Goal: Task Accomplishment & Management: Complete application form

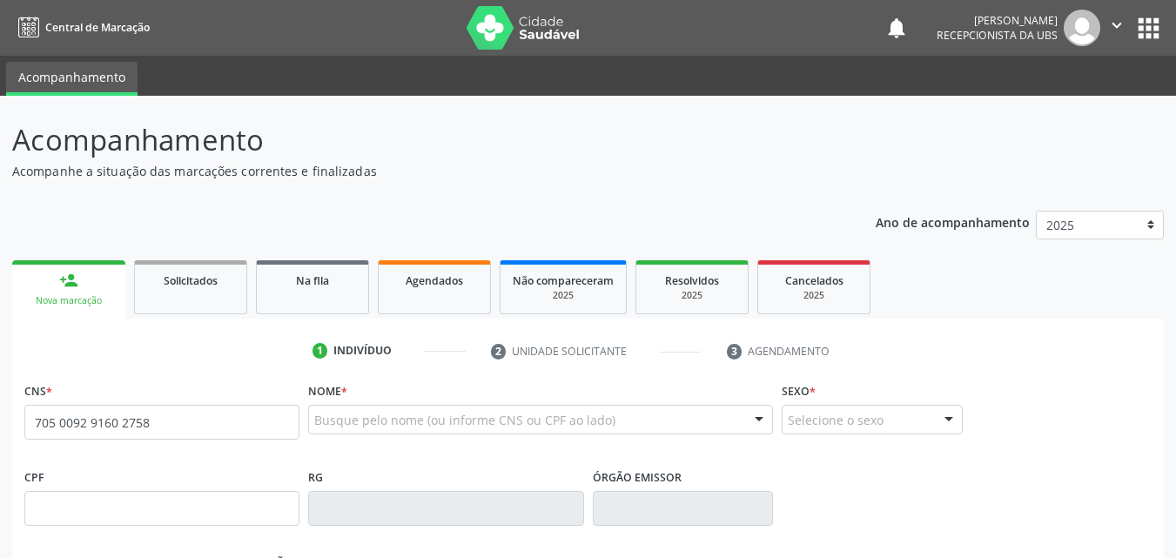
type input "705 0092 9160 2758"
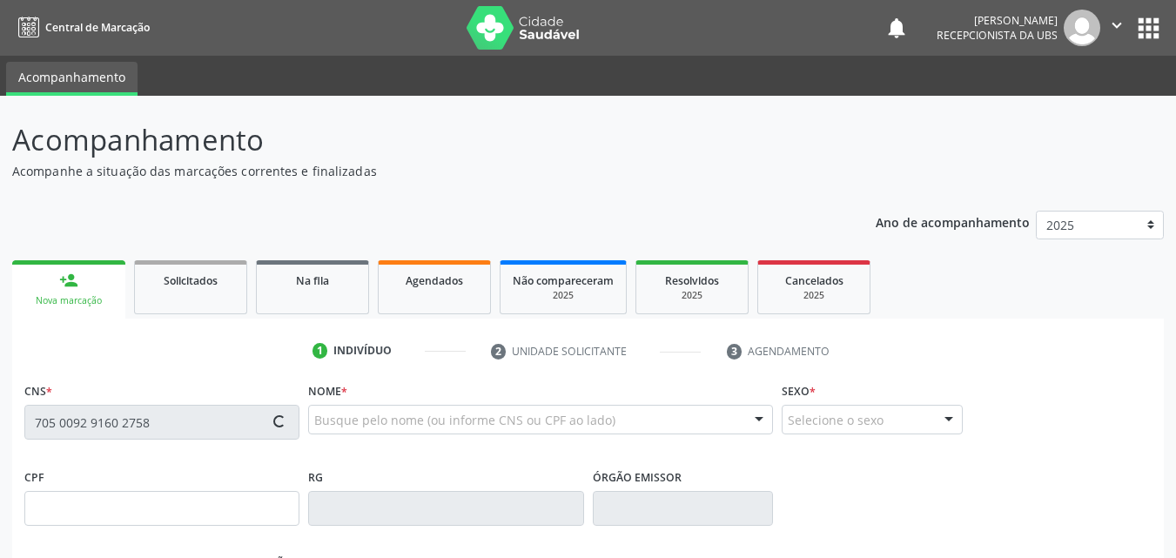
type input "01/07/2009"
type input "Afonsina de Sa Souza"
type input "(87) 99807-1330"
type input "132"
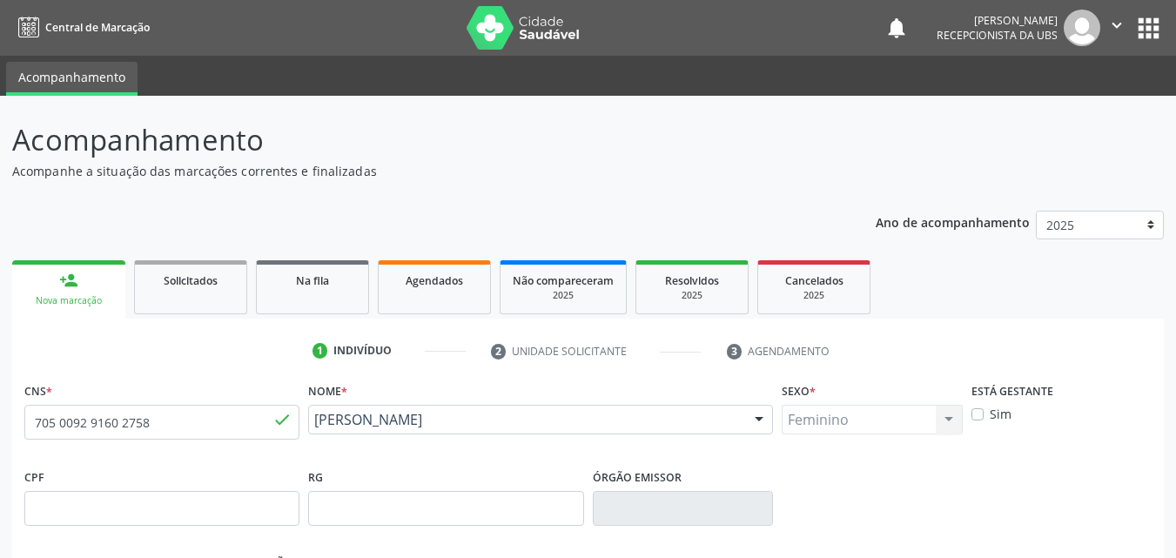
drag, startPoint x: 547, startPoint y: 447, endPoint x: 316, endPoint y: 426, distance: 232.5
click at [316, 426] on div "Nome * Maria Eduarda Sa Gomes de Souza Maria Eduarda Sa Gomes de Souza CNS: 705…" at bounding box center [540, 421] width 473 height 86
copy span "Maria Eduarda Sa Gomes de Souza"
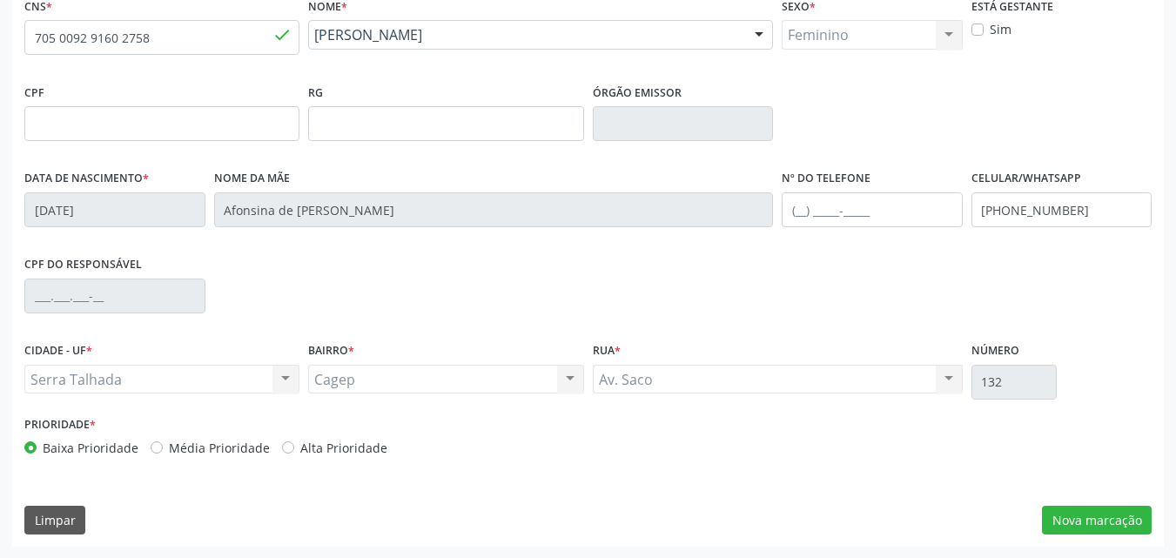
scroll to position [386, 0]
click at [1063, 516] on button "Nova marcação" at bounding box center [1097, 520] width 110 height 30
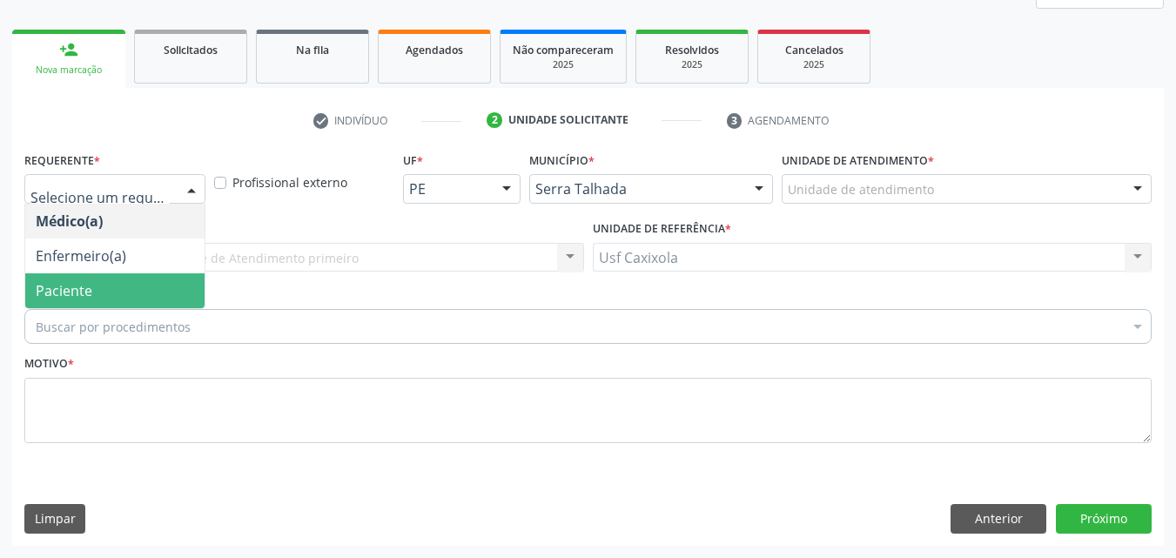
click at [149, 276] on span "Paciente" at bounding box center [114, 290] width 179 height 35
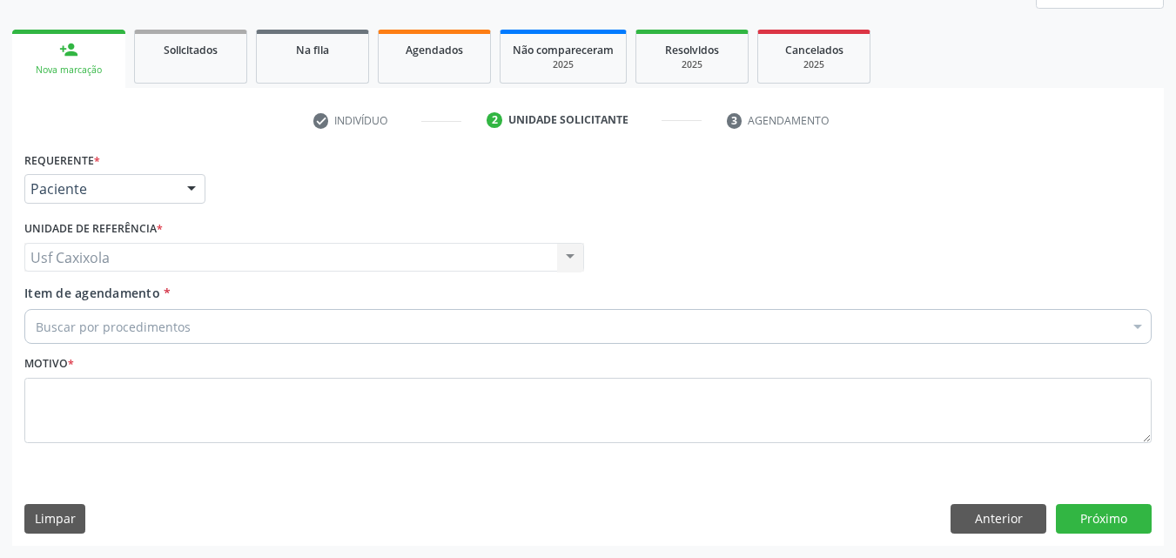
click at [267, 320] on div "Buscar por procedimentos" at bounding box center [587, 326] width 1127 height 35
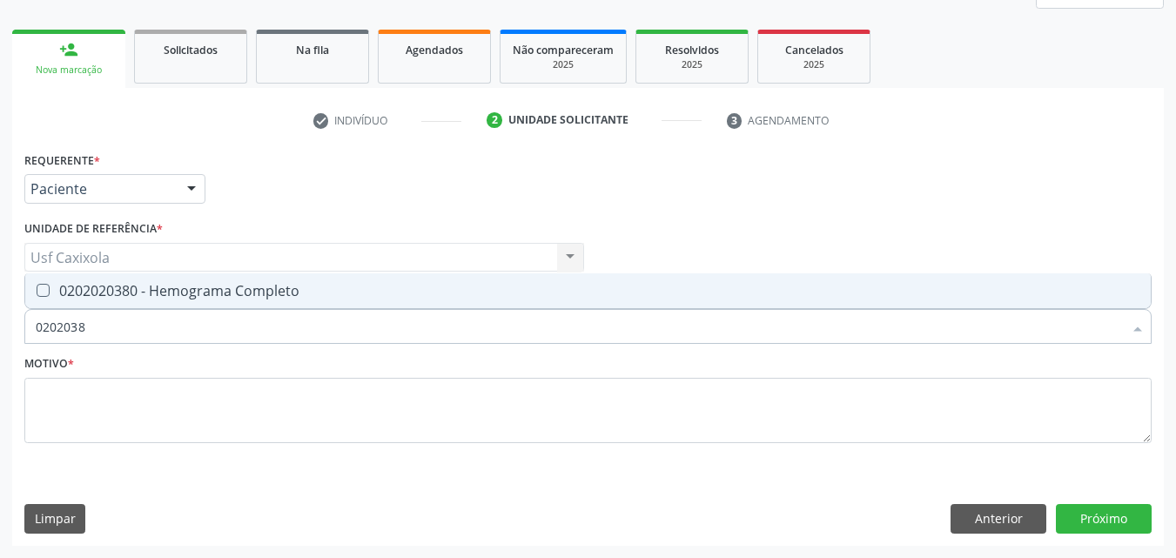
type input "02020380"
click at [249, 298] on div "0202020380 - Hemograma Completo" at bounding box center [588, 291] width 1104 height 14
checkbox Completo "true"
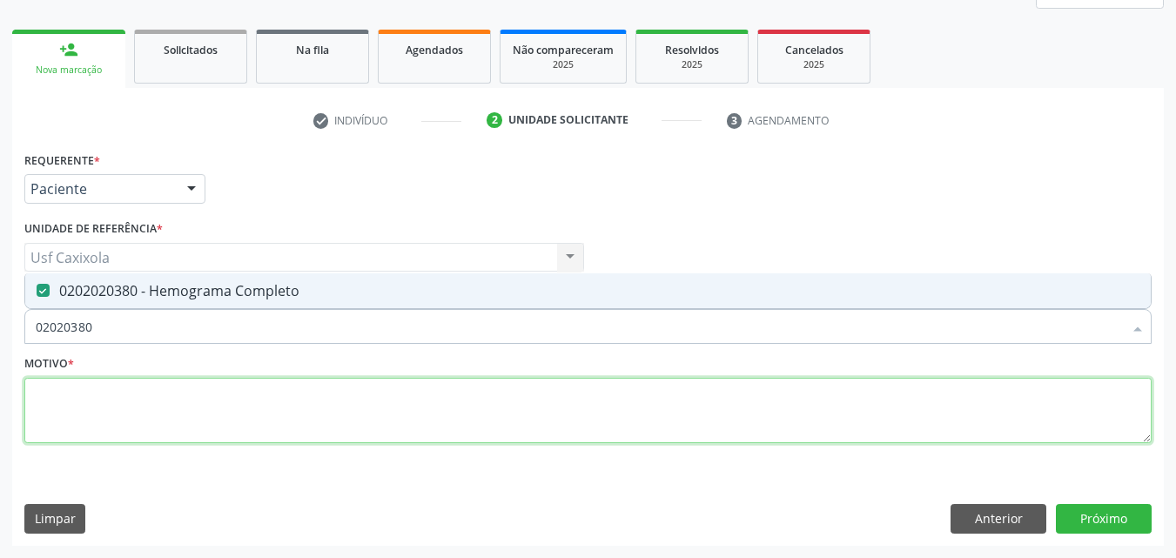
click at [293, 406] on textarea at bounding box center [587, 411] width 1127 height 66
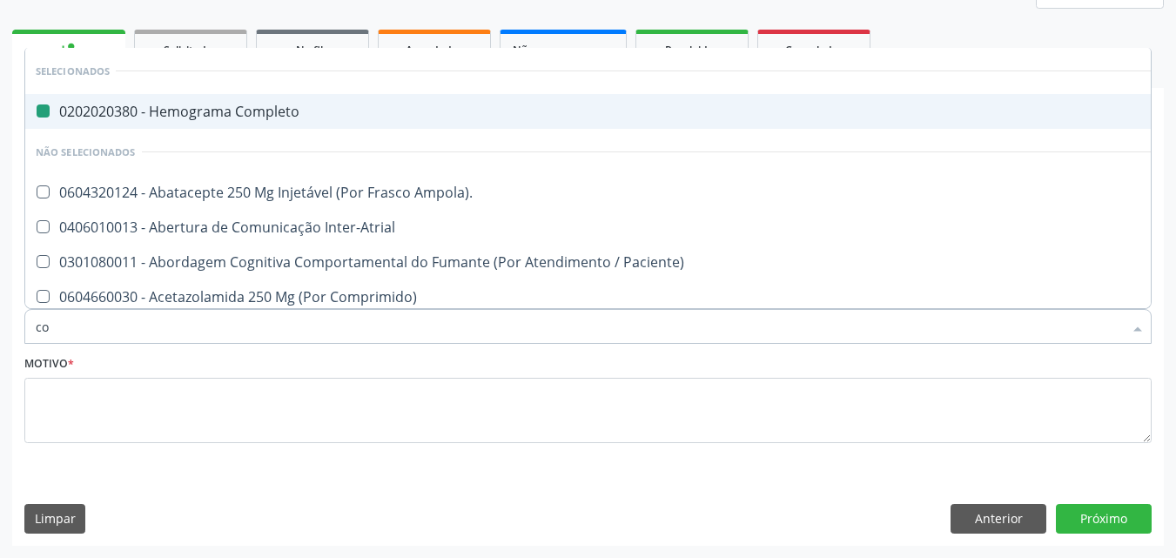
type input "col"
checkbox Completo "false"
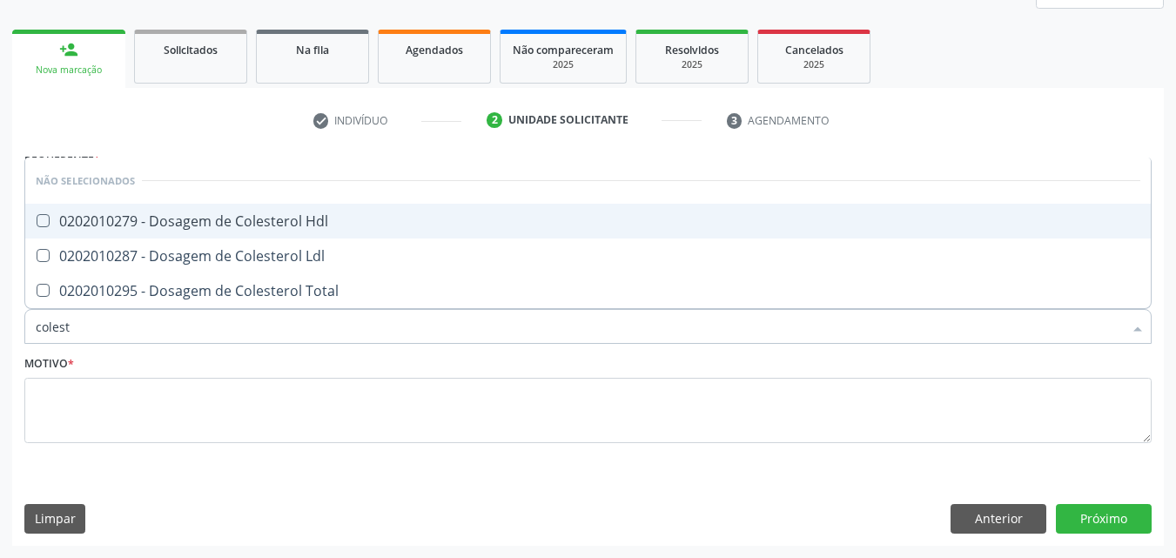
type input "coleste"
click at [262, 233] on span "0202010279 - Dosagem de Colesterol Hdl" at bounding box center [587, 221] width 1125 height 35
checkbox Hdl "true"
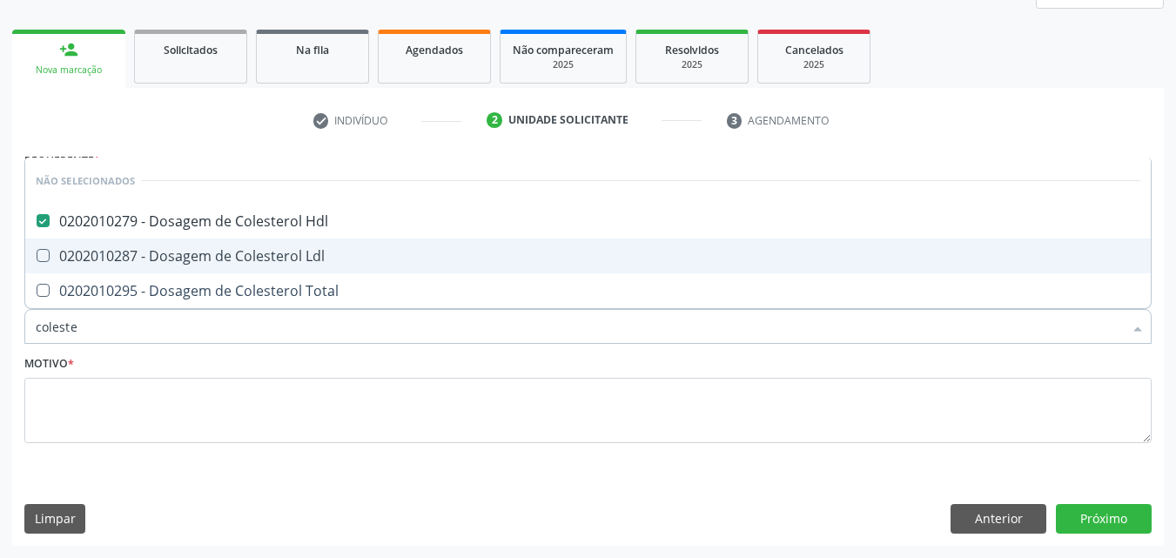
click at [264, 243] on span "0202010287 - Dosagem de Colesterol Ldl" at bounding box center [587, 255] width 1125 height 35
checkbox Ldl "true"
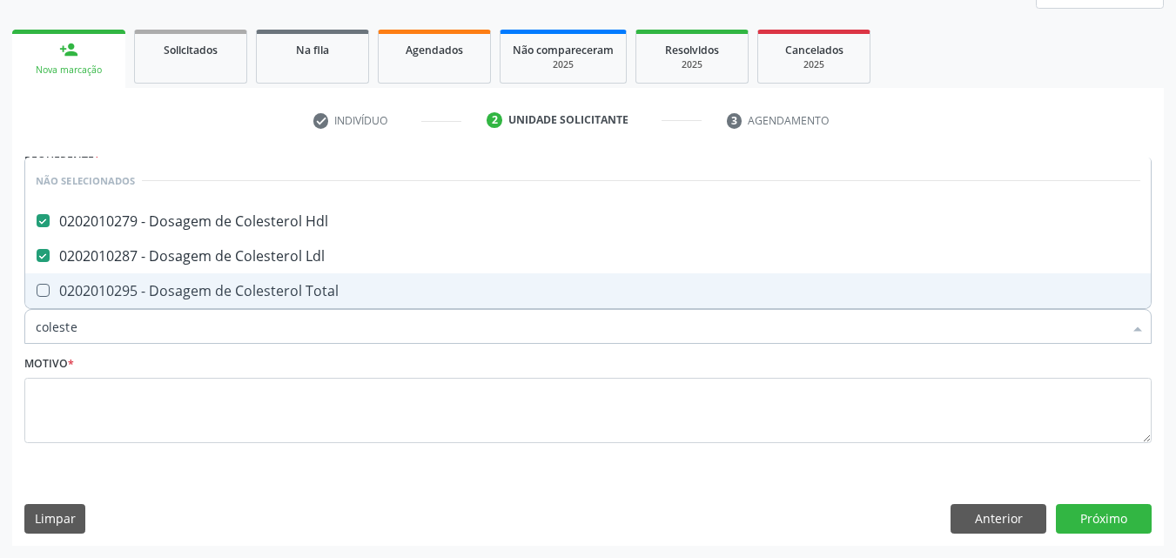
click at [272, 279] on span "0202010295 - Dosagem de Colesterol Total" at bounding box center [587, 290] width 1125 height 35
checkbox Total "true"
drag, startPoint x: 275, startPoint y: 334, endPoint x: 232, endPoint y: 341, distance: 44.1
click at [232, 341] on input "coleste" at bounding box center [579, 326] width 1087 height 35
drag, startPoint x: 164, startPoint y: 326, endPoint x: 33, endPoint y: 328, distance: 131.4
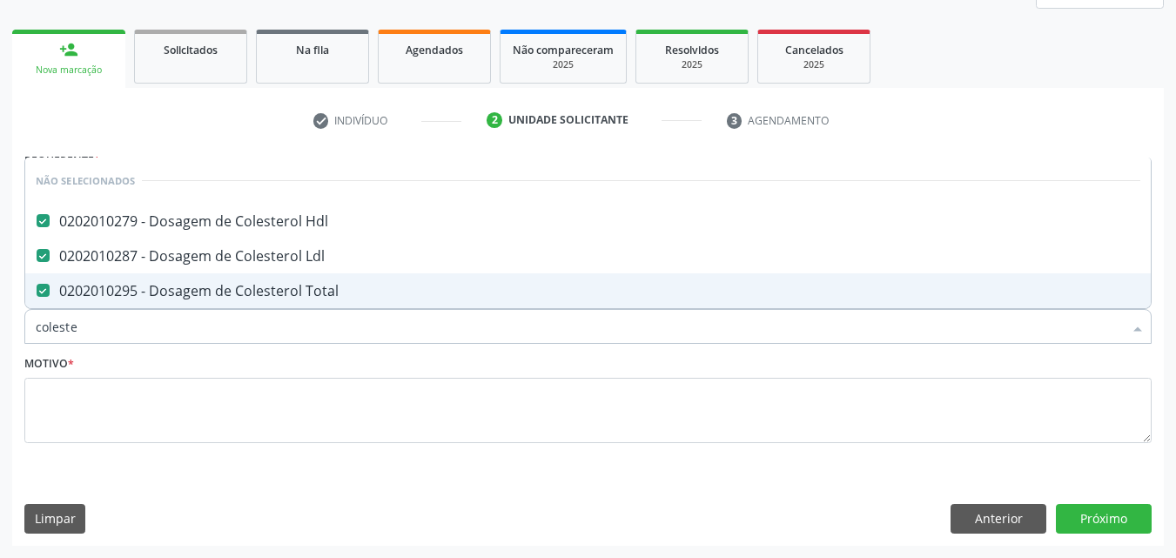
click at [33, 328] on div "coleste" at bounding box center [587, 326] width 1127 height 35
type input "0"
checkbox Total "false"
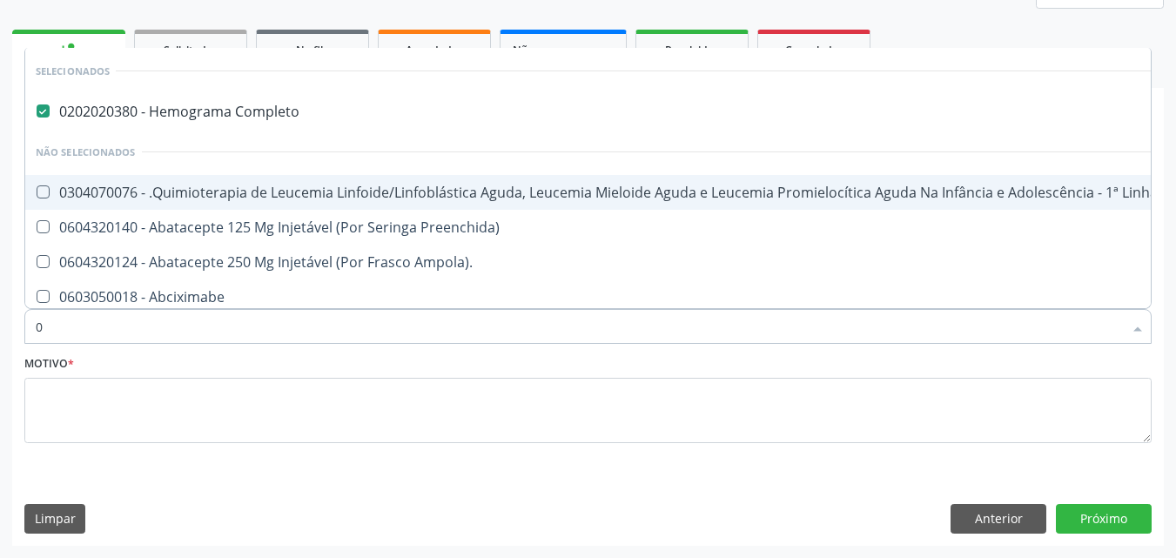
type input "02"
checkbox Comprimido\) "true"
checkbox Transferências "true"
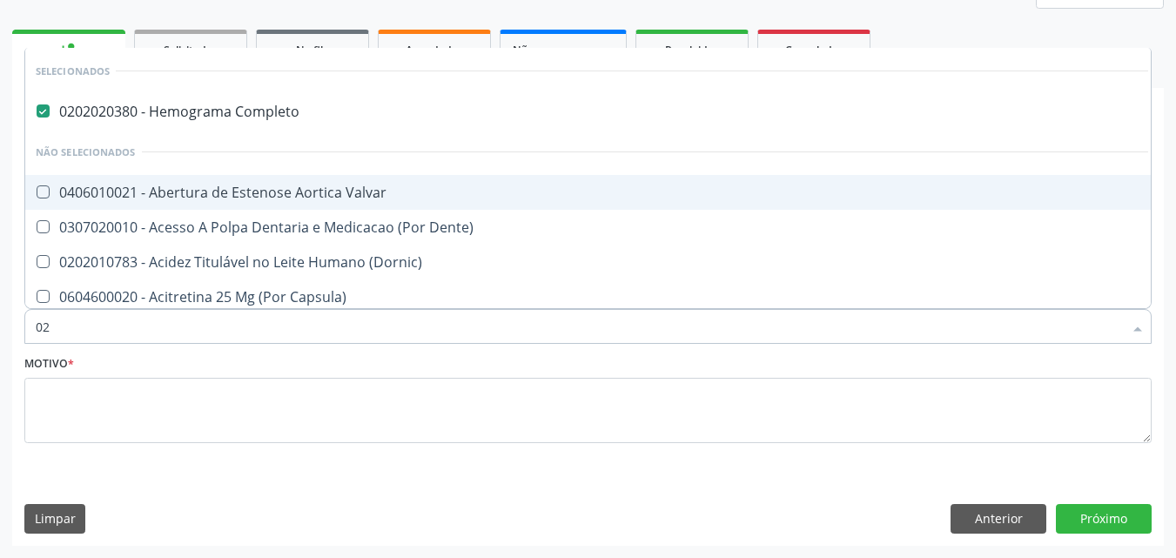
type input "020"
checkbox Epispádia "true"
checkbox Anos\) "true"
checkbox Congênita "true"
checkbox Hdl "false"
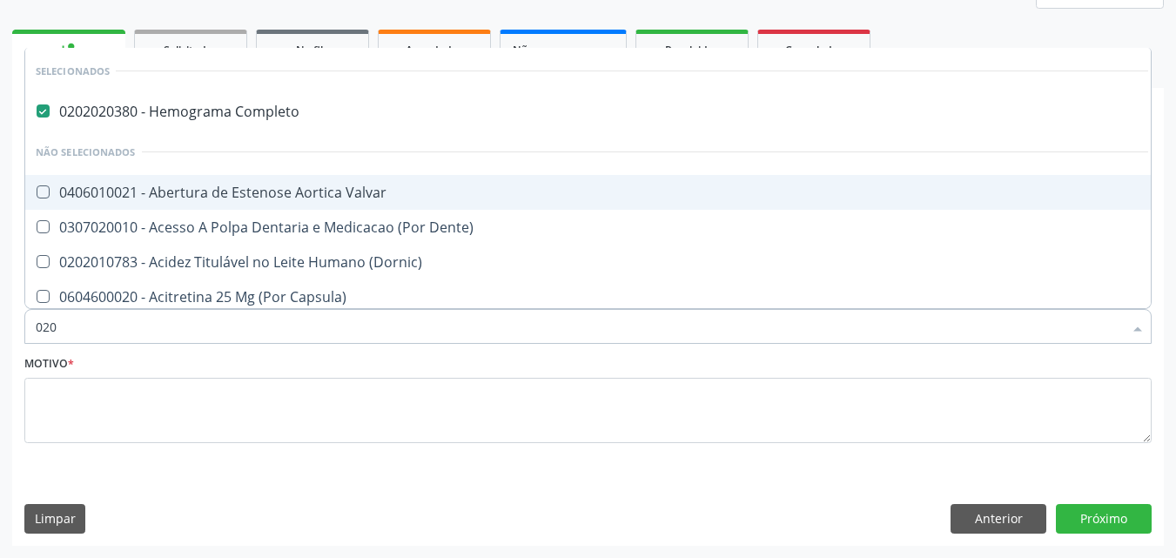
checkbox Ldl "false"
checkbox Total "false"
type input "0202"
checkbox Faringe\/Laringe "true"
checkbox Puncao "true"
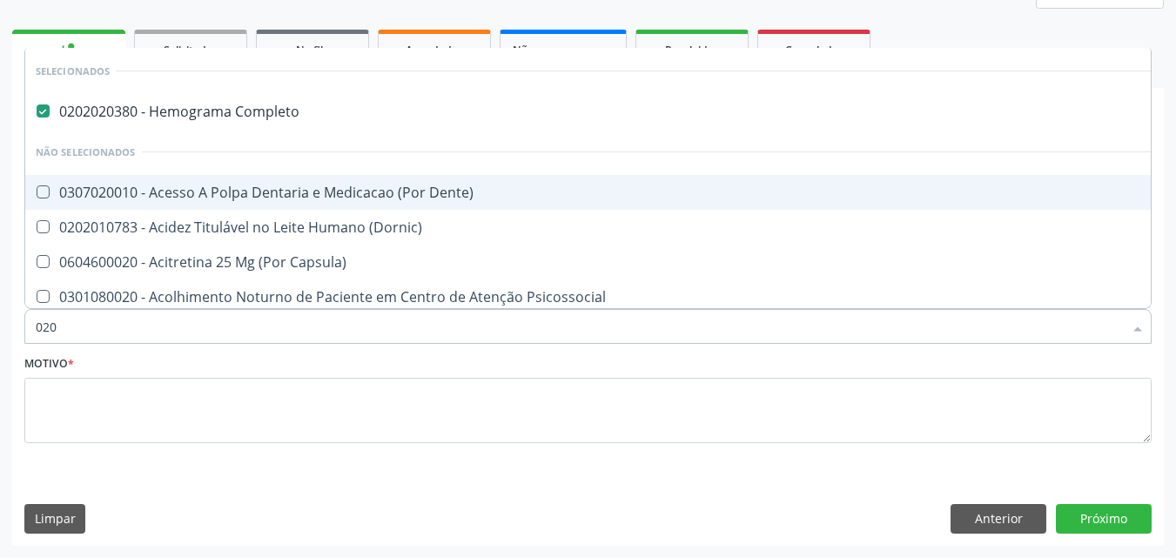
checkbox Fragmento "true"
checkbox Hdl "false"
checkbox Ldl "false"
checkbox Total "false"
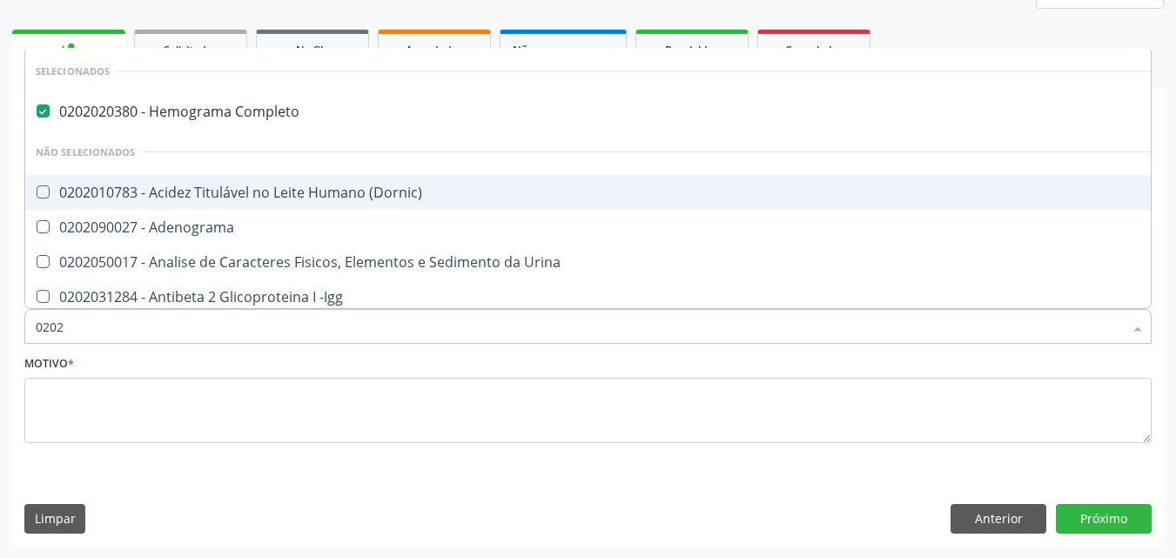
type input "02020"
checkbox \(Psa\) "true"
checkbox III "true"
checkbox Barbituratos "true"
checkbox Hdl "false"
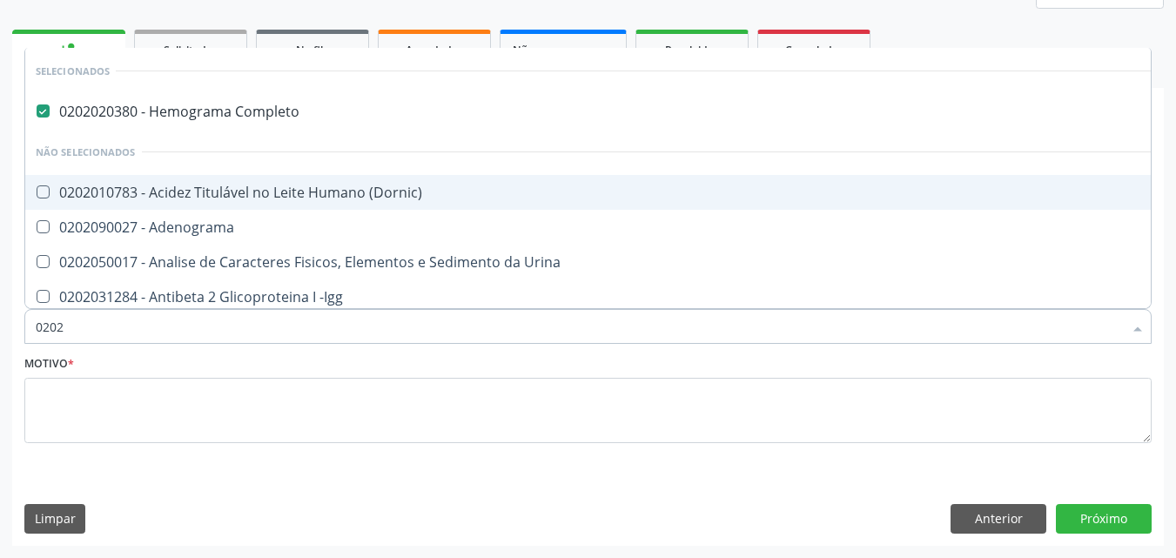
checkbox Ldl "false"
checkbox Total "false"
type input "020201"
checkbox Completo "false"
checkbox Micobactérias "true"
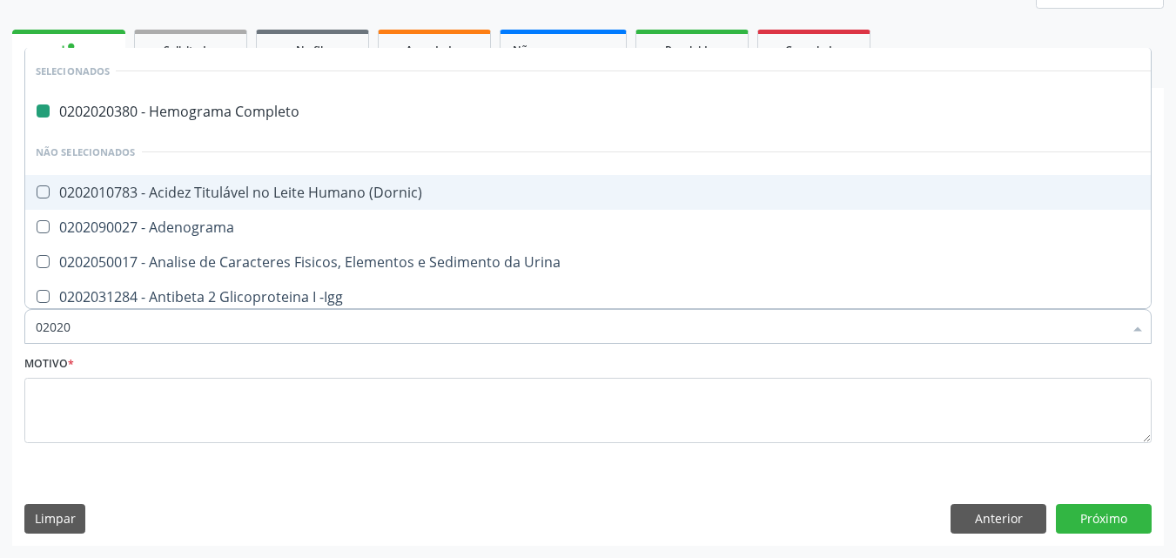
checkbox Identificação "true"
checkbox \(Pos-Pasteurização\) "true"
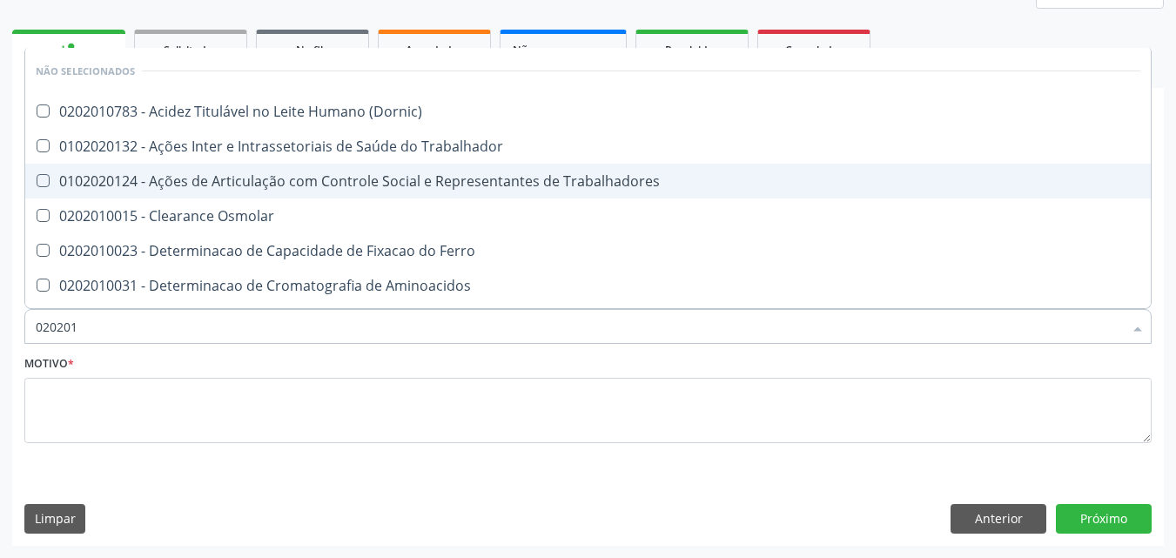
type input "0202010"
checkbox Circulante "true"
checkbox III "true"
checkbox Fracoes "true"
checkbox Hdl "false"
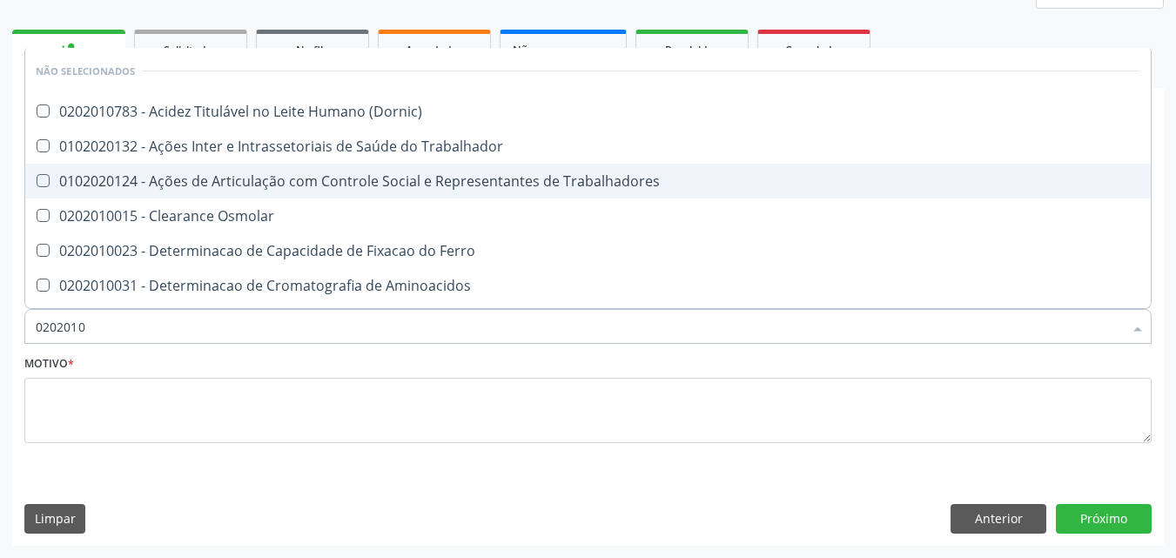
checkbox Ldl "false"
checkbox Total "false"
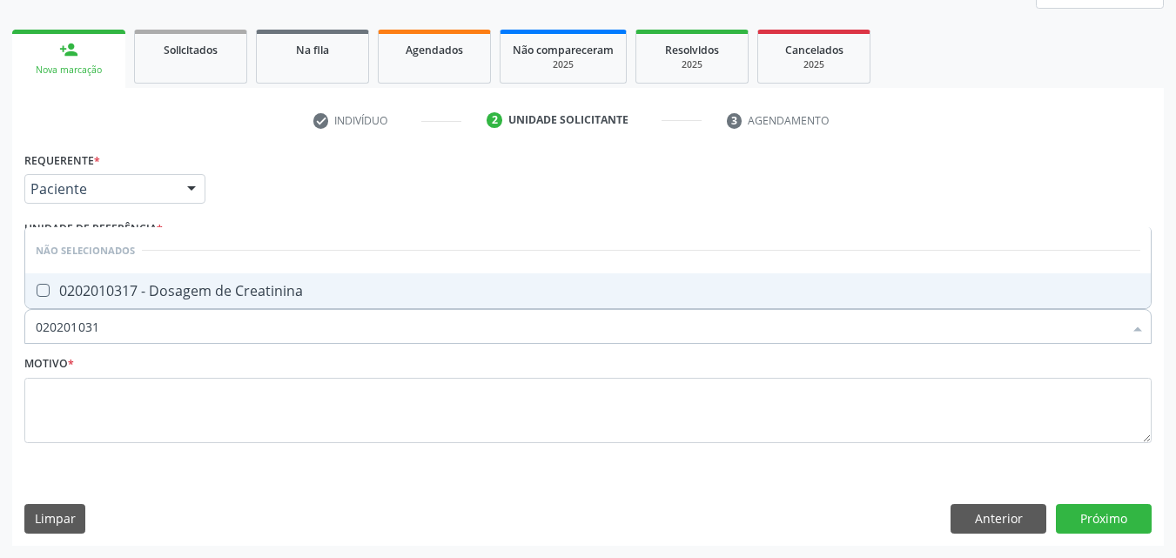
type input "0202010317"
click at [126, 298] on div "0202010317 - Dosagem de Creatinina" at bounding box center [588, 291] width 1104 height 14
checkbox Creatinina "true"
drag, startPoint x: 111, startPoint y: 343, endPoint x: 7, endPoint y: 343, distance: 104.4
click at [7, 343] on div "Acompanhamento Acompanhe a situação das marcações correntes e finalizadas Relat…" at bounding box center [588, 211] width 1176 height 693
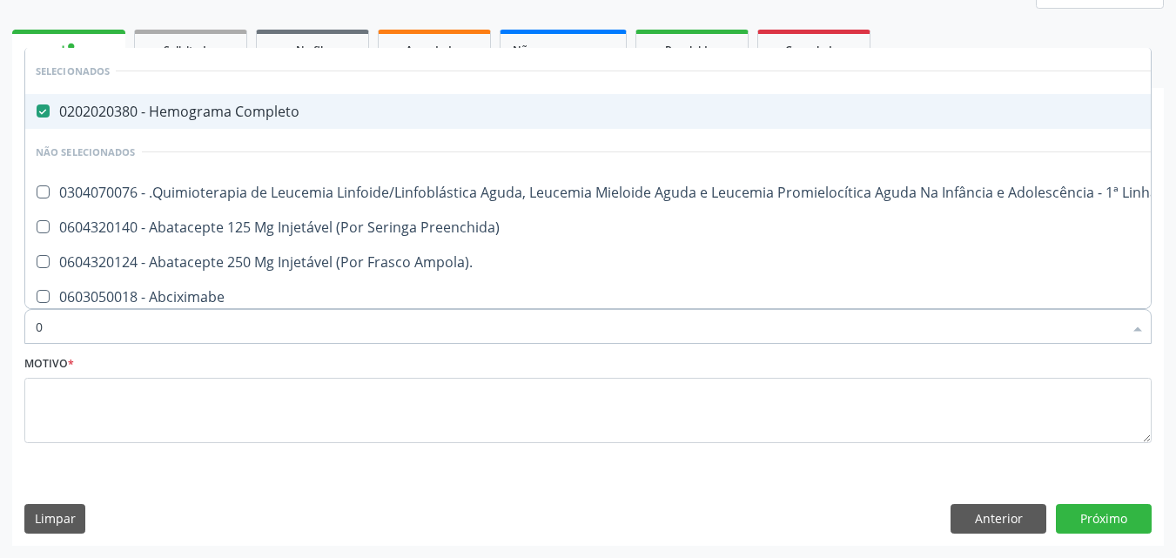
type input "02"
checkbox Comprimido\) "true"
checkbox Transferências "true"
checkbox Meckel "true"
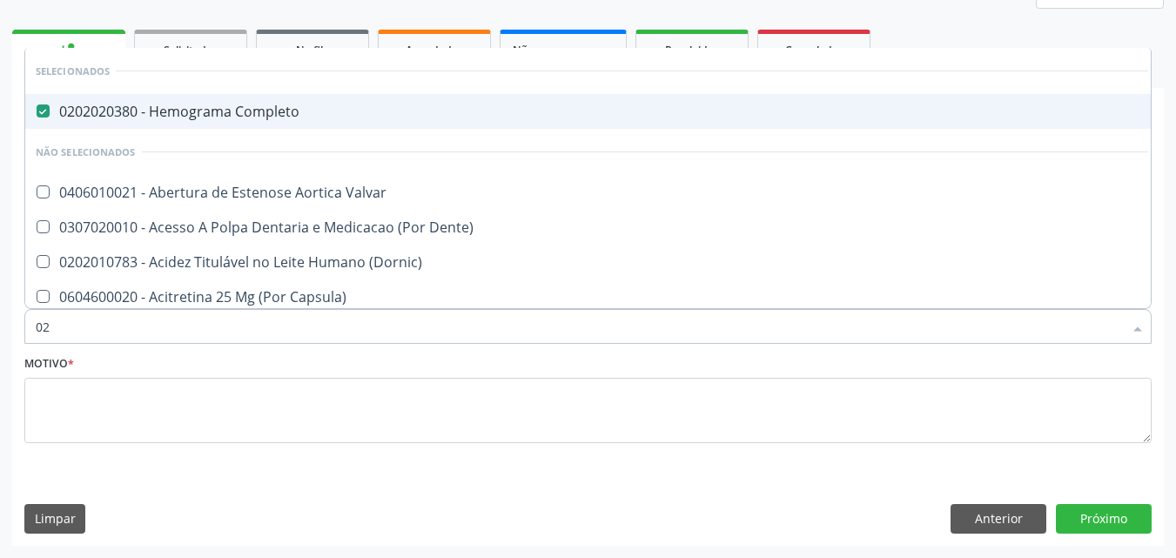
type input "020"
checkbox Epispádia "true"
checkbox Anos\) "true"
checkbox Congênita "true"
checkbox Complementar\) "true"
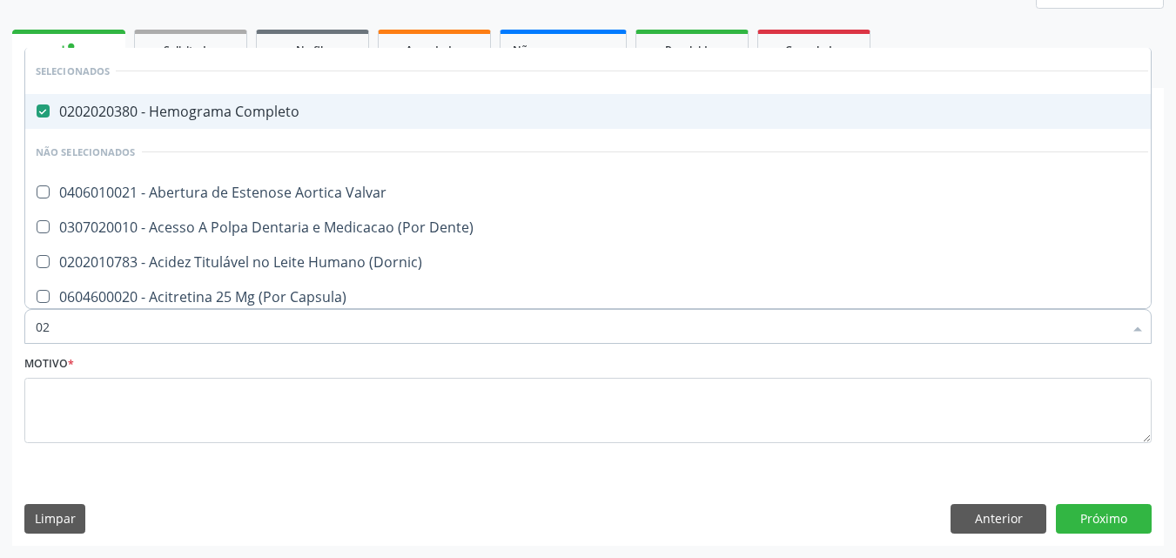
checkbox Hdl "false"
checkbox Ldl "false"
checkbox Total "false"
checkbox Creatinina "false"
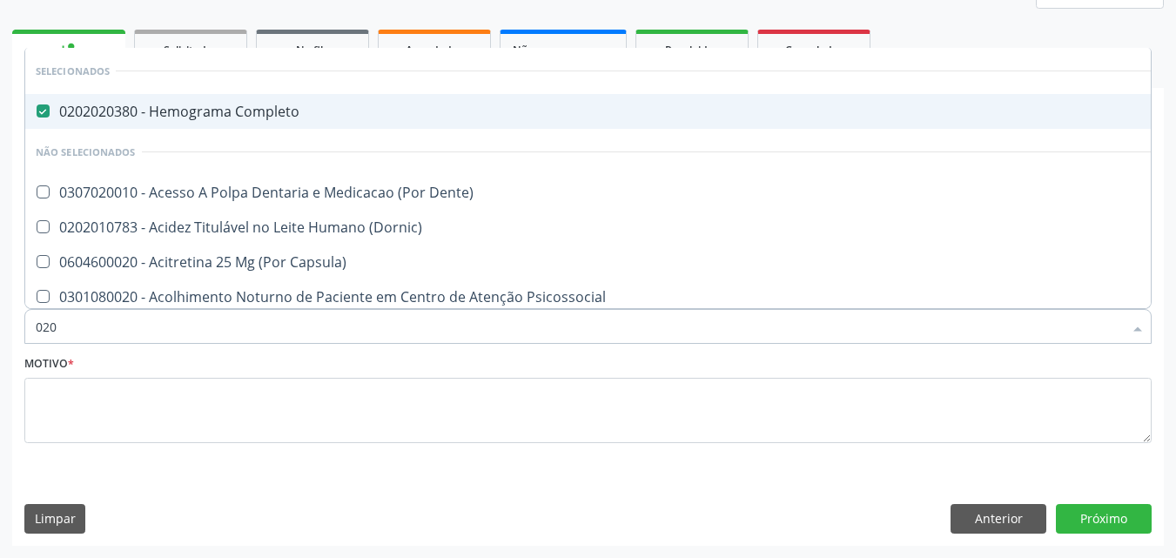
type input "0202"
checkbox Faringe\/Laringe "true"
checkbox Puncao "true"
checkbox Fragmento "true"
checkbox Ossea "true"
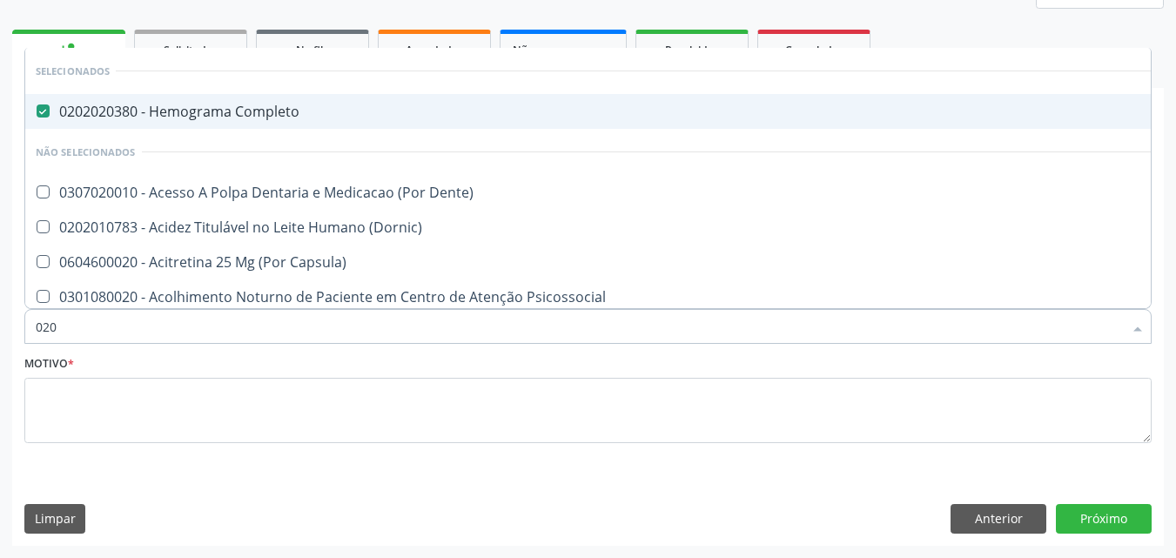
checkbox Hdl "false"
checkbox Ldl "false"
checkbox Total "false"
checkbox Creatinina "false"
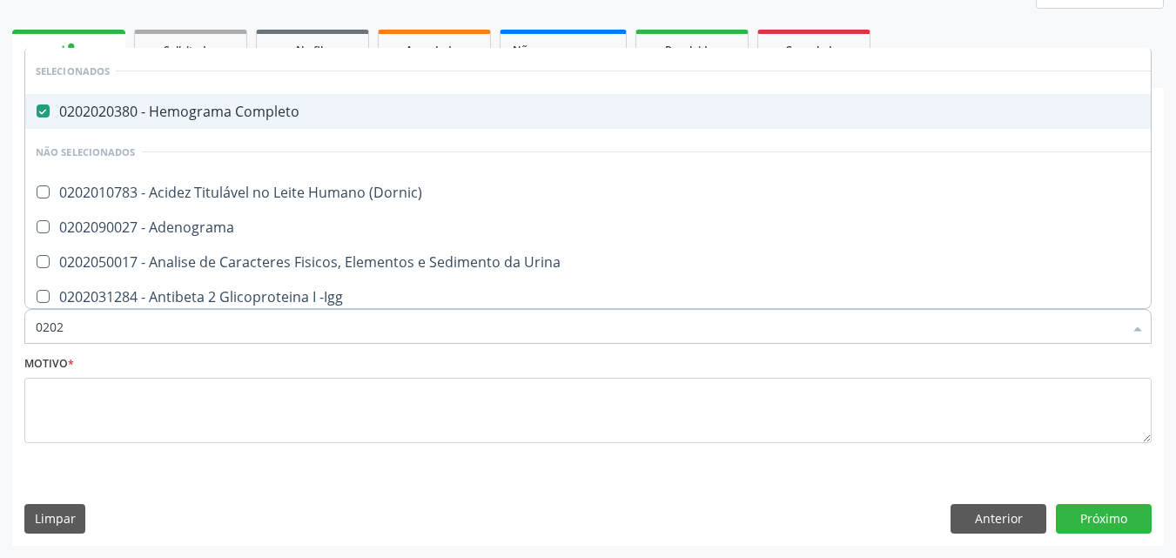
type input "02020"
checkbox \(Psa\) "true"
checkbox III "true"
checkbox Barbituratos "true"
checkbox Calcio "true"
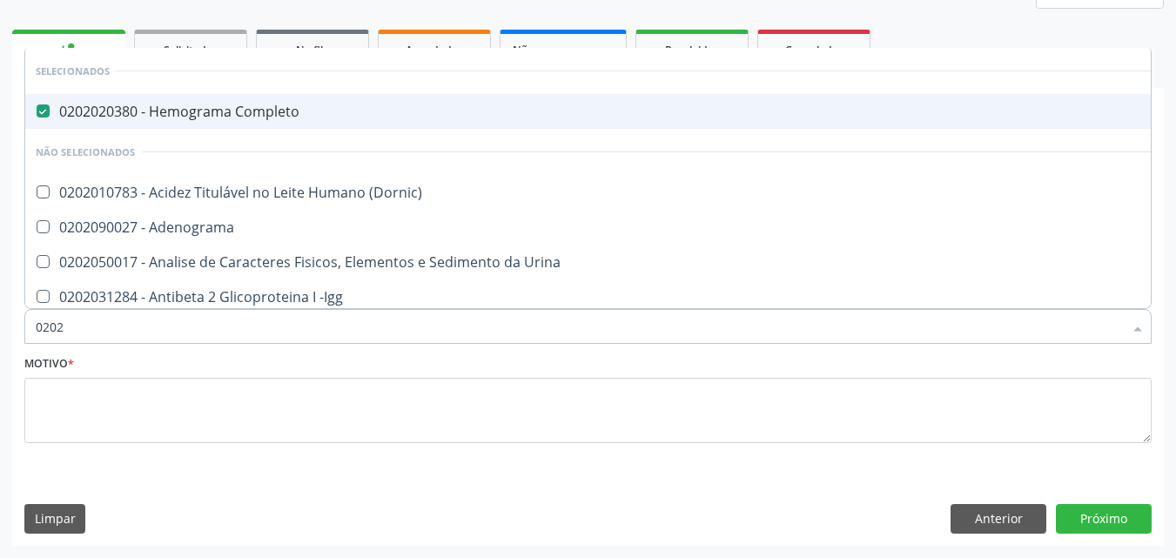
checkbox Hdl "false"
checkbox Ldl "false"
checkbox Total "false"
checkbox Creatinina "false"
type input "020201"
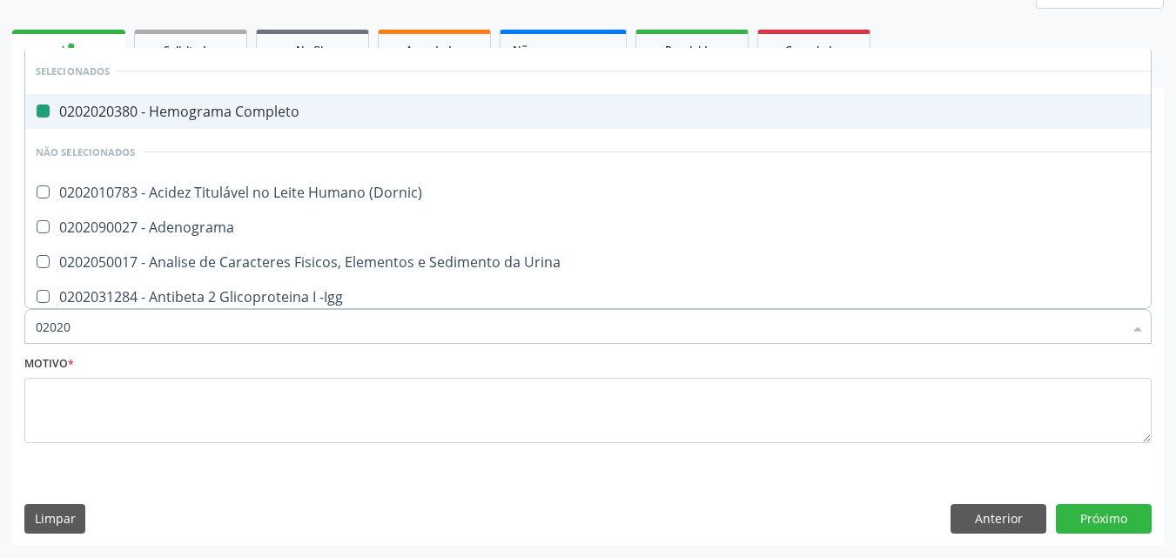
checkbox Completo "false"
checkbox Micobactérias "true"
checkbox Identificação "true"
checkbox \(Pos-Pasteurização\) "true"
checkbox Parceria\) "true"
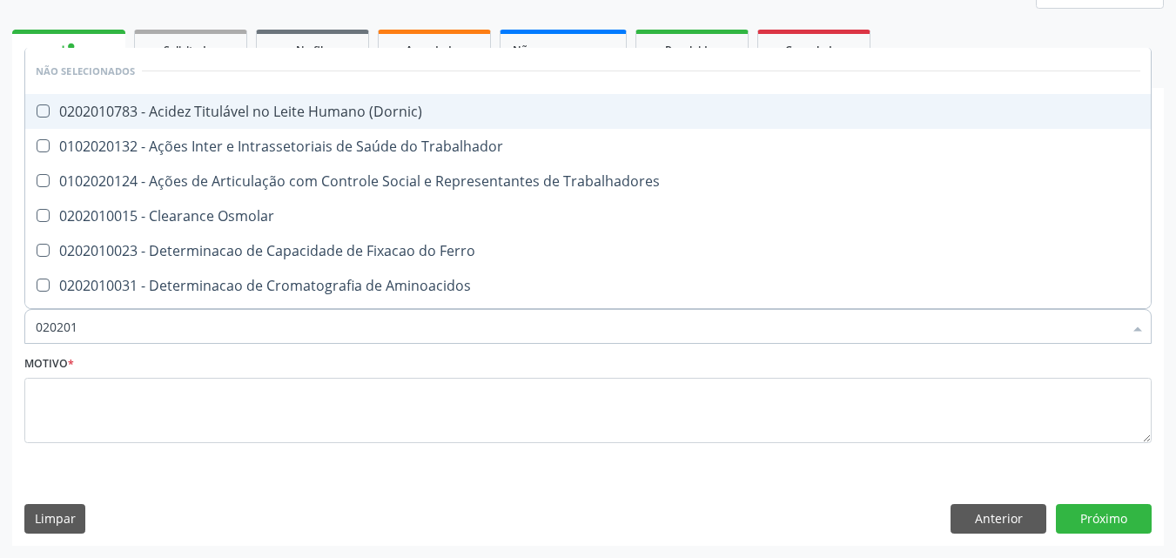
type input "0202010"
checkbox Circulante "true"
checkbox III "true"
checkbox Fracoes "true"
checkbox Ionizavel "true"
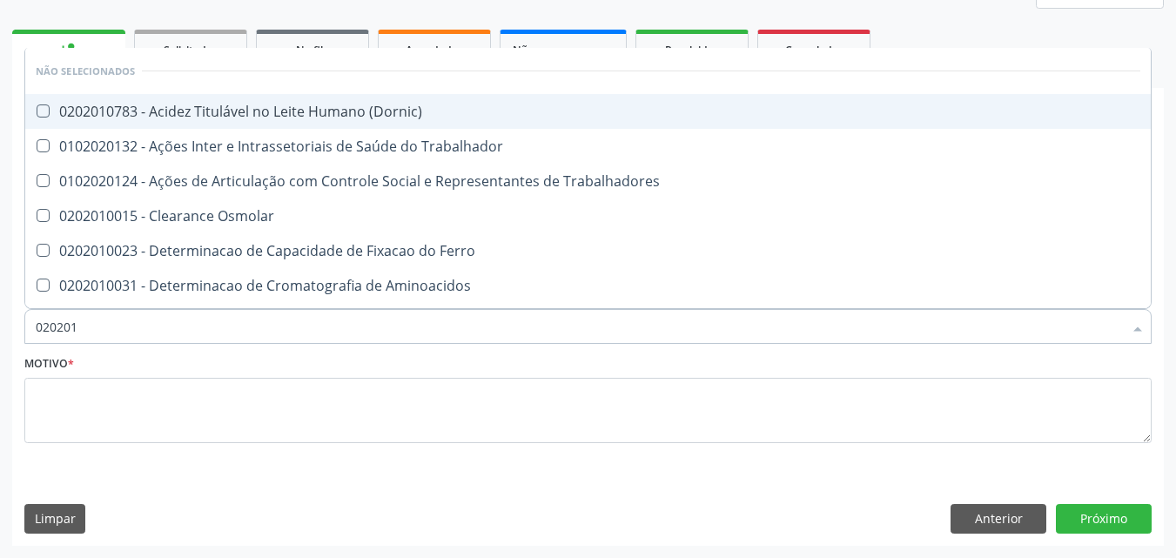
checkbox Hdl "false"
checkbox Ldl "false"
checkbox Total "false"
checkbox Creatinina "false"
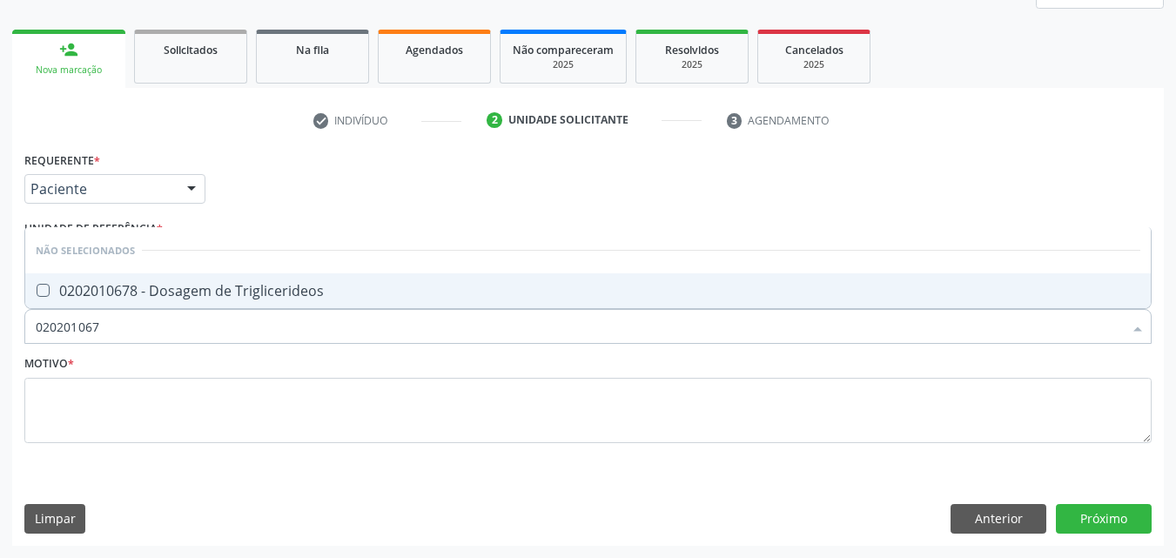
type input "0202010678"
click at [73, 295] on div "0202010678 - Dosagem de Triglicerideos" at bounding box center [588, 291] width 1104 height 14
checkbox Triglicerideos "true"
drag, startPoint x: 107, startPoint y: 332, endPoint x: 19, endPoint y: 328, distance: 88.0
click at [19, 328] on div "Requerente * Paciente Médico(a) Enfermeiro(a) Paciente Nenhum resultado encontr…" at bounding box center [587, 346] width 1151 height 398
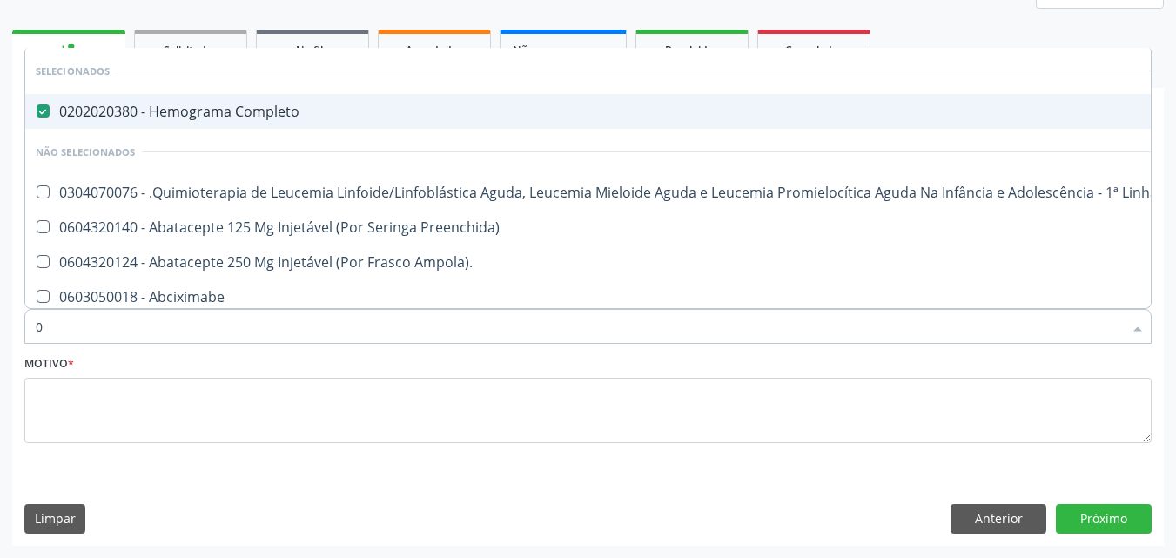
type input "02"
checkbox Comprimido\) "true"
checkbox Transferências "true"
checkbox Meckel "true"
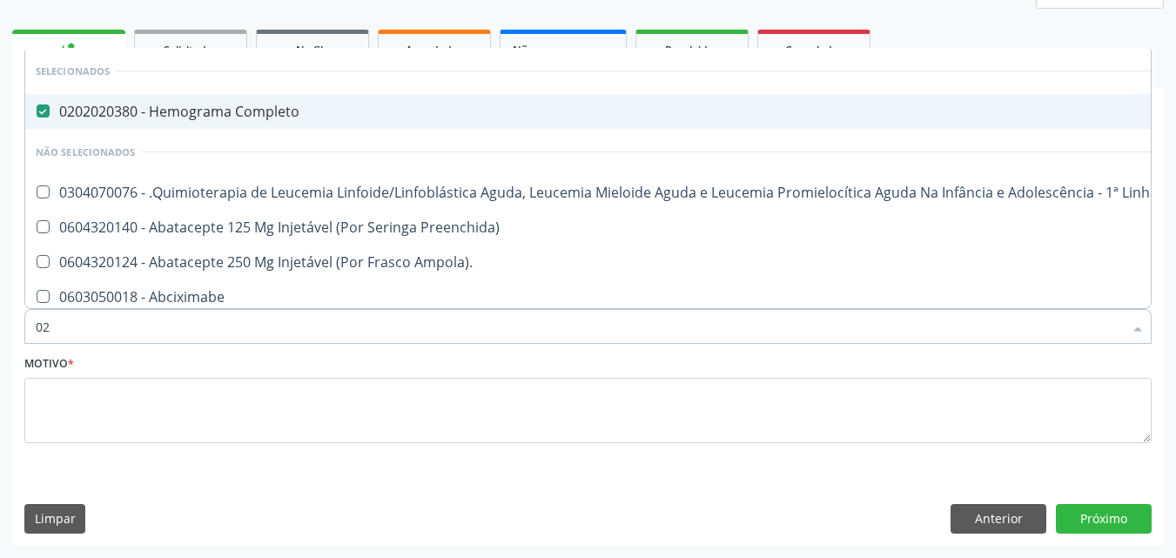
checkbox Transfusao "true"
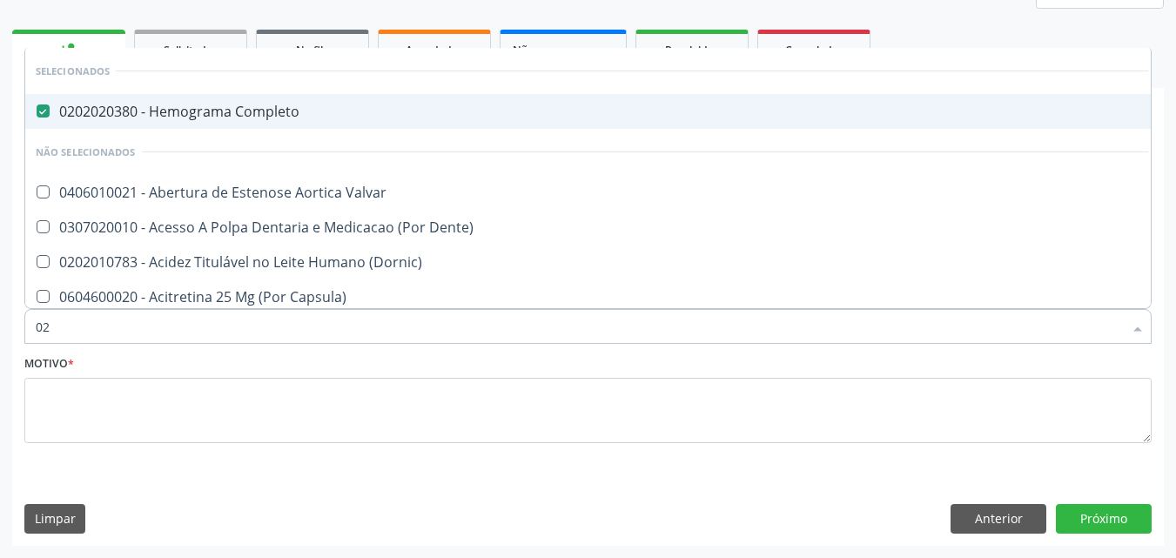
type input "020"
checkbox Epispádia "true"
checkbox Anos\) "true"
checkbox Congênita "true"
checkbox Complementar\) "true"
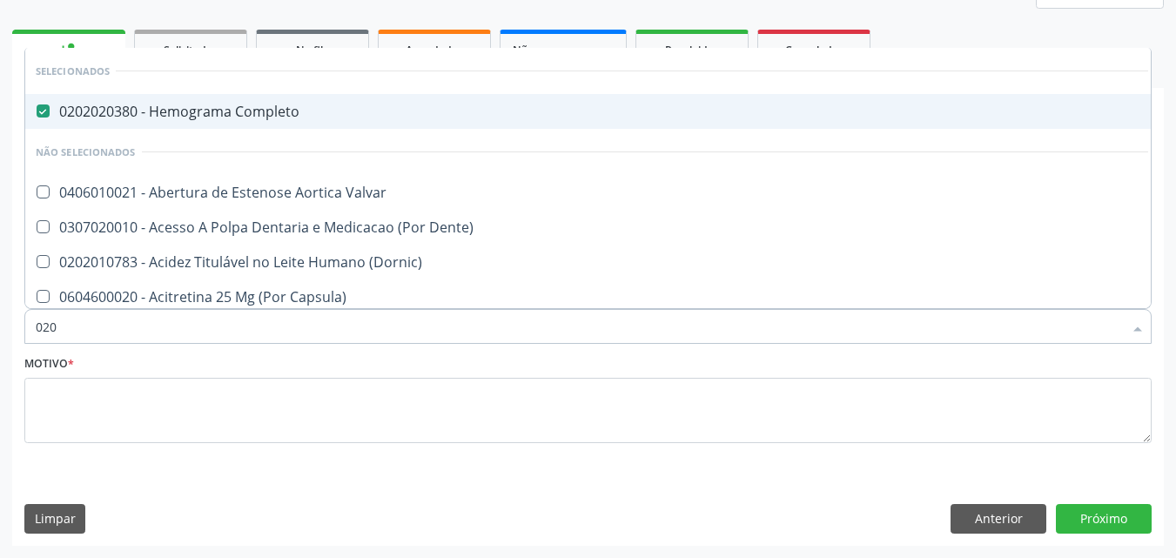
checkbox Dias "true"
checkbox Hdl "false"
checkbox Ldl "false"
checkbox Total "false"
checkbox Creatinina "false"
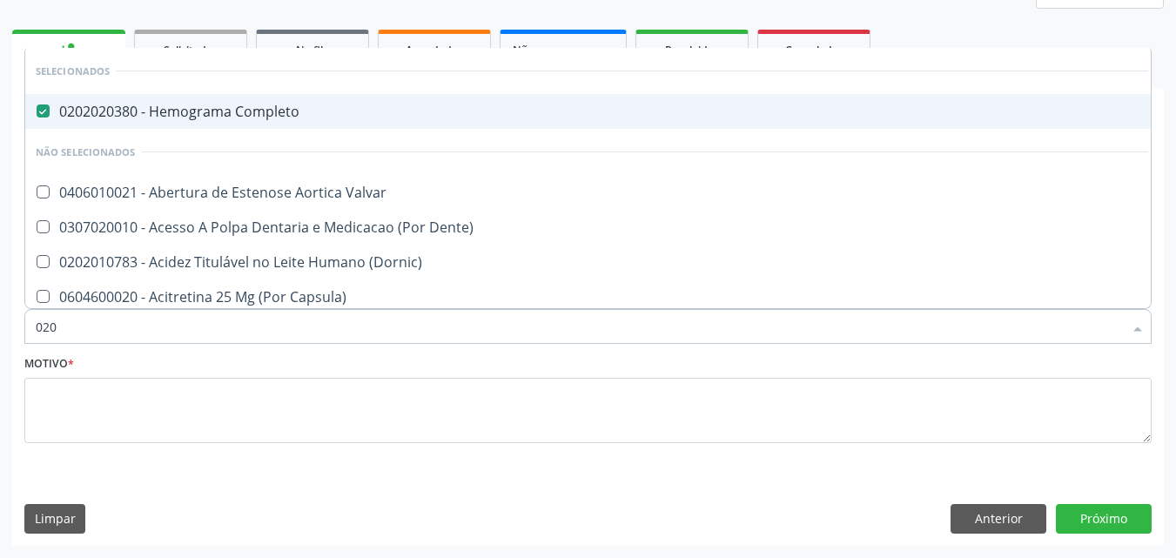
checkbox Triglicerideos "false"
type input "0202"
checkbox Faringe\/Laringe "true"
checkbox Puncao "true"
checkbox Fragmento "true"
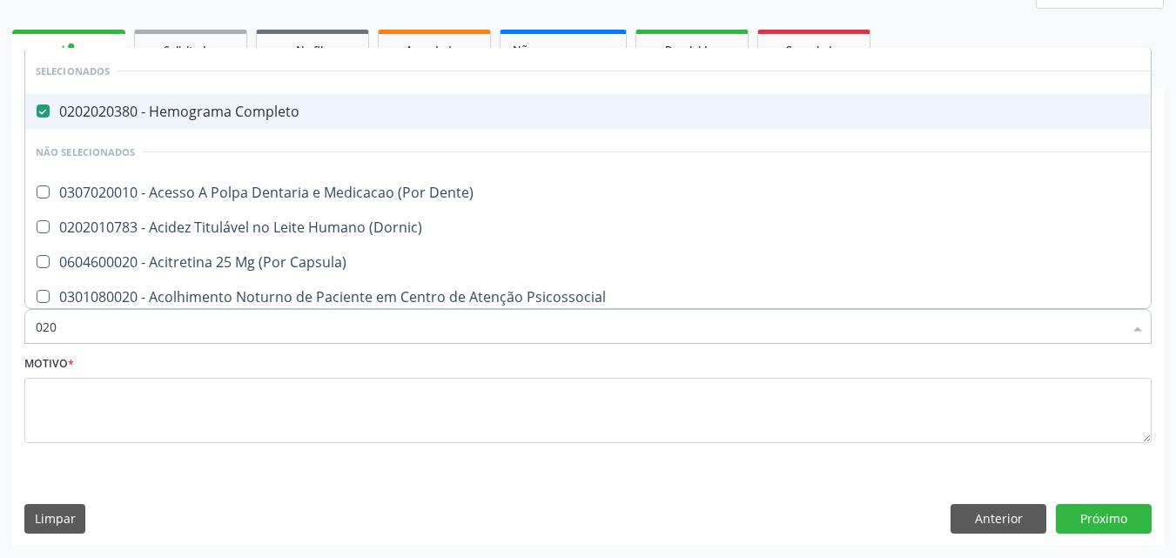
checkbox Ossea "true"
checkbox Projecoes\) "true"
checkbox Hdl "false"
checkbox Ldl "false"
checkbox Total "false"
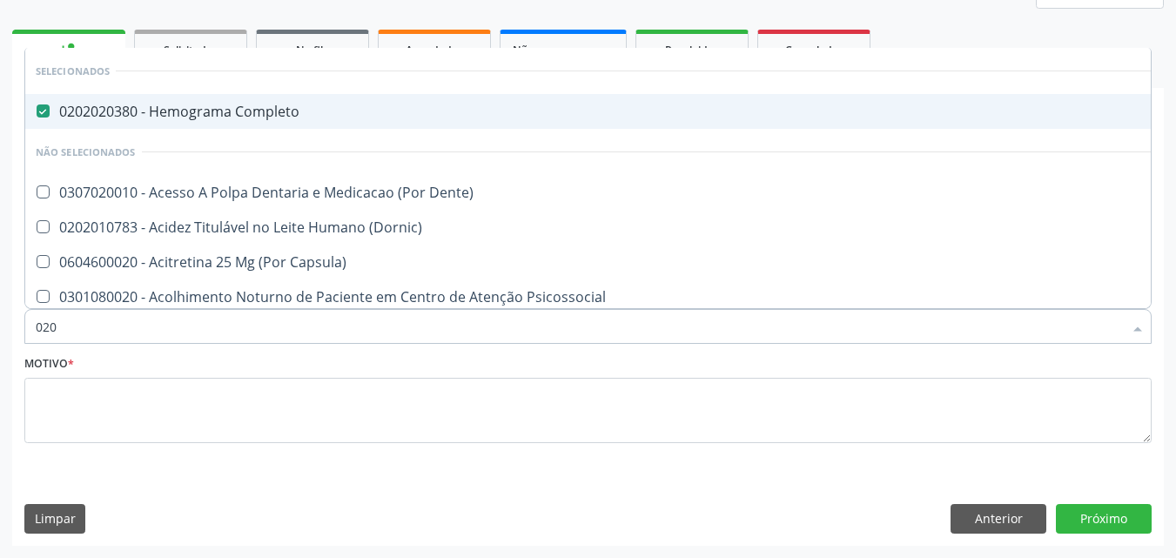
checkbox Creatinina "false"
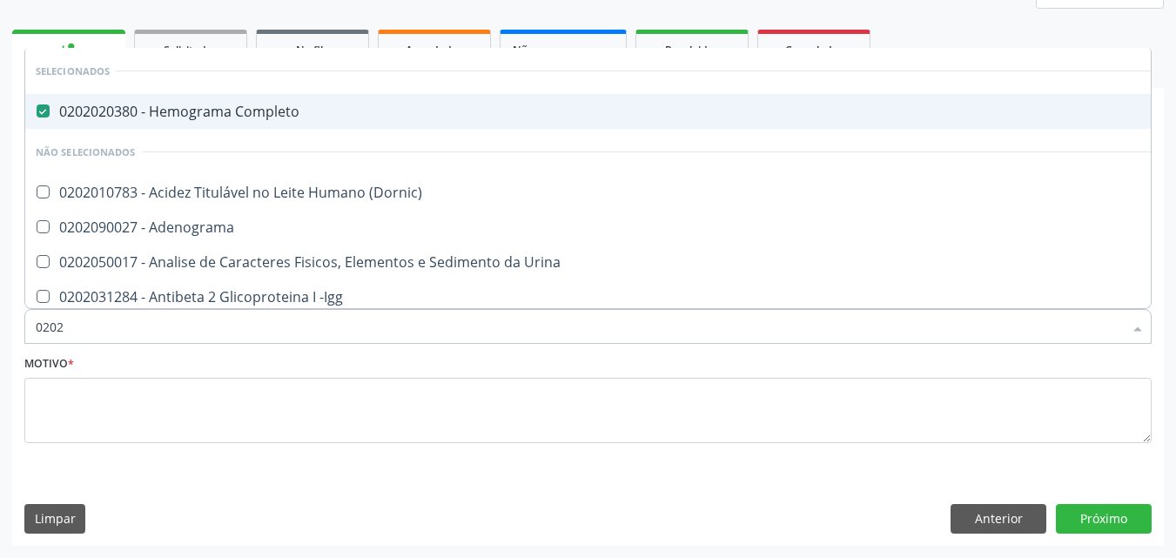
type input "02020"
checkbox \(Psa\) "true"
checkbox III "true"
checkbox Barbituratos "true"
checkbox Calcio "true"
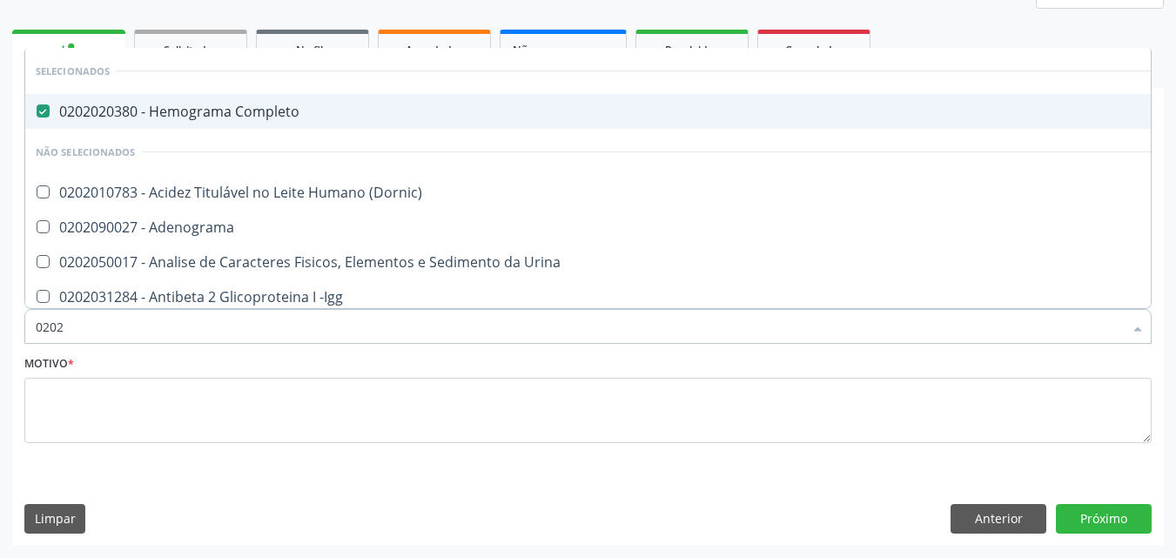
checkbox Hdl "false"
checkbox Ldl "false"
checkbox Total "false"
checkbox Creatinina "false"
checkbox Funcional "true"
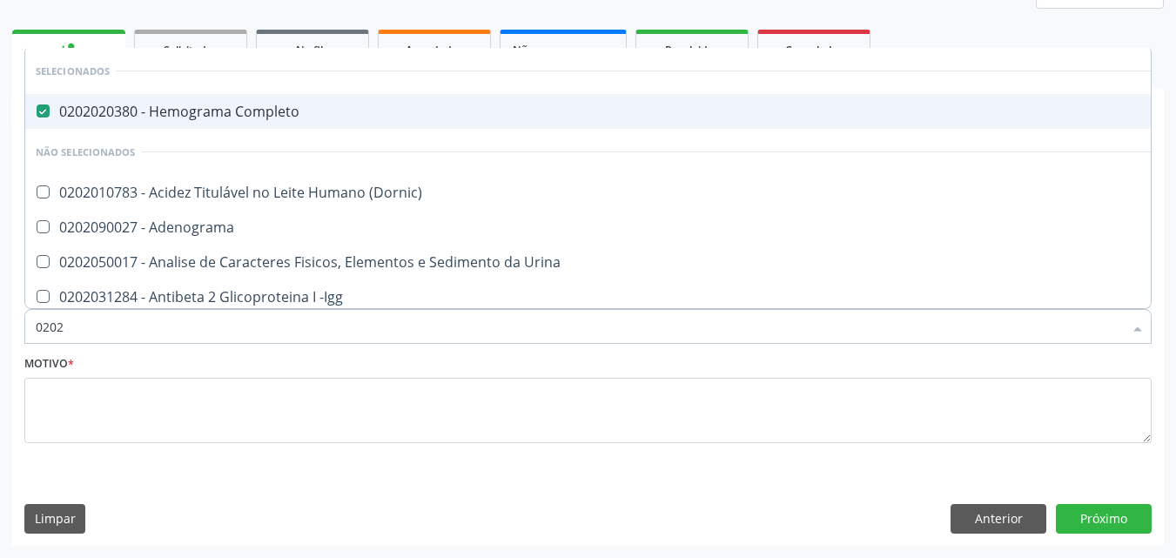
checkbox Triglicerideos "false"
type input "020205"
checkbox Completo "false"
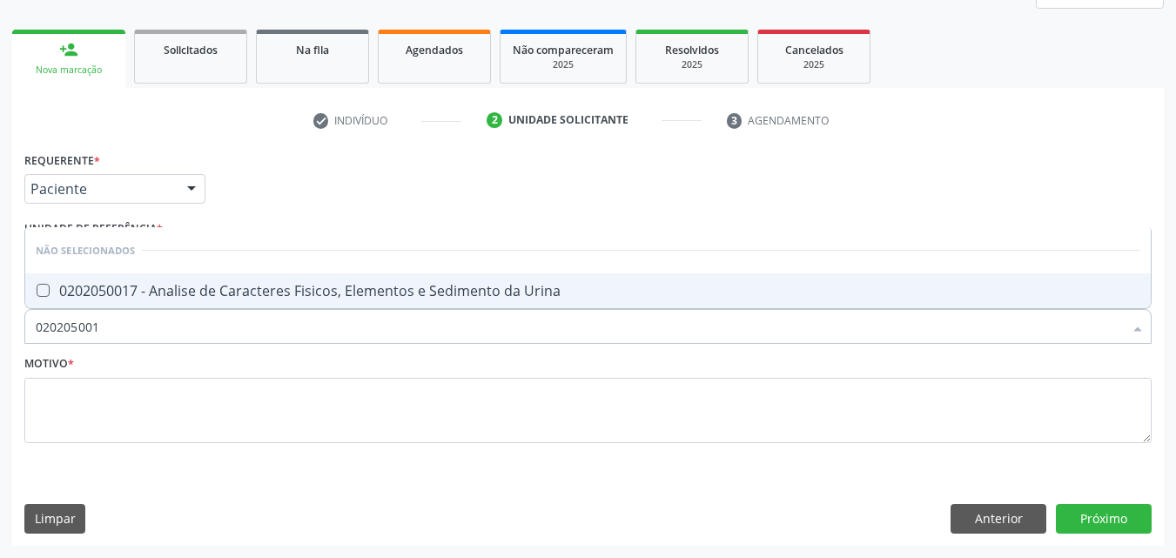
type input "0202050017"
click at [57, 292] on div "0202050017 - Analise de Caracteres Fisicos, Elementos e Sedimento da Urina" at bounding box center [588, 291] width 1104 height 14
checkbox Urina "true"
drag, startPoint x: 118, startPoint y: 318, endPoint x: 10, endPoint y: 330, distance: 109.5
click at [10, 330] on div "Acompanhamento Acompanhe a situação das marcações correntes e finalizadas Relat…" at bounding box center [588, 211] width 1176 height 693
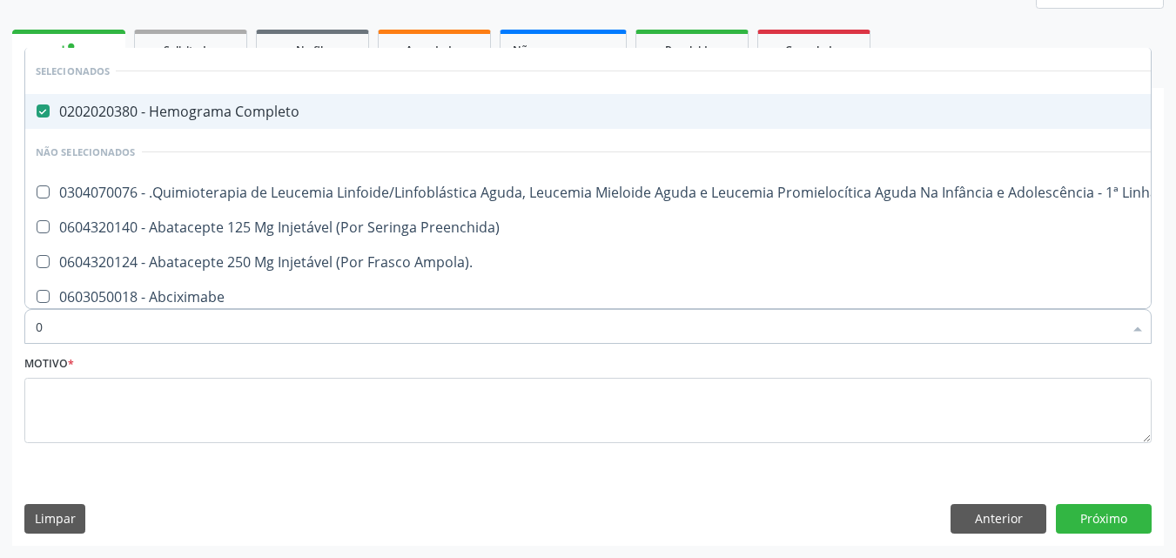
type input "02"
checkbox Coração "true"
checkbox Urina "false"
checkbox Comprimido\) "true"
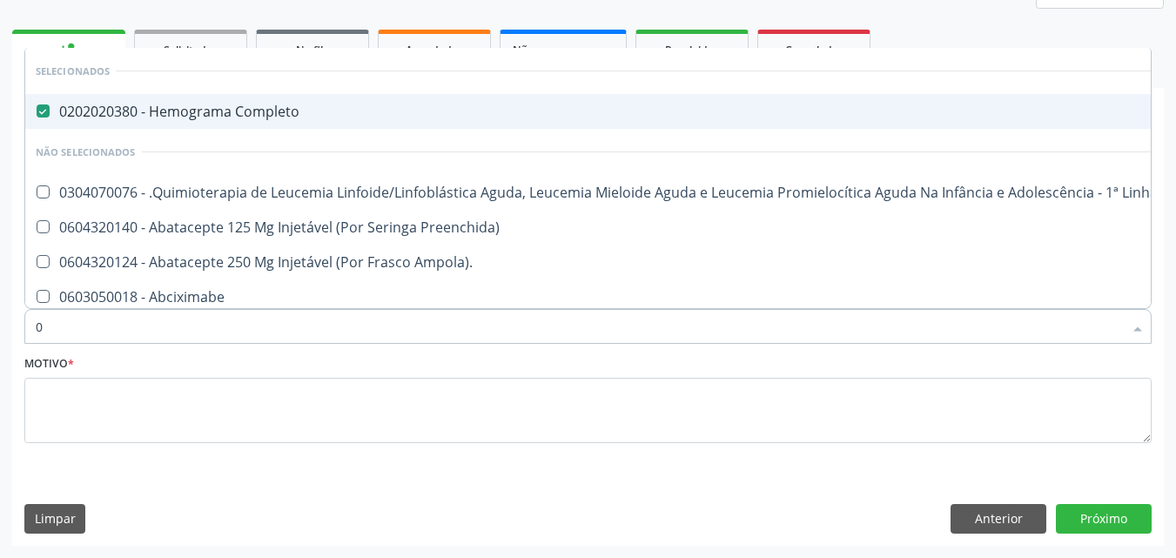
checkbox Transferências "true"
checkbox Meckel "true"
checkbox Transfusao "true"
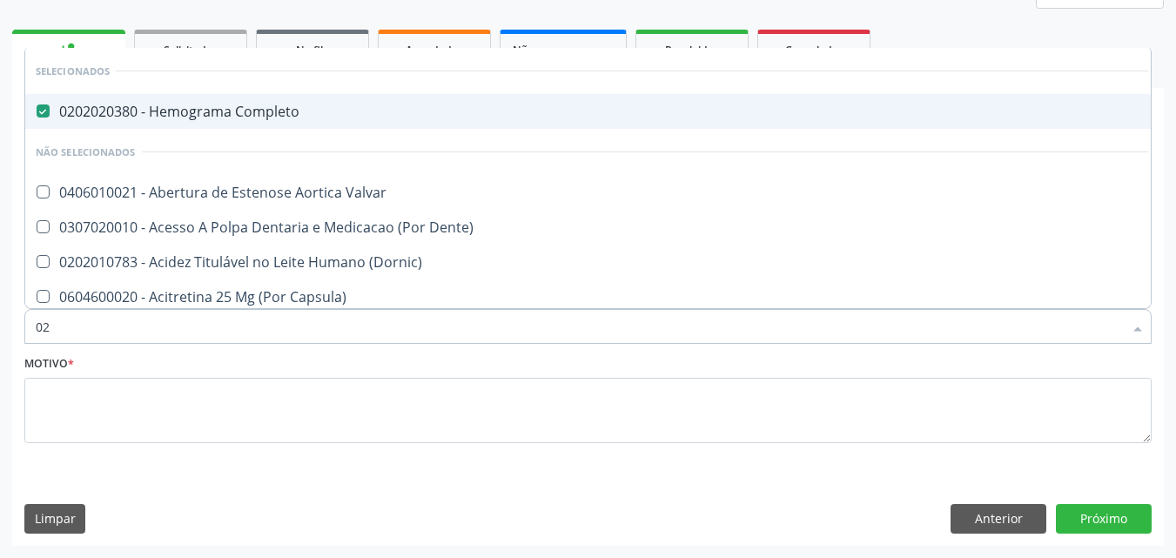
type input "020"
checkbox Terapeutica "true"
checkbox Urina "false"
checkbox Epispádia "true"
checkbox Anos\) "true"
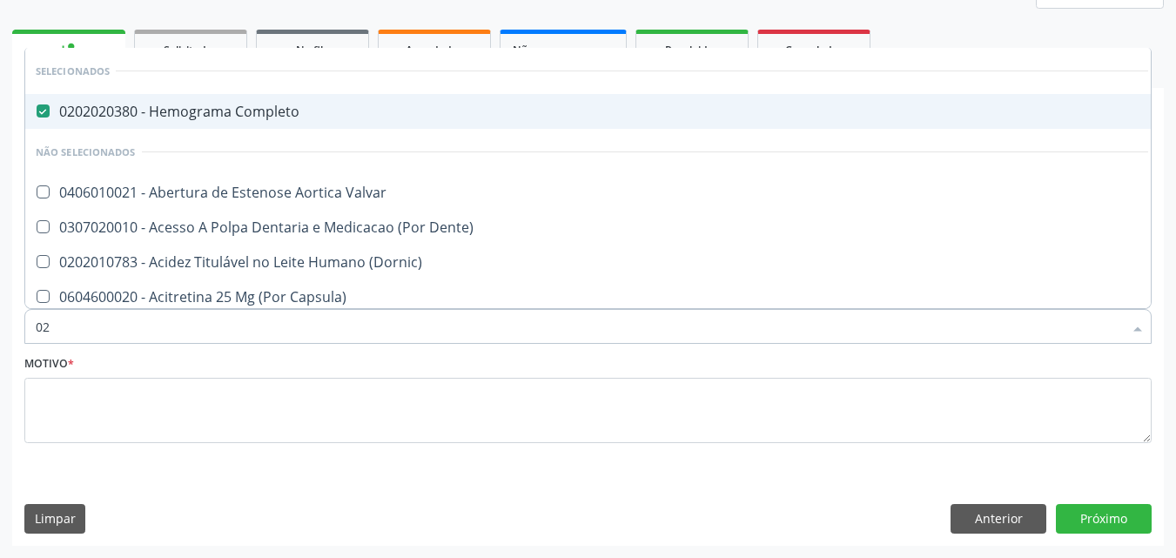
checkbox Congênita "true"
checkbox Complementar\) "true"
checkbox Dias "true"
checkbox Hdl "false"
checkbox Ldl "false"
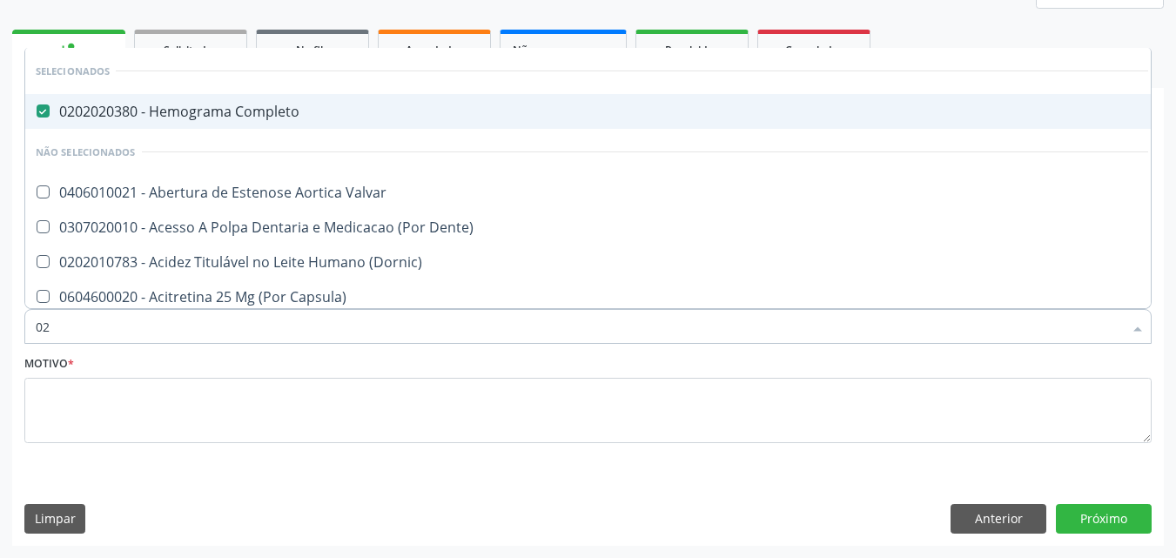
checkbox Total "false"
checkbox Creatinina "false"
checkbox Triglicerideos "false"
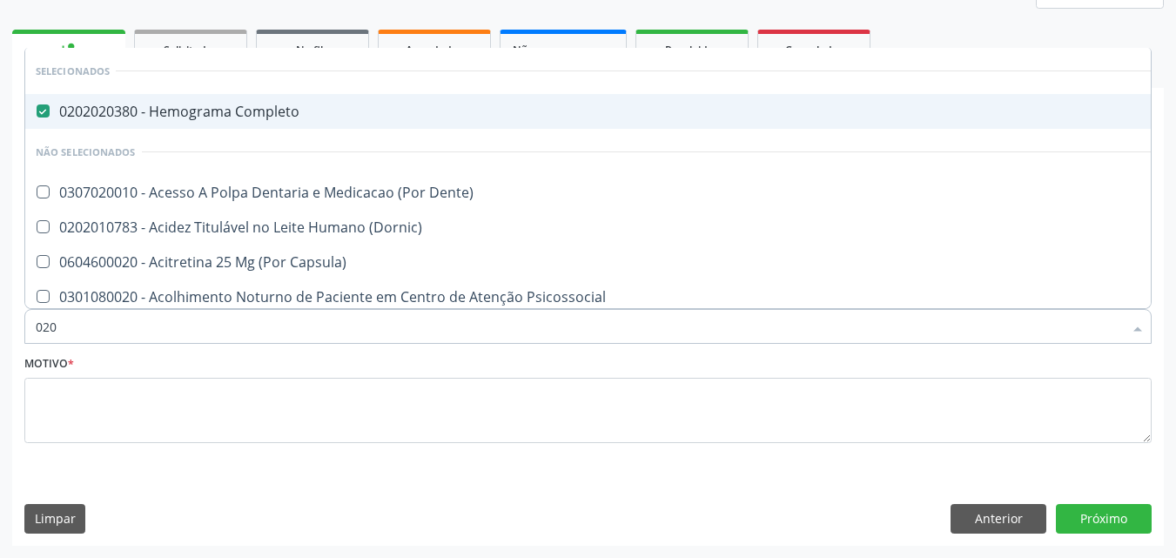
type input "0202"
checkbox Capsula\) "true"
checkbox Urina "false"
checkbox Faringe\/Laringe "true"
checkbox Puncao "true"
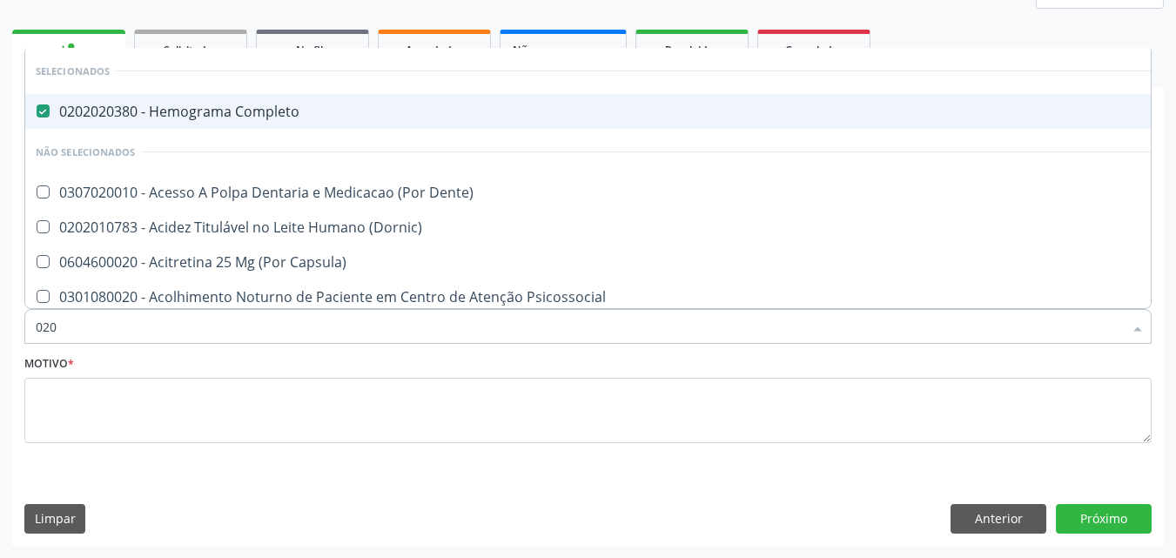
checkbox Fragmento "true"
checkbox Ossea "true"
checkbox Projecoes\) "true"
checkbox Hdl "false"
checkbox Ldl "false"
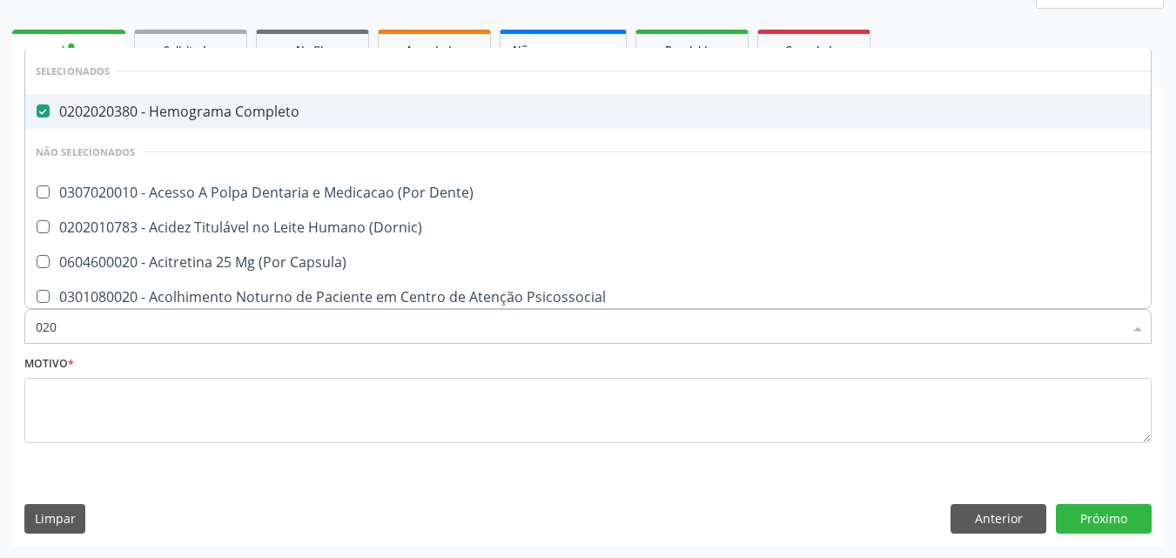
checkbox Total "false"
checkbox Creatinina "false"
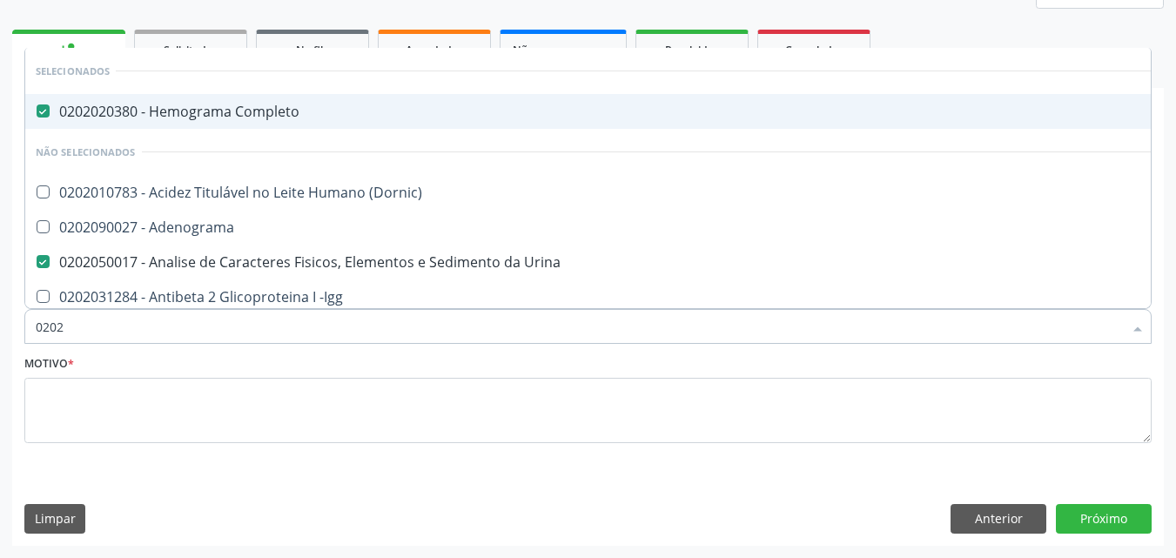
type input "02020"
checkbox \(Psa\) "true"
checkbox III "true"
checkbox Barbituratos "true"
checkbox Calcio "true"
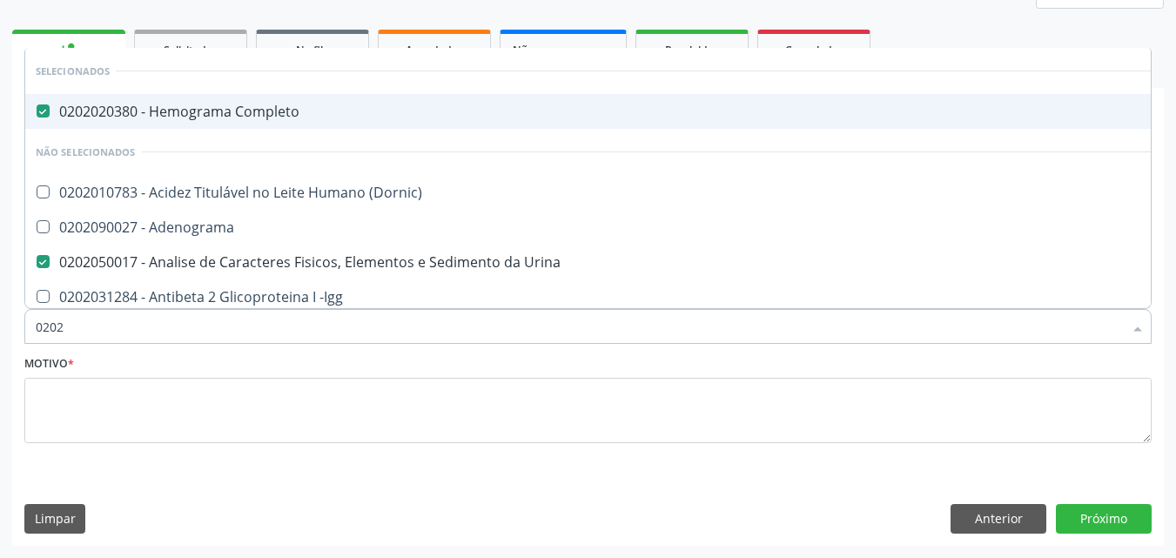
checkbox Hdl "false"
checkbox Ldl "false"
checkbox Total "false"
checkbox Creatinina "false"
checkbox Funcional "true"
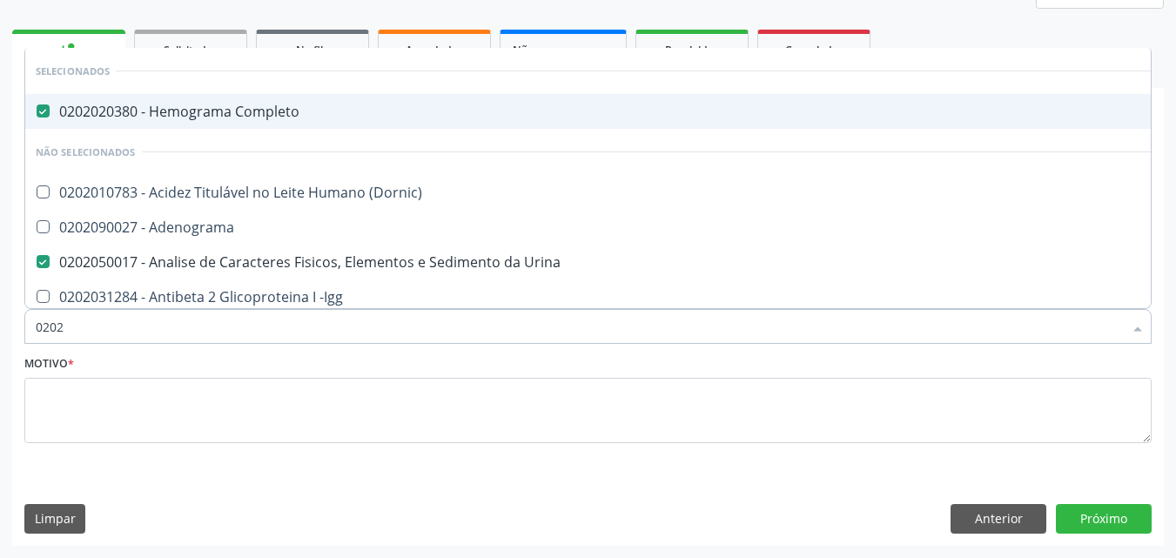
checkbox Triglicerideos "false"
type input "020201"
checkbox Completo "false"
checkbox Urina "false"
checkbox Micobactérias "true"
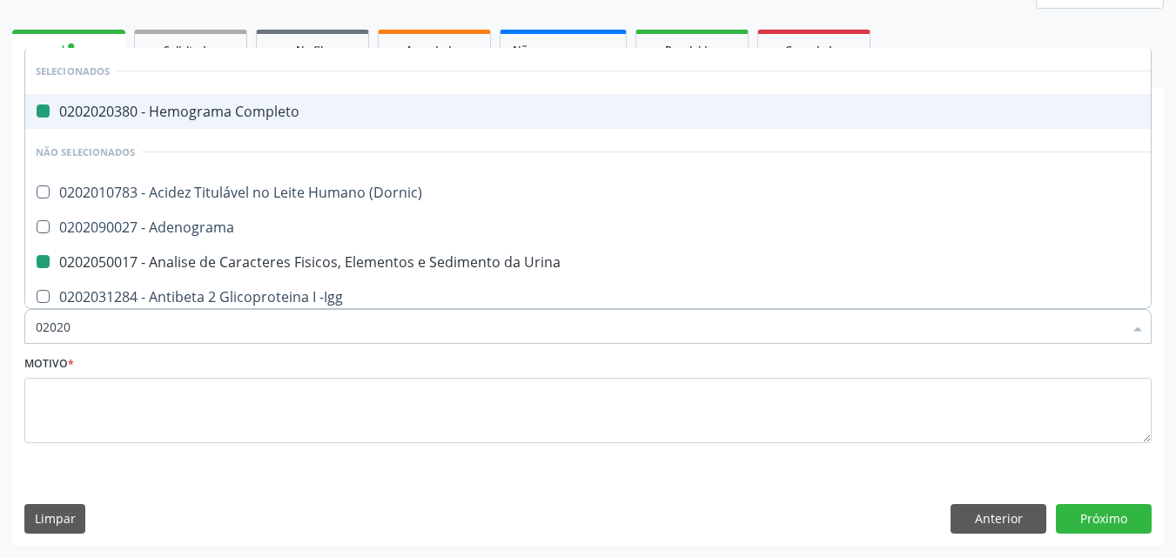
checkbox Identificação "true"
checkbox \(Pos-Pasteurização\) "true"
checkbox Parceria\) "true"
checkbox D "true"
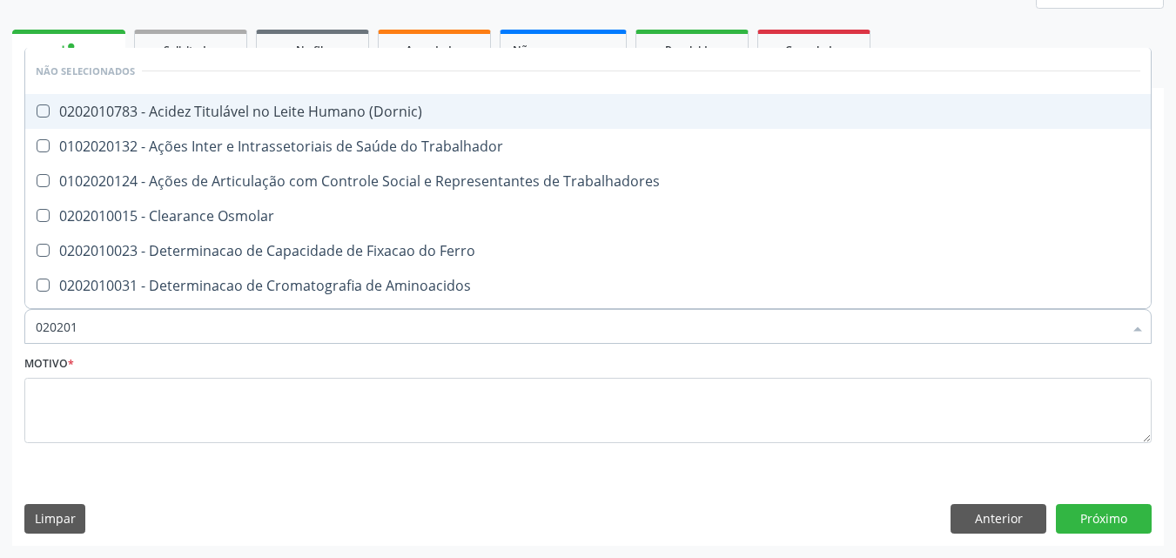
type input "0202010"
checkbox Circulante "true"
checkbox III "true"
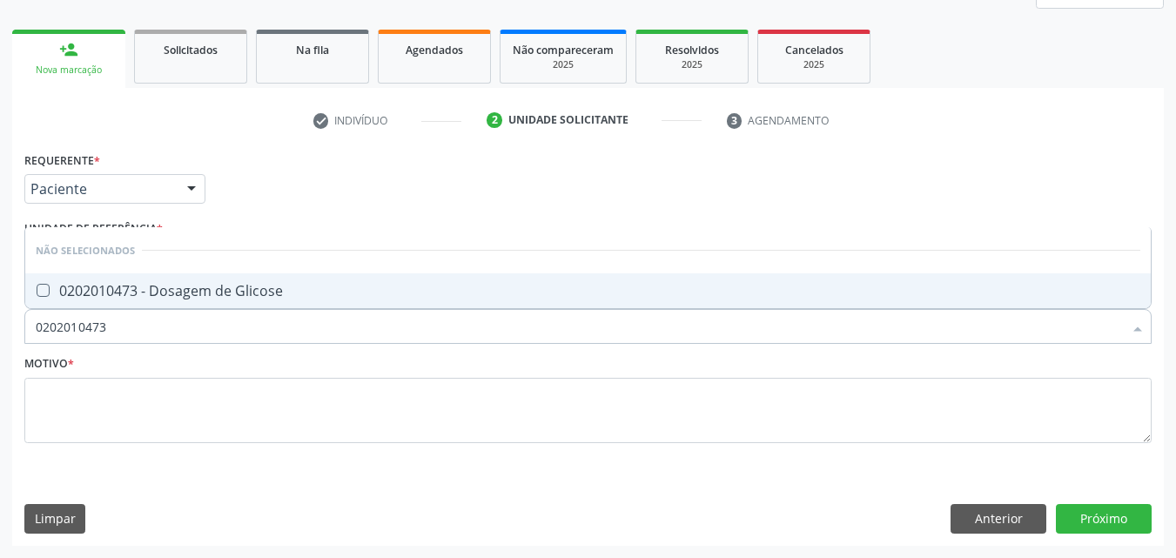
click at [74, 284] on div "0202010473 - Dosagem de Glicose" at bounding box center [588, 291] width 1104 height 14
drag, startPoint x: 77, startPoint y: 325, endPoint x: 24, endPoint y: 326, distance: 53.1
click at [24, 326] on div "0202010473" at bounding box center [587, 326] width 1127 height 35
click at [63, 284] on div "0202010503 - Dosagem de Hemoglobina Glicosilada" at bounding box center [588, 291] width 1104 height 14
drag, startPoint x: 121, startPoint y: 323, endPoint x: 7, endPoint y: 326, distance: 114.1
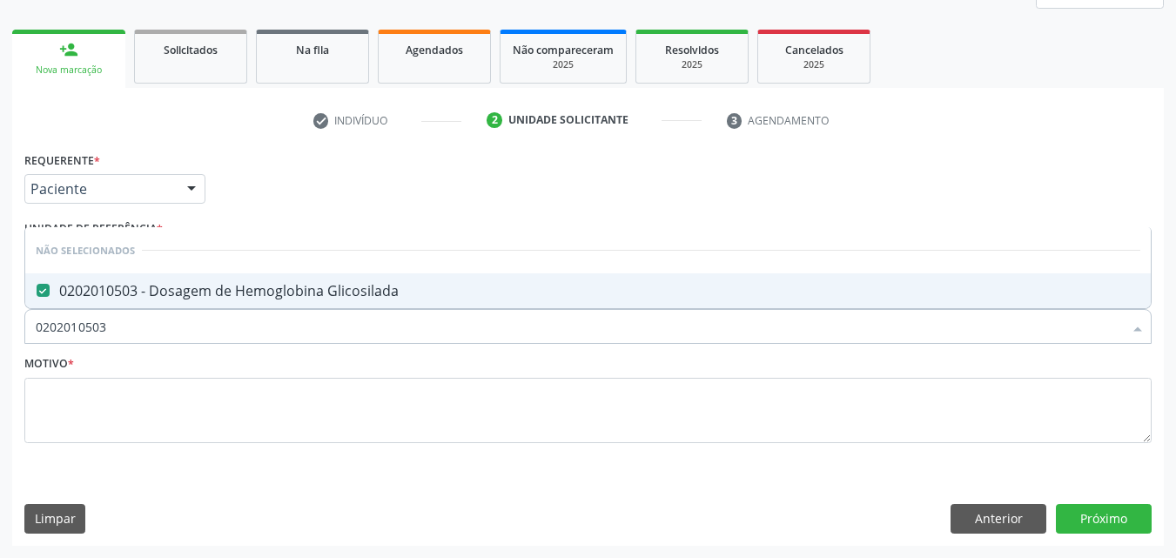
click at [7, 326] on div "Acompanhamento Acompanhe a situação das marcações correntes e finalizadas Relat…" at bounding box center [588, 211] width 1176 height 693
click at [103, 298] on div "0202080080 - Cultura de Bactérias P/ Identificação" at bounding box center [588, 291] width 1104 height 14
drag, startPoint x: 121, startPoint y: 324, endPoint x: 12, endPoint y: 340, distance: 110.0
click at [12, 340] on div "Requerente * Paciente Médico(a) Enfermeiro(a) Paciente Nenhum resultado encontr…" at bounding box center [587, 346] width 1151 height 398
click at [64, 296] on div "0202030202 - Dosagem de Proteina C Reativa" at bounding box center [588, 291] width 1104 height 14
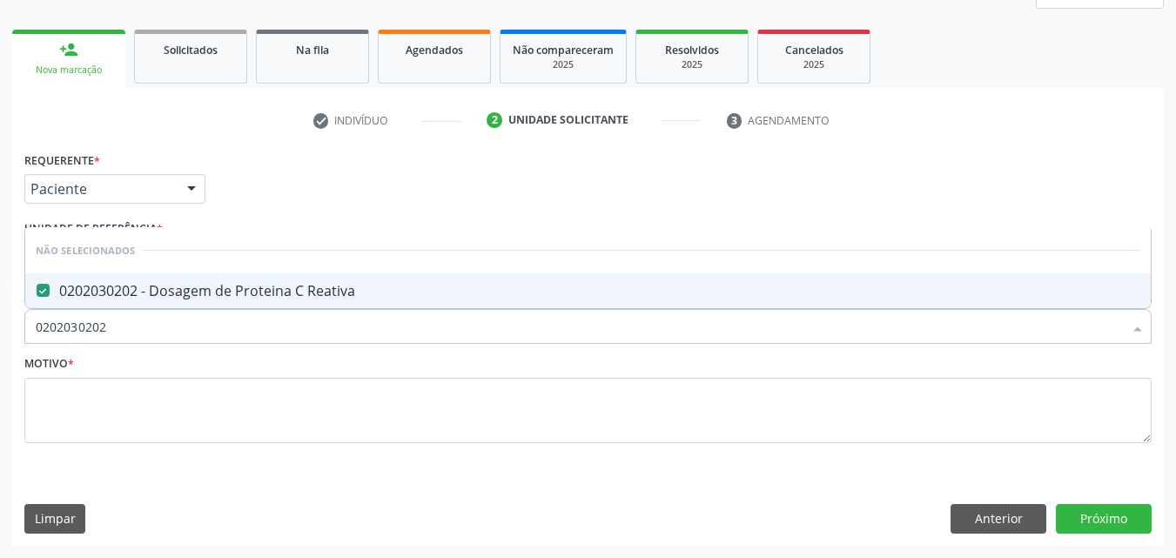
drag, startPoint x: 117, startPoint y: 327, endPoint x: 0, endPoint y: 332, distance: 116.7
click at [0, 332] on div "Acompanhamento Acompanhe a situação das marcações correntes e finalizadas Relat…" at bounding box center [588, 211] width 1176 height 693
click at [68, 308] on span "0202060250 - Dosagem de Hormonio Tireoestimulante (Tsh)" at bounding box center [587, 290] width 1125 height 35
drag, startPoint x: 114, startPoint y: 332, endPoint x: 0, endPoint y: 332, distance: 114.0
click at [0, 332] on div "Acompanhamento Acompanhe a situação das marcações correntes e finalizadas Relat…" at bounding box center [588, 211] width 1176 height 693
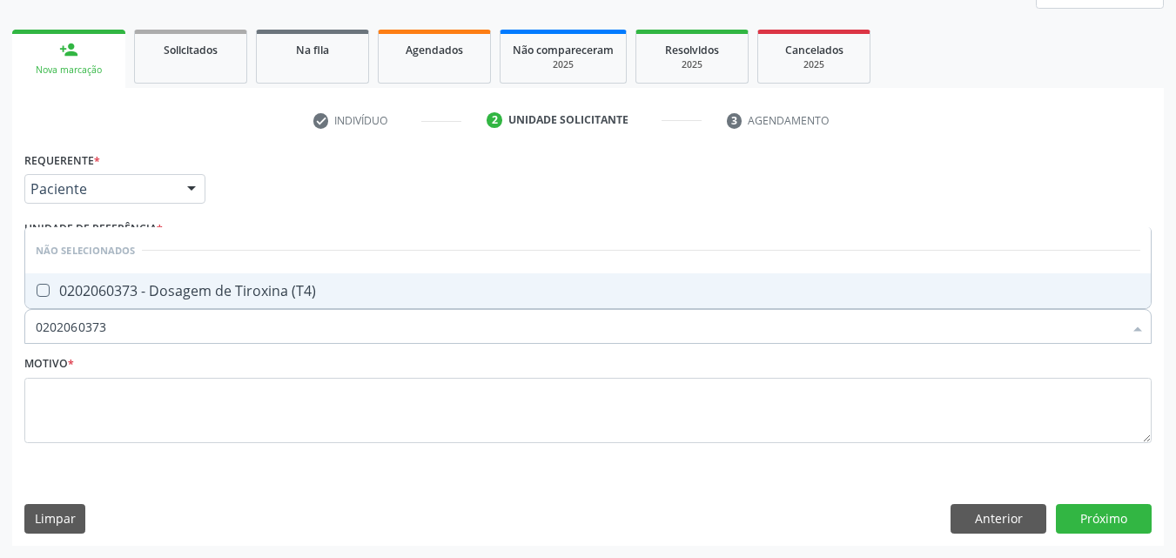
click at [91, 305] on span "0202060373 - Dosagem de Tiroxina (T4)" at bounding box center [587, 290] width 1125 height 35
drag, startPoint x: 117, startPoint y: 326, endPoint x: 25, endPoint y: 326, distance: 92.3
click at [25, 326] on div "0202060373" at bounding box center [587, 326] width 1127 height 35
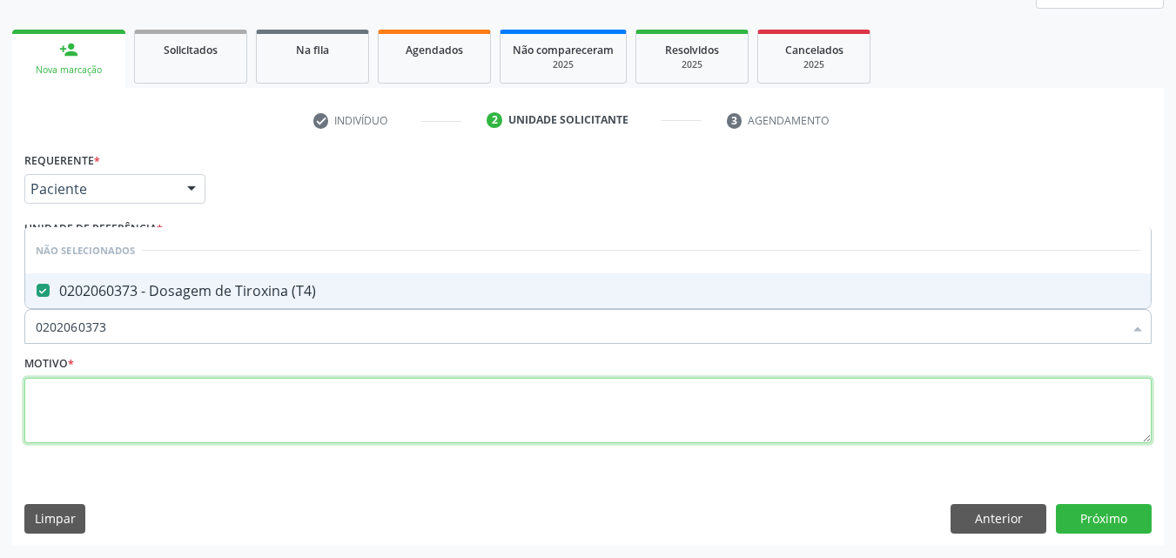
click at [104, 415] on textarea at bounding box center [587, 411] width 1127 height 66
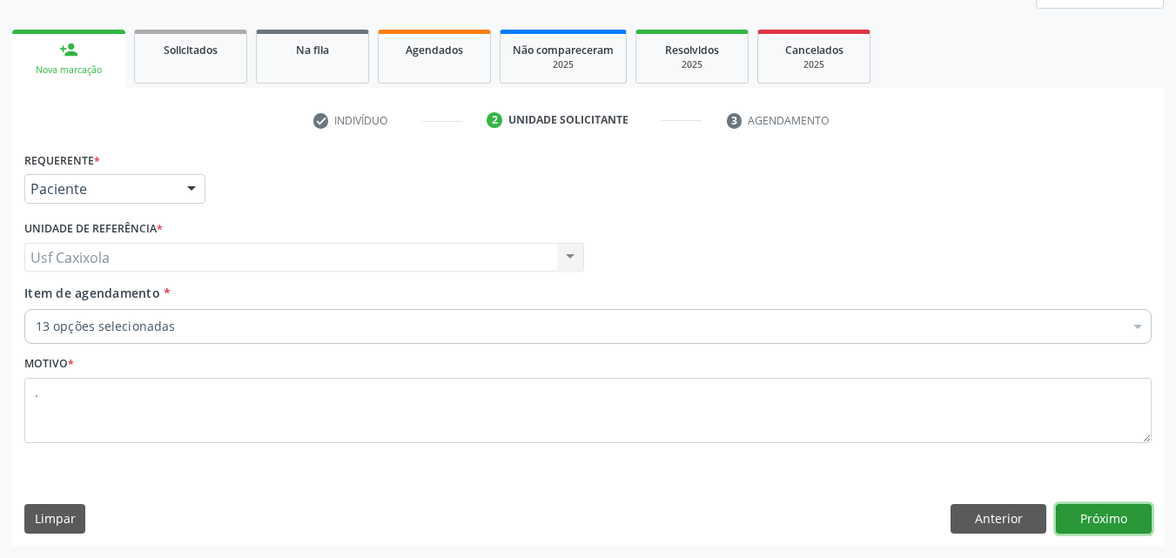
click at [1108, 519] on button "Próximo" at bounding box center [1104, 519] width 96 height 30
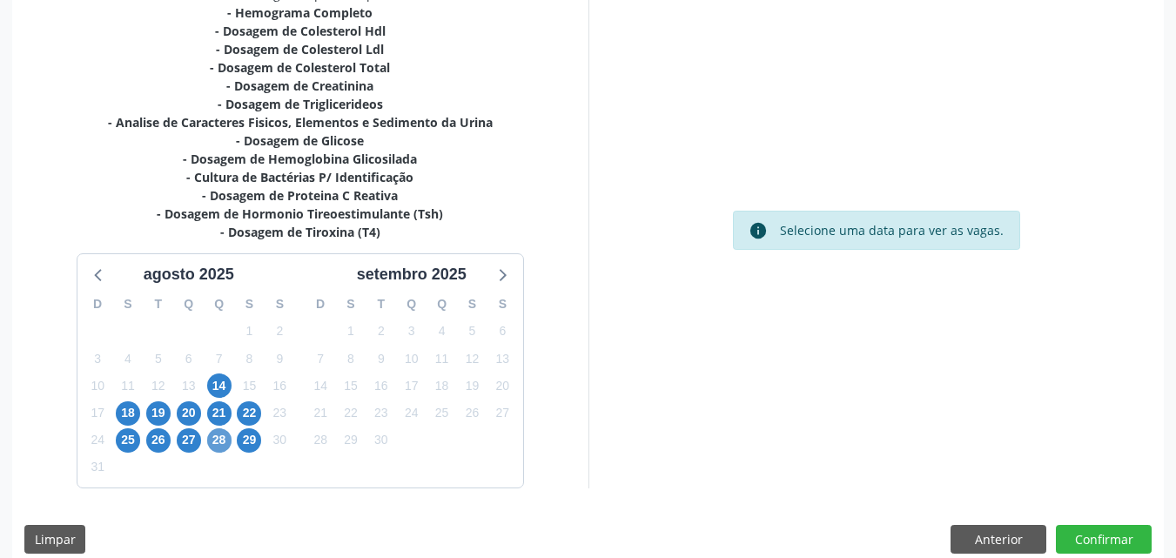
scroll to position [405, 0]
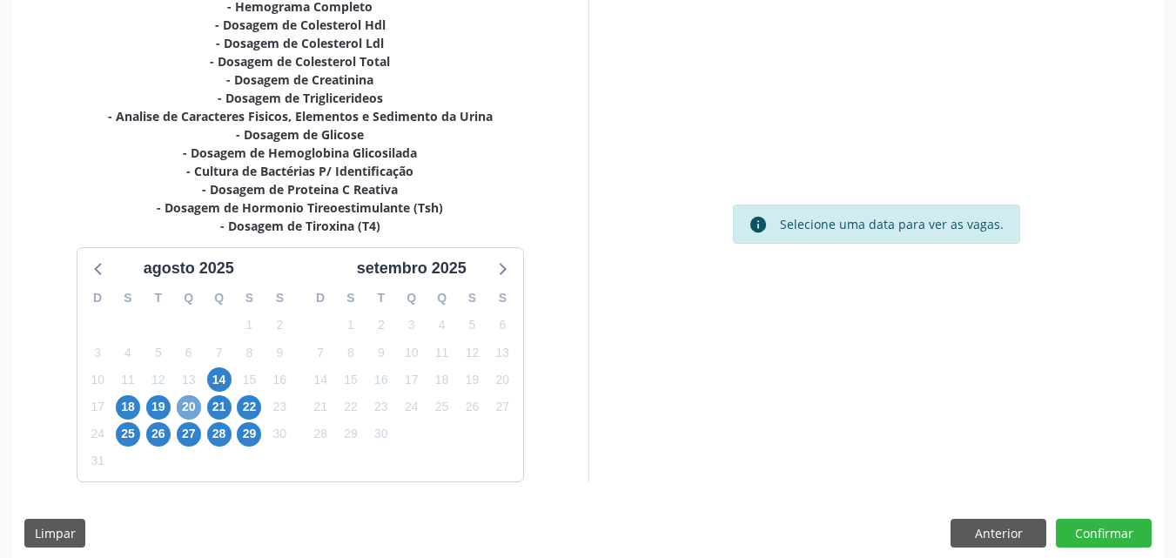
click at [191, 413] on span "20" at bounding box center [189, 407] width 24 height 24
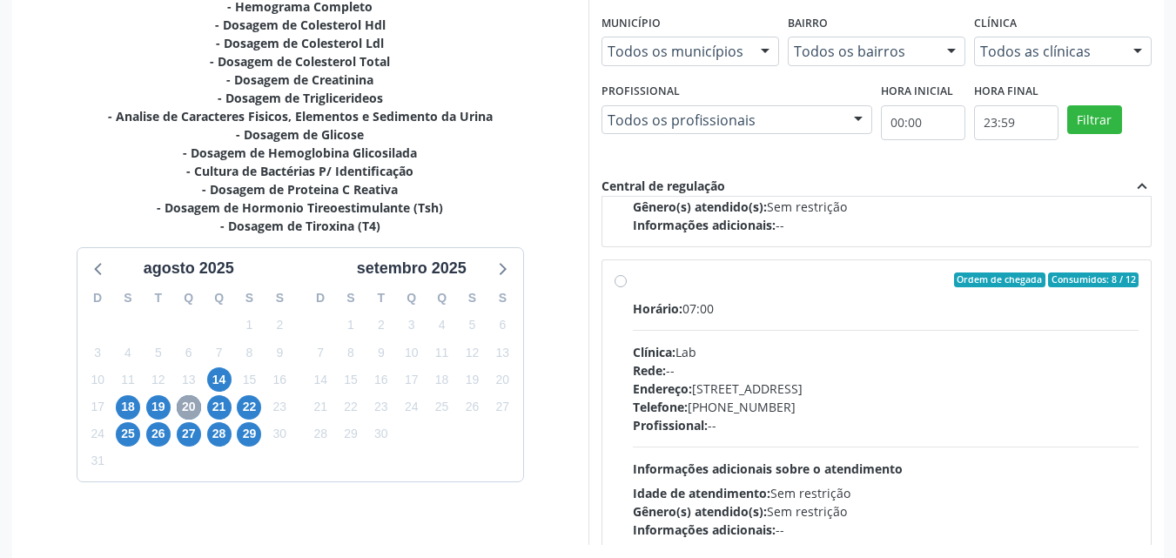
scroll to position [274, 0]
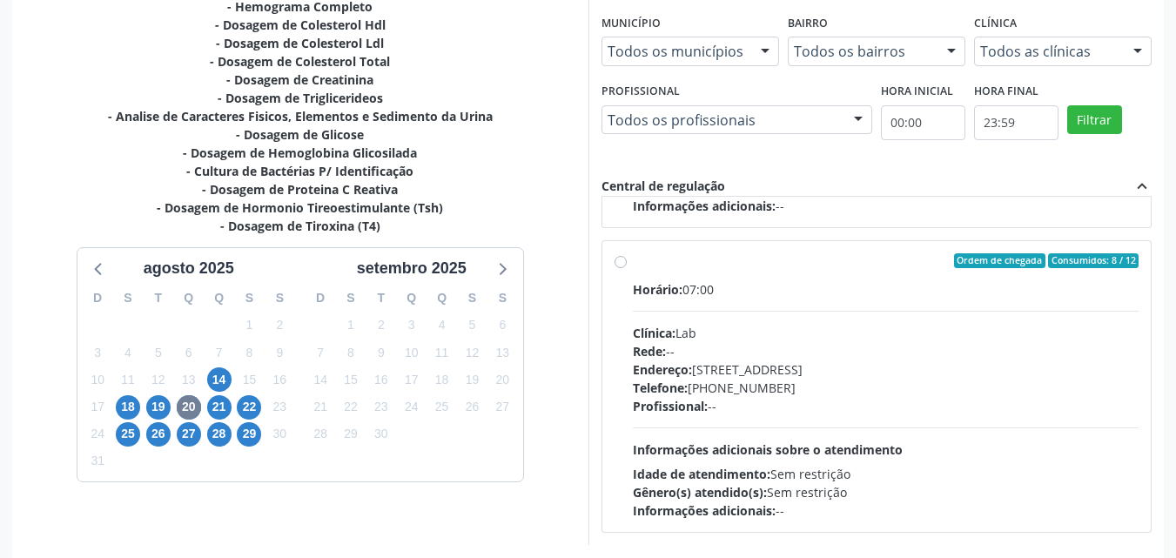
click at [633, 267] on label "Ordem de chegada Consumidos: 8 / 12 Horário: 07:00 Clínica: Lab Rede: -- Endere…" at bounding box center [886, 386] width 507 height 267
click at [626, 267] on input "Ordem de chegada Consumidos: 8 / 12 Horário: 07:00 Clínica: Lab Rede: -- Endere…" at bounding box center [620, 261] width 12 height 16
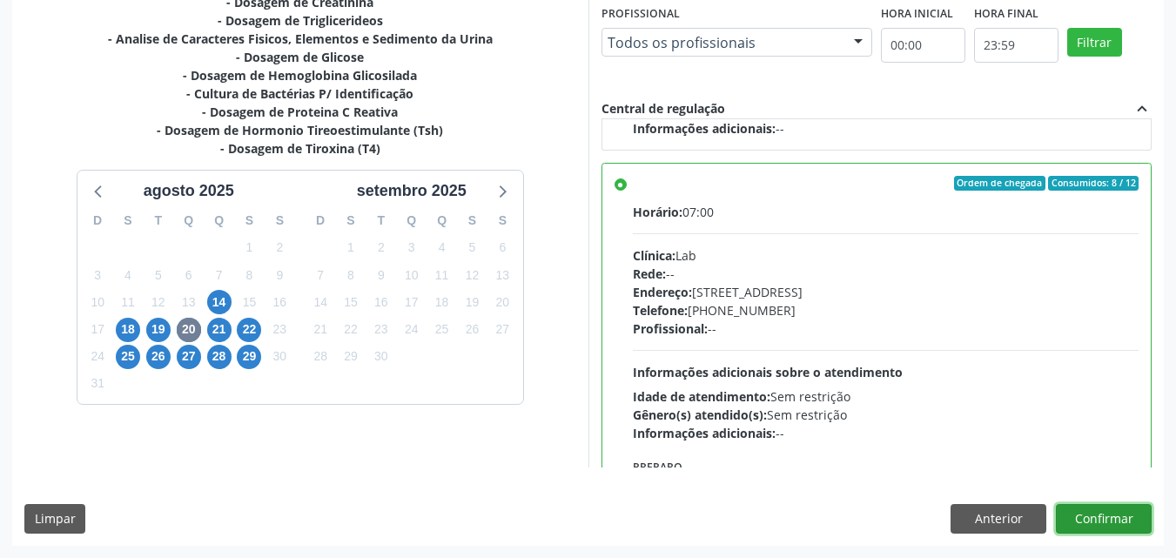
click at [1088, 522] on button "Confirmar" at bounding box center [1104, 519] width 96 height 30
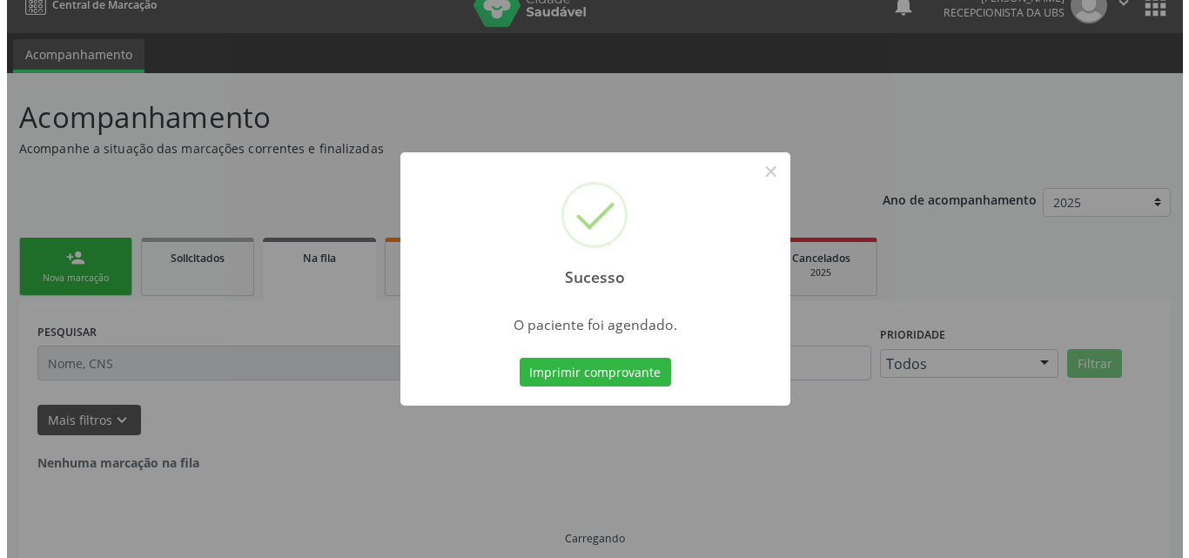
scroll to position [0, 0]
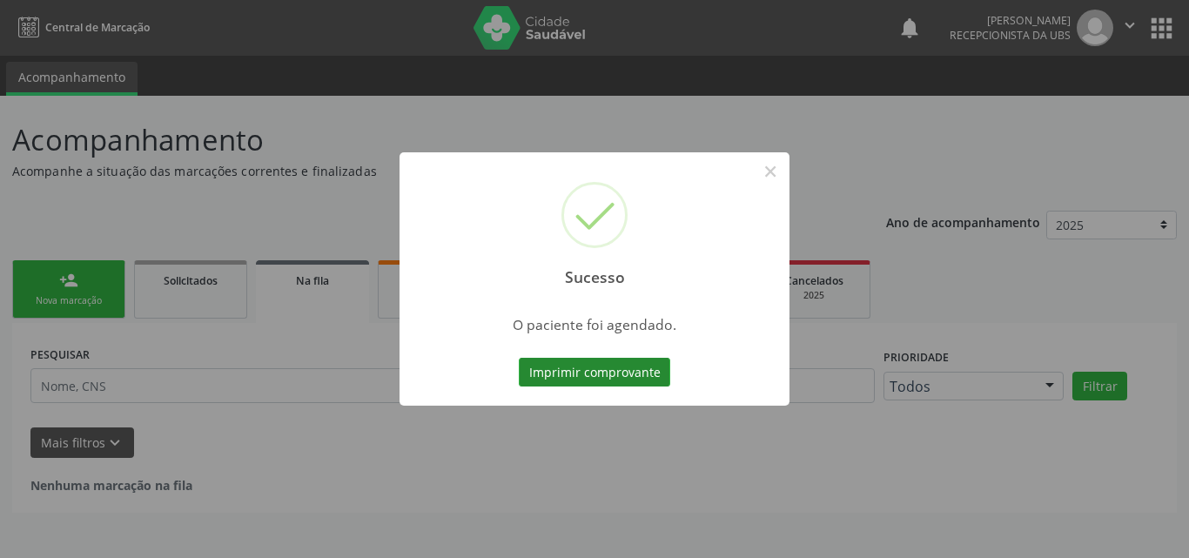
click at [628, 372] on button "Imprimir comprovante" at bounding box center [594, 373] width 151 height 30
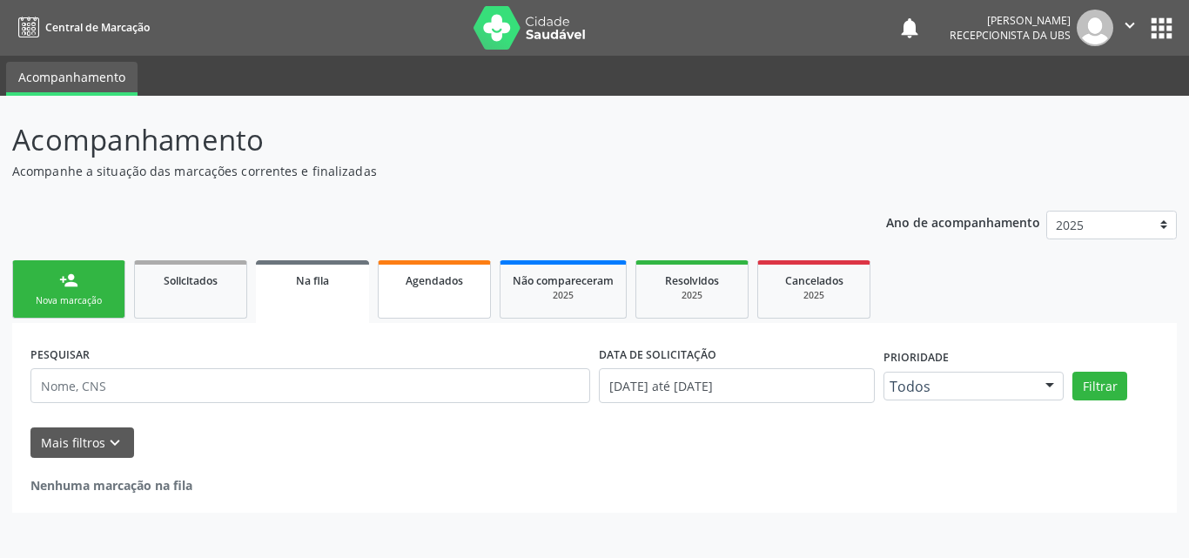
click at [439, 290] on link "Agendados" at bounding box center [434, 289] width 113 height 58
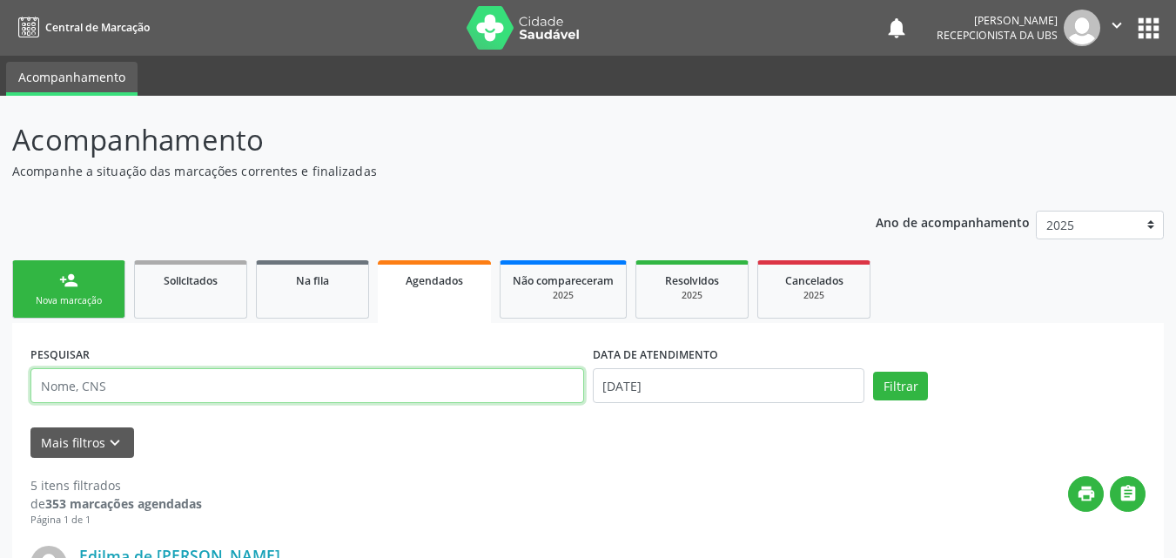
click at [360, 386] on input "text" at bounding box center [307, 385] width 554 height 35
type input "alyne jeanne"
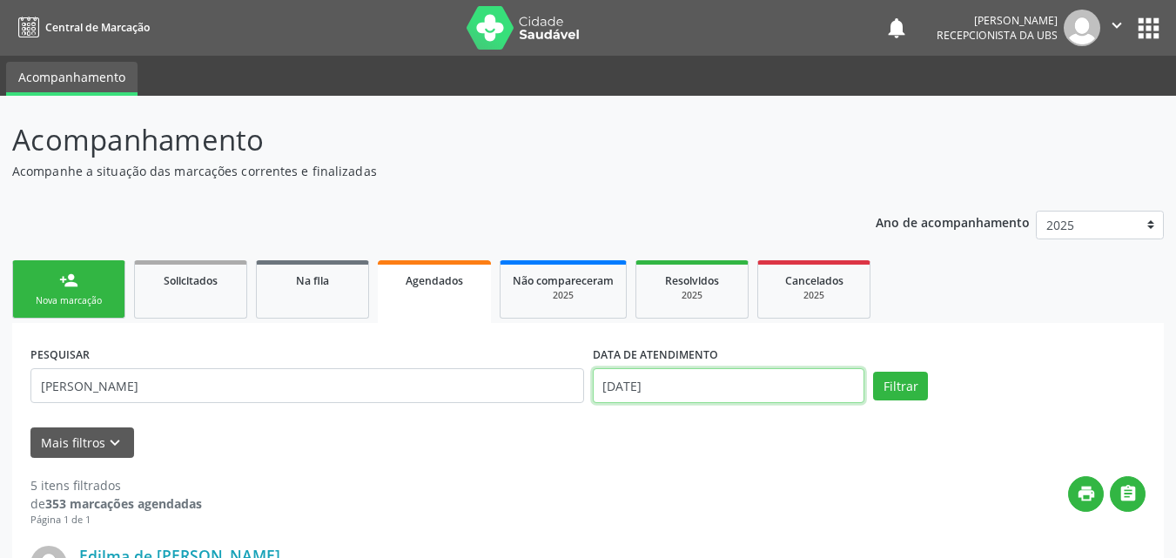
click at [715, 382] on input "14/08/2025" at bounding box center [729, 385] width 272 height 35
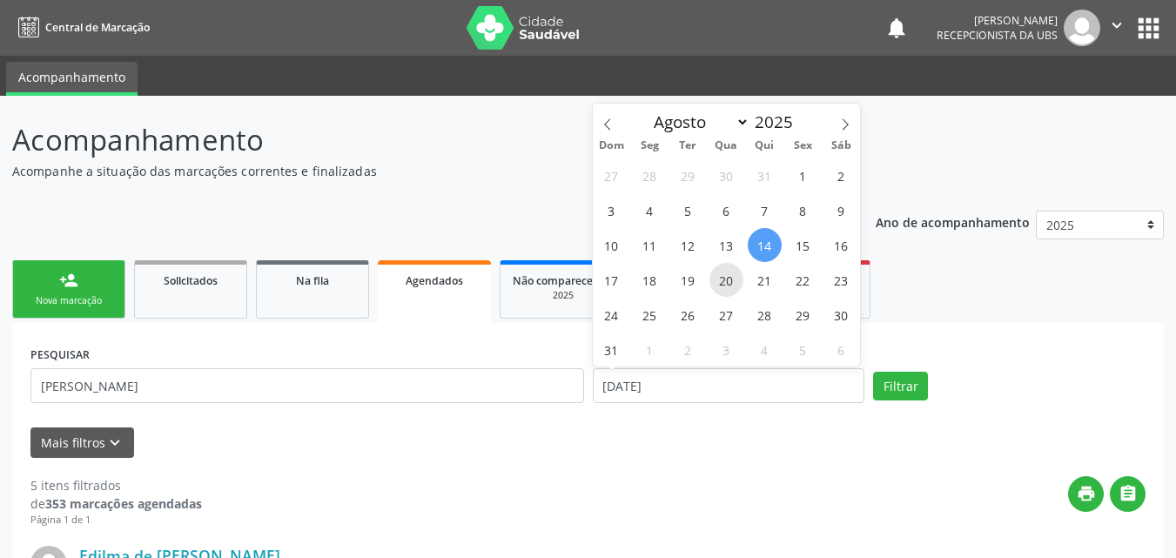
click at [731, 282] on span "20" at bounding box center [726, 280] width 34 height 34
type input "20/08/2025"
click at [731, 282] on span "20" at bounding box center [726, 280] width 34 height 34
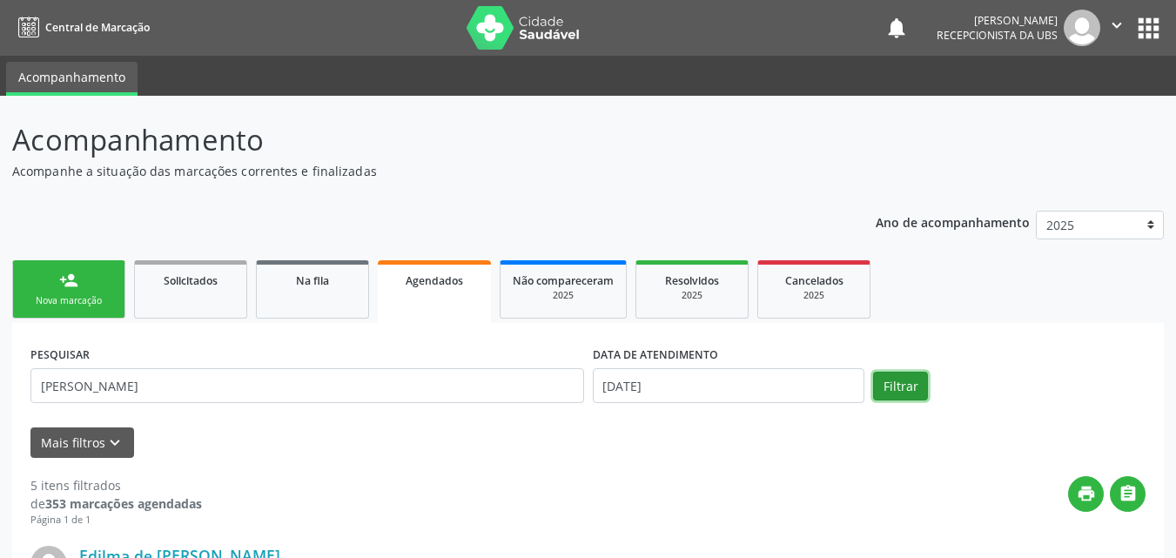
click at [915, 392] on button "Filtrar" at bounding box center [900, 387] width 55 height 30
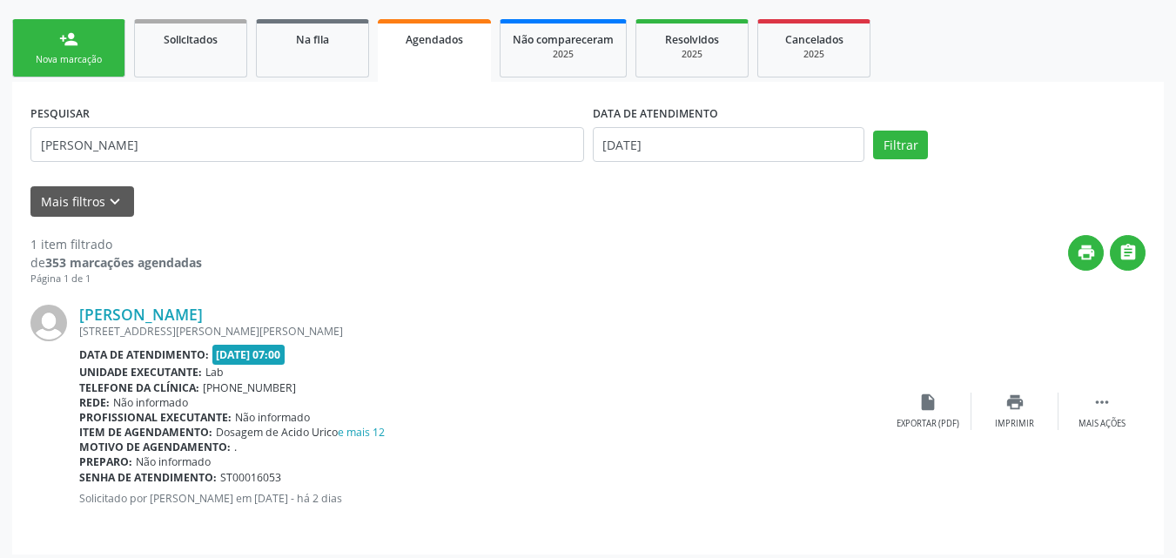
scroll to position [250, 0]
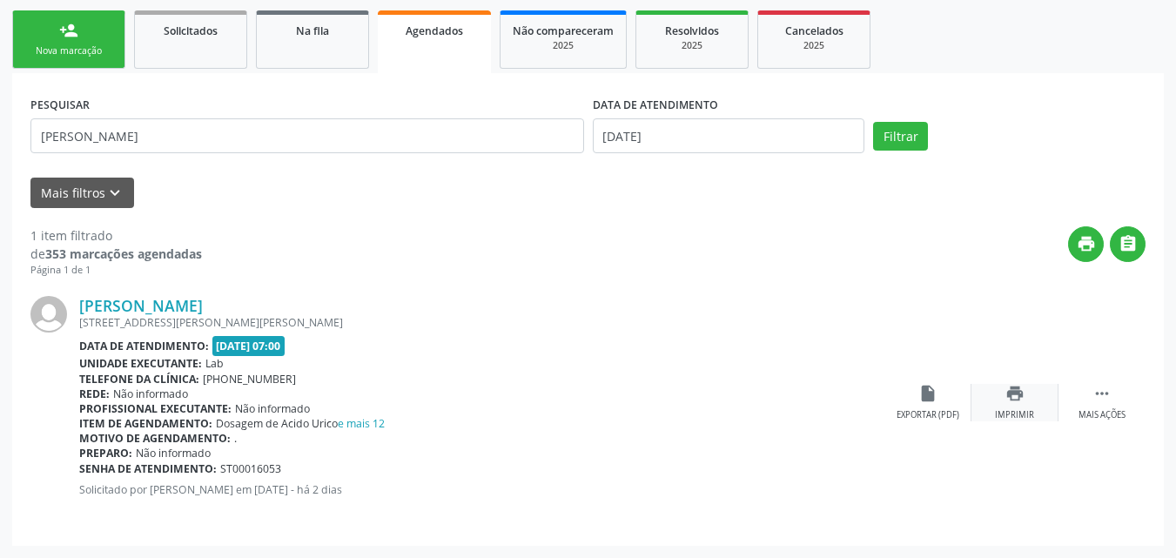
click at [1026, 402] on div "print Imprimir" at bounding box center [1014, 402] width 87 height 37
click at [82, 32] on link "person_add Nova marcação" at bounding box center [68, 39] width 113 height 58
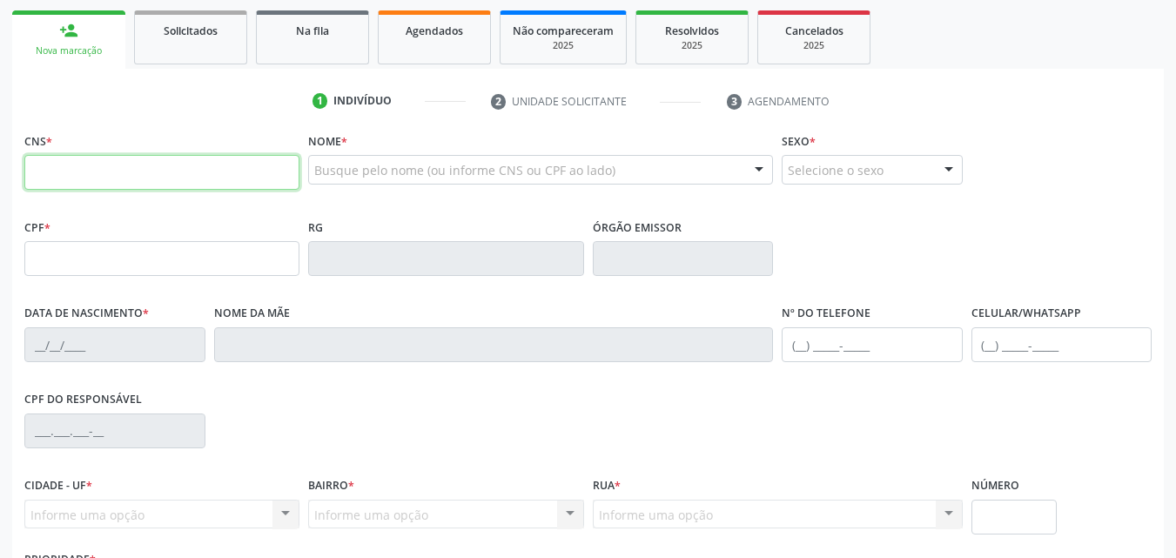
click at [143, 177] on input "text" at bounding box center [161, 172] width 275 height 35
type input "708 7091 9392 9491"
type input "062.754.364-25"
type input "02/09/1979"
type input "Maria Denlourdes da Silva"
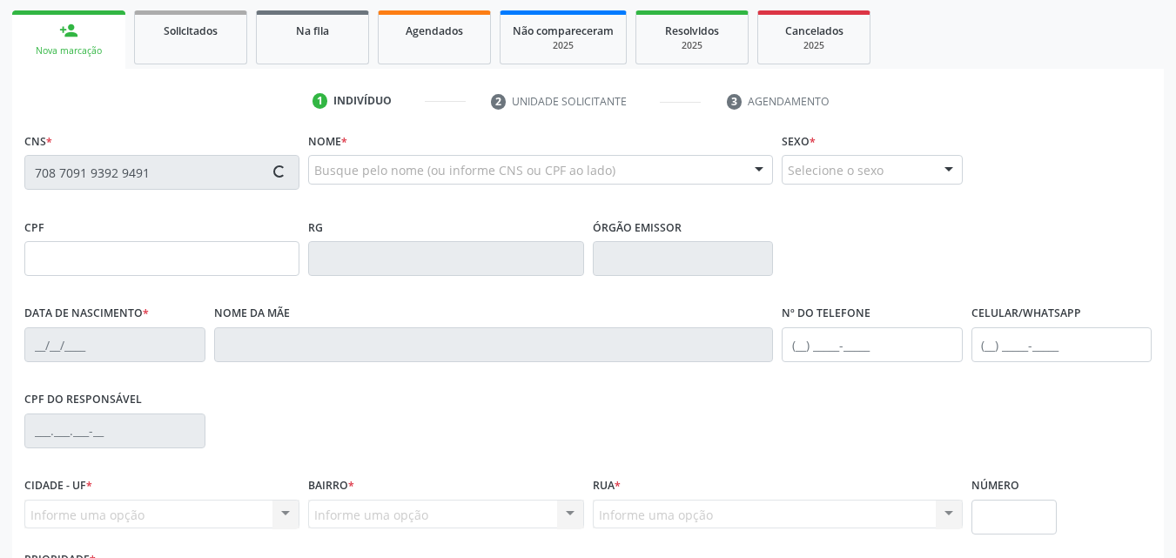
type input "(87) 99908-4964"
type input "S/N"
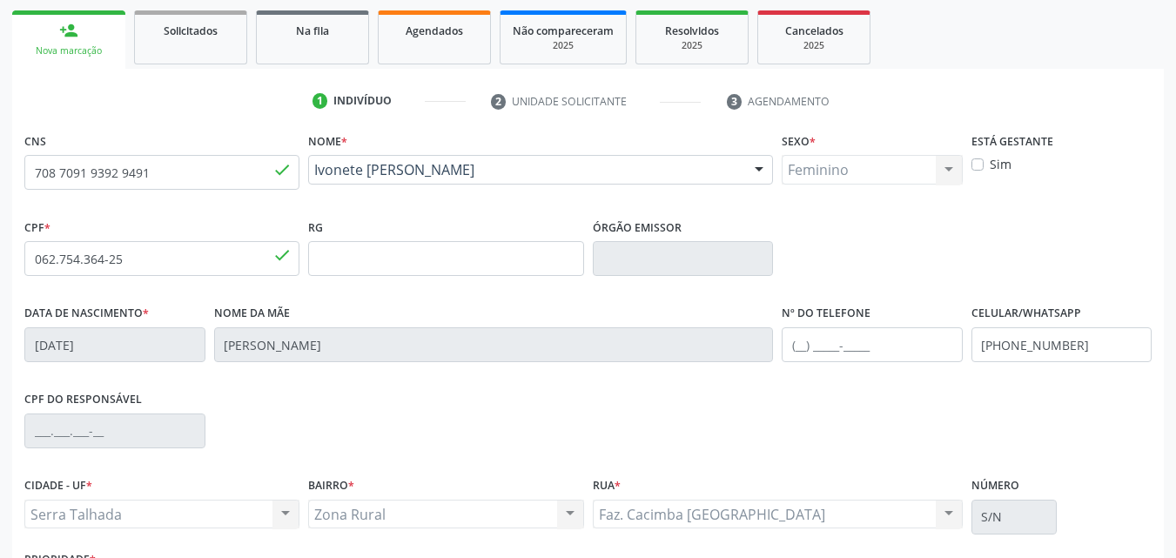
drag, startPoint x: 475, startPoint y: 195, endPoint x: 315, endPoint y: 174, distance: 161.5
click at [315, 174] on div "Nome * Ivonete Maria da Silva Ivonete Maria da Silva CNS: 708 7091 9392 9491 CP…" at bounding box center [540, 171] width 473 height 86
copy span "Ivonete Maria da Silva"
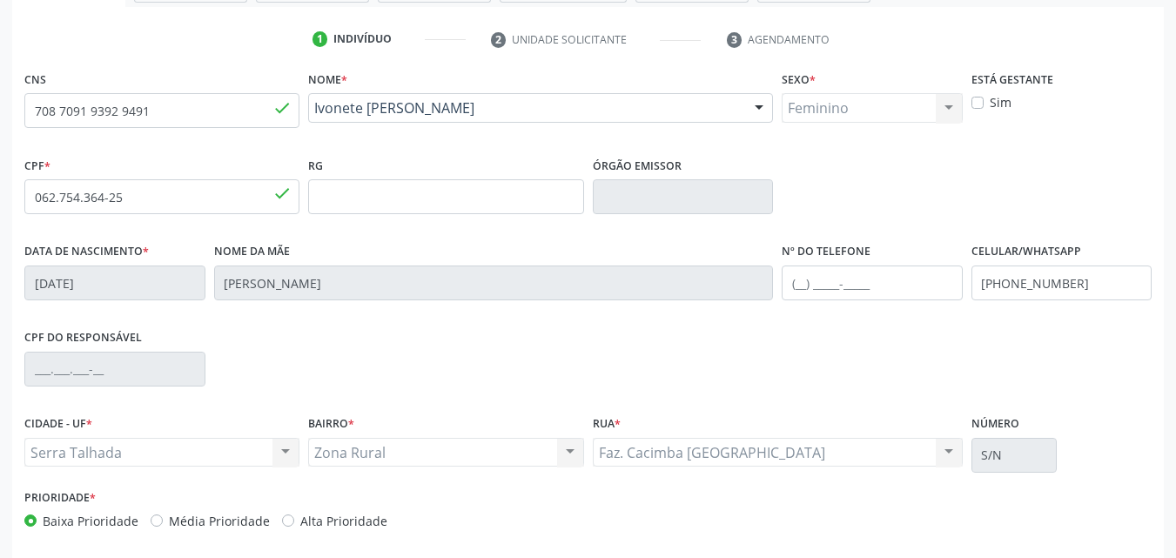
scroll to position [386, 0]
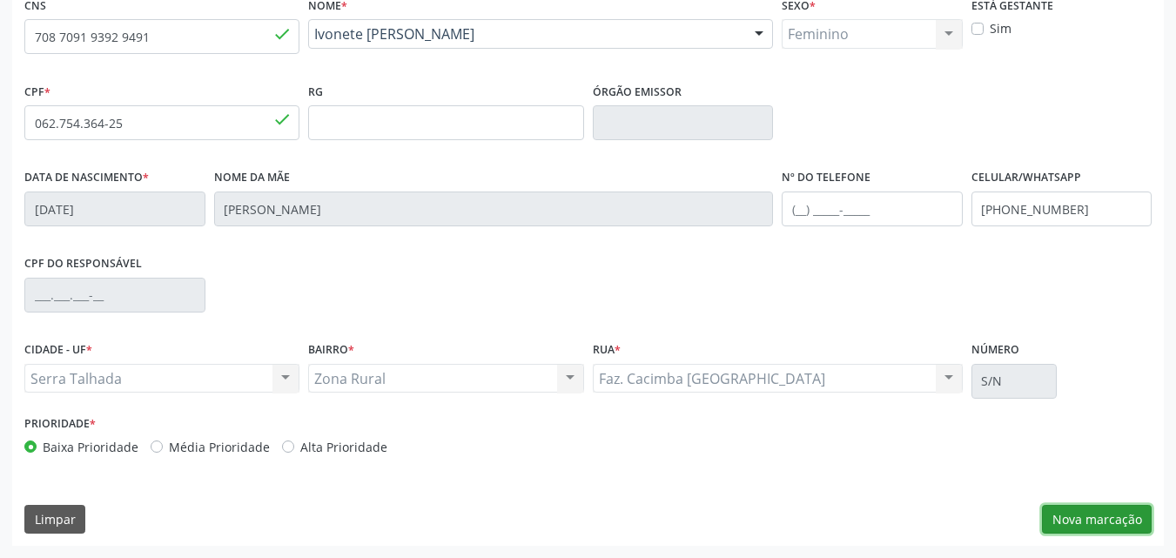
click at [1096, 520] on button "Nova marcação" at bounding box center [1097, 520] width 110 height 30
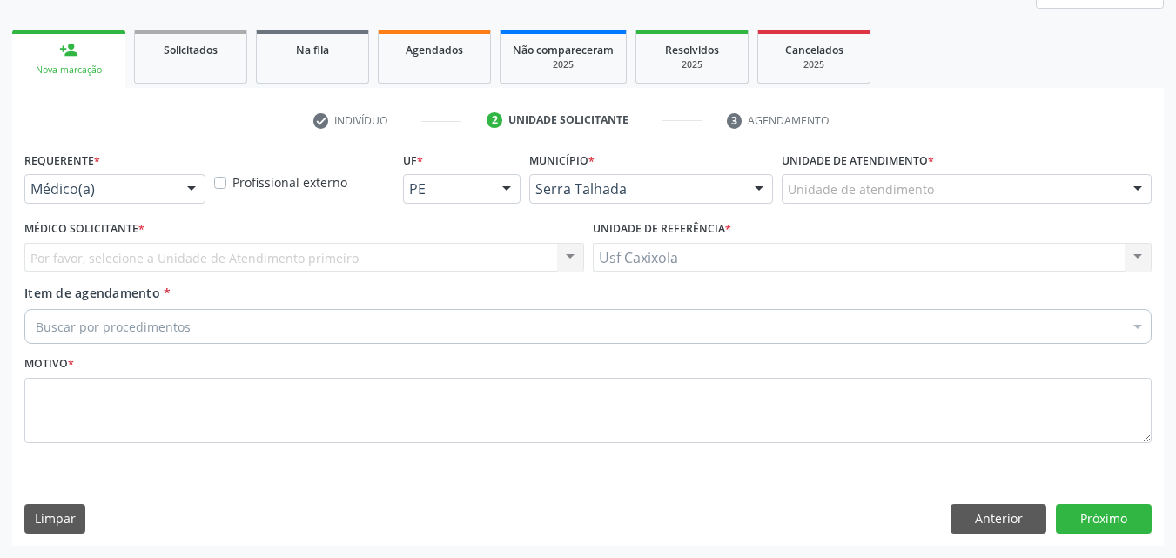
click at [191, 193] on div at bounding box center [191, 190] width 26 height 30
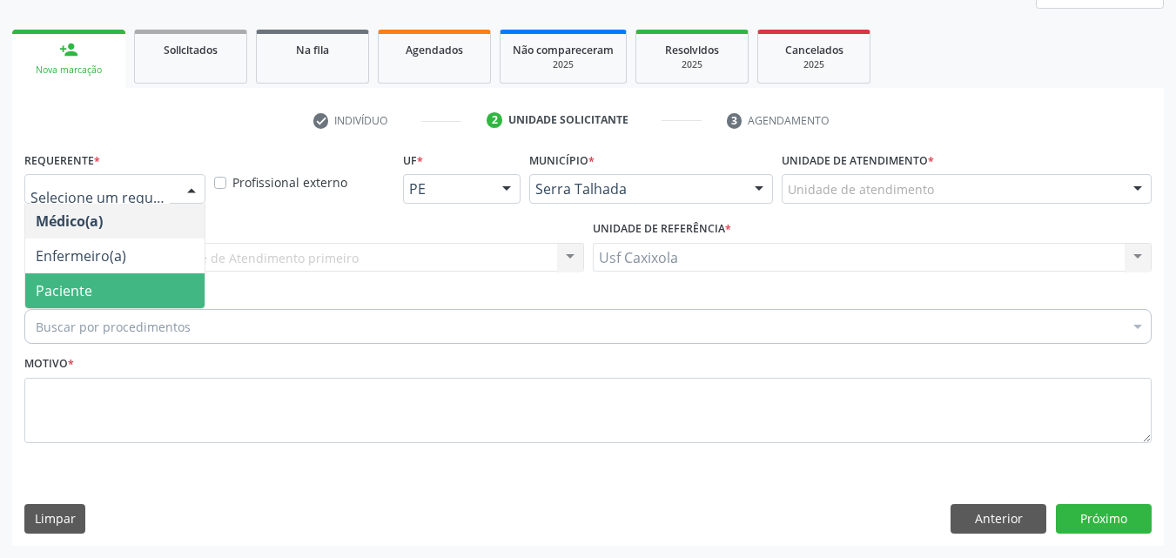
click at [146, 292] on span "Paciente" at bounding box center [114, 290] width 179 height 35
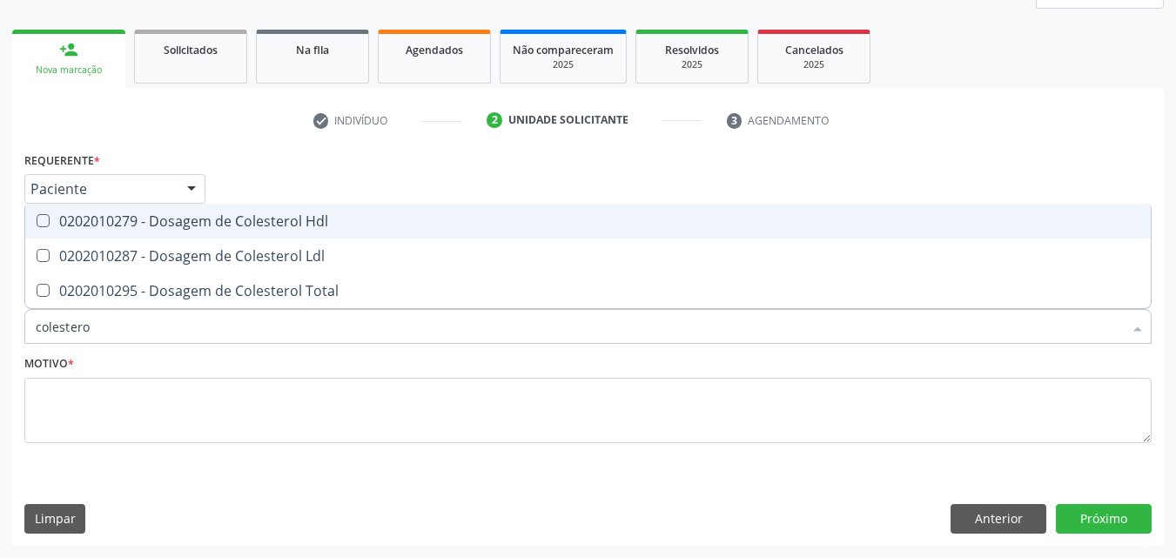
type input "colesterol"
click at [142, 218] on div "0202010279 - Dosagem de Colesterol Hdl" at bounding box center [588, 221] width 1104 height 14
checkbox Hdl "true"
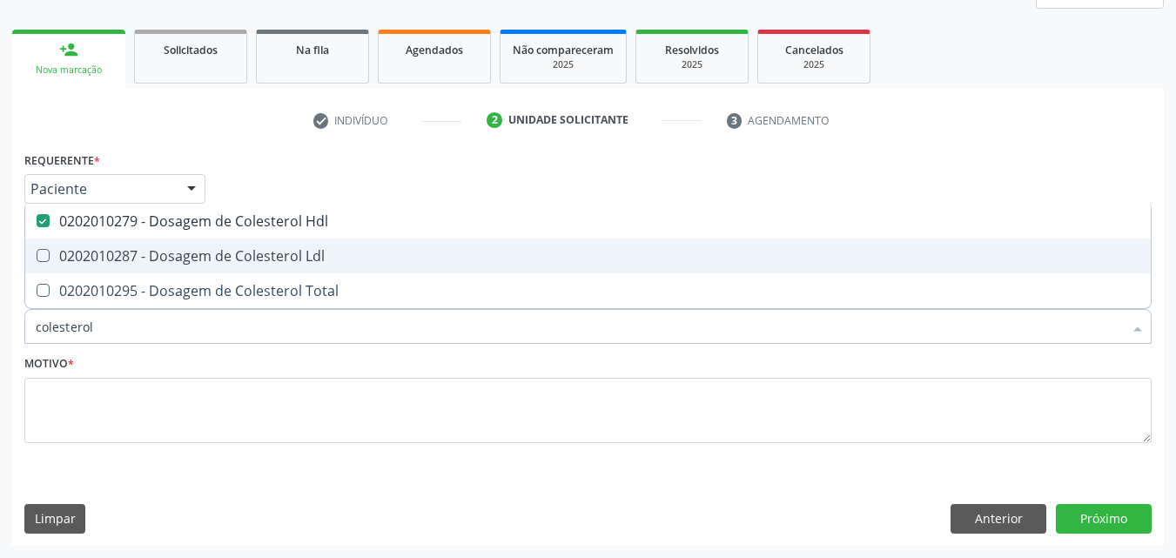
click at [147, 254] on div "0202010287 - Dosagem de Colesterol Ldl" at bounding box center [588, 256] width 1104 height 14
checkbox Ldl "true"
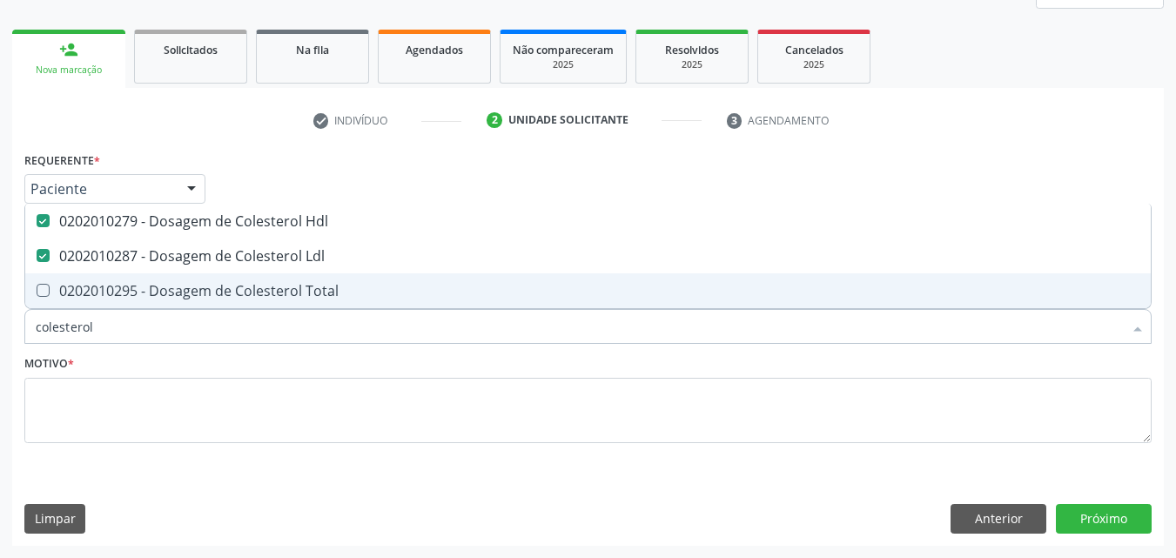
click at [144, 292] on div "0202010295 - Dosagem de Colesterol Total" at bounding box center [588, 291] width 1104 height 14
checkbox Total "true"
drag, startPoint x: 87, startPoint y: 328, endPoint x: 0, endPoint y: 318, distance: 87.7
click at [0, 318] on div "Acompanhamento Acompanhe a situação das marcações correntes e finalizadas Relat…" at bounding box center [588, 211] width 1176 height 693
type input "0"
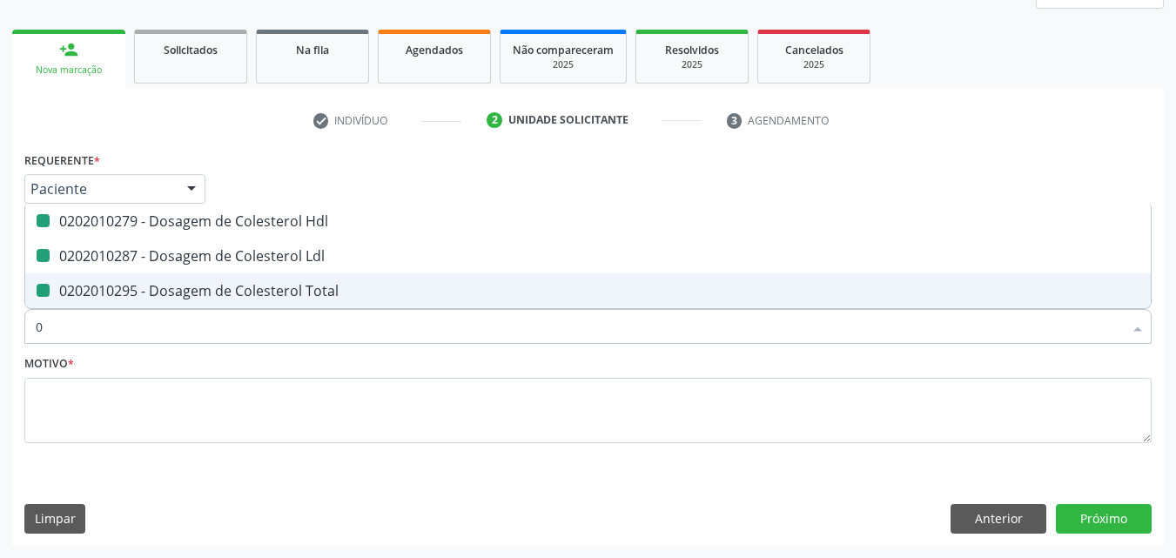
checkbox Hdl "false"
checkbox Ldl "false"
checkbox Total "false"
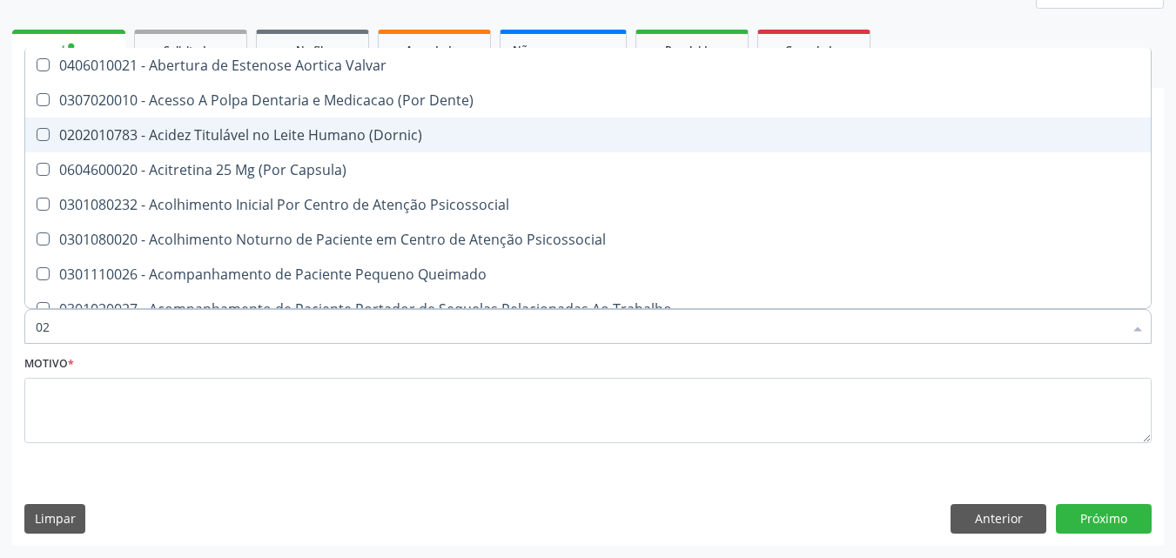
type input "020"
checkbox Epispádia "true"
checkbox Anos\) "true"
checkbox Congênita "true"
checkbox Hdl "false"
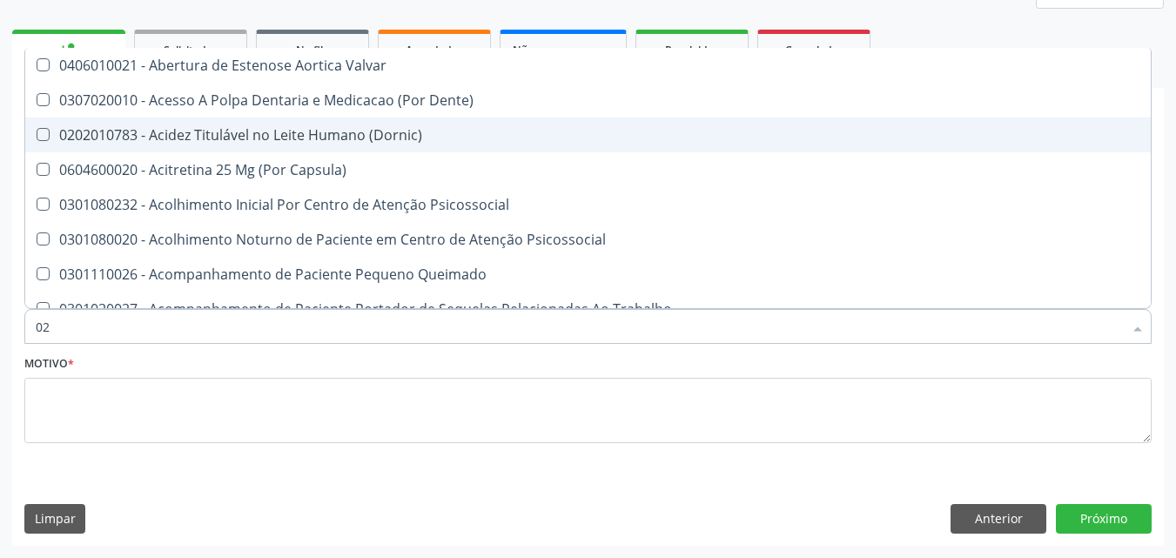
checkbox Ldl "false"
checkbox Total "false"
type input "0202"
checkbox Cardiovascular "true"
checkbox Sistêmicas "true"
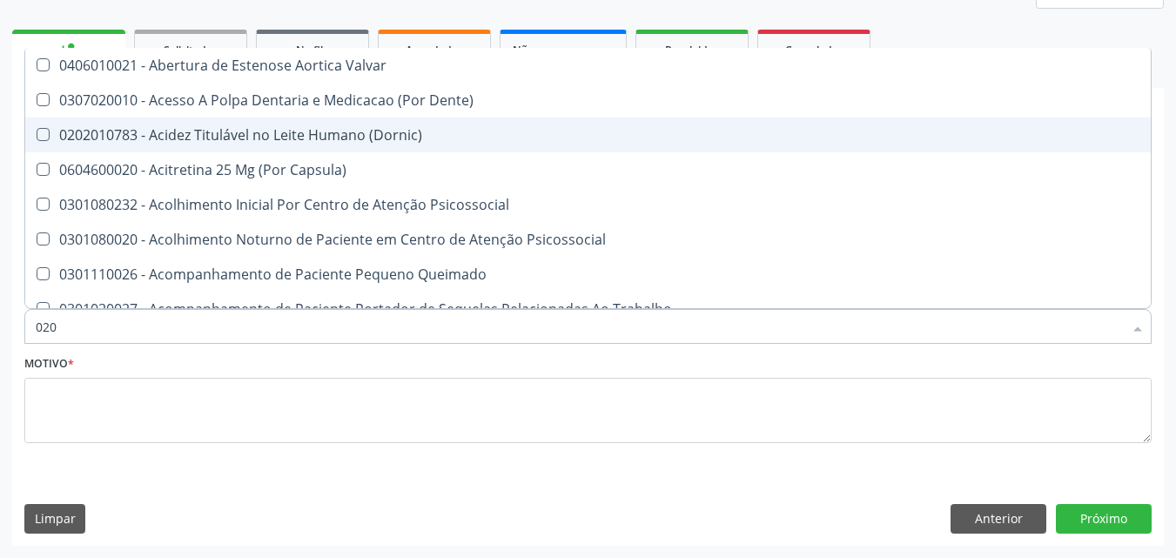
checkbox Sistêmicas "true"
checkbox Epispádia "false"
checkbox Anos\) "false"
checkbox Congênita "false"
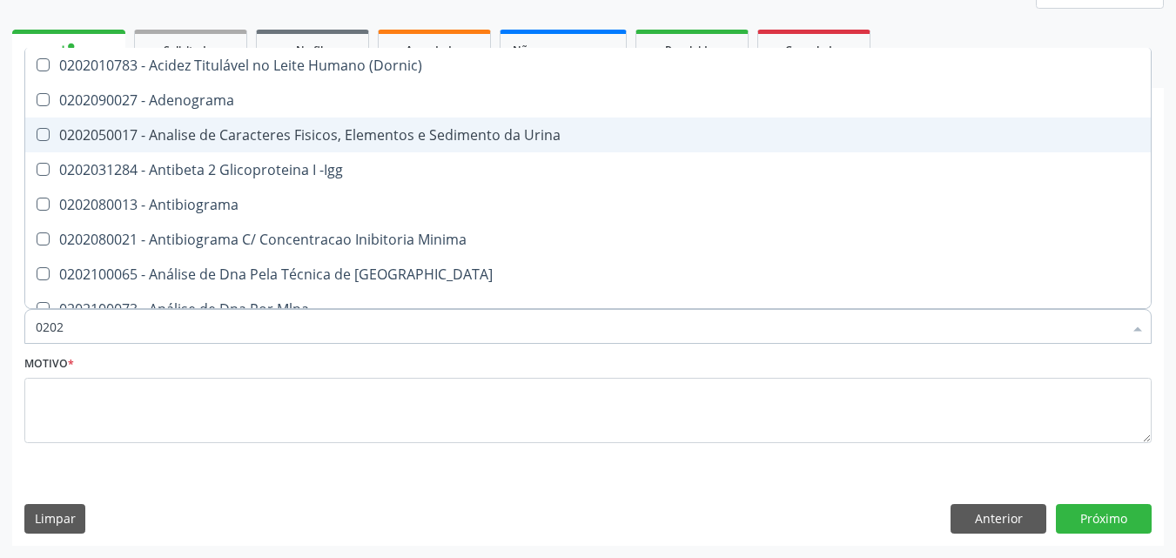
type input "02020"
checkbox \(Psa\) "true"
checkbox III "true"
checkbox Barbituratos "true"
checkbox Hdl "false"
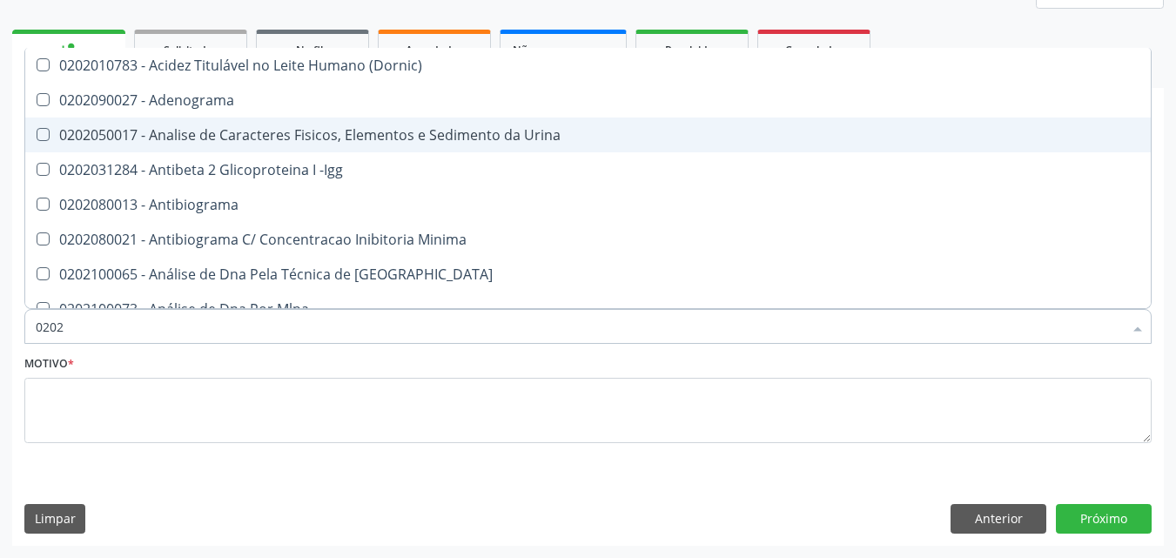
checkbox Ldl "false"
checkbox Total "false"
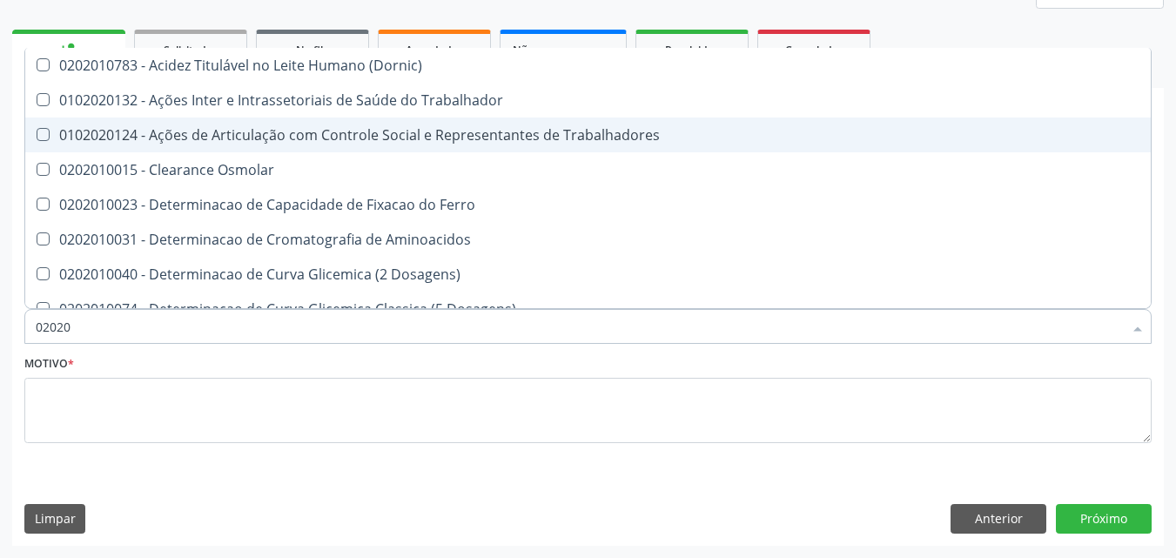
type input "020201"
checkbox Hdl "true"
checkbox Ldl "true"
checkbox Total "true"
type input "0202010"
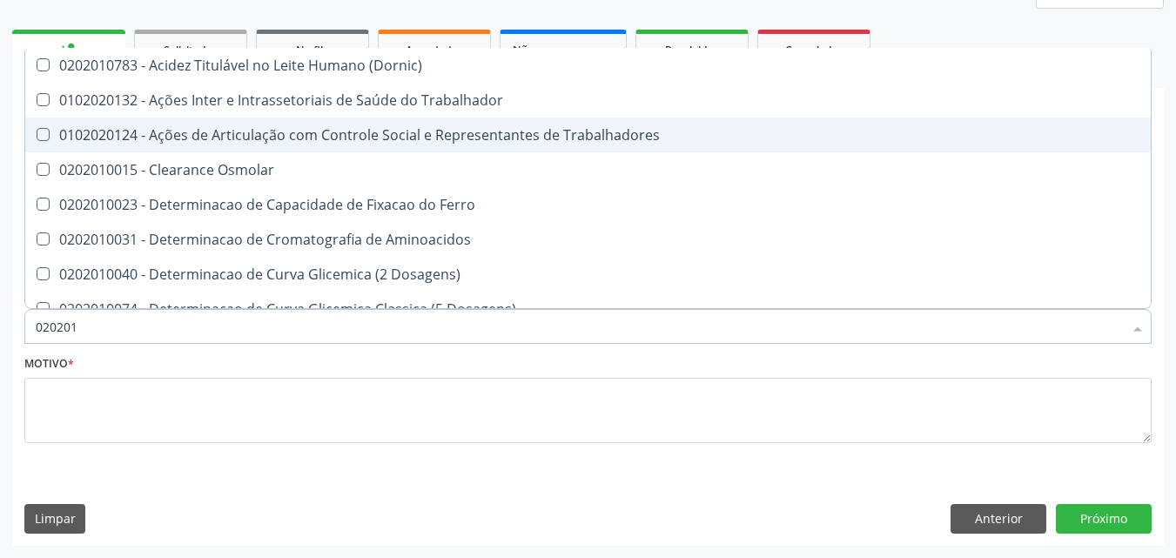
checkbox Circulante "true"
checkbox III "true"
checkbox Fracoes "true"
checkbox Hdl "false"
checkbox Ldl "false"
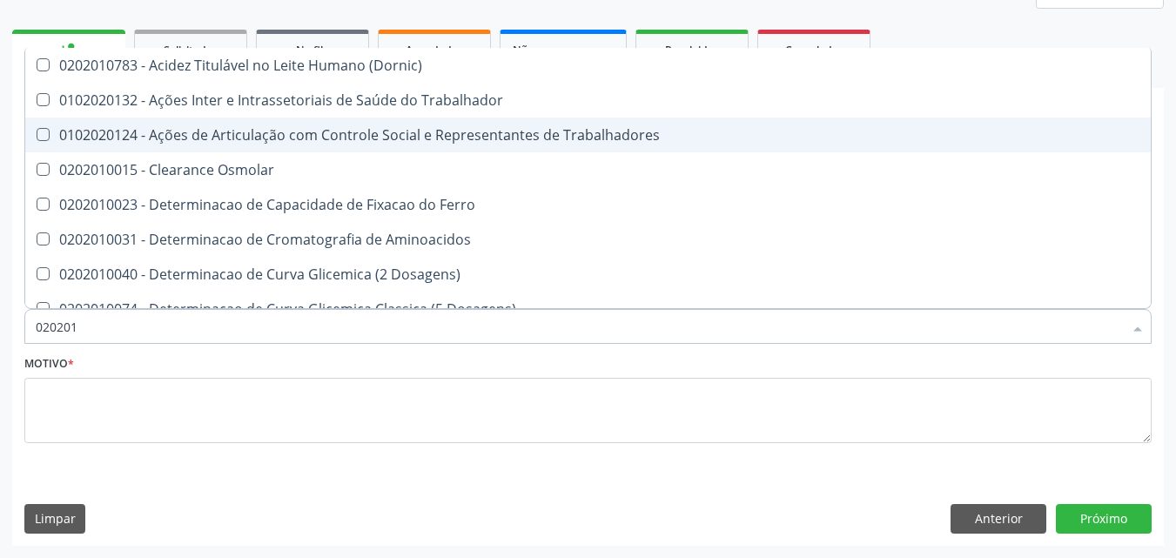
checkbox Total "false"
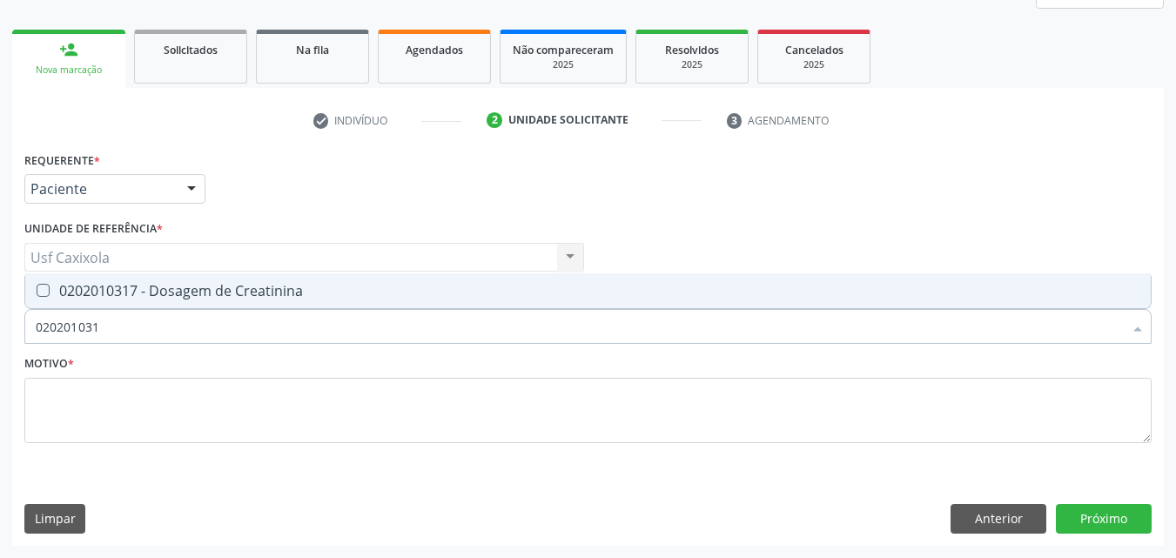
type input "0202010317"
click at [50, 295] on div "0202010317 - Dosagem de Creatinina" at bounding box center [588, 291] width 1104 height 14
checkbox Creatinina "true"
drag, startPoint x: 108, startPoint y: 337, endPoint x: 10, endPoint y: 347, distance: 98.0
click at [8, 349] on div "Acompanhamento Acompanhe a situação das marcações correntes e finalizadas Relat…" at bounding box center [588, 211] width 1176 height 693
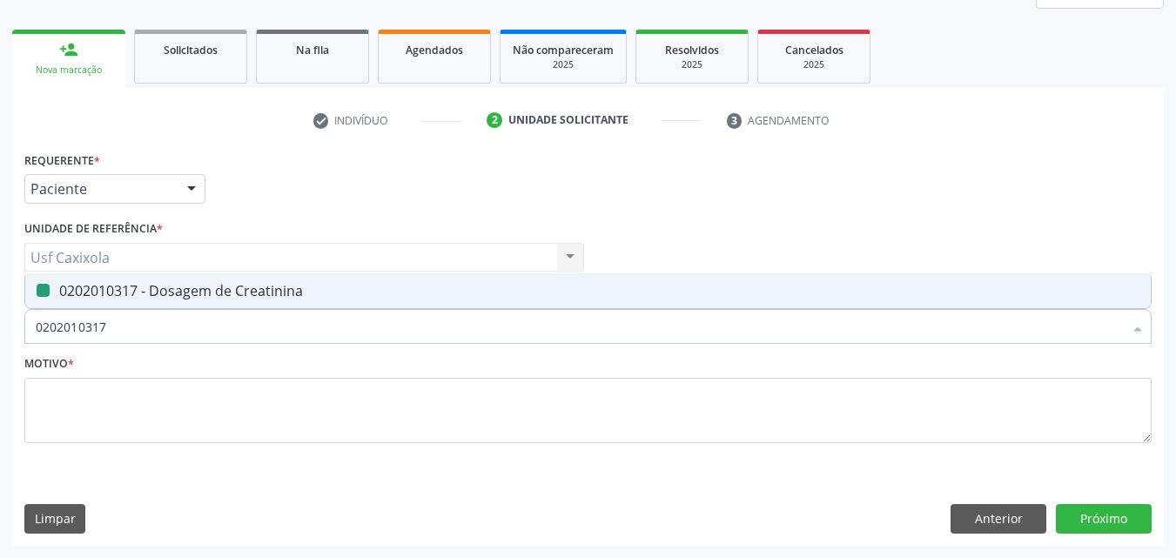
type input "0"
checkbox Creatinina "false"
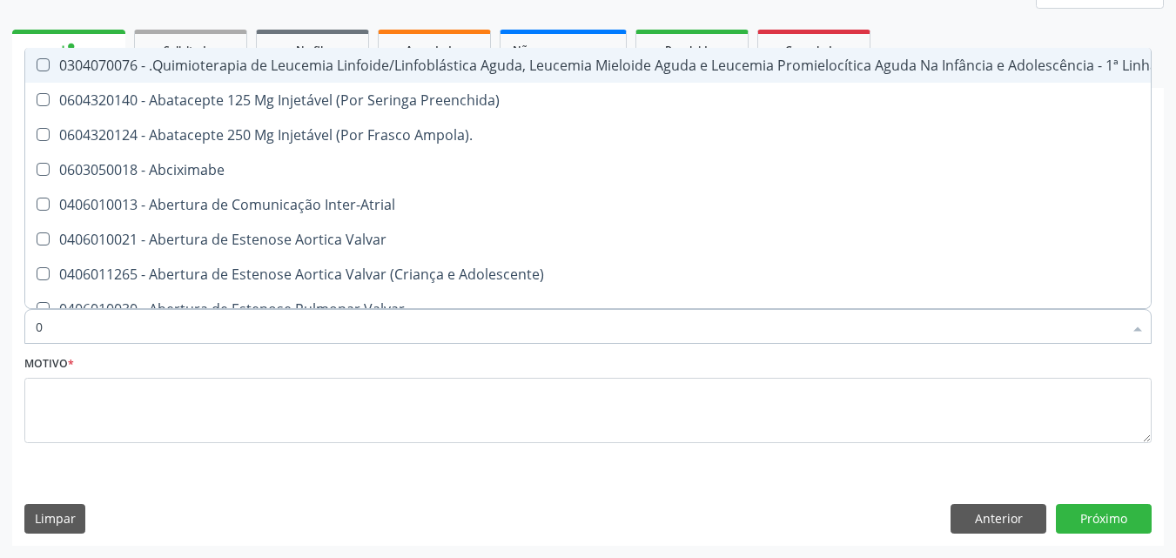
type input "02"
checkbox Comprimido\) "true"
checkbox Transferências "true"
checkbox Meckel "true"
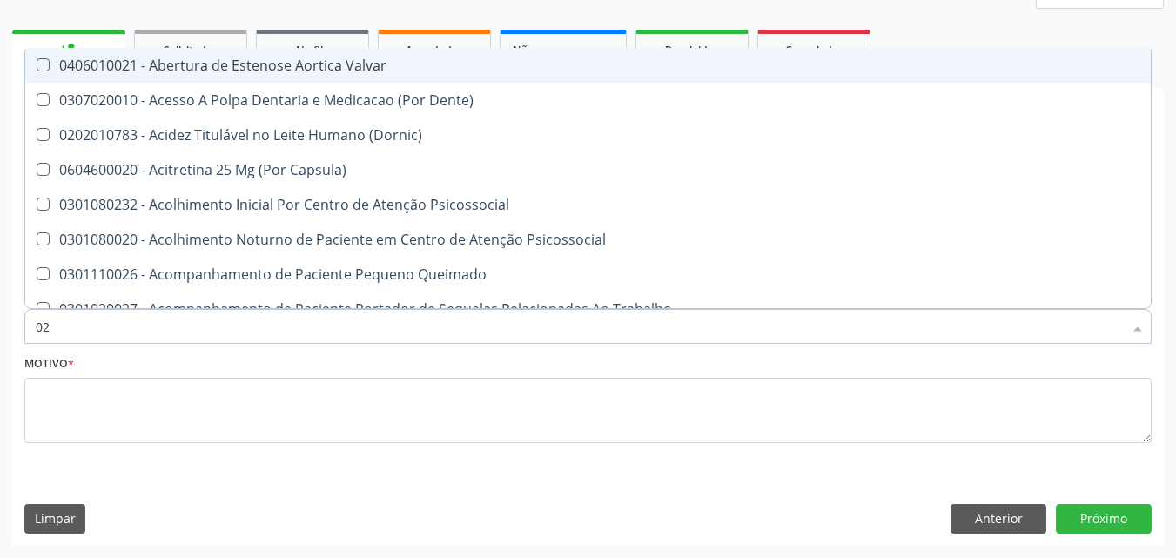
type input "020"
checkbox Epispádia "true"
checkbox Anos\) "true"
checkbox Congênita "true"
checkbox Complementar\) "true"
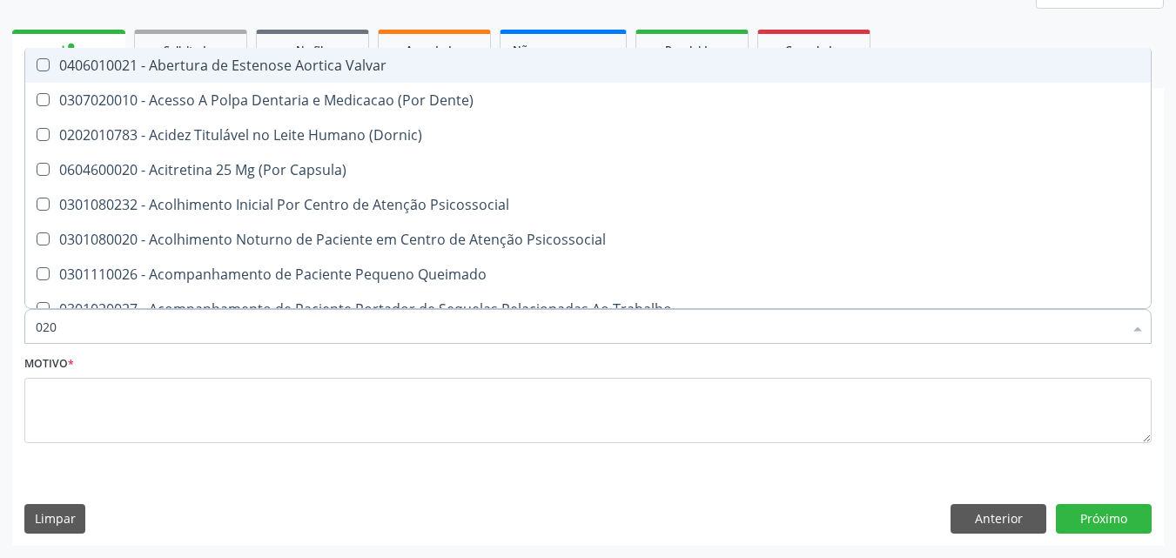
checkbox Hdl "false"
checkbox Ldl "false"
checkbox Total "false"
checkbox Creatinina "false"
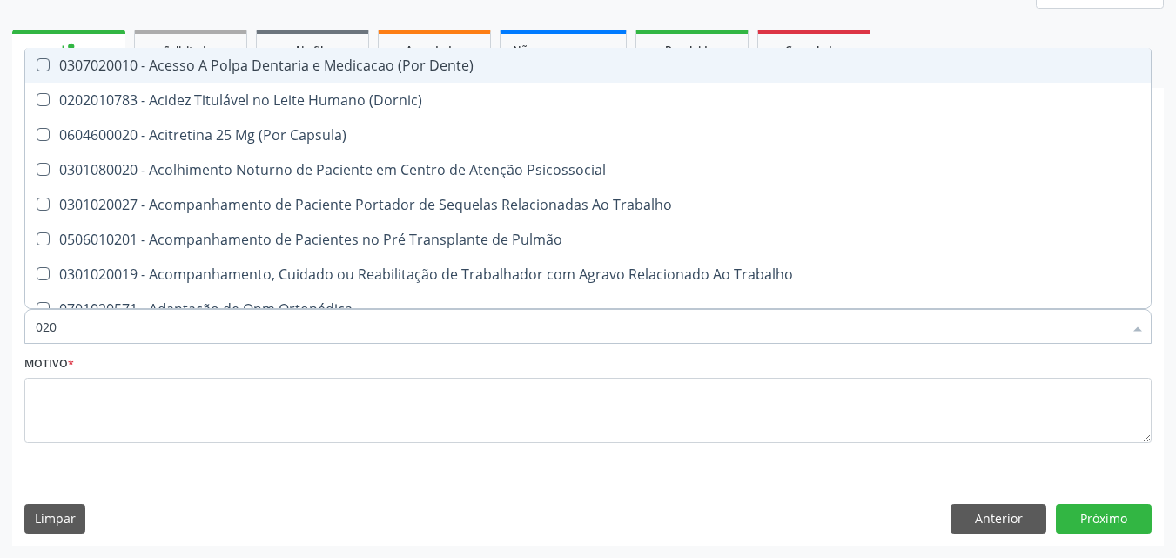
type input "0202"
checkbox Faringe\/Laringe "true"
checkbox Puncao "true"
checkbox Fragmento "true"
checkbox Ossea "true"
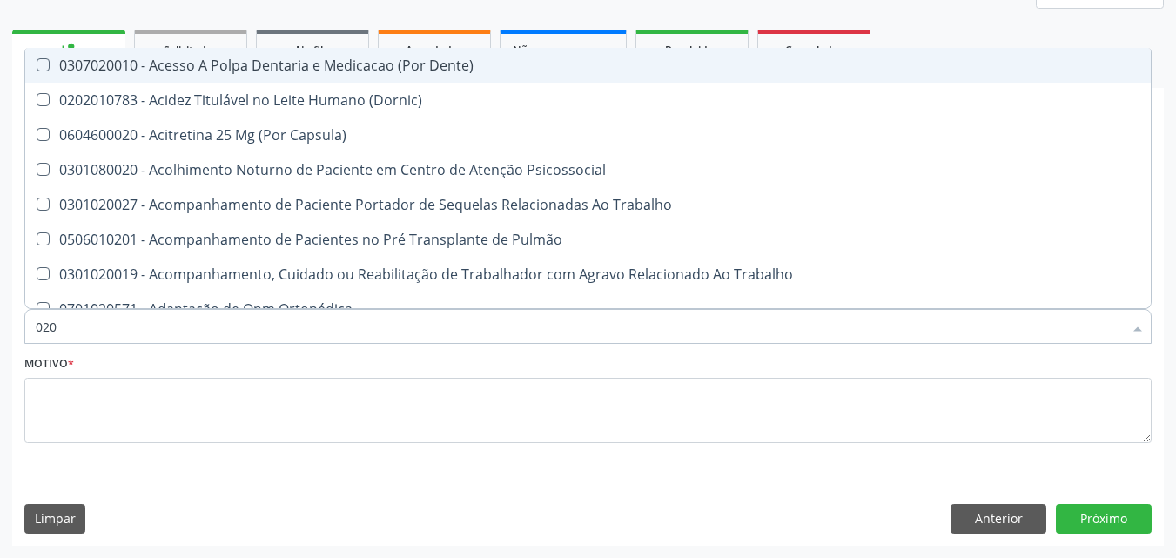
checkbox Hdl "false"
checkbox Ldl "false"
checkbox Total "false"
checkbox Creatinina "false"
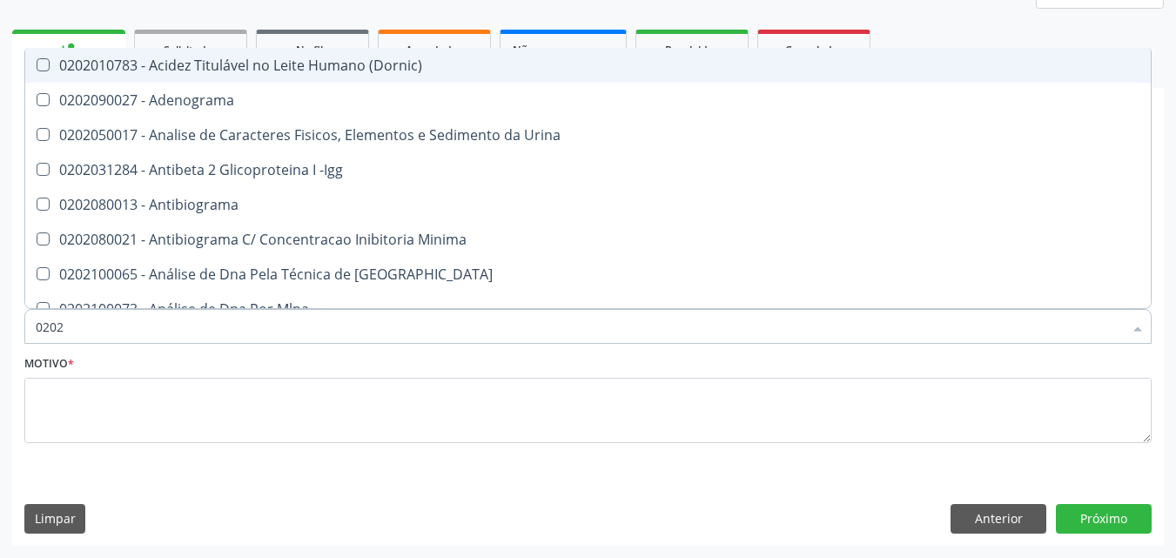
type input "02020"
checkbox \(Psa\) "true"
checkbox III "true"
checkbox Barbituratos "true"
checkbox Calcio "true"
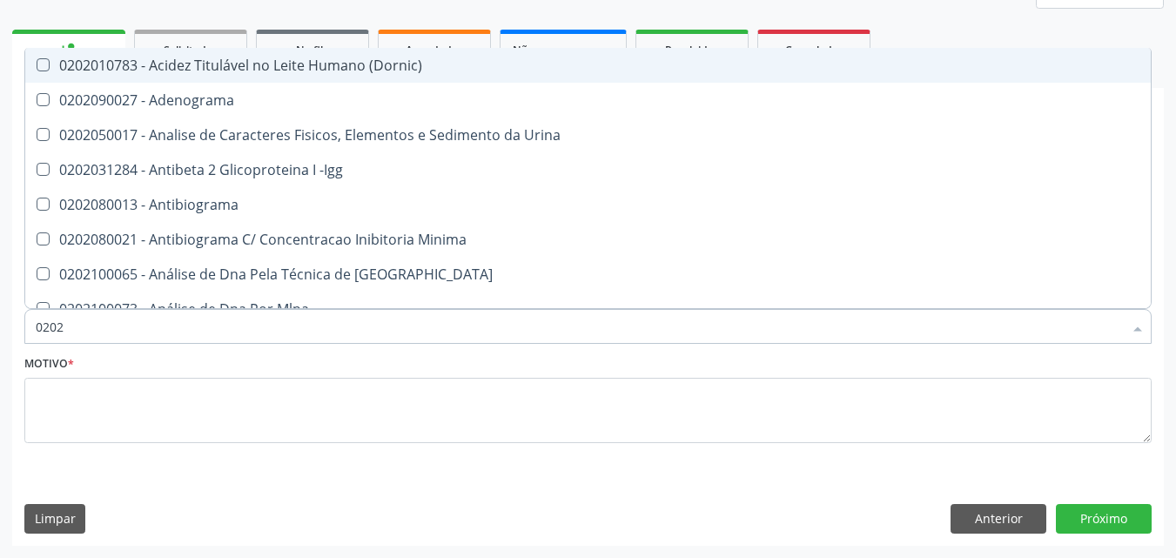
checkbox Hdl "false"
checkbox Ldl "false"
checkbox Total "false"
checkbox Creatinina "false"
type input "020201"
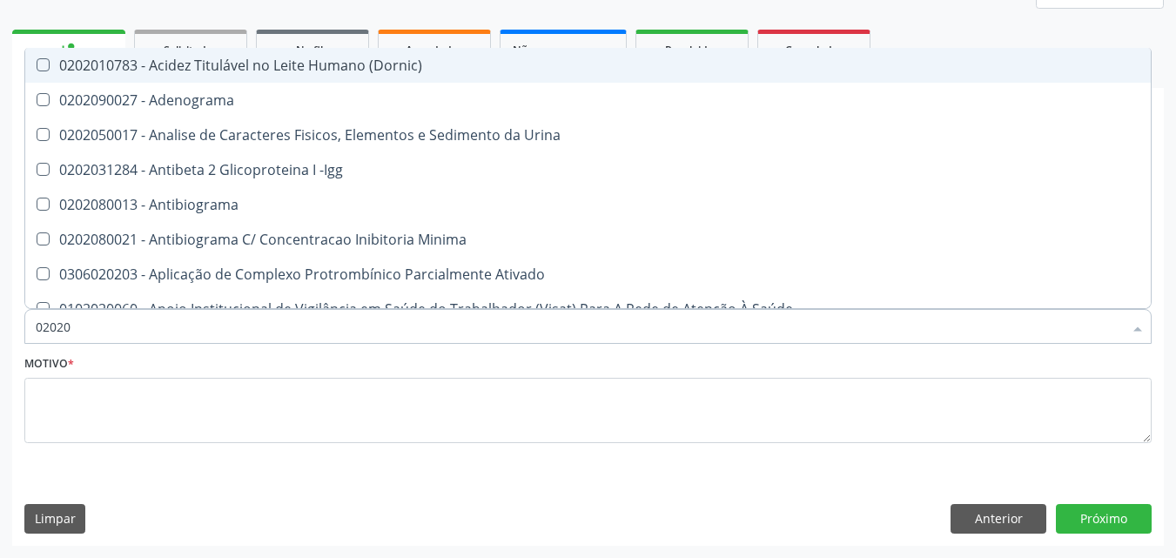
checkbox \(Pos-Pasteurização\) "true"
checkbox Molecular "true"
checkbox Parceria\) "true"
checkbox Gestante "true"
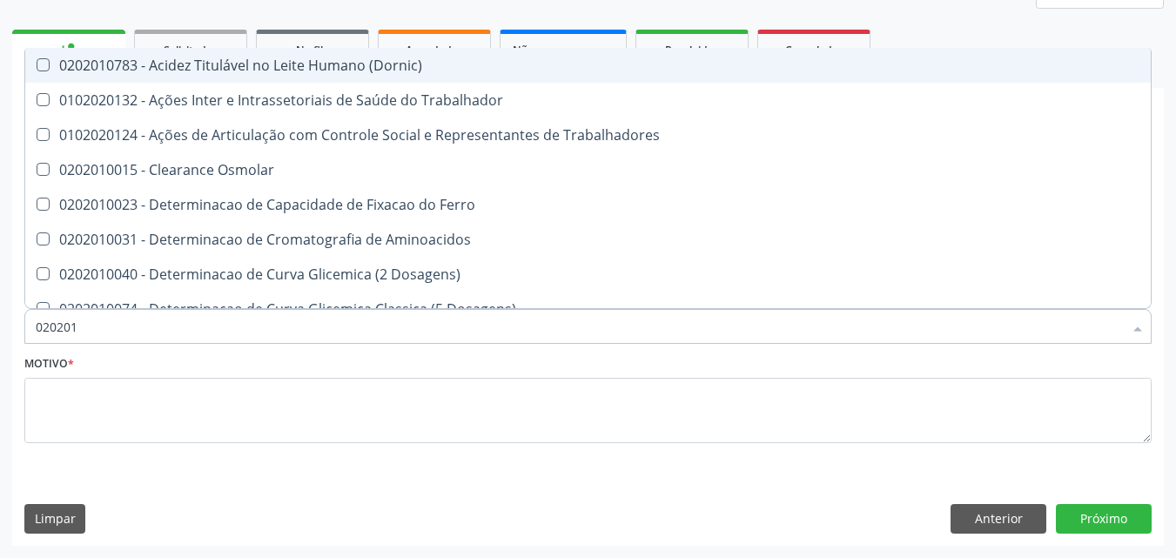
type input "0202010"
checkbox Circulante "true"
checkbox III "true"
checkbox Fracoes "true"
checkbox Ionizavel "true"
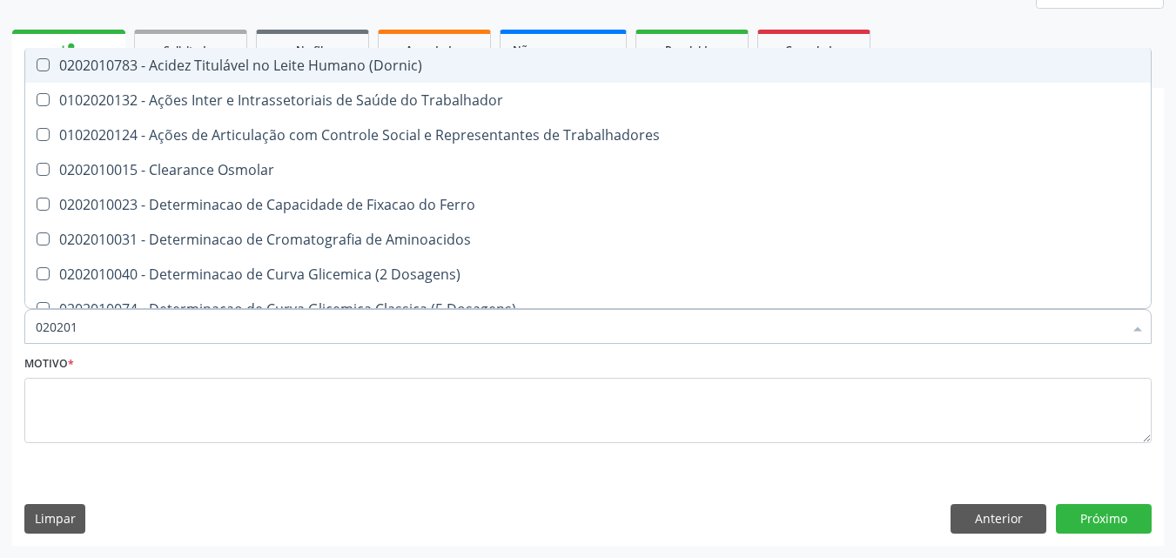
checkbox Hdl "false"
checkbox Ldl "false"
checkbox Total "false"
checkbox Creatinina "false"
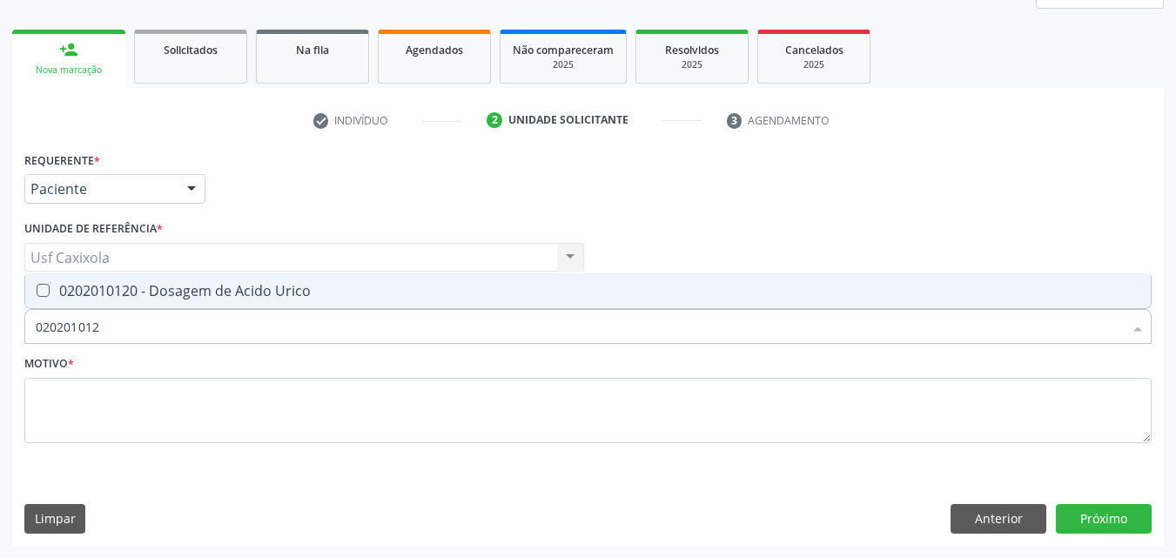
type input "0202010120"
click at [124, 298] on div "0202010120 - Dosagem de Acido Urico" at bounding box center [588, 291] width 1104 height 14
checkbox Urico "true"
drag, startPoint x: 123, startPoint y: 325, endPoint x: 2, endPoint y: 319, distance: 121.1
click at [2, 319] on div "Acompanhamento Acompanhe a situação das marcações correntes e finalizadas Relat…" at bounding box center [588, 211] width 1176 height 693
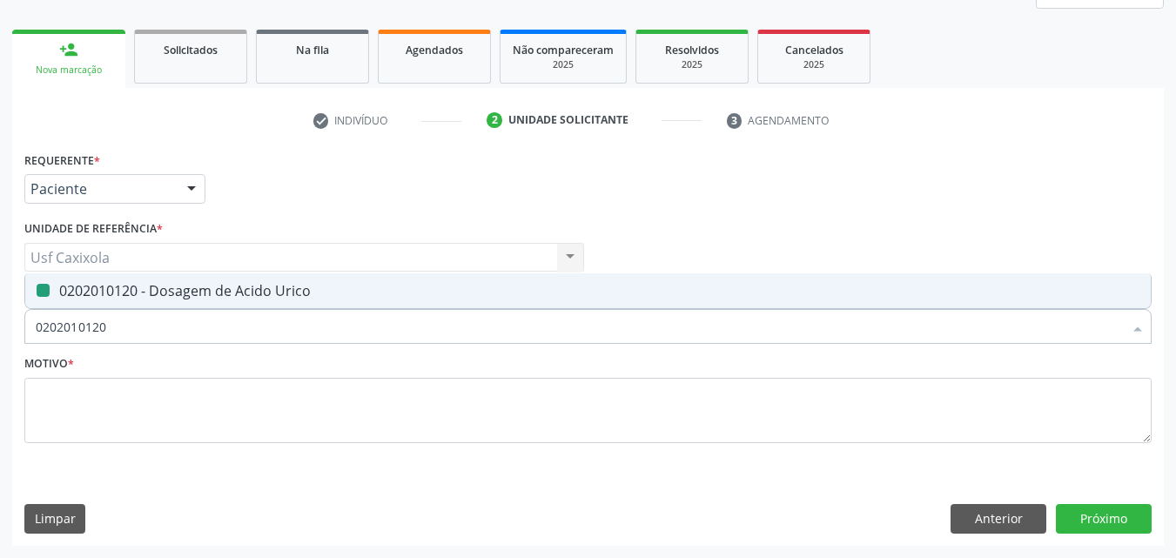
type input "0"
checkbox Urico "false"
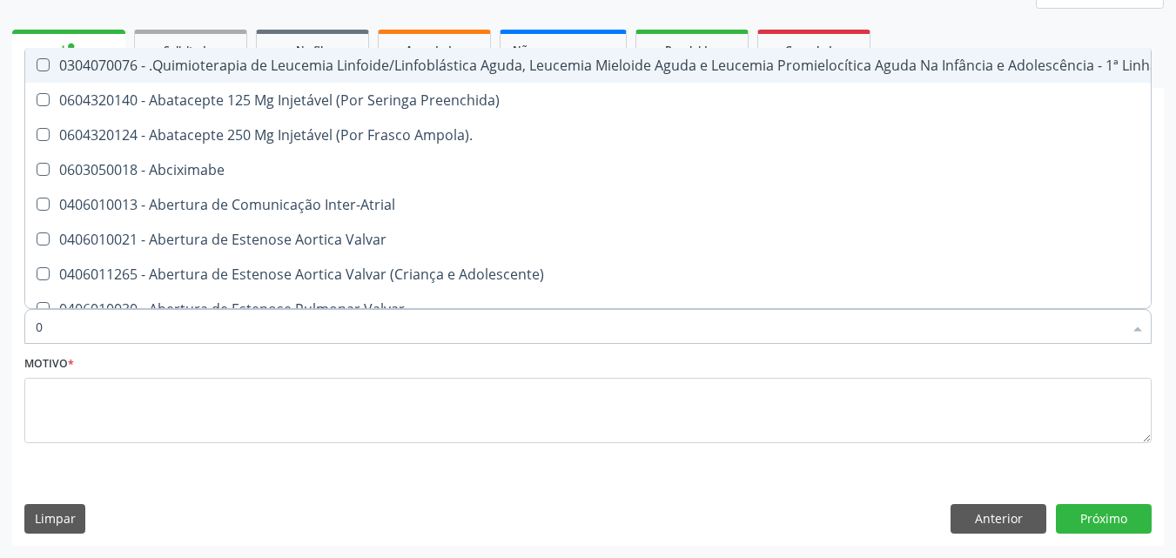
type input "02"
checkbox Hemodialise "true"
checkbox Comprimido\) "true"
checkbox Transferências "true"
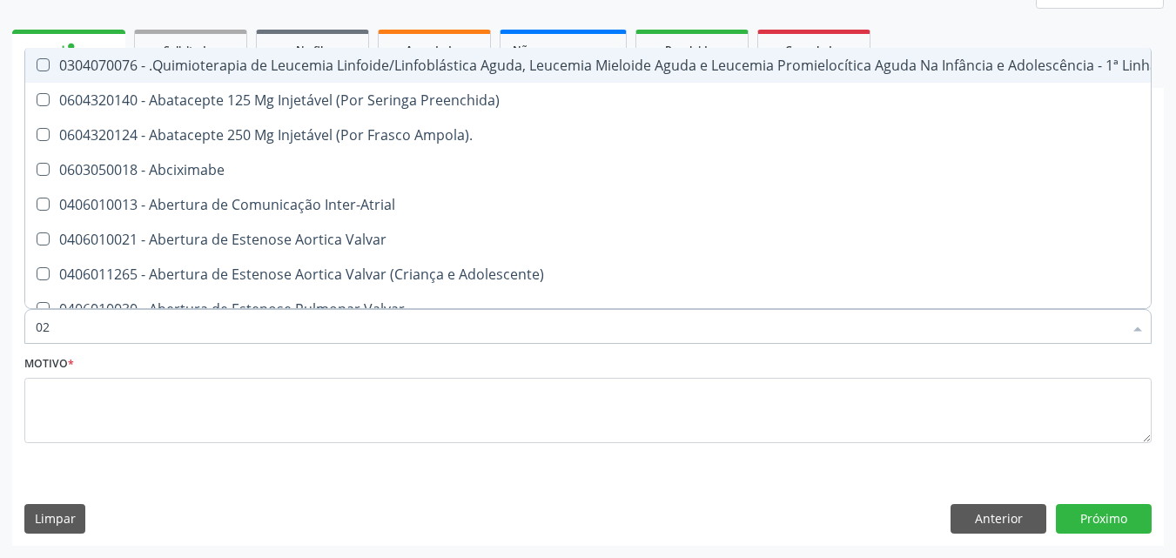
checkbox Meckel "true"
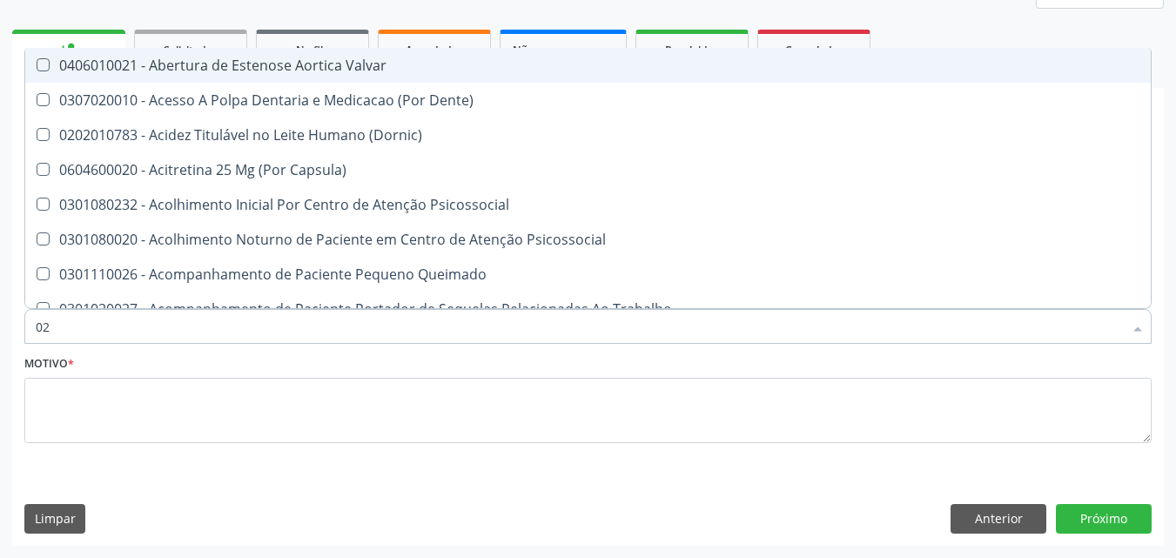
type input "020"
checkbox Intra-Aortico "true"
checkbox Epispádia "true"
checkbox Anos\) "true"
checkbox Congênita "true"
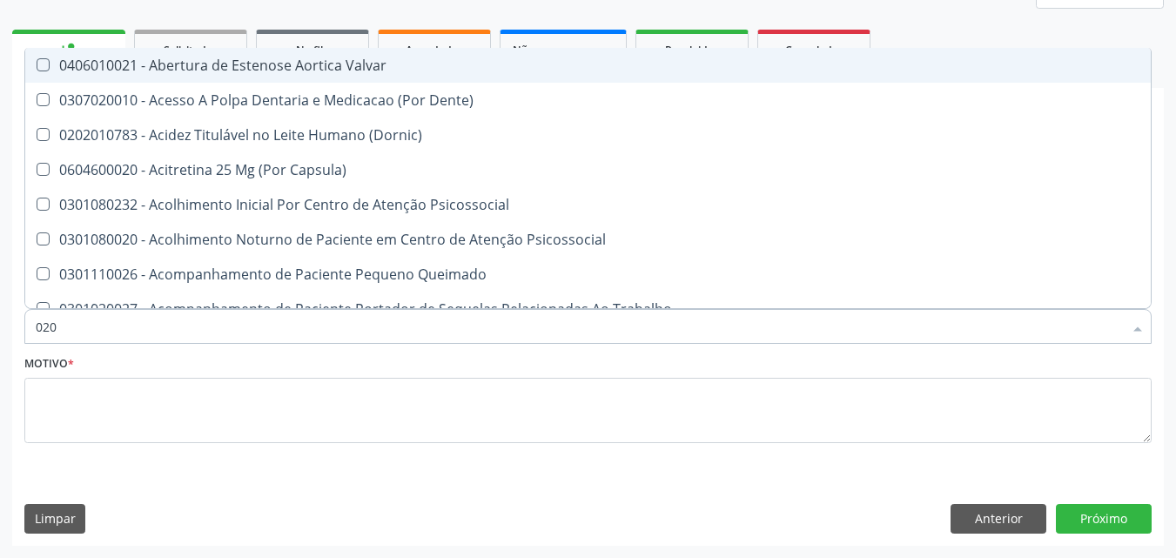
checkbox Complementar\) "true"
checkbox Urico "false"
checkbox Hdl "false"
checkbox Ldl "false"
checkbox Total "false"
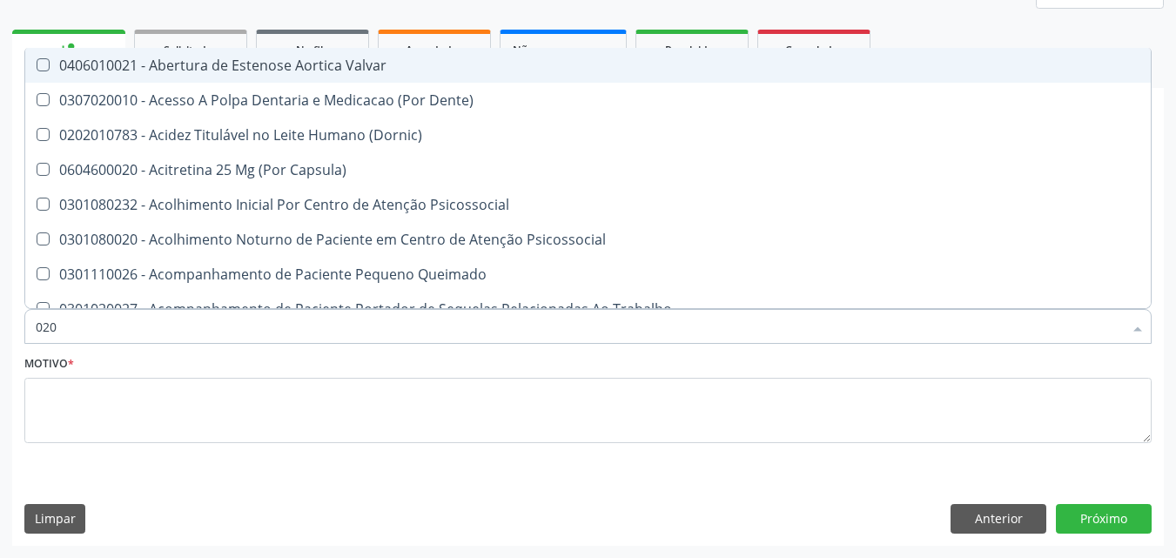
checkbox Creatinina "false"
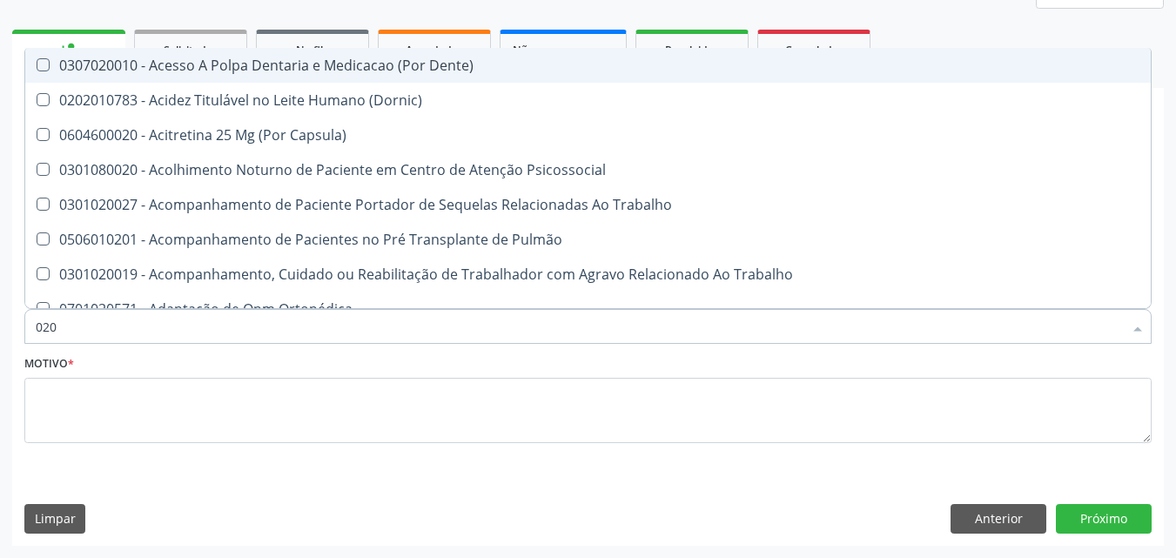
type input "0202"
checkbox População "true"
checkbox Faringe\/Laringe "true"
checkbox Puncao "true"
checkbox Fragmento "true"
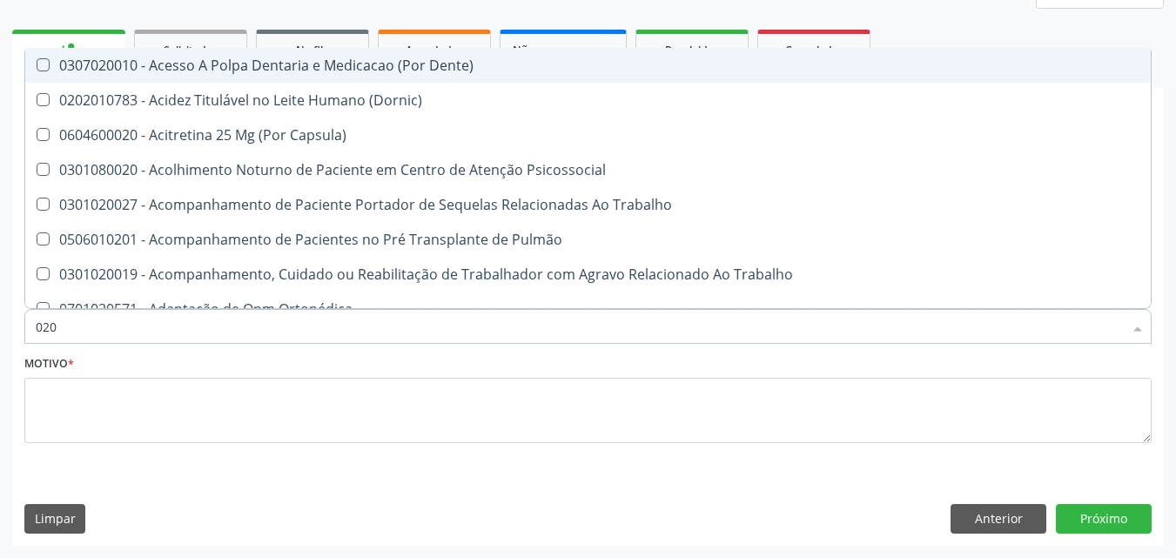
checkbox Ossea "true"
checkbox Urico "false"
checkbox Hdl "false"
checkbox Ldl "false"
checkbox Total "false"
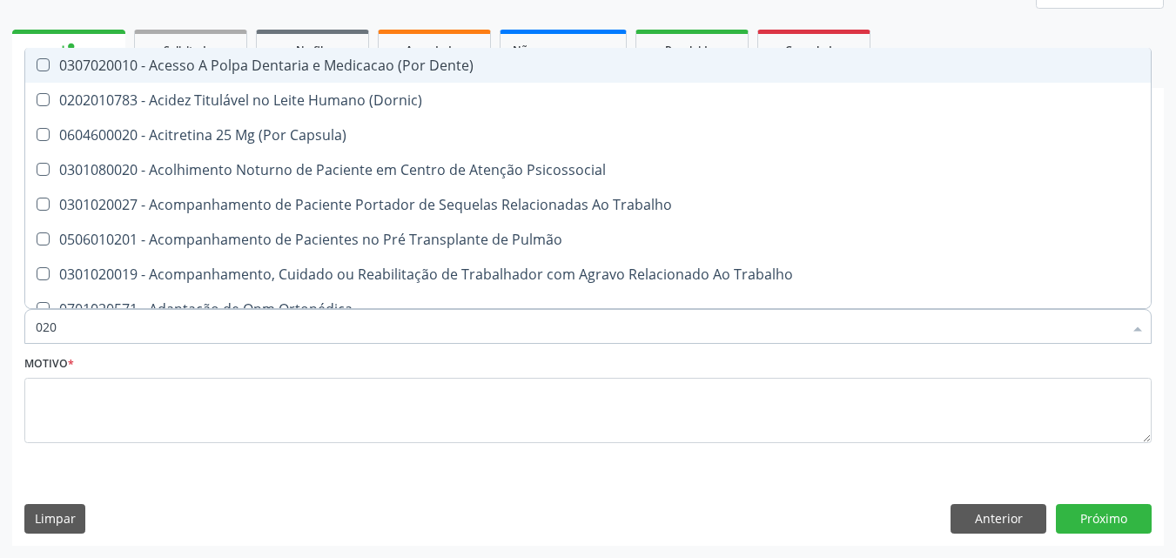
checkbox Creatinina "false"
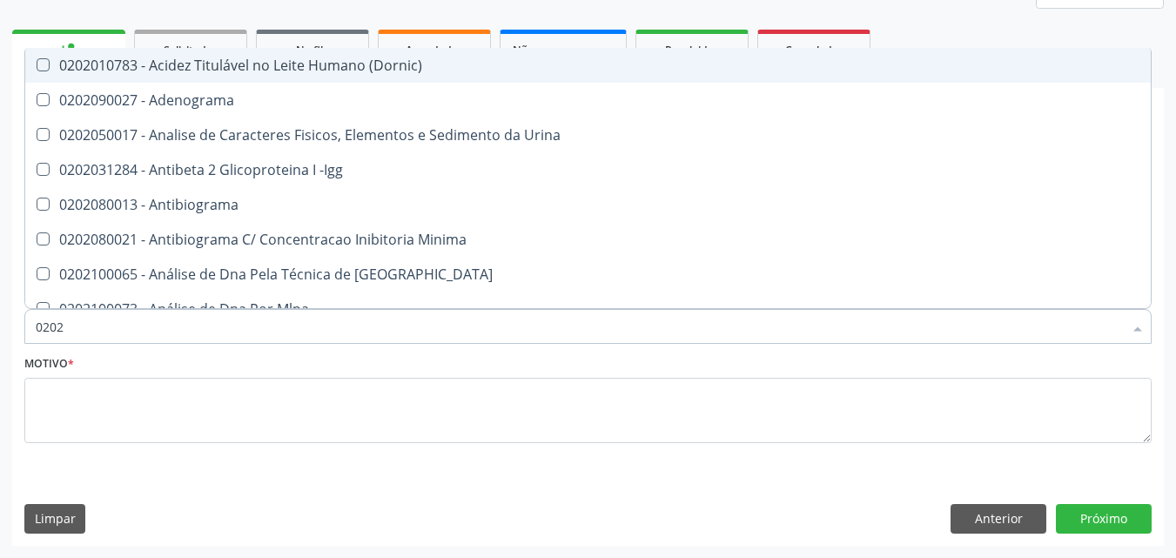
type input "02020"
checkbox Organicos "true"
checkbox Urico "false"
checkbox \(Psa\) "true"
checkbox III "true"
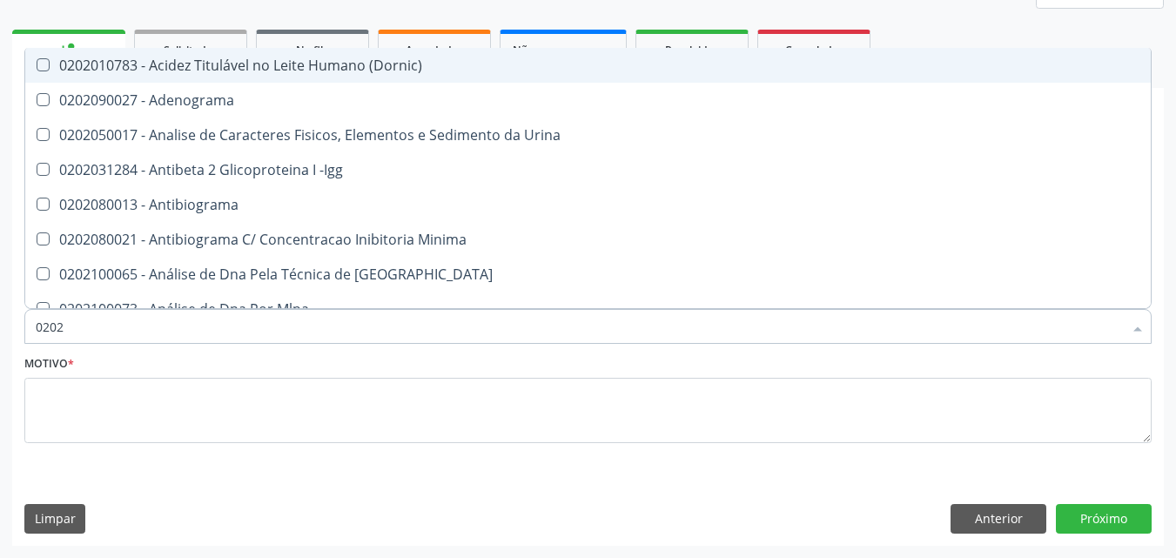
checkbox Barbituratos "true"
checkbox Calcio "true"
checkbox Hdl "false"
checkbox Ldl "false"
checkbox Total "false"
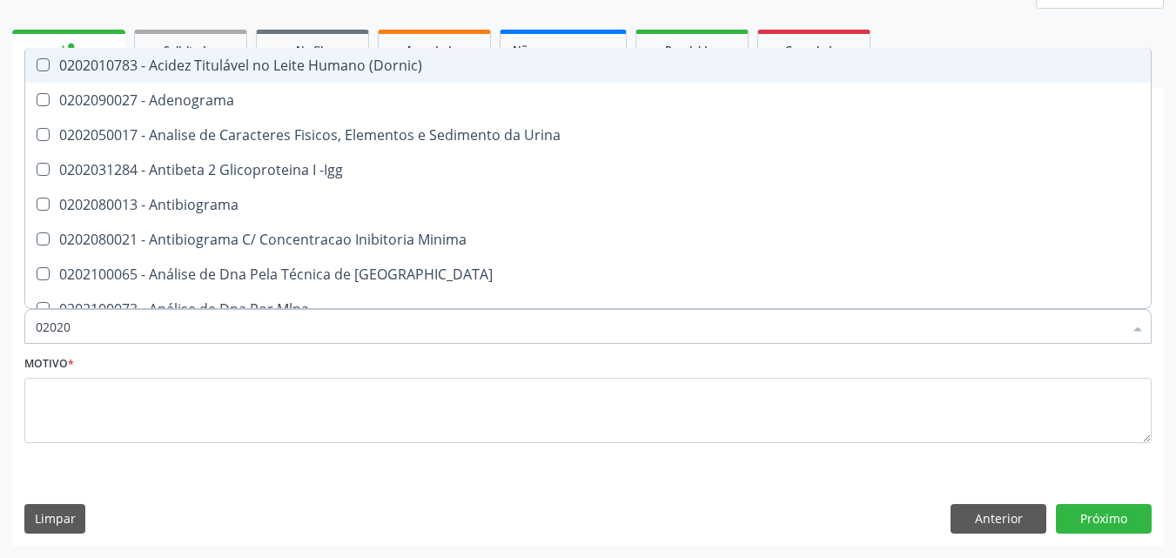
checkbox Creatinina "false"
type input "020201"
checkbox Osmolar "true"
checkbox \(Pos-Pasteurização\) "true"
checkbox Molecular "true"
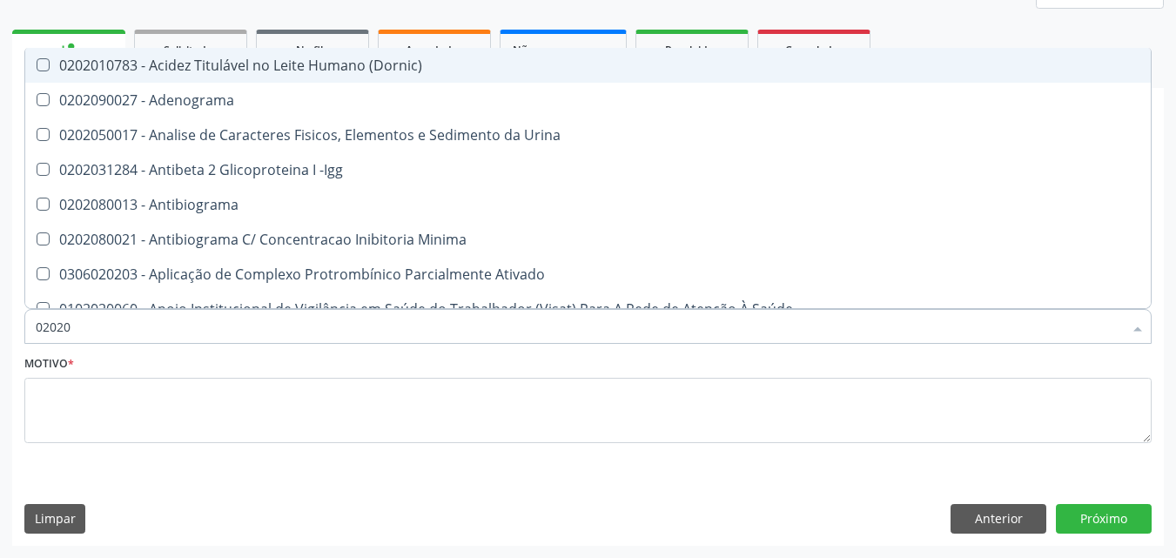
checkbox Parceria\) "true"
checkbox Gestante "true"
checkbox Urico "false"
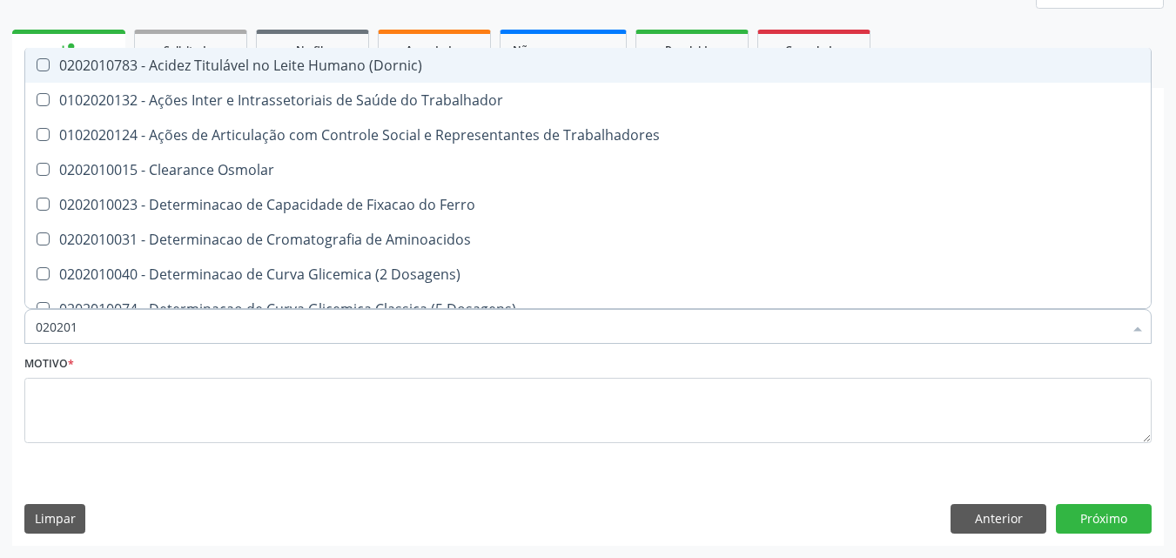
type input "0202010"
checkbox Ativada\) "true"
checkbox Urico "false"
checkbox Circulante "true"
checkbox III "true"
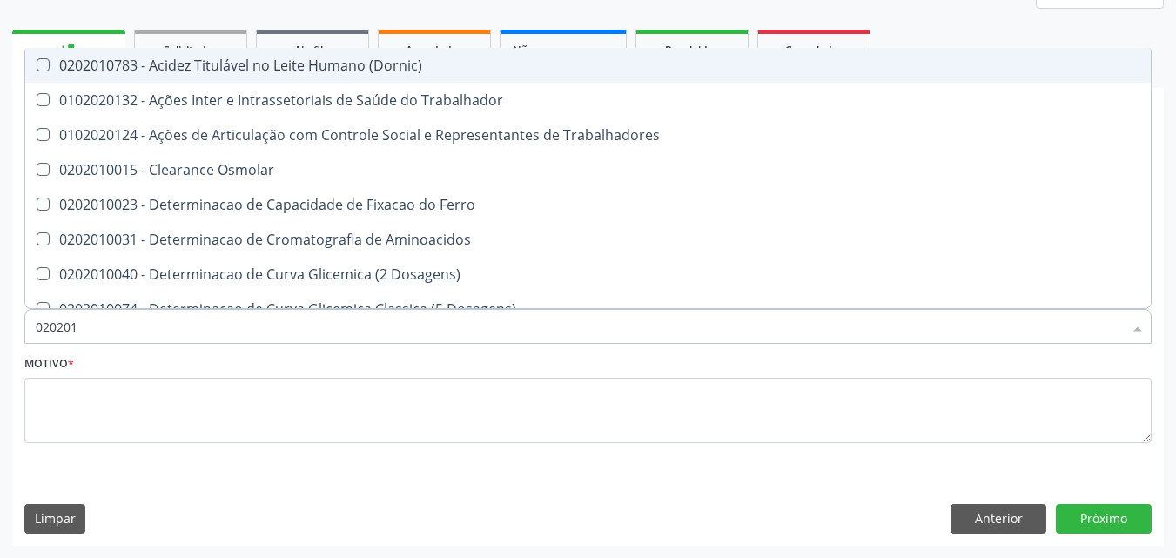
checkbox Fracoes "true"
checkbox Ionizavel "true"
checkbox Hdl "false"
checkbox Ldl "false"
checkbox Total "false"
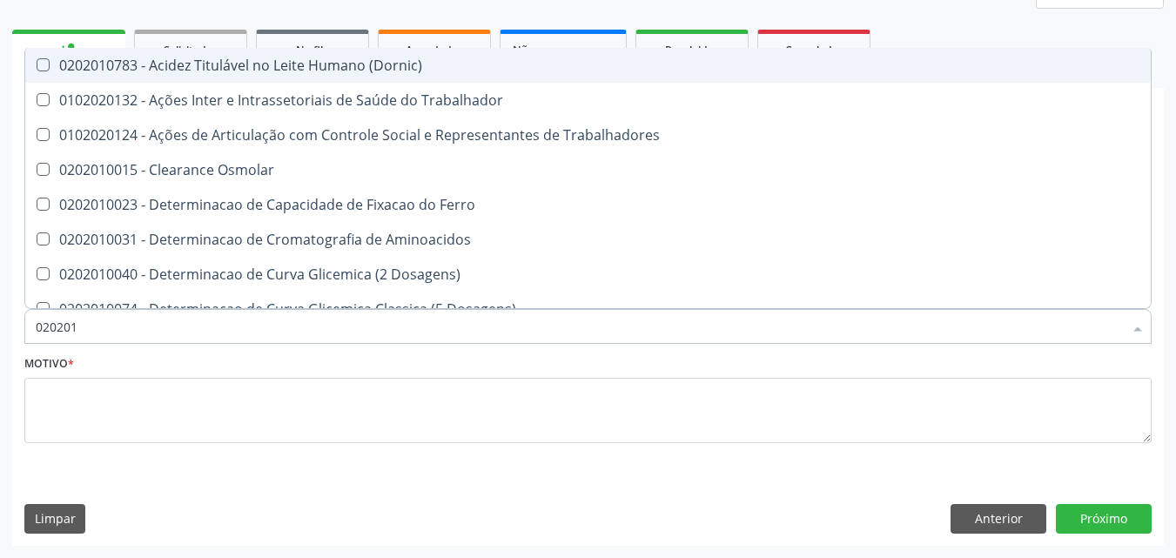
checkbox Creatinina "false"
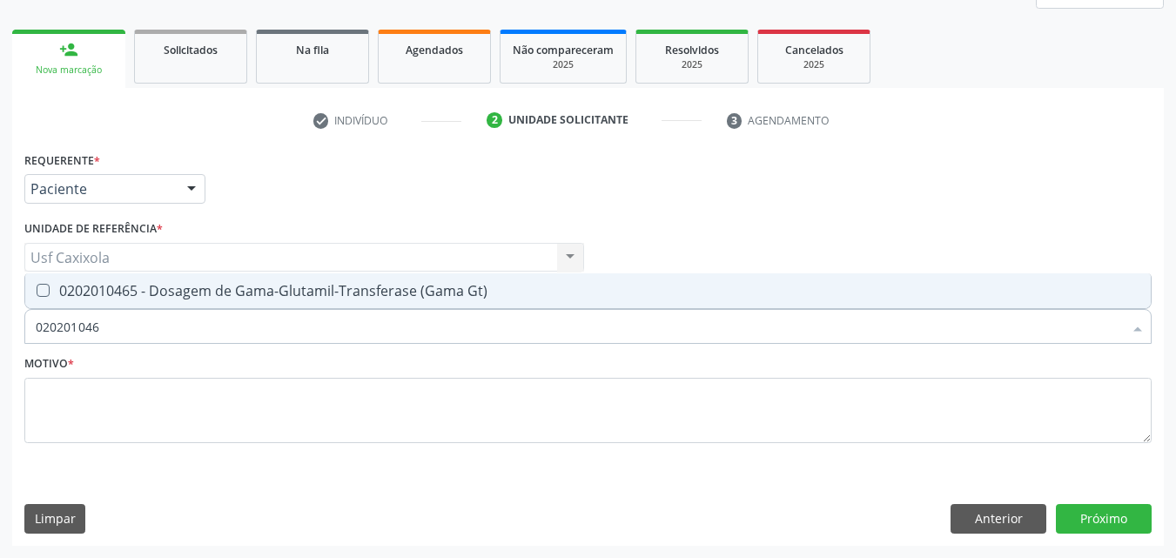
type input "0202010465"
click at [44, 285] on Gt\) at bounding box center [43, 290] width 13 height 13
click at [37, 285] on Gt\) "checkbox" at bounding box center [30, 290] width 11 height 11
checkbox Gt\) "true"
drag, startPoint x: 115, startPoint y: 332, endPoint x: 8, endPoint y: 332, distance: 107.1
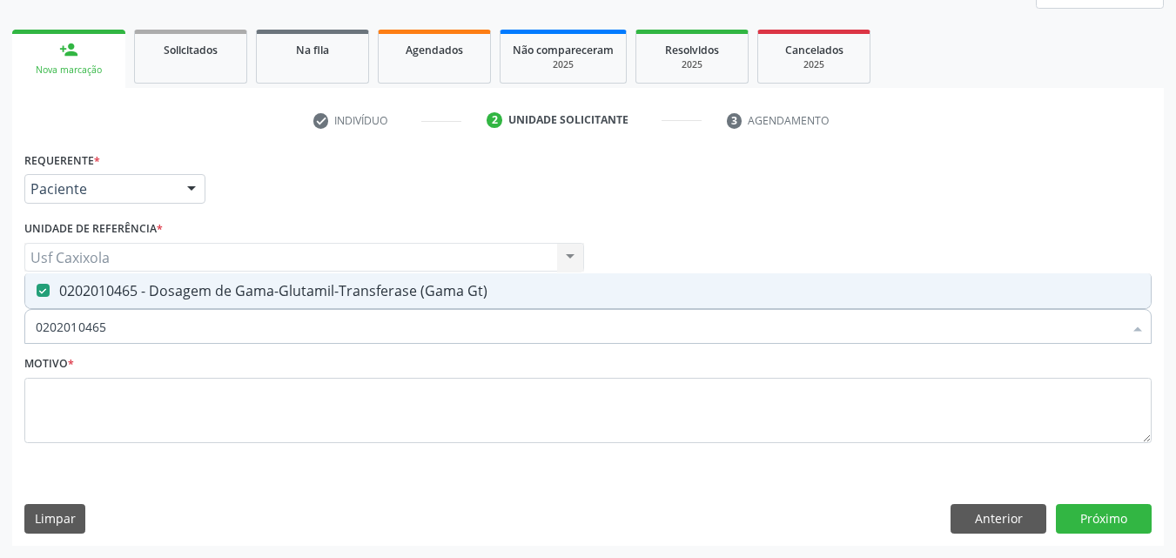
click at [7, 332] on div "Acompanhamento Acompanhe a situação das marcações correntes e finalizadas Relat…" at bounding box center [588, 211] width 1176 height 693
type input "0"
checkbox Gt\) "false"
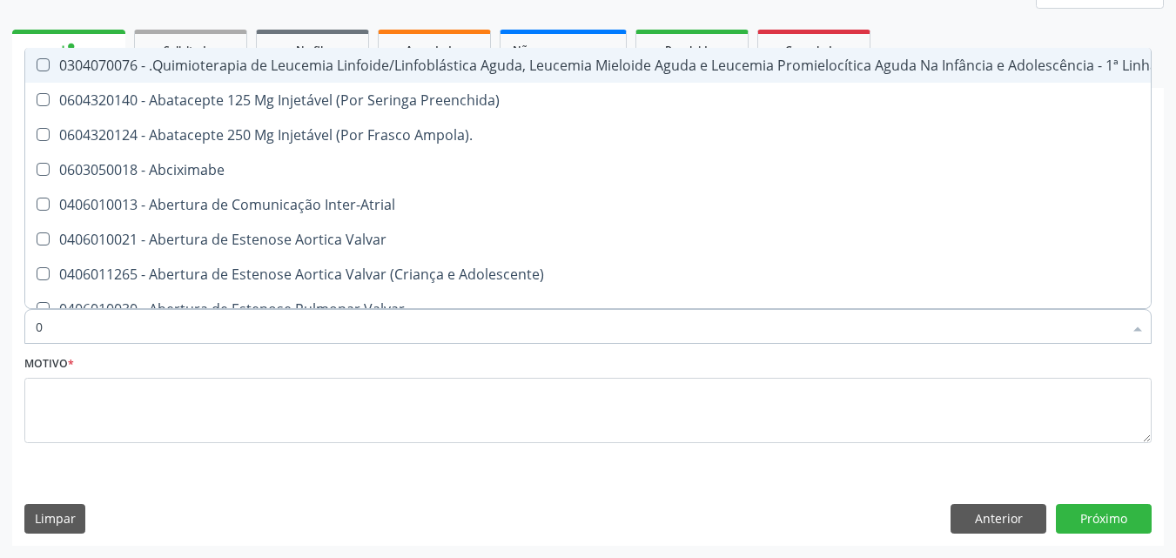
type input "02"
checkbox Hemodialise "true"
checkbox Comprimido\) "true"
checkbox Transferências "true"
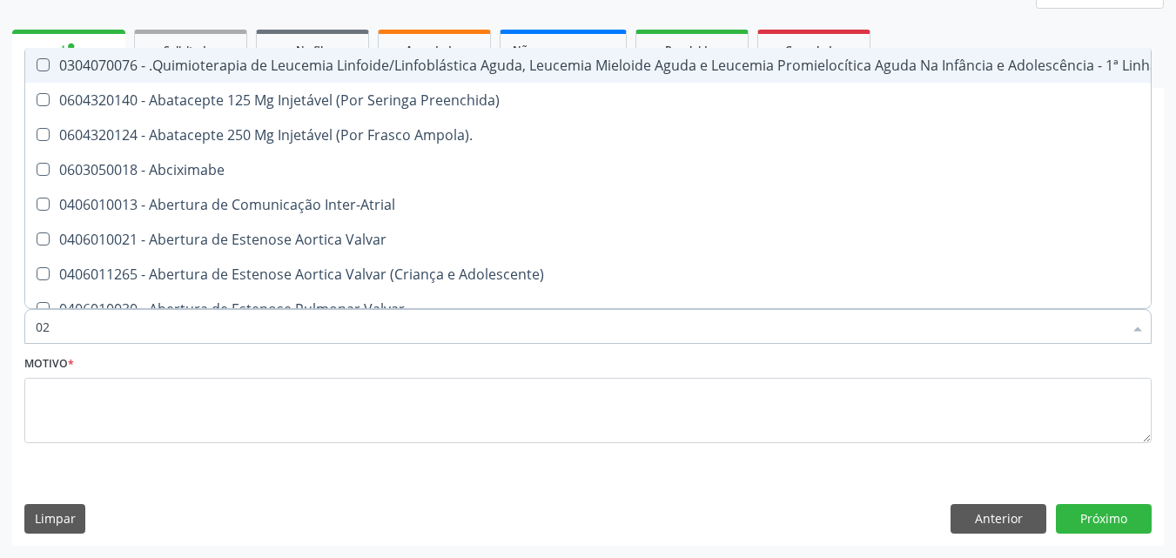
checkbox Meckel "true"
checkbox Método\) "true"
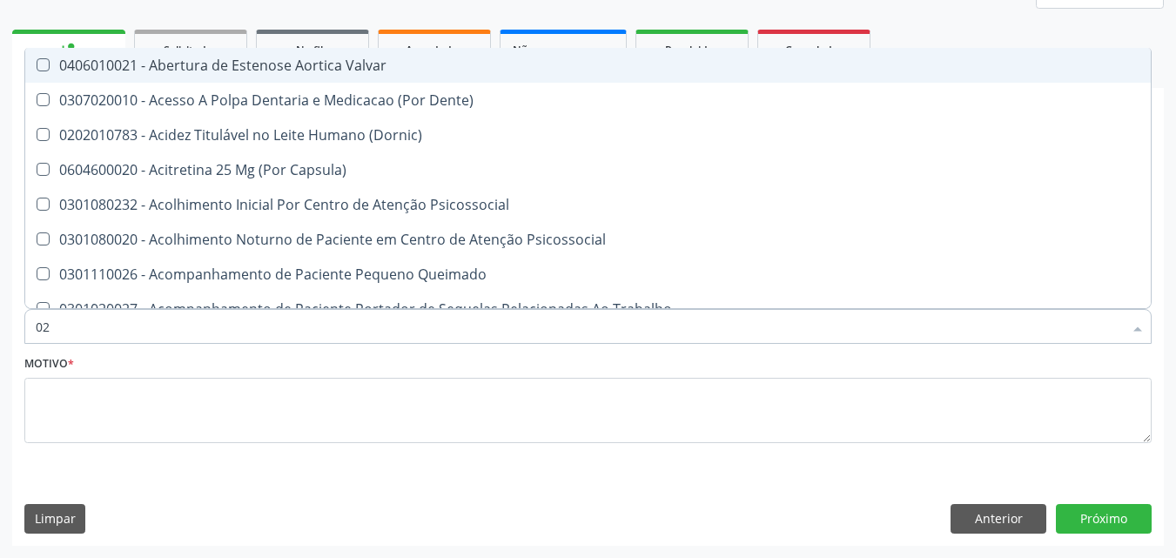
type input "020"
checkbox Intra-Aortico "true"
checkbox Epispádia "true"
checkbox Anos\) "true"
checkbox Congênita "true"
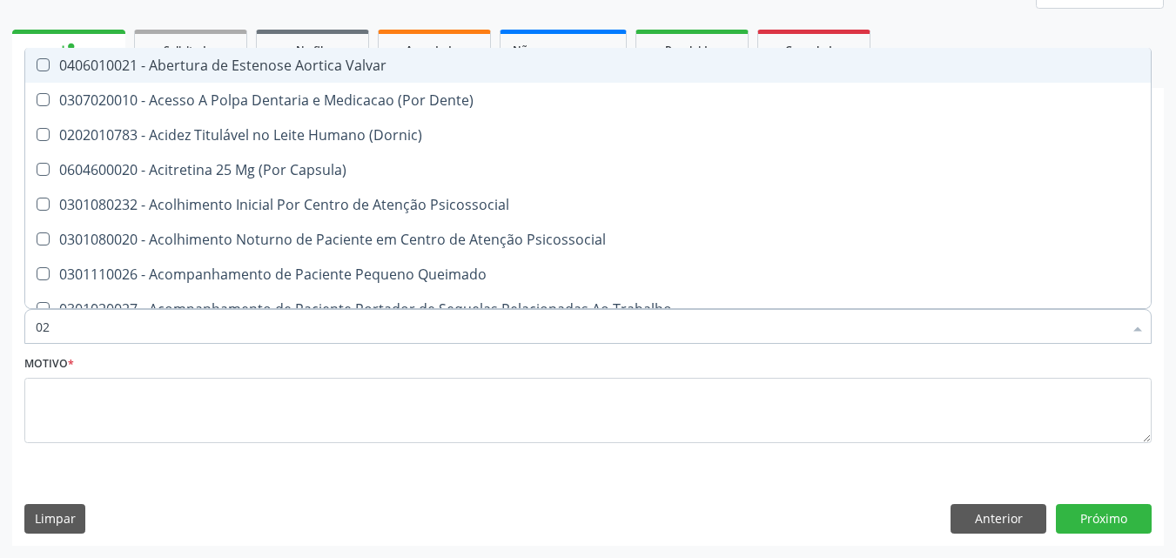
checkbox Complementar\) "true"
checkbox \(Qualitativo\) "true"
checkbox Urico "false"
checkbox Hdl "false"
checkbox Ldl "false"
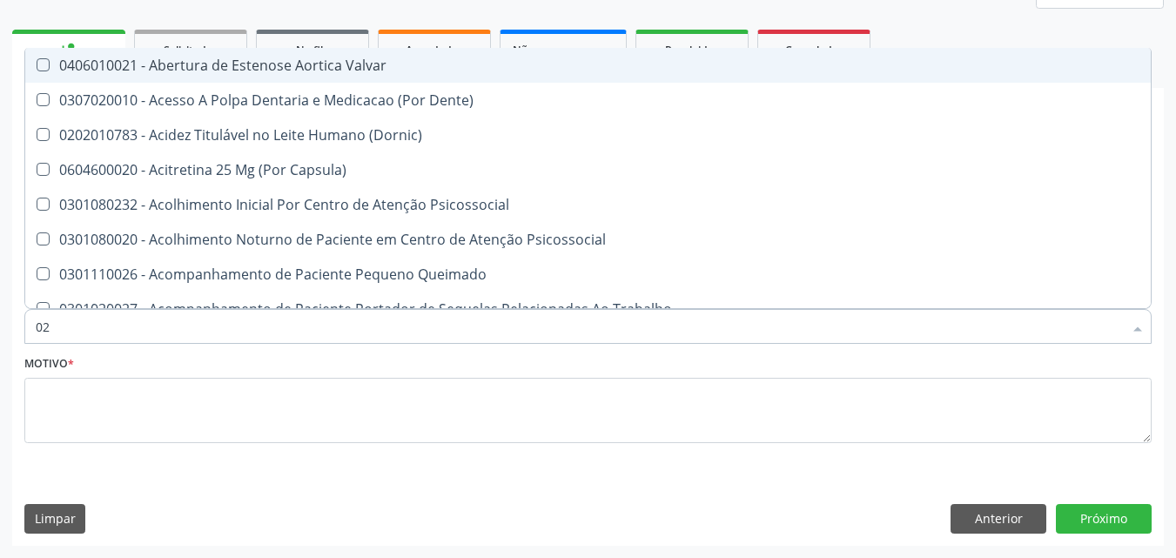
checkbox Total "false"
checkbox Creatinina "false"
checkbox Gt\) "false"
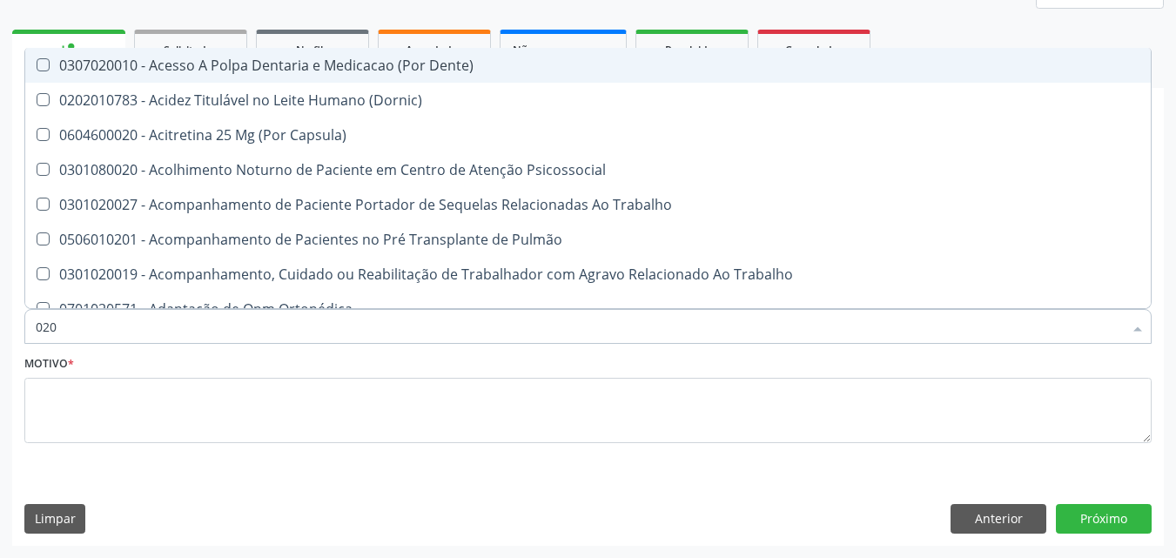
type input "0202"
checkbox População "true"
checkbox Faringe\/Laringe "true"
checkbox Puncao "true"
checkbox Fragmento "true"
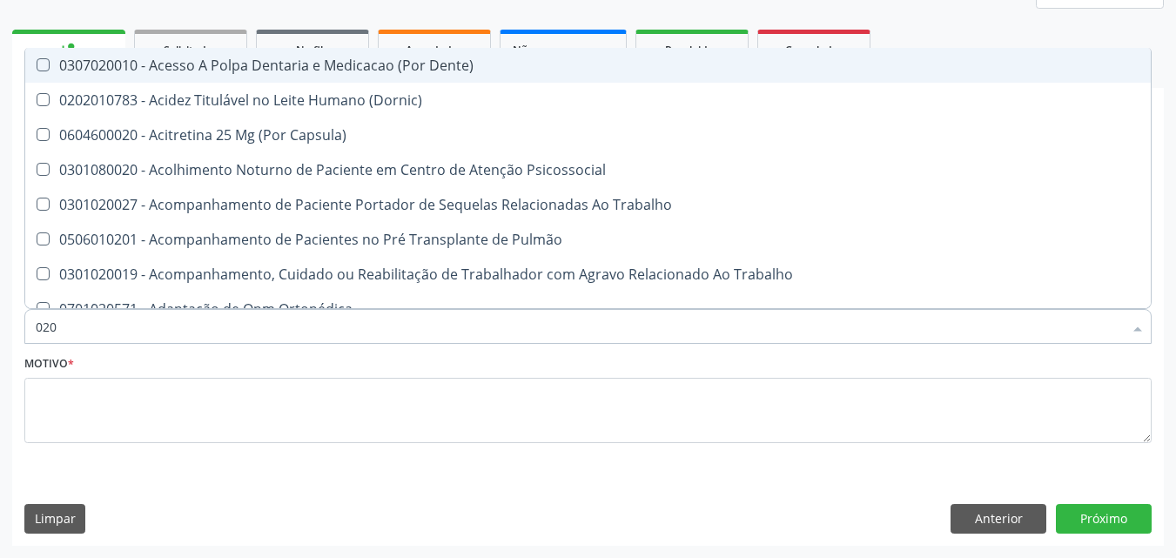
checkbox Ossea "true"
checkbox Monobloco "true"
checkbox Urico "false"
checkbox Hdl "false"
checkbox Ldl "false"
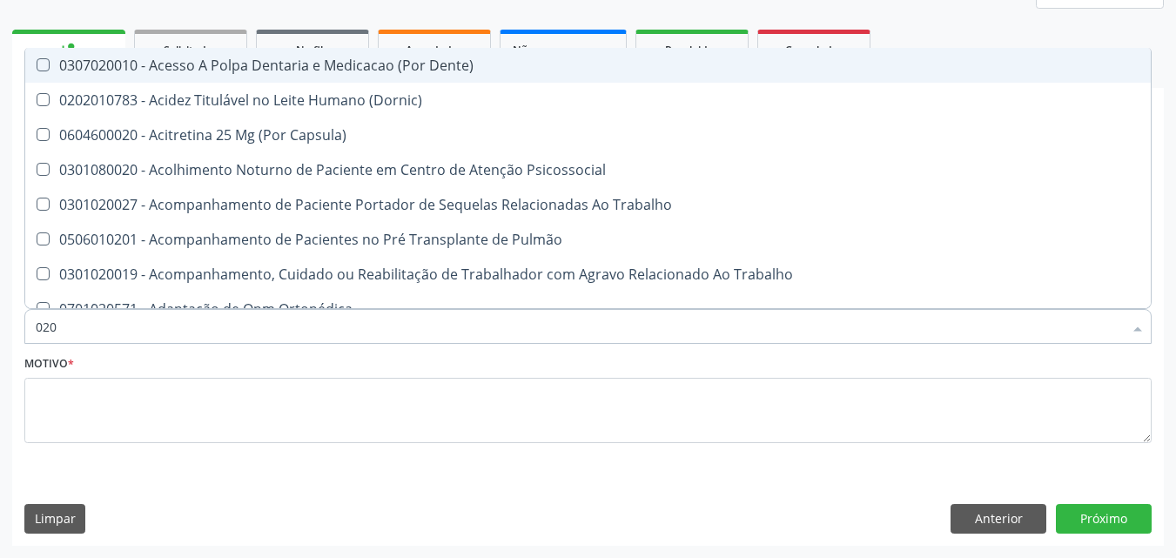
checkbox Total "false"
checkbox Creatinina "false"
checkbox Gt\) "false"
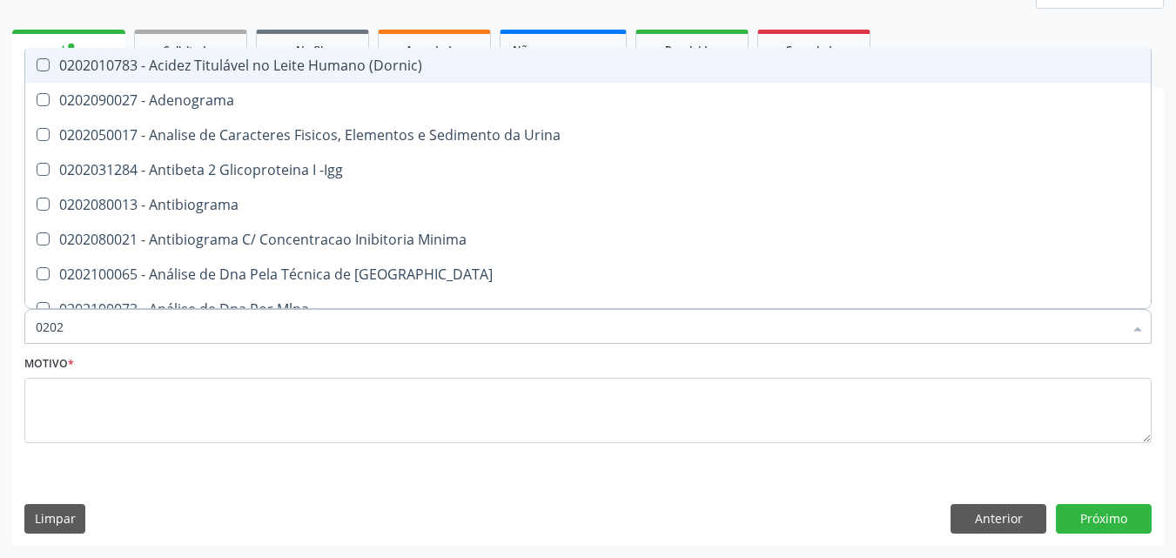
type input "02020"
checkbox Organicos "true"
checkbox Urico "false"
checkbox \(Psa\) "true"
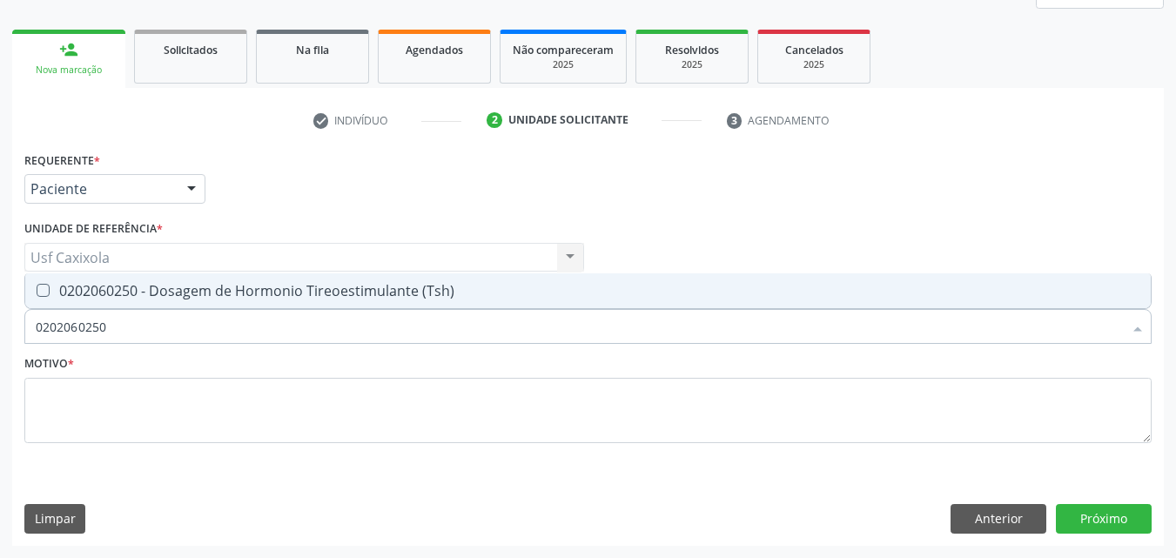
click at [71, 289] on div "0202060250 - Dosagem de Hormonio Tireoestimulante (Tsh)" at bounding box center [588, 291] width 1104 height 14
drag, startPoint x: 69, startPoint y: 340, endPoint x: 27, endPoint y: 346, distance: 42.1
click at [30, 347] on div "Item de agendamento * 0202060250 Desfazer seleção 0202060250 - Dosagem de Hormo…" at bounding box center [588, 317] width 1136 height 67
click at [62, 288] on div "0202060381 - Dosagem de Tiroxina Livre (T4 Livre)" at bounding box center [588, 291] width 1104 height 14
drag, startPoint x: 111, startPoint y: 332, endPoint x: 29, endPoint y: 332, distance: 82.7
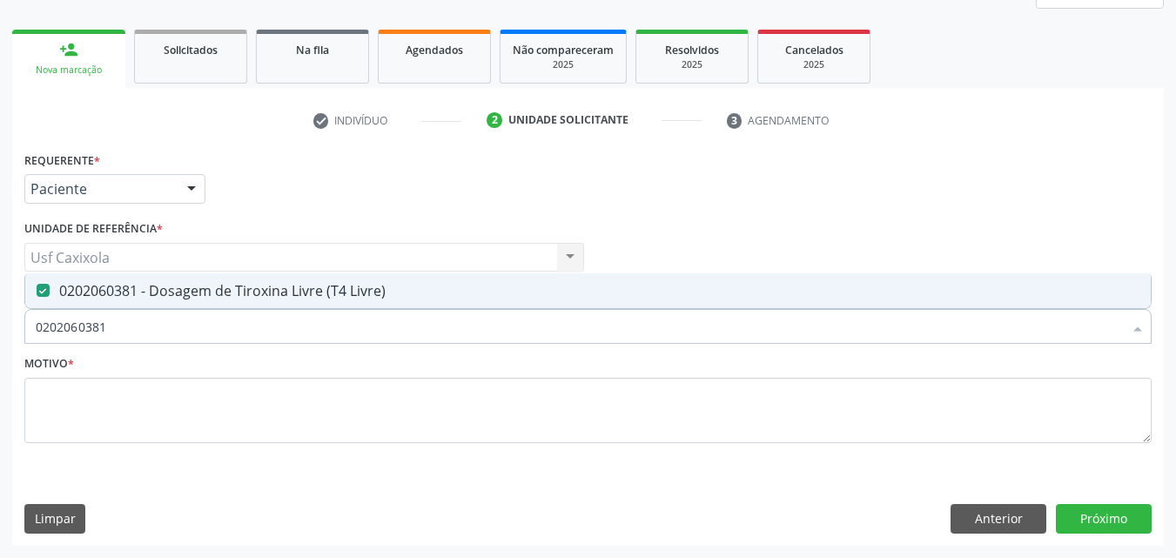
click at [29, 332] on div "0202060381" at bounding box center [587, 326] width 1127 height 35
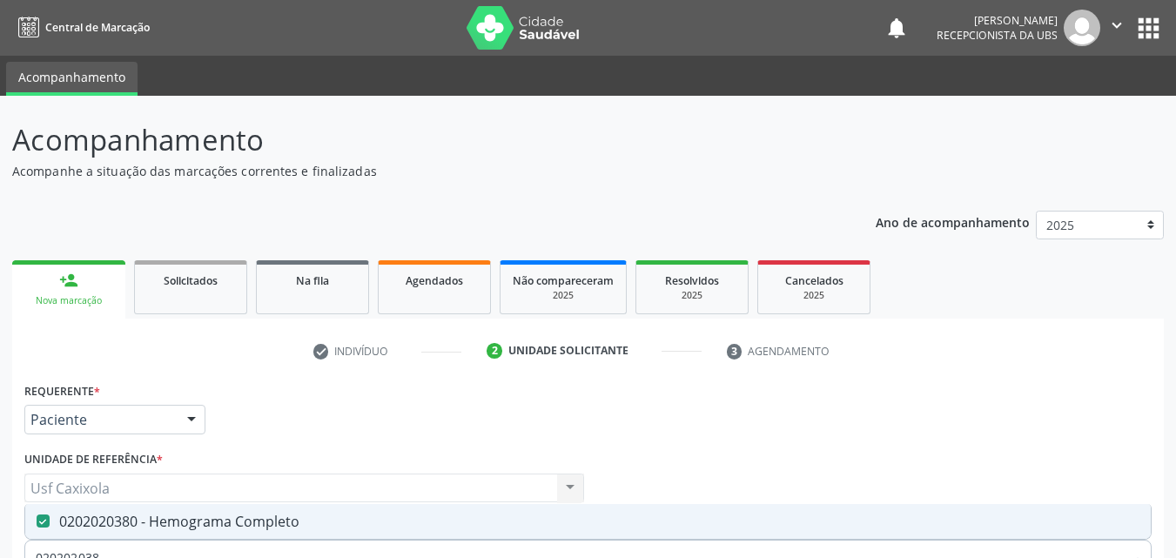
scroll to position [231, 0]
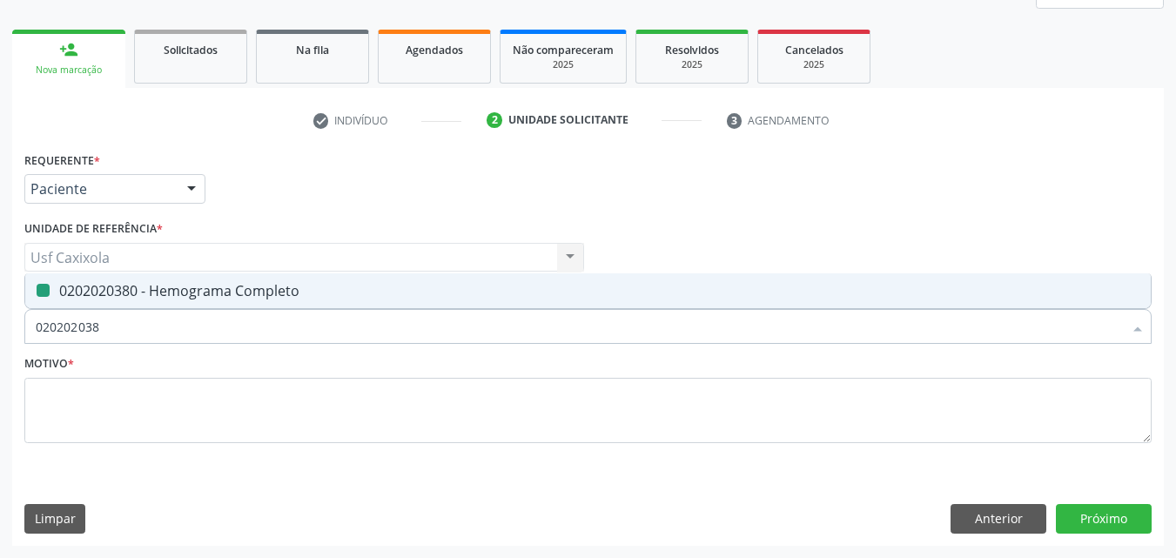
type input "0"
checkbox Completo "false"
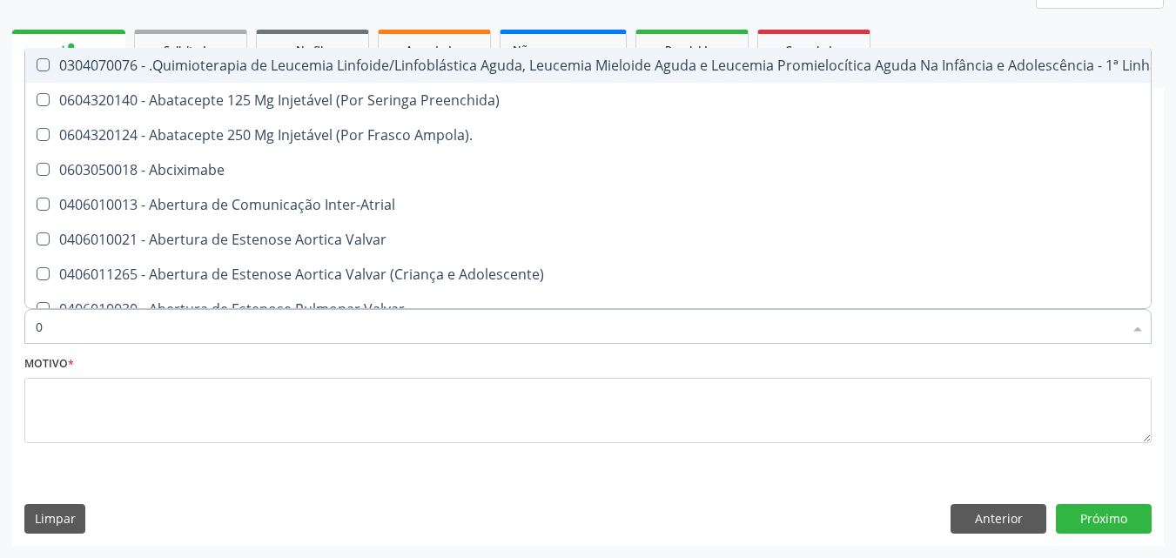
type input "02"
checkbox Coração "true"
checkbox Urina "false"
checkbox Hemodialise "true"
checkbox Comprimido\) "true"
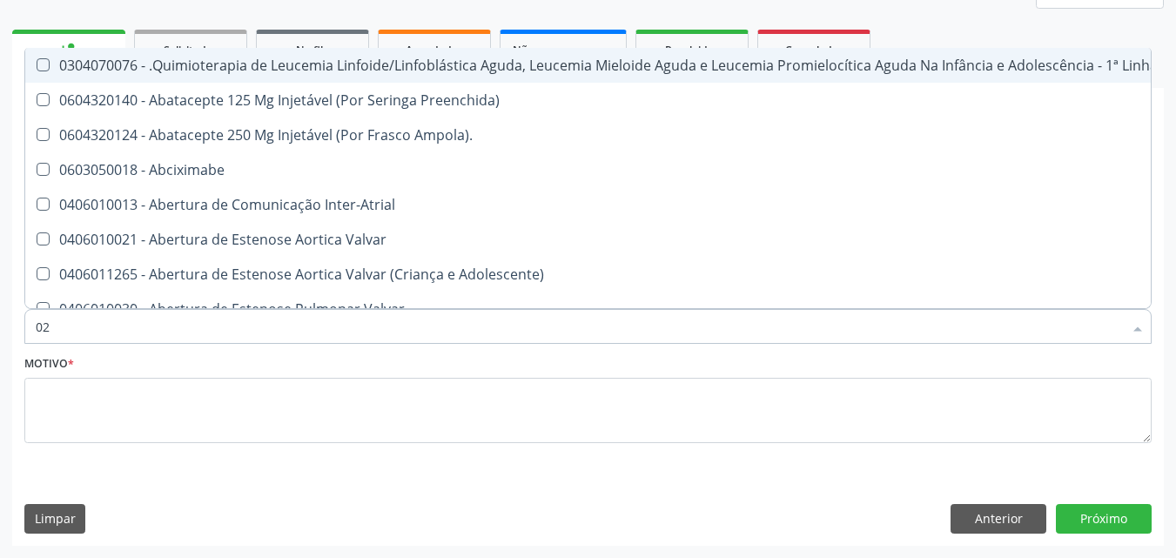
checkbox Comprimido\) "true"
checkbox Transferências "true"
checkbox Meckel "true"
checkbox Método\) "true"
checkbox Bilateral "true"
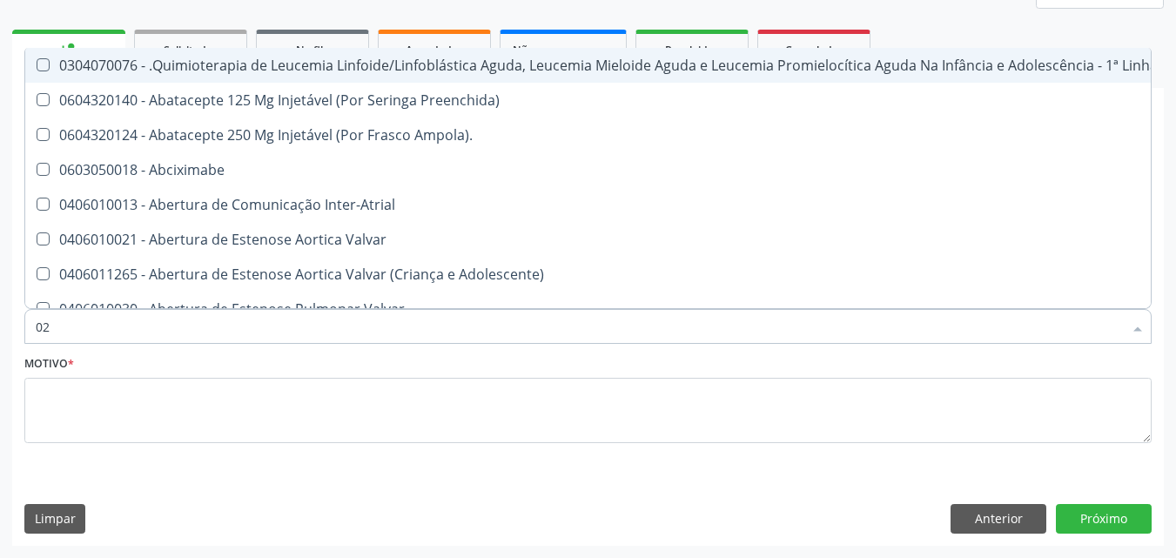
checkbox Indireta "true"
checkbox Simples "true"
checkbox Leprae "true"
checkbox Transfusao "true"
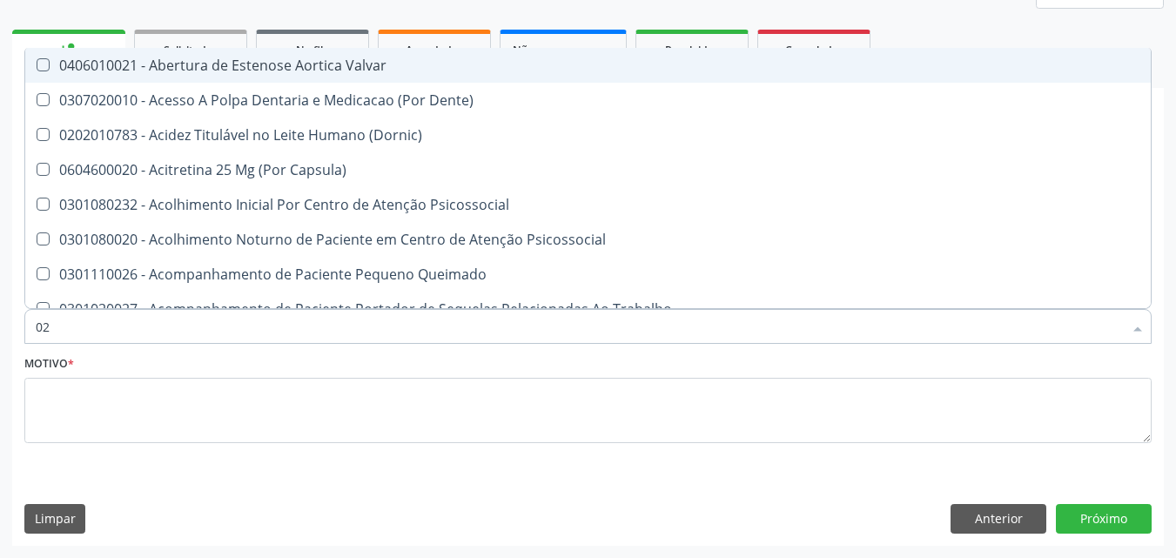
type input "020"
checkbox Terapeutica "true"
checkbox Urina "false"
checkbox Intra-Aortico "true"
checkbox Epispádia "true"
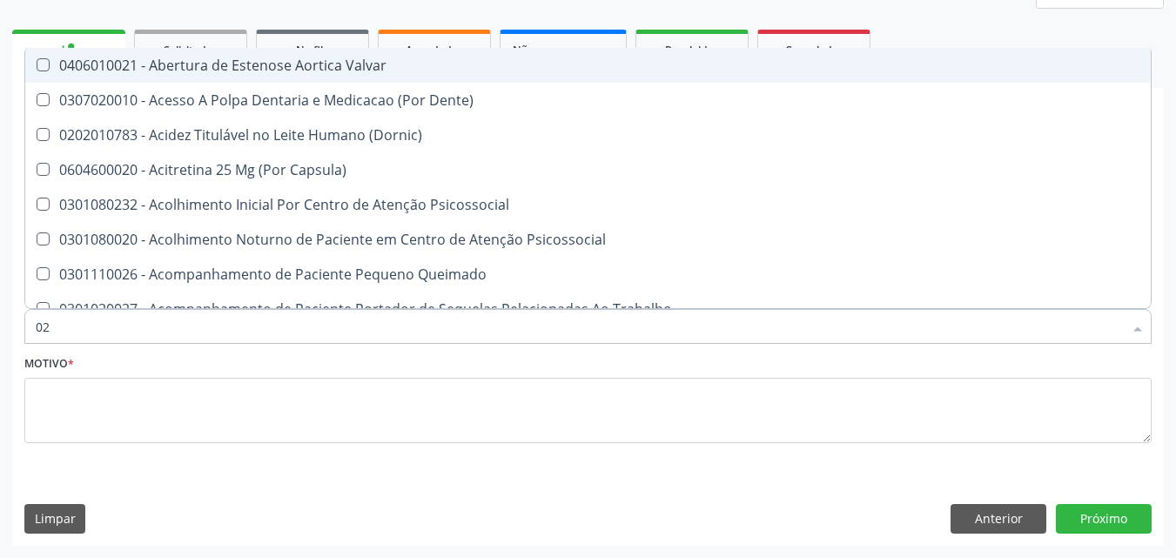
checkbox Anos\) "true"
checkbox Congênita "true"
checkbox Complementar\) "true"
checkbox \(Qualitativo\) "true"
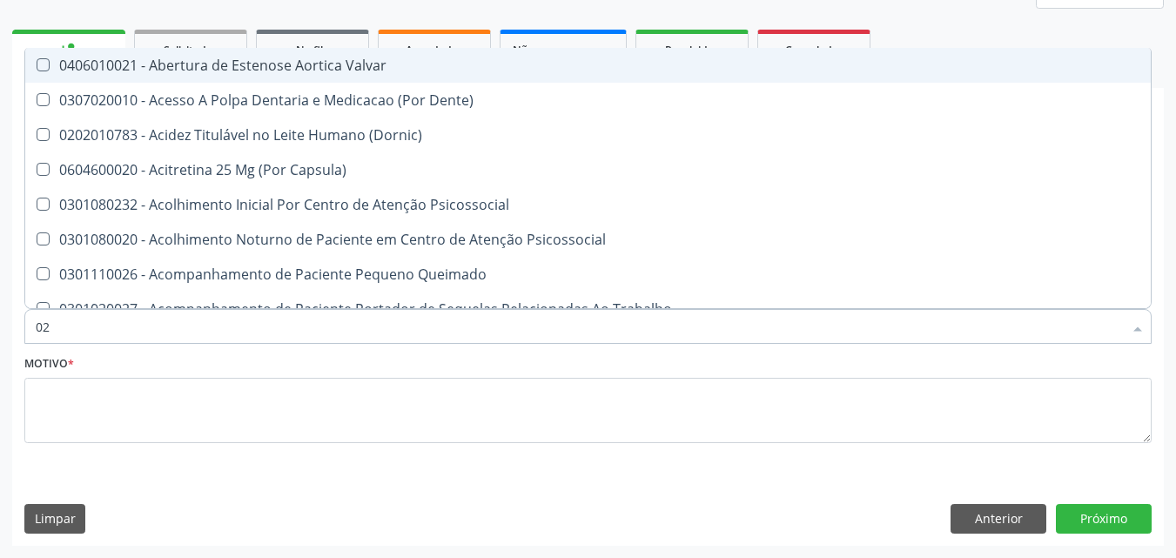
checkbox Glomerular "true"
checkbox Hormonais "true"
checkbox Artéria "true"
checkbox Dias "true"
checkbox Urico "false"
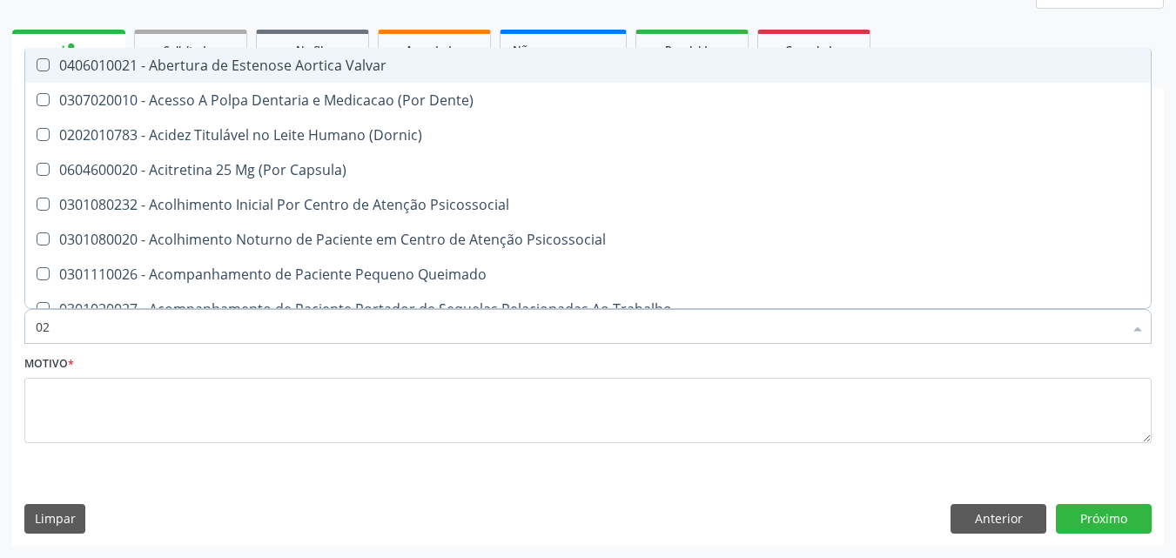
checkbox Hdl "false"
checkbox Ldl "false"
checkbox Total "false"
checkbox Creatinina "false"
checkbox Gt\) "false"
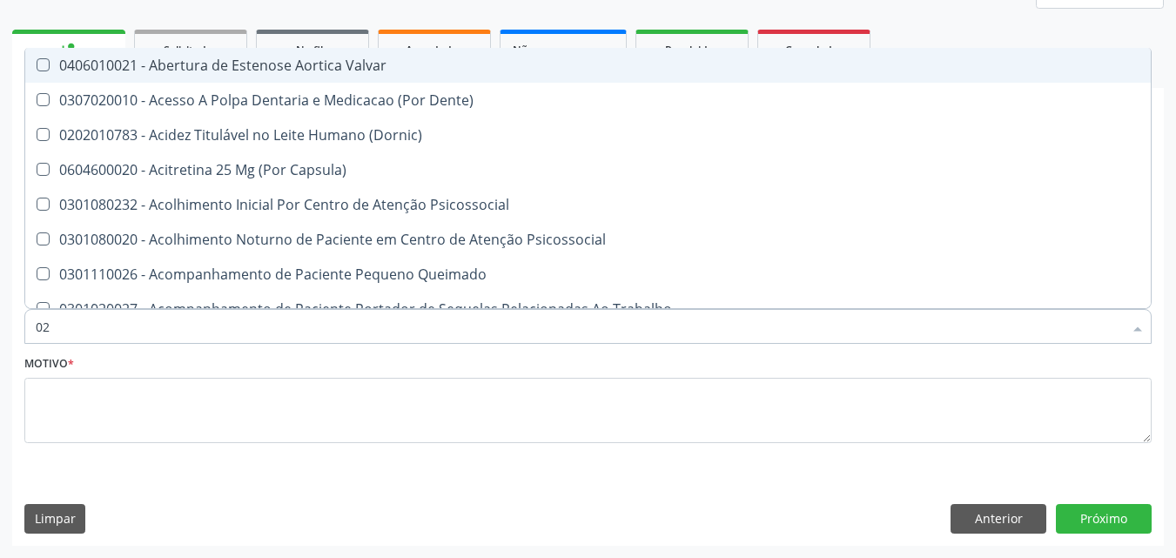
checkbox Glicose "false"
checkbox Glicosilada "false"
checkbox \(Tsh\) "false"
checkbox Livre\) "false"
checkbox Triglicerideos "false"
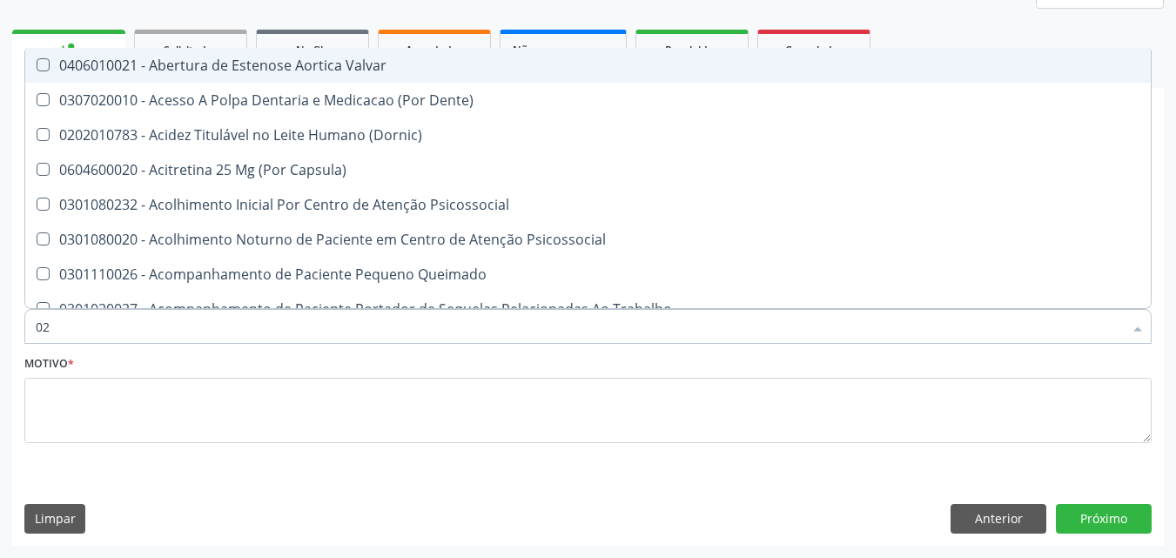
checkbox \(T3\) "true"
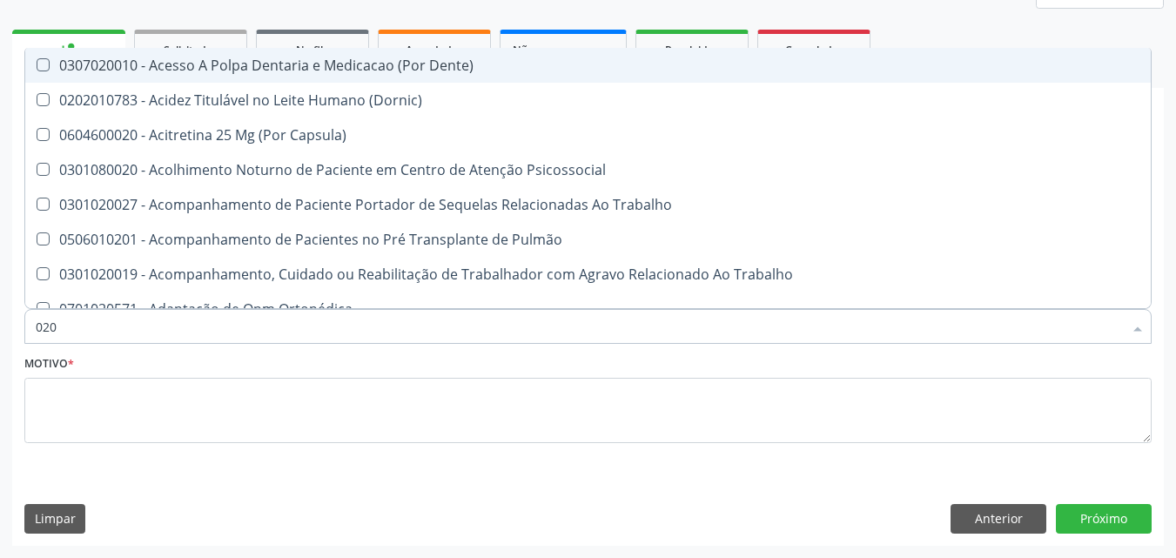
type input "0202"
checkbox Capsula\) "true"
checkbox Urina "false"
checkbox População "true"
checkbox Faringe\/Laringe "true"
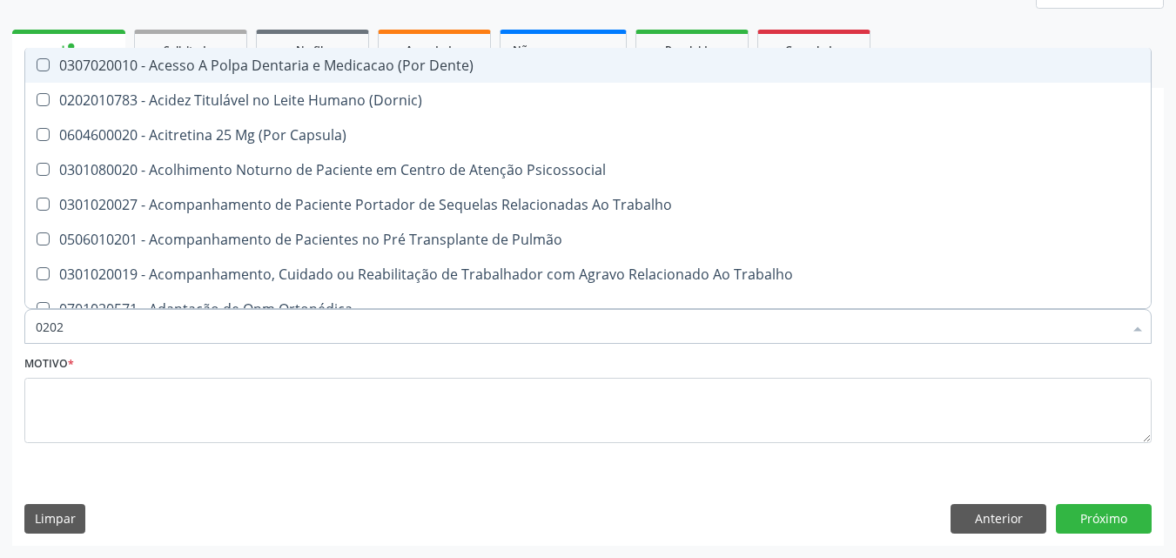
checkbox Puncao "true"
checkbox Fragmento "true"
checkbox Ossea "true"
checkbox Monobloco "true"
checkbox Laser "true"
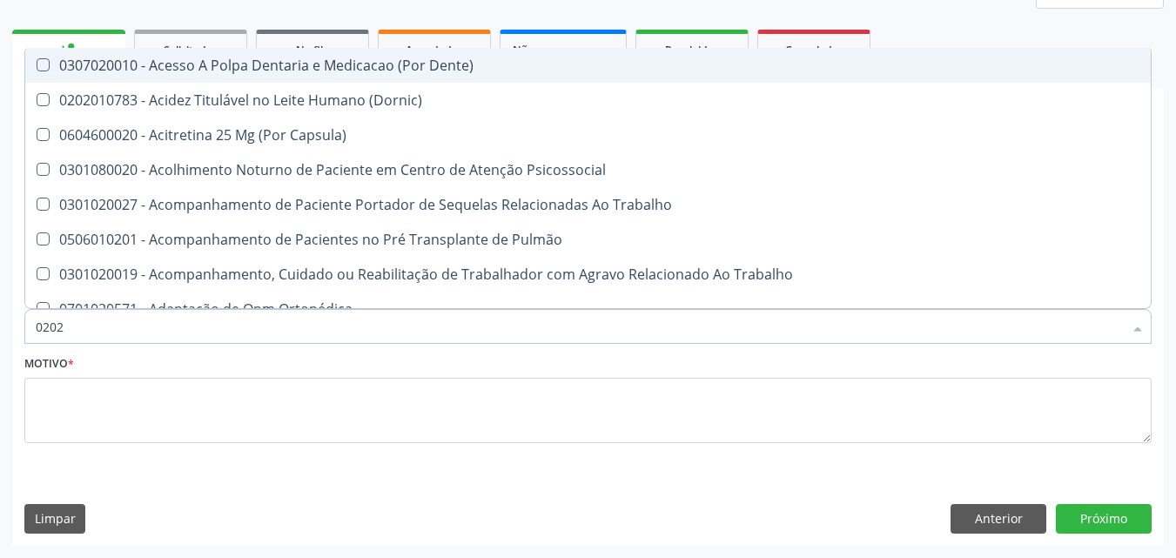
checkbox Septostomia "true"
checkbox Drogas "true"
checkbox Paratireoides "true"
checkbox Projecoes\) "true"
checkbox Biologica "true"
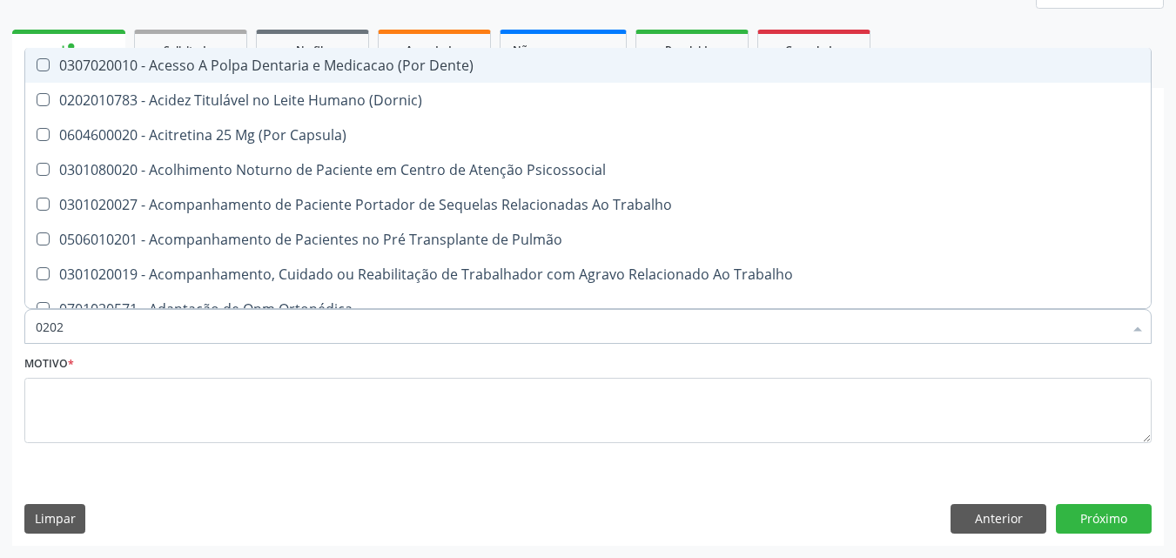
checkbox Urico "false"
checkbox Hdl "false"
checkbox Ldl "false"
checkbox Total "false"
checkbox Creatinina "false"
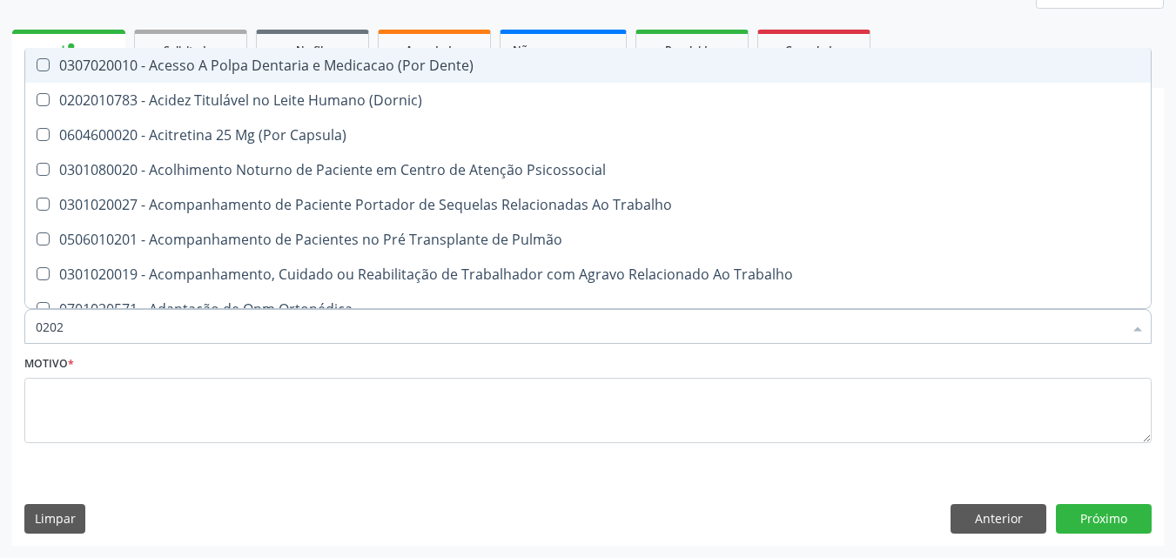
checkbox Gt\) "false"
checkbox Glicose "false"
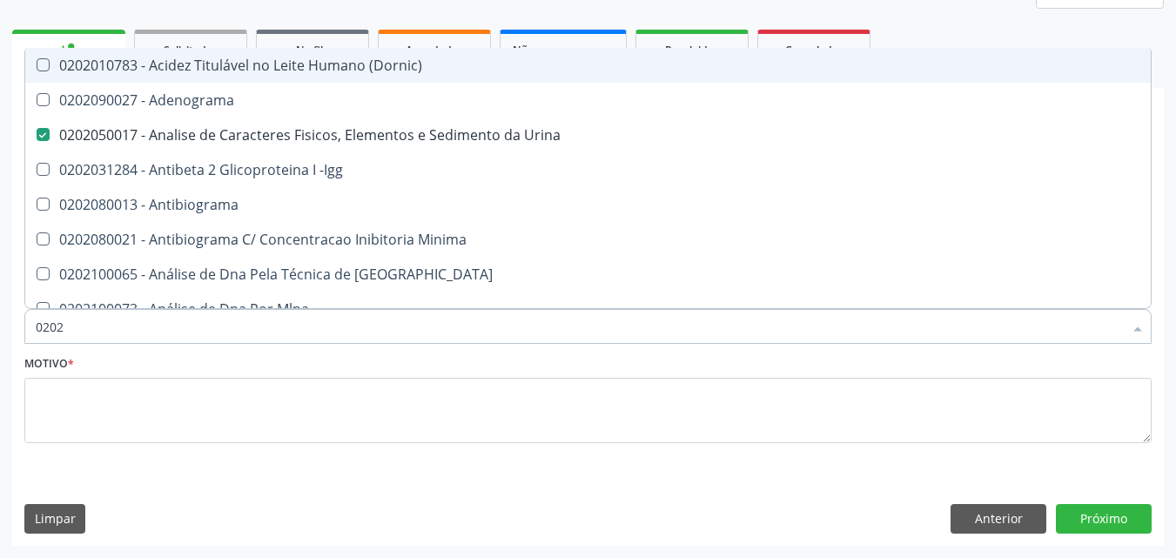
type input "02020"
checkbox Organicos "true"
checkbox Urico "false"
checkbox \(Psa\) "true"
checkbox III "true"
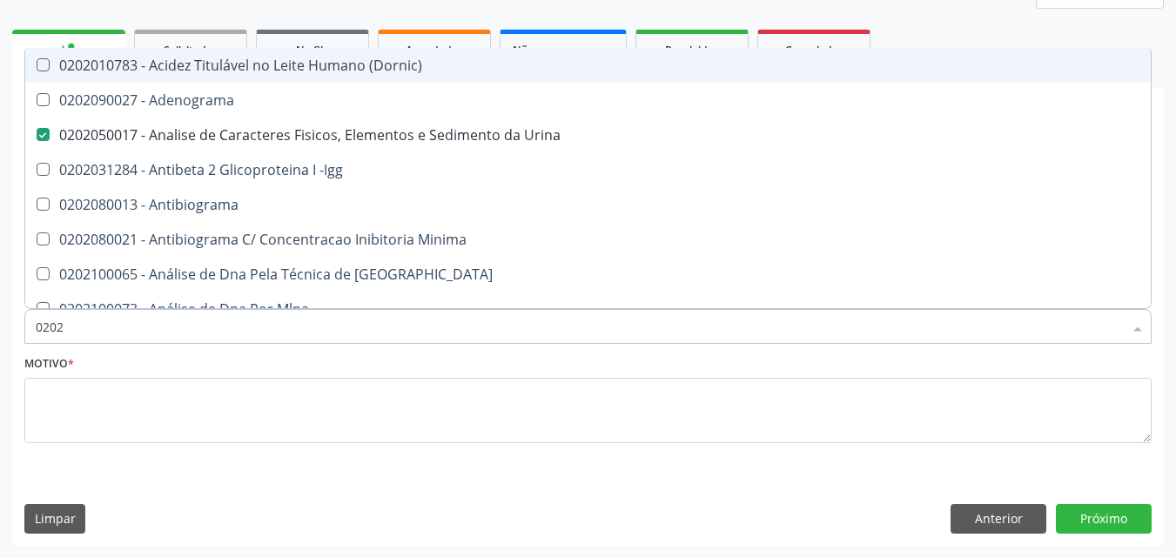
checkbox Barbituratos "true"
checkbox Calcio "true"
checkbox Hdl "false"
checkbox Ldl "false"
checkbox Total "false"
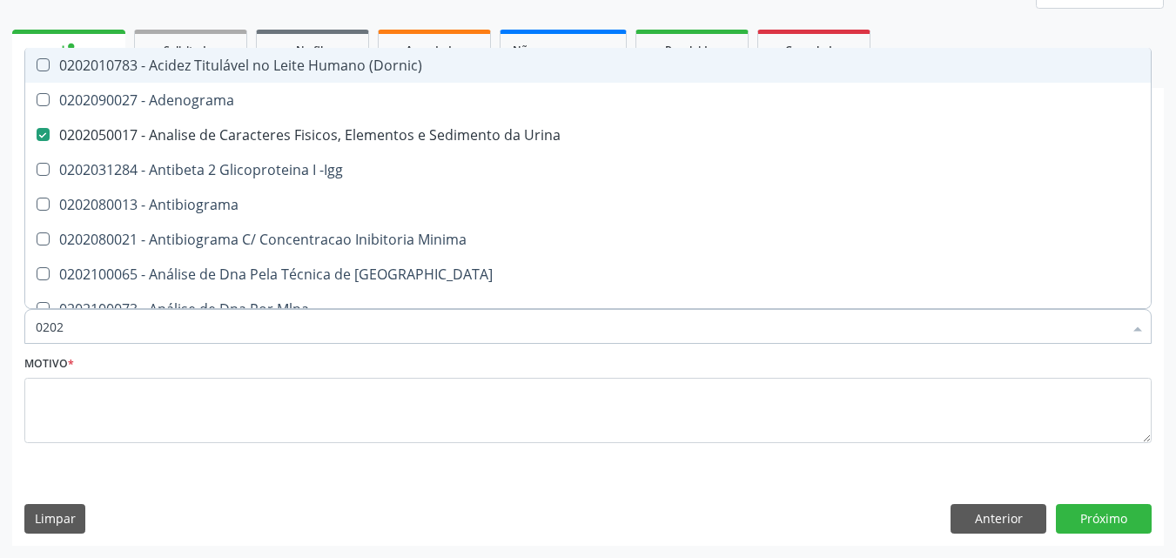
checkbox Creatinina "false"
checkbox \(Antigeno\) "true"
checkbox Xi "true"
checkbox Fibrinogenio "true"
checkbox Esperma "true"
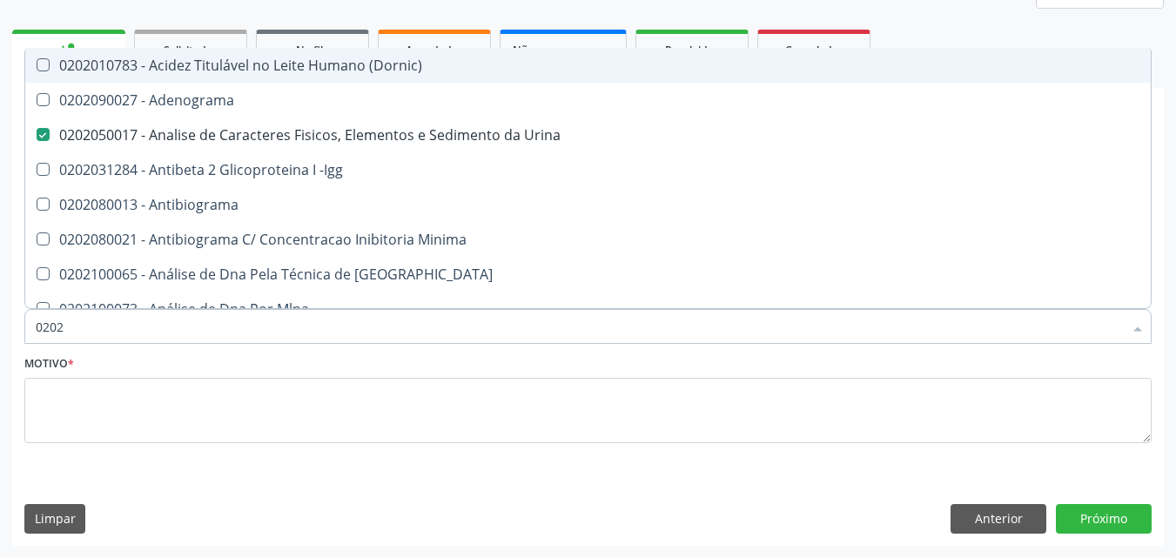
checkbox Gt\) "false"
checkbox Glicose "false"
checkbox Glicosilada "false"
checkbox \(Tsh\) "false"
checkbox Progesterona "true"
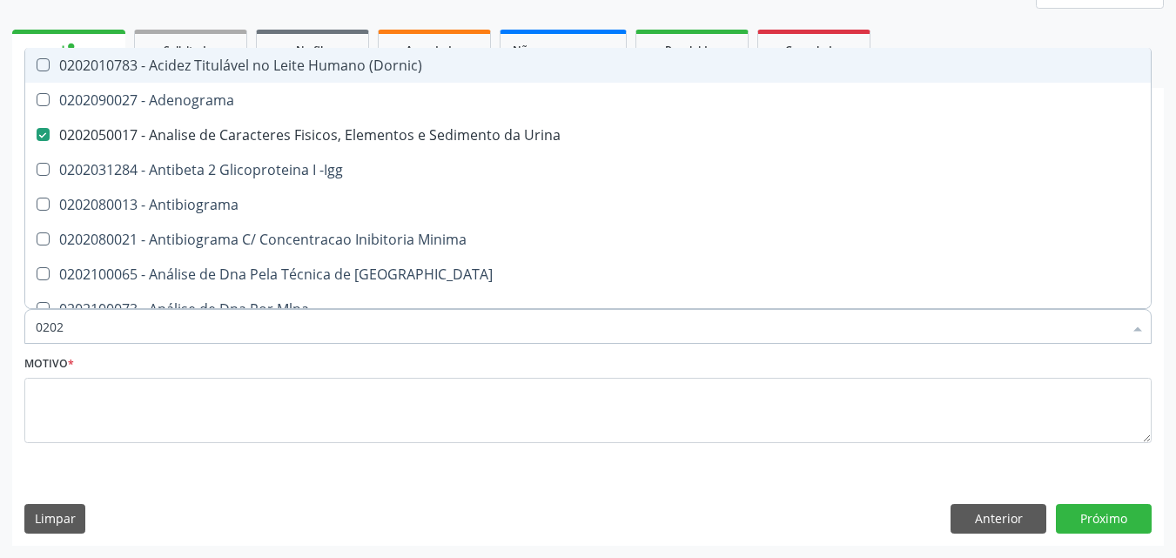
checkbox Funcional "true"
checkbox Livre\) "false"
checkbox Triglicerideos "false"
checkbox Zinco "true"
checkbox Completo "false"
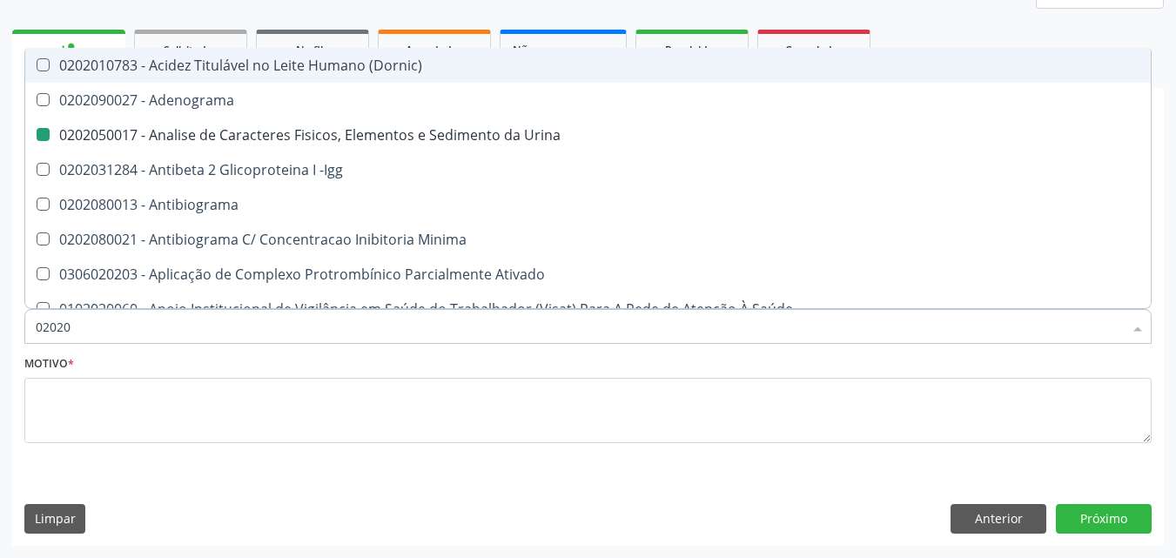
type input "020204"
checkbox Urina "false"
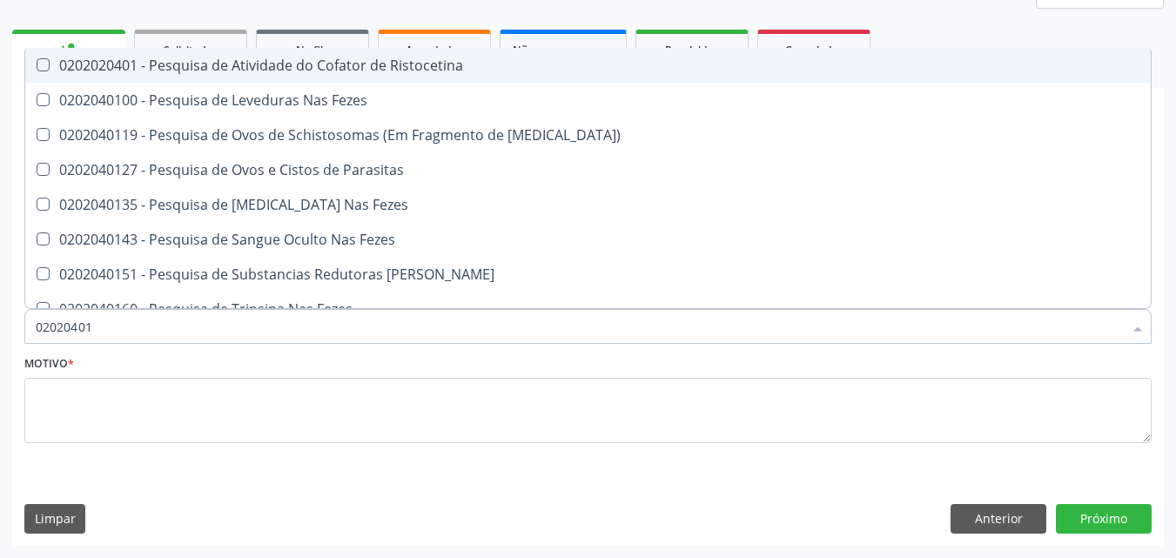
type input "020204012"
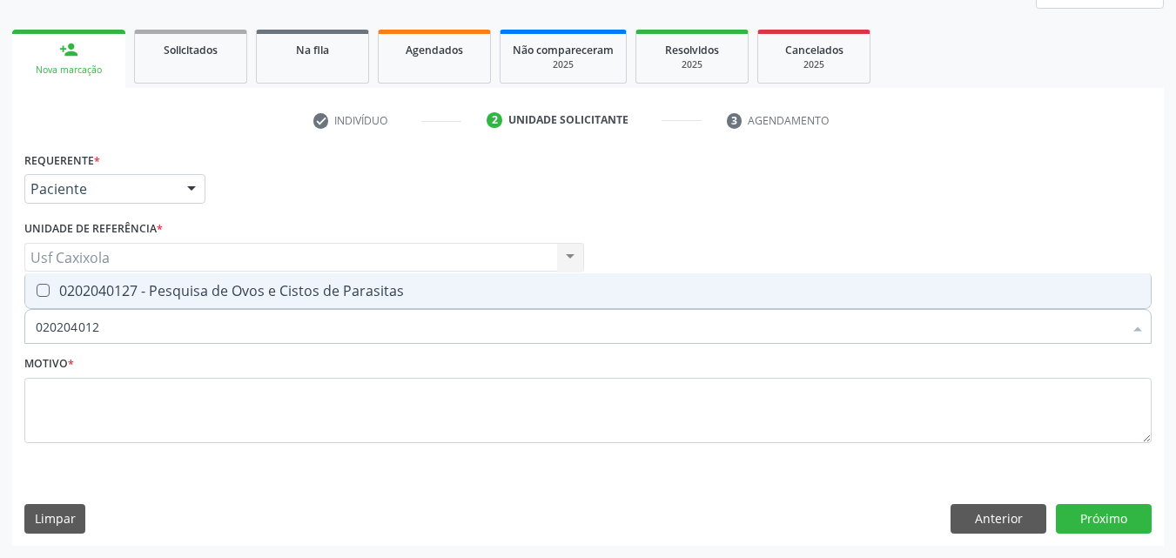
click at [175, 288] on div "0202040127 - Pesquisa de Ovos e Cistos de Parasitas" at bounding box center [588, 291] width 1104 height 14
checkbox Parasitas "true"
drag, startPoint x: 119, startPoint y: 330, endPoint x: 6, endPoint y: 319, distance: 113.7
click at [6, 319] on div "Acompanhamento Acompanhe a situação das marcações correntes e finalizadas Relat…" at bounding box center [588, 211] width 1176 height 693
type input "0"
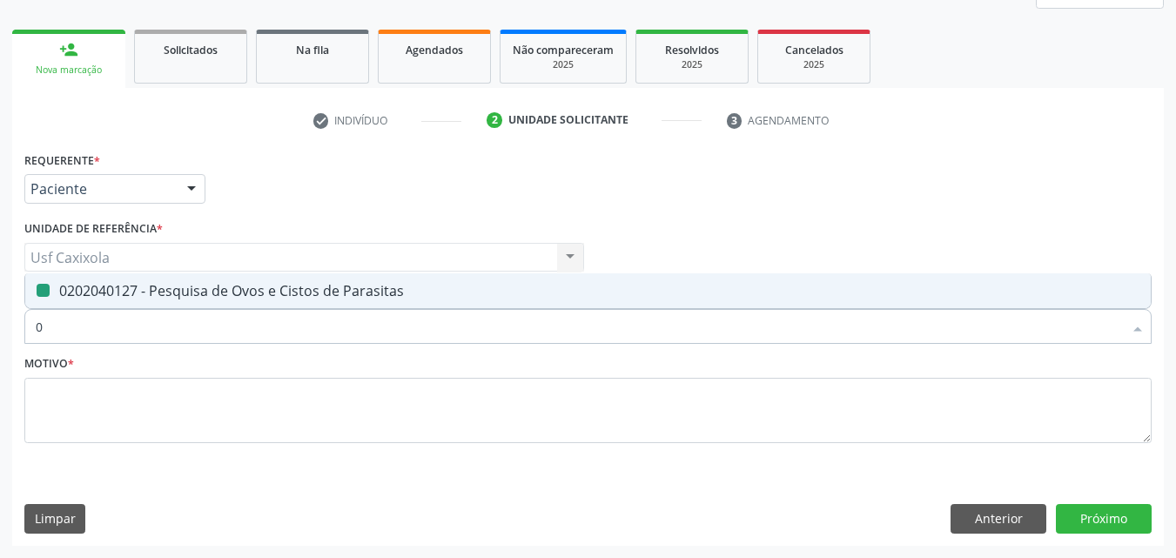
checkbox Parasitas "false"
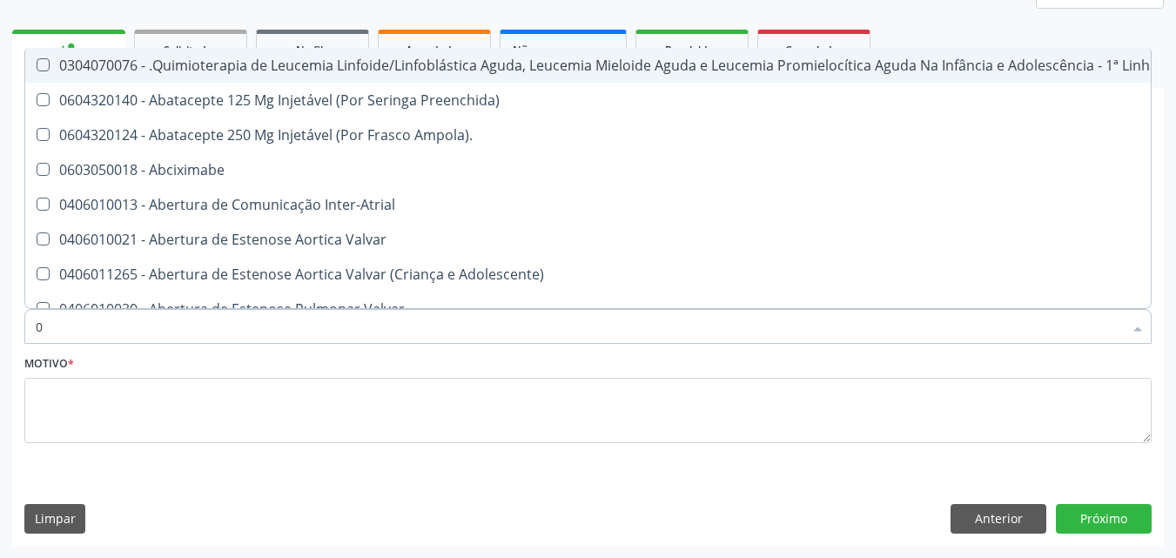
type input "02"
checkbox Coração "true"
checkbox Urina "false"
checkbox Hemodialise "true"
checkbox Comprimido\) "true"
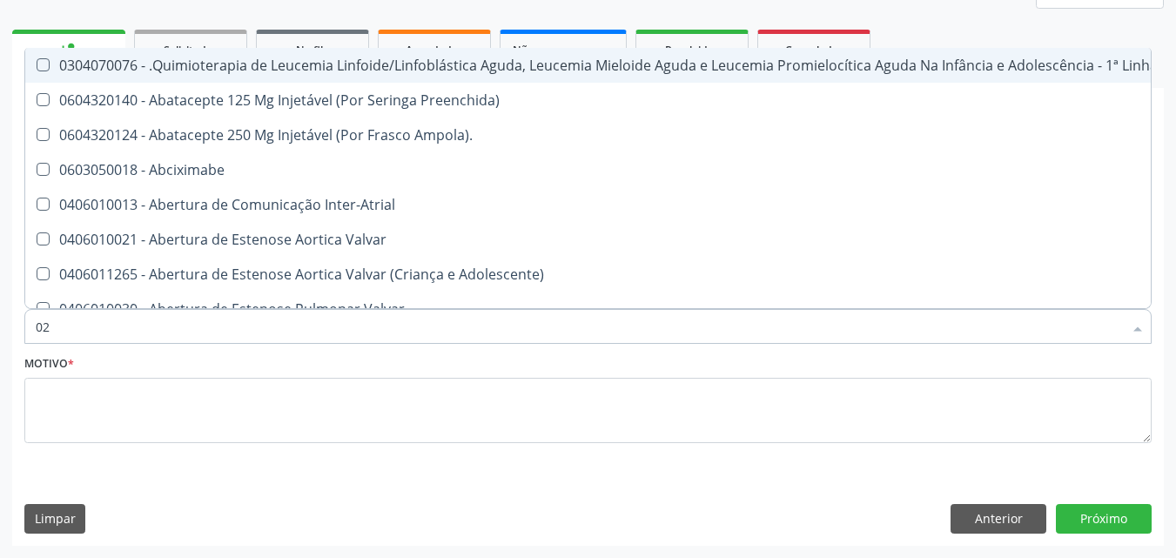
checkbox Comprimido\) "true"
checkbox Transferências "true"
checkbox Meckel "true"
checkbox Método\) "true"
checkbox Bilateral "true"
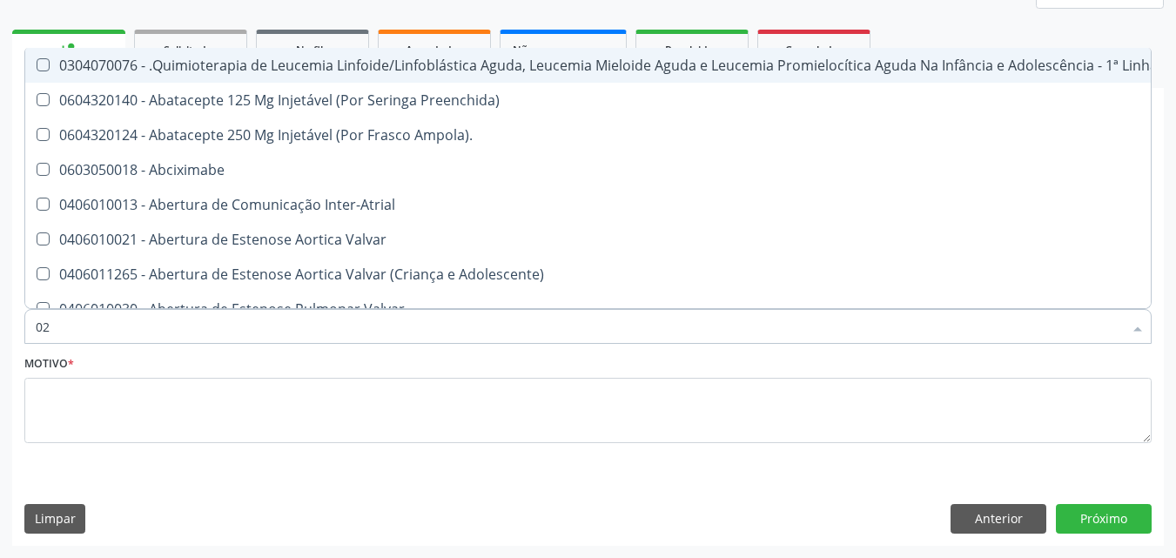
checkbox Indireta "true"
checkbox Simples "true"
checkbox Leprae "true"
checkbox Transfusao "true"
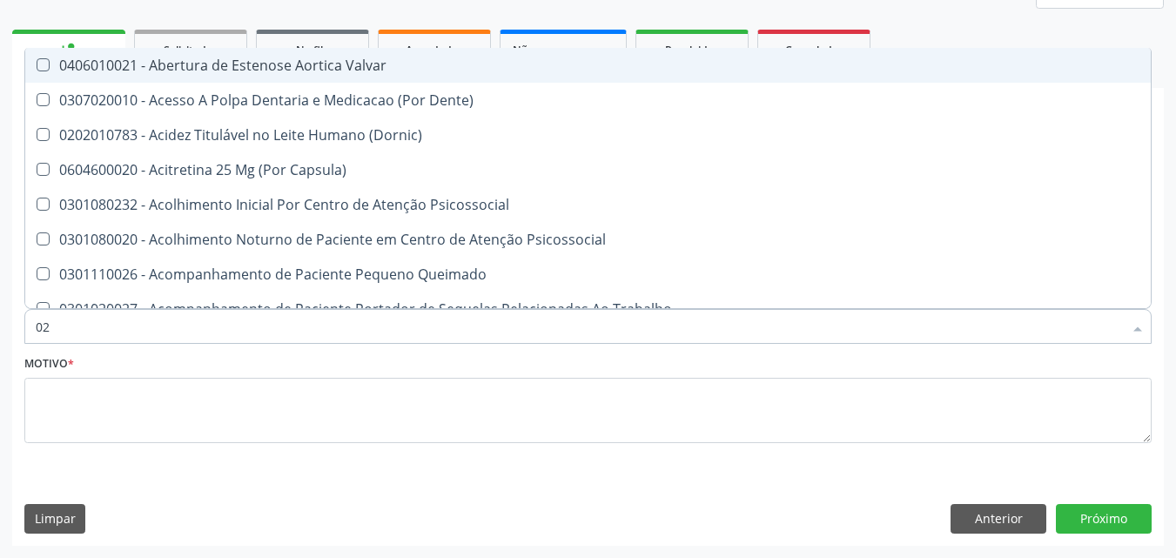
type input "020"
checkbox Terapeutica "true"
checkbox Urina "false"
checkbox Intra-Aortico "true"
checkbox Epispádia "true"
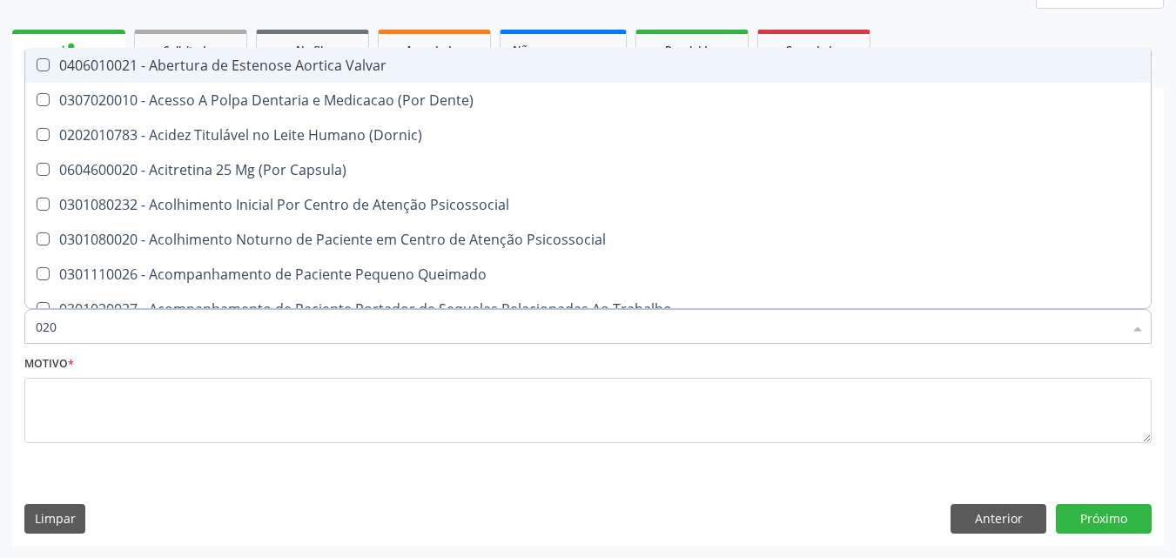
checkbox Anos\) "true"
checkbox Congênita "true"
checkbox Complementar\) "true"
checkbox \(Qualitativo\) "true"
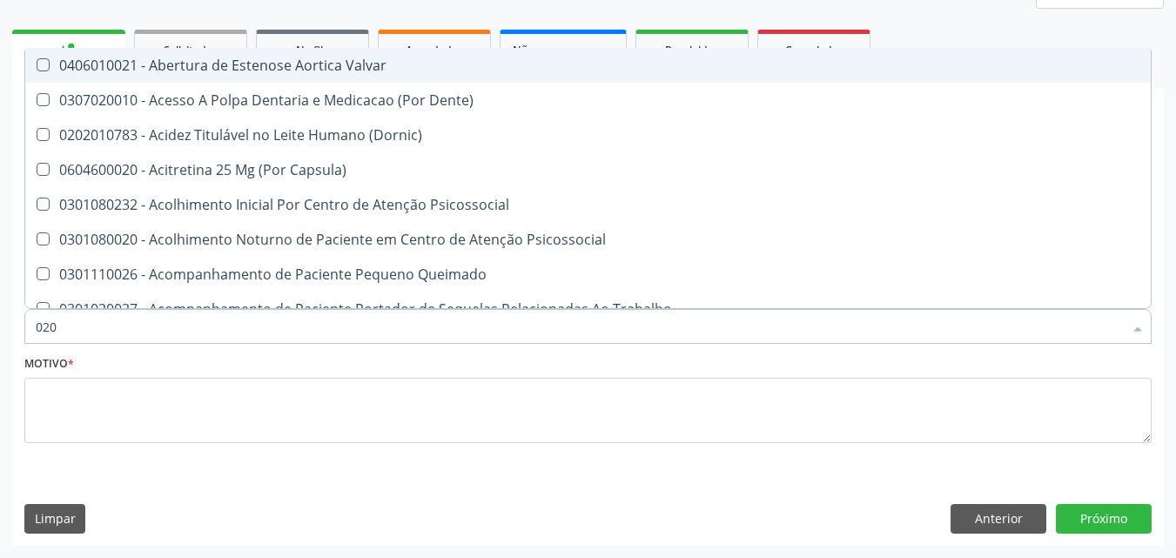
checkbox Glomerular "true"
checkbox Hormonais "true"
checkbox Artéria "true"
checkbox Dias "true"
checkbox Urico "false"
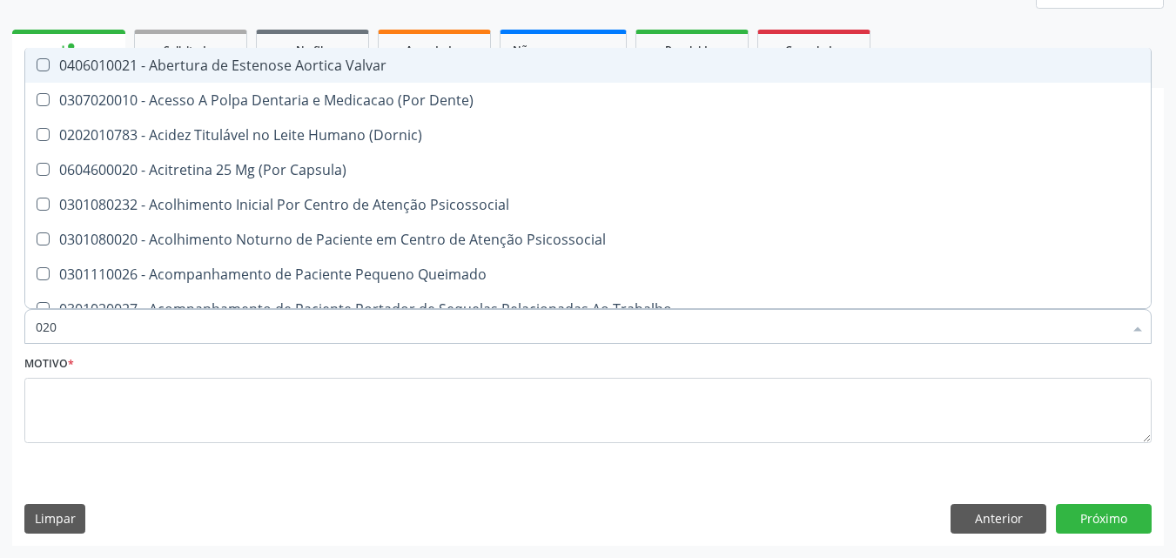
checkbox Hdl "false"
checkbox Ldl "false"
checkbox Total "false"
checkbox Creatinina "false"
checkbox Gt\) "false"
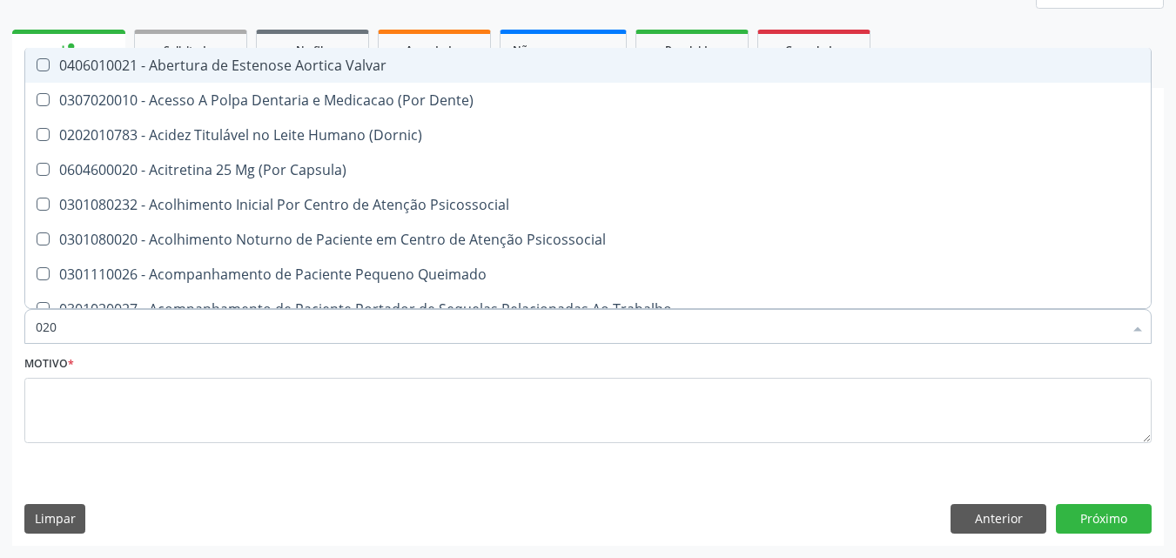
checkbox Glicose "false"
checkbox Glicosilada "false"
checkbox \(Tsh\) "false"
checkbox Livre\) "false"
checkbox Triglicerideos "false"
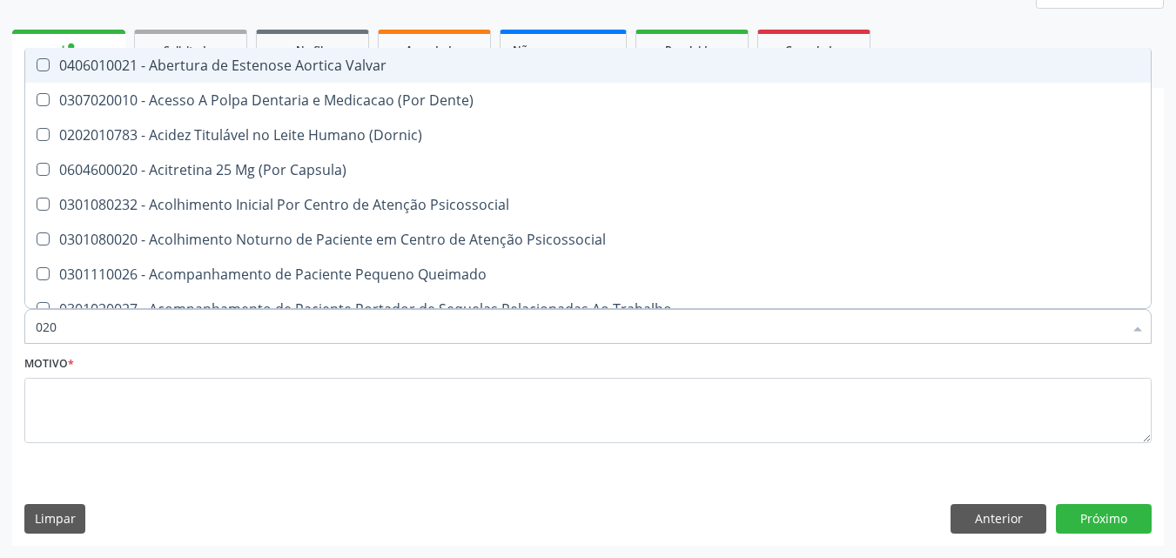
checkbox \(T3\) "true"
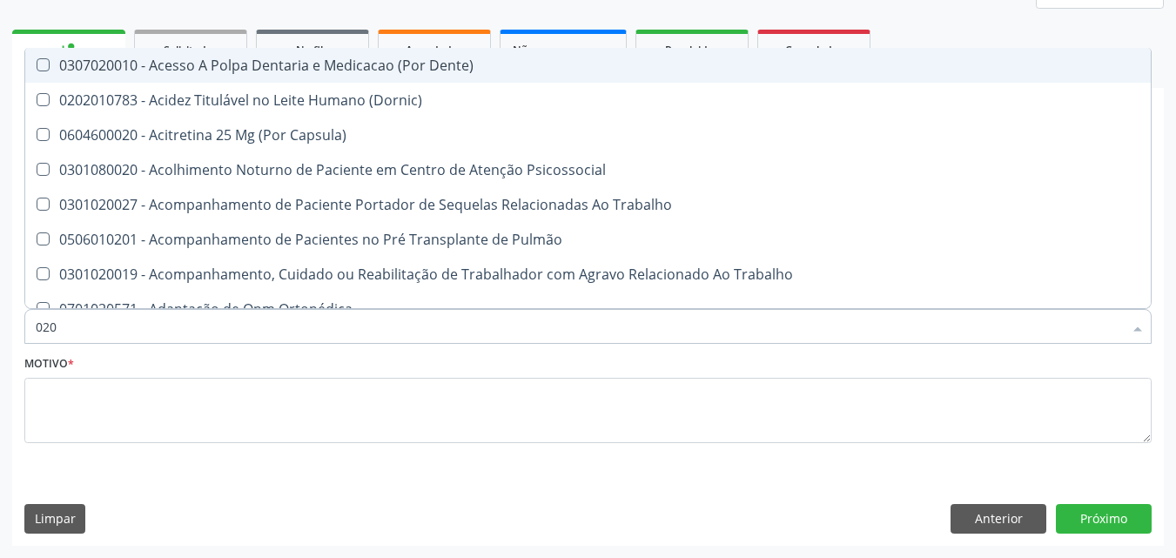
type input "0202"
checkbox Capsula\) "true"
checkbox Urina "false"
checkbox População "true"
checkbox Faringe\/Laringe "true"
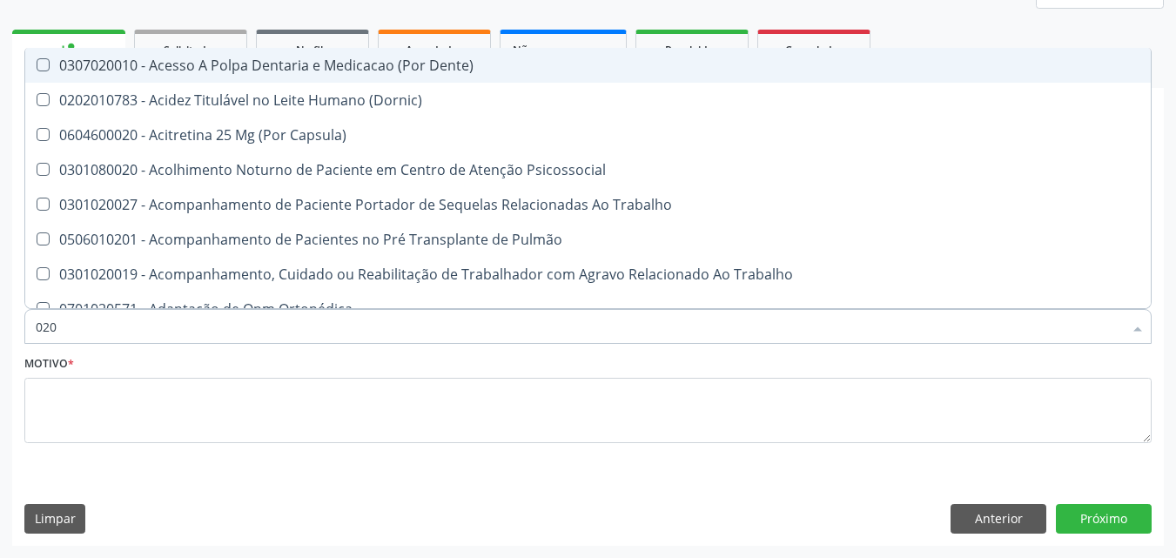
checkbox Puncao "true"
checkbox Fragmento "true"
checkbox Ossea "true"
checkbox Monobloco "true"
checkbox Laser "true"
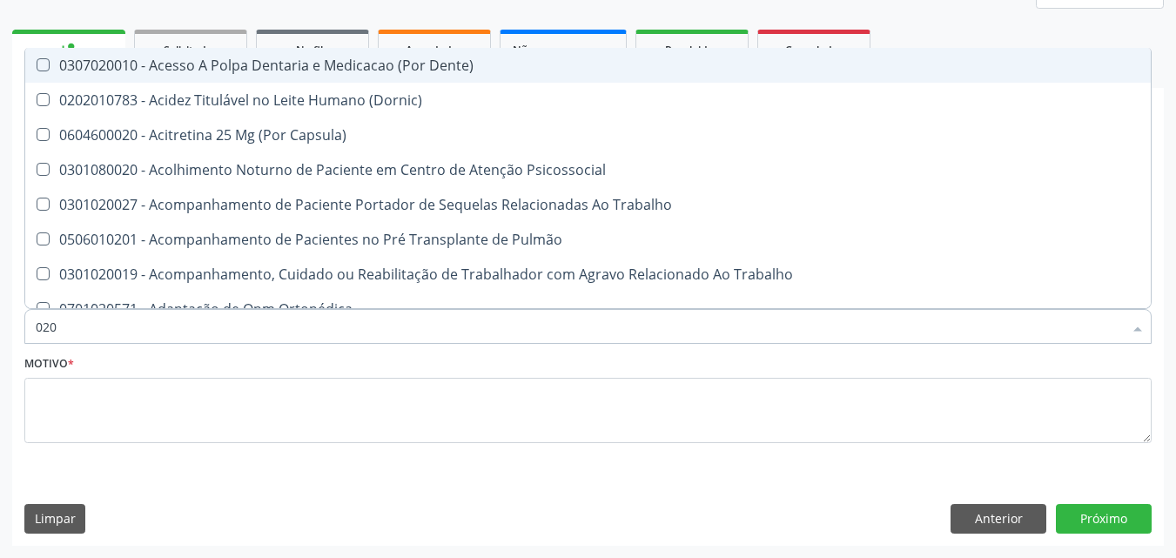
checkbox Septostomia "true"
checkbox Drogas "true"
checkbox Paratireoides "true"
checkbox Projecoes\) "true"
checkbox Biologica "true"
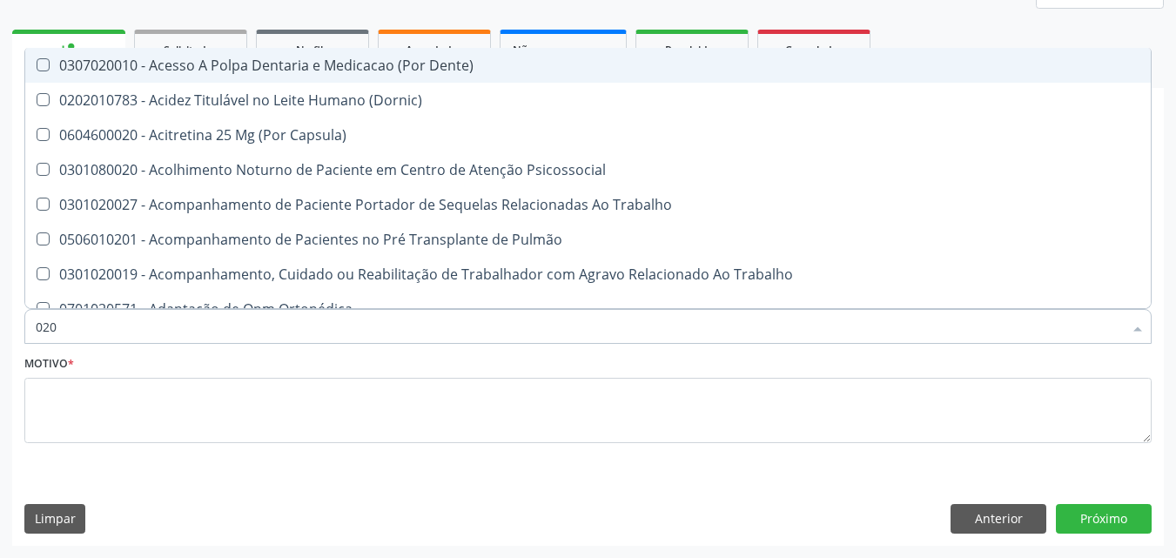
checkbox 17-Hidroxicorticosteroides "true"
checkbox Urico "false"
checkbox Hdl "false"
checkbox Ldl "false"
checkbox Total "false"
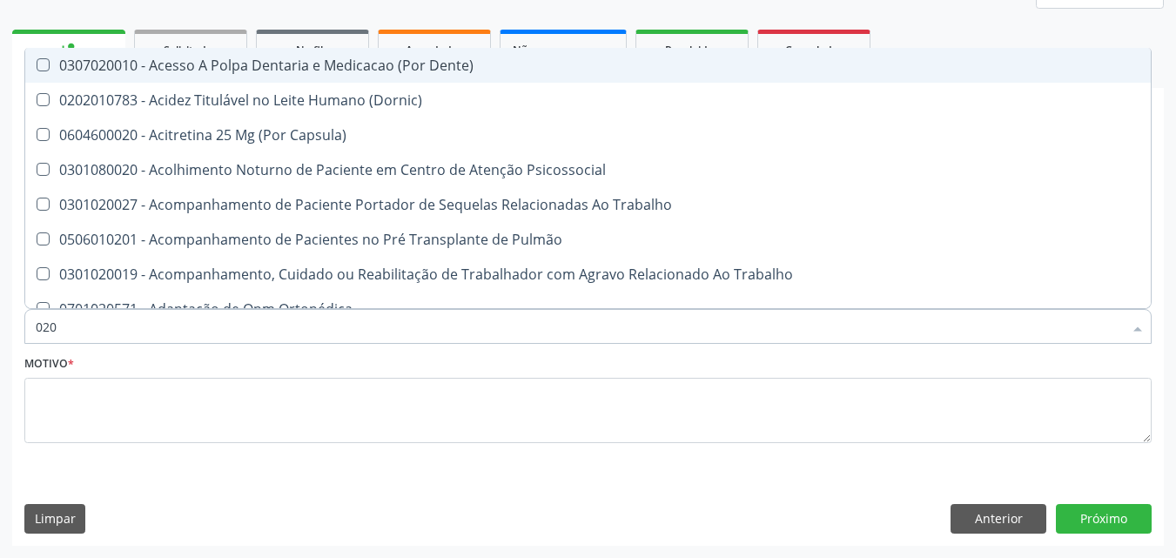
checkbox Creatinina "false"
checkbox Gt\) "false"
checkbox Glicose "false"
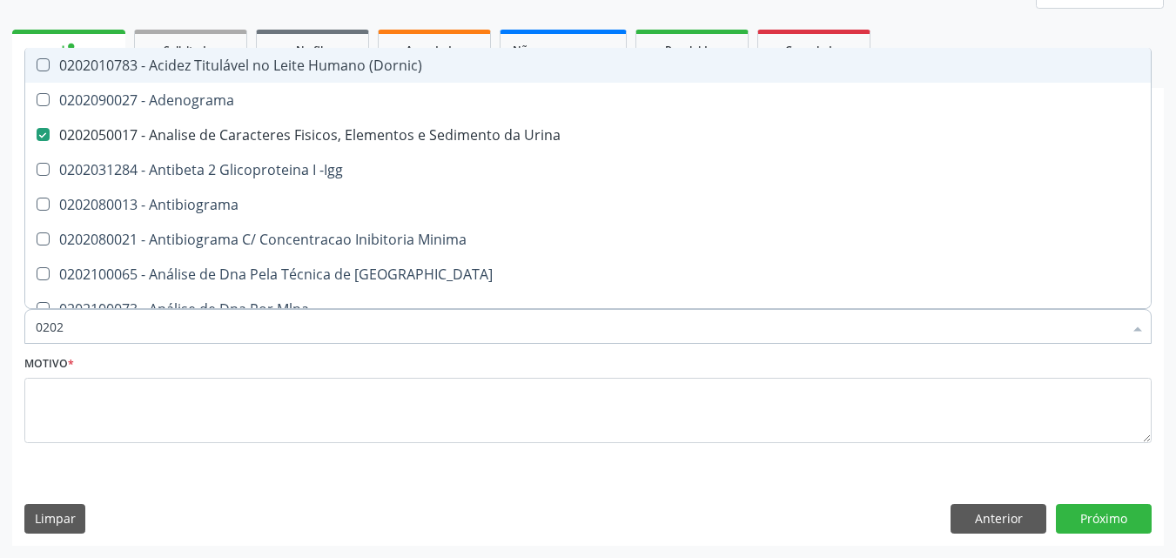
type input "02020"
checkbox Organicos "true"
checkbox Urico "false"
checkbox \(Psa\) "true"
checkbox III "true"
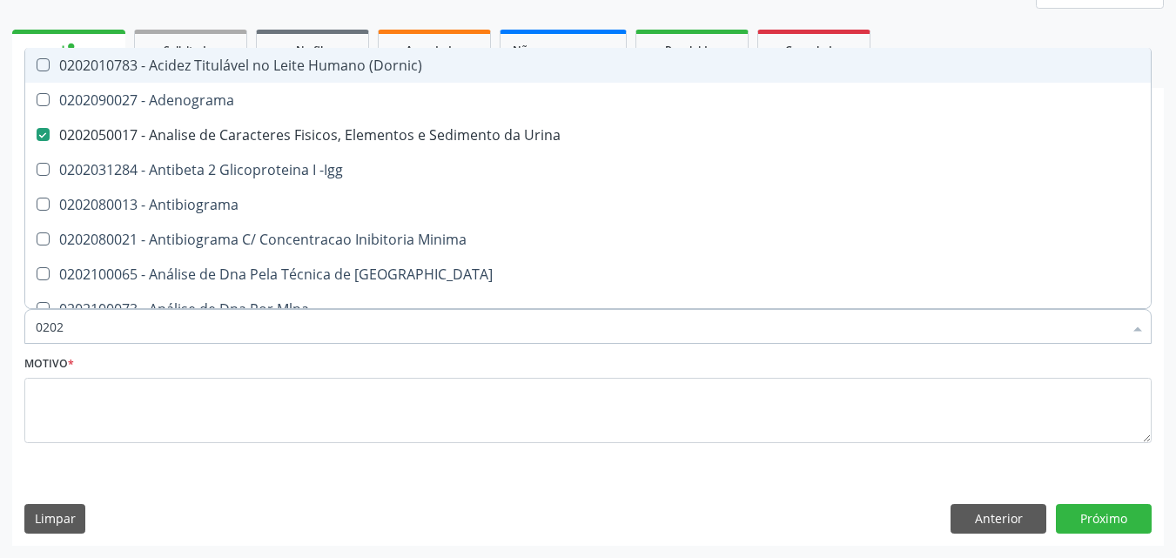
checkbox Barbituratos "true"
checkbox Calcio "true"
checkbox Hdl "false"
checkbox Ldl "false"
checkbox Total "false"
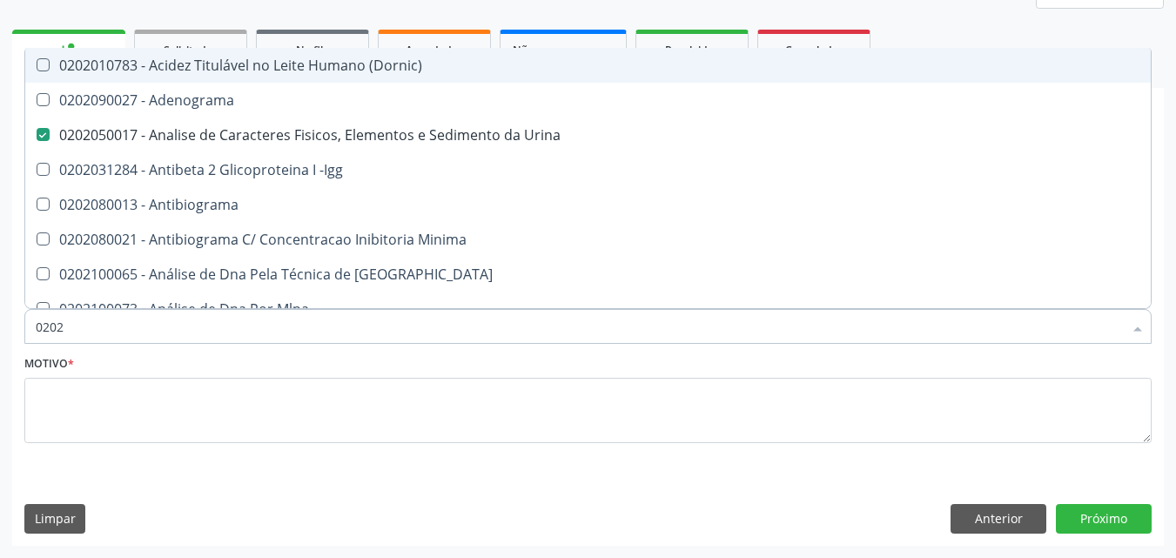
checkbox Creatinina "false"
checkbox \(Antigeno\) "true"
checkbox Xi "true"
checkbox Fibrinogenio "true"
checkbox Esperma "true"
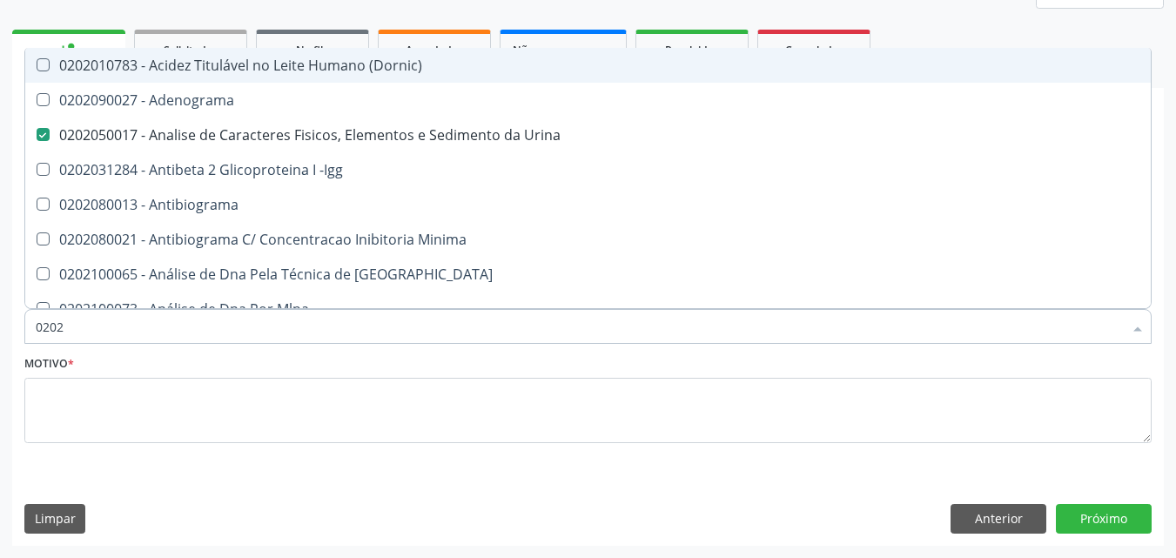
checkbox Gt\) "false"
checkbox Glicose "false"
checkbox Glicosilada "false"
checkbox \(Tsh\) "false"
checkbox Progesterona "true"
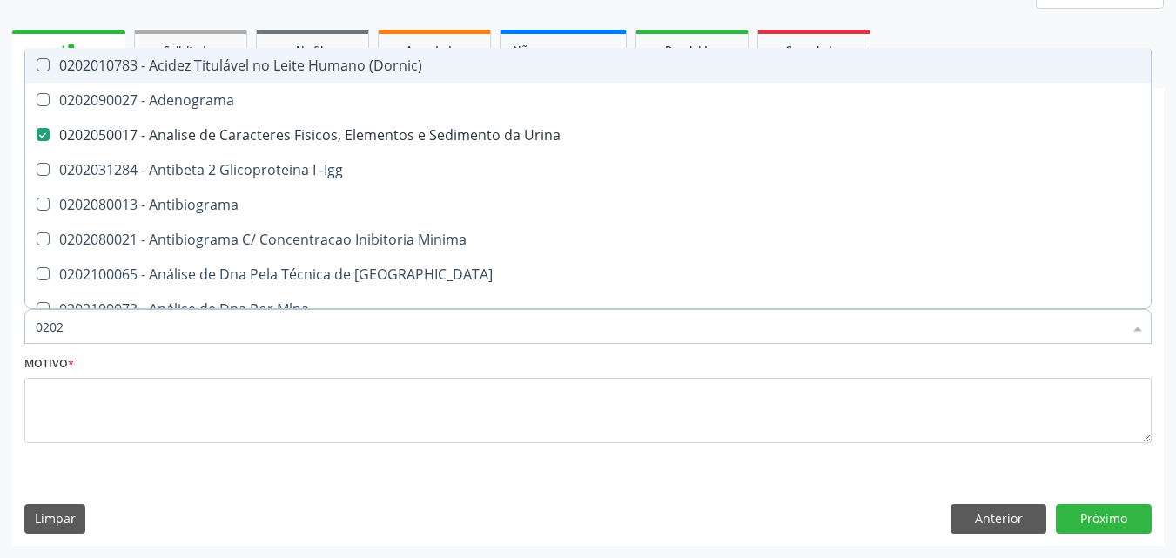
checkbox Funcional "true"
checkbox Livre\) "false"
checkbox Triglicerideos "false"
checkbox Zinco "true"
checkbox Completo "false"
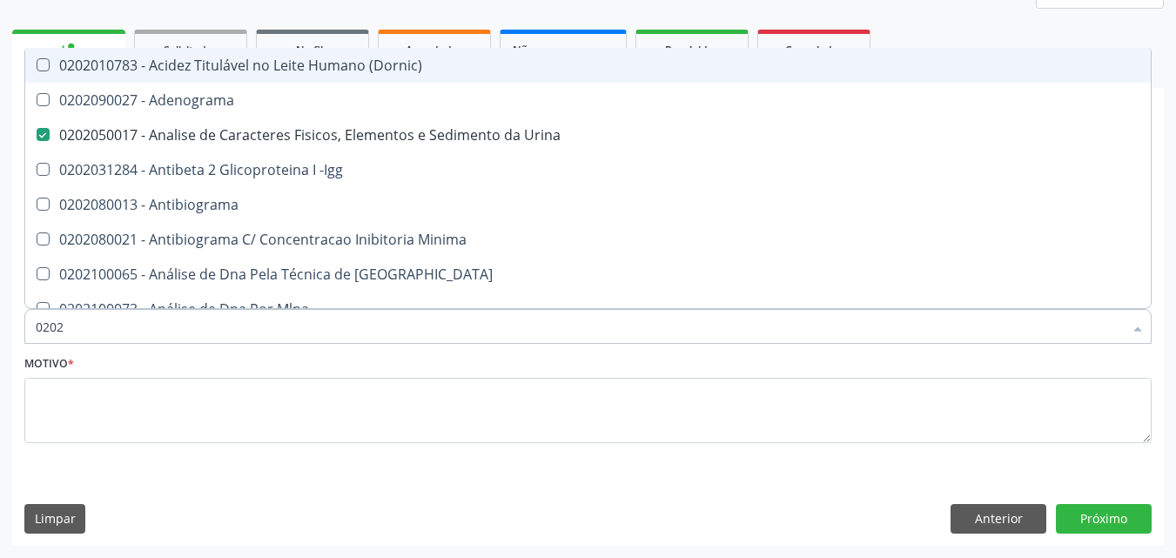
checkbox \(Anti-Hdv\) "true"
checkbox Parasitas "false"
type input "020208"
checkbox Urina "false"
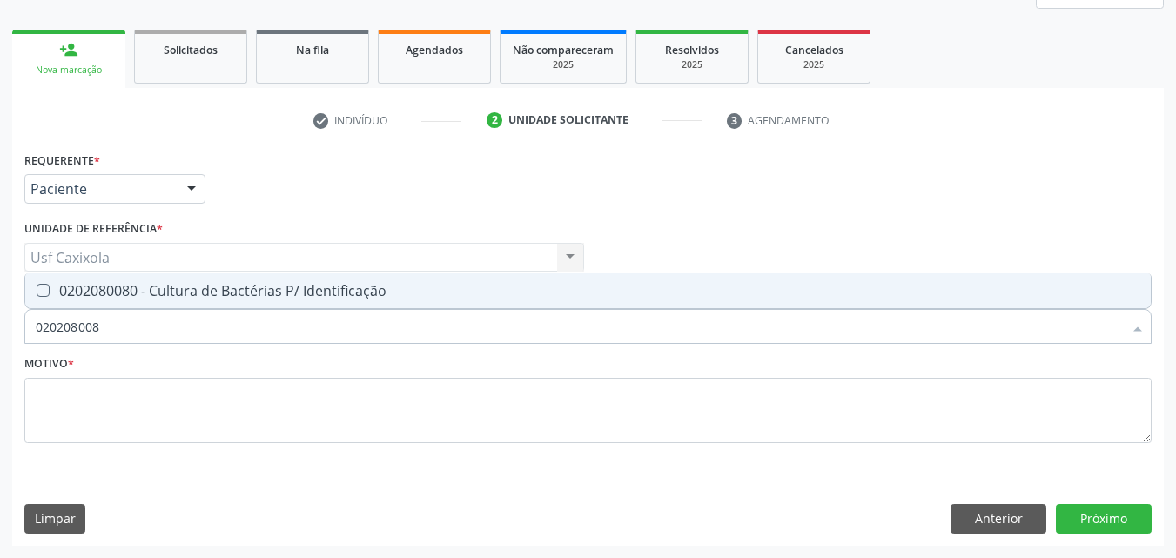
type input "0202080080"
click at [38, 303] on span "0202080080 - Cultura de Bactérias P/ Identificação" at bounding box center [587, 290] width 1125 height 35
checkbox Identificação "true"
drag, startPoint x: 97, startPoint y: 331, endPoint x: 23, endPoint y: 331, distance: 74.0
click at [23, 331] on div "Item de agendamento * 0202080080 Desfazer seleção 0202080080 - Cultura de Bacté…" at bounding box center [588, 317] width 1136 height 67
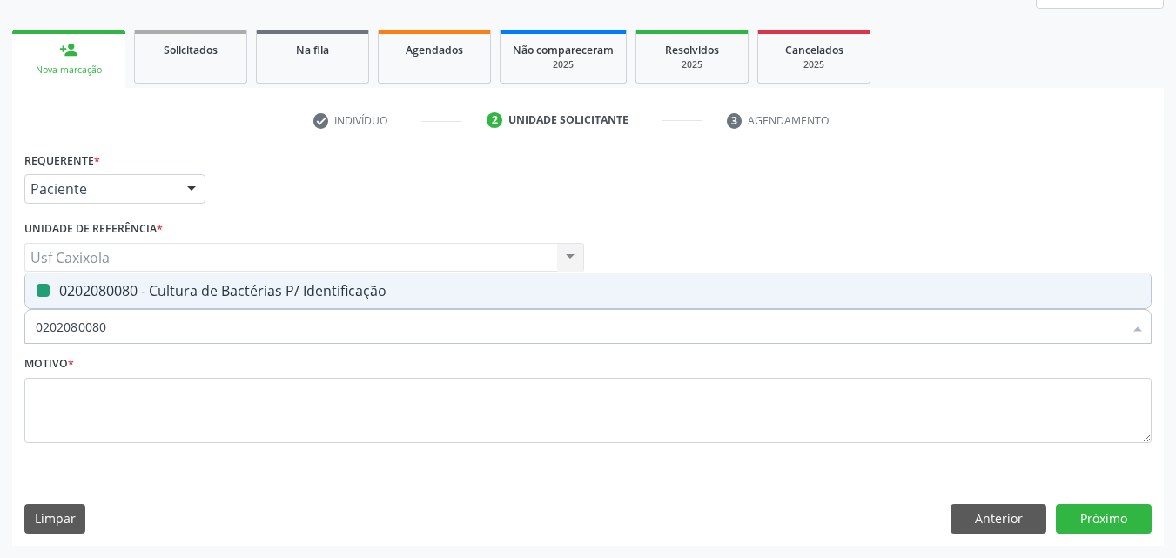
type input "0"
checkbox Identificação "false"
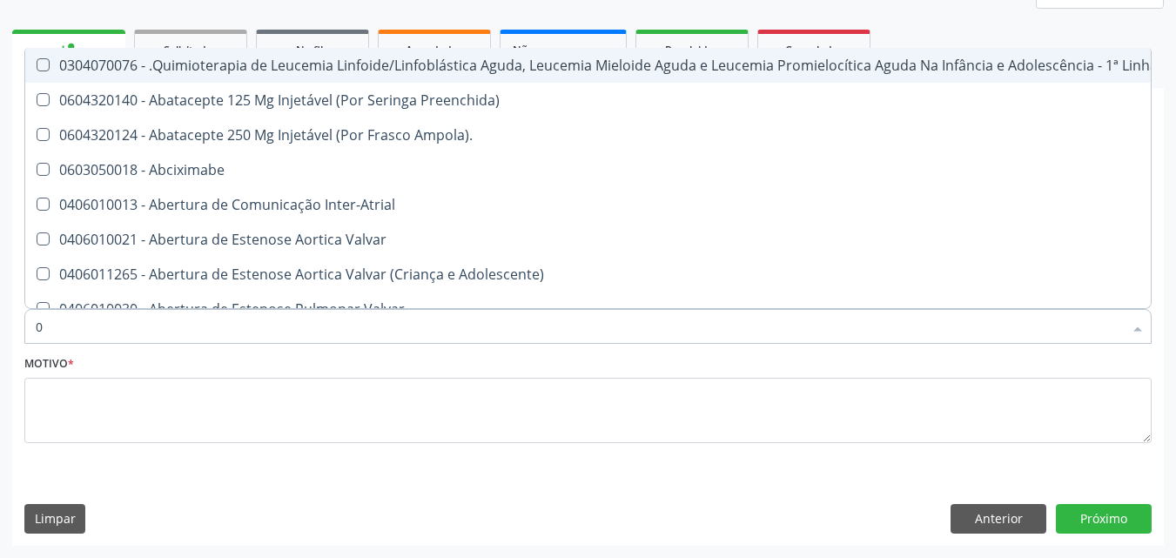
type input "02"
checkbox Coração "true"
checkbox Urina "false"
checkbox Aberto "true"
checkbox Hemodialise "true"
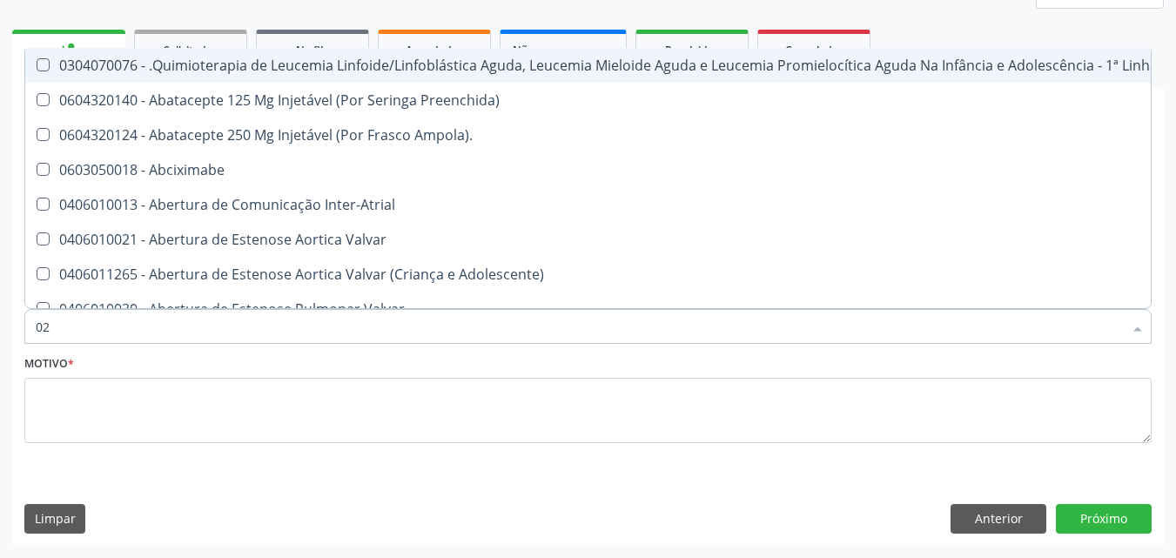
checkbox Comprimido\) "true"
checkbox Transferências "true"
checkbox Meckel "true"
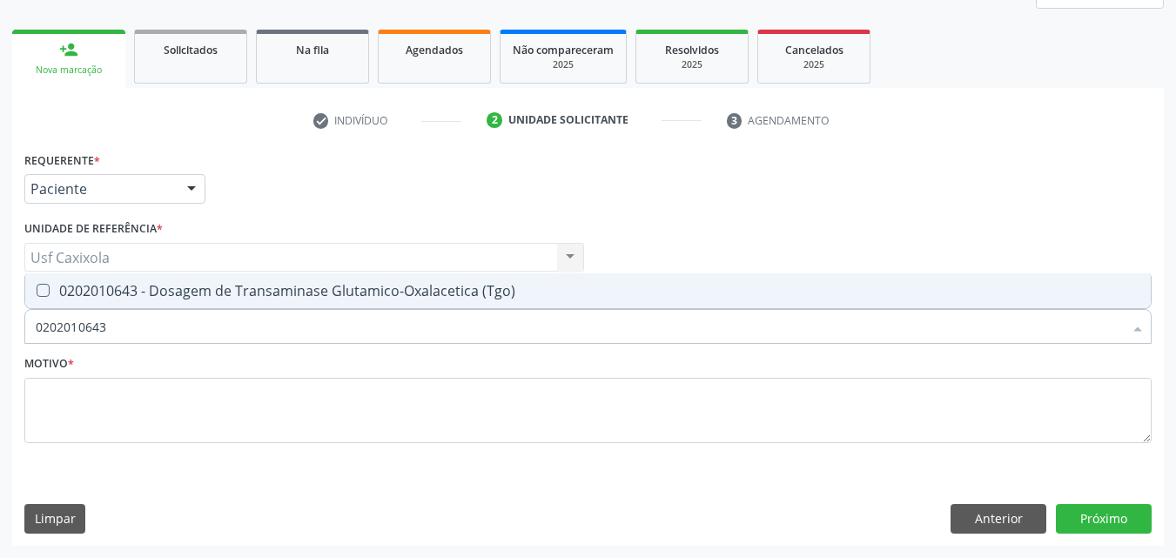
click at [74, 289] on div "0202010643 - Dosagem de Transaminase Glutamico-Oxalacetica (Tgo)" at bounding box center [588, 291] width 1104 height 14
drag, startPoint x: 85, startPoint y: 324, endPoint x: 23, endPoint y: 327, distance: 62.8
click at [23, 327] on div "Item de agendamento * 0202010643 Desfazer seleção 0202010643 - Dosagem de Trans…" at bounding box center [588, 317] width 1136 height 67
click at [66, 297] on div "0202010651 - Dosagem de Transaminase Glutamico-Piruvica (Tgp)" at bounding box center [588, 291] width 1104 height 14
drag, startPoint x: 65, startPoint y: 331, endPoint x: 24, endPoint y: 331, distance: 40.9
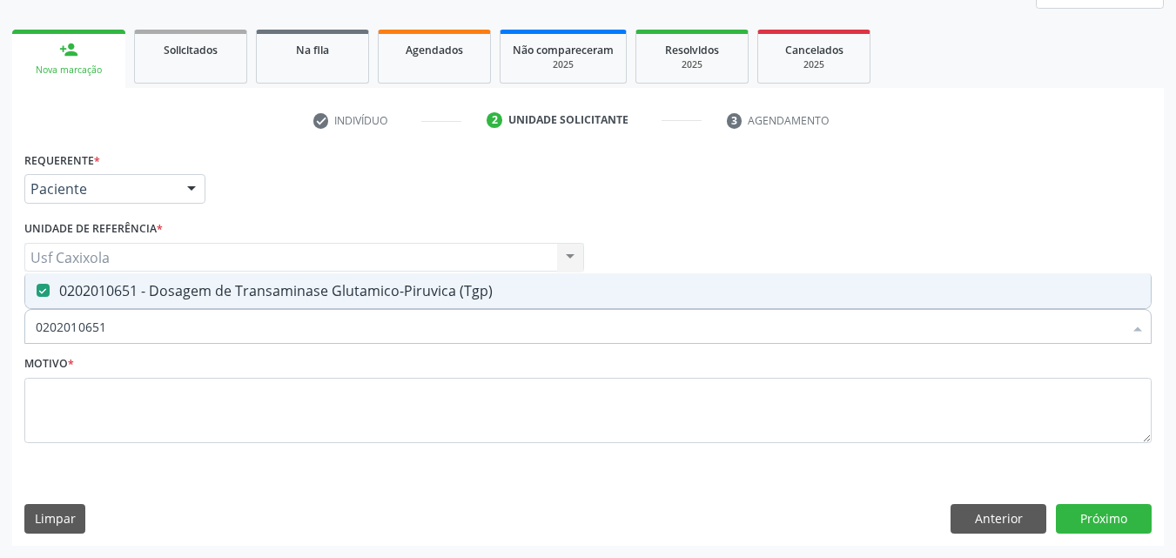
click at [24, 331] on div "0202010651" at bounding box center [587, 326] width 1127 height 35
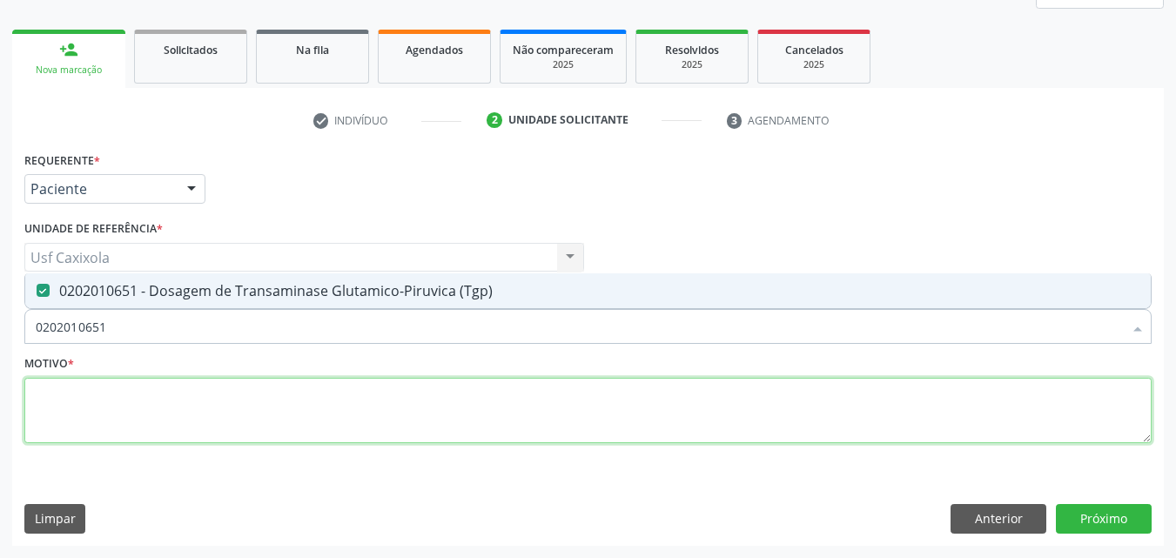
click at [144, 418] on textarea at bounding box center [587, 411] width 1127 height 66
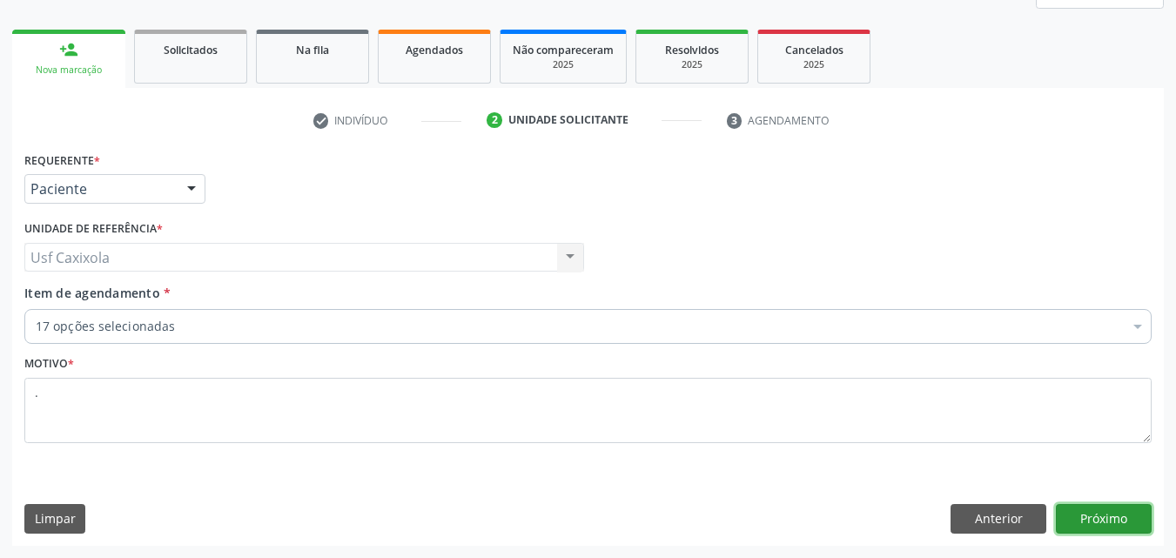
click at [1091, 525] on button "Próximo" at bounding box center [1104, 519] width 96 height 30
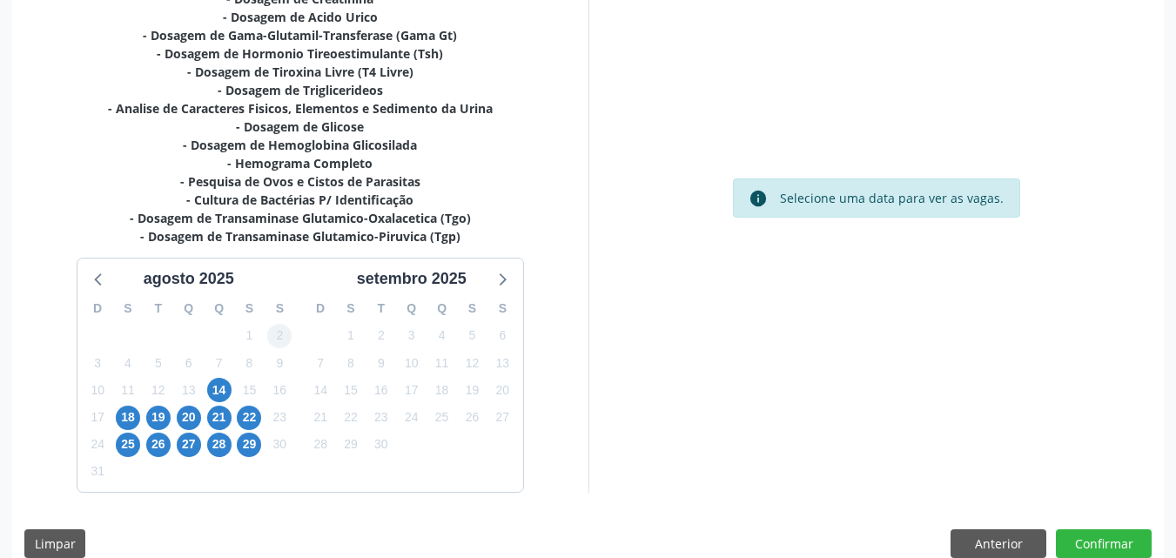
scroll to position [492, 0]
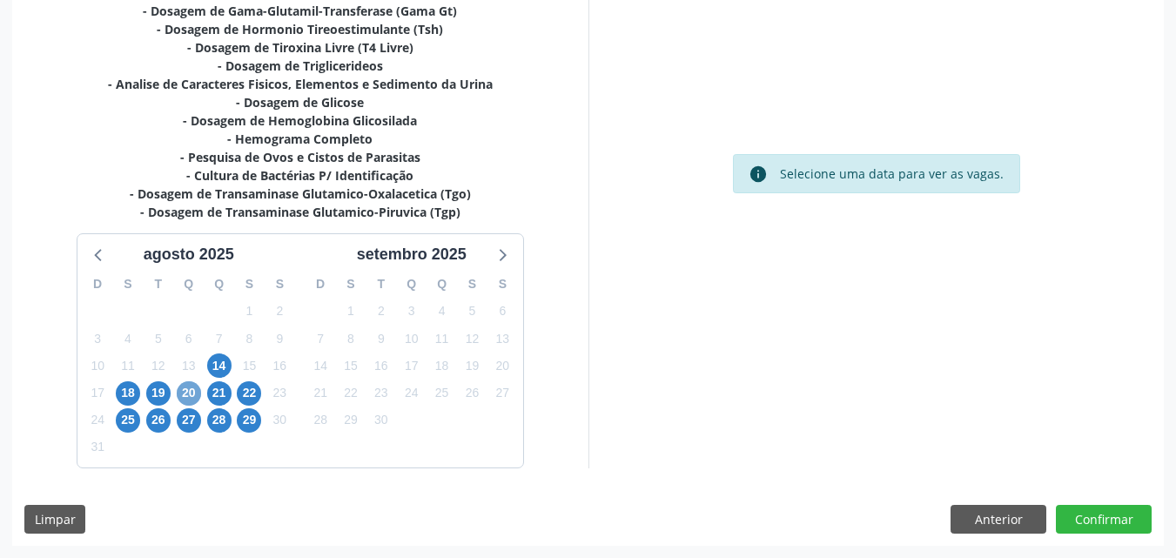
click at [188, 394] on span "20" at bounding box center [189, 393] width 24 height 24
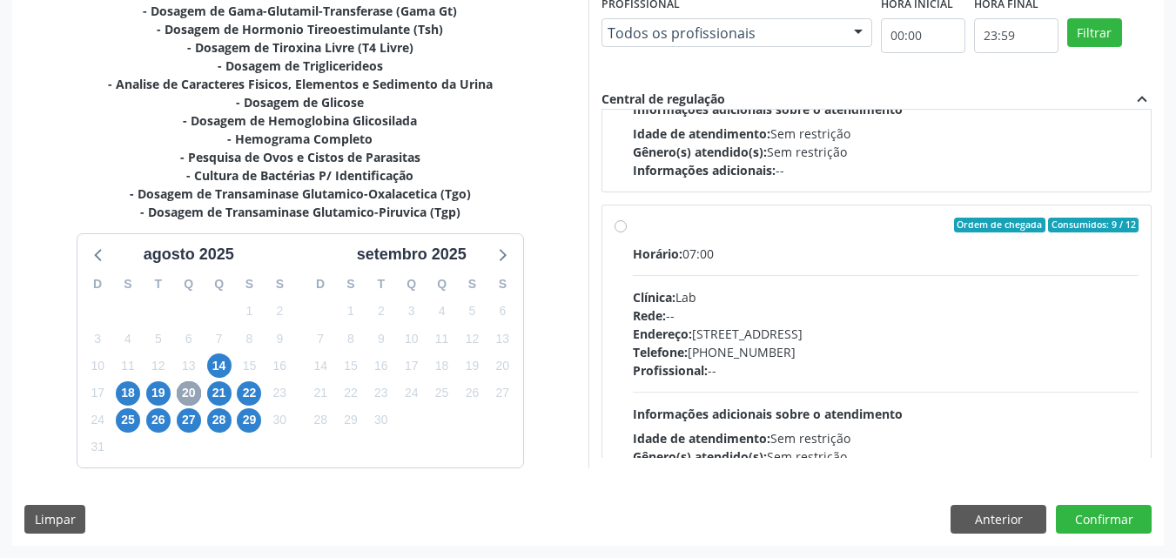
scroll to position [274, 0]
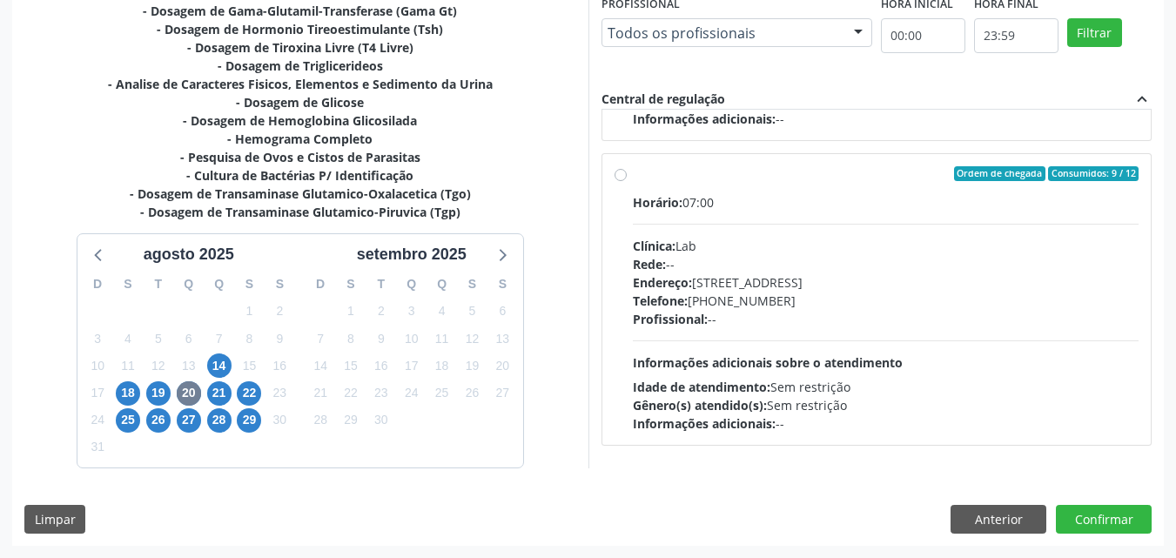
click at [633, 178] on label "Ordem de chegada Consumidos: 9 / 12 Horário: 07:00 Clínica: Lab Rede: -- Endere…" at bounding box center [886, 299] width 507 height 267
click at [623, 178] on input "Ordem de chegada Consumidos: 9 / 12 Horário: 07:00 Clínica: Lab Rede: -- Endere…" at bounding box center [620, 174] width 12 height 16
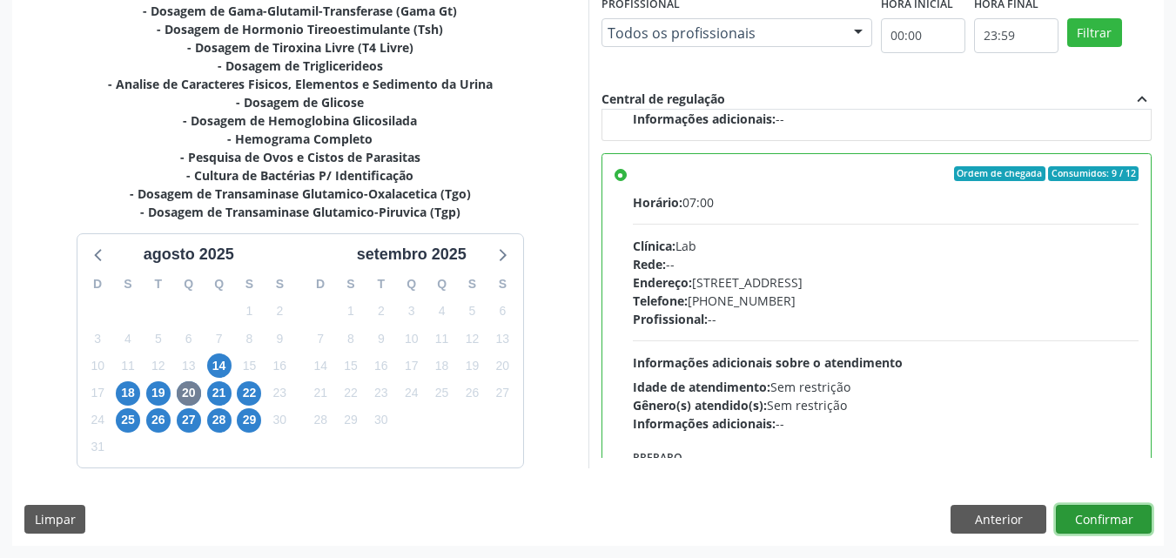
click at [1084, 523] on button "Confirmar" at bounding box center [1104, 520] width 96 height 30
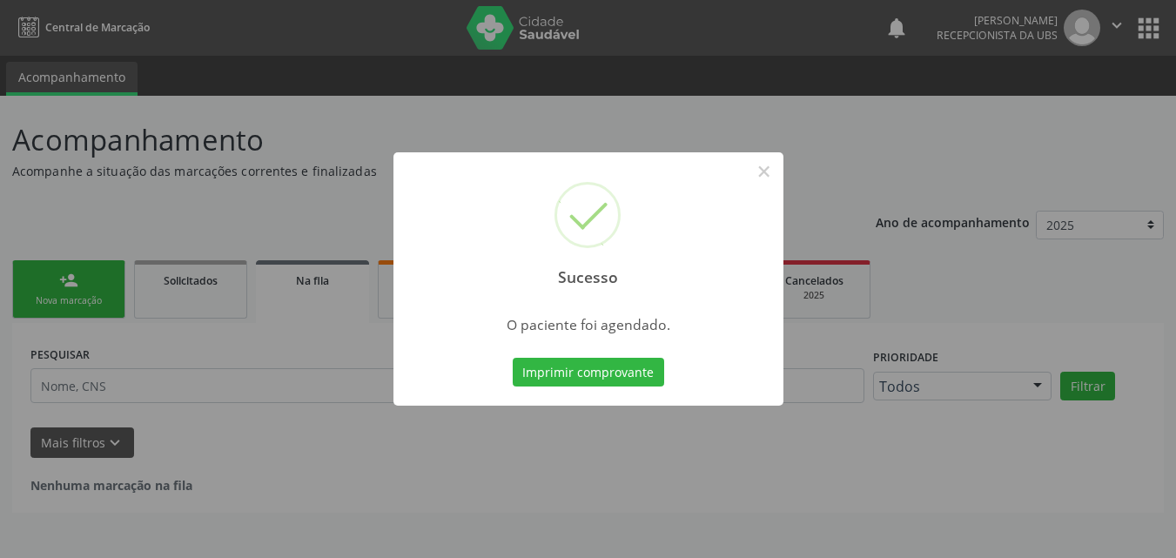
scroll to position [0, 0]
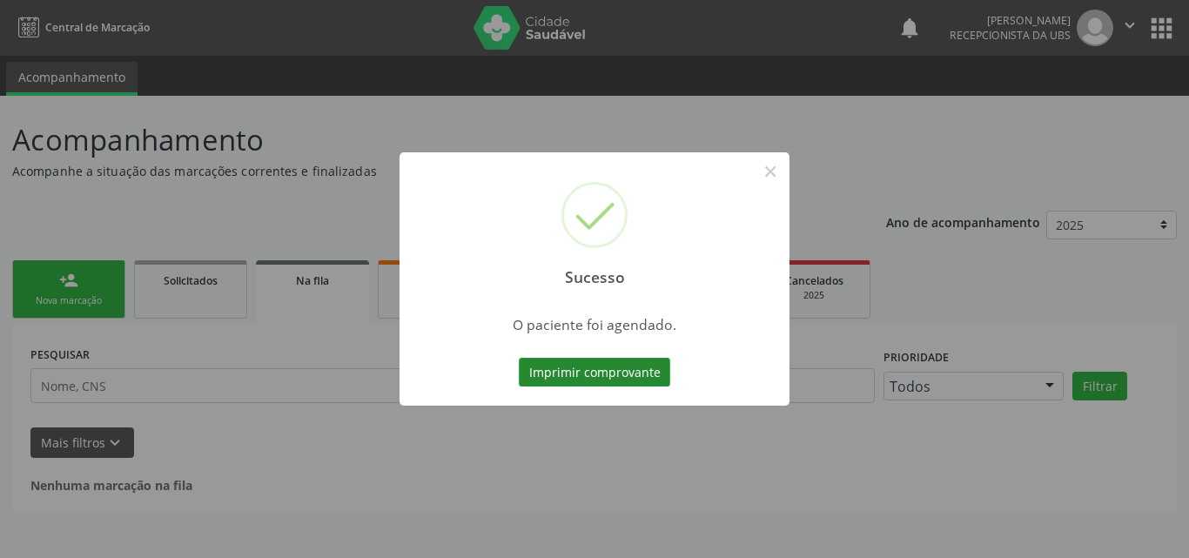
click at [631, 373] on button "Imprimir comprovante" at bounding box center [594, 373] width 151 height 30
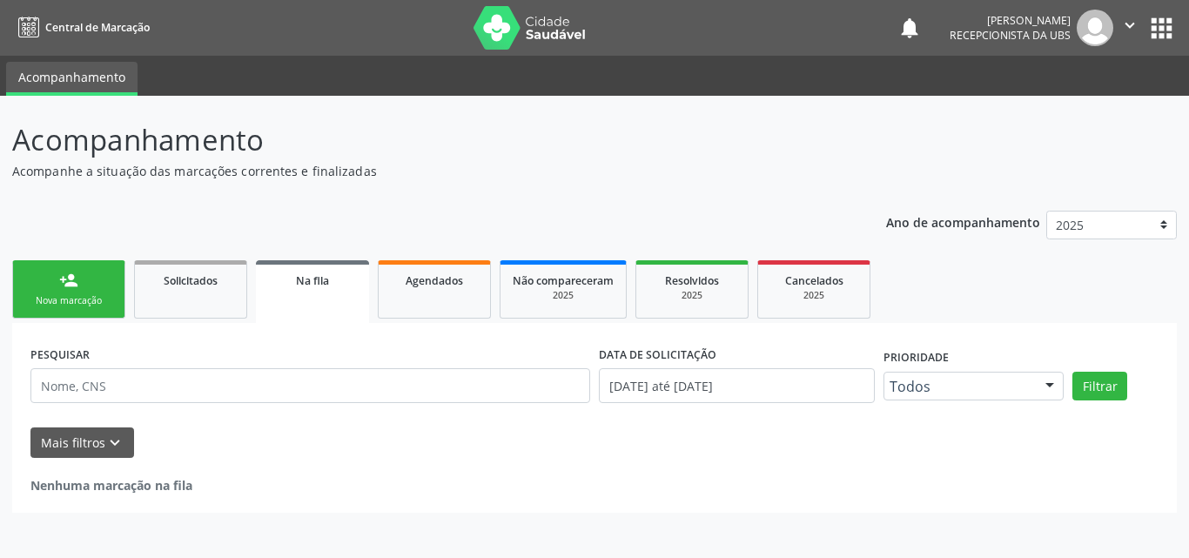
click at [50, 302] on div "Nova marcação" at bounding box center [68, 300] width 87 height 13
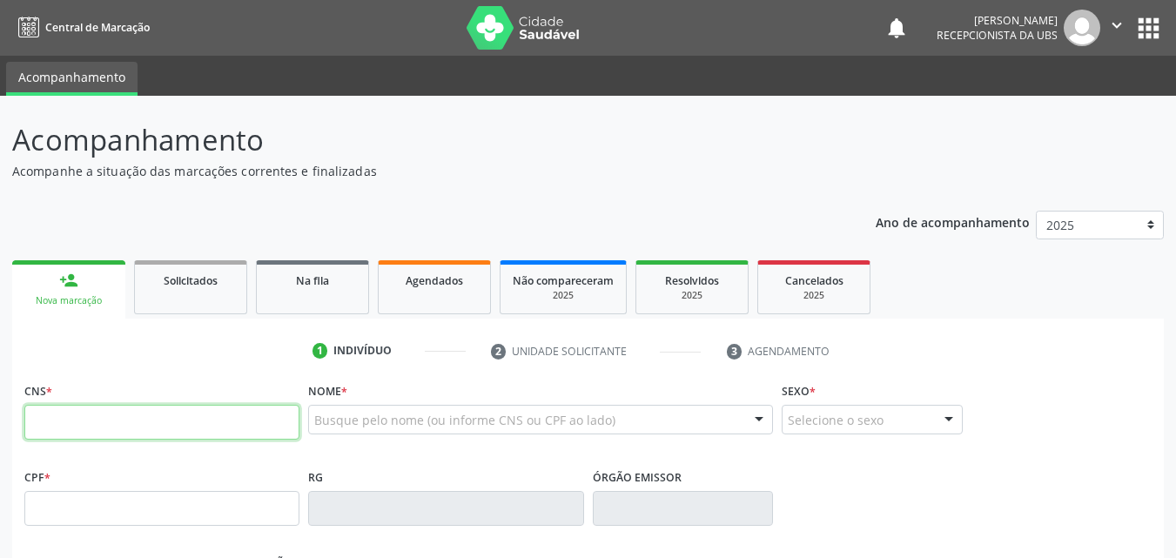
click at [100, 413] on input "text" at bounding box center [161, 422] width 275 height 35
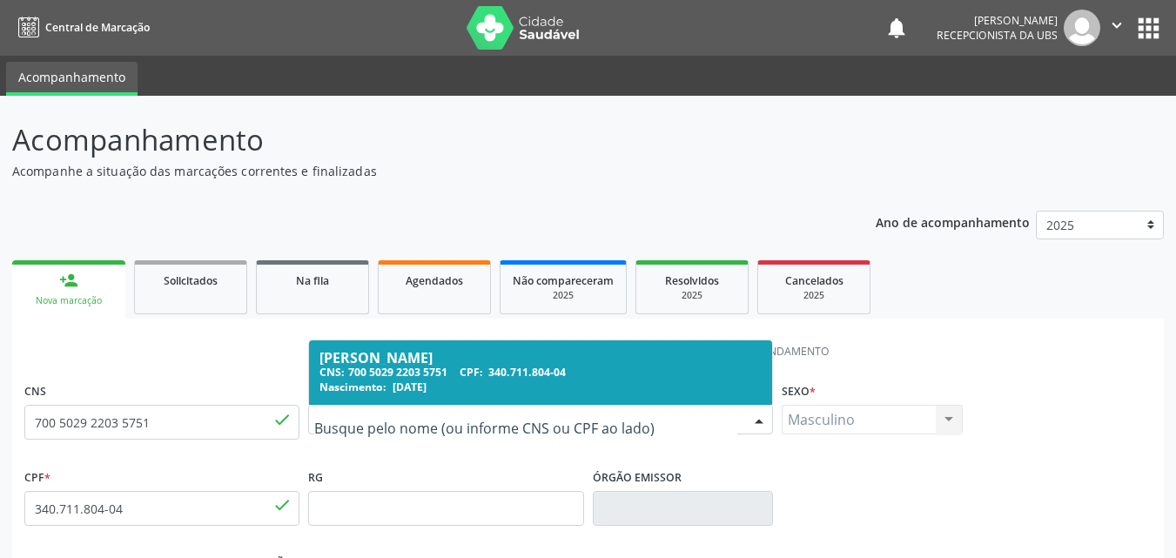
drag, startPoint x: 440, startPoint y: 426, endPoint x: 438, endPoint y: 468, distance: 42.7
click at [415, 420] on div at bounding box center [540, 420] width 465 height 30
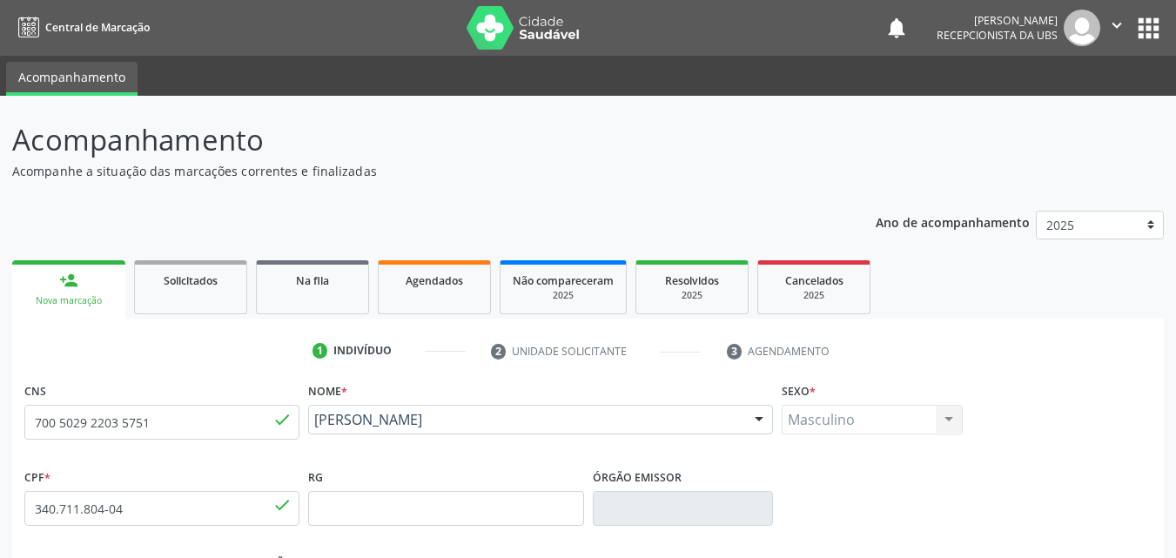
click at [443, 467] on div "RG" at bounding box center [445, 495] width 275 height 62
drag, startPoint x: 386, startPoint y: 421, endPoint x: 305, endPoint y: 414, distance: 81.2
click at [305, 414] on div "Nome * Ernane Alves Feitosa Ernane Alves Feitosa CNS: 700 5029 2203 5751 CPF: 3…" at bounding box center [540, 421] width 473 height 86
copy span "Ernane Alves Feitosa"
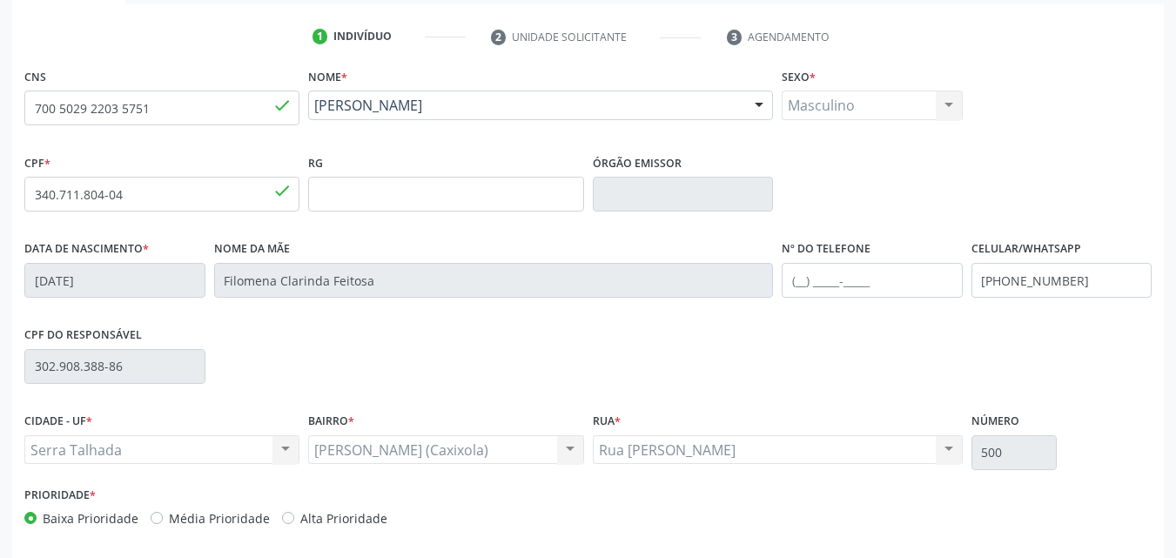
scroll to position [386, 0]
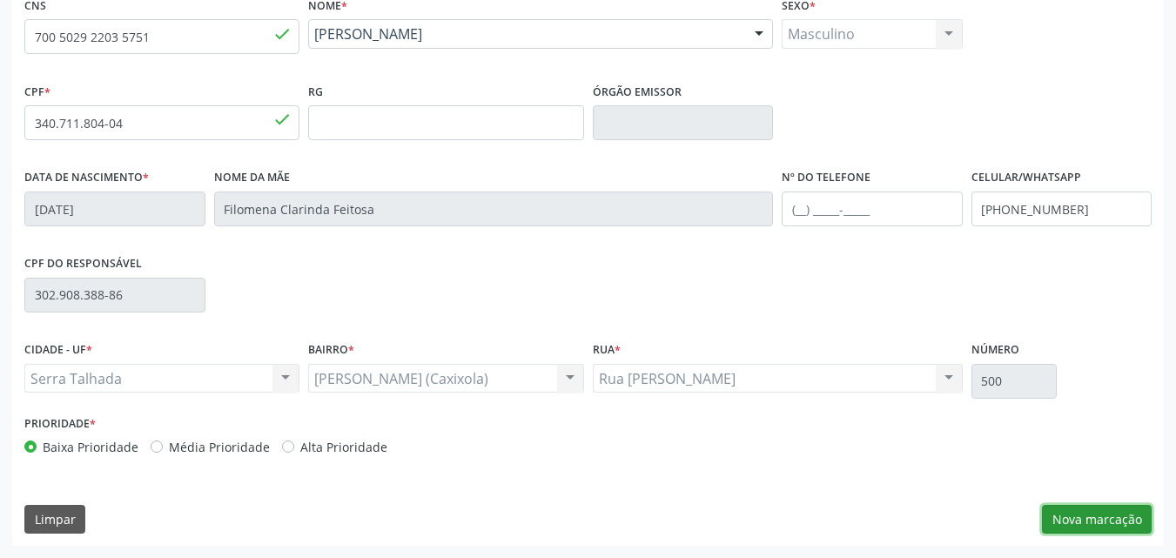
click at [1126, 512] on button "Nova marcação" at bounding box center [1097, 520] width 110 height 30
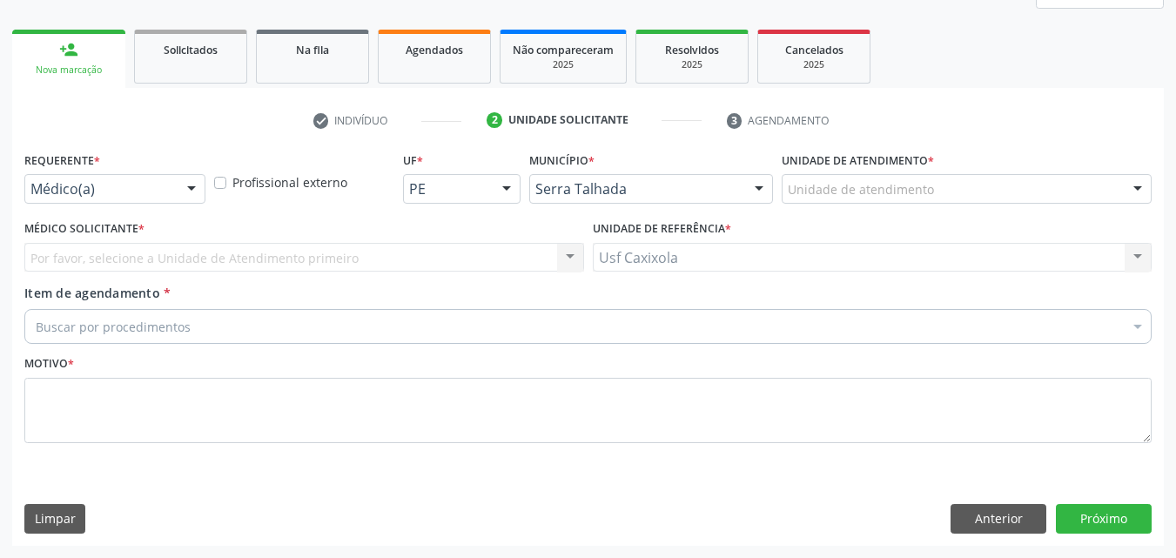
click at [188, 181] on div at bounding box center [191, 190] width 26 height 30
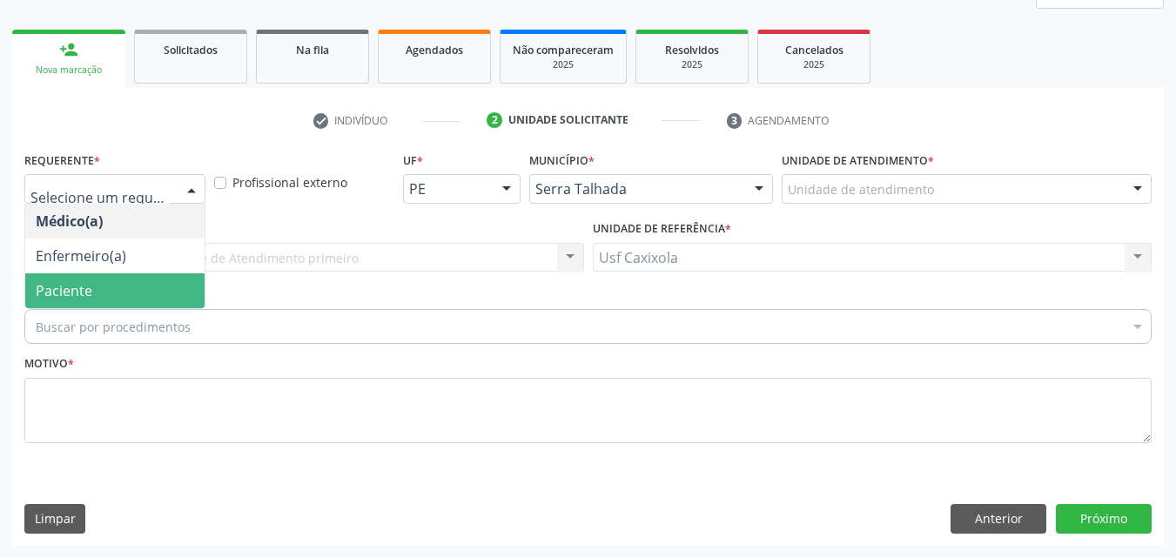
click at [154, 281] on span "Paciente" at bounding box center [114, 290] width 179 height 35
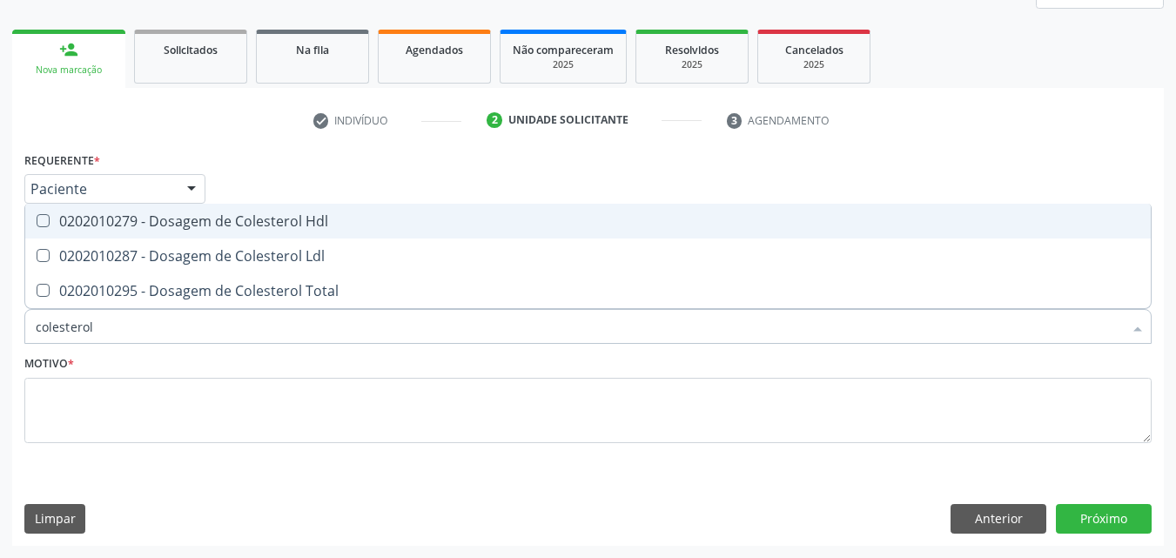
click at [191, 234] on span "0202010279 - Dosagem de Colesterol Hdl" at bounding box center [587, 221] width 1125 height 35
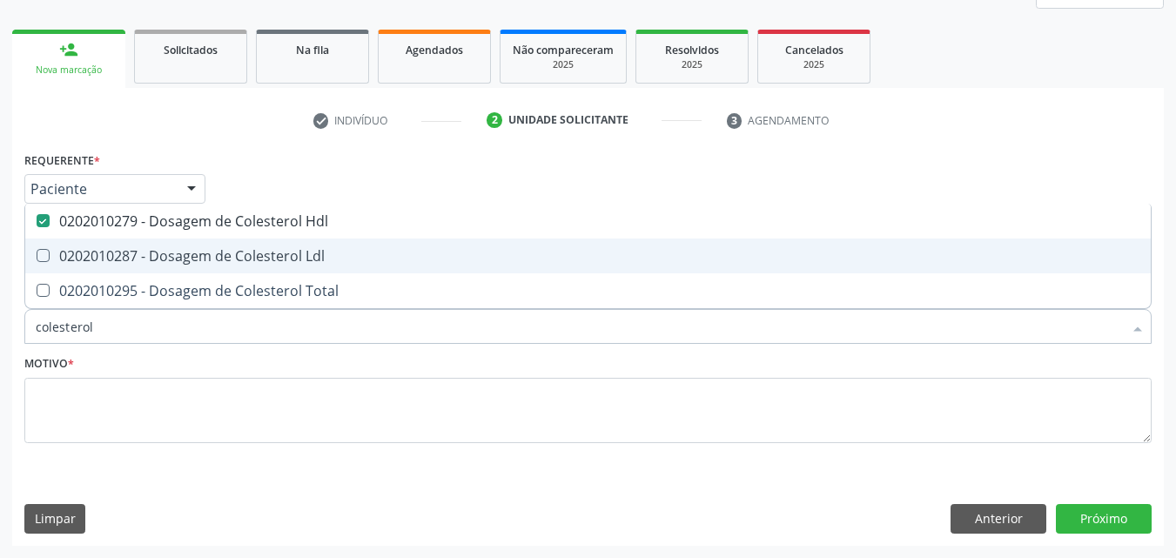
click at [190, 249] on div "0202010287 - Dosagem de Colesterol Ldl" at bounding box center [588, 256] width 1104 height 14
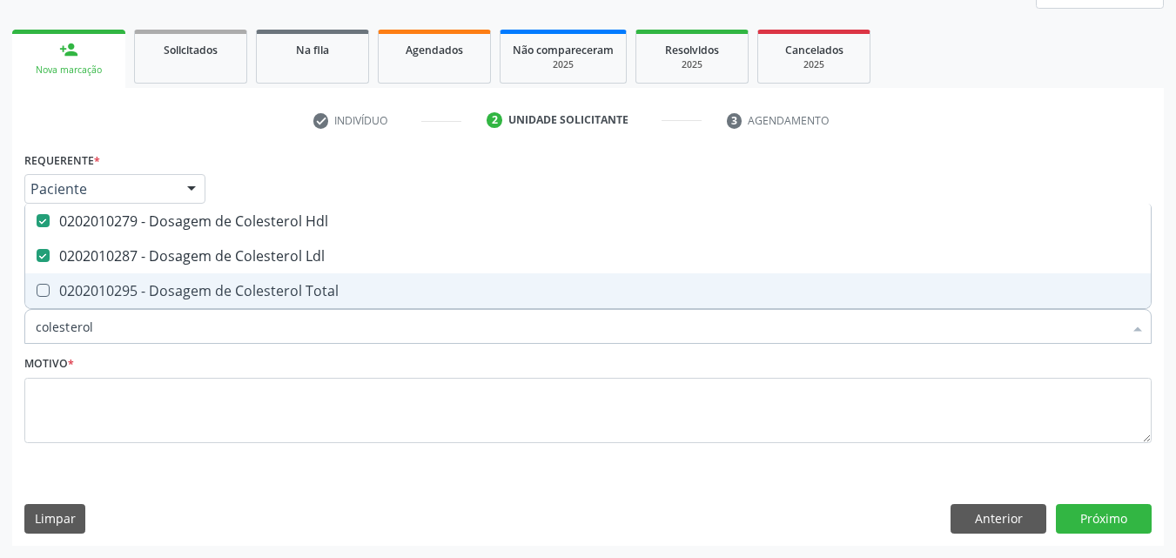
click at [195, 298] on div "0202010295 - Dosagem de Colesterol Total" at bounding box center [588, 291] width 1104 height 14
drag, startPoint x: 137, startPoint y: 333, endPoint x: 72, endPoint y: 343, distance: 65.1
click at [71, 341] on input "colesterol" at bounding box center [579, 326] width 1087 height 35
click at [112, 331] on input "colesterol" at bounding box center [579, 326] width 1087 height 35
click at [0, 343] on div "Acompanhamento Acompanhe a situação das marcações correntes e finalizadas Relat…" at bounding box center [588, 211] width 1176 height 693
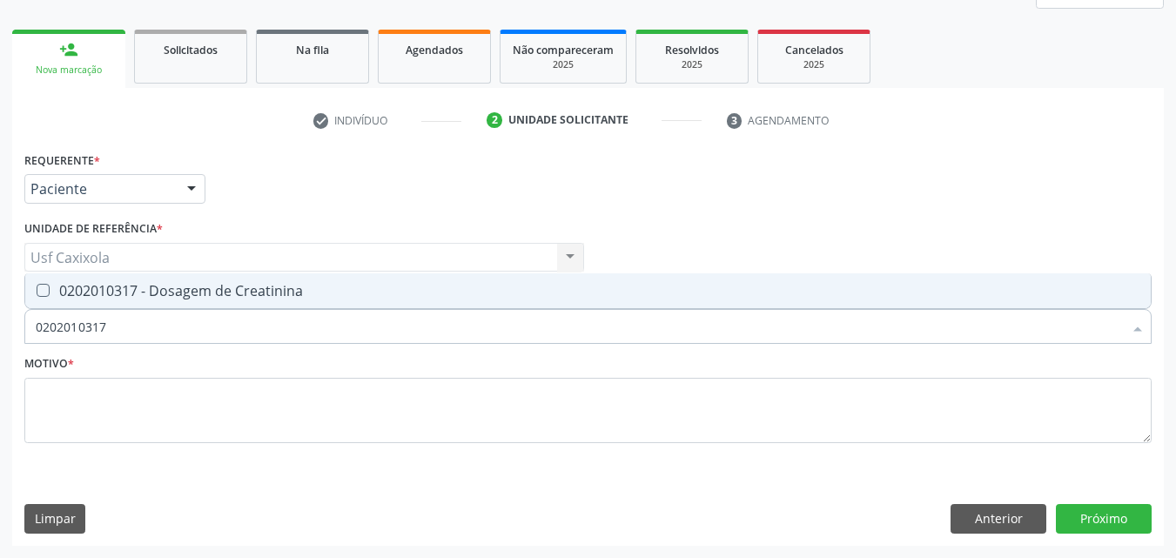
click at [48, 289] on Creatinina at bounding box center [43, 290] width 13 height 13
click at [37, 289] on Creatinina "checkbox" at bounding box center [30, 290] width 11 height 11
drag, startPoint x: 81, startPoint y: 327, endPoint x: 0, endPoint y: 322, distance: 81.1
click at [0, 322] on div "Acompanhamento Acompanhe a situação das marcações correntes e finalizadas Relat…" at bounding box center [588, 211] width 1176 height 693
click at [75, 298] on div "0202010678 - Dosagem de Triglicerideos" at bounding box center [588, 291] width 1104 height 14
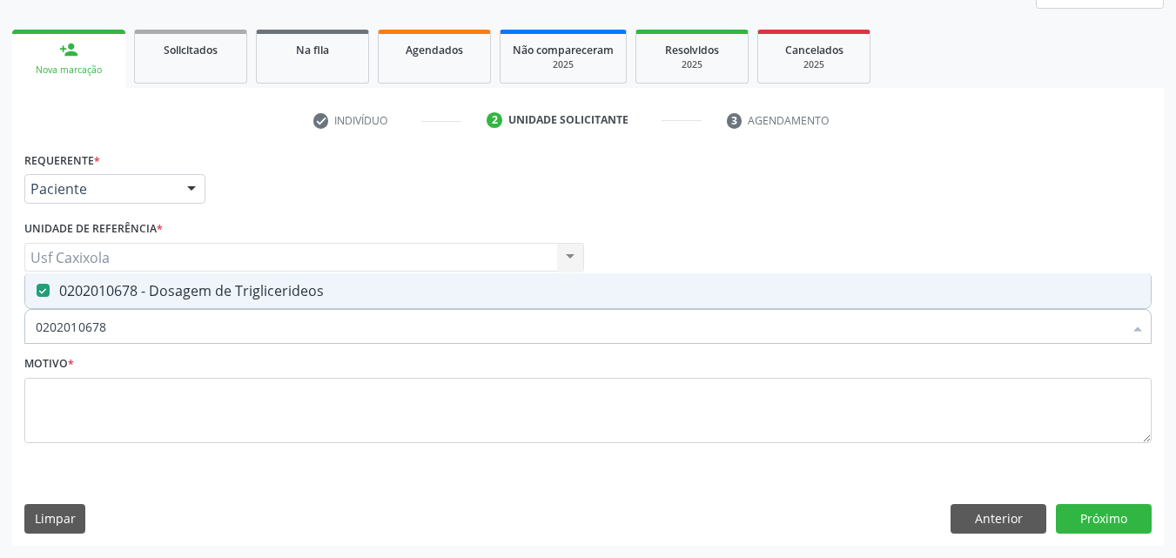
drag, startPoint x: 69, startPoint y: 340, endPoint x: 16, endPoint y: 336, distance: 53.3
click at [16, 336] on div "Requerente * Paciente Médico(a) Enfermeiro(a) Paciente Nenhum resultado encontr…" at bounding box center [587, 346] width 1151 height 398
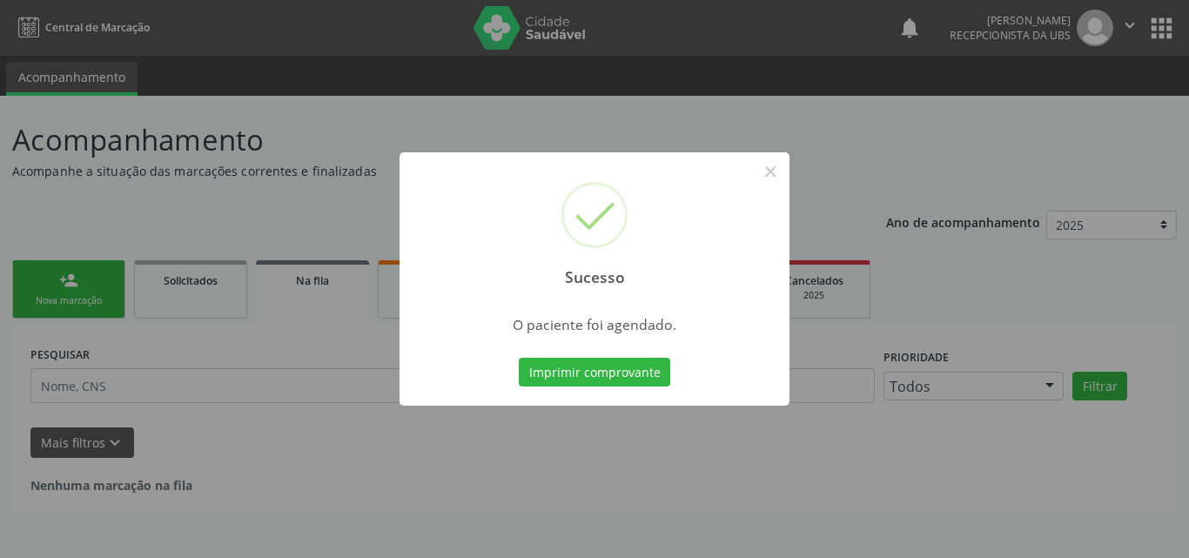
click at [584, 366] on button "Imprimir comprovante" at bounding box center [594, 373] width 151 height 30
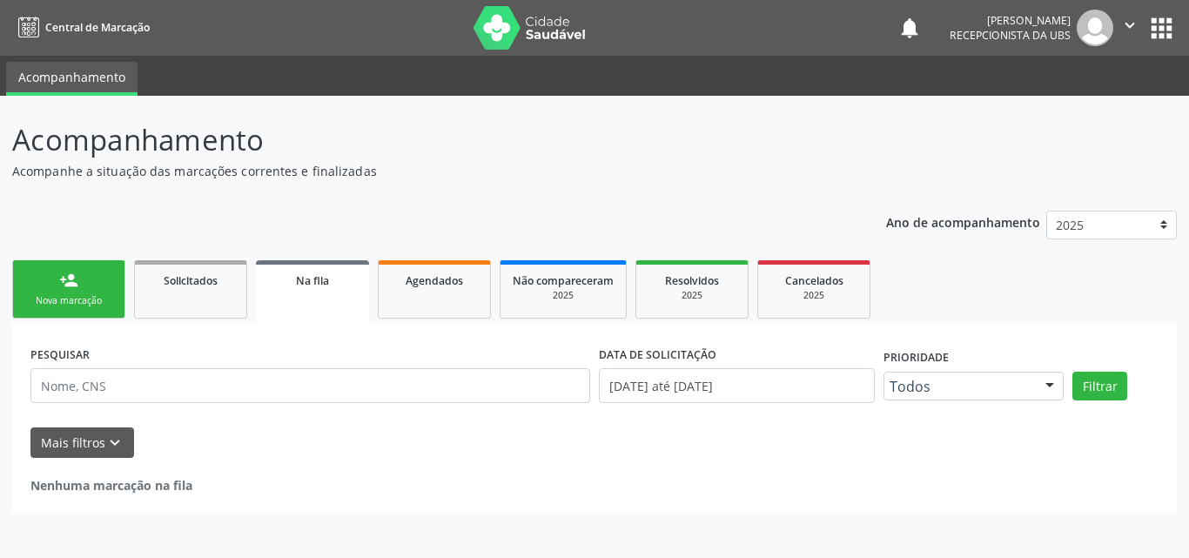
click at [68, 294] on div "Nova marcação" at bounding box center [68, 300] width 87 height 13
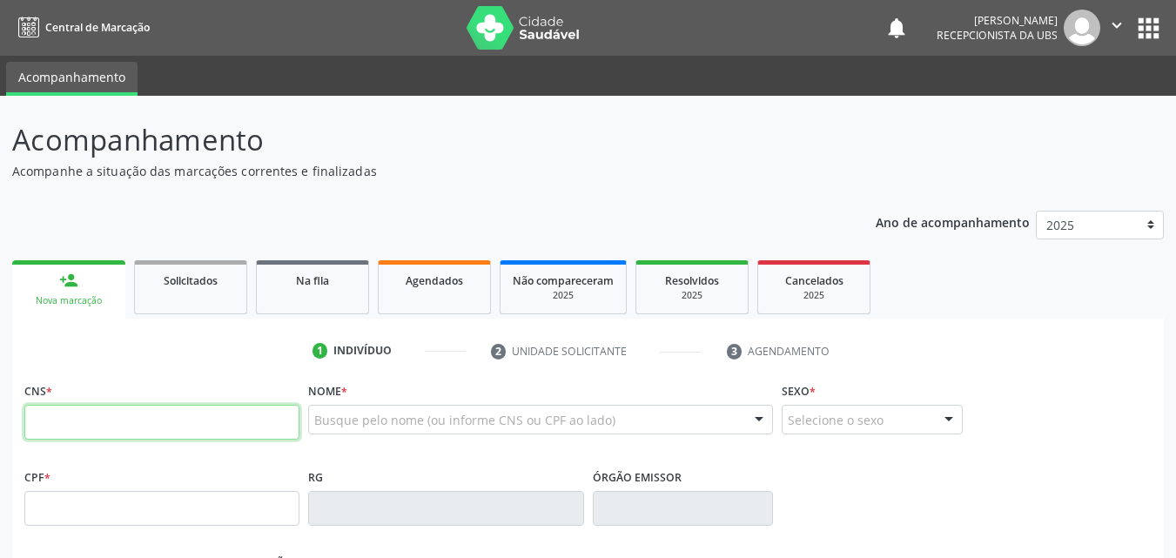
click at [107, 420] on input "text" at bounding box center [161, 422] width 275 height 35
type input "700 9079 3803 8594"
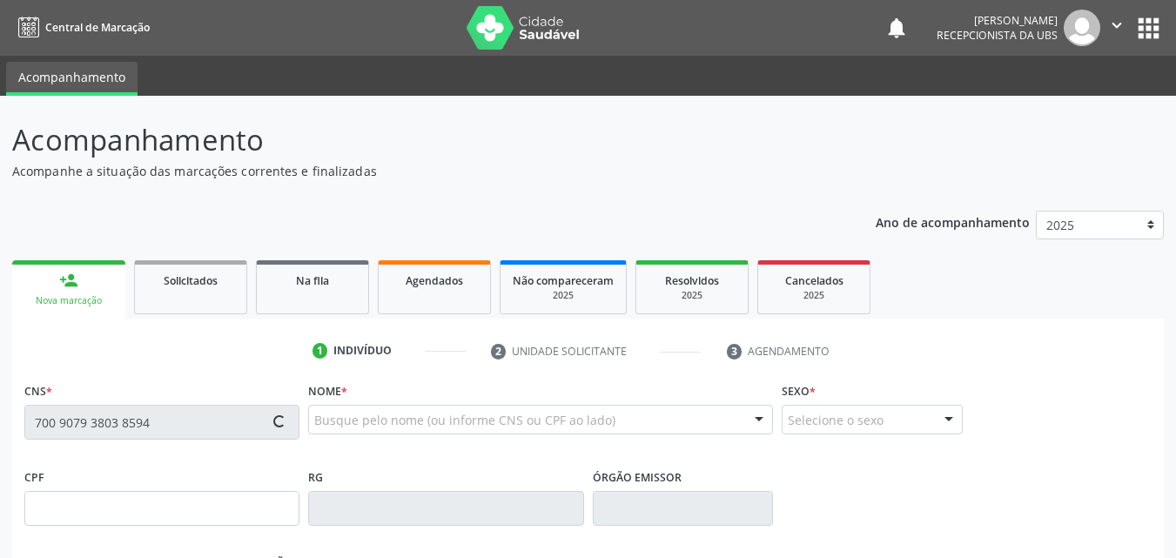
type input "628.684.704-91"
type input "[DATE]"
type input "[PERSON_NAME]"
type input "[PHONE_NUMBER]"
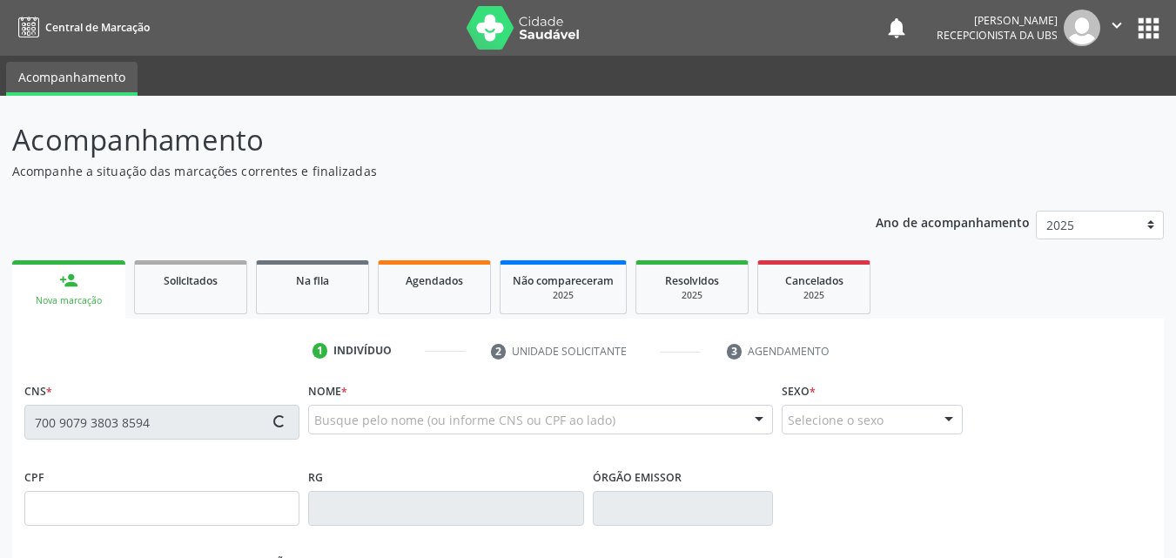
type input "42"
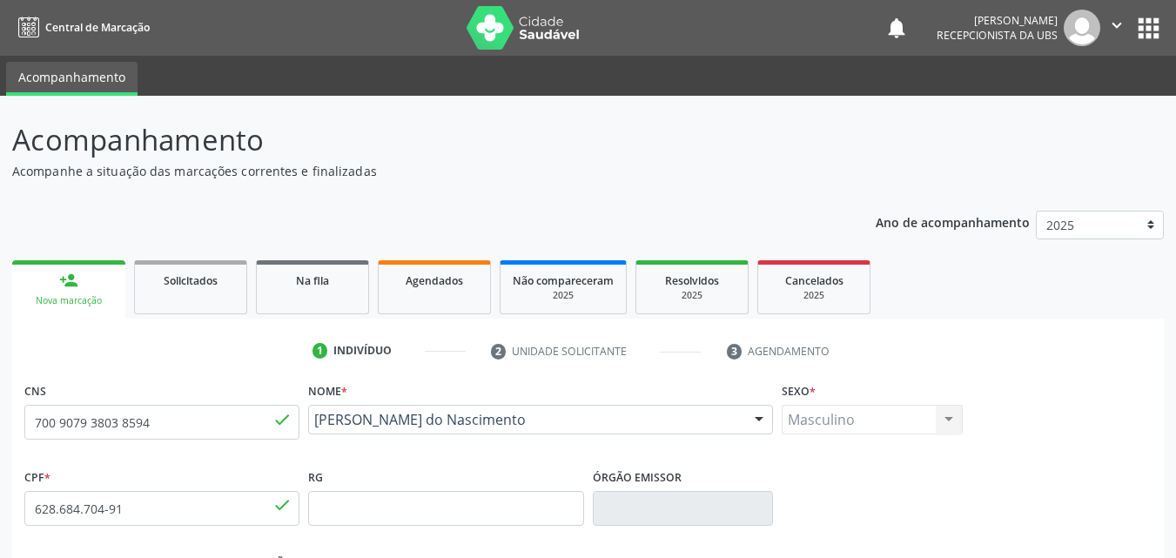
drag, startPoint x: 514, startPoint y: 443, endPoint x: 308, endPoint y: 427, distance: 206.9
click at [308, 427] on div "[PERSON_NAME] do Nascimento [PERSON_NAME] do Nascimento CNS: 700 9079 3803 8594…" at bounding box center [540, 426] width 465 height 42
copy span "[PERSON_NAME] do Nascimento"
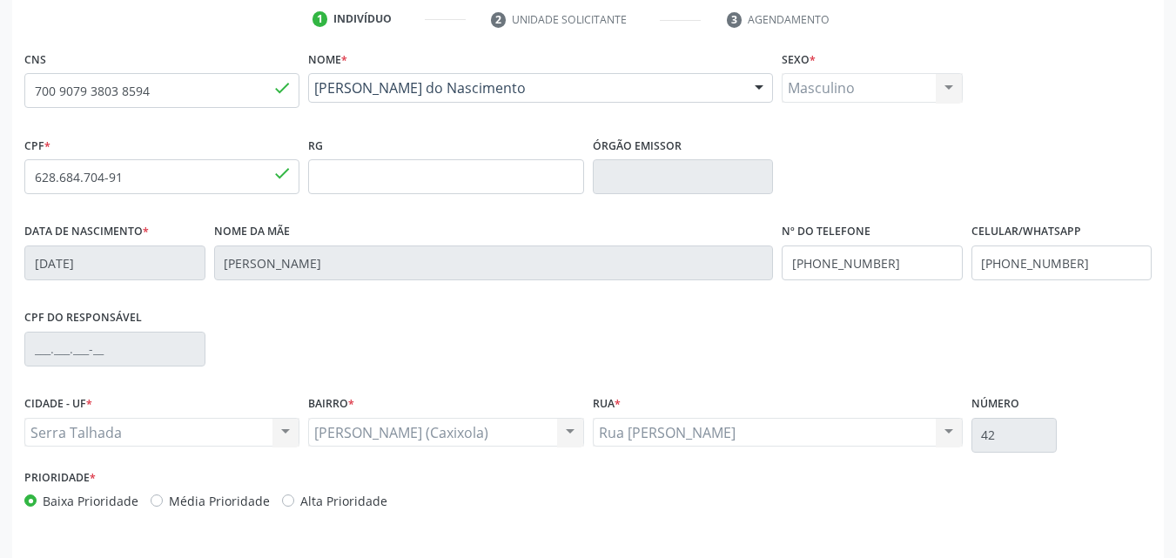
scroll to position [386, 0]
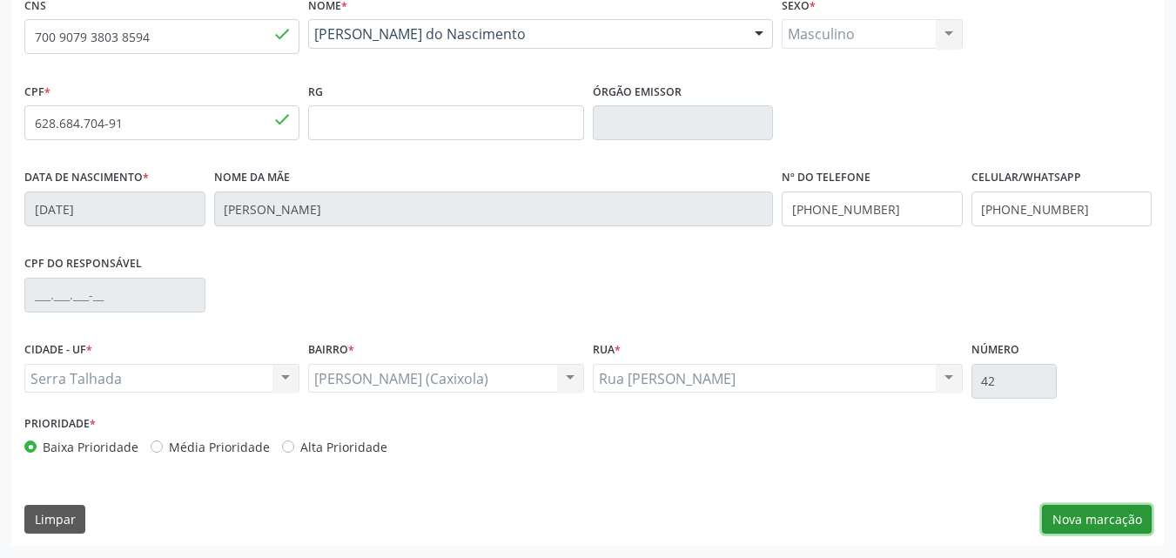
click at [1102, 514] on button "Nova marcação" at bounding box center [1097, 520] width 110 height 30
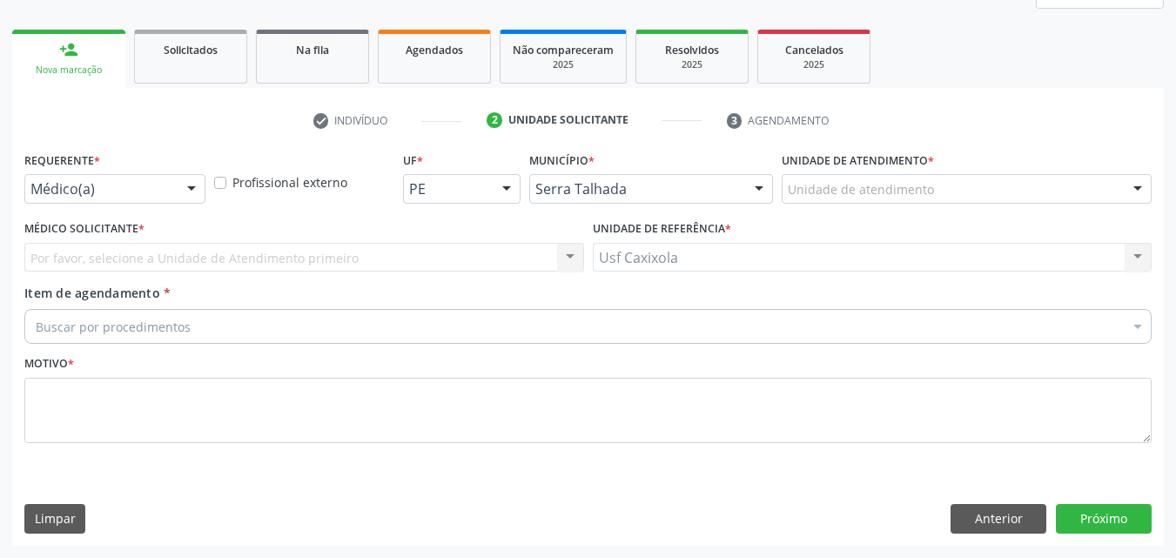
click at [185, 184] on div at bounding box center [191, 190] width 26 height 30
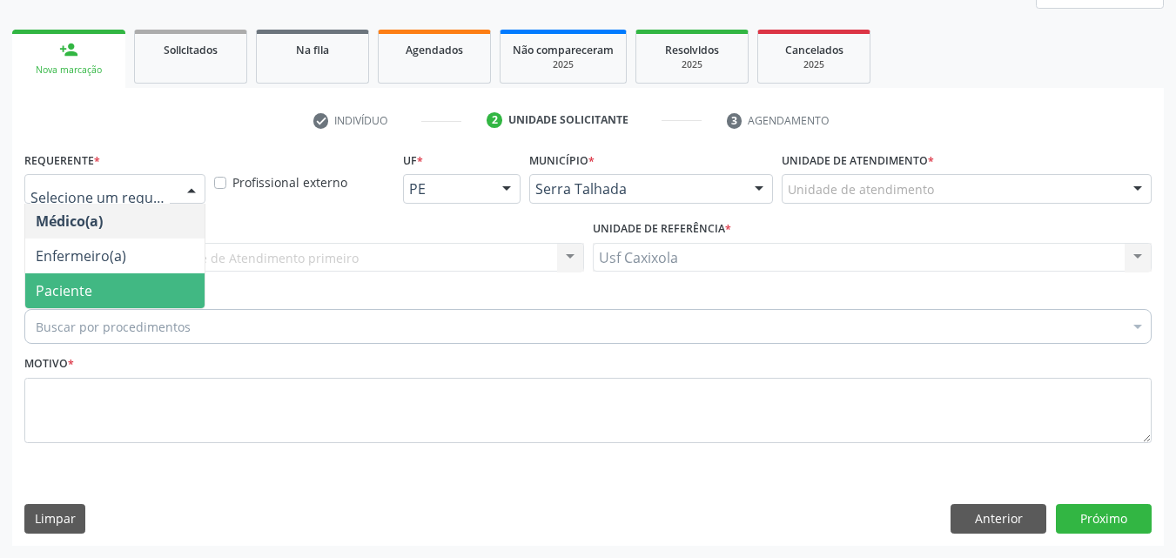
click at [154, 281] on span "Paciente" at bounding box center [114, 290] width 179 height 35
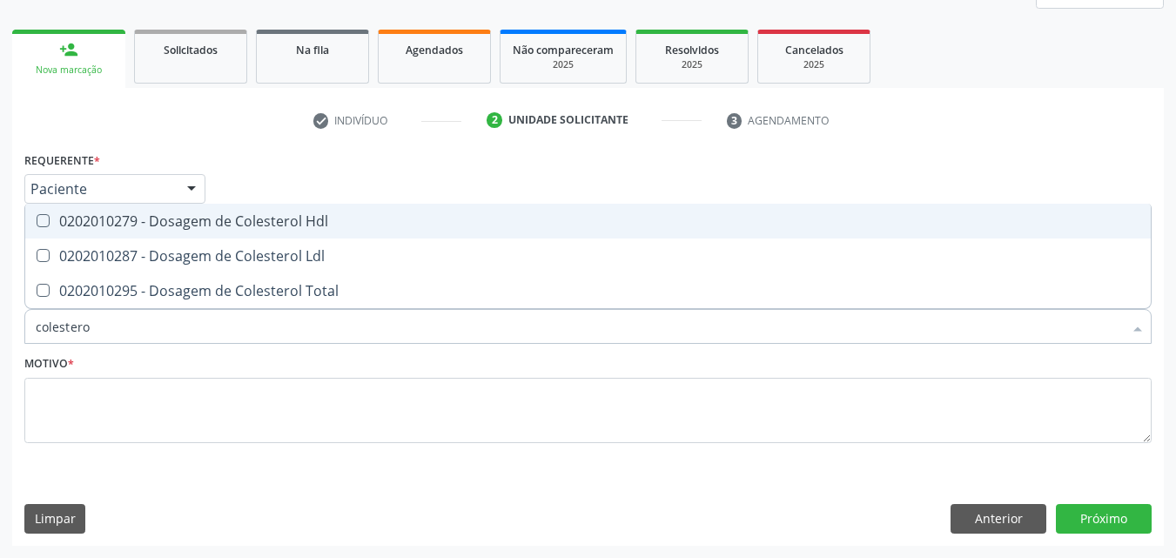
type input "colesterol"
click at [185, 228] on div "0202010279 - Dosagem de Colesterol Hdl" at bounding box center [588, 221] width 1104 height 14
checkbox Hdl "true"
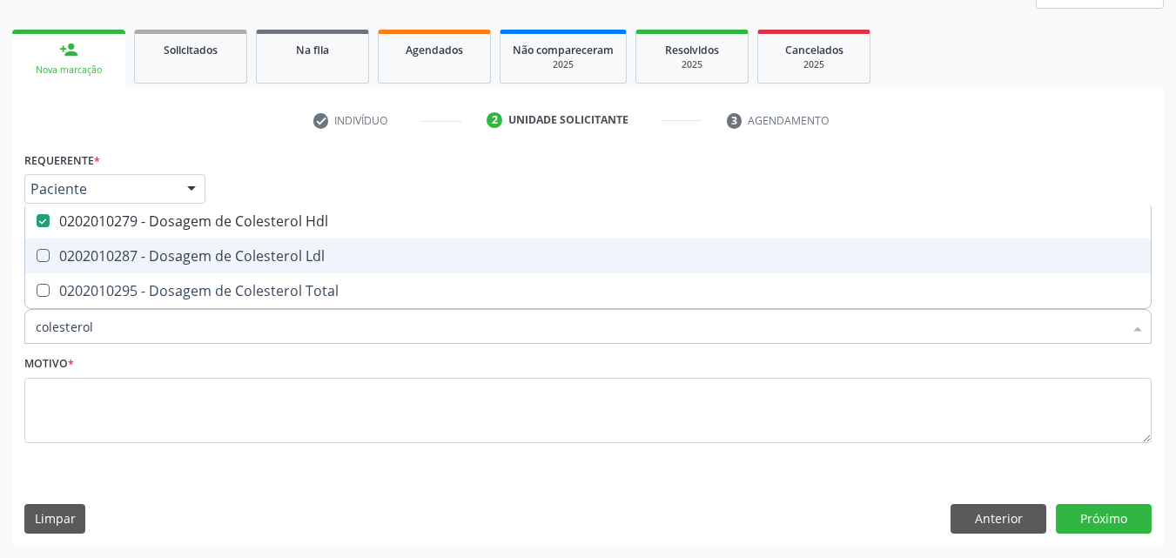
click at [179, 250] on div "0202010287 - Dosagem de Colesterol Ldl" at bounding box center [588, 256] width 1104 height 14
checkbox Ldl "true"
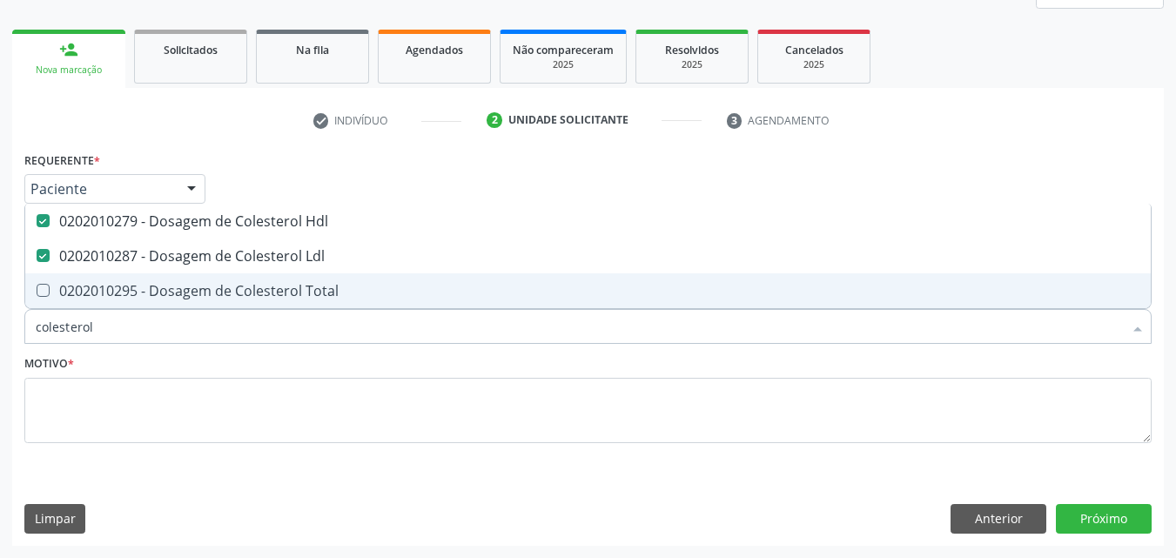
click at [159, 288] on div "0202010295 - Dosagem de Colesterol Total" at bounding box center [588, 291] width 1104 height 14
checkbox Total "true"
drag, startPoint x: 116, startPoint y: 326, endPoint x: 0, endPoint y: 335, distance: 116.1
click at [0, 335] on div "Acompanhamento Acompanhe a situação das marcações correntes e finalizadas Relat…" at bounding box center [588, 211] width 1176 height 693
type input "0"
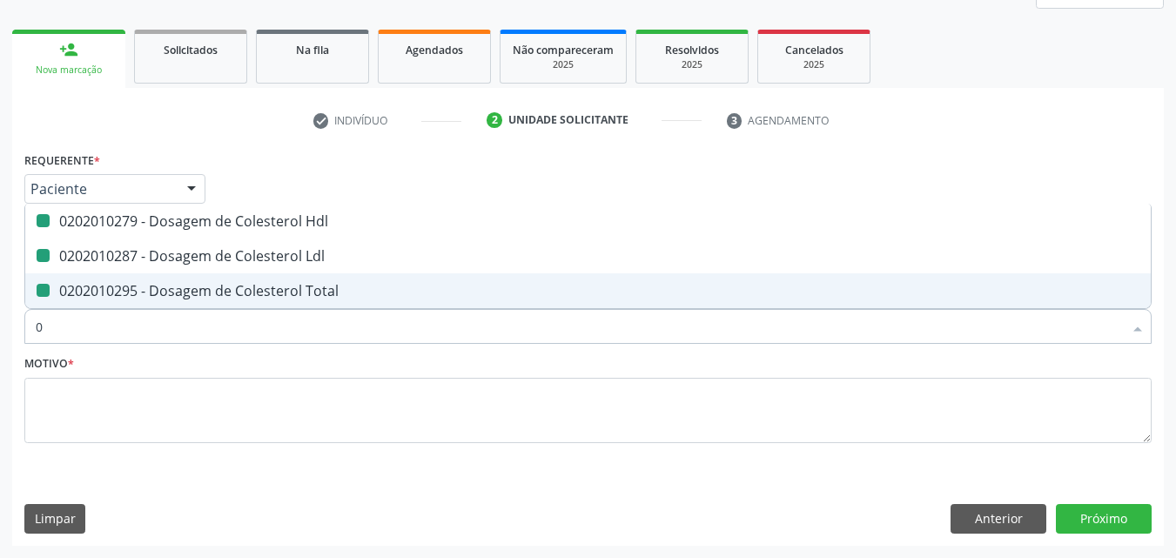
checkbox Hdl "false"
checkbox Ldl "false"
checkbox Total "false"
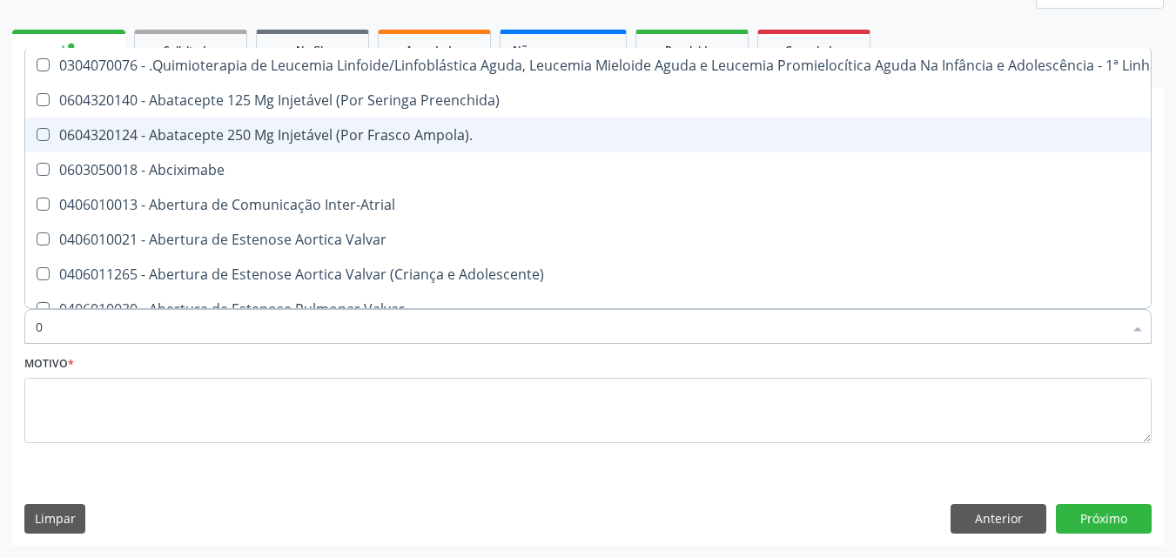
type input "02"
checkbox Comprimido\) "true"
checkbox Transferências "true"
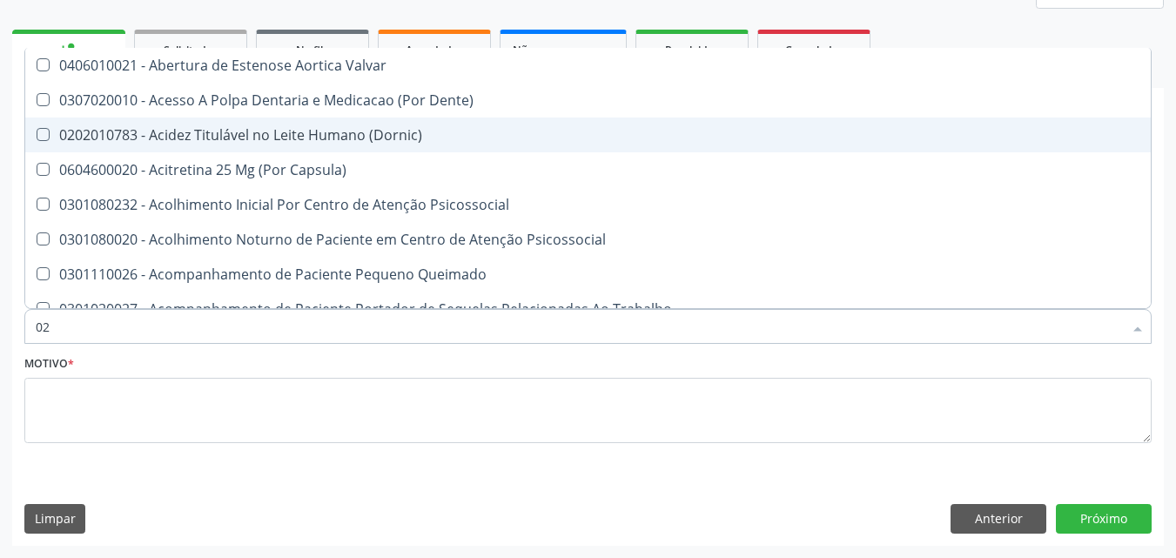
type input "020"
checkbox Epispádia "true"
checkbox Anos\) "true"
checkbox Congênita "true"
checkbox Hdl "false"
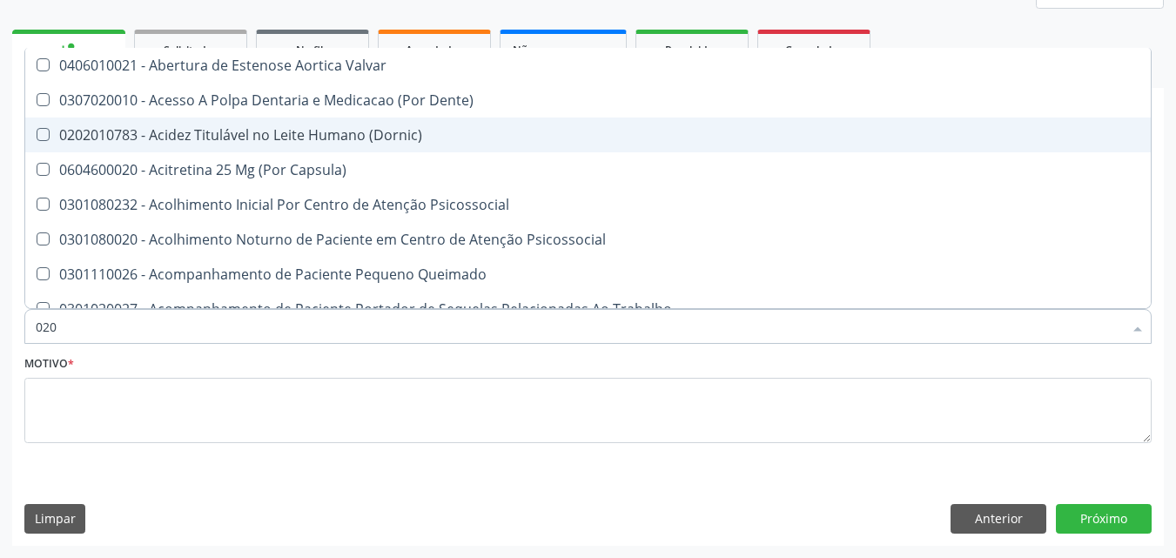
checkbox Ldl "false"
checkbox Total "false"
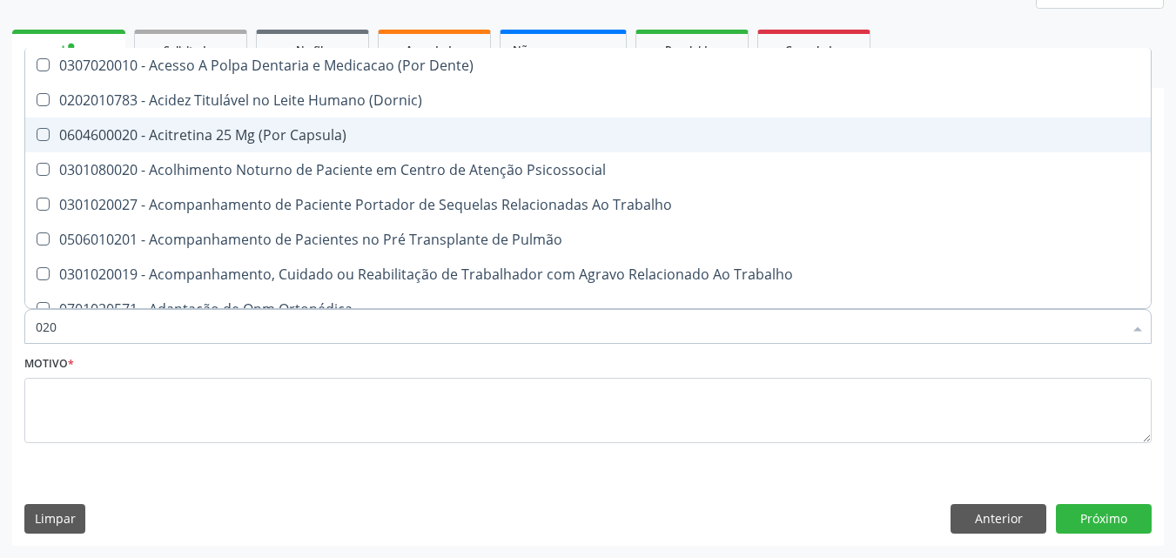
type input "0202"
checkbox Faringe\/Laringe "true"
checkbox Puncao "true"
checkbox Fragmento "true"
checkbox Hdl "false"
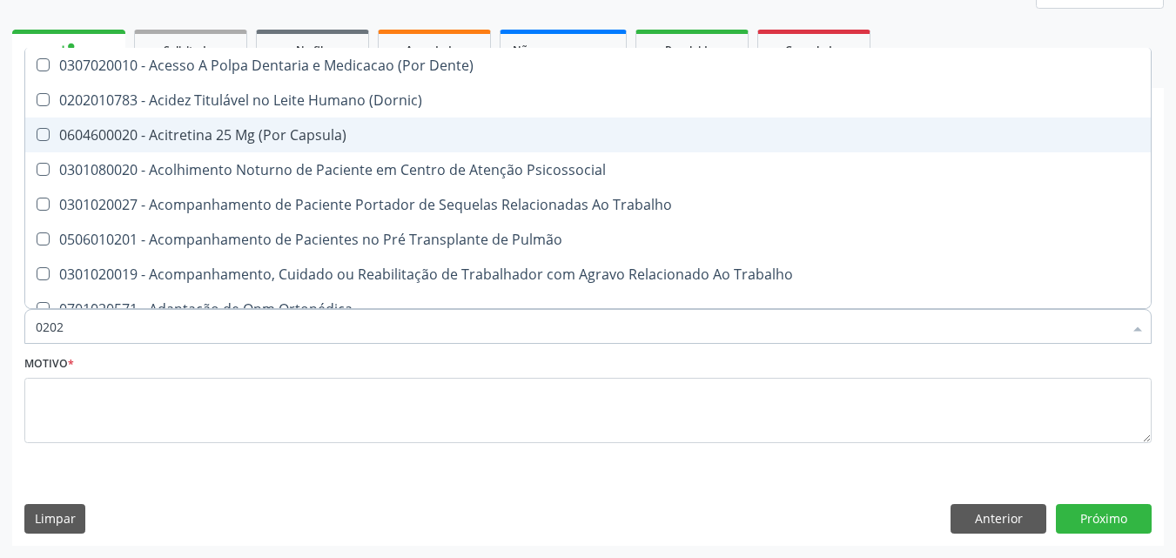
checkbox Ldl "false"
checkbox Total "false"
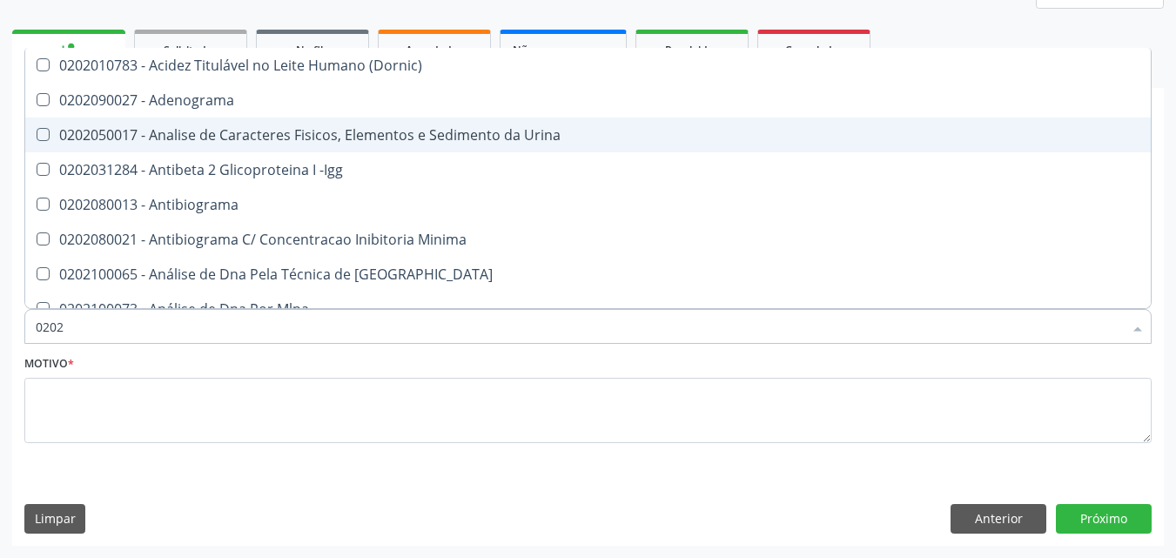
type input "02020"
checkbox \(Psa\) "true"
checkbox III "true"
checkbox Barbituratos "true"
checkbox Hdl "false"
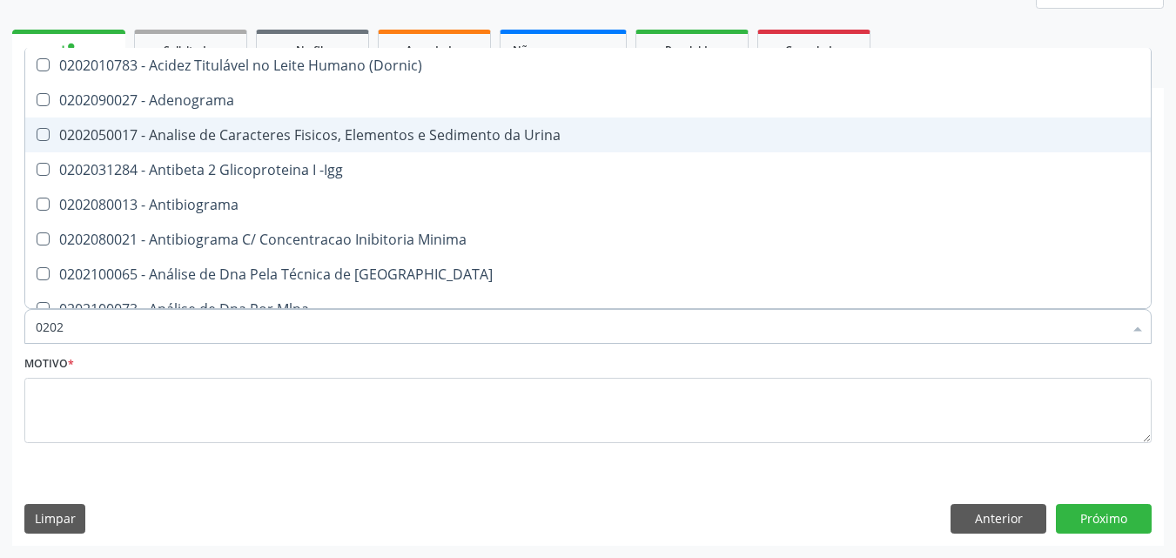
checkbox Ldl "false"
checkbox Total "false"
type input "020201"
checkbox \(Pos-Pasteurização\) "true"
checkbox Molecular "true"
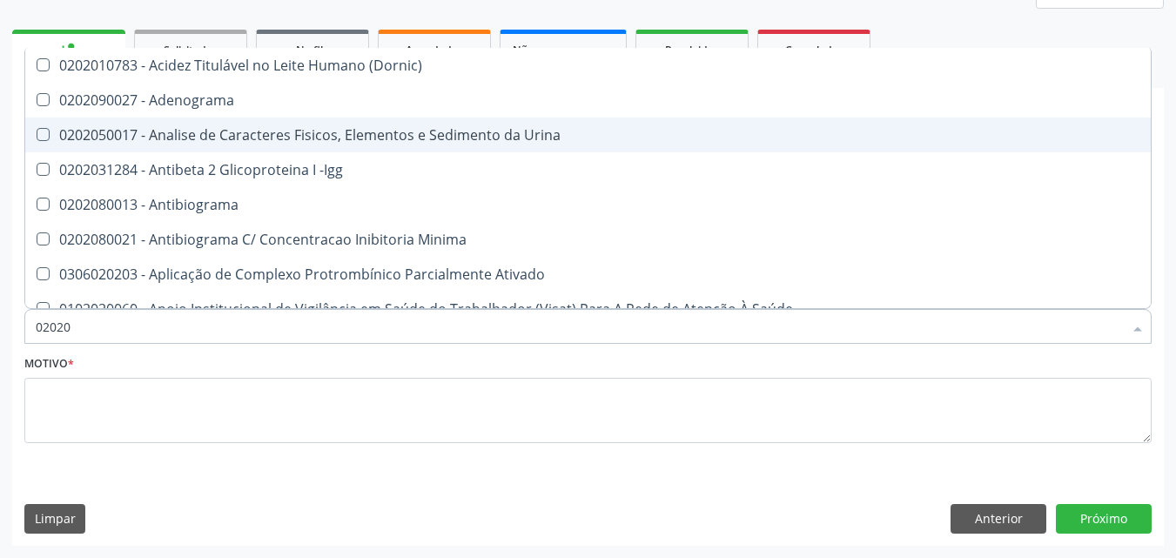
checkbox Parceria\) "true"
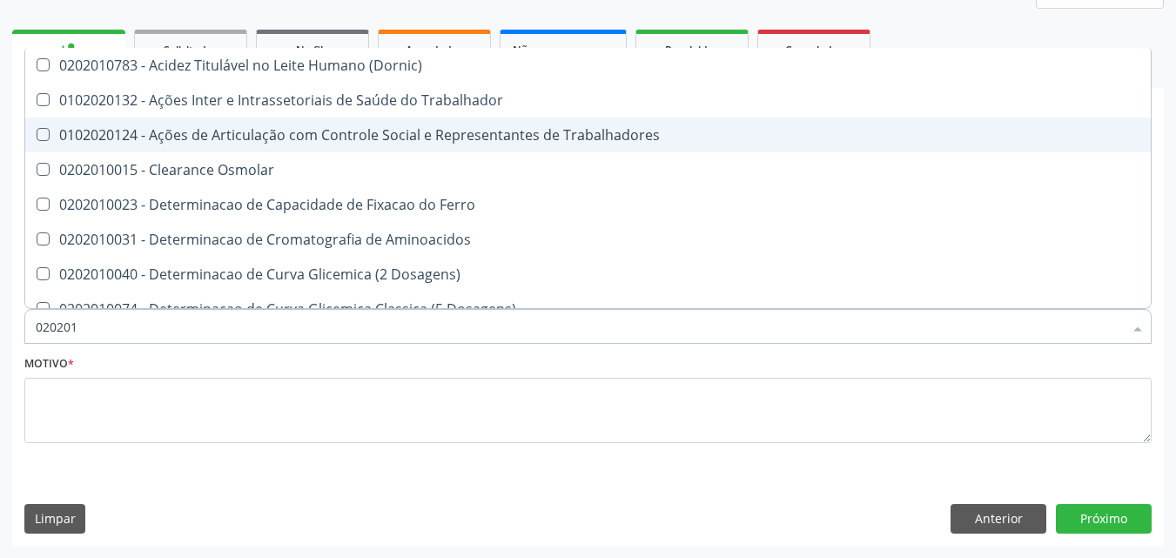
type input "0202010"
checkbox Circulante "true"
checkbox III "true"
checkbox Fracoes "true"
checkbox Hdl "false"
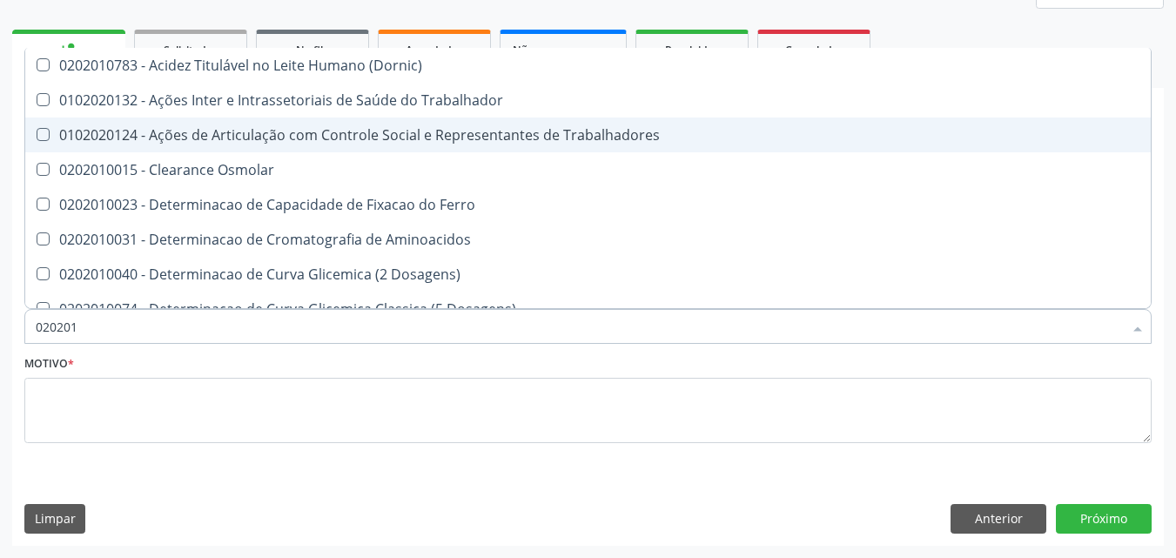
checkbox Ldl "false"
checkbox Total "false"
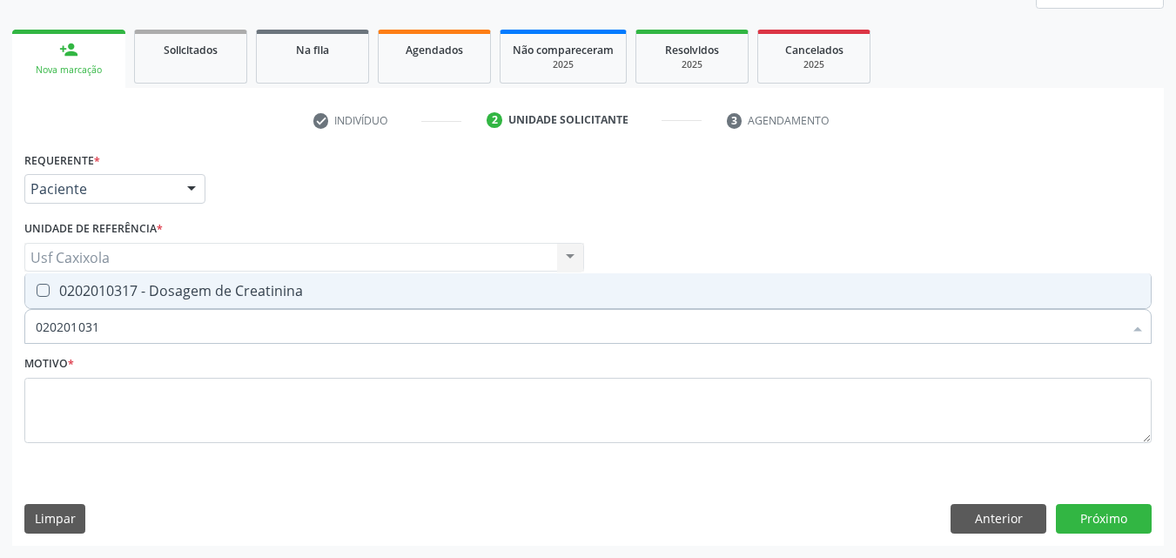
type input "0202010317"
click at [64, 285] on div "0202010317 - Dosagem de Creatinina" at bounding box center [588, 291] width 1104 height 14
checkbox Creatinina "true"
drag, startPoint x: 89, startPoint y: 326, endPoint x: 0, endPoint y: 322, distance: 88.9
click at [0, 322] on div "Acompanhamento Acompanhe a situação das marcações correntes e finalizadas Relat…" at bounding box center [588, 211] width 1176 height 693
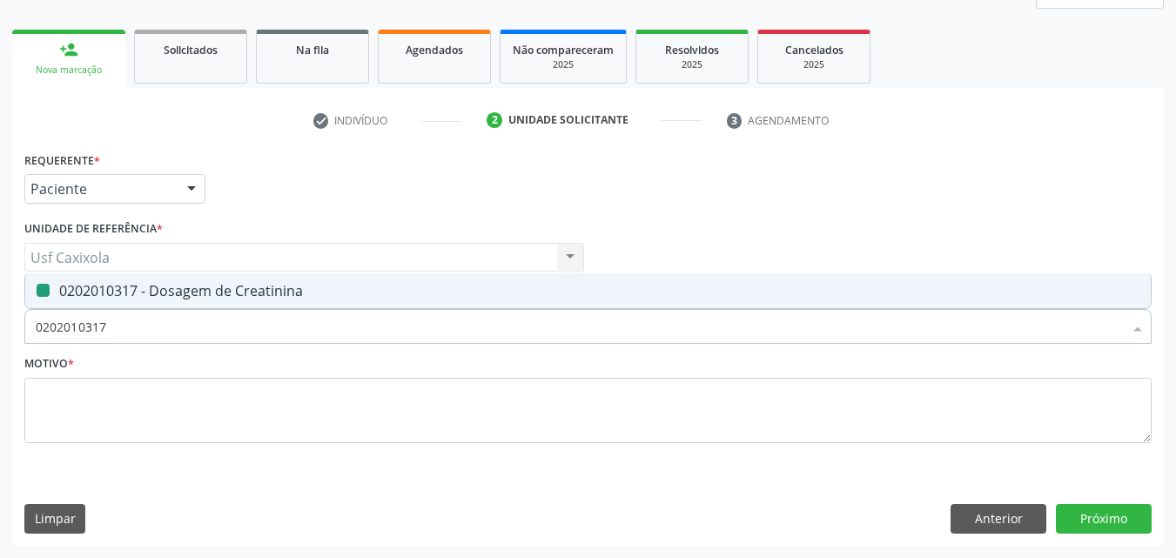
type input "0"
checkbox Creatinina "false"
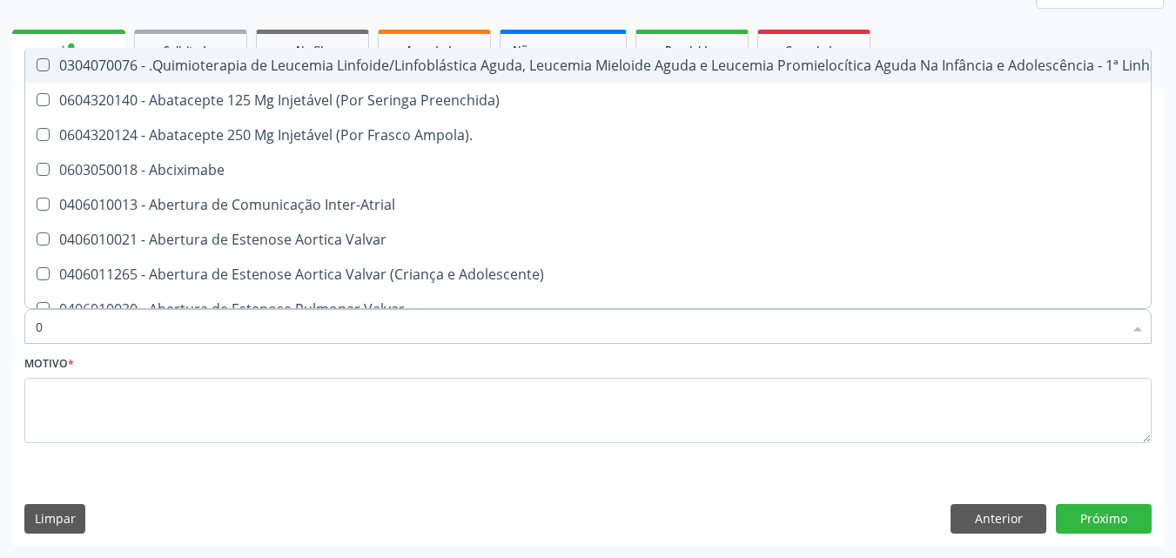
type input "02"
checkbox Comprimido\) "true"
checkbox Transferências "true"
checkbox Meckel "true"
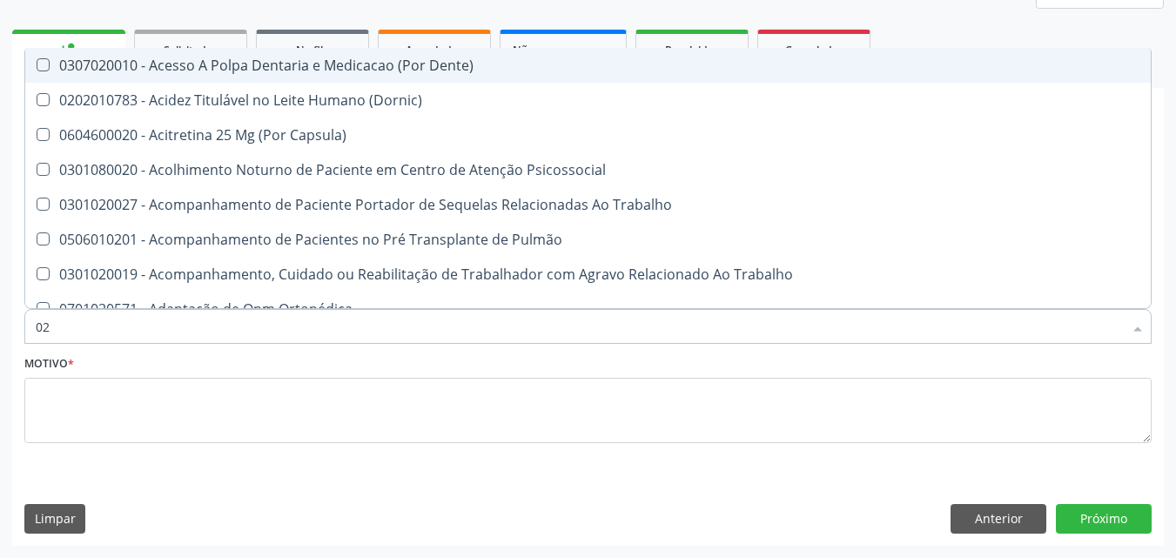
type input "020"
checkbox Hdl "true"
checkbox Ldl "true"
checkbox Total "true"
checkbox Creatinina "true"
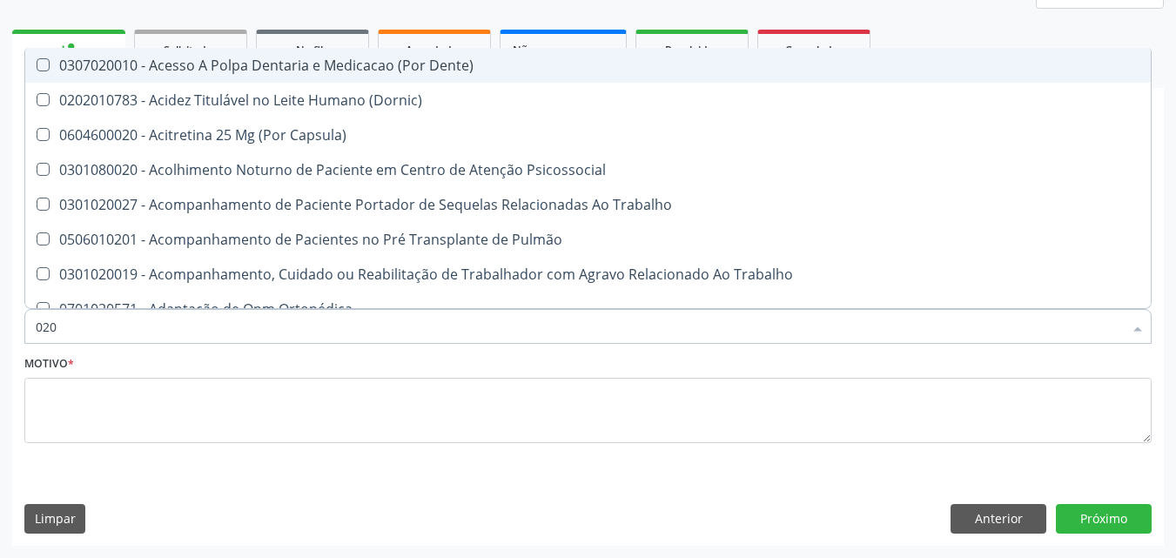
checkbox Tendao "false"
checkbox Amniótico "false"
checkbox Espermograma "false"
checkbox Cerebral "false"
type input "0202"
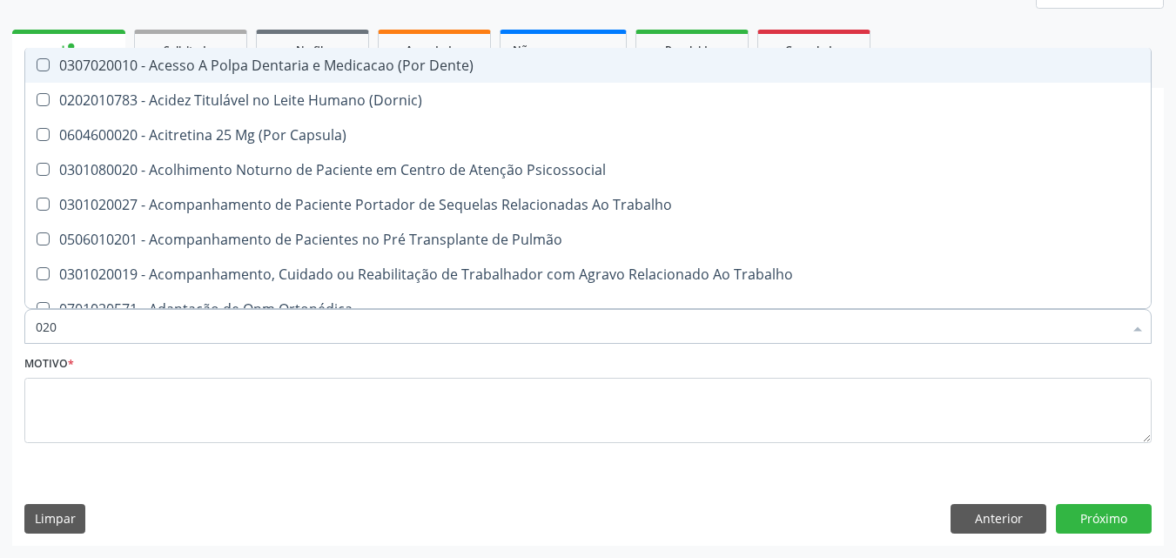
checkbox Faringe\/Laringe "true"
checkbox Puncao "true"
checkbox Fragmento "true"
checkbox Ossea "true"
checkbox Hdl "false"
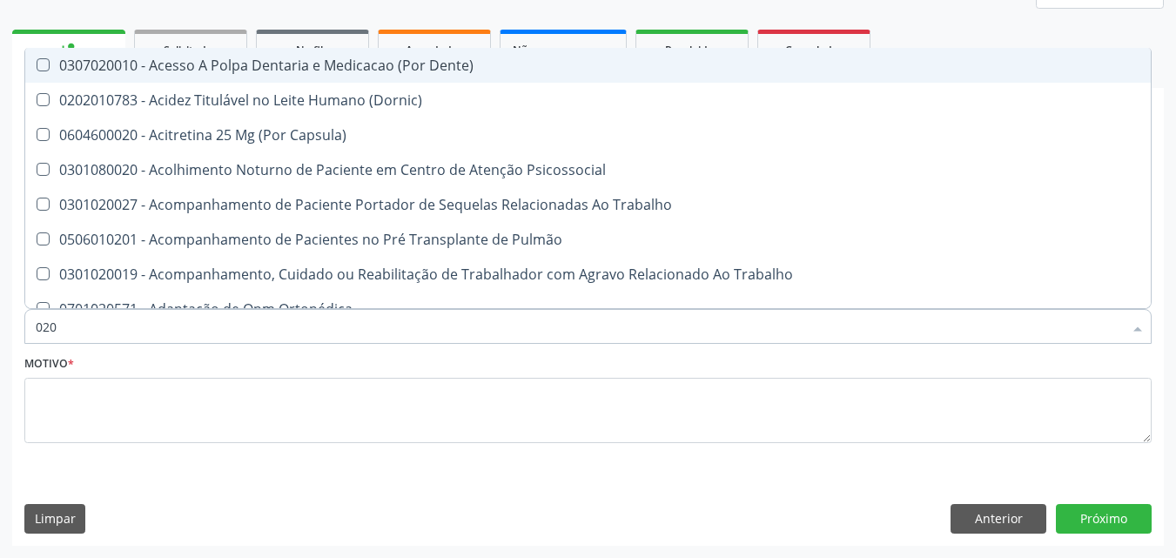
checkbox Ldl "false"
checkbox Total "false"
checkbox Creatinina "false"
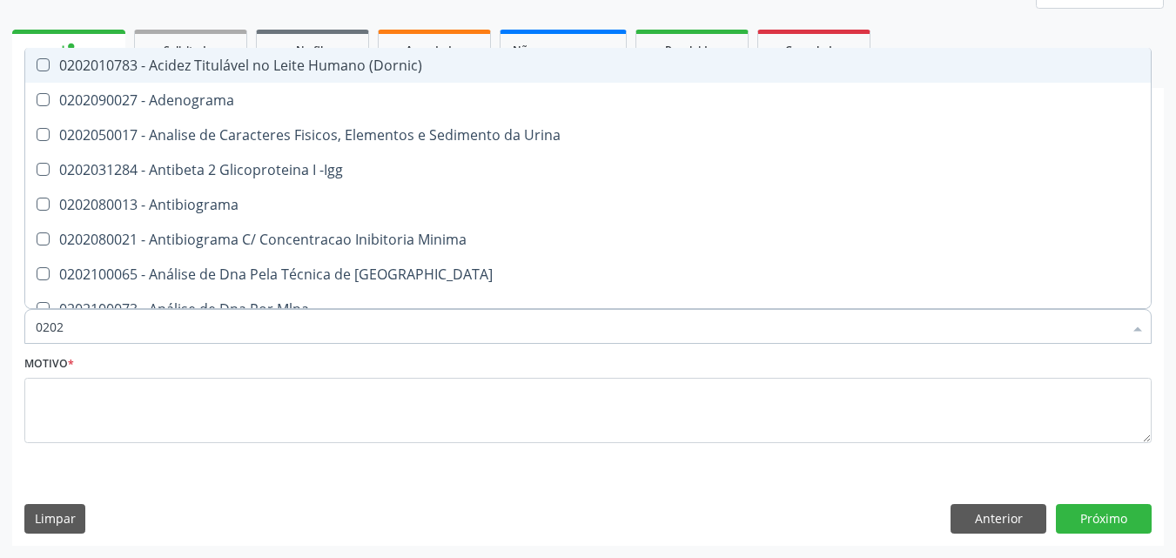
type input "02020"
checkbox \(Psa\) "true"
checkbox III "true"
checkbox Barbituratos "true"
checkbox Calcio "true"
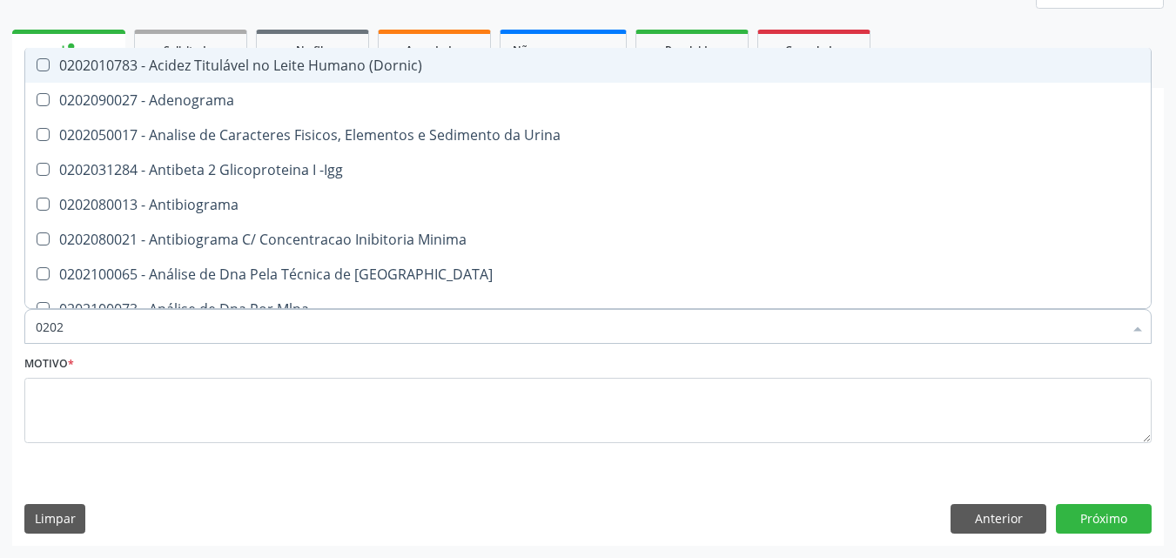
checkbox Hdl "false"
checkbox Ldl "false"
checkbox Total "false"
checkbox Creatinina "false"
type input "020201"
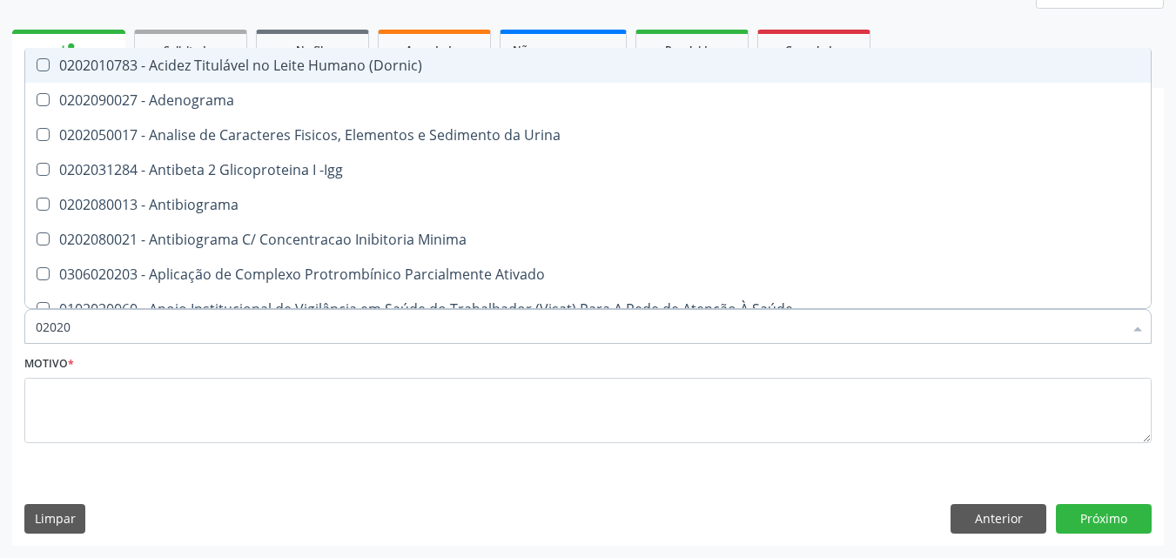
checkbox \(Pos-Pasteurização\) "true"
checkbox Molecular "true"
checkbox Parceria\) "true"
checkbox Gestante "true"
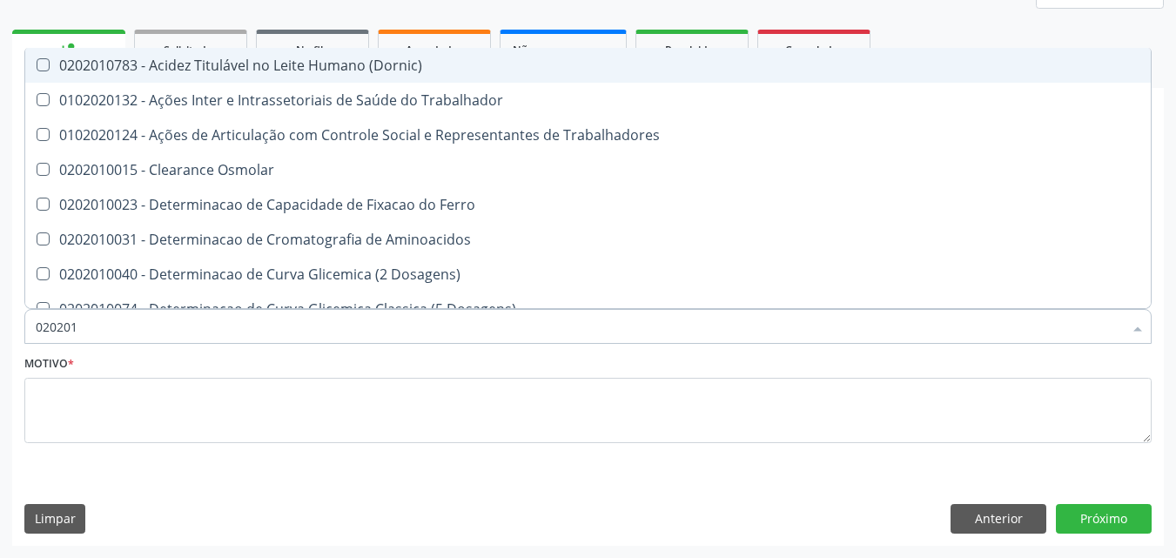
type input "0202010"
checkbox Circulante "true"
checkbox III "true"
checkbox Fracoes "true"
checkbox Ionizavel "true"
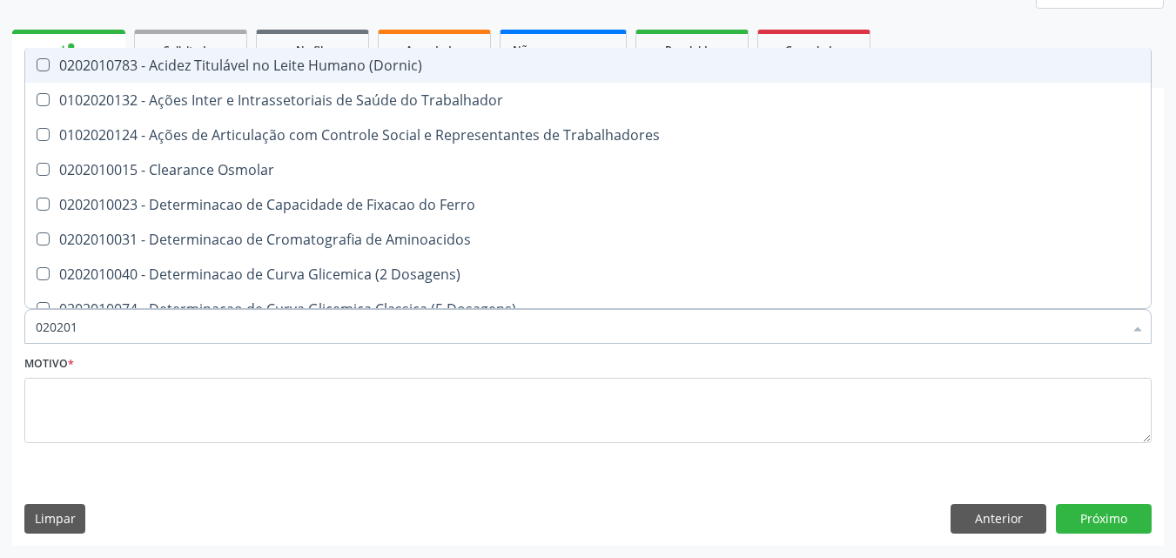
checkbox Hdl "false"
checkbox Ldl "false"
checkbox Total "false"
checkbox Creatinina "false"
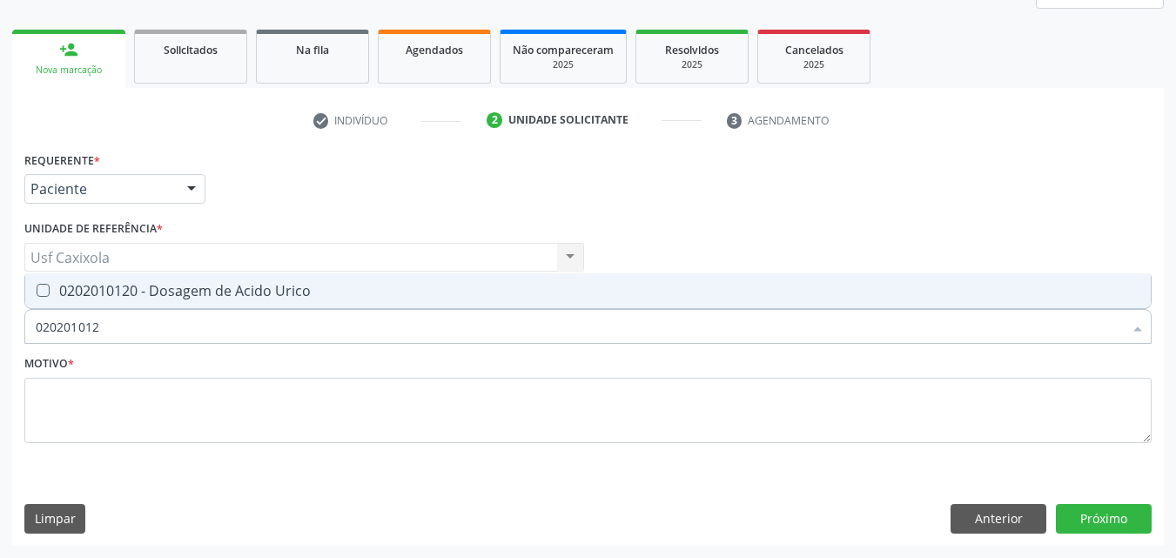
type input "0202010120"
click at [55, 305] on span "0202010120 - Dosagem de Acido Urico" at bounding box center [587, 290] width 1125 height 35
checkbox Urico "true"
drag, startPoint x: 123, startPoint y: 329, endPoint x: 0, endPoint y: 312, distance: 124.0
click at [0, 312] on div "Acompanhamento Acompanhe a situação das marcações correntes e finalizadas Relat…" at bounding box center [588, 211] width 1176 height 693
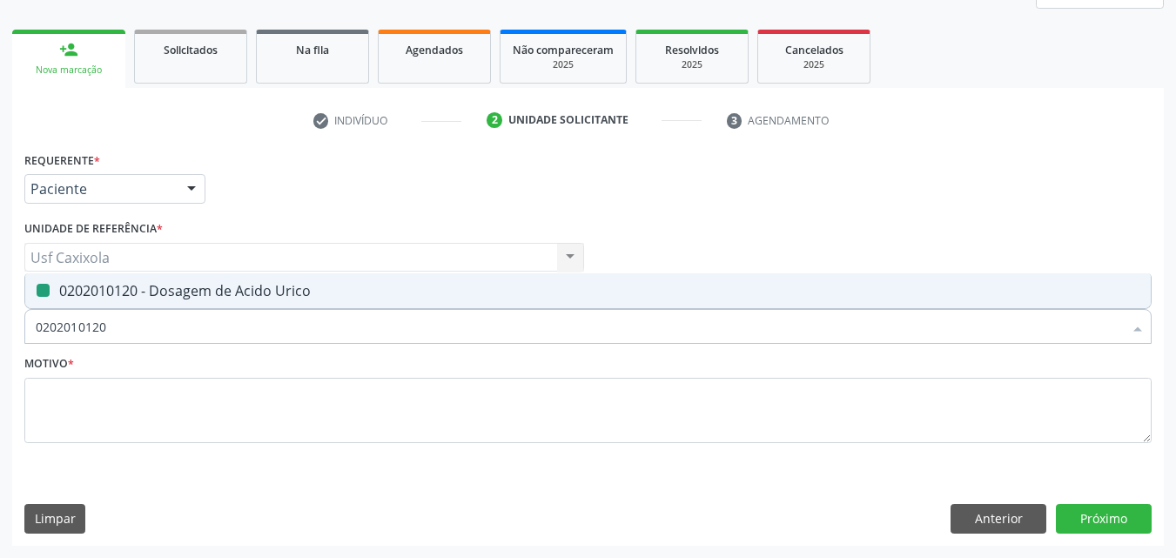
type input "0"
checkbox Urico "false"
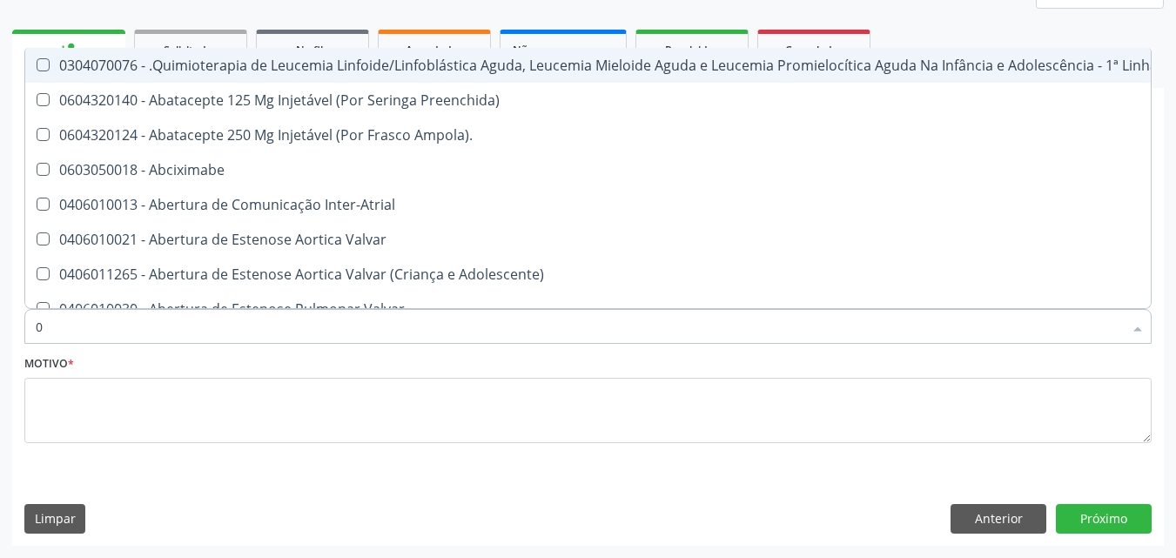
type input "02"
checkbox Hemodialise "true"
checkbox Comprimido\) "true"
checkbox Transferências "true"
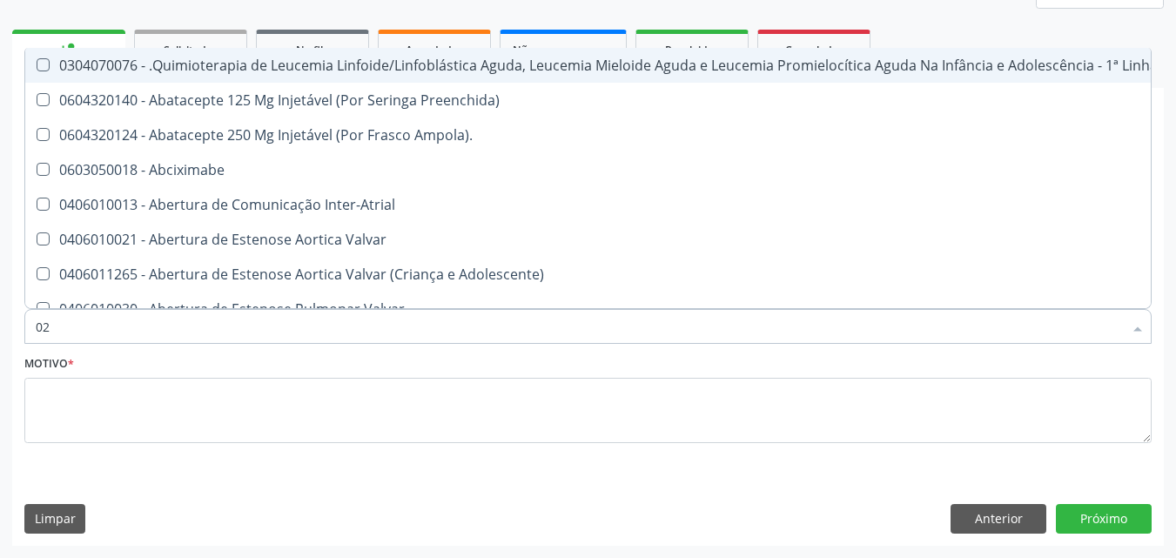
checkbox Meckel "true"
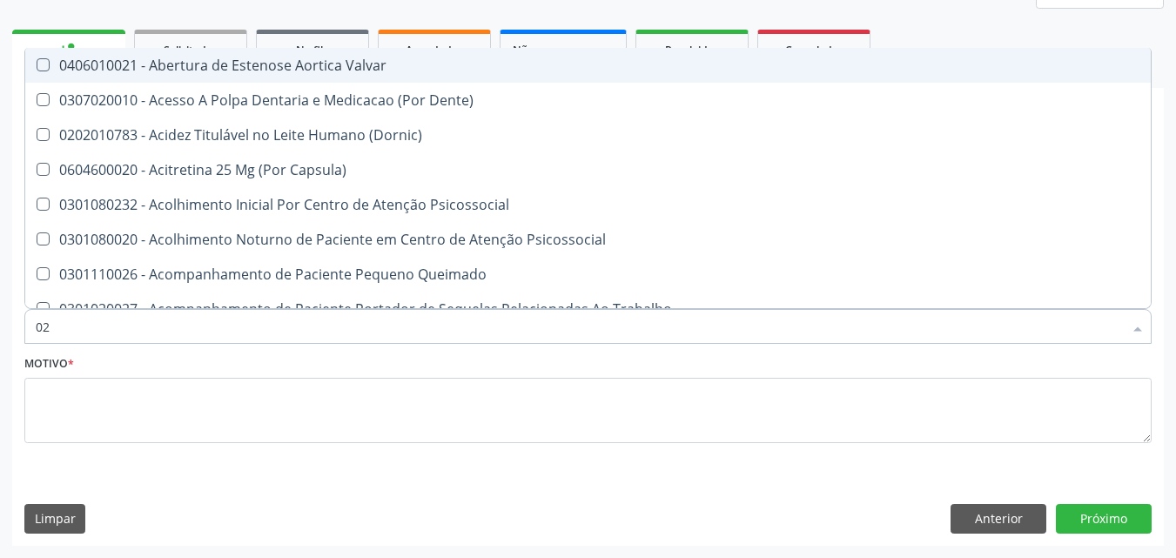
type input "020"
checkbox Intra-Aortico "true"
checkbox Epispádia "true"
checkbox Anos\) "true"
checkbox Congênita "true"
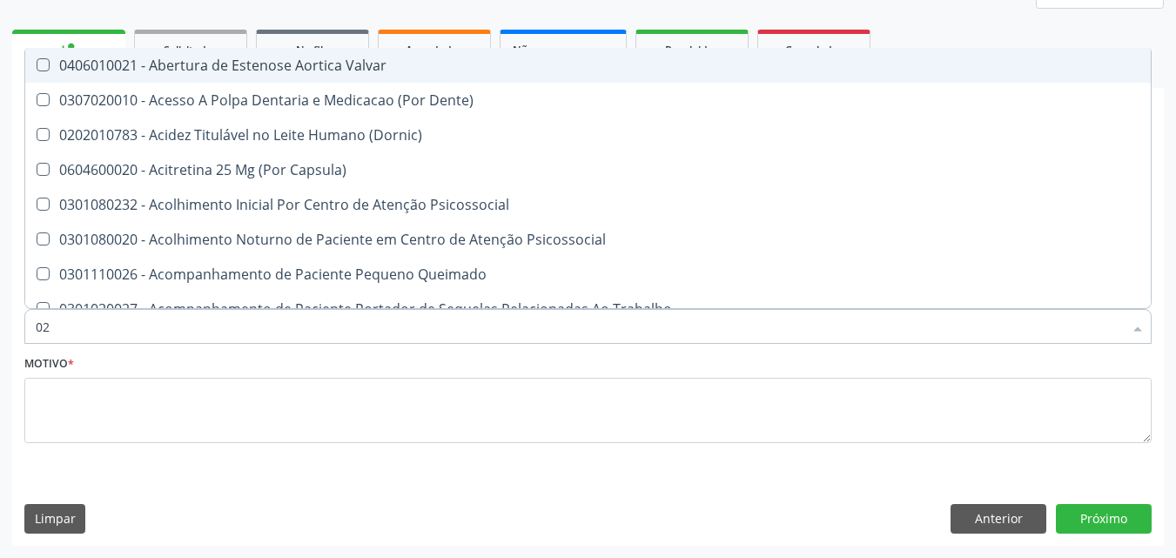
checkbox Complementar\) "true"
checkbox Urico "false"
checkbox Hdl "false"
checkbox Ldl "false"
checkbox Total "false"
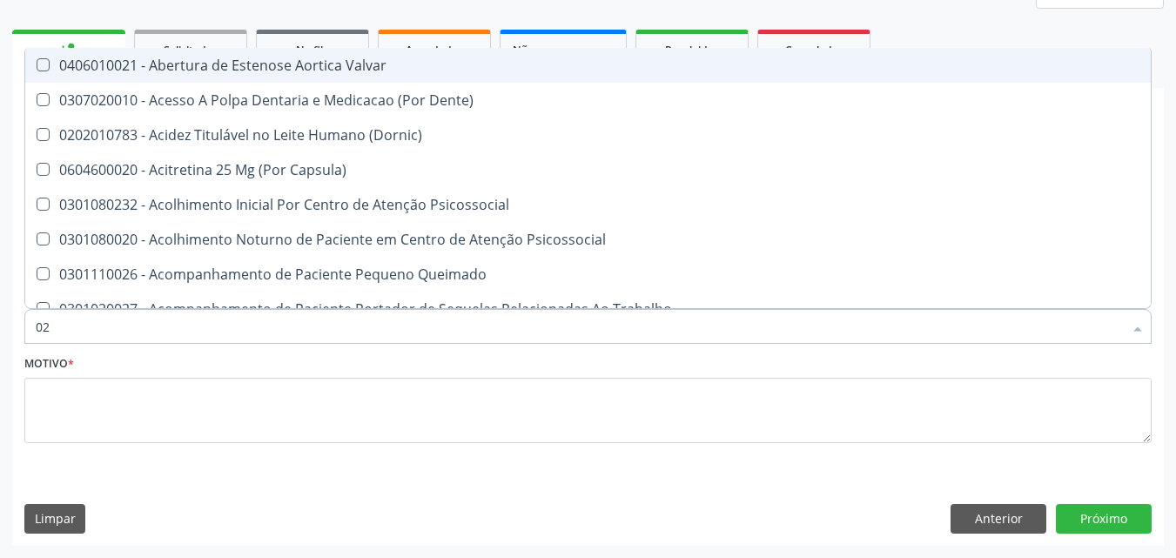
checkbox Creatinina "false"
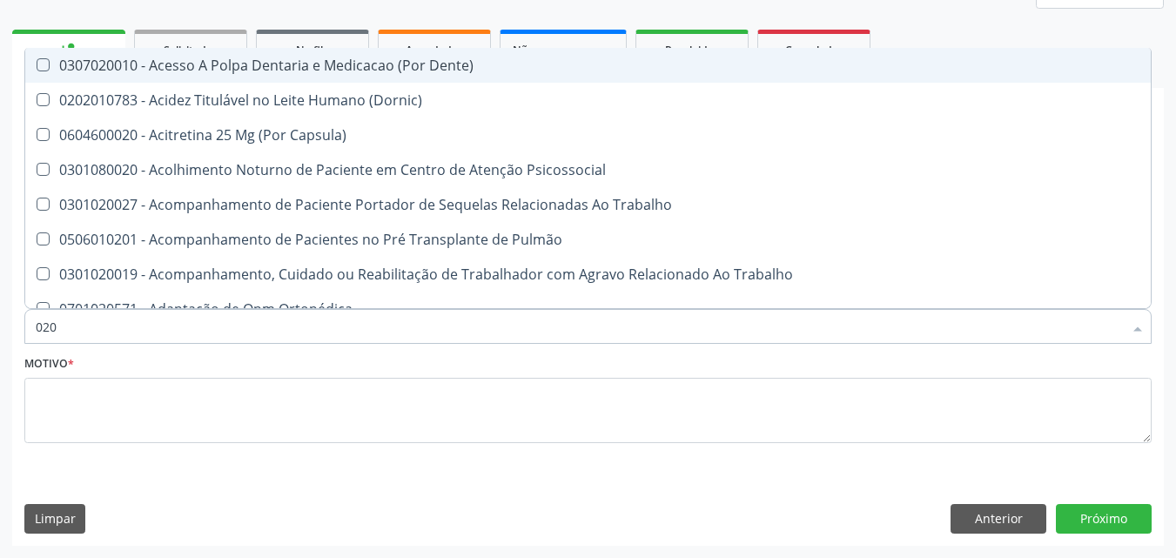
type input "0202"
checkbox População "true"
checkbox Faringe\/Laringe "true"
checkbox Puncao "true"
checkbox Fragmento "true"
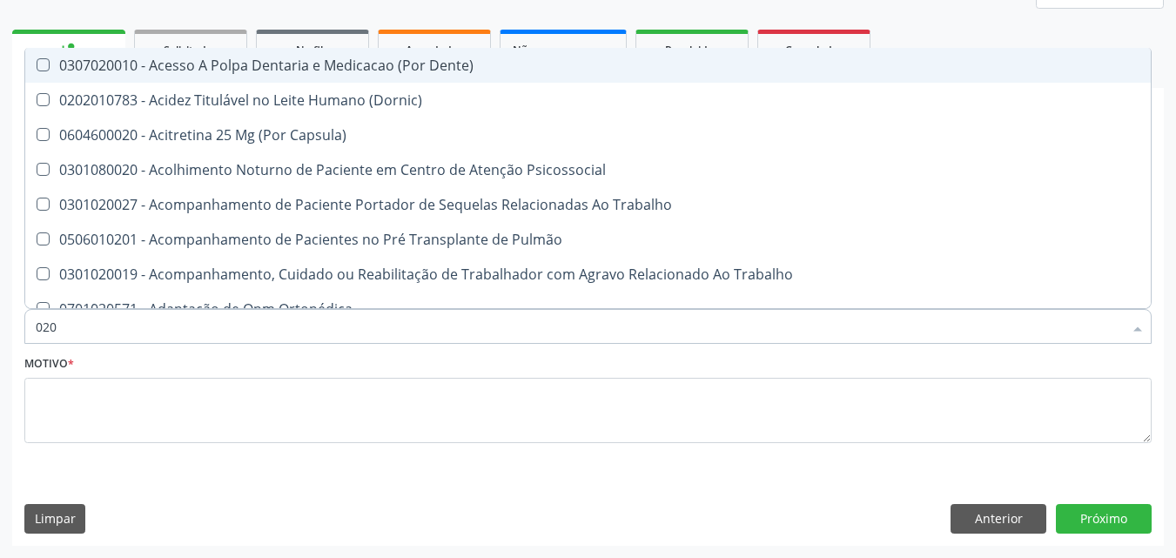
checkbox Ossea "true"
checkbox Urico "false"
checkbox Hdl "false"
checkbox Ldl "false"
checkbox Total "false"
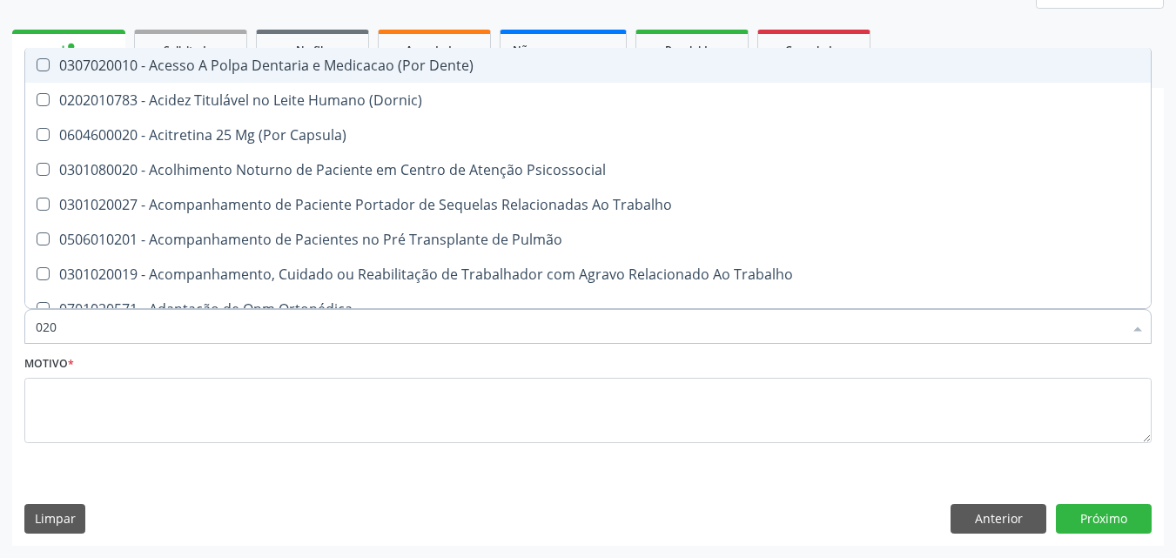
checkbox Creatinina "false"
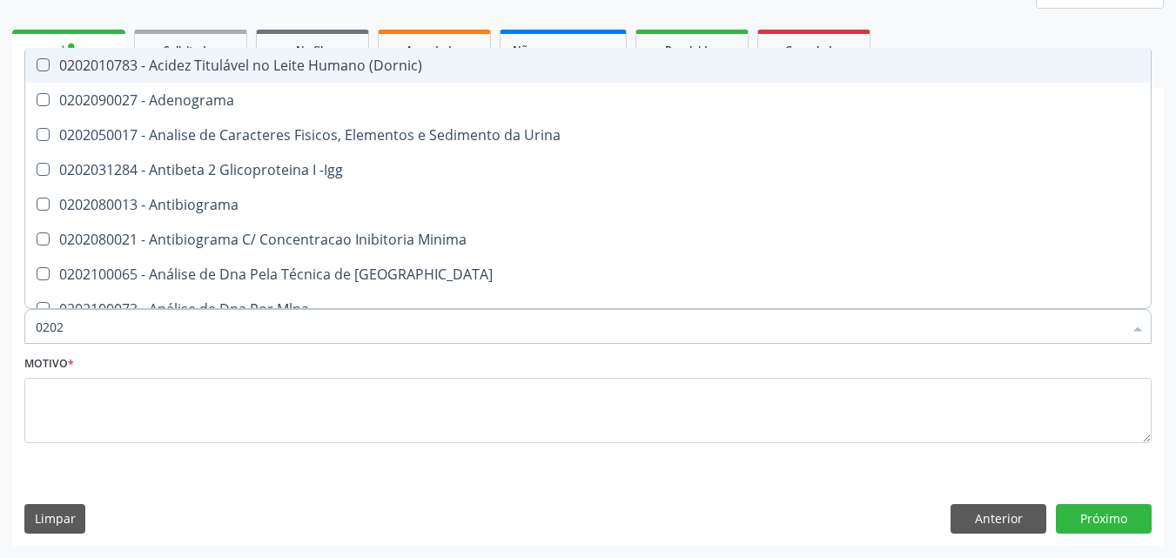
type input "02020"
checkbox Organicos "true"
checkbox Urico "false"
checkbox \(Psa\) "true"
checkbox III "true"
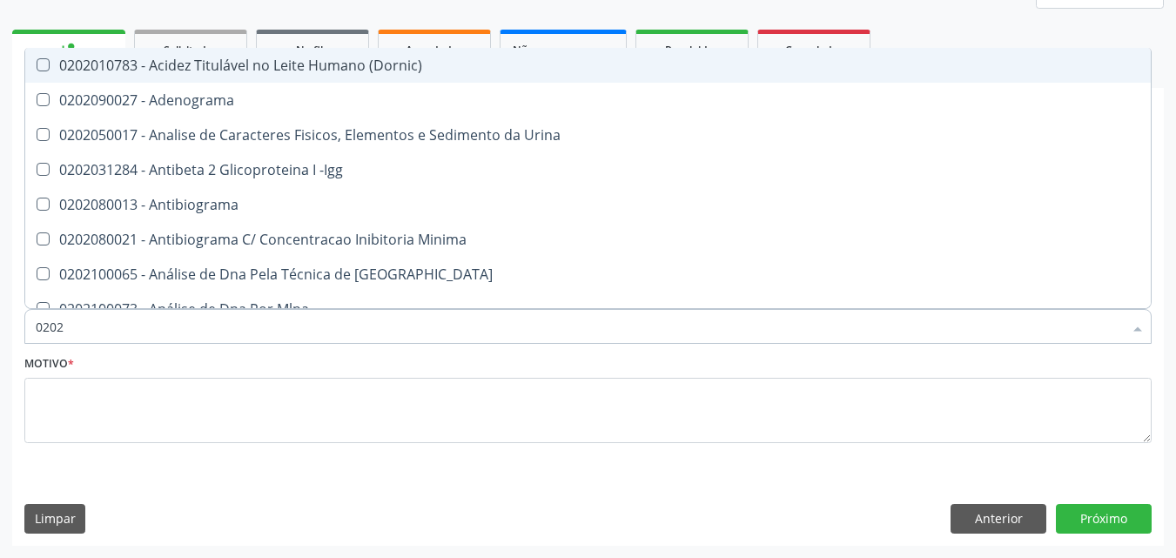
checkbox Barbituratos "true"
checkbox Calcio "true"
checkbox Hdl "false"
checkbox Ldl "false"
checkbox Total "false"
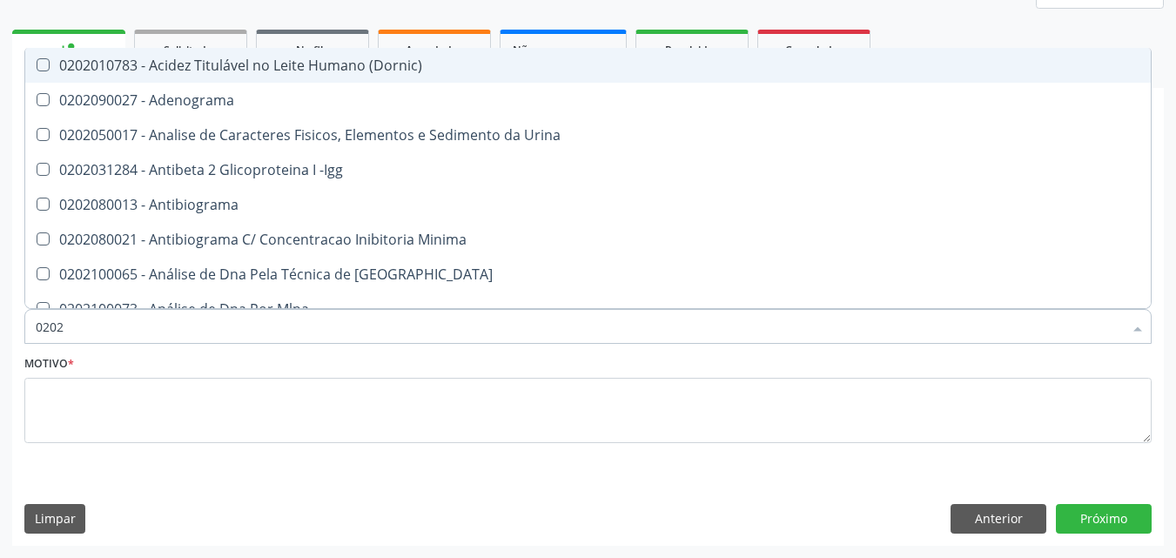
checkbox Creatinina "false"
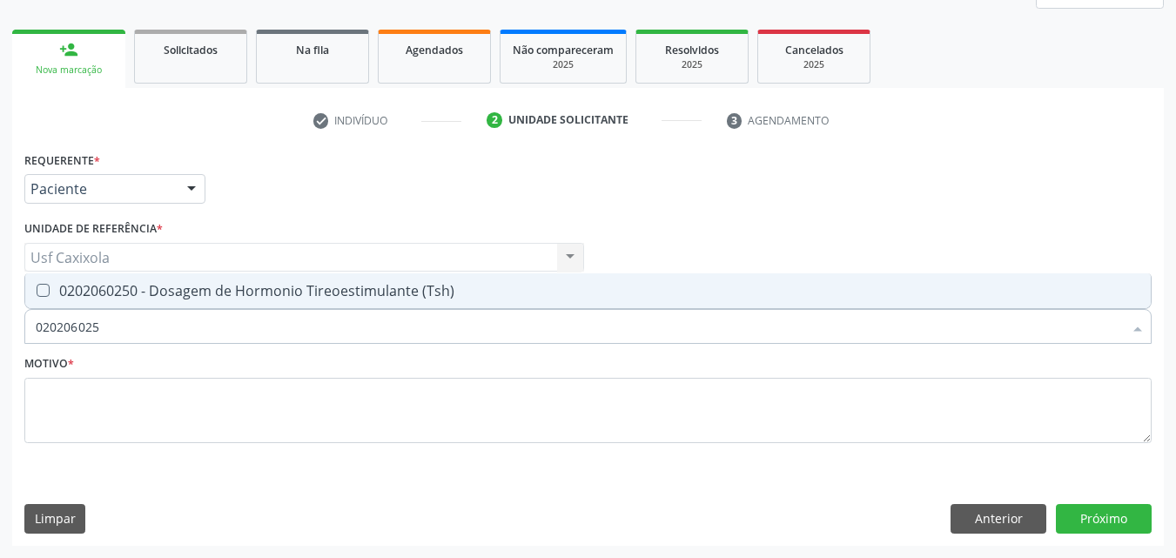
type input "0202060250"
drag, startPoint x: 70, startPoint y: 332, endPoint x: 0, endPoint y: 332, distance: 70.5
click at [0, 332] on div "Acompanhamento Acompanhe a situação das marcações correntes e finalizadas Relat…" at bounding box center [588, 211] width 1176 height 693
click at [35, 294] on div at bounding box center [31, 291] width 13 height 14
checkbox \(Tsh\) "true"
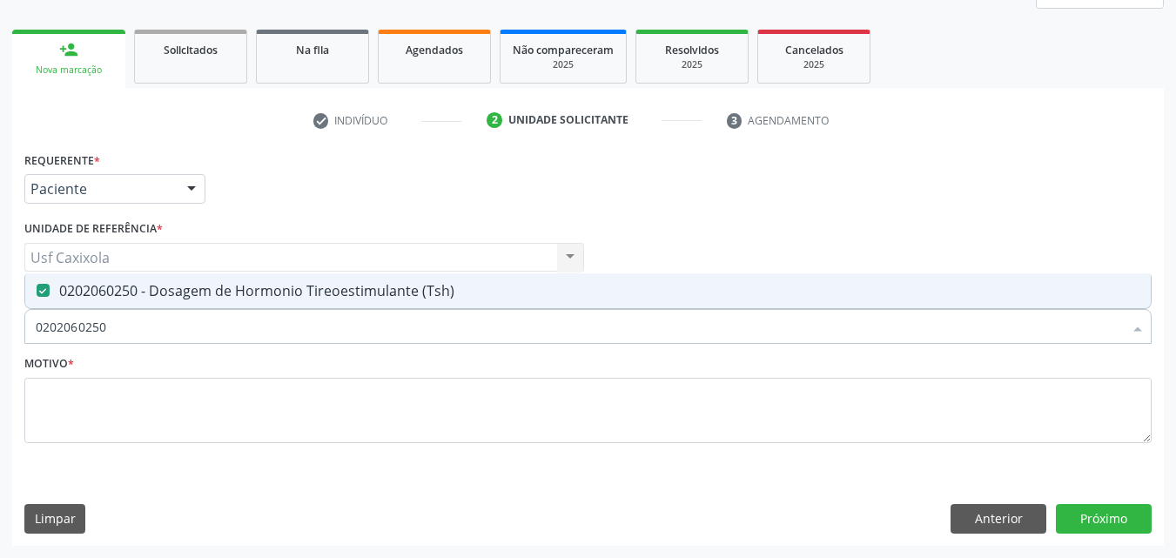
type input "0"
checkbox \(Tsh\) "false"
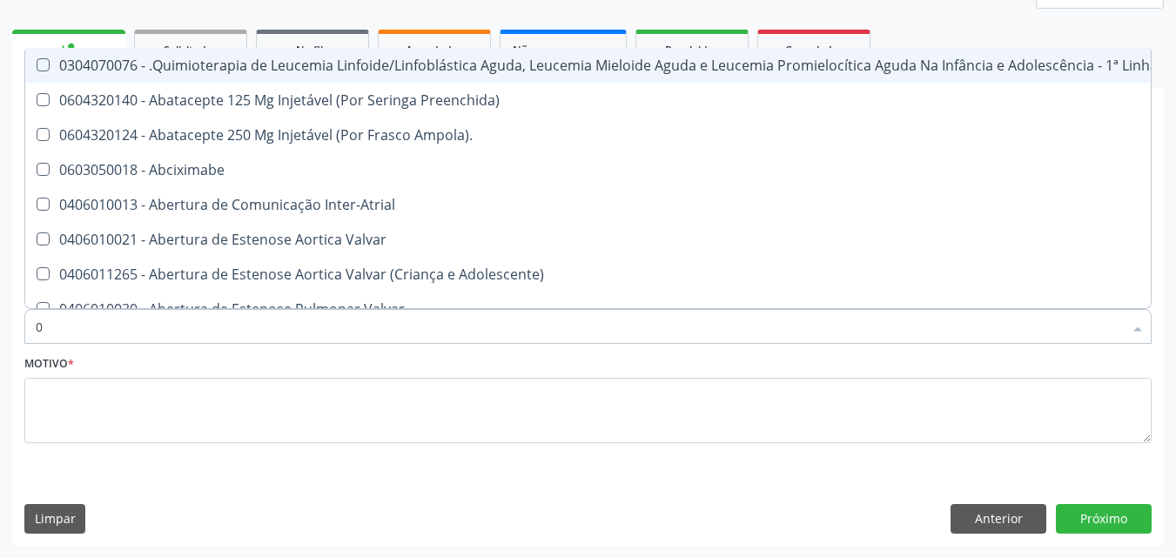
type input "02"
checkbox Hemodialise "true"
checkbox Comprimido\) "true"
checkbox Transferências "true"
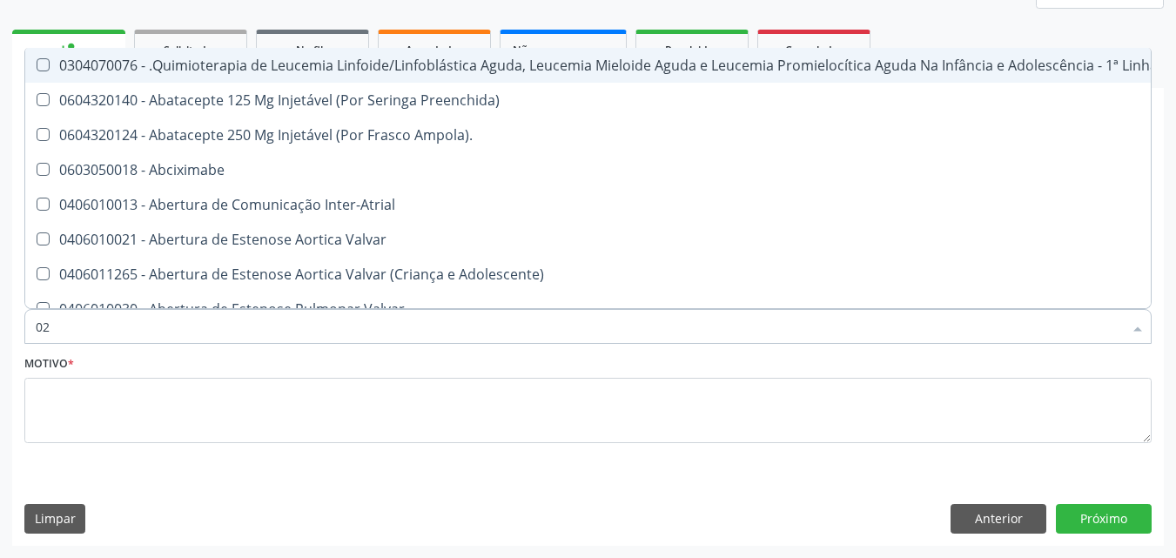
checkbox Meckel "true"
checkbox Simples "true"
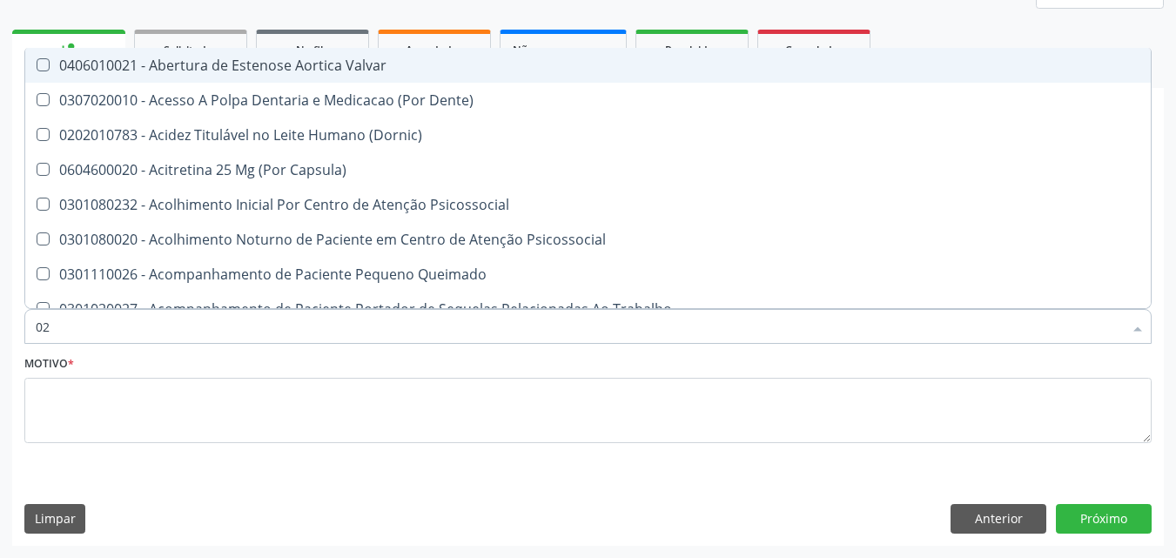
type input "020"
checkbox Intra-Aortico "true"
checkbox Epispádia "true"
checkbox Anos\) "true"
checkbox Congênita "true"
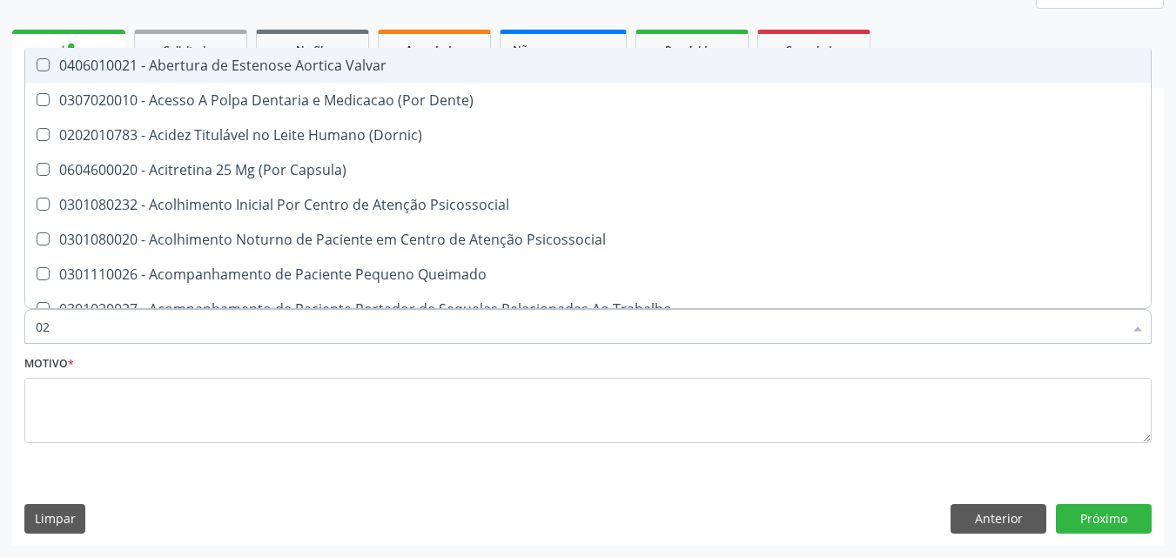
checkbox Complementar\) "true"
checkbox Hormonais "true"
checkbox Urico "false"
checkbox Hdl "false"
checkbox Ldl "false"
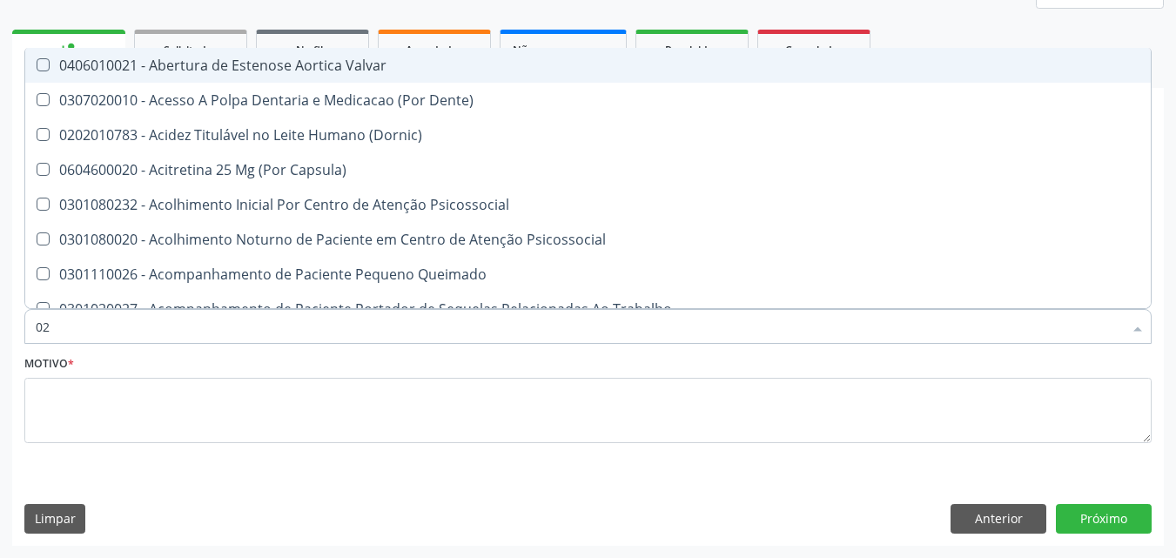
checkbox Total "false"
checkbox Creatinina "false"
checkbox \(Tsh\) "false"
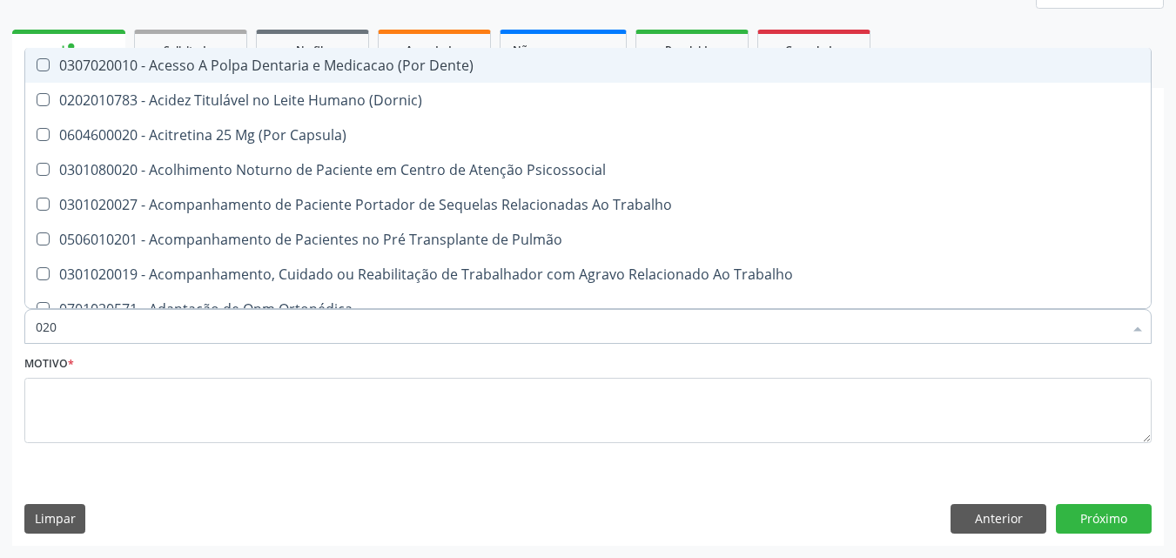
type input "0202"
checkbox População "true"
checkbox Faringe\/Laringe "true"
checkbox Puncao "true"
checkbox Fragmento "true"
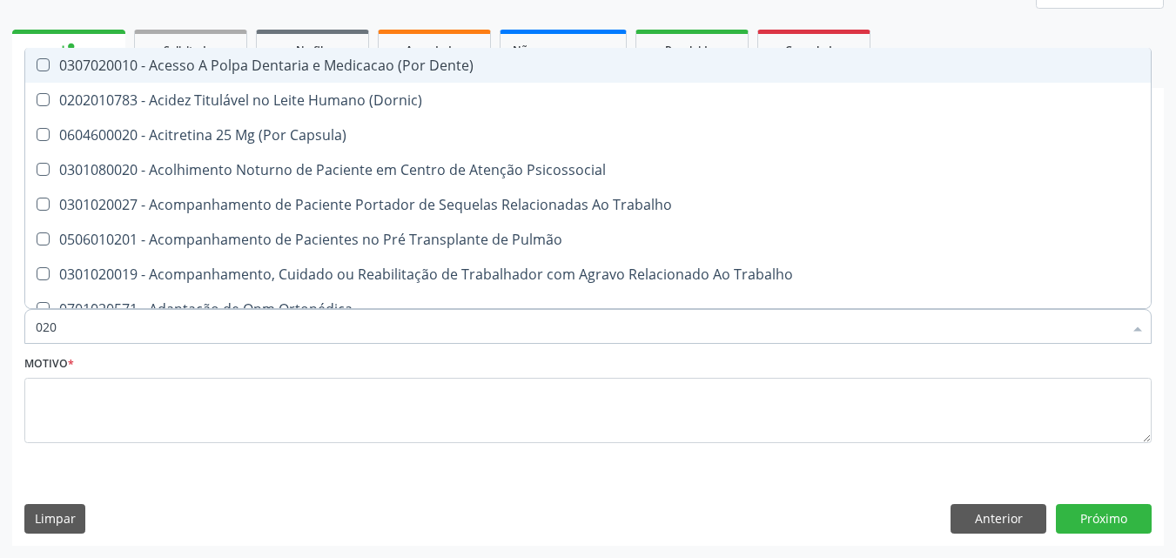
checkbox Ossea "true"
checkbox Drogas "true"
checkbox Urico "false"
checkbox Hdl "false"
checkbox Ldl "false"
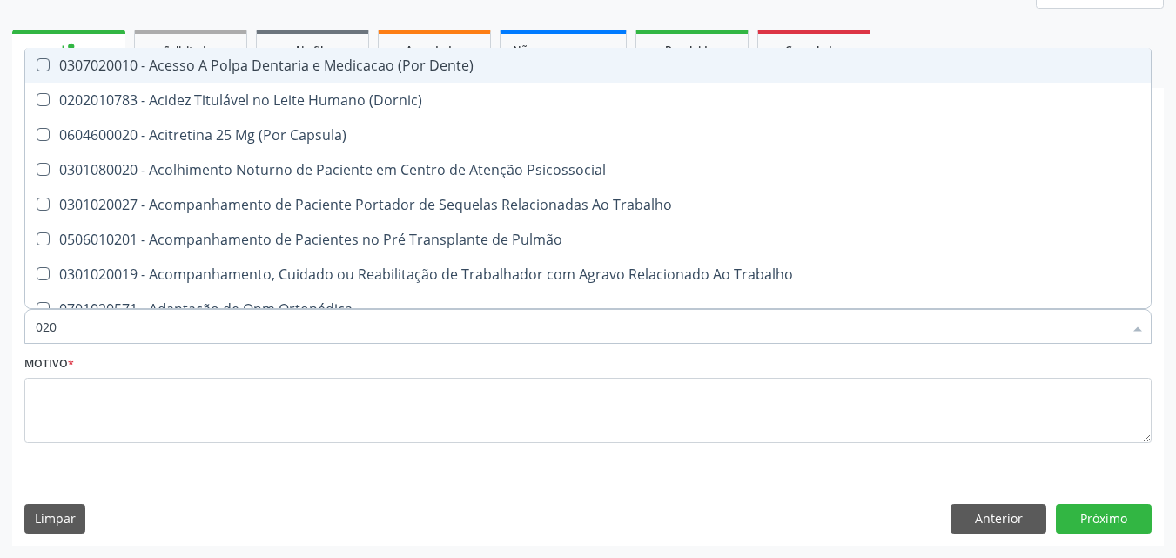
checkbox Total "false"
checkbox Creatinina "false"
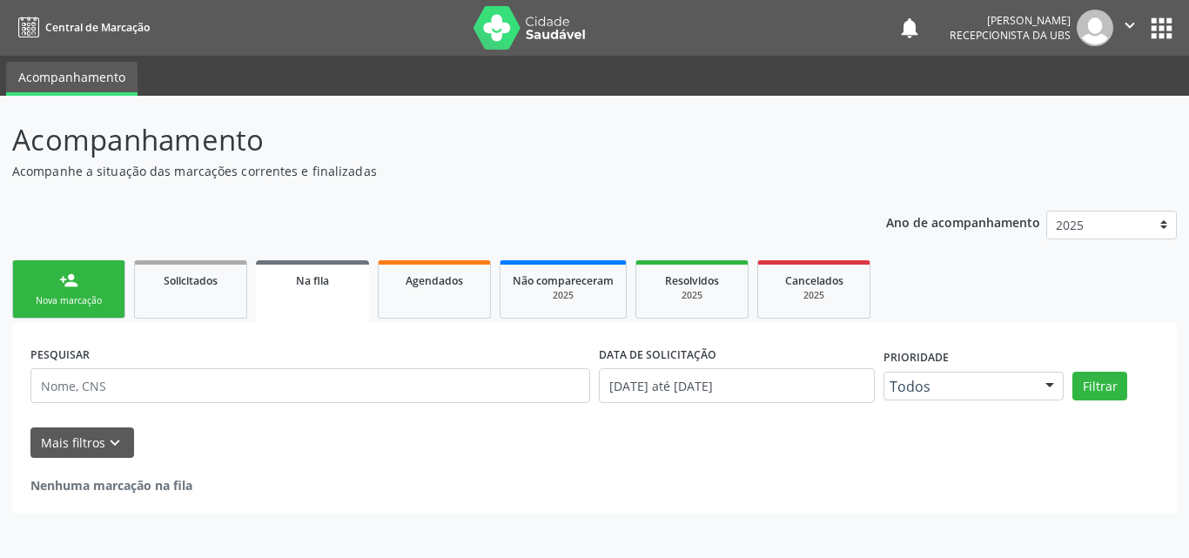
click at [73, 306] on div "Nova marcação" at bounding box center [68, 300] width 87 height 13
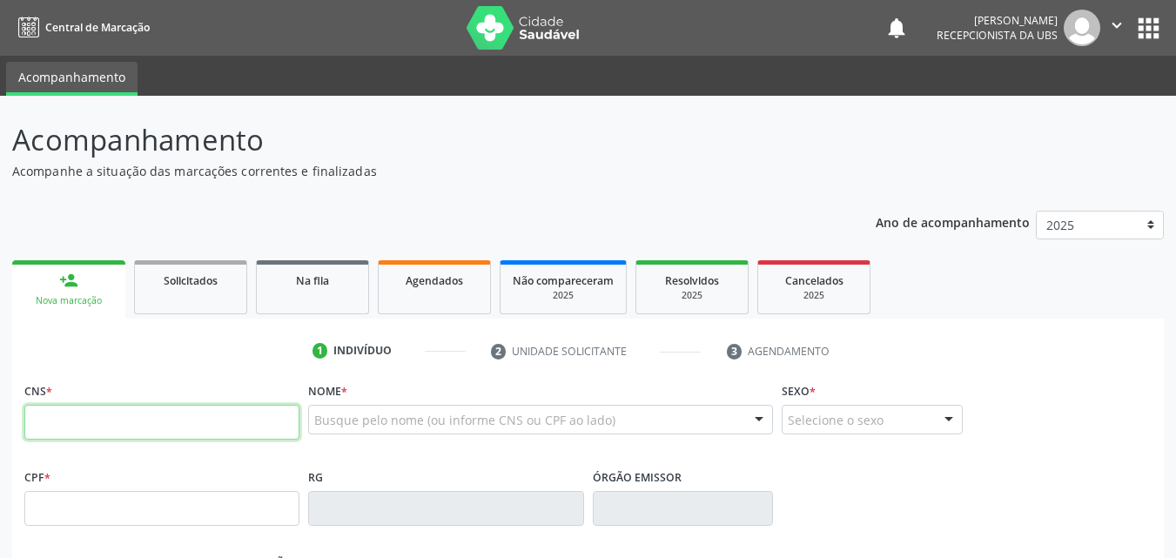
click at [107, 417] on input "text" at bounding box center [161, 422] width 275 height 35
type input "898 0042 2628 8795"
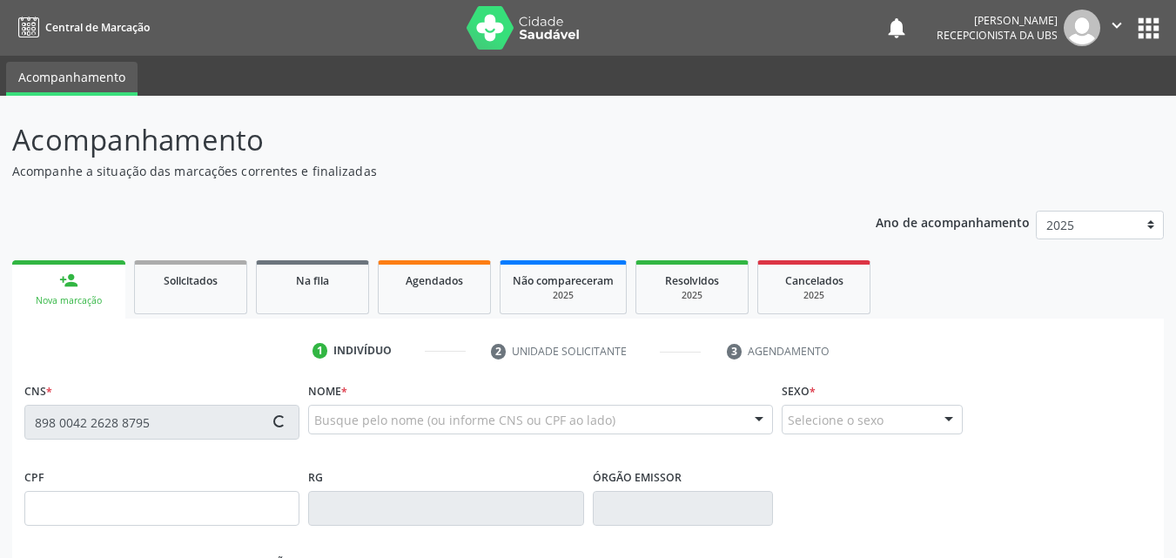
type input "147.865.124-51"
type input "[DATE]"
type input "[PERSON_NAME]"
type input "[PHONE_NUMBER]"
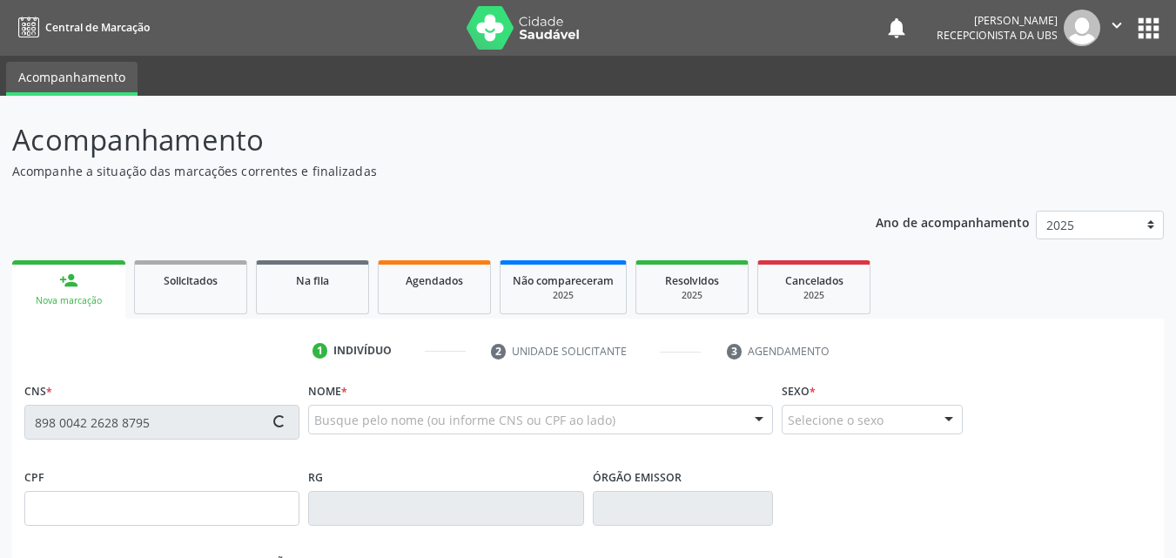
type input "133.256.064-40"
type input "11"
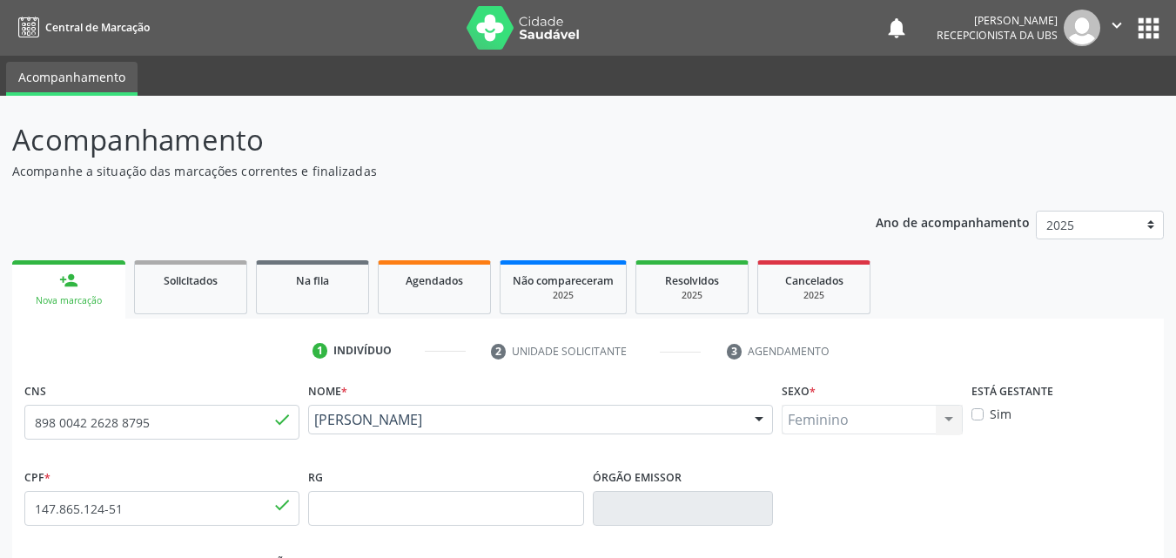
drag, startPoint x: 500, startPoint y: 440, endPoint x: 312, endPoint y: 426, distance: 189.4
click at [312, 426] on div "[PERSON_NAME] [PERSON_NAME] CNS: 898 0042 2628 8795 CPF: 147.865.124-51 Nascime…" at bounding box center [540, 426] width 465 height 42
copy span "[PERSON_NAME]"
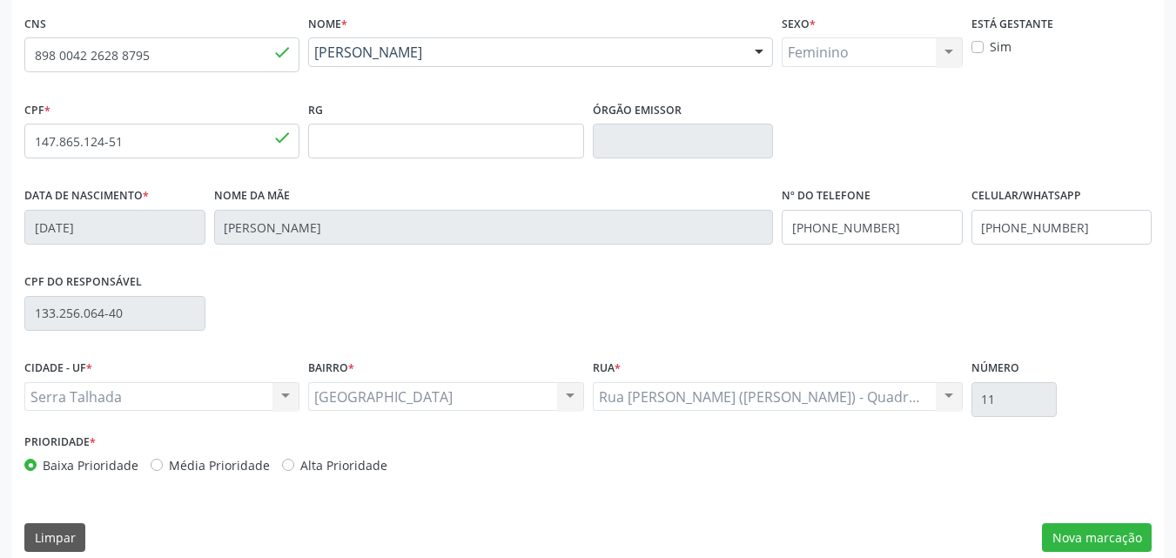
scroll to position [386, 0]
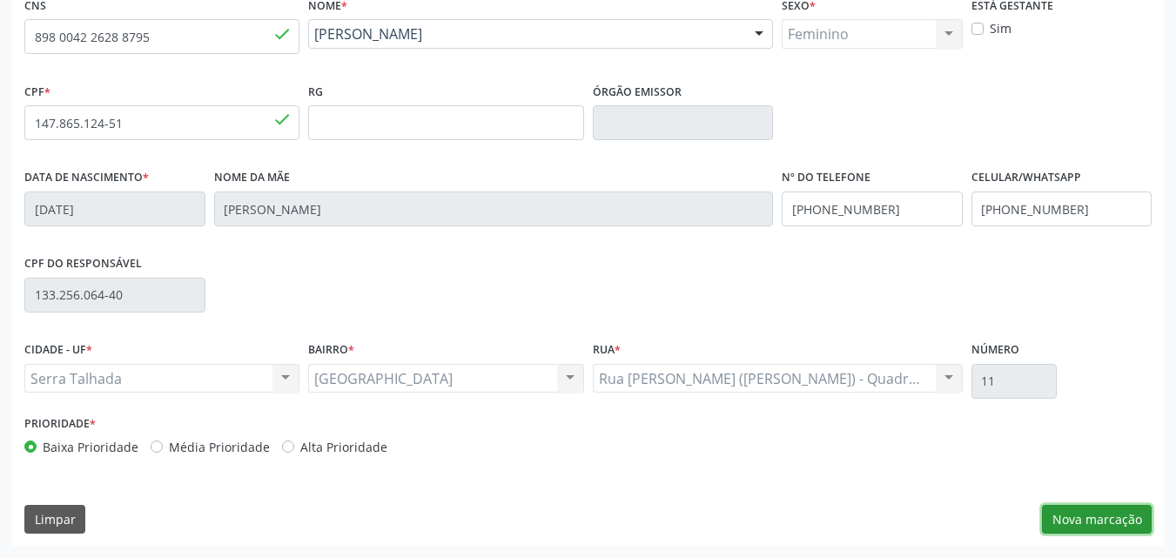
click at [1071, 518] on button "Nova marcação" at bounding box center [1097, 520] width 110 height 30
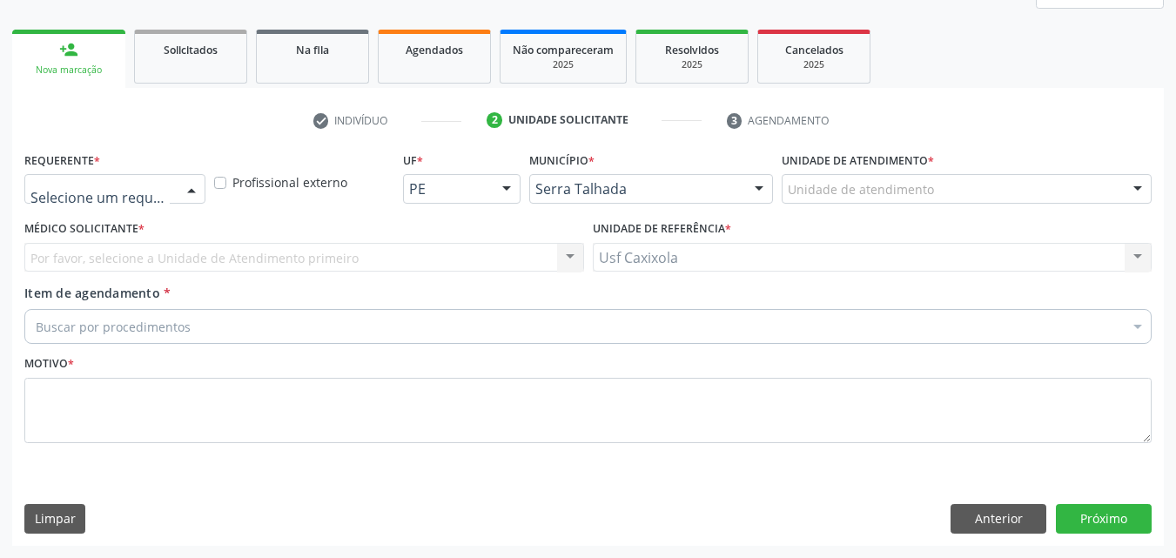
click at [185, 198] on div at bounding box center [191, 190] width 26 height 30
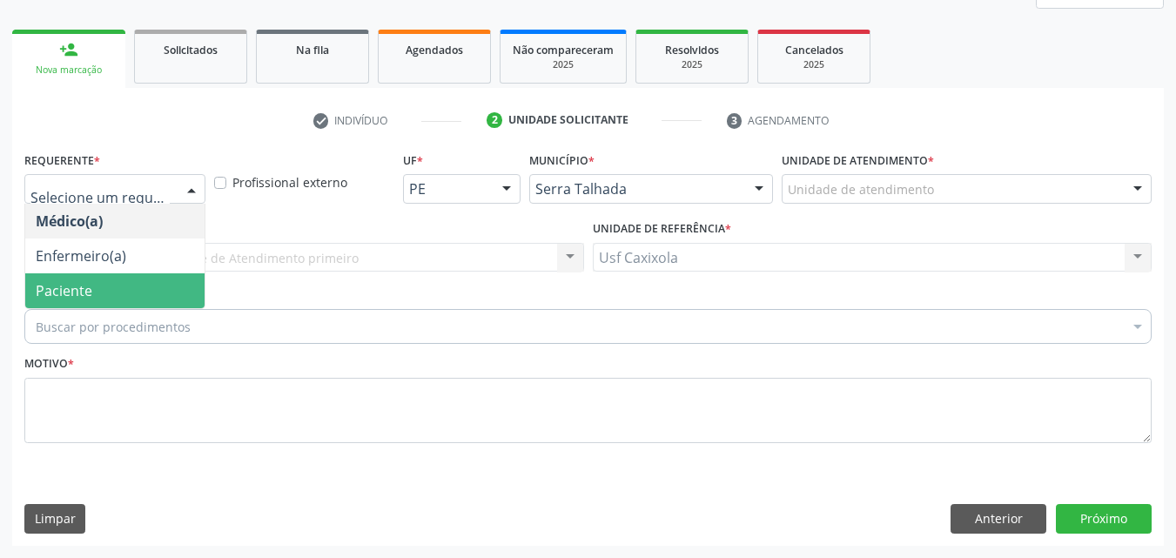
click at [170, 287] on span "Paciente" at bounding box center [114, 290] width 179 height 35
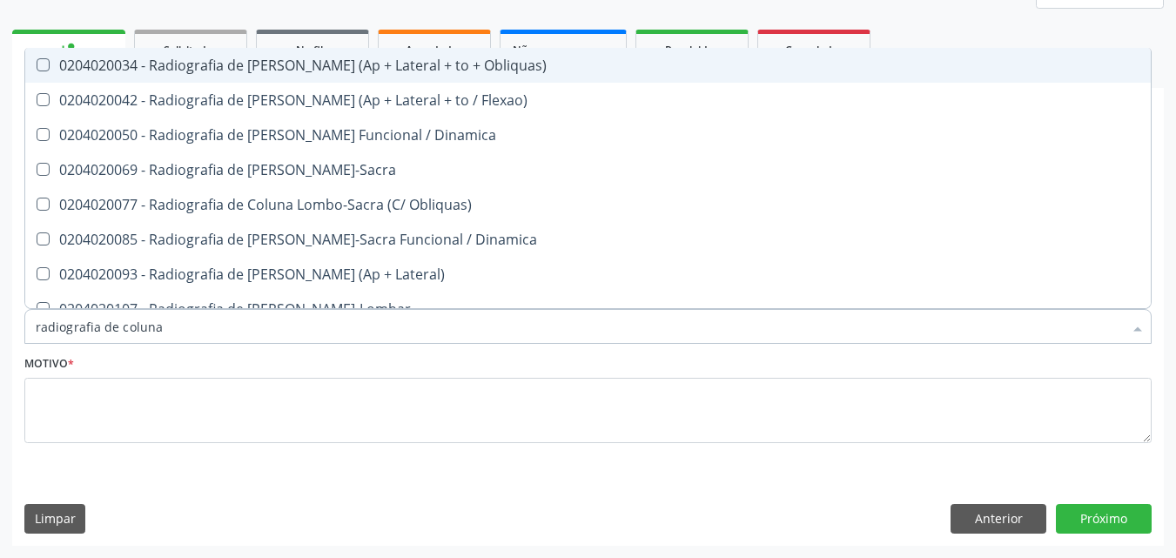
type input "radiografia de coluna"
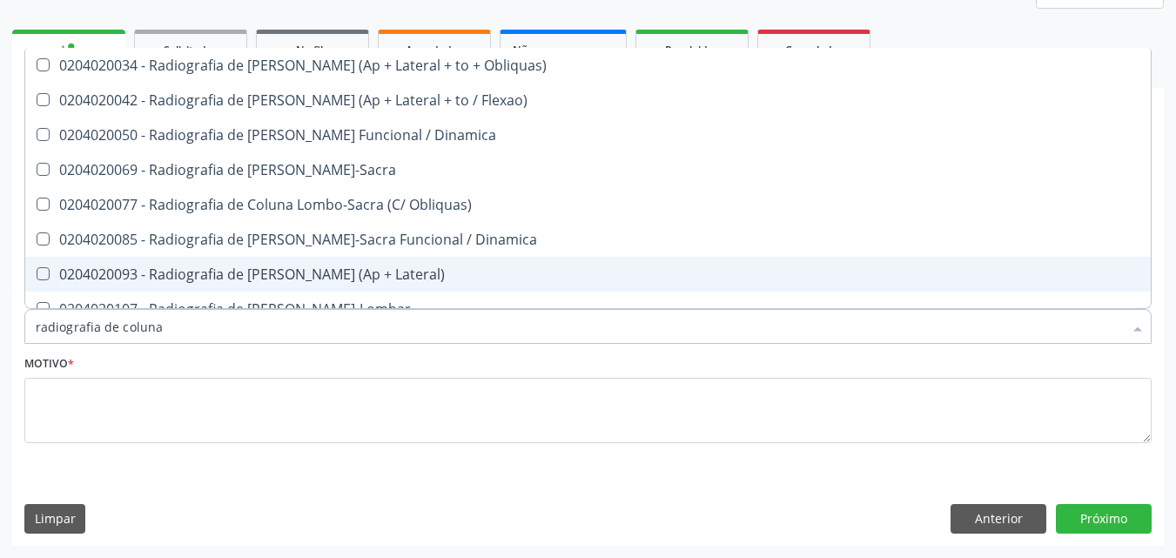
click at [309, 272] on div "0204020093 - Radiografia de [PERSON_NAME] (Ap + Lateral)" at bounding box center [588, 274] width 1104 height 14
checkbox Lateral\) "true"
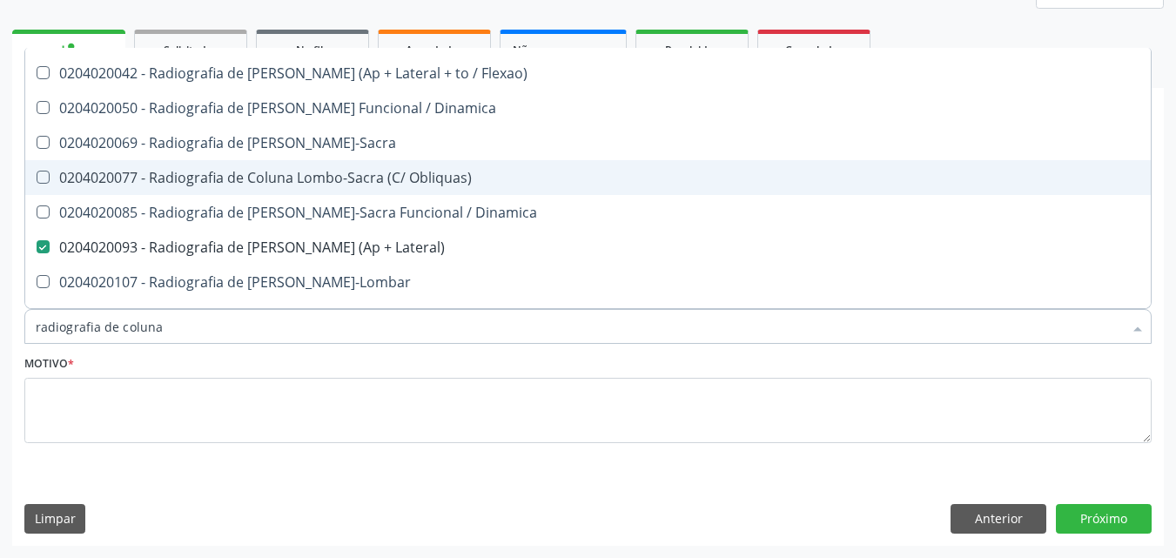
scroll to position [53, 0]
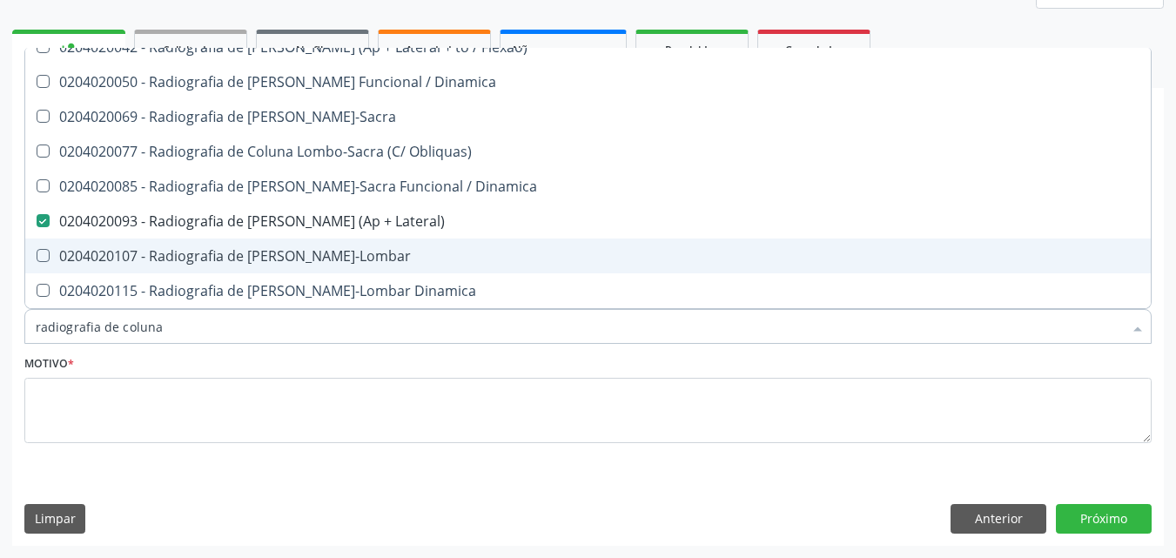
click at [312, 259] on div "0204020107 - Radiografia de [PERSON_NAME]-Lombar" at bounding box center [588, 256] width 1104 height 14
checkbox Toraco-Lombar "true"
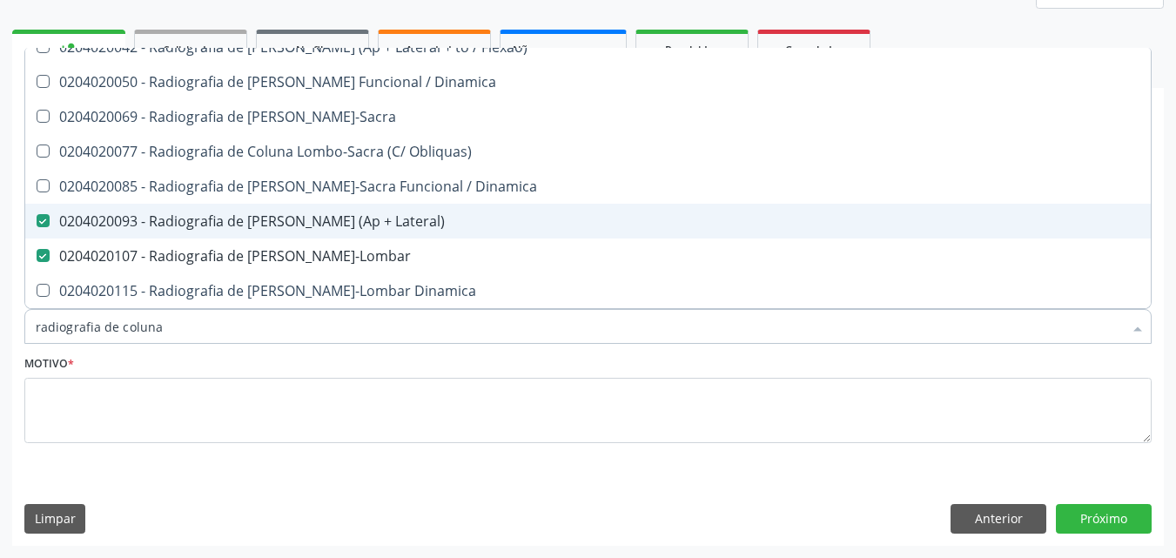
click at [291, 221] on div "0204020093 - Radiografia de [PERSON_NAME] (Ap + Lateral)" at bounding box center [588, 221] width 1104 height 14
checkbox Lateral\) "false"
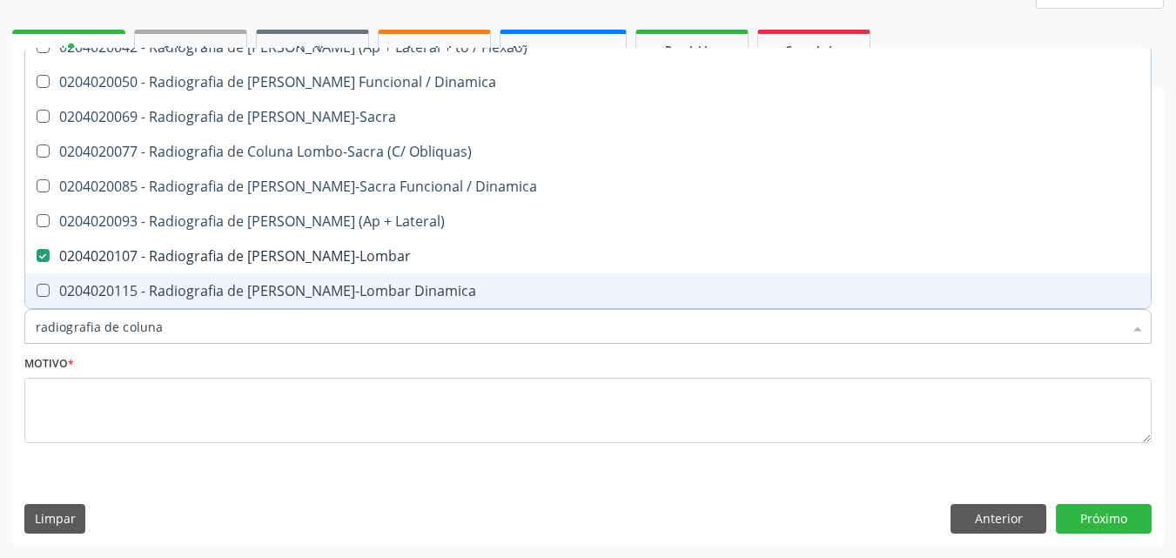
drag, startPoint x: 195, startPoint y: 340, endPoint x: 0, endPoint y: 335, distance: 195.0
click at [0, 335] on div "Acompanhamento Acompanhe a situação das marcações correntes e finalizadas Relat…" at bounding box center [588, 211] width 1176 height 693
type input "r"
checkbox Toraco-Lombar "false"
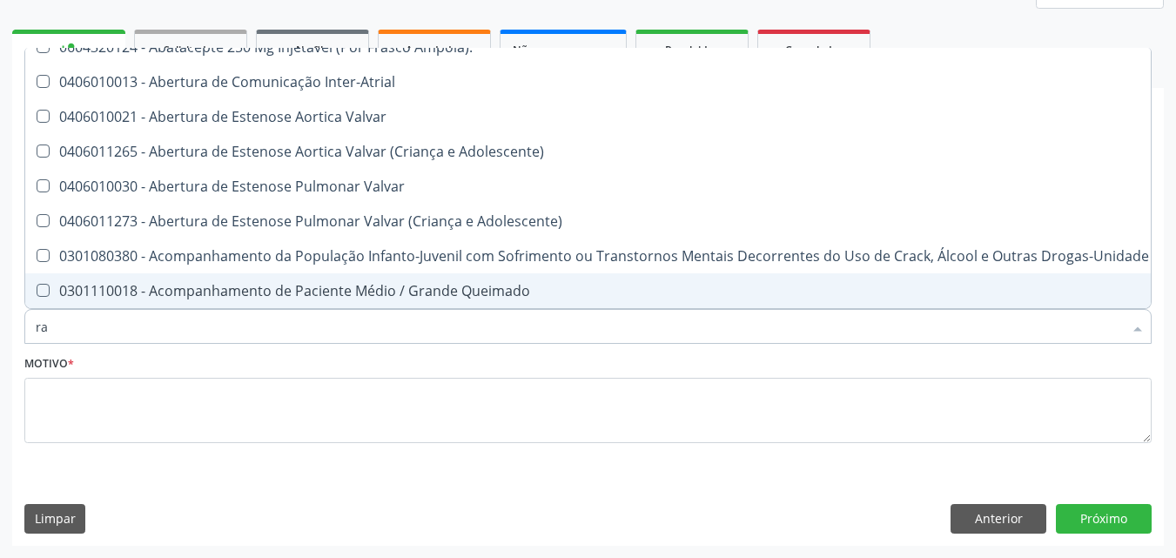
type input "rad"
checkbox C "true"
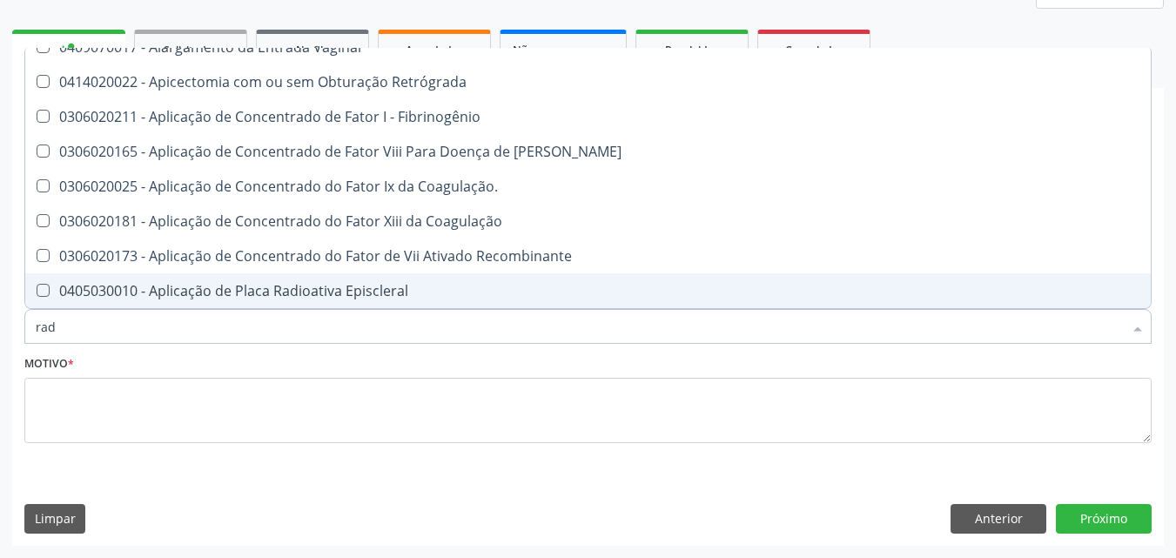
type input "radi"
checkbox Radioterapeuta "true"
checkbox Toraco-Lombar "false"
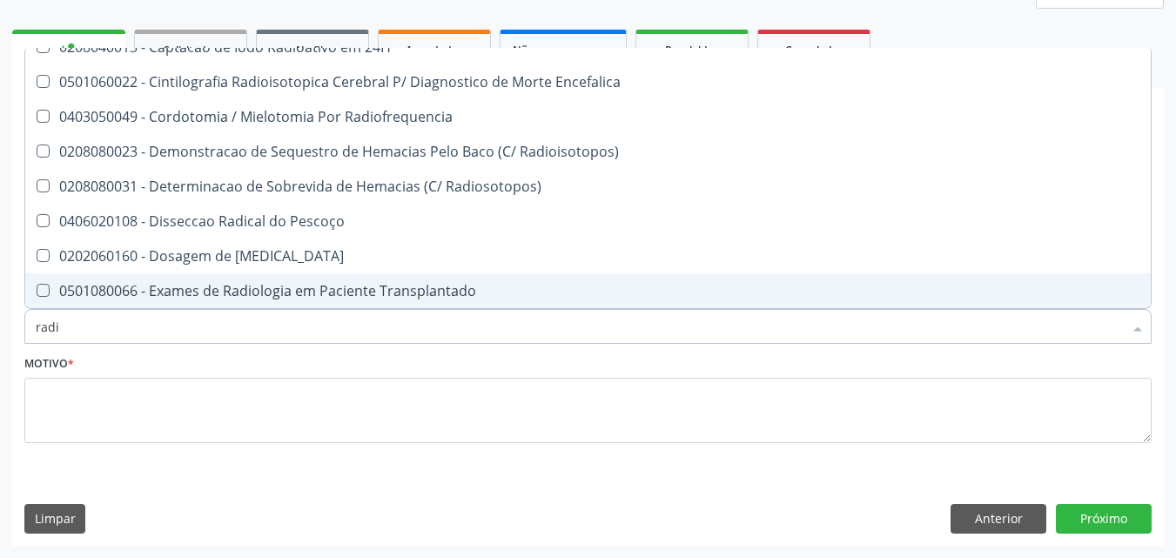
type input "radio"
checkbox Inferiores "true"
checkbox Toraco-Lombar "false"
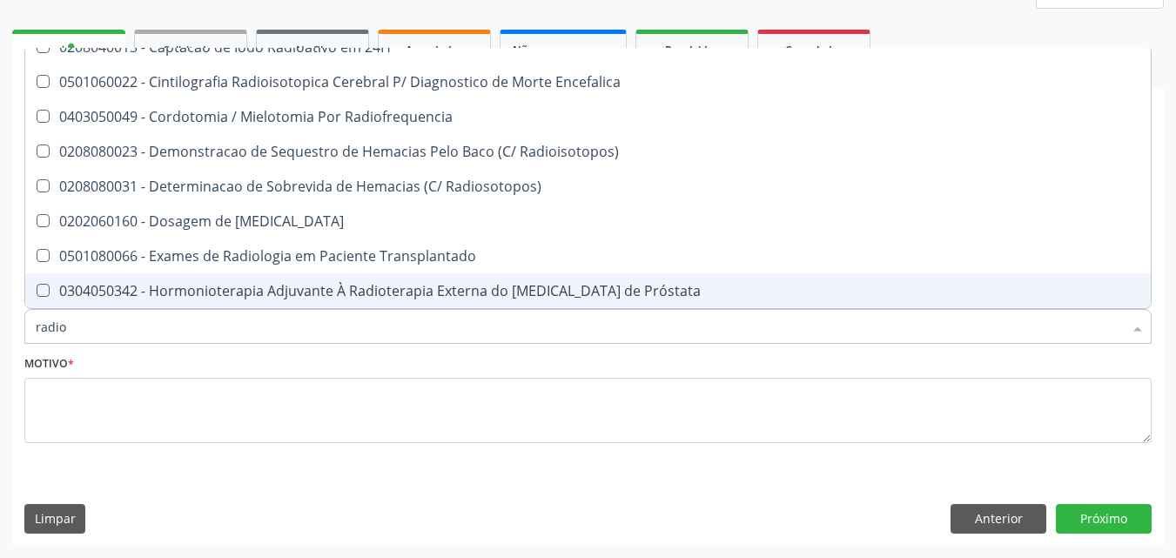
type input "radiog"
checkbox Obliquas\) "true"
checkbox Toraco-Lombar "false"
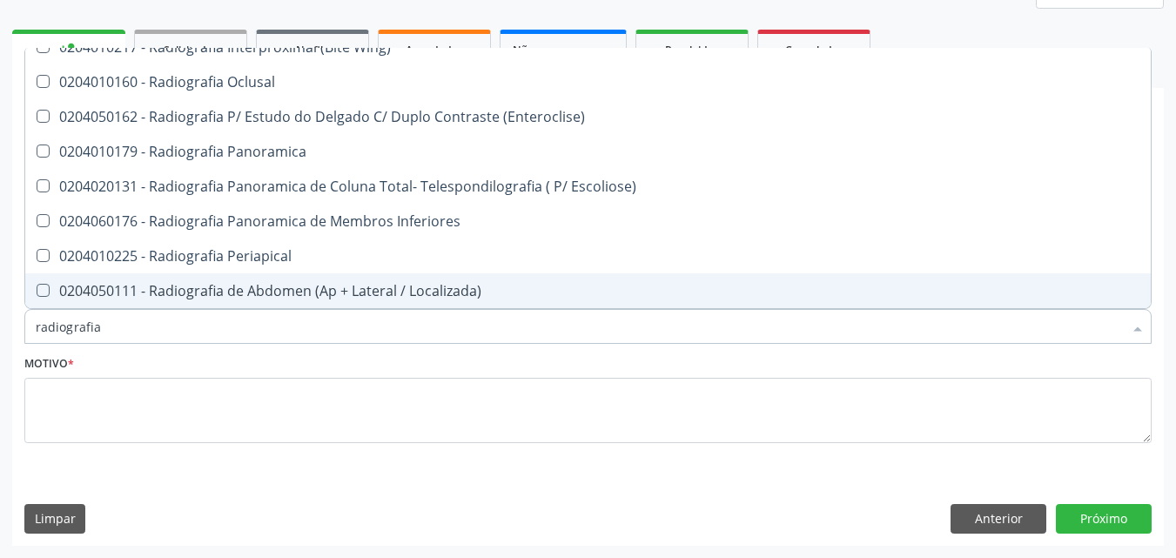
type input "radiografia d"
checkbox Clavicula "true"
checkbox Toraco-Lombar "false"
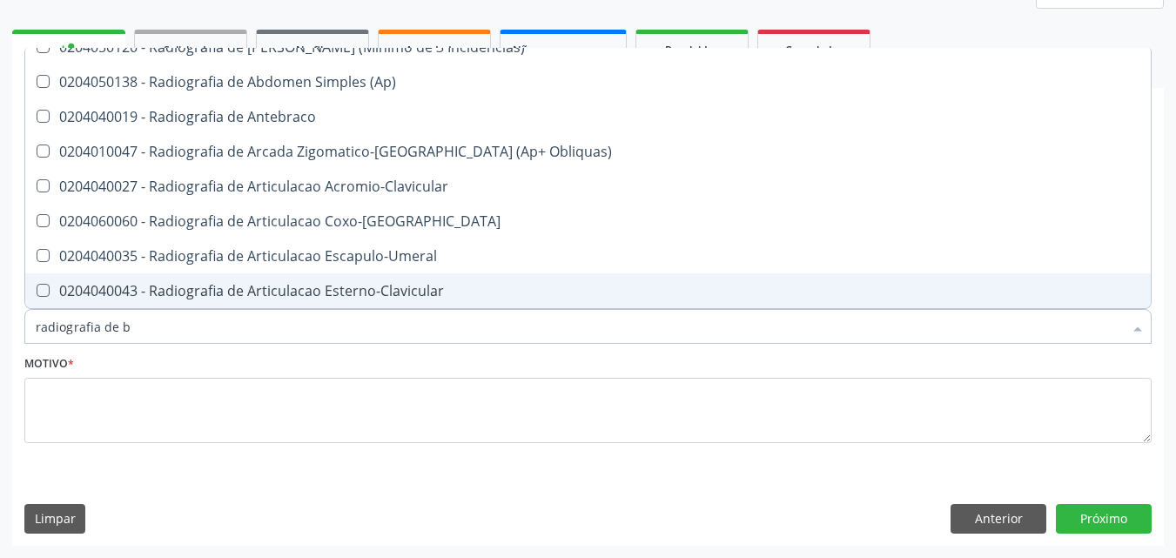
scroll to position [0, 0]
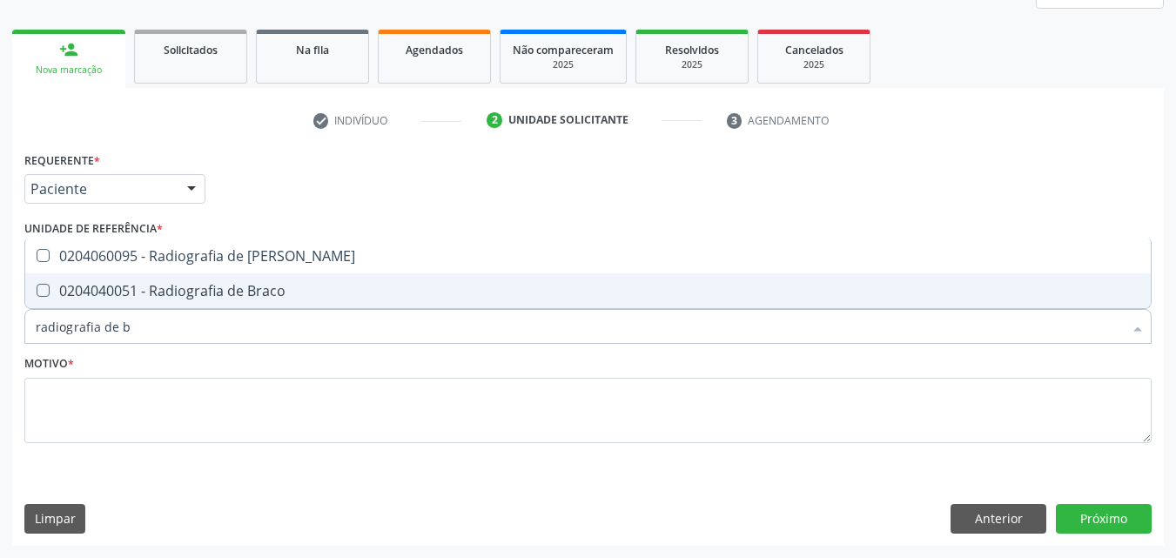
type input "radiografia de ba"
click at [73, 293] on div "0204060095 - Radiografia de [PERSON_NAME]" at bounding box center [588, 291] width 1104 height 14
checkbox Bacia "true"
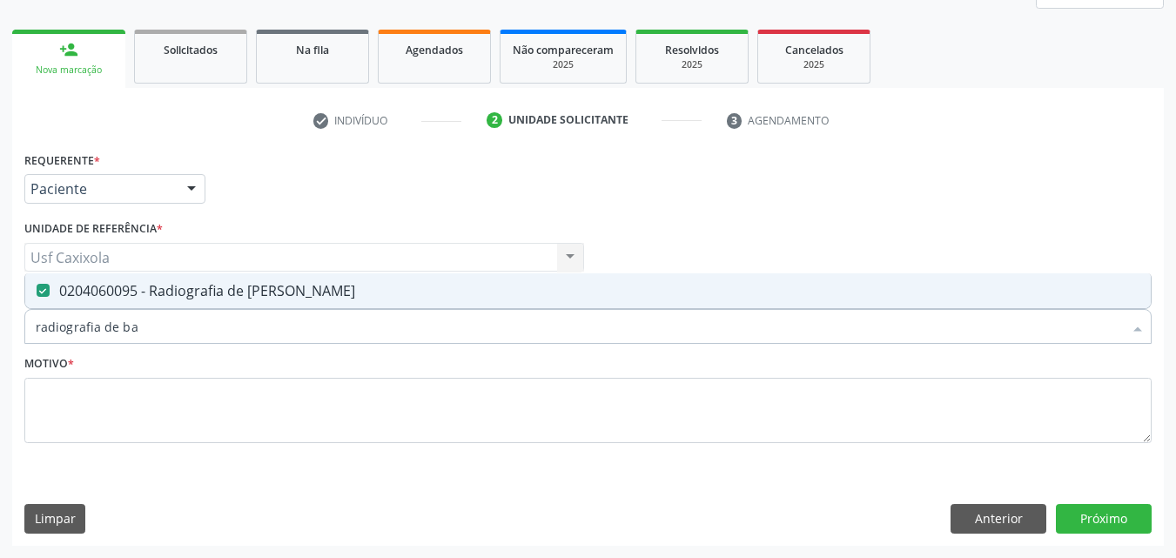
drag, startPoint x: 101, startPoint y: 338, endPoint x: 7, endPoint y: 338, distance: 94.0
click at [7, 338] on div "Acompanhamento Acompanhe a situação das marcações correntes e finalizadas Relat…" at bounding box center [588, 211] width 1176 height 693
type input "r"
checkbox Bacia "false"
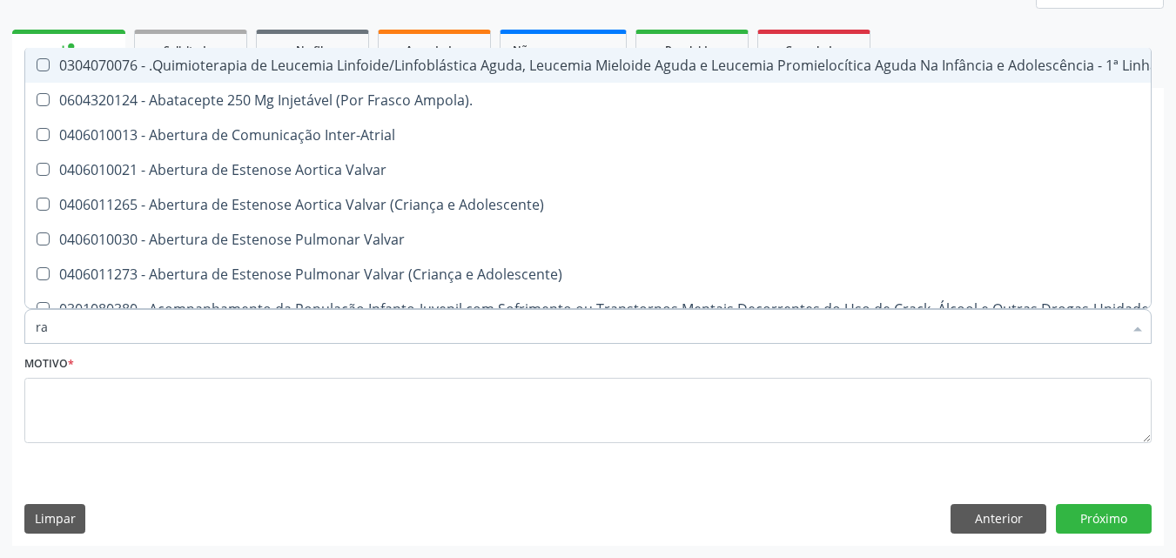
type input "rad"
checkbox Diastema "true"
checkbox C "true"
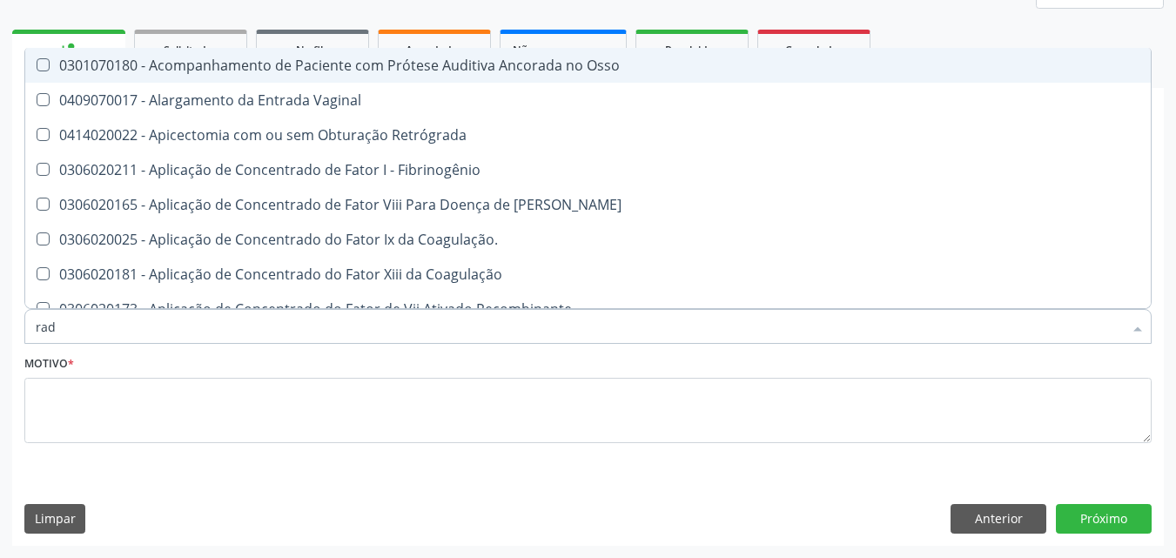
type input "radi"
checkbox Oncologia "true"
checkbox Radioterapeuta "true"
checkbox Bacia "false"
checkbox Toraco-Lombar "false"
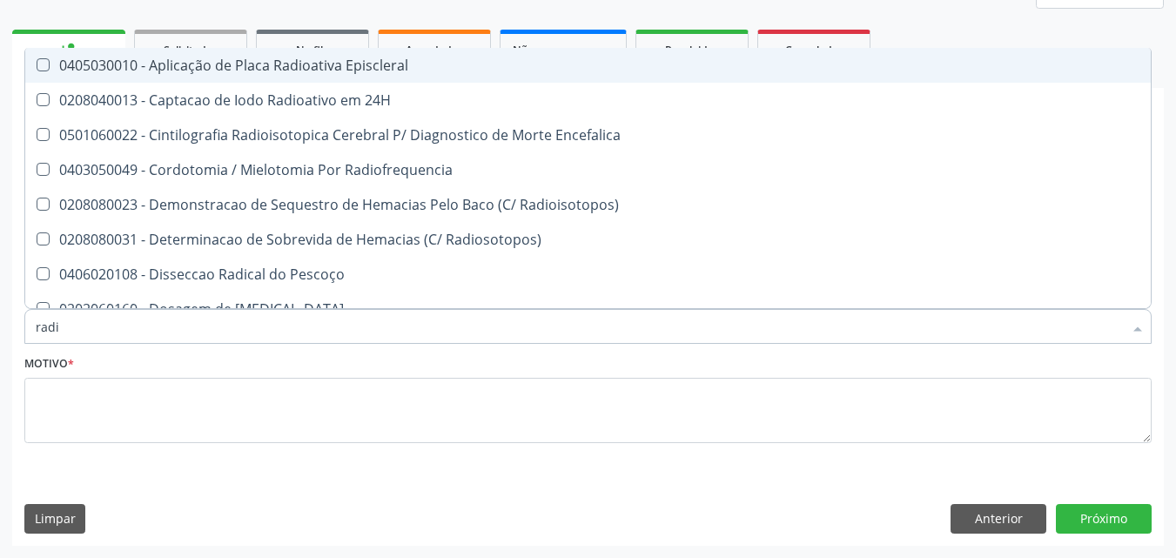
type input "radio"
checkbox Transradial "true"
checkbox Inferiores "true"
checkbox Bacia "false"
checkbox Toraco-Lombar "false"
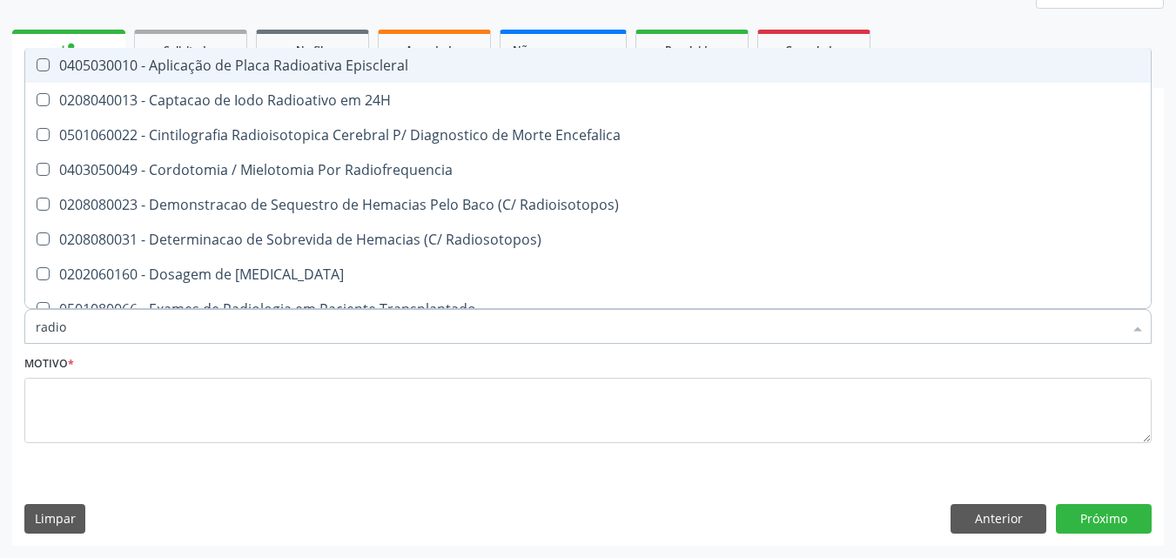
type input "radiog"
checkbox Hirtz\) "true"
checkbox Obliquas\) "true"
checkbox Bacia "false"
checkbox Toraco-Lombar "false"
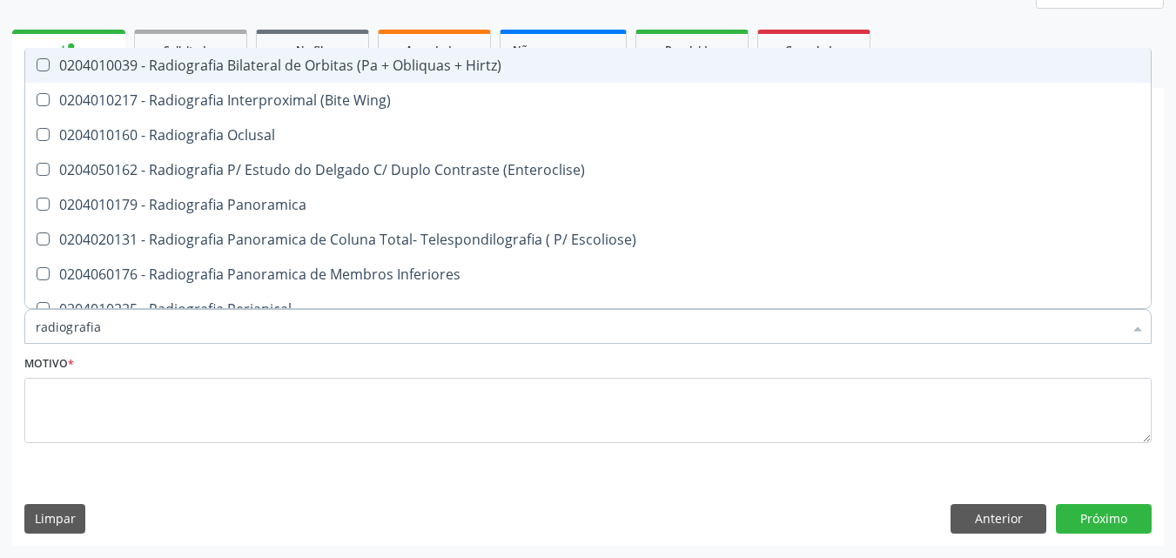
type input "radiografia d"
checkbox Obliquas\) "true"
checkbox Bacia "false"
checkbox Clavicula "true"
checkbox Toraco-Lombar "false"
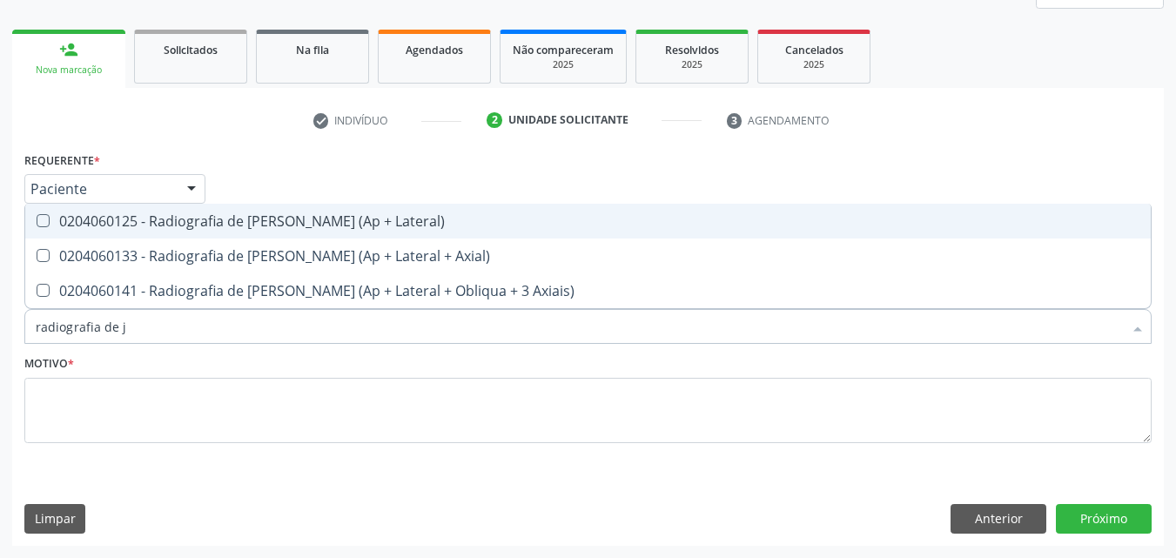
type input "radiografia de jo"
click at [165, 224] on div "0204060125 - Radiografia de Joelho (Ap + Lateral)" at bounding box center [588, 221] width 1104 height 14
checkbox Lateral\) "true"
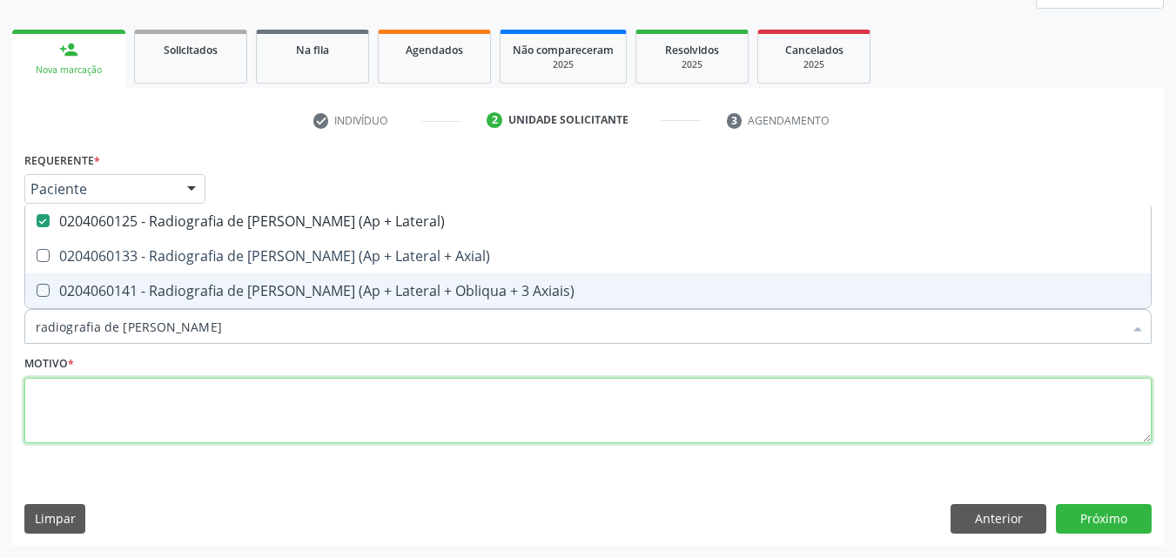
click at [171, 386] on textarea at bounding box center [587, 411] width 1127 height 66
checkbox Axial\) "true"
checkbox Axiais\) "true"
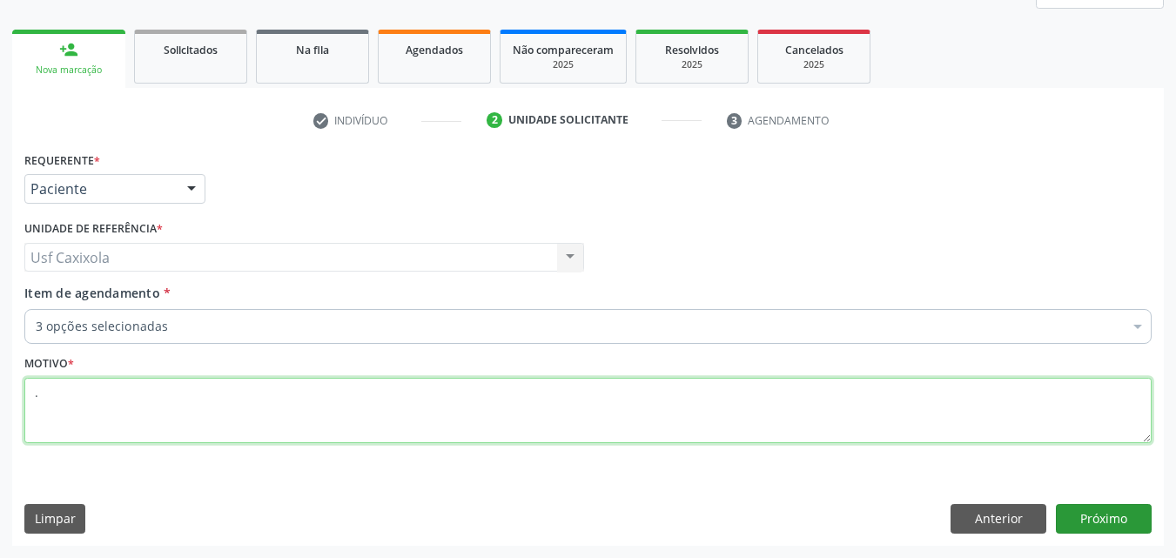
type textarea "."
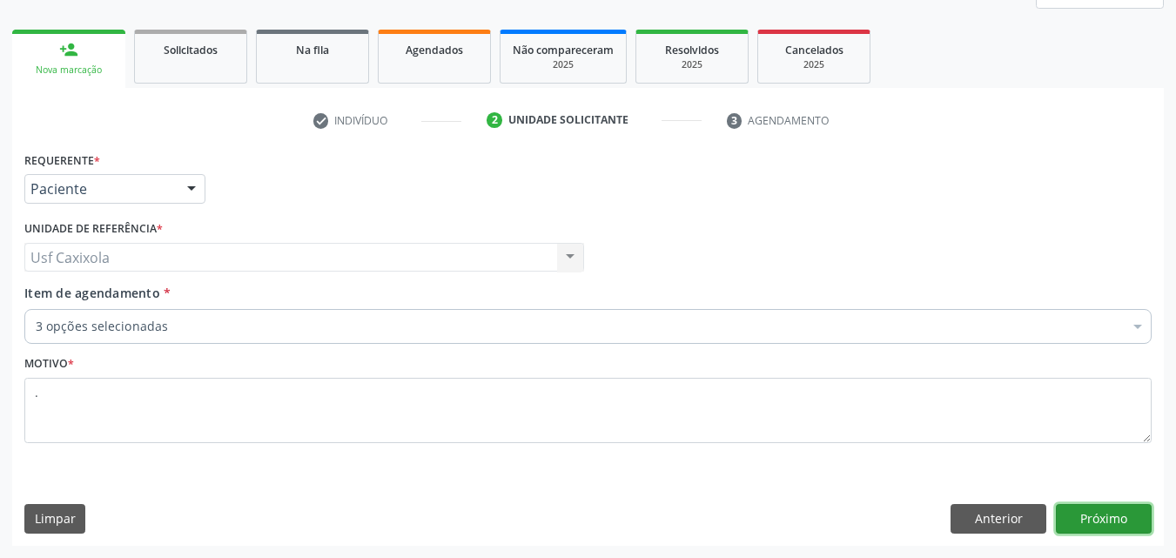
click at [1085, 517] on button "Próximo" at bounding box center [1104, 519] width 96 height 30
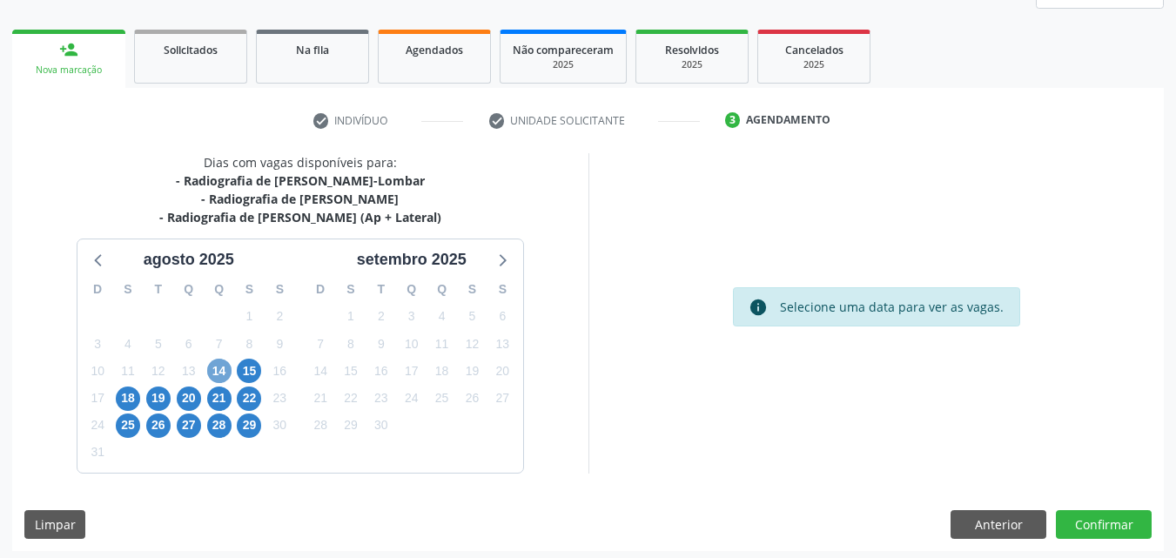
click at [220, 375] on span "14" at bounding box center [219, 371] width 24 height 24
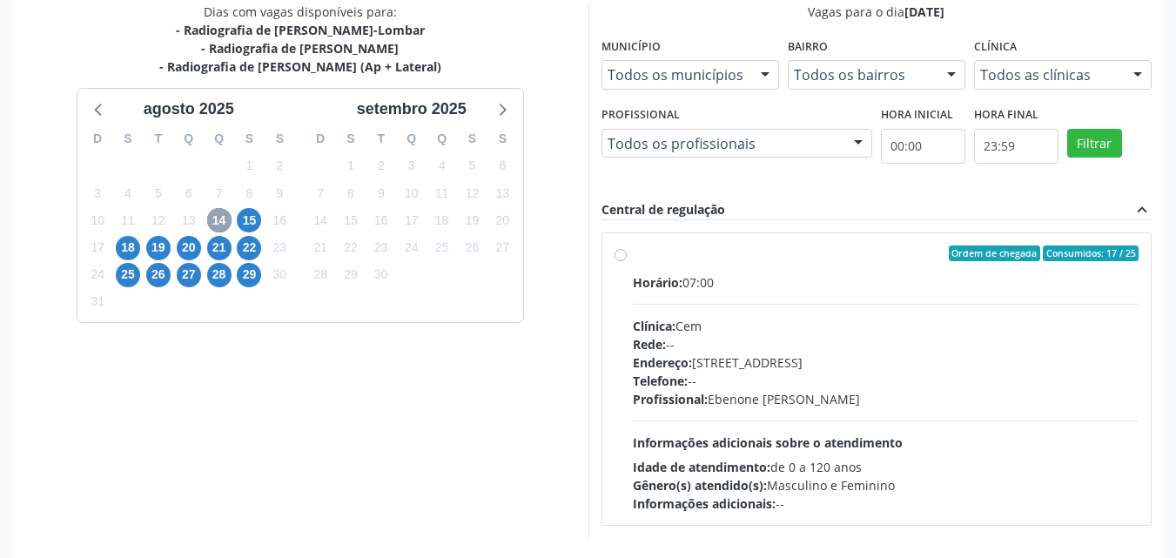
scroll to position [405, 0]
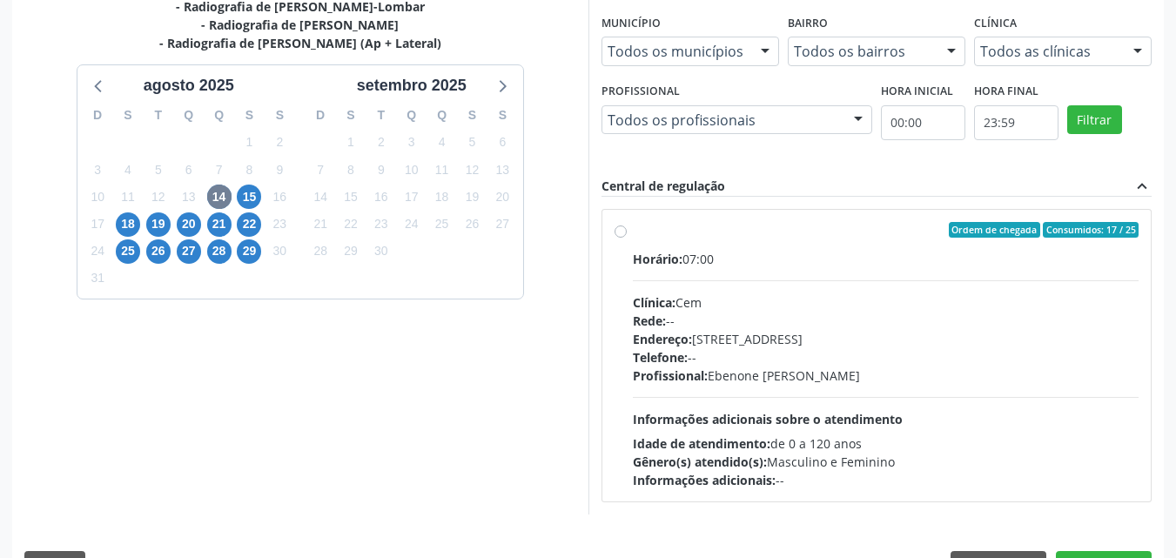
click at [633, 234] on label "Ordem de chegada Consumidos: 17 / 25 Horário: 07:00 Clínica: Cem Rede: -- Ender…" at bounding box center [886, 355] width 507 height 267
click at [622, 234] on input "Ordem de chegada Consumidos: 17 / 25 Horário: 07:00 Clínica: Cem Rede: -- Ender…" at bounding box center [620, 230] width 12 height 16
radio input "true"
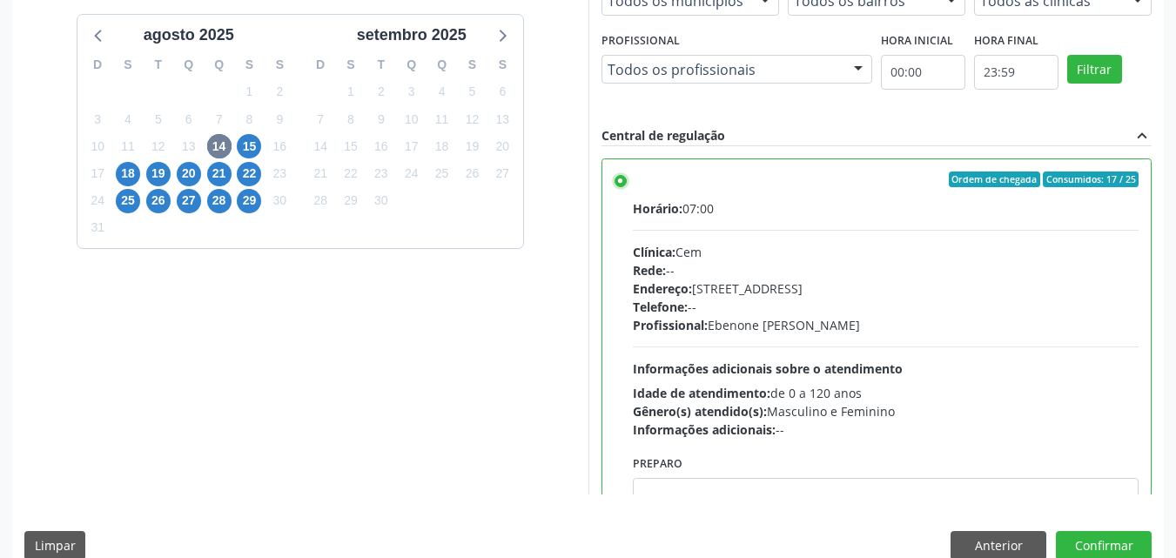
scroll to position [482, 0]
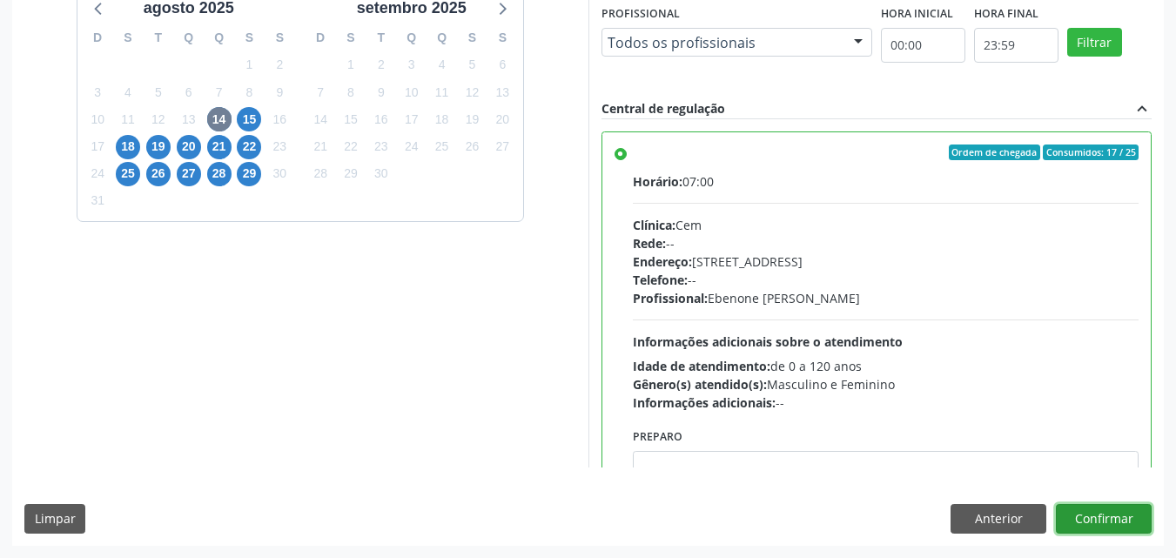
click at [1100, 521] on button "Confirmar" at bounding box center [1104, 519] width 96 height 30
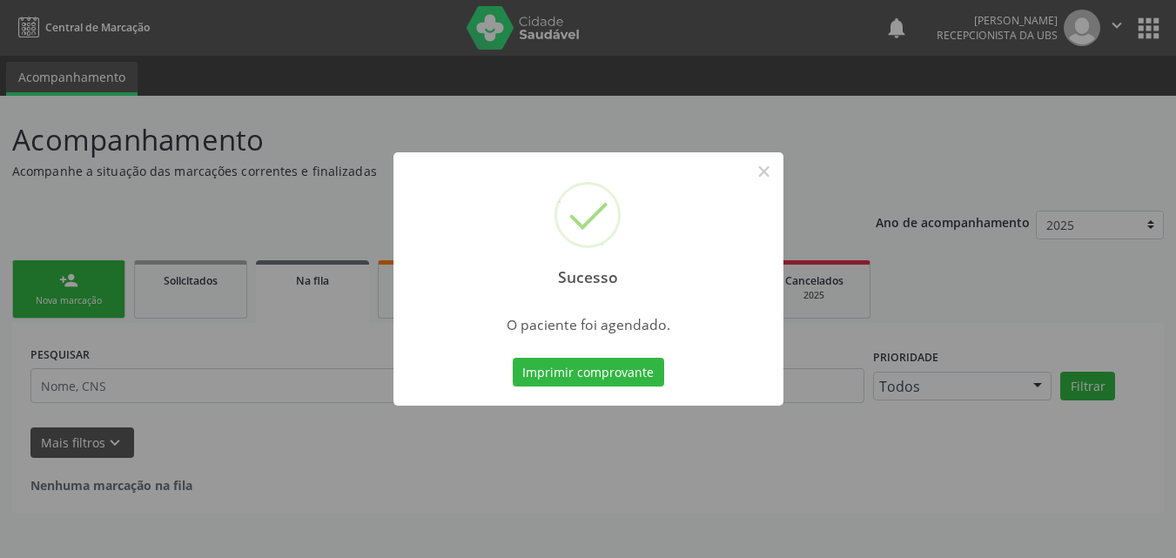
scroll to position [0, 0]
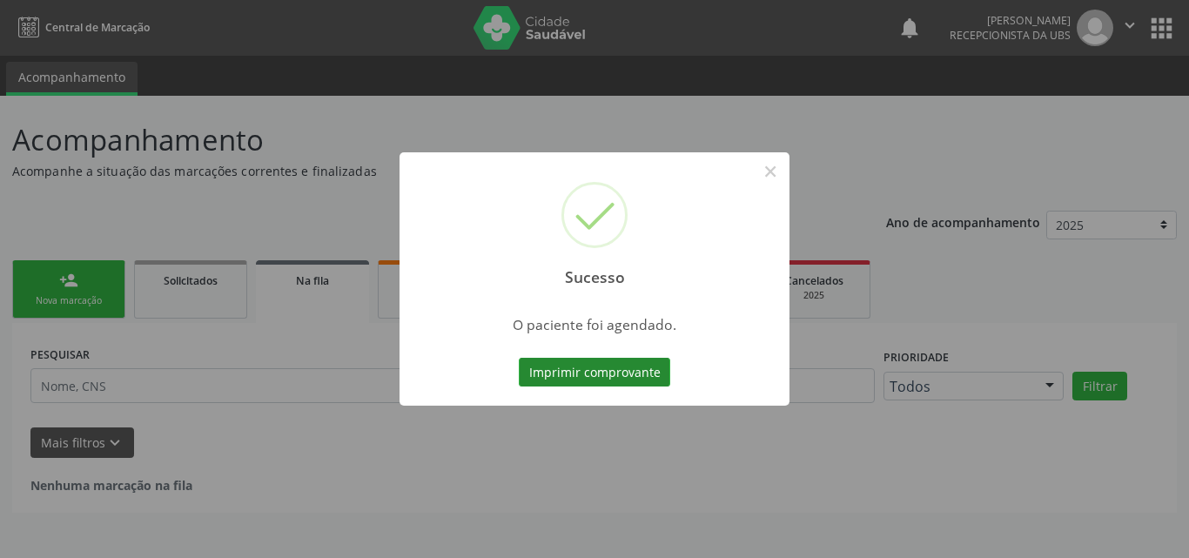
click at [569, 376] on button "Imprimir comprovante" at bounding box center [594, 373] width 151 height 30
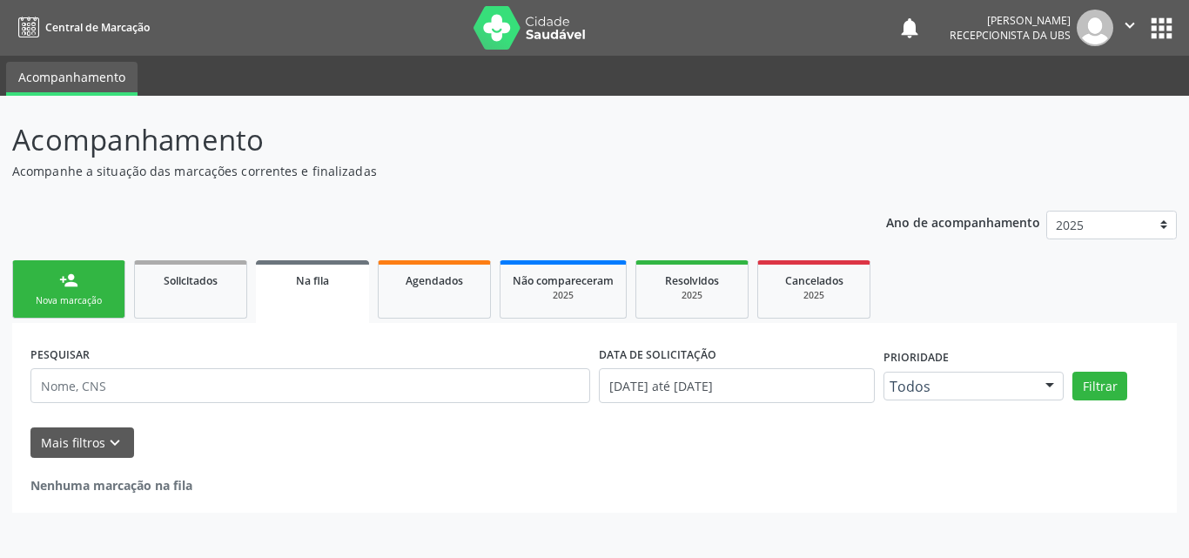
click at [89, 299] on div "Nova marcação" at bounding box center [68, 300] width 87 height 13
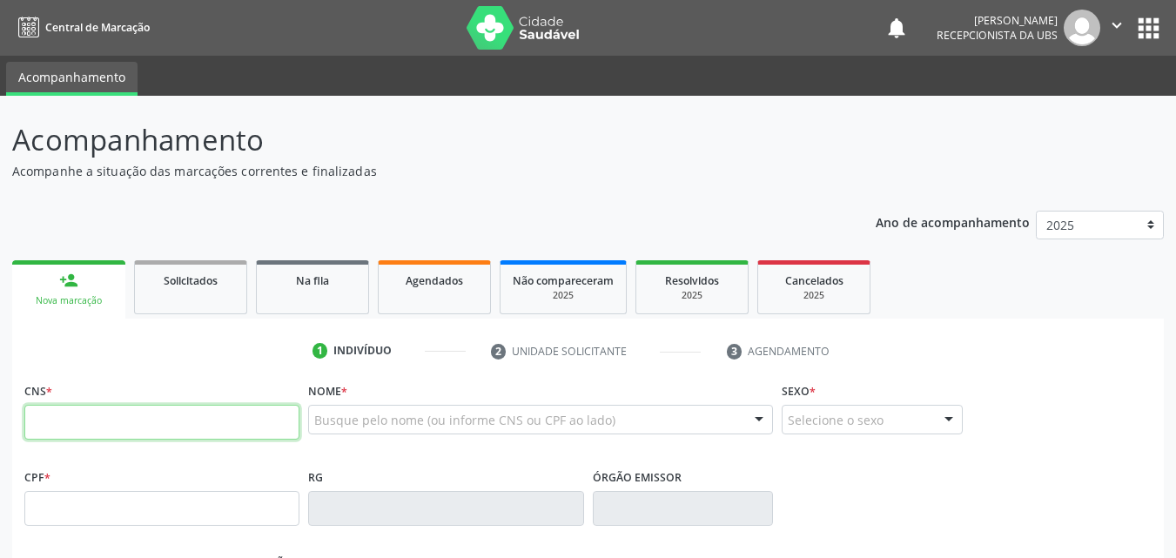
click at [144, 421] on input "text" at bounding box center [161, 422] width 275 height 35
paste input "705 4004 9316 4490"
type input "705 4004 9316 4490"
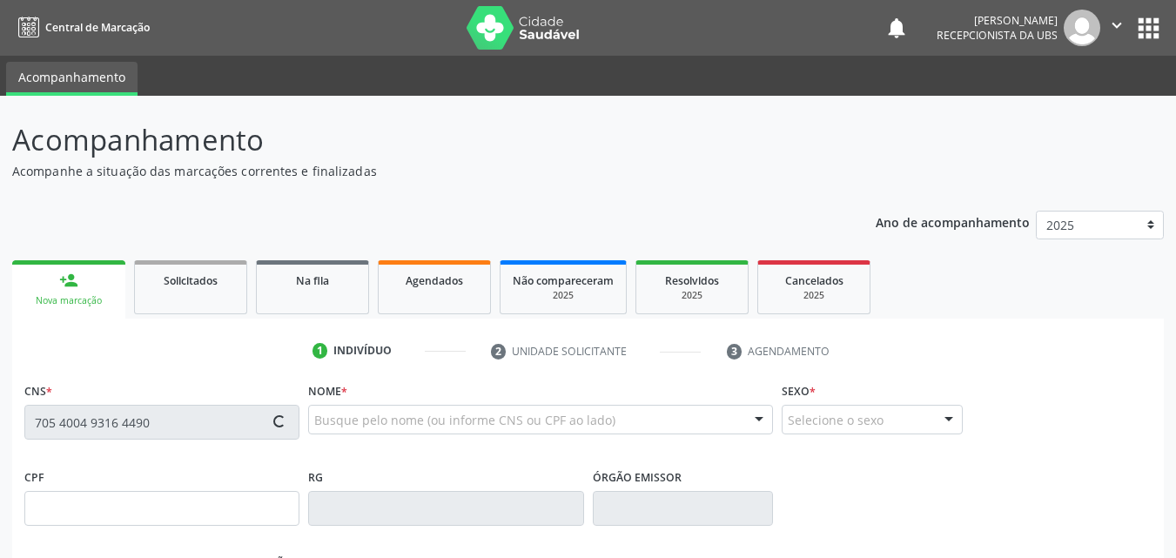
type input "31/08/1982"
type input "Maria Aparecida da Silva"
type input "(87) 99967-7535"
type input "79"
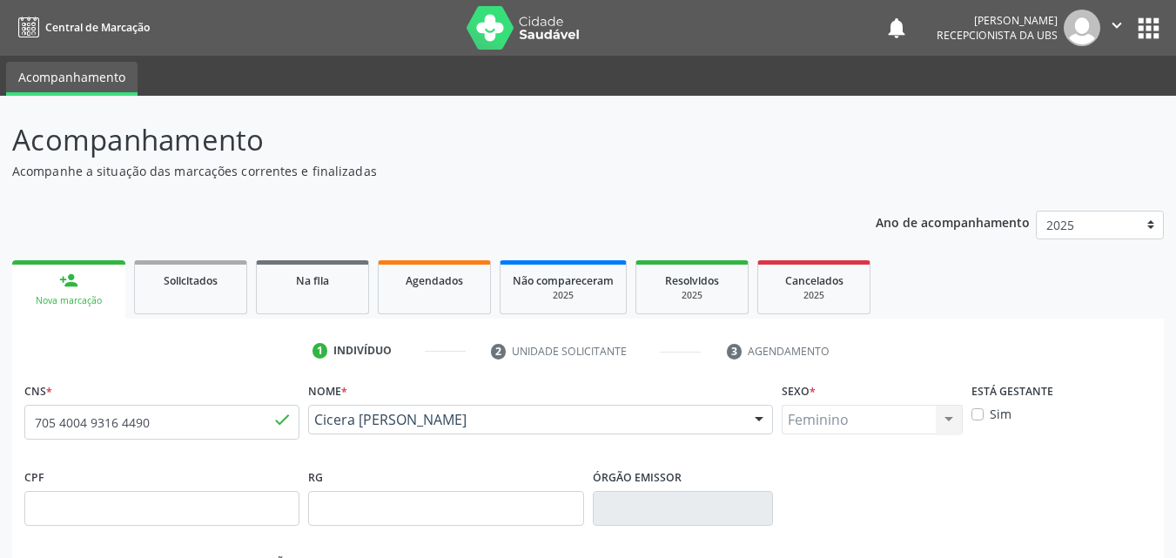
drag, startPoint x: 487, startPoint y: 452, endPoint x: 311, endPoint y: 422, distance: 179.1
click at [311, 422] on div "Nome * Cicera Rosangela da Silva Cicera Rosangela da Silva CNS: 705 4004 9316 4…" at bounding box center [540, 421] width 473 height 86
copy span "Cicera Rosangela da Silva"
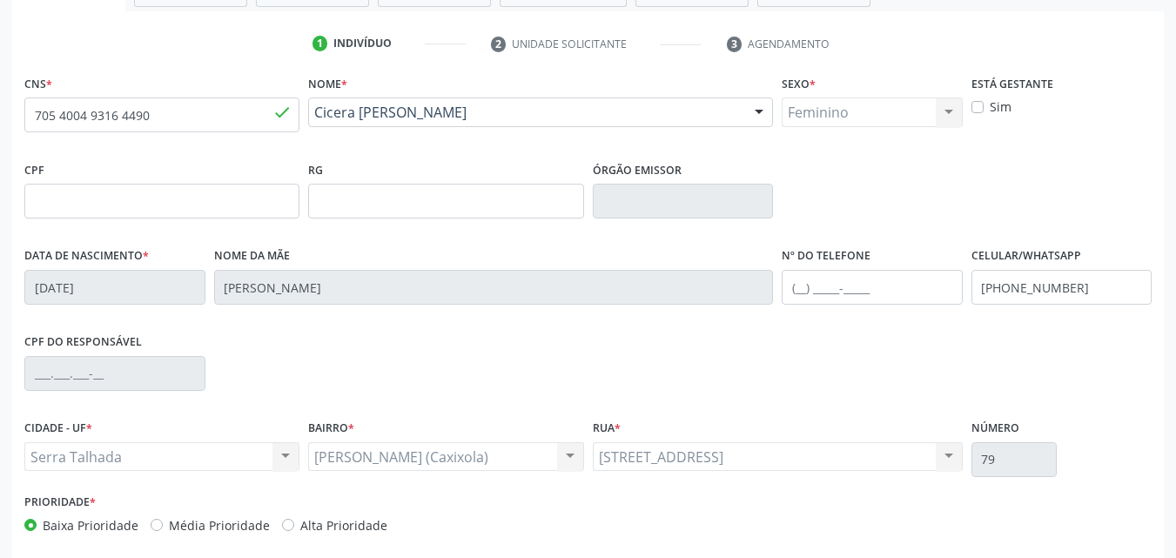
scroll to position [386, 0]
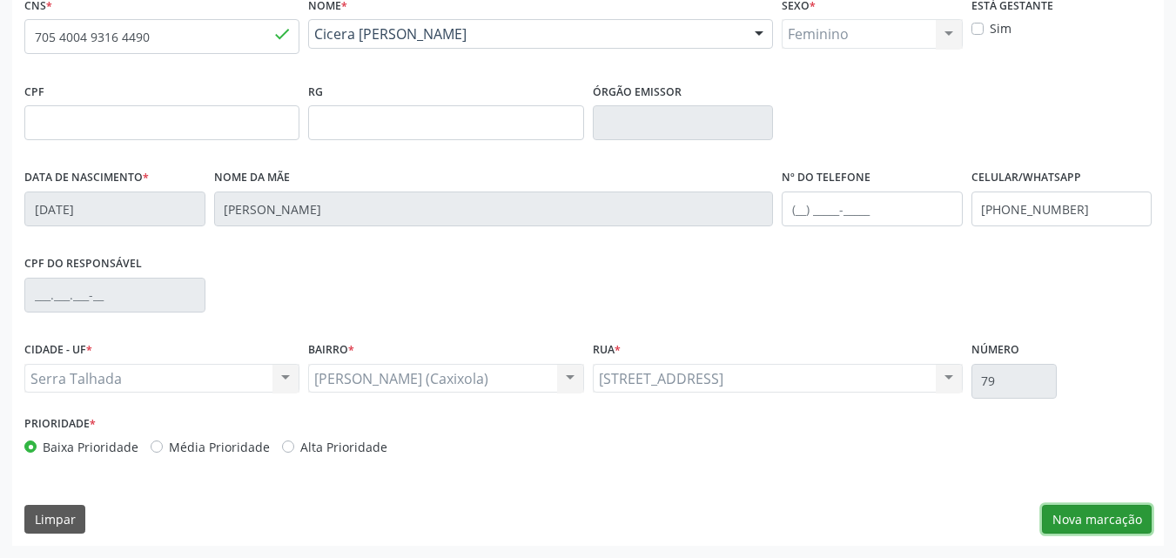
click at [1119, 525] on button "Nova marcação" at bounding box center [1097, 520] width 110 height 30
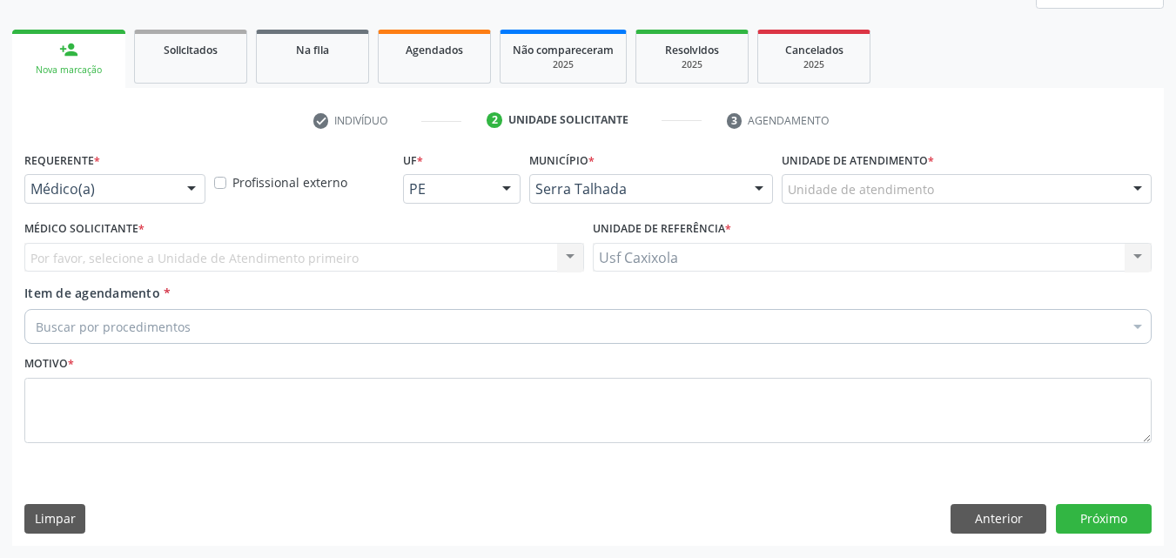
click at [150, 198] on div "Médico(a)" at bounding box center [114, 189] width 181 height 30
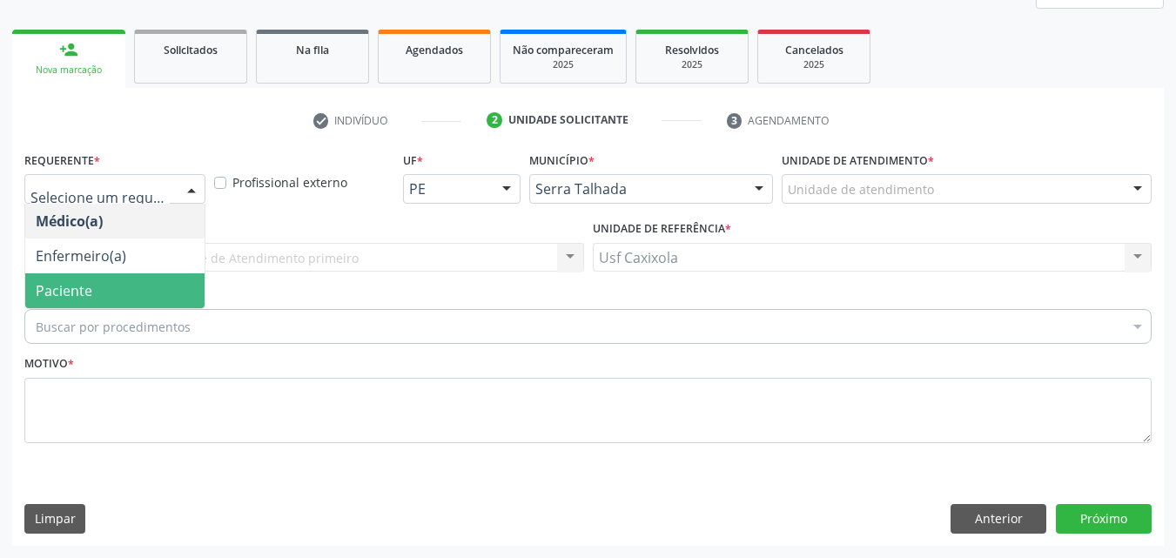
click at [131, 300] on span "Paciente" at bounding box center [114, 290] width 179 height 35
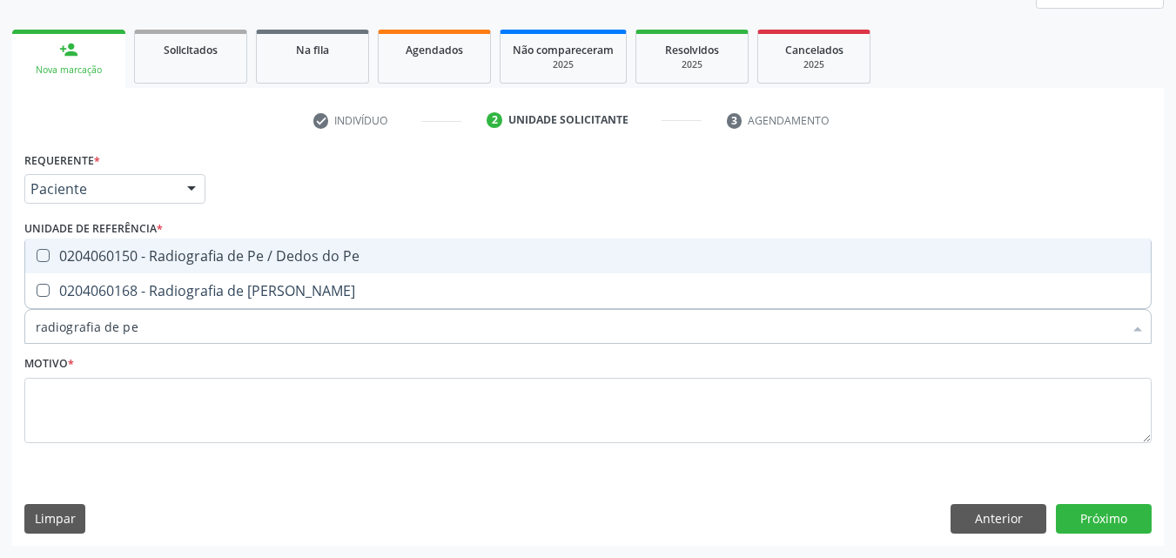
type input "radiografia de pe"
click at [152, 255] on div "0204060150 - Radiografia de Pe / Dedos do Pe" at bounding box center [588, 256] width 1104 height 14
checkbox Pe "true"
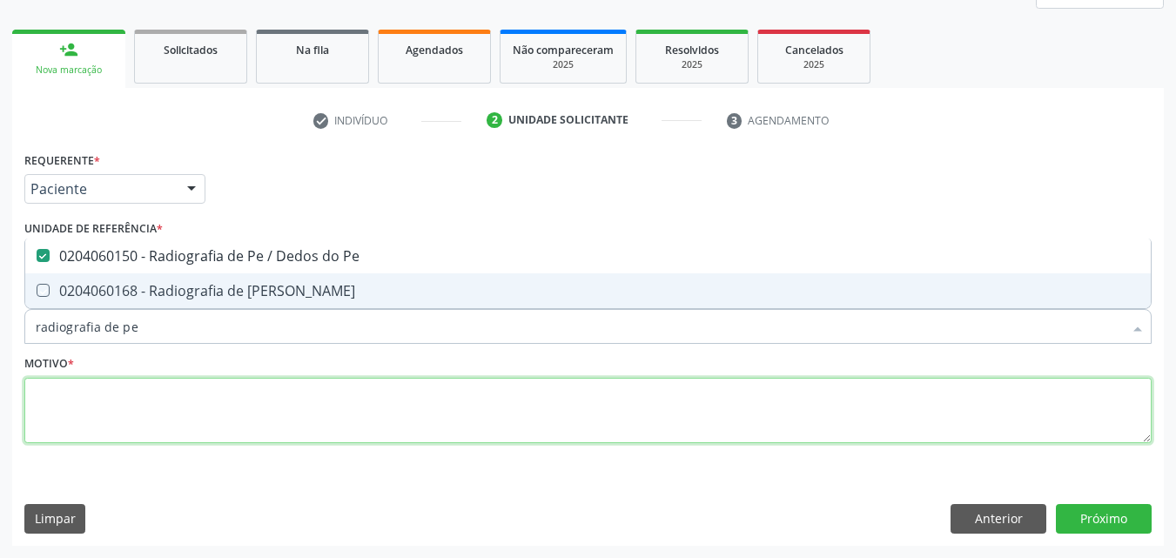
click at [221, 398] on textarea at bounding box center [587, 411] width 1127 height 66
checkbox Perna "true"
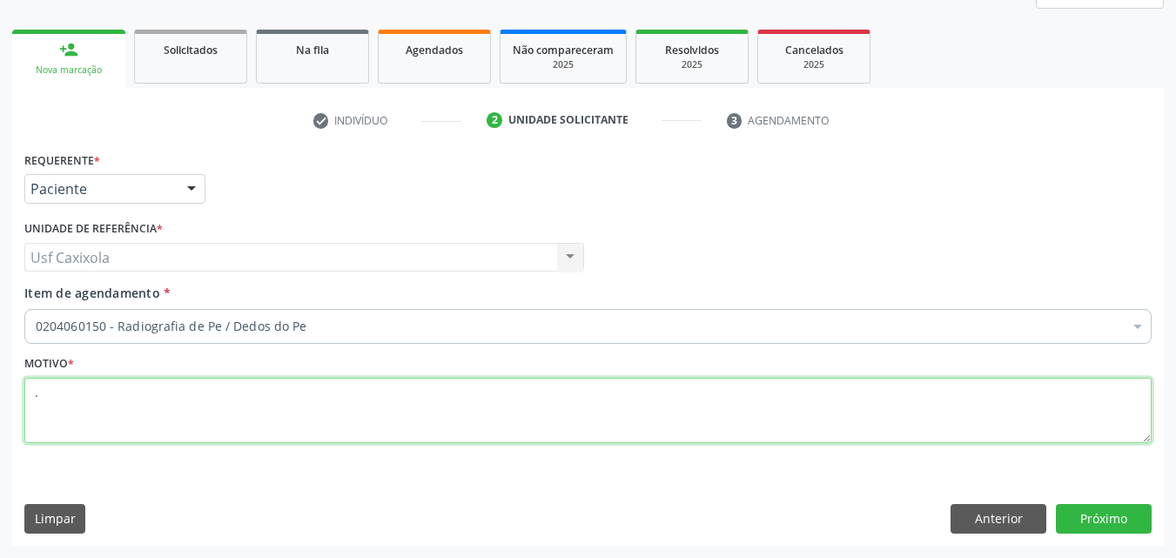
type textarea "."
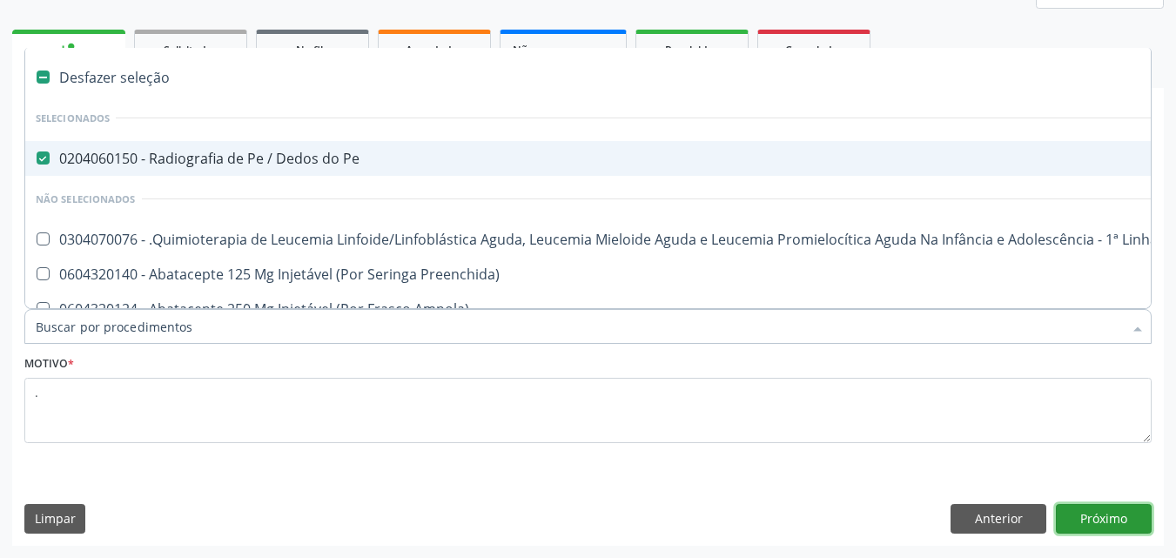
click at [1104, 514] on button "Próximo" at bounding box center [1104, 519] width 96 height 30
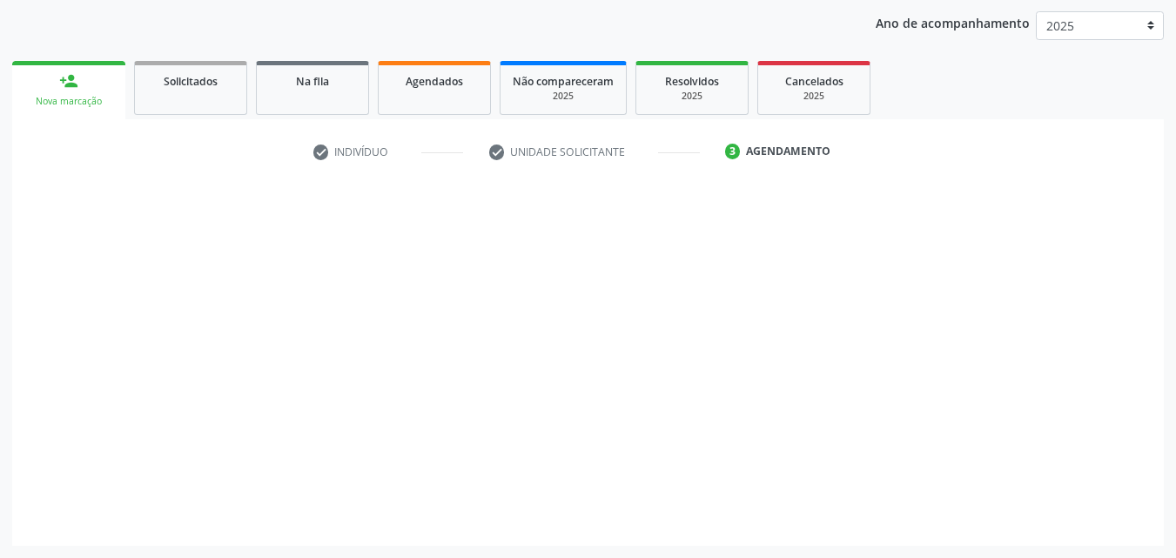
scroll to position [199, 0]
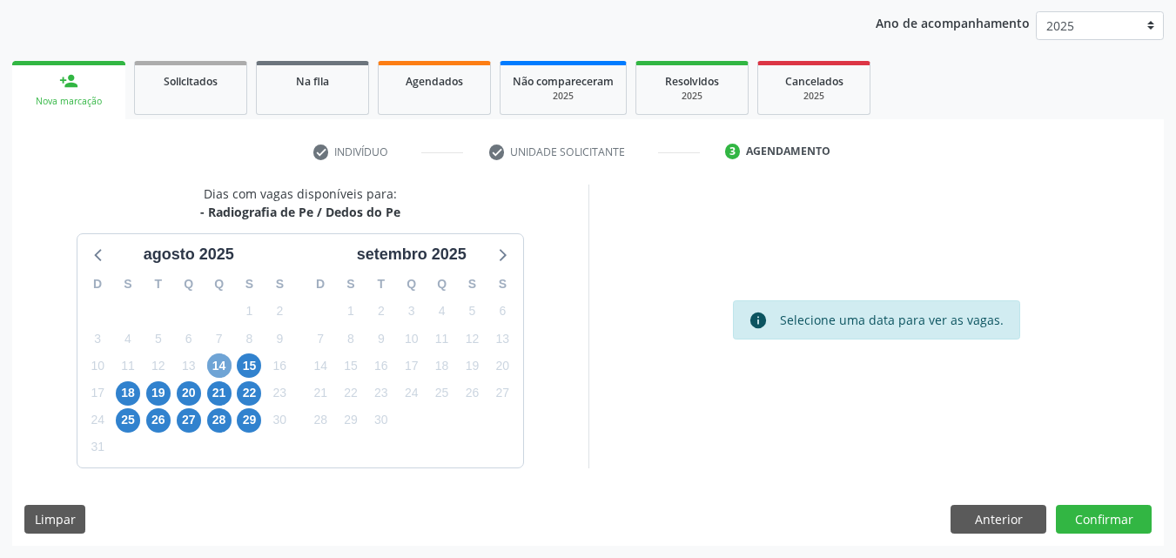
click at [214, 371] on span "14" at bounding box center [219, 365] width 24 height 24
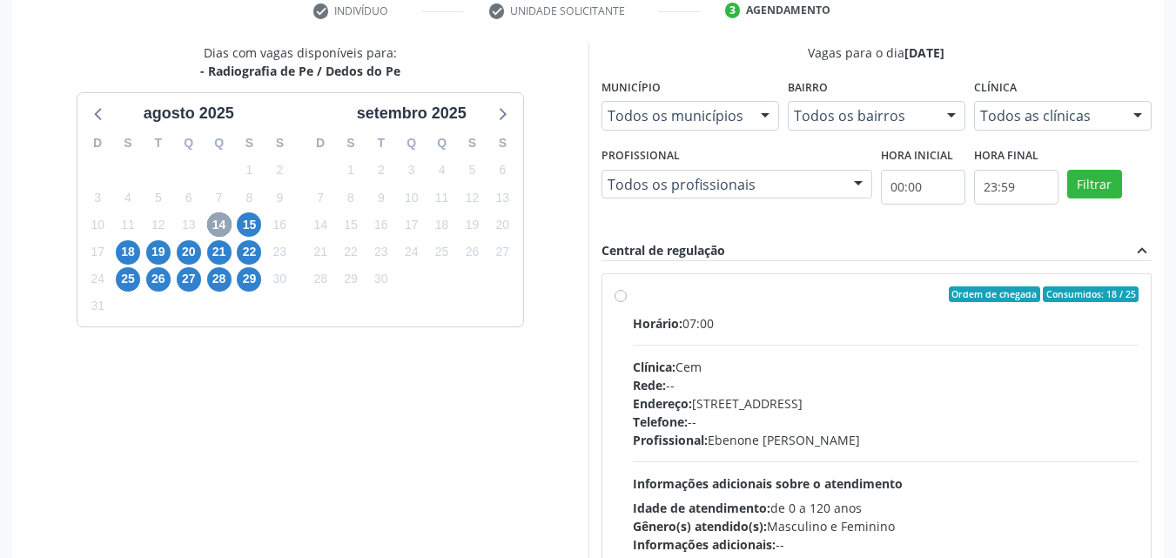
scroll to position [373, 0]
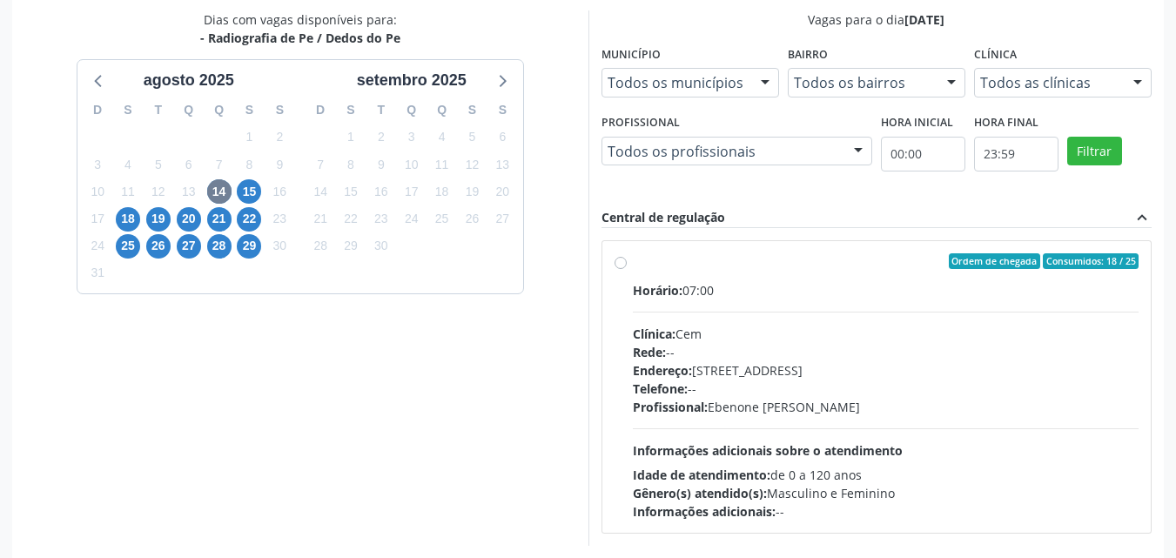
click at [633, 265] on label "Ordem de chegada Consumidos: 18 / 25 Horário: 07:00 Clínica: Cem Rede: -- Ender…" at bounding box center [886, 386] width 507 height 267
click at [617, 265] on input "Ordem de chegada Consumidos: 18 / 25 Horário: 07:00 Clínica: Cem Rede: -- Ender…" at bounding box center [620, 261] width 12 height 16
radio input "true"
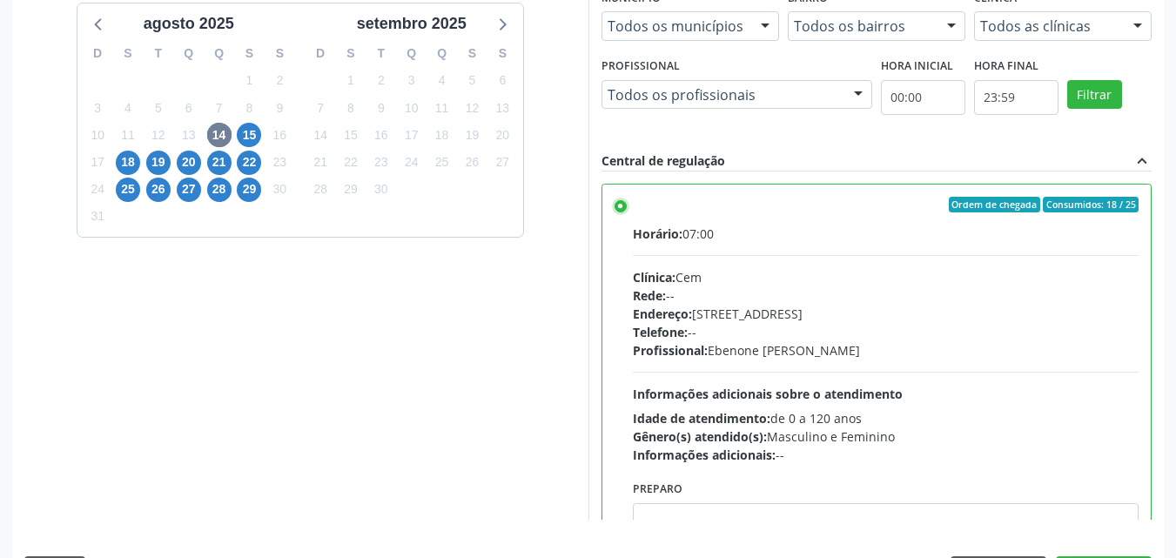
scroll to position [482, 0]
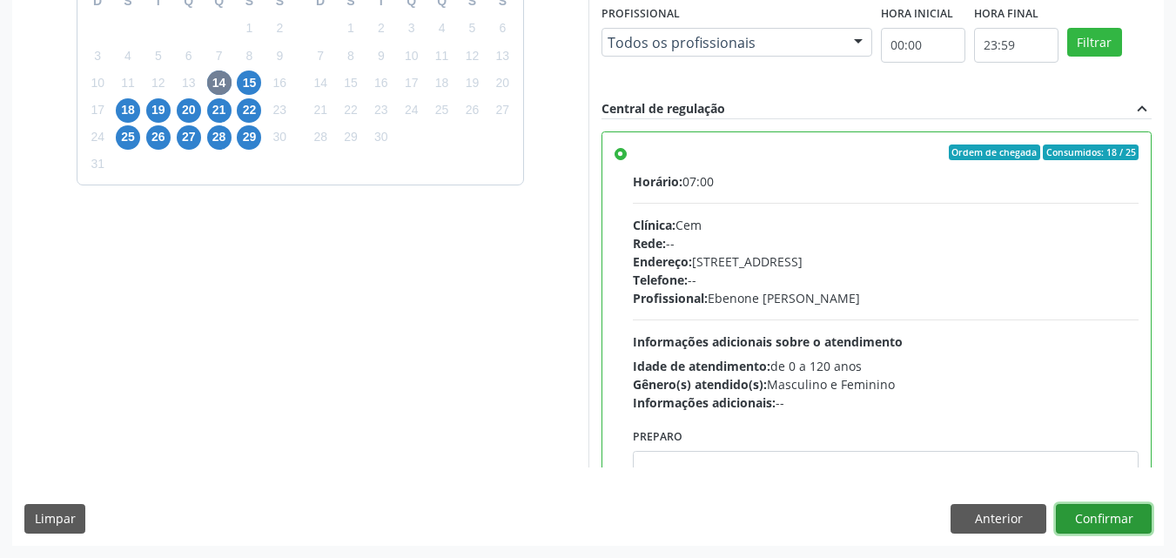
click at [1065, 521] on button "Confirmar" at bounding box center [1104, 519] width 96 height 30
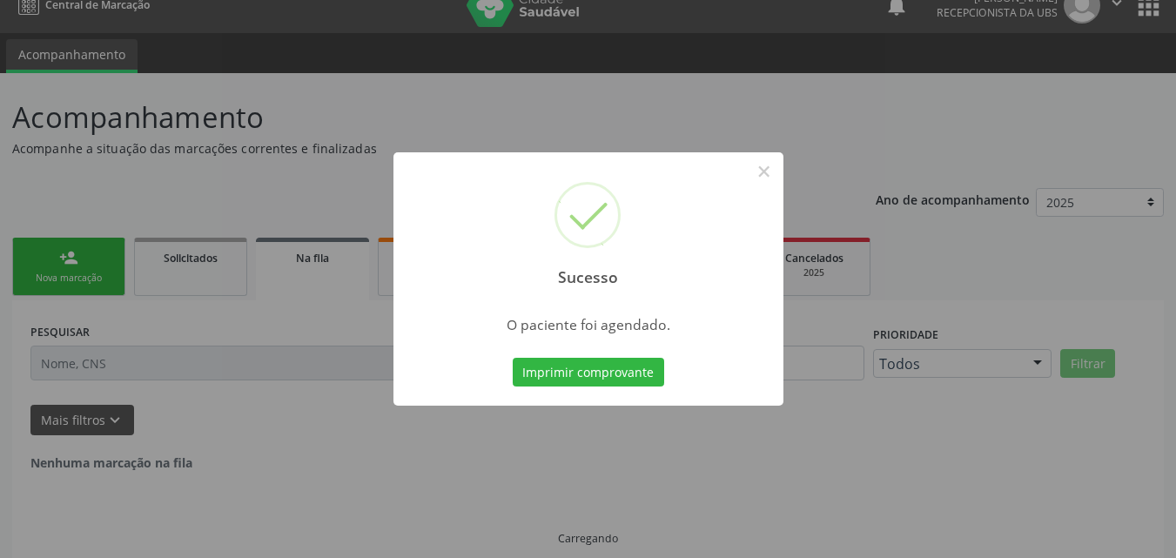
scroll to position [0, 0]
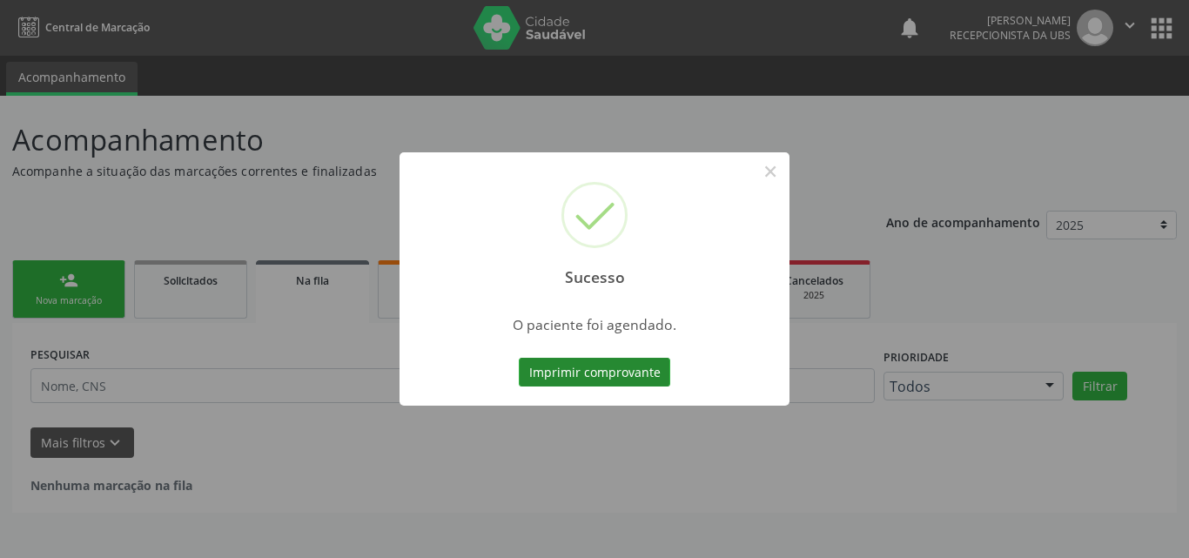
click at [588, 379] on button "Imprimir comprovante" at bounding box center [594, 373] width 151 height 30
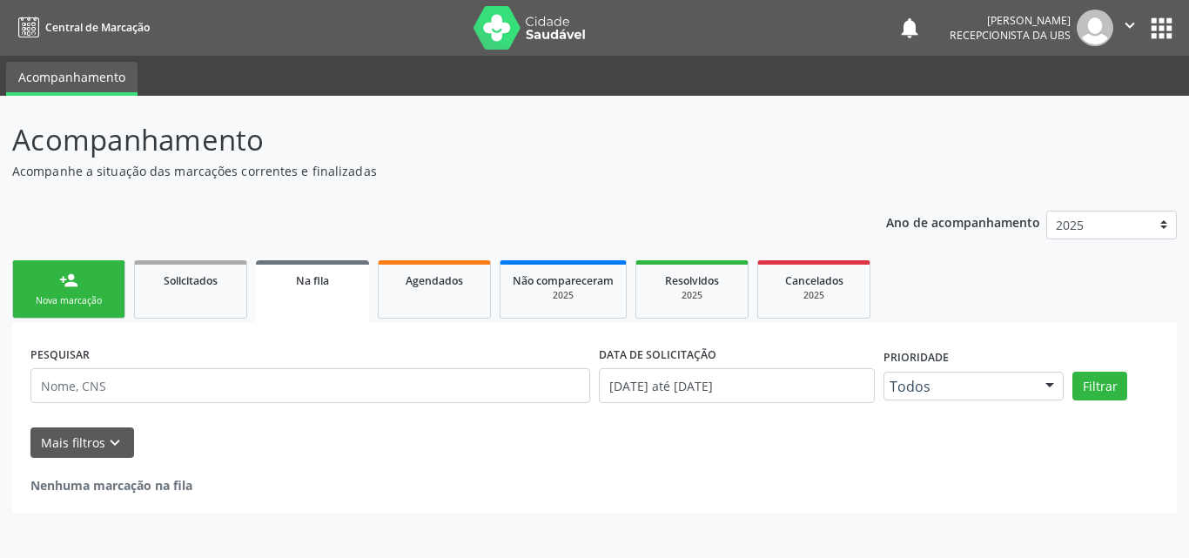
click at [72, 289] on div "person_add" at bounding box center [68, 280] width 19 height 19
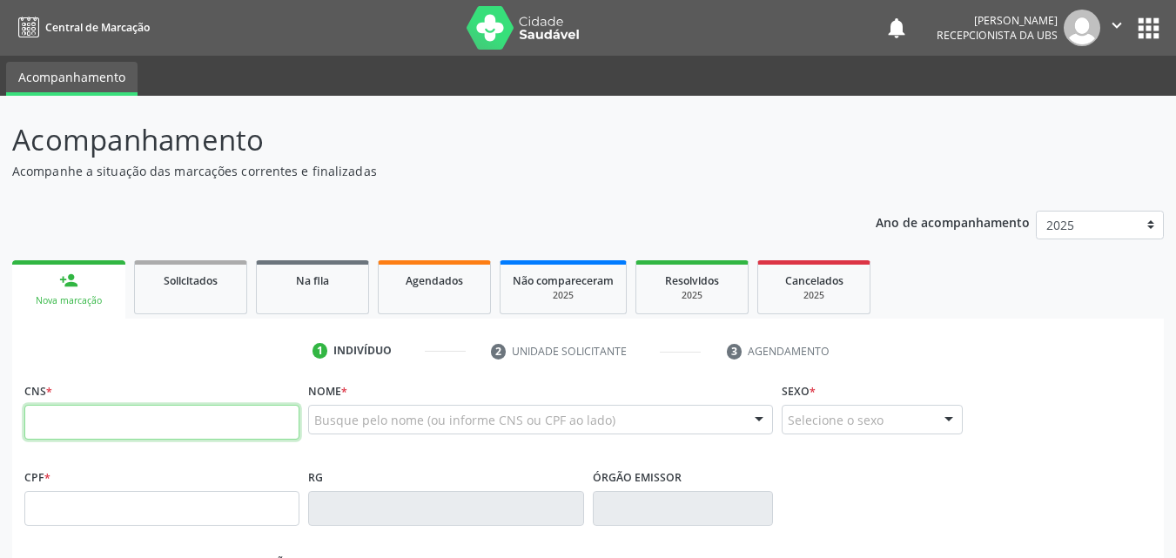
click at [129, 406] on input "text" at bounding box center [161, 422] width 275 height 35
type input "898 0037 3702 3877"
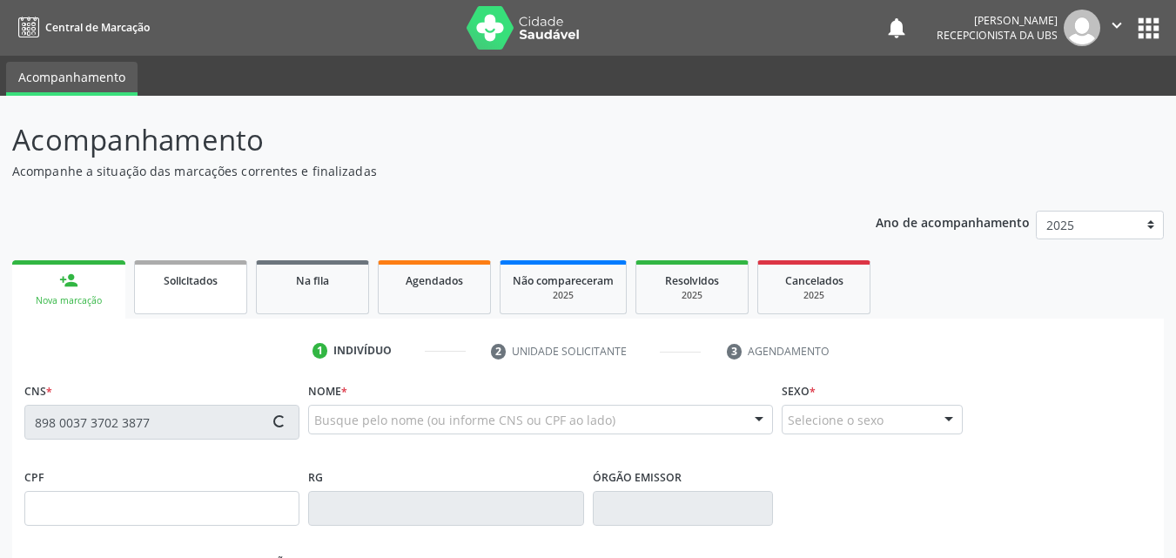
type input "077.193.774-19"
type input "1[DATE]"
type input "[PERSON_NAME] [PERSON_NAME]"
type input "[PHONE_NUMBER]"
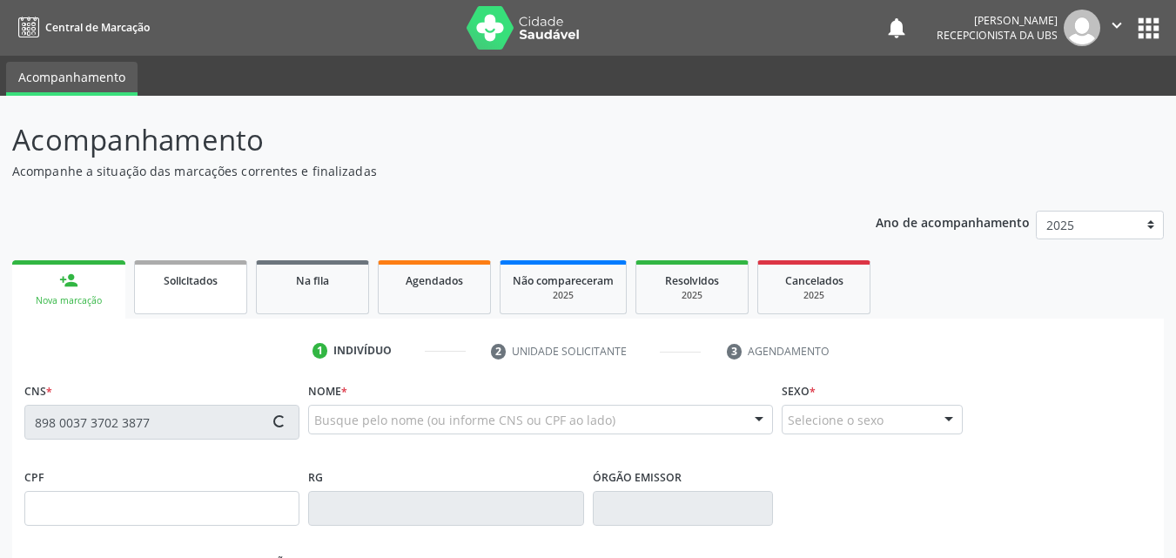
type input "892.165.044-04"
type input "172"
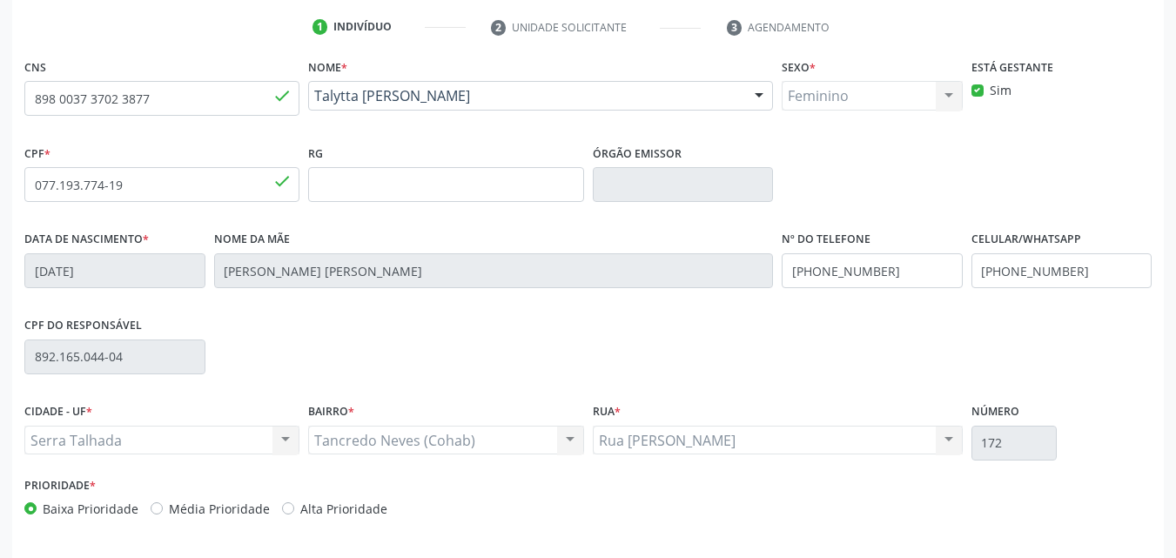
scroll to position [386, 0]
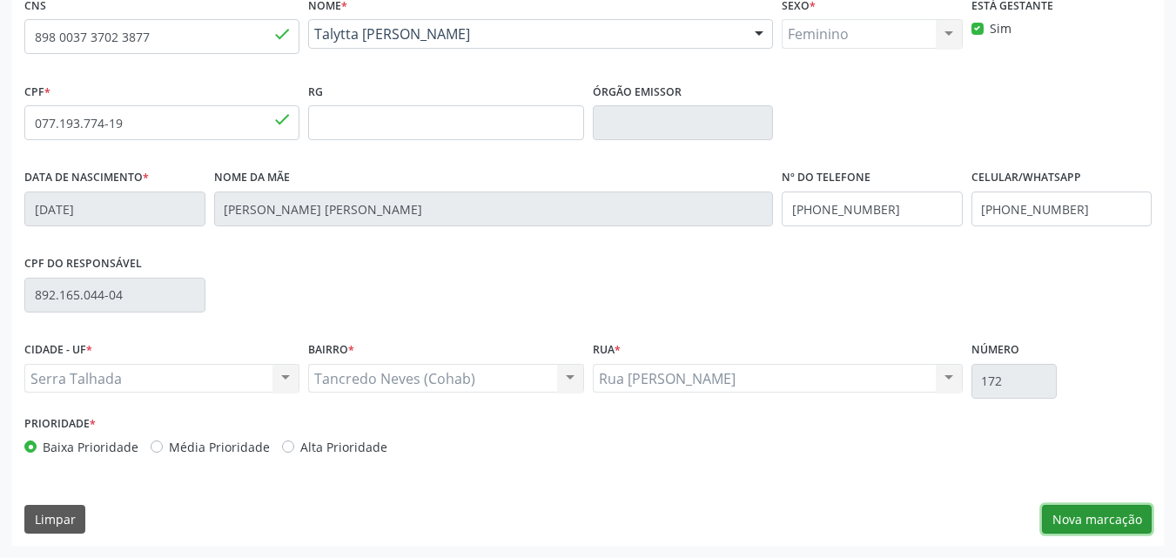
click at [1116, 525] on button "Nova marcação" at bounding box center [1097, 520] width 110 height 30
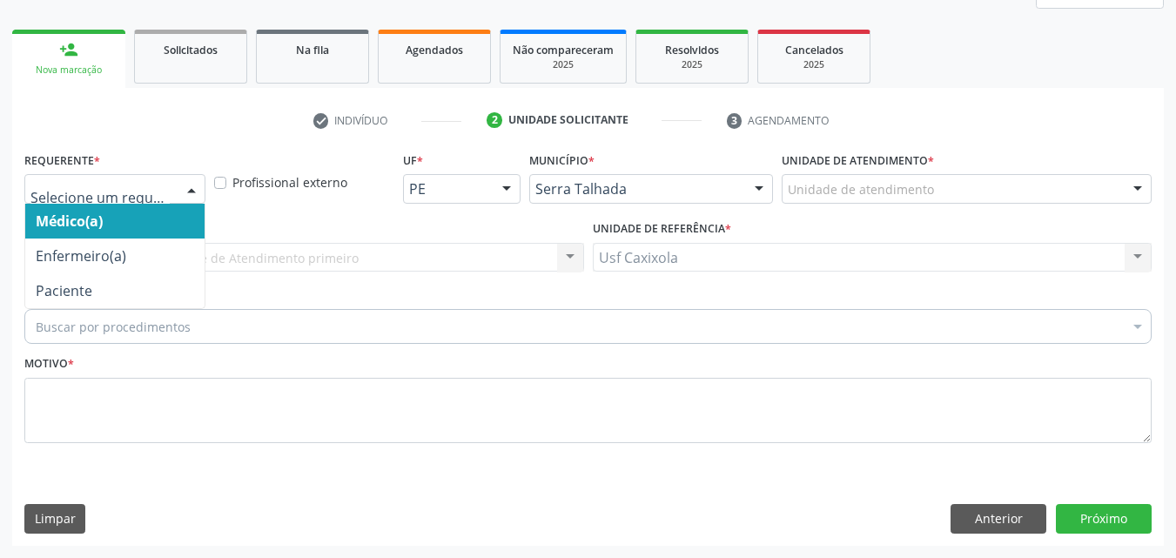
click at [199, 190] on div at bounding box center [191, 190] width 26 height 30
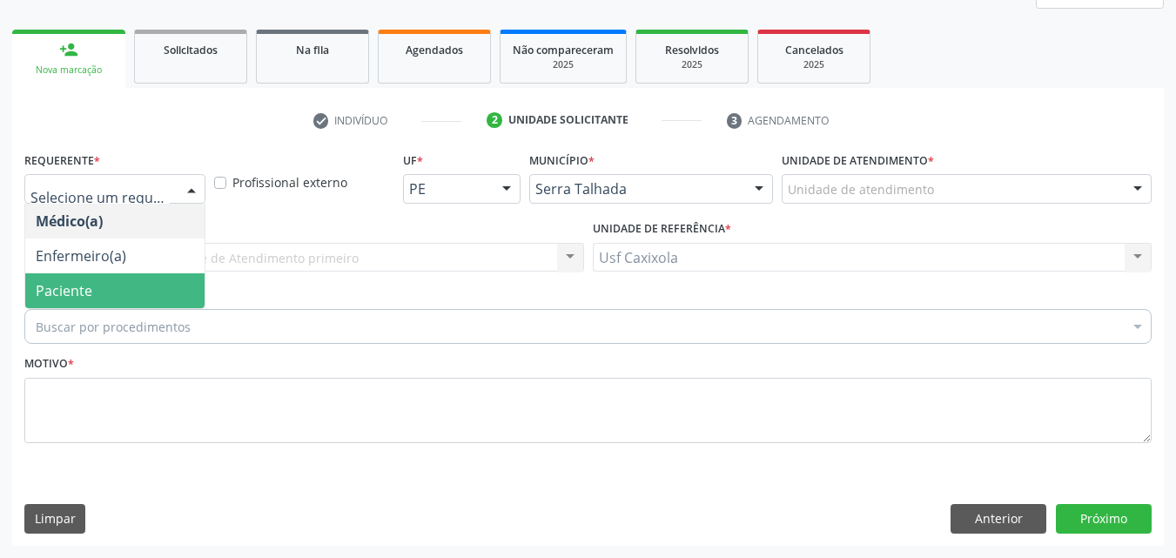
click at [187, 301] on span "Paciente" at bounding box center [114, 290] width 179 height 35
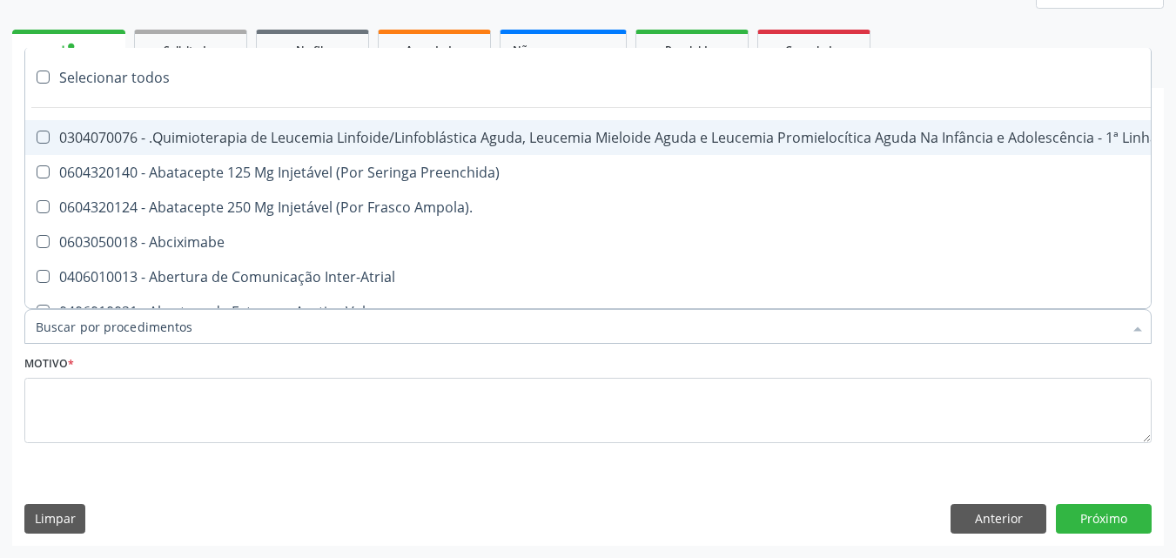
click at [210, 332] on div at bounding box center [587, 326] width 1127 height 35
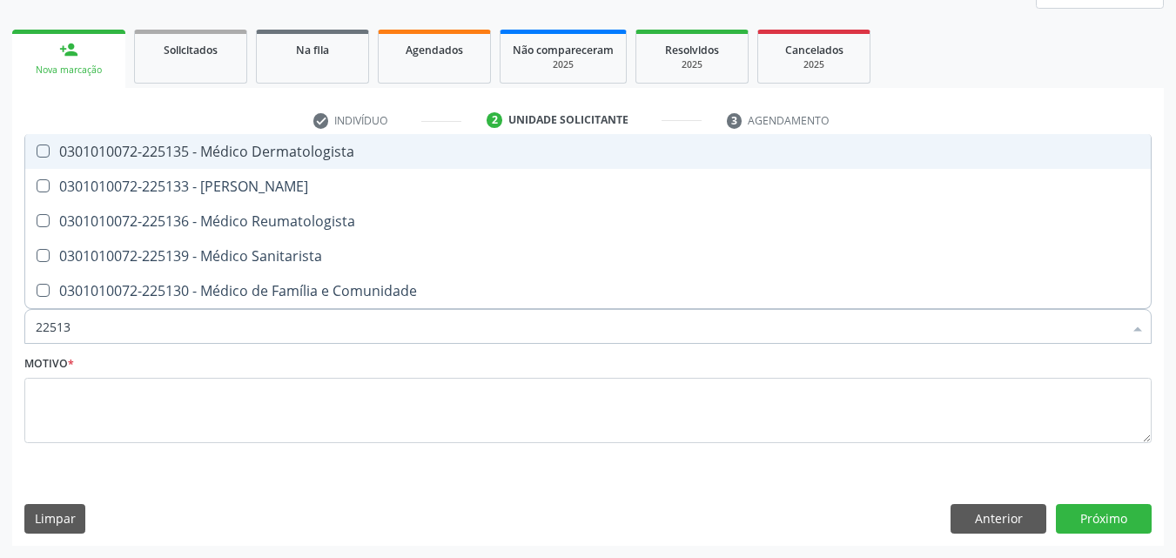
type input "225135"
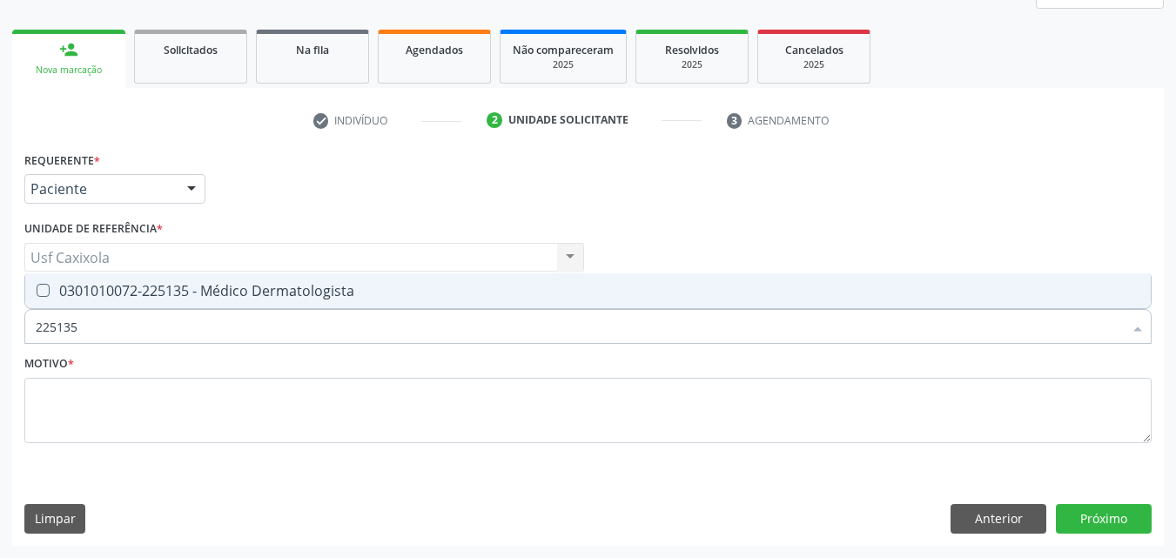
click at [209, 292] on div "0301010072-225135 - Médico Dermatologista" at bounding box center [588, 291] width 1104 height 14
checkbox Dermatologista "true"
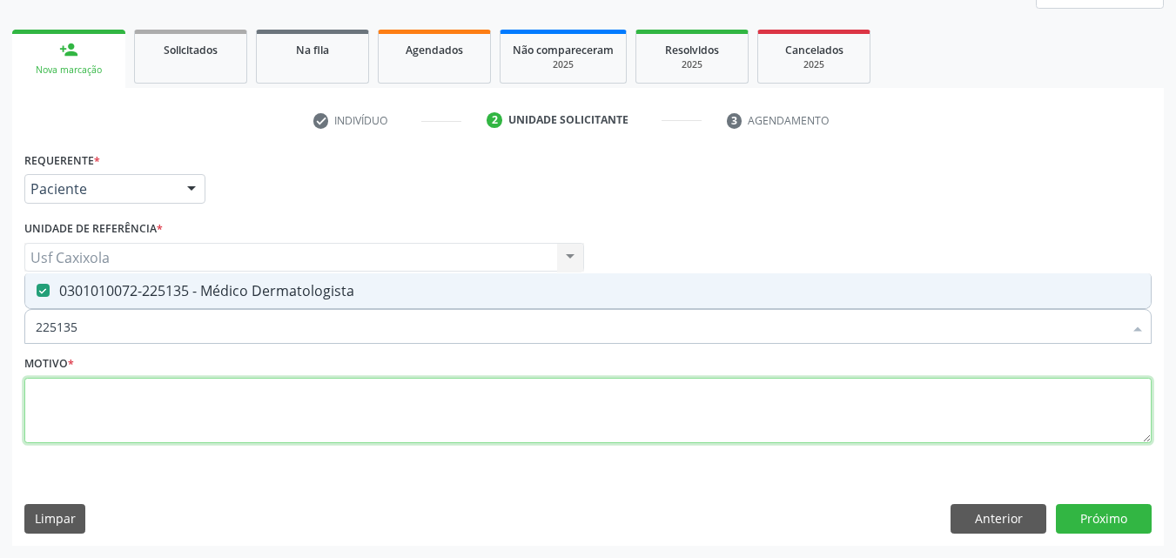
click at [225, 399] on textarea at bounding box center [587, 411] width 1127 height 66
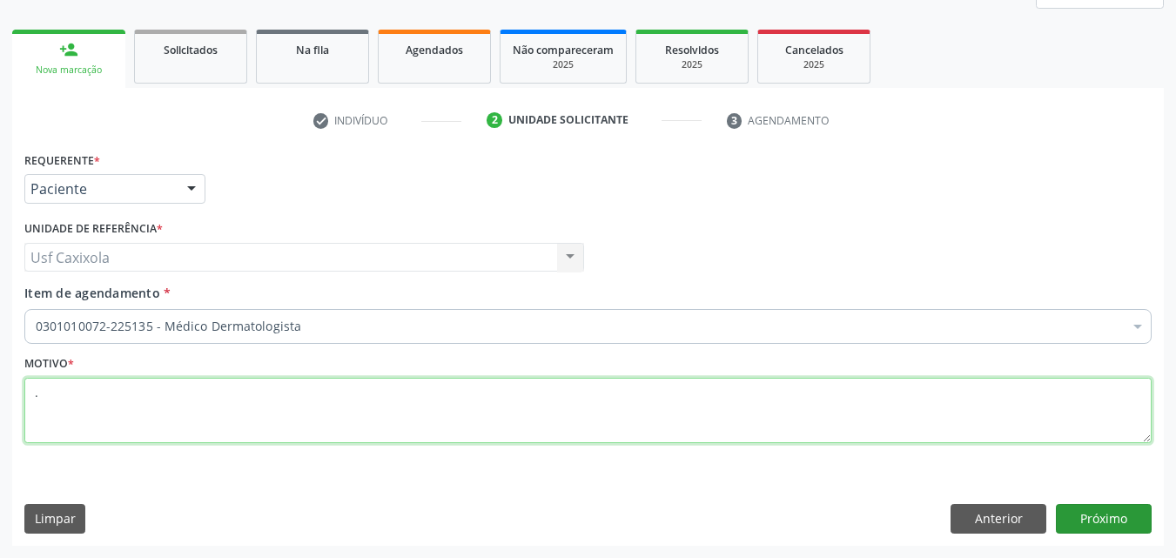
type textarea "."
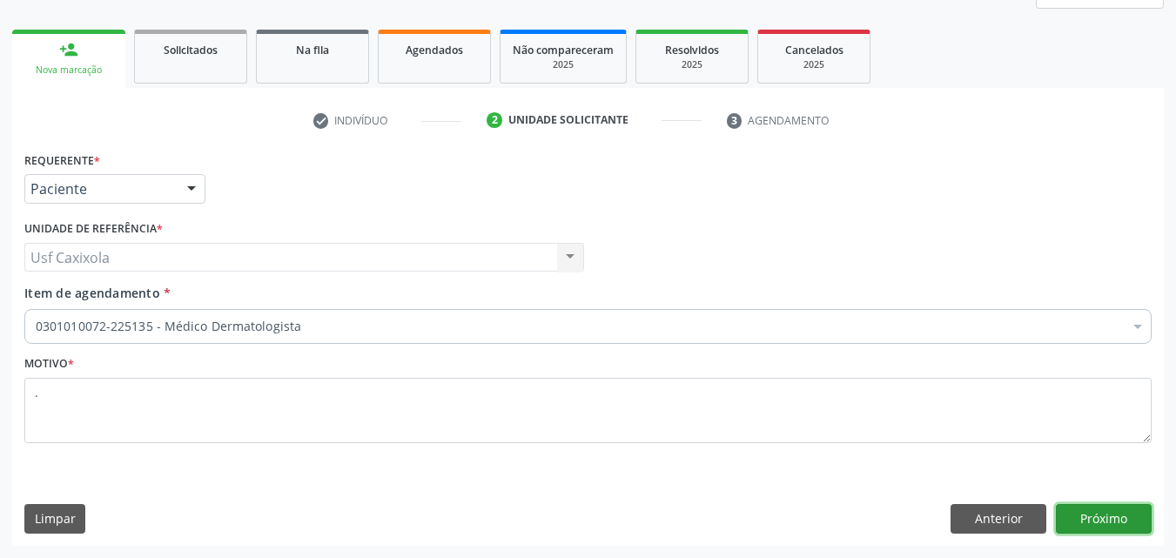
click at [1110, 519] on button "Próximo" at bounding box center [1104, 519] width 96 height 30
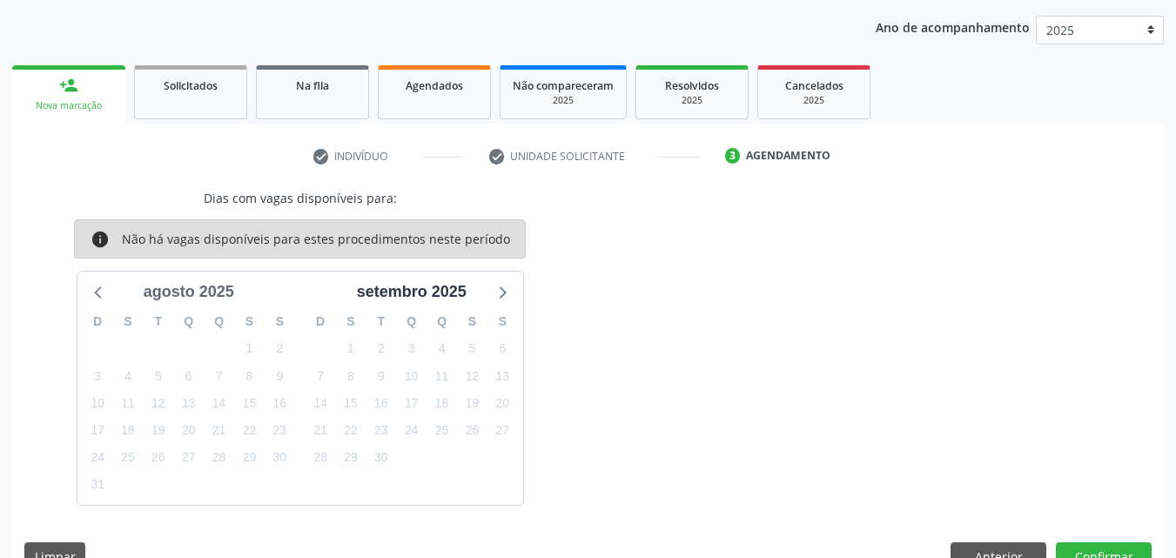
scroll to position [232, 0]
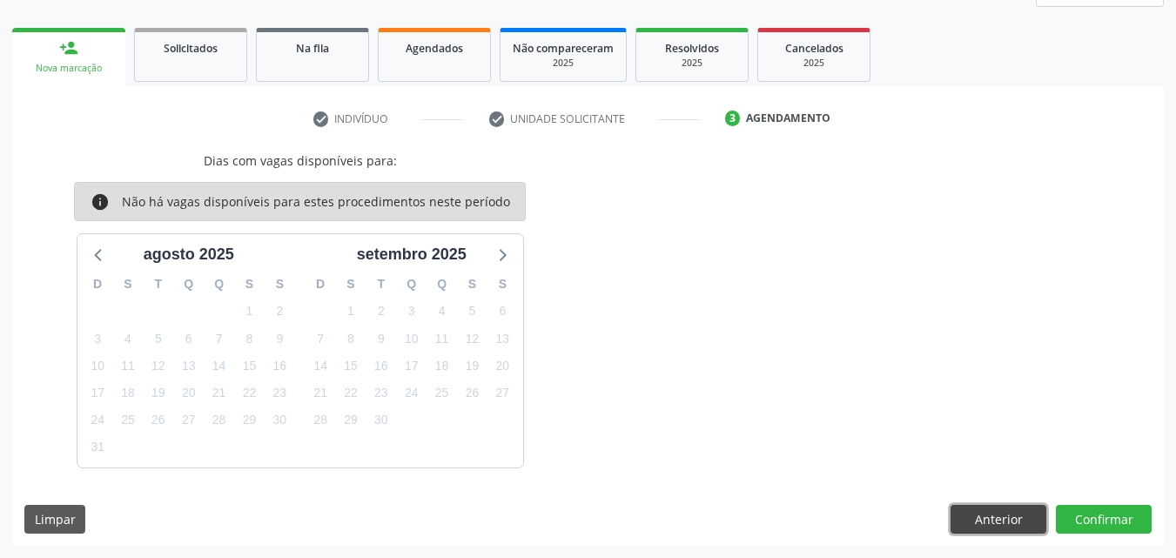
click at [996, 523] on button "Anterior" at bounding box center [998, 520] width 96 height 30
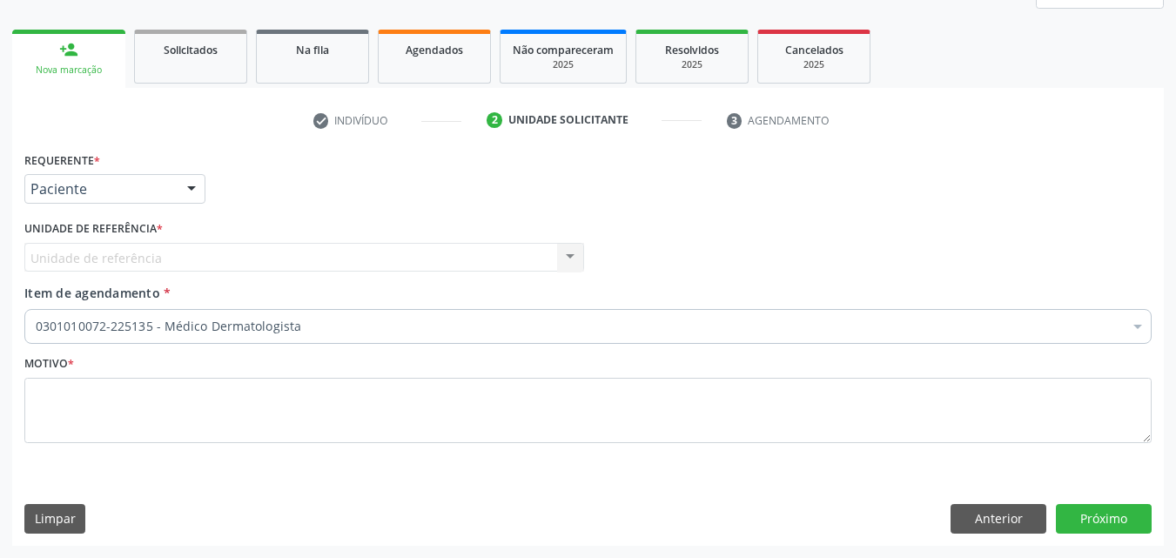
scroll to position [231, 0]
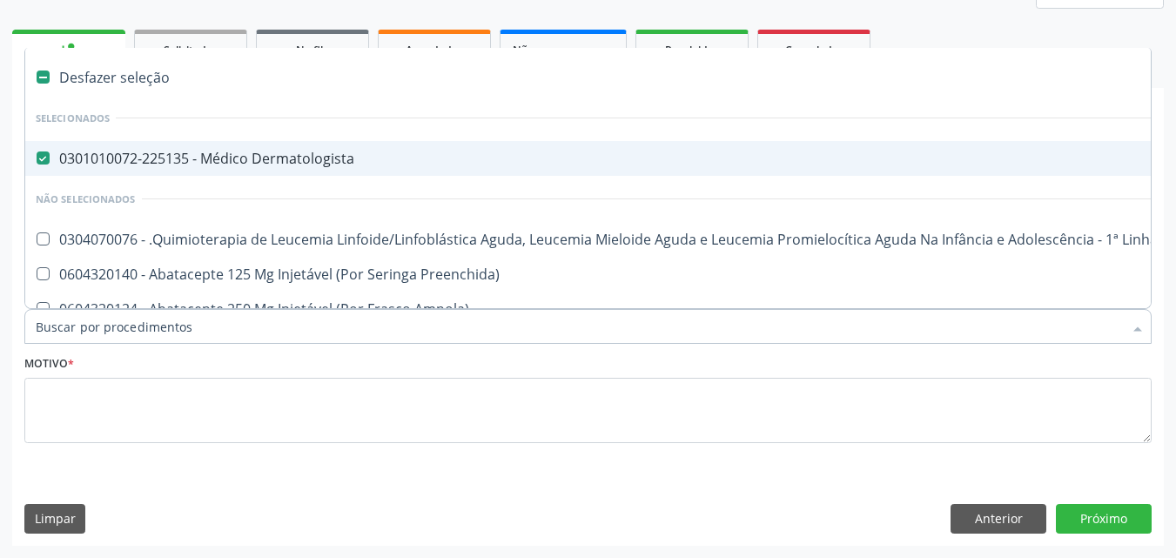
click at [71, 165] on div "0301010072-225135 - Médico Dermatologista" at bounding box center [713, 158] width 1355 height 14
checkbox Dermatologista "false"
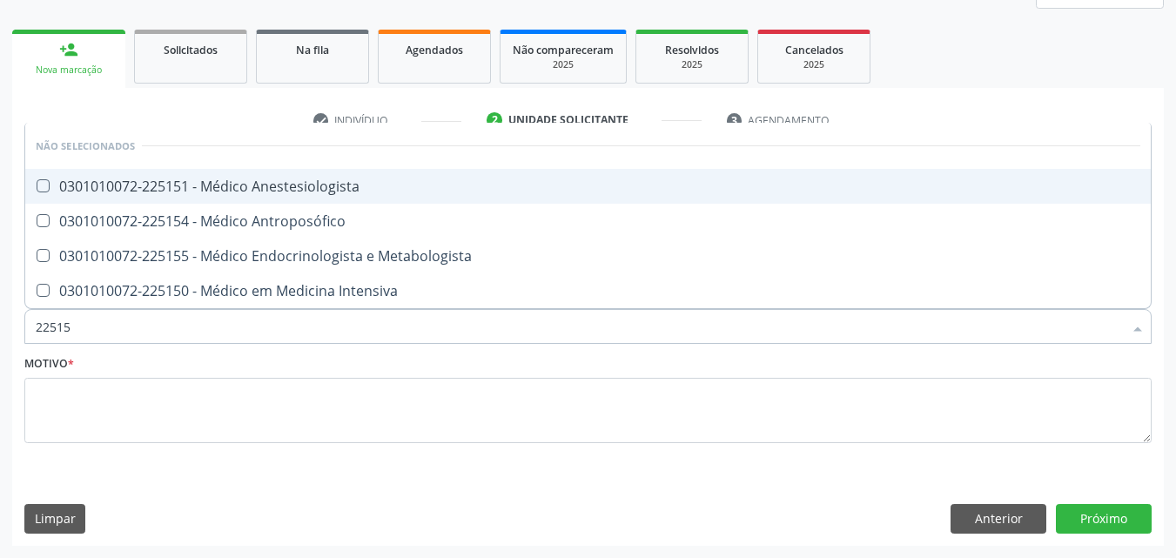
type input "225155"
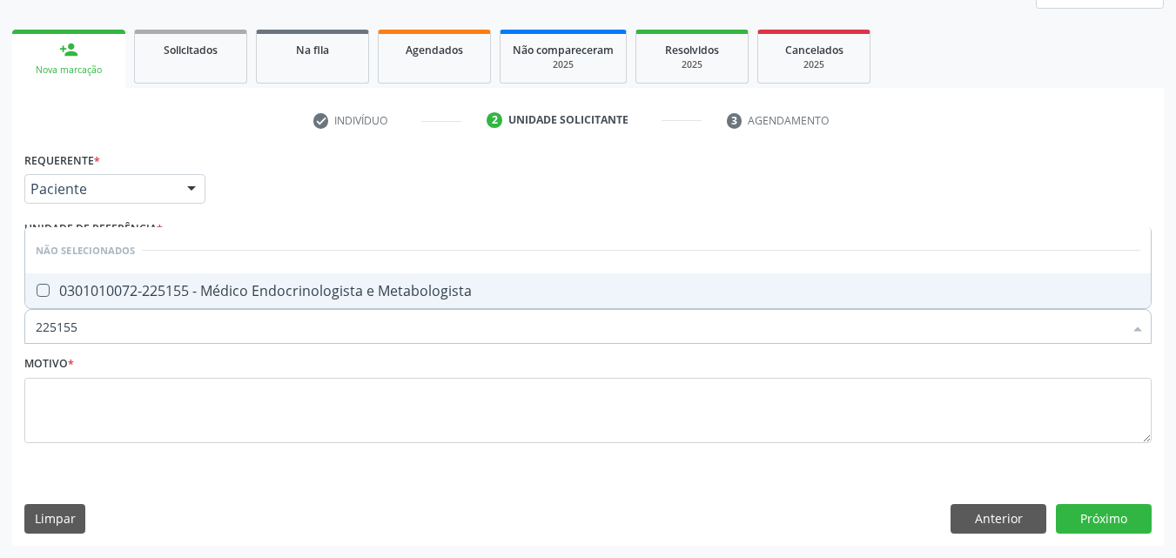
click at [138, 285] on div "0301010072-225155 - Médico Endocrinologista e Metabologista" at bounding box center [588, 291] width 1104 height 14
checkbox Metabologista "true"
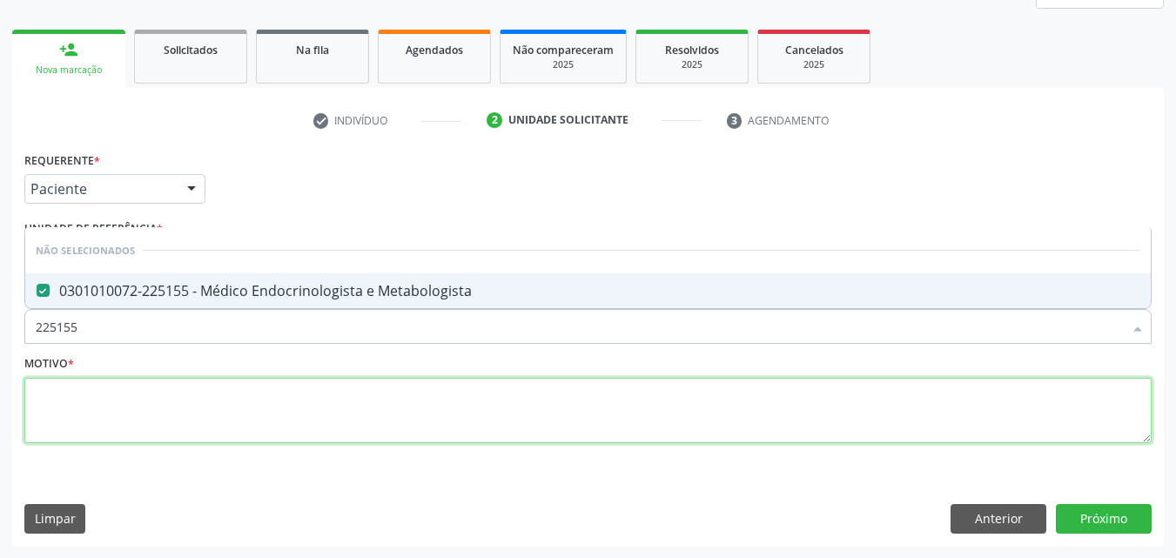
drag, startPoint x: 330, startPoint y: 426, endPoint x: 313, endPoint y: 414, distance: 20.5
click at [331, 423] on textarea at bounding box center [587, 411] width 1127 height 66
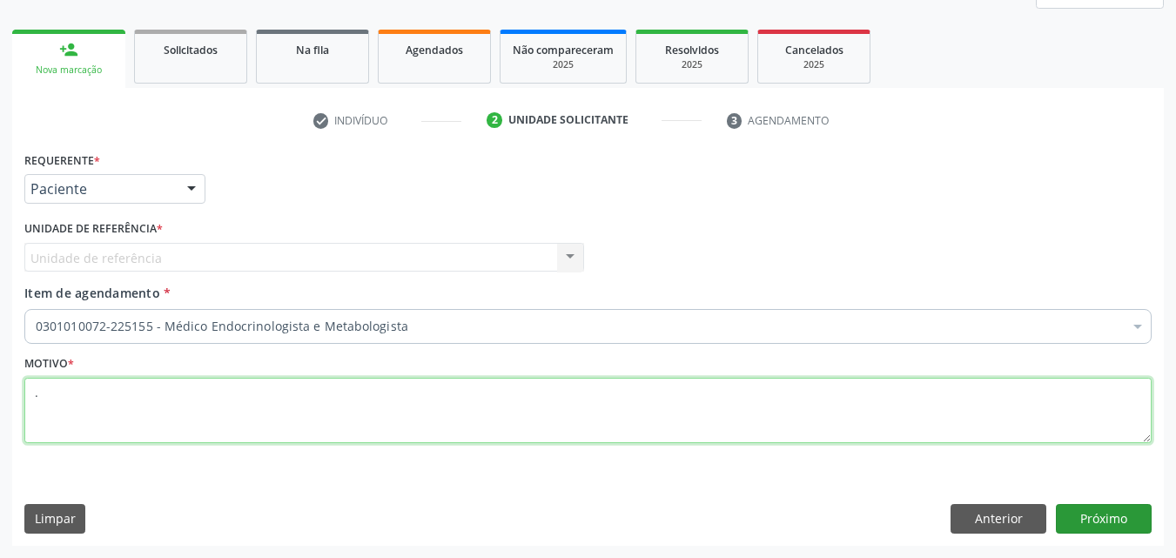
type textarea "."
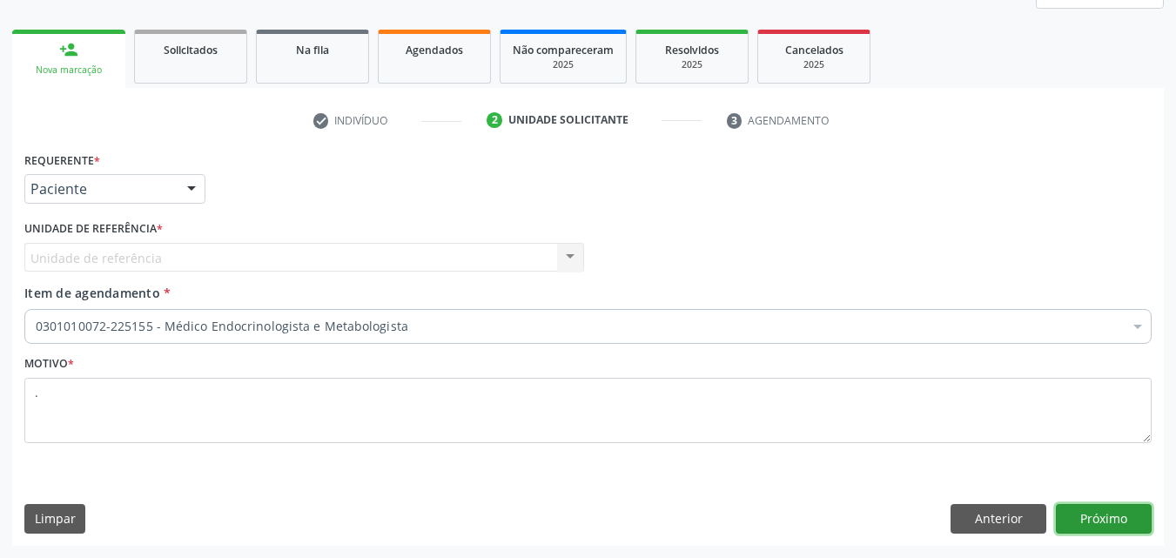
click at [1118, 524] on button "Próximo" at bounding box center [1104, 519] width 96 height 30
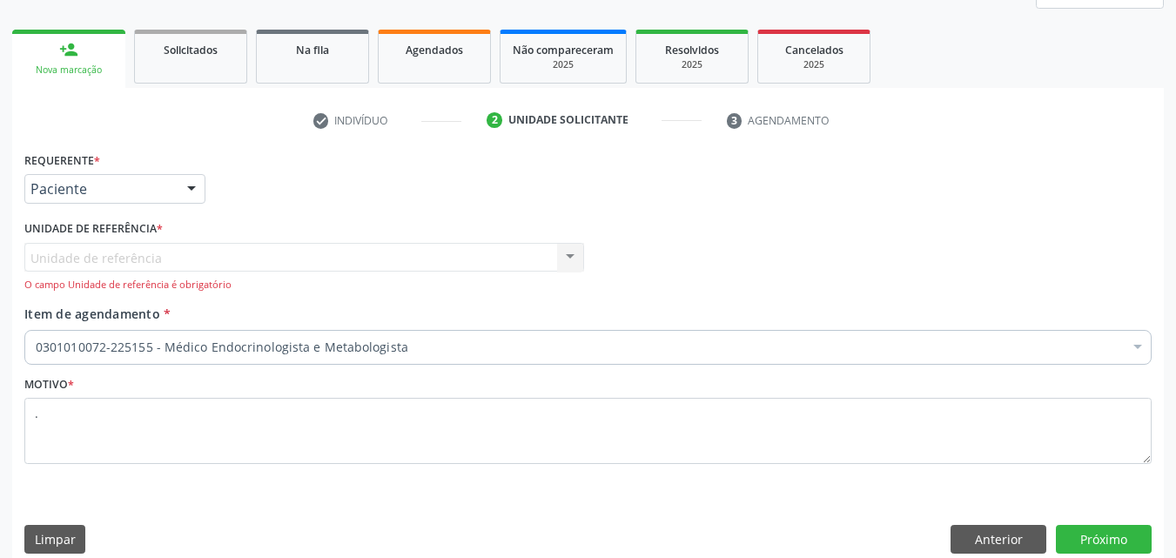
click at [260, 262] on div "Unidade de referência Usf Caxixola Nenhum resultado encontrado para: " " Não há…" at bounding box center [304, 268] width 560 height 50
click at [566, 259] on div "Unidade de referência Usf Caxixola Nenhum resultado encontrado para: " " Não há…" at bounding box center [304, 268] width 560 height 50
click at [195, 191] on div at bounding box center [191, 190] width 26 height 30
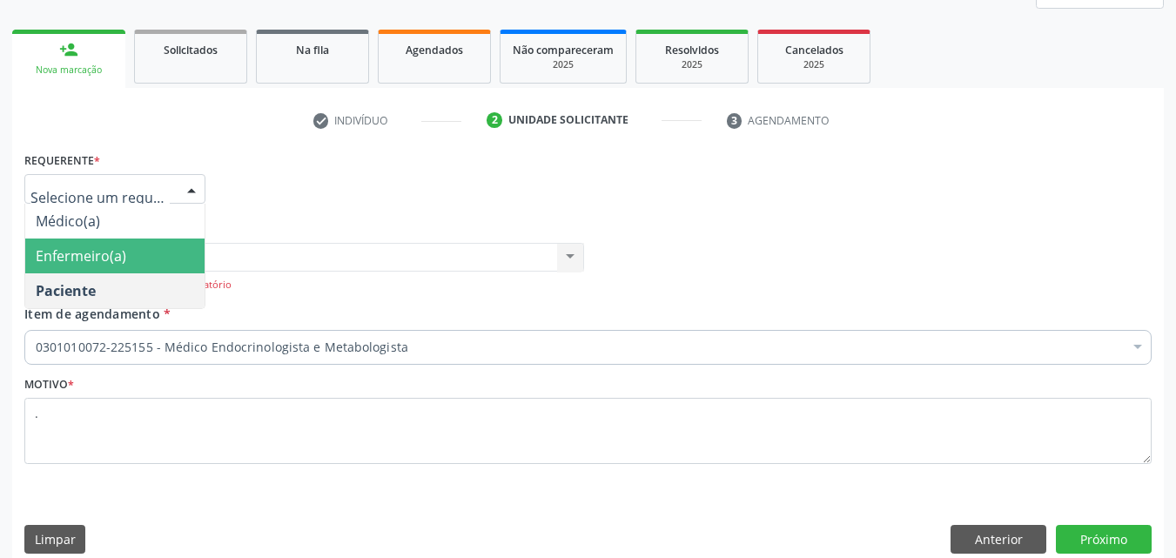
click at [129, 261] on span "Enfermeiro(a)" at bounding box center [114, 255] width 179 height 35
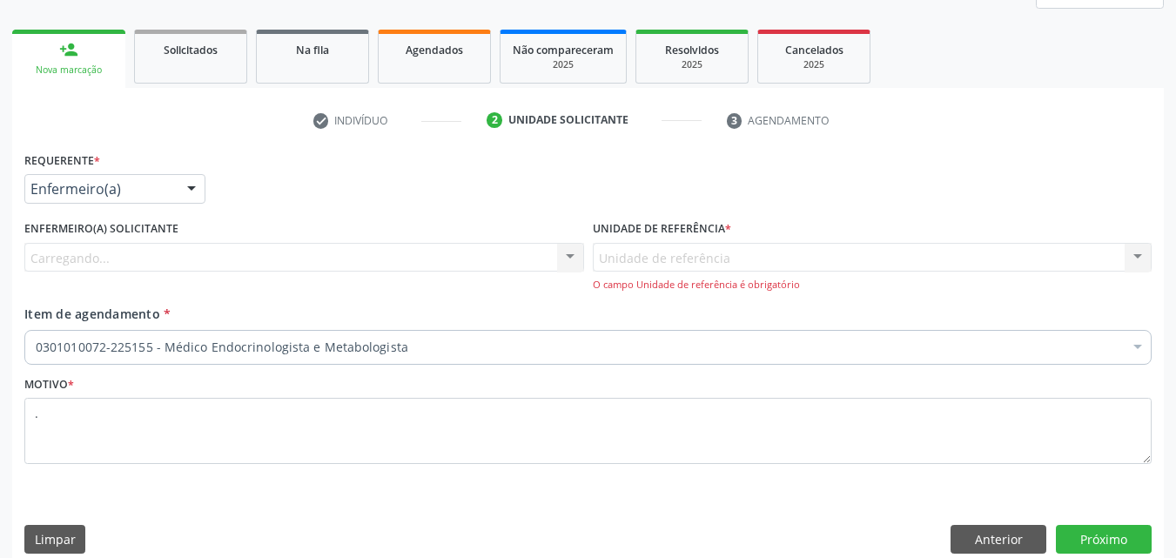
click at [190, 191] on div at bounding box center [191, 190] width 26 height 30
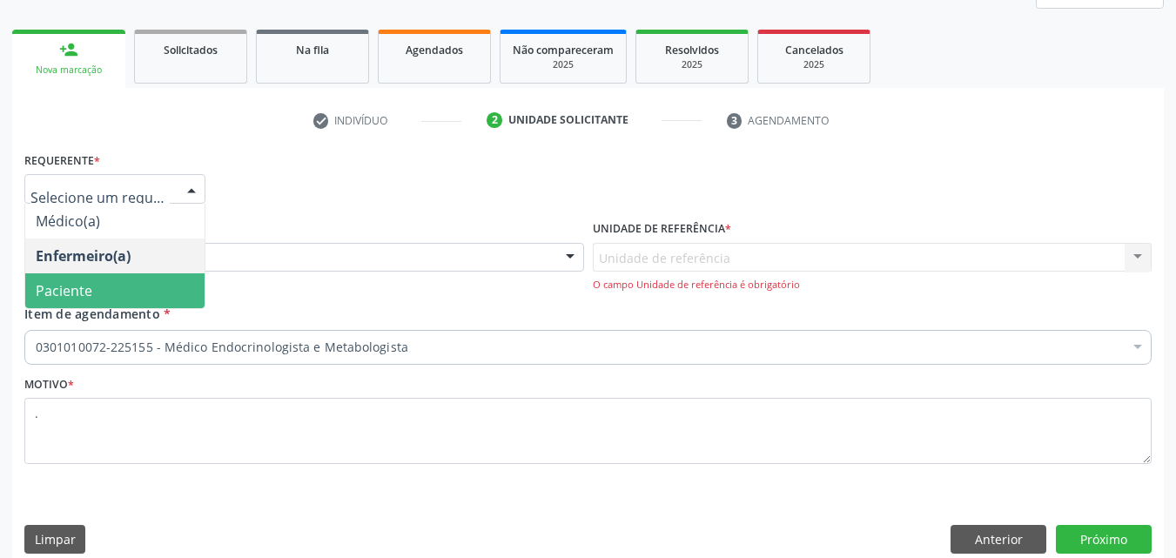
click at [161, 282] on span "Paciente" at bounding box center [114, 290] width 179 height 35
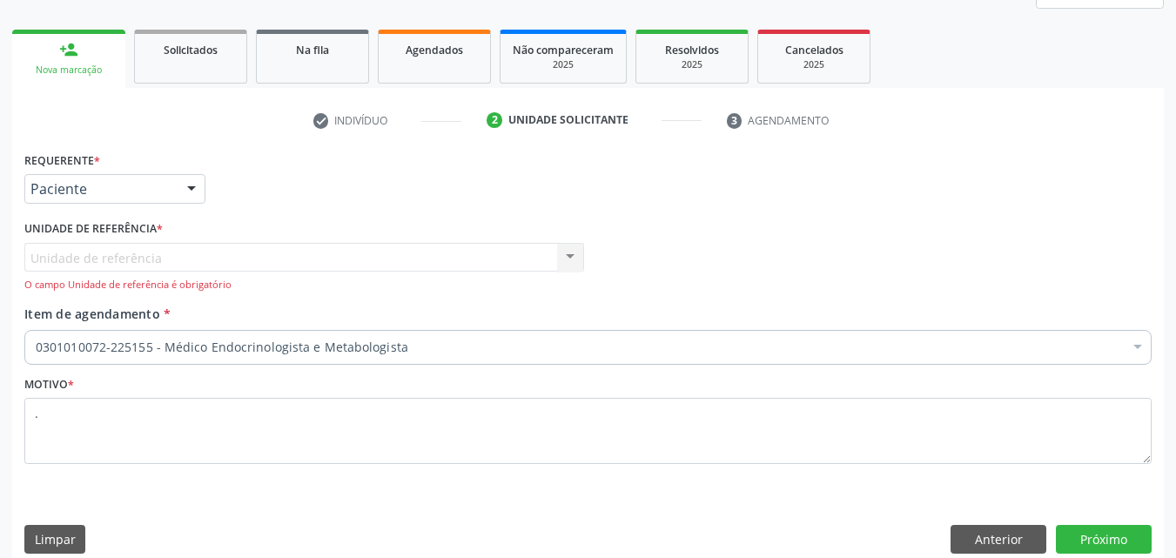
click at [562, 258] on div "Unidade de referência Usf Caxixola Nenhum resultado encontrado para: " " Não há…" at bounding box center [304, 268] width 560 height 50
click at [435, 254] on div "Unidade de referência Usf Caxixola Nenhum resultado encontrado para: " " Não há…" at bounding box center [304, 268] width 560 height 50
click at [331, 264] on div "Unidade de referência Usf Caxixola Nenhum resultado encontrado para: " " Não há…" at bounding box center [304, 268] width 560 height 50
click at [317, 262] on div "Unidade de referência Usf Caxixola Nenhum resultado encontrado para: " " Não há…" at bounding box center [304, 268] width 560 height 50
click at [970, 534] on button "Anterior" at bounding box center [998, 540] width 96 height 30
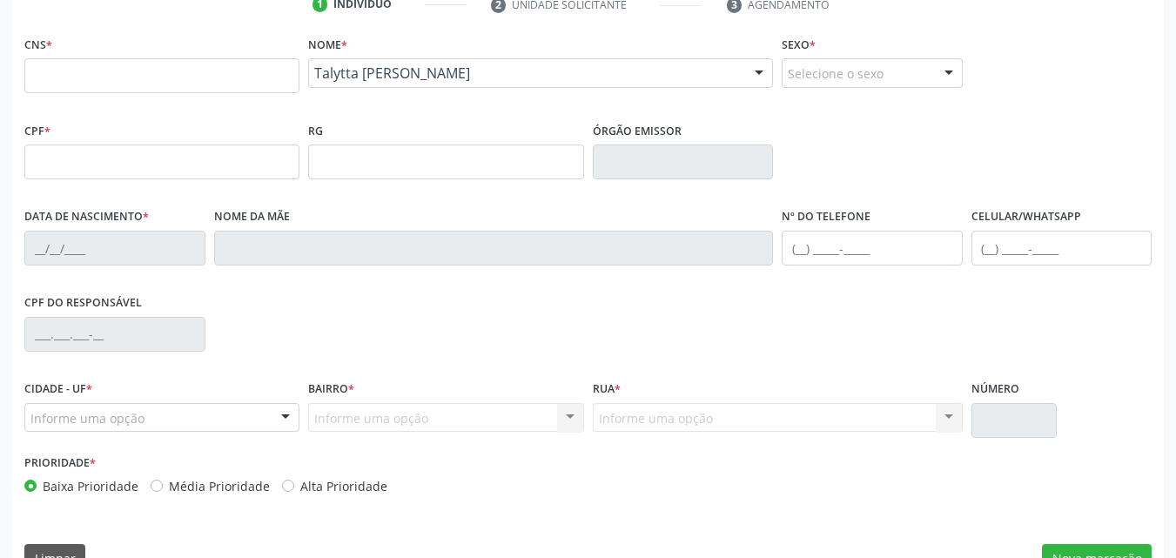
scroll to position [386, 0]
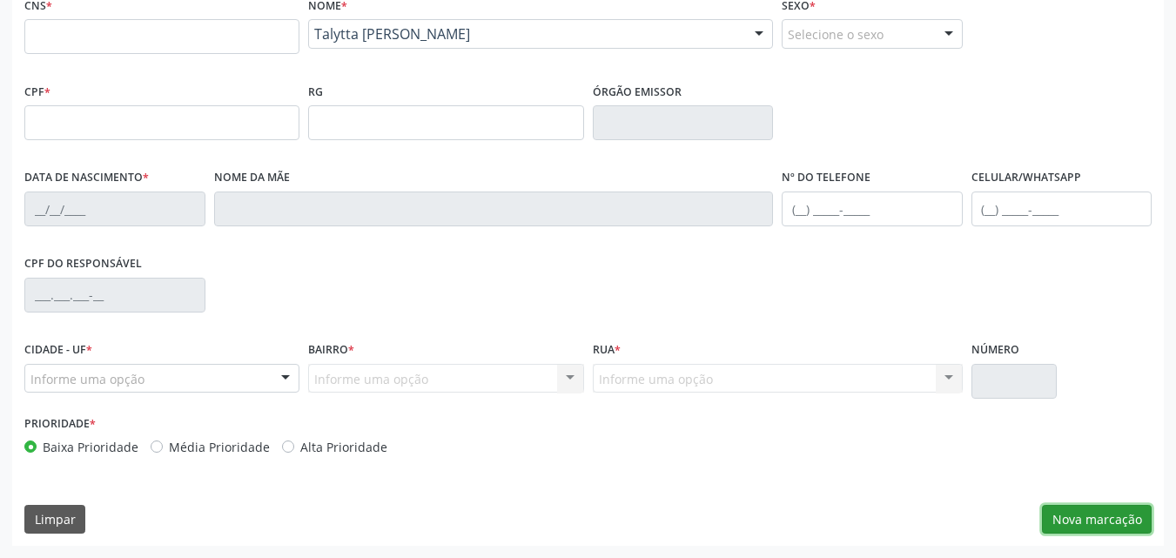
click at [1092, 515] on button "Nova marcação" at bounding box center [1097, 520] width 110 height 30
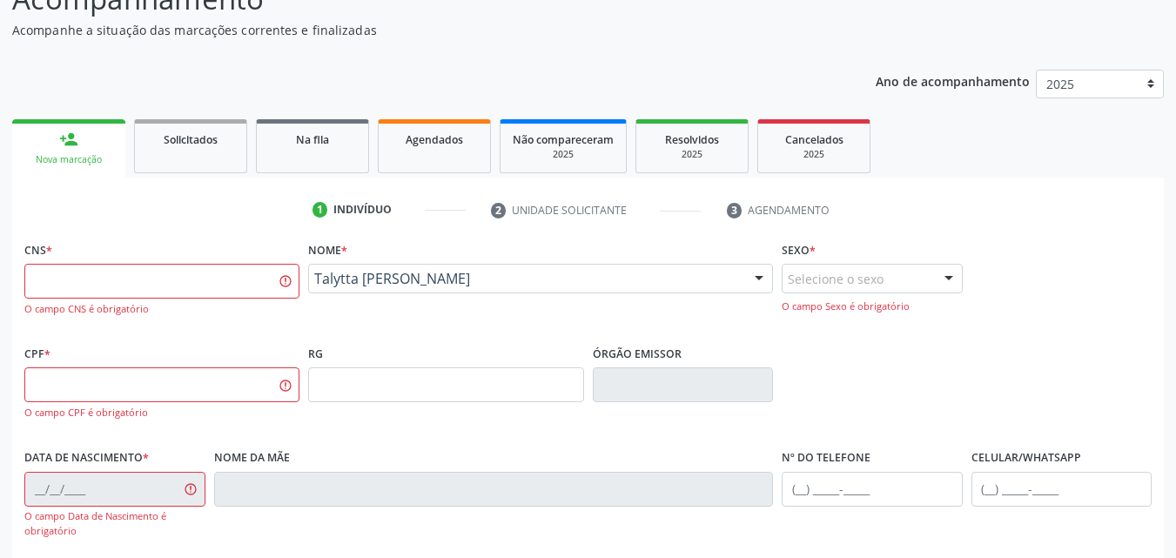
scroll to position [0, 0]
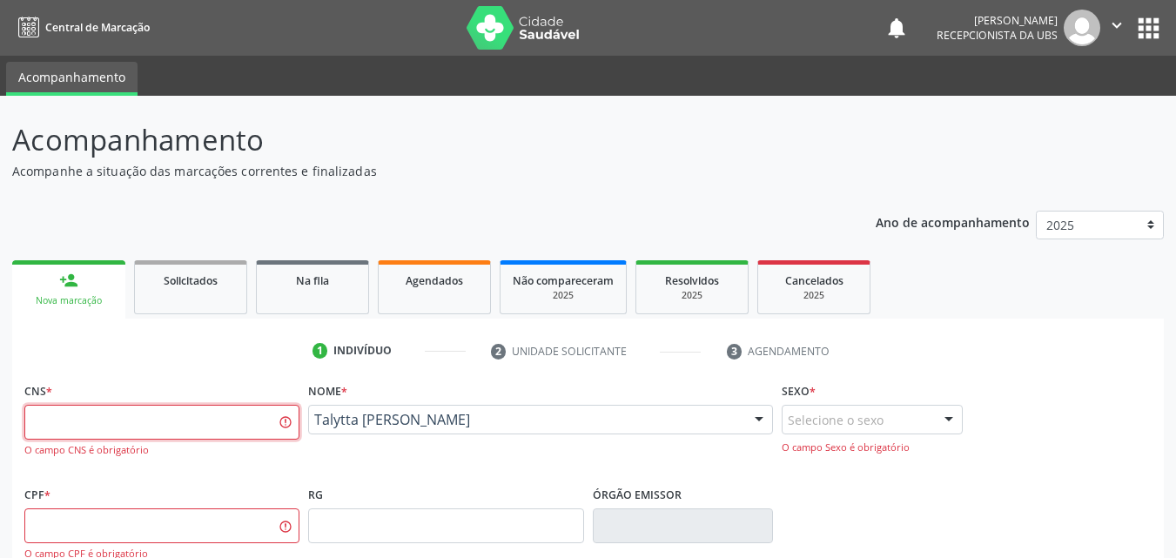
click at [173, 416] on input "text" at bounding box center [161, 422] width 275 height 35
type input "898 0037 3702 3877"
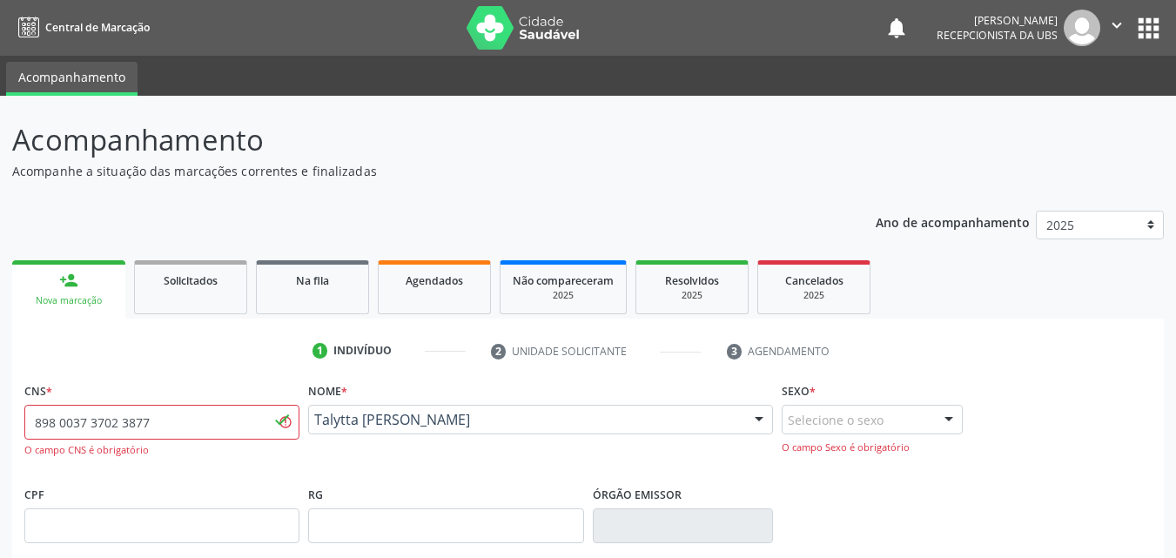
click at [83, 290] on link "person_add Nova marcação" at bounding box center [68, 289] width 113 height 58
click at [177, 290] on link "Solicitados" at bounding box center [190, 287] width 113 height 54
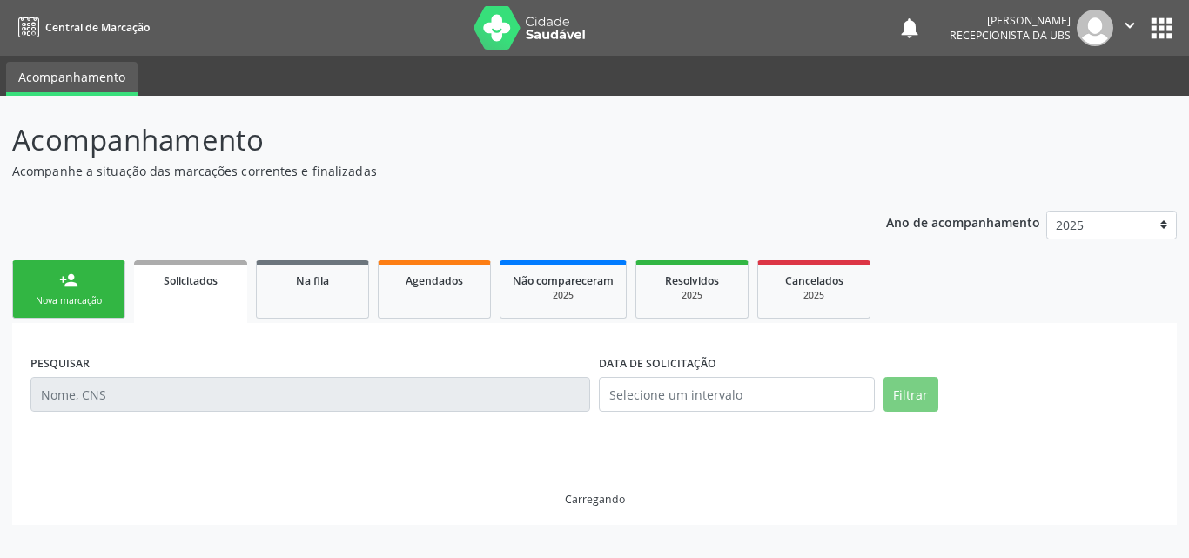
click at [80, 287] on link "person_add Nova marcação" at bounding box center [68, 289] width 113 height 58
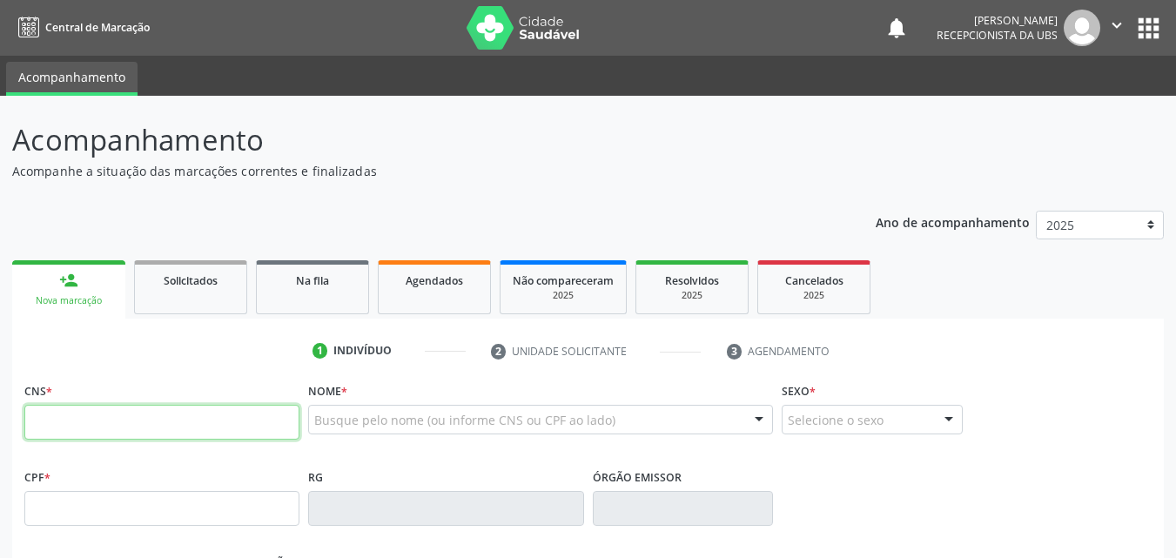
click at [156, 429] on input "text" at bounding box center [161, 422] width 275 height 35
type input "898 0037 3702 3877"
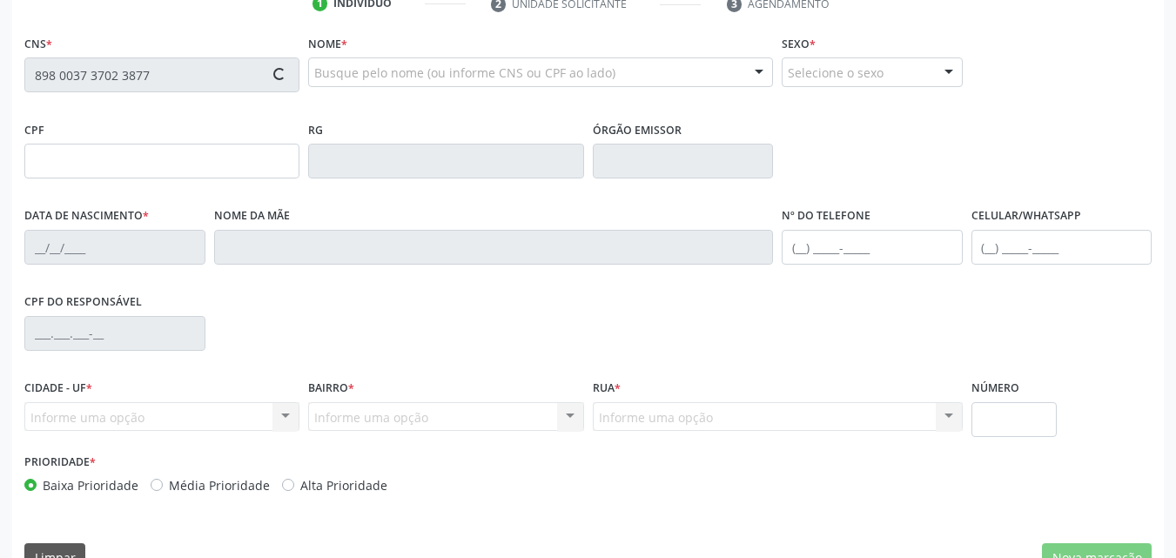
type input "077.193.774-19"
type input "1[DATE]"
type input "[PERSON_NAME] [PERSON_NAME]"
type input "[PHONE_NUMBER]"
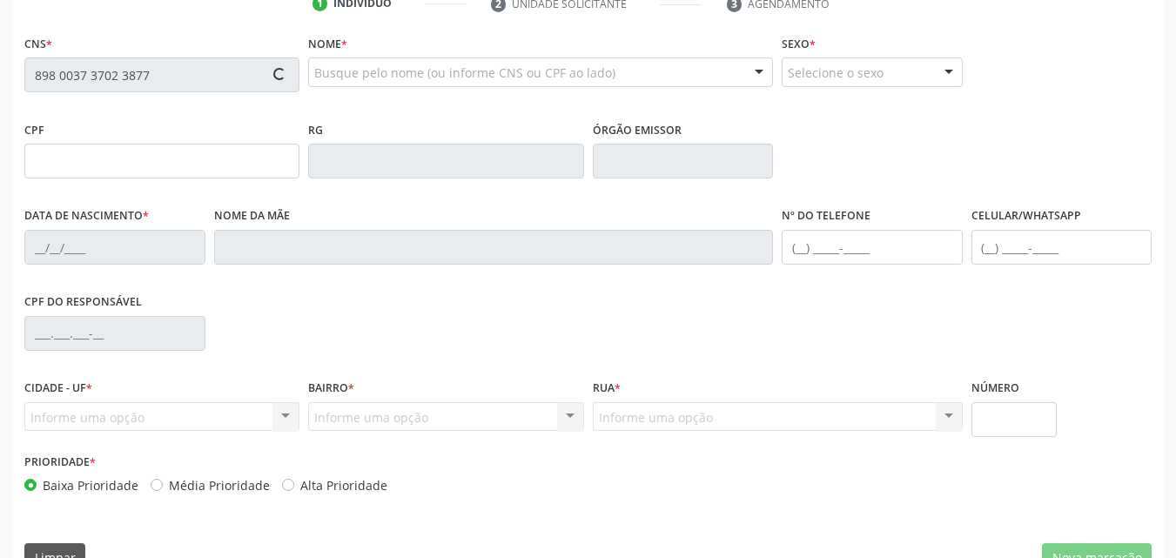
type input "892.165.044-04"
type input "172"
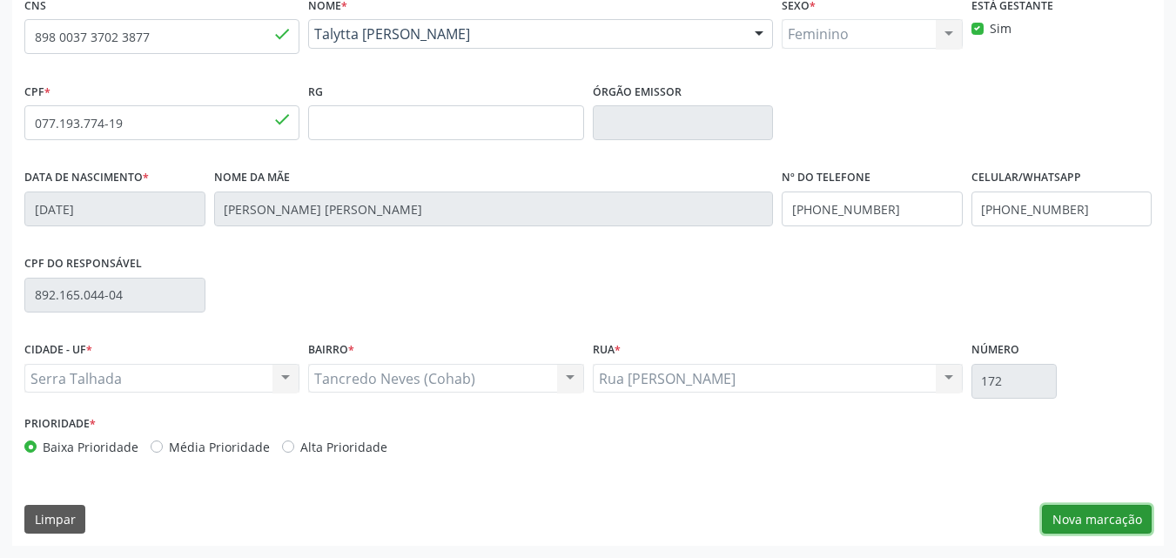
click at [1098, 514] on button "Nova marcação" at bounding box center [1097, 520] width 110 height 30
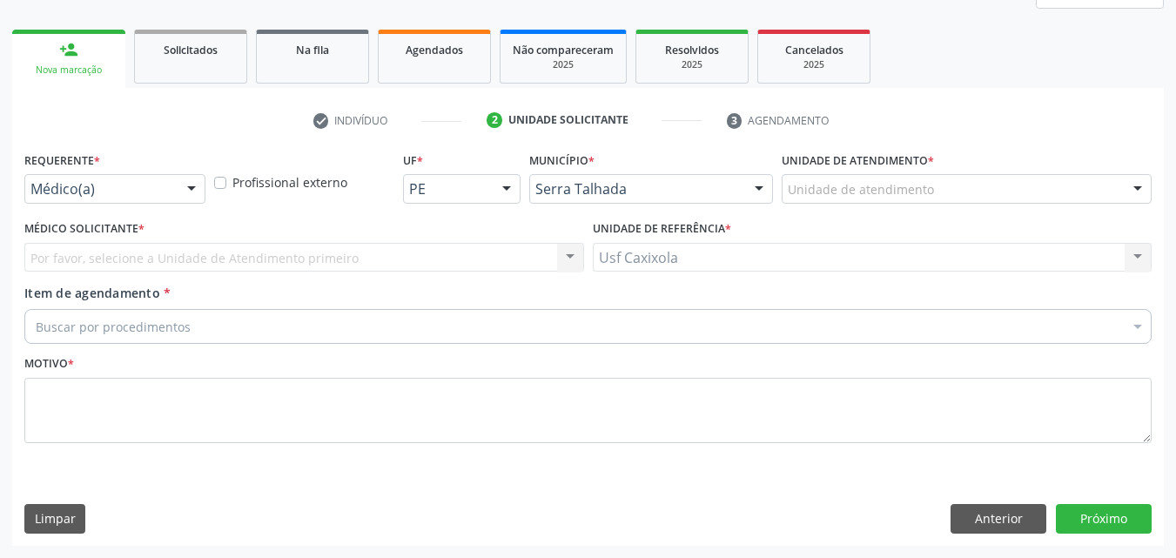
scroll to position [231, 0]
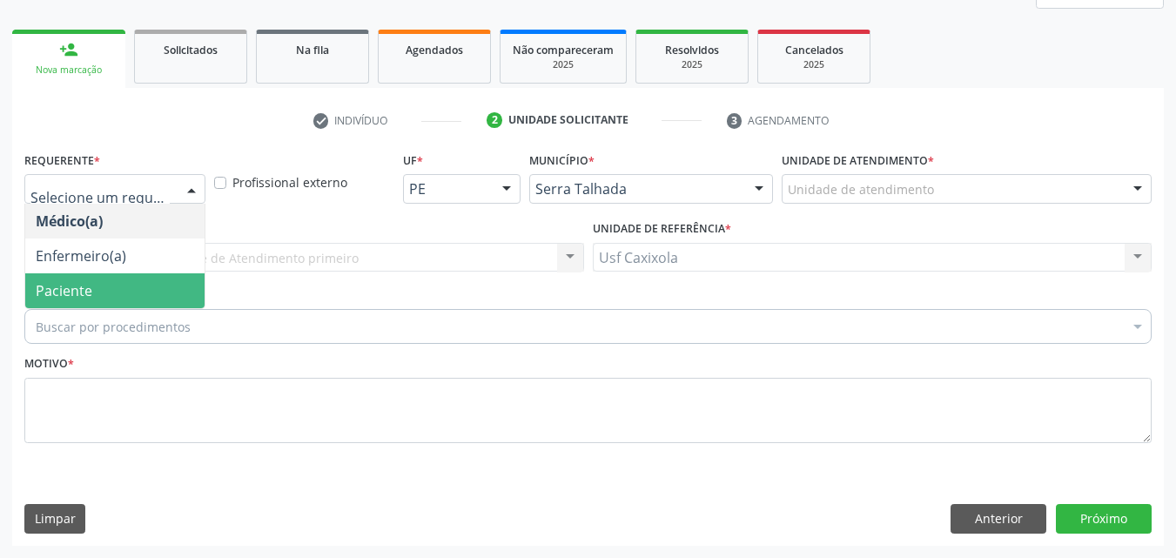
click at [141, 279] on span "Paciente" at bounding box center [114, 290] width 179 height 35
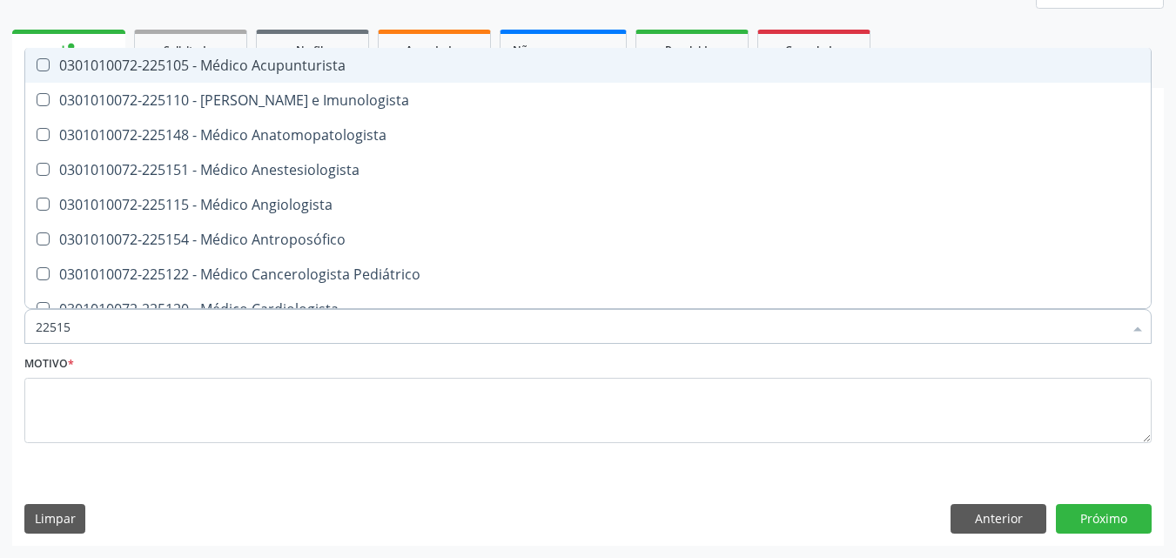
type input "225155"
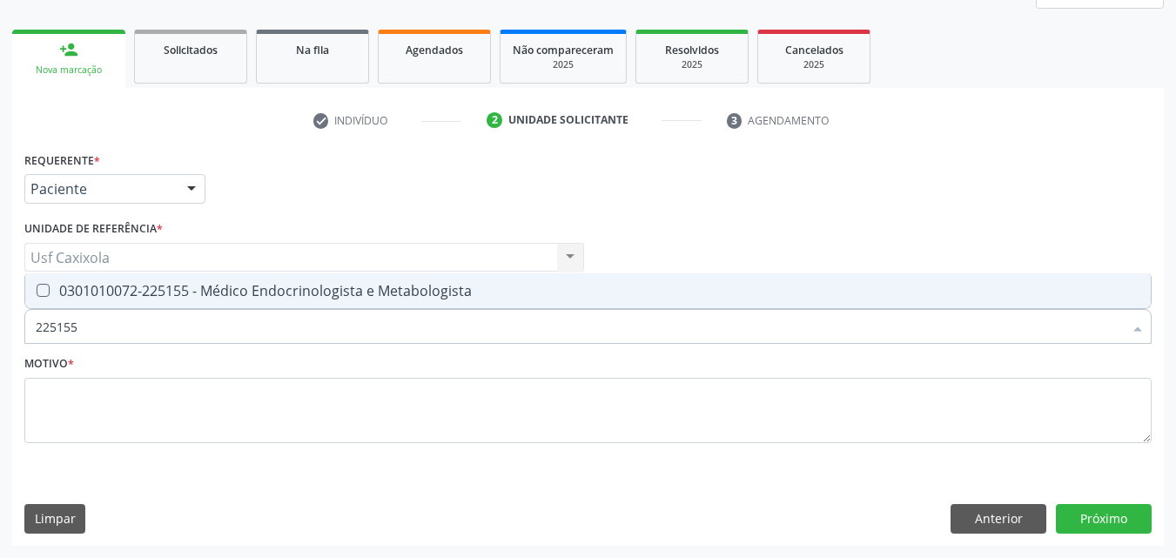
click at [149, 293] on div "0301010072-225155 - Médico Endocrinologista e Metabologista" at bounding box center [588, 291] width 1104 height 14
checkbox Metabologista "true"
type input "225155"
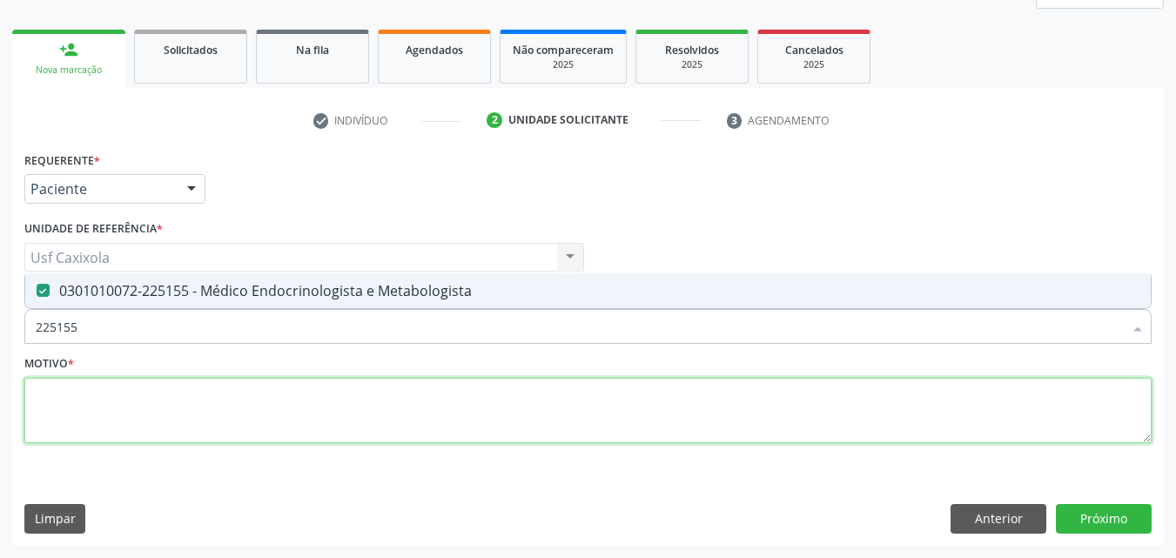
click at [178, 399] on textarea at bounding box center [587, 411] width 1127 height 66
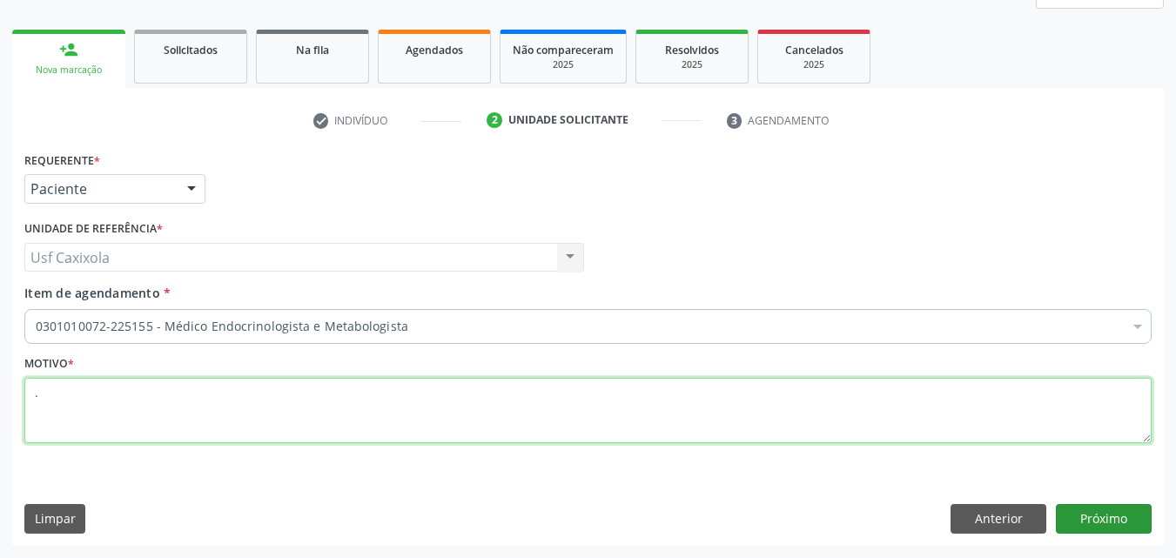
type textarea "."
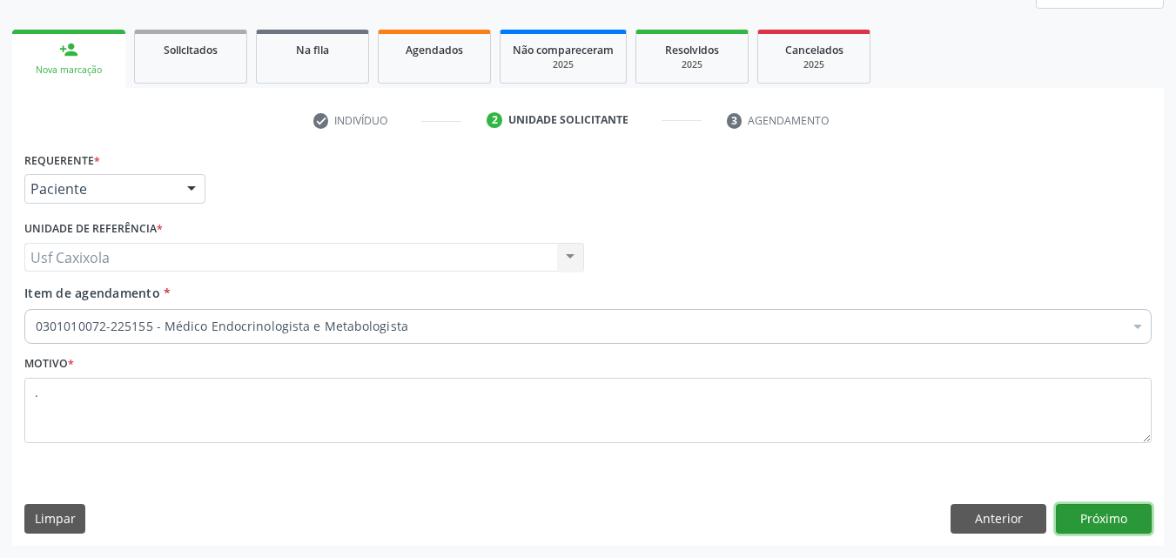
click at [1083, 519] on button "Próximo" at bounding box center [1104, 519] width 96 height 30
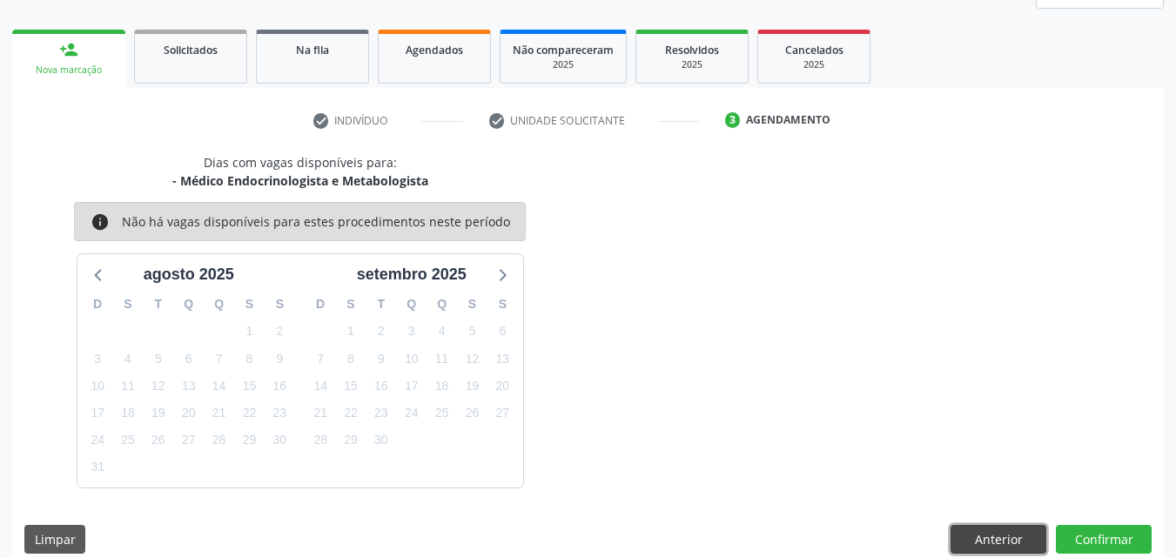
click at [991, 539] on button "Anterior" at bounding box center [998, 540] width 96 height 30
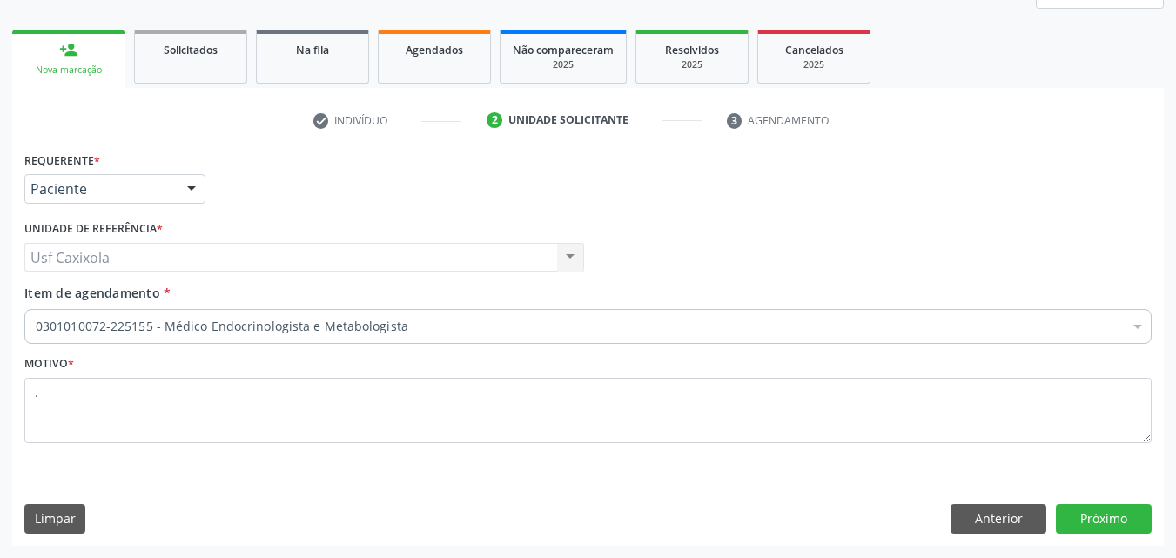
click at [177, 315] on div "0301010072-225155 - Médico Endocrinologista e Metabologista" at bounding box center [587, 326] width 1127 height 35
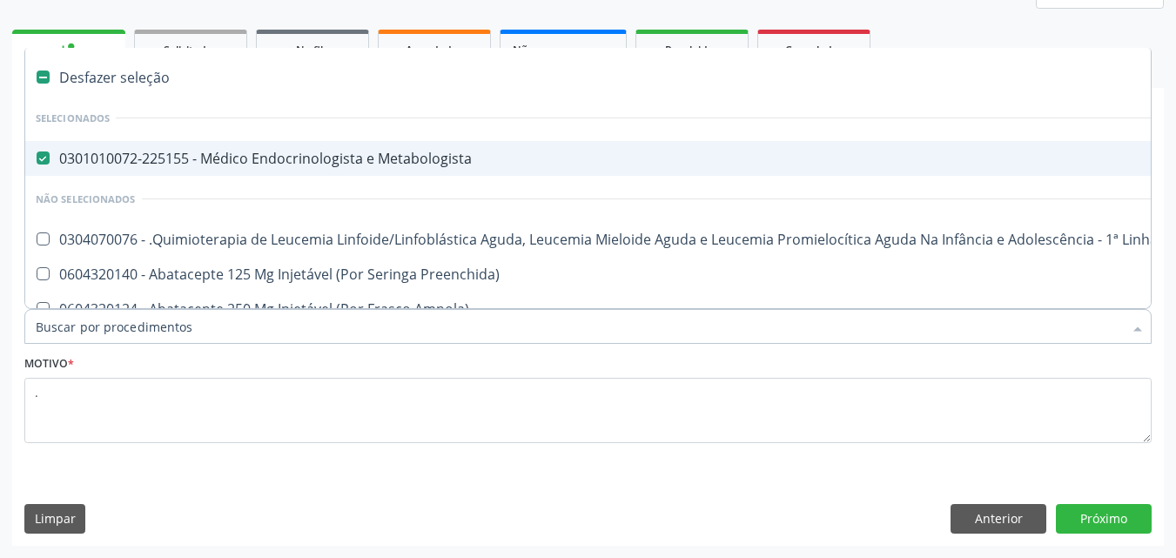
click at [97, 171] on span "0301010072-225155 - Médico Endocrinologista e Metabologista" at bounding box center [713, 158] width 1376 height 35
checkbox Metabologista "false"
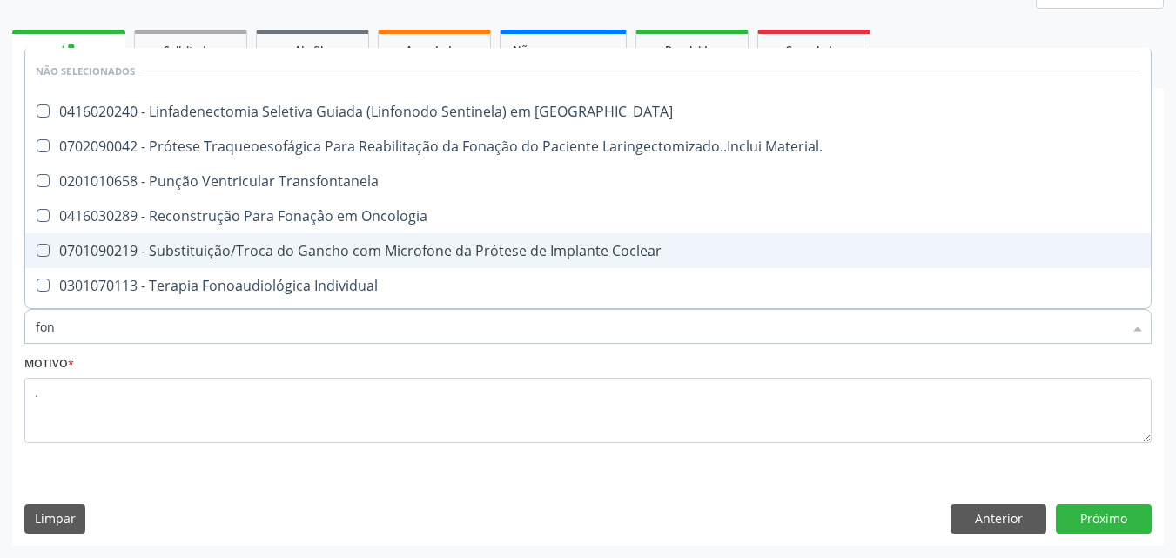
type input "fono"
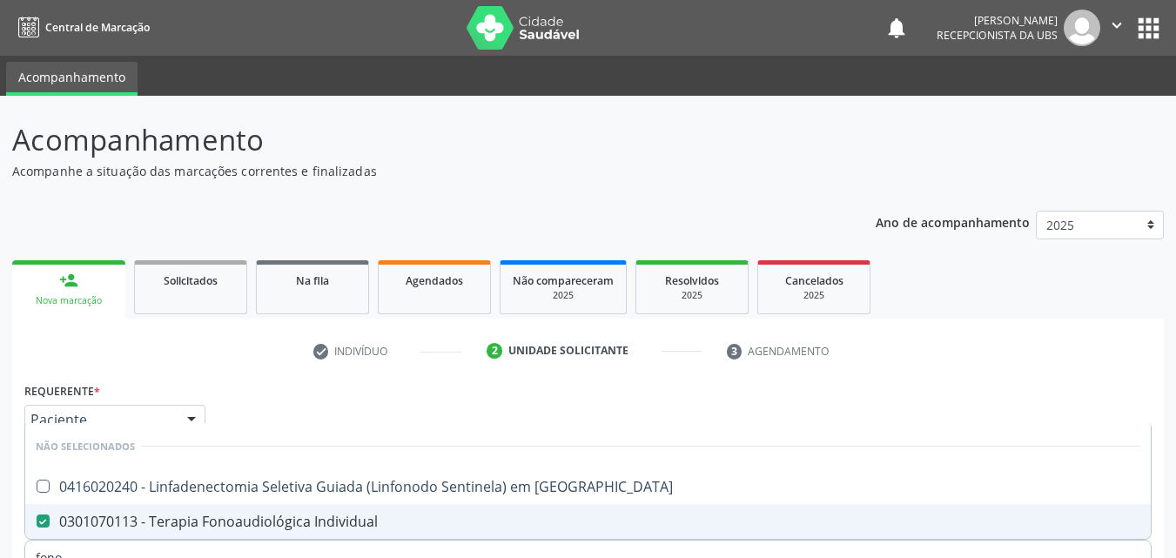
scroll to position [231, 0]
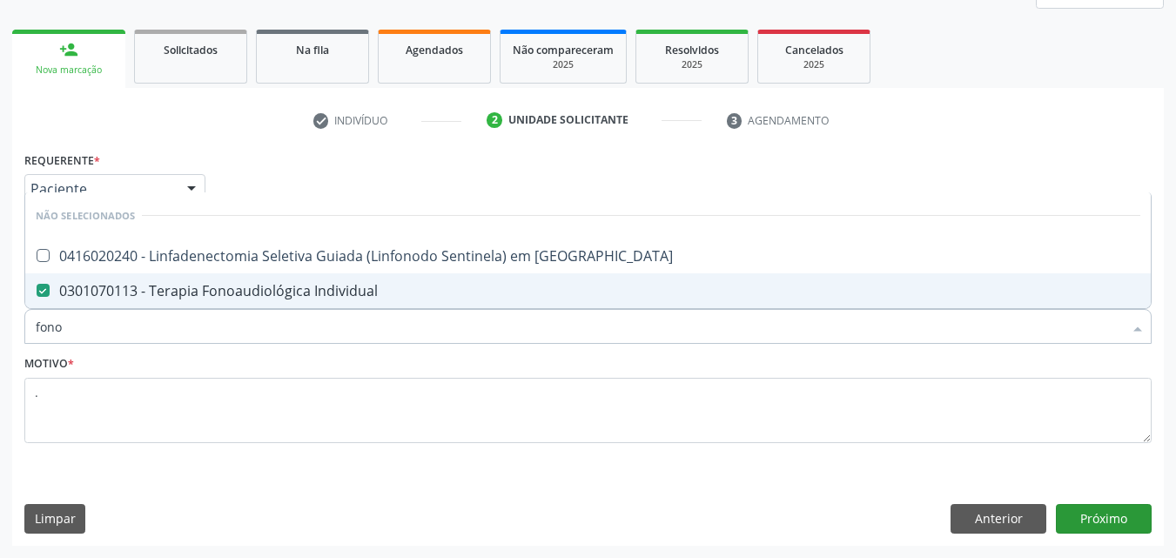
type input "fono"
click at [1084, 518] on button "Próximo" at bounding box center [1104, 519] width 96 height 30
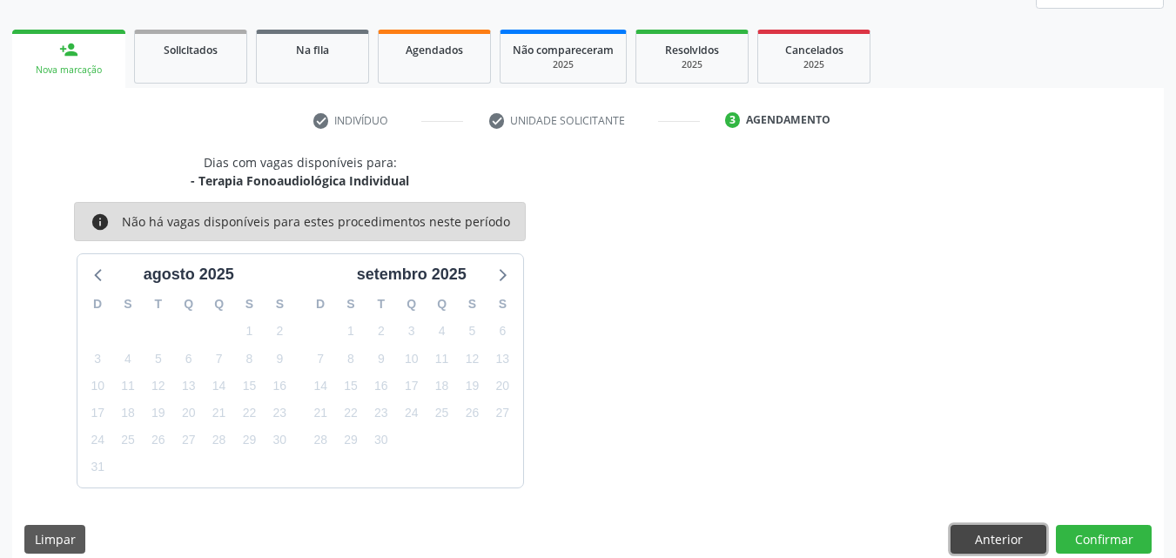
click at [984, 535] on button "Anterior" at bounding box center [998, 540] width 96 height 30
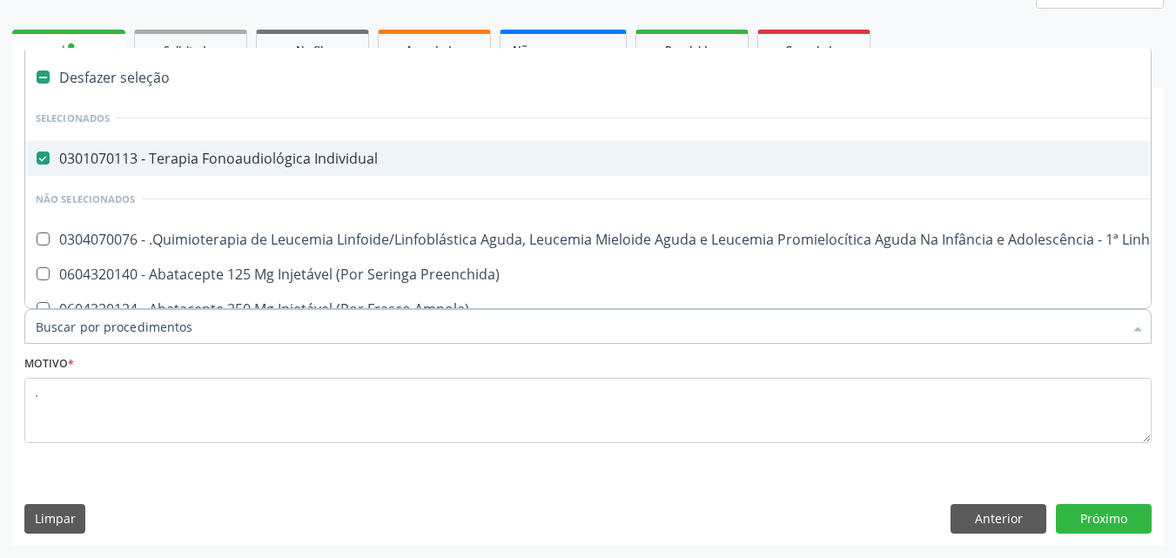
click at [66, 168] on span "0301070113 - Terapia Fonoaudiológica Individual" at bounding box center [713, 158] width 1376 height 35
checkbox Individual "false"
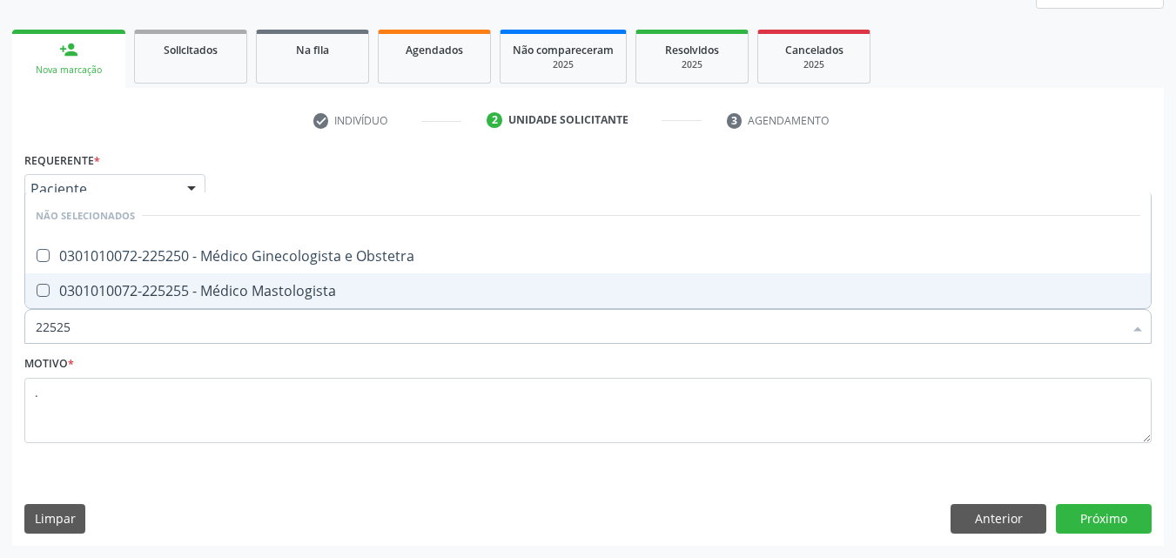
type input "225250"
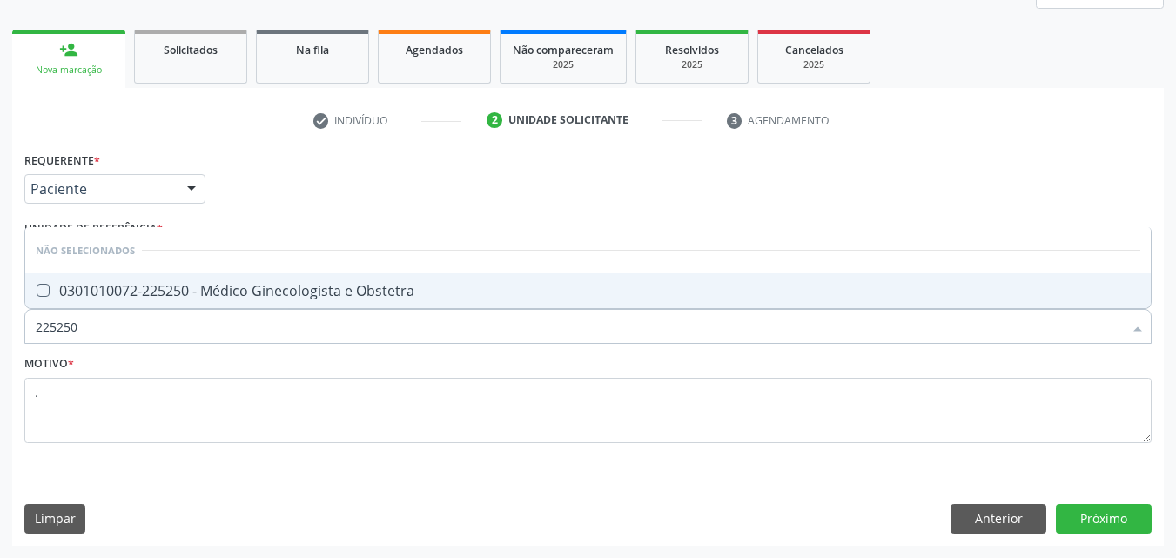
click at [157, 298] on div "0301010072-225250 - Médico Ginecologista e Obstetra" at bounding box center [588, 291] width 1104 height 14
checkbox Obstetra "true"
click at [1122, 525] on button "Próximo" at bounding box center [1104, 519] width 96 height 30
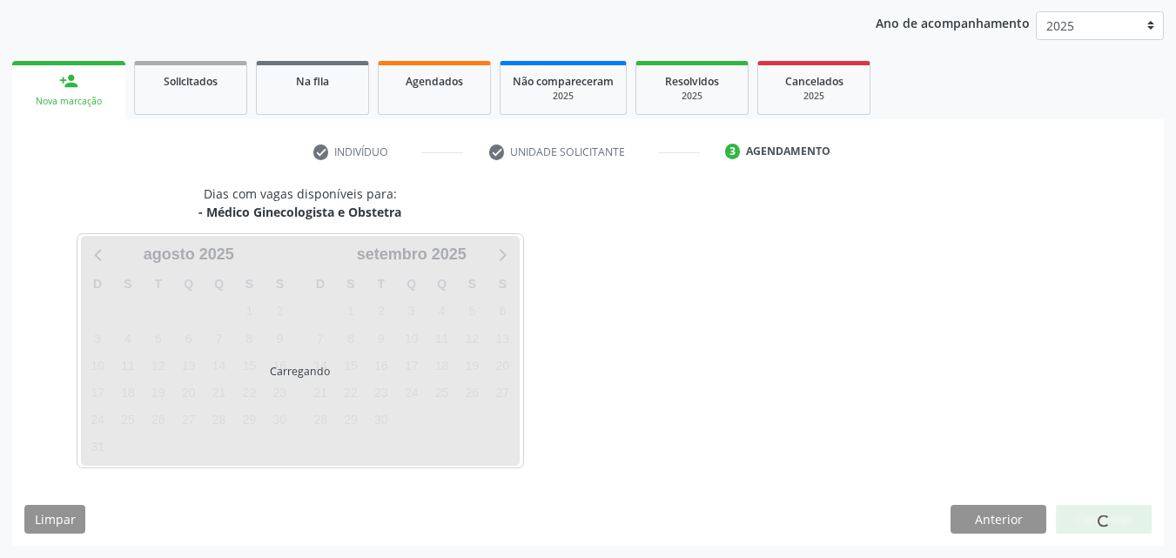
scroll to position [199, 0]
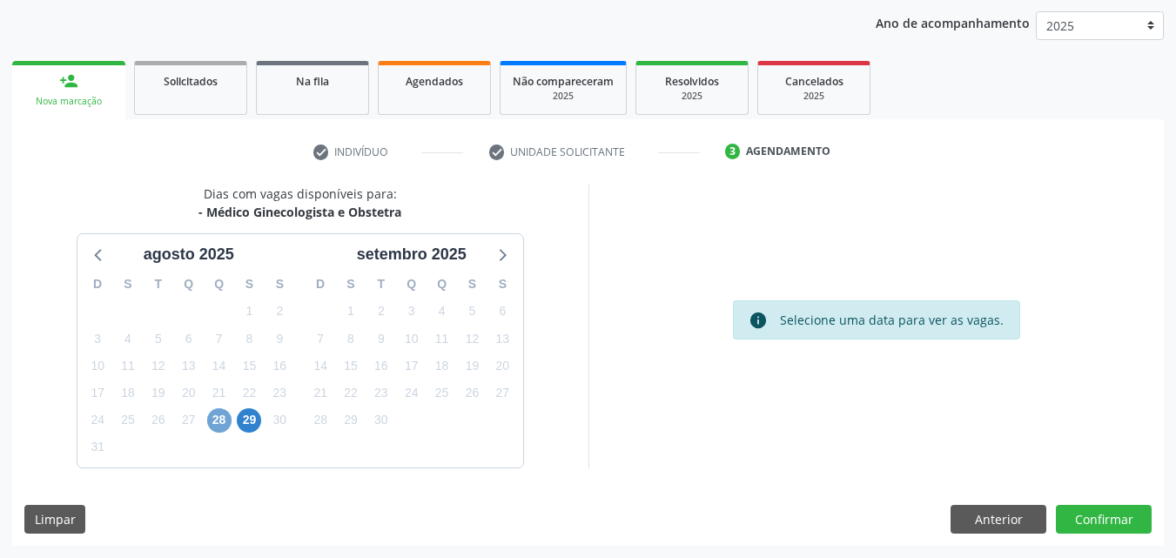
click at [218, 420] on span "28" at bounding box center [219, 420] width 24 height 24
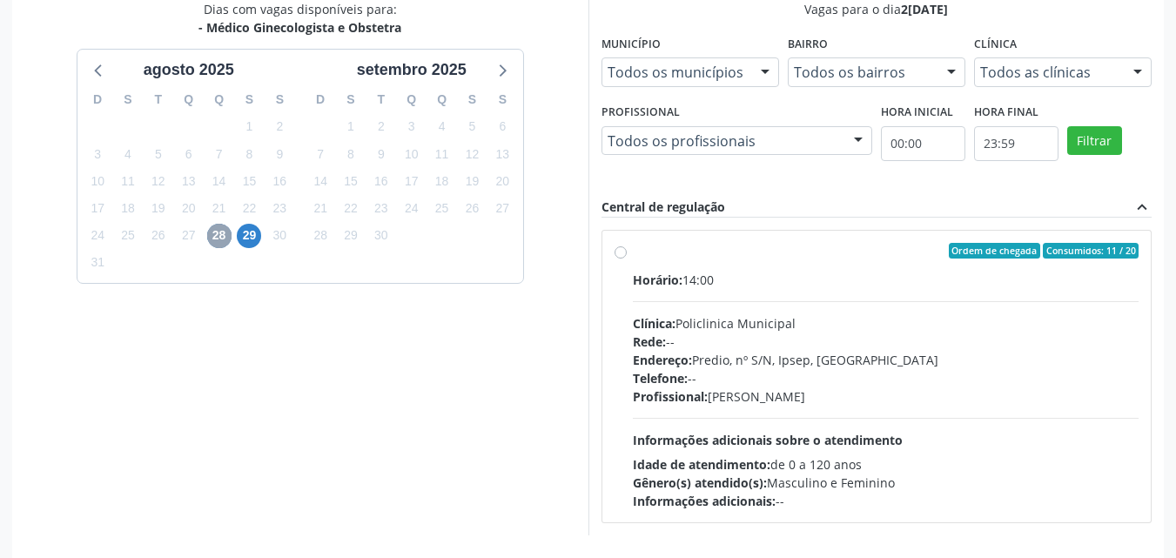
scroll to position [451, 0]
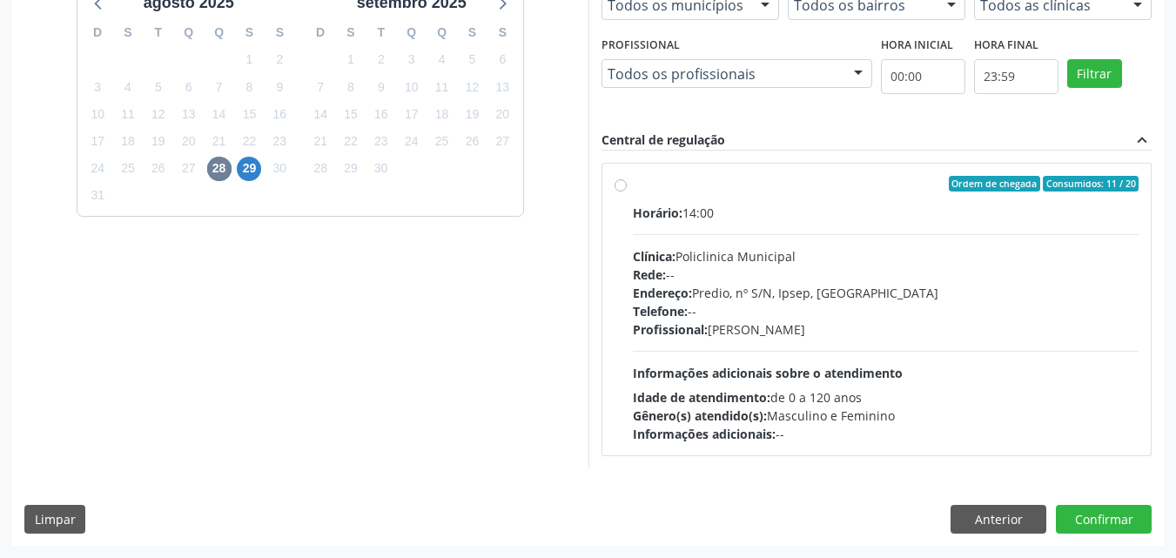
click at [633, 187] on label "Ordem de chegada Consumidos: 11 / 20 Horário: 14:00 Clínica: Policlinica Munici…" at bounding box center [886, 309] width 507 height 267
click at [625, 187] on input "Ordem de chegada Consumidos: 11 / 20 Horário: 14:00 Clínica: Policlinica Munici…" at bounding box center [620, 184] width 12 height 16
radio input "true"
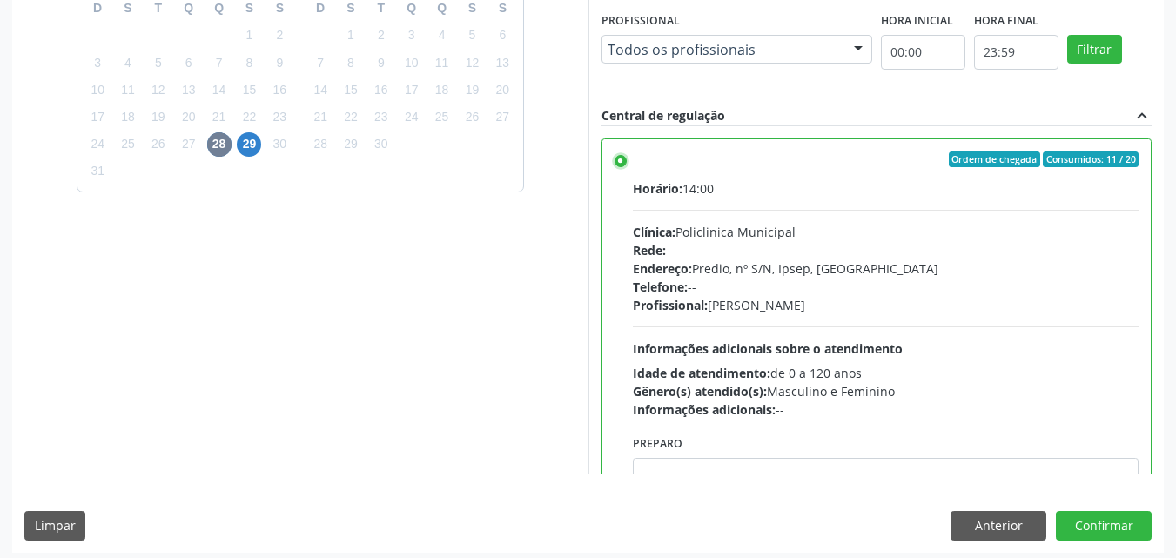
scroll to position [482, 0]
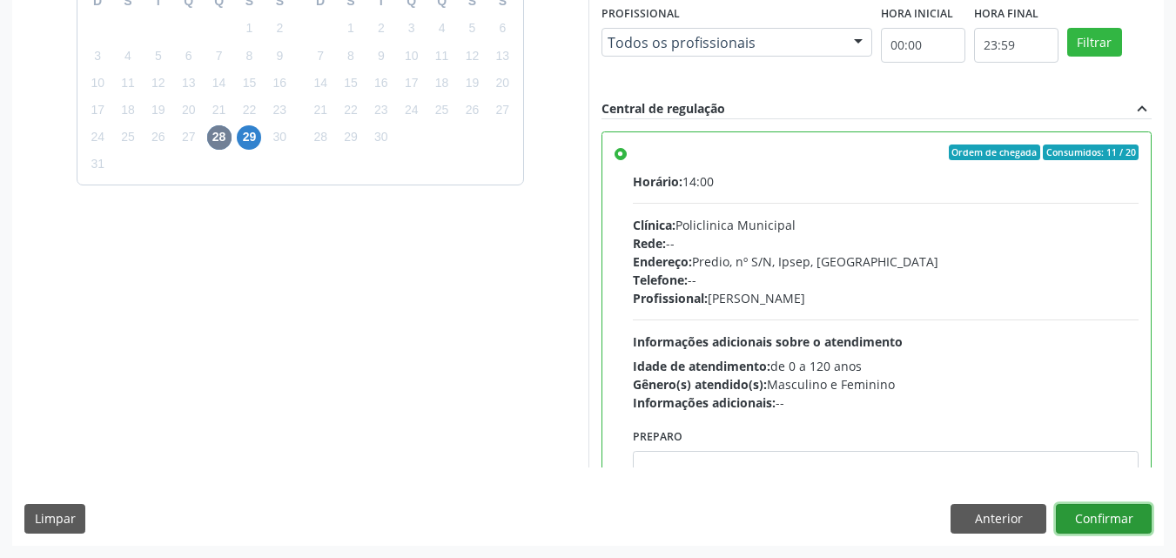
click at [1084, 519] on button "Confirmar" at bounding box center [1104, 519] width 96 height 30
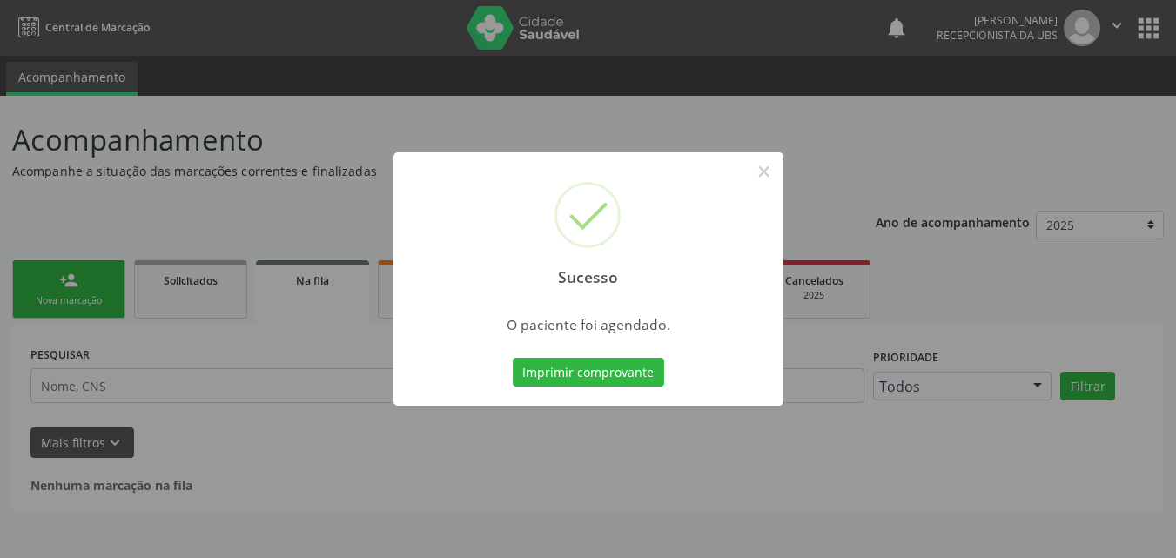
scroll to position [0, 0]
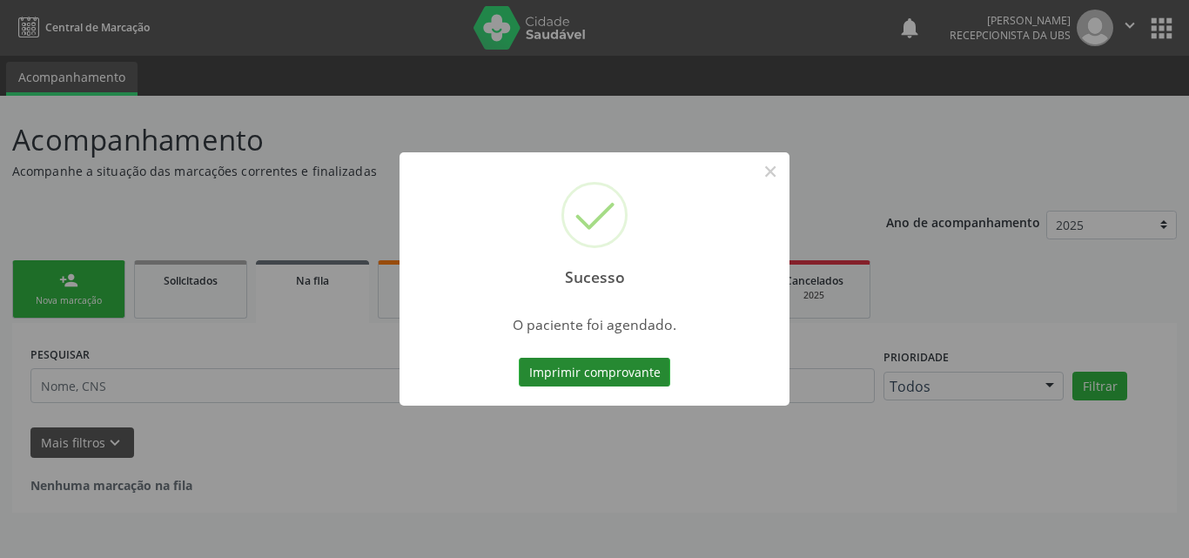
click at [651, 368] on button "Imprimir comprovante" at bounding box center [594, 373] width 151 height 30
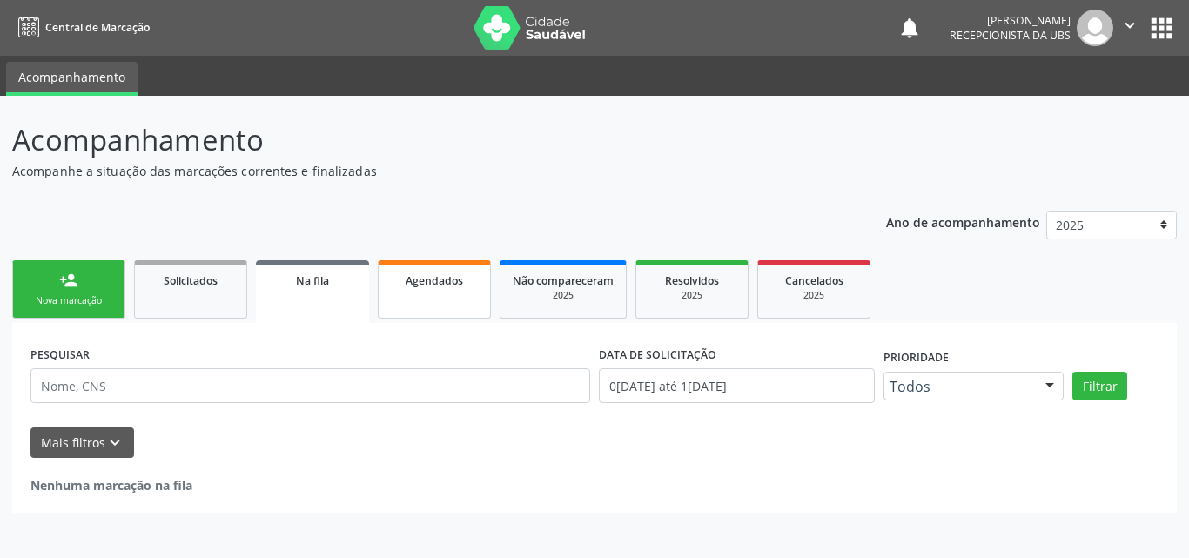
click at [473, 280] on div "Agendados" at bounding box center [434, 280] width 87 height 18
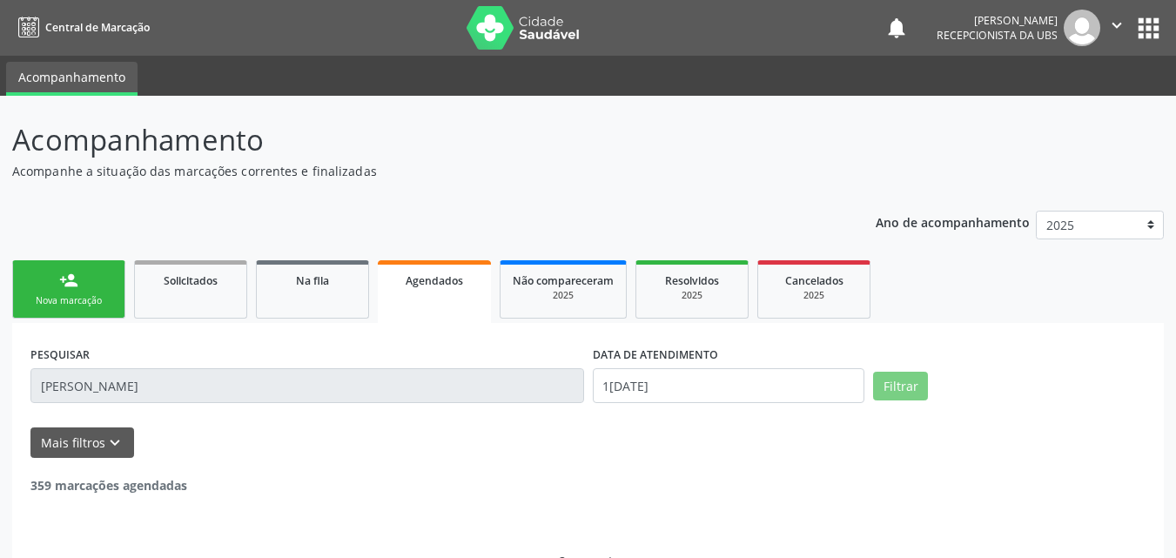
click at [10, 389] on div "Acompanhamento Acompanhe a situação das marcações correntes e finalizadas Relat…" at bounding box center [588, 347] width 1176 height 503
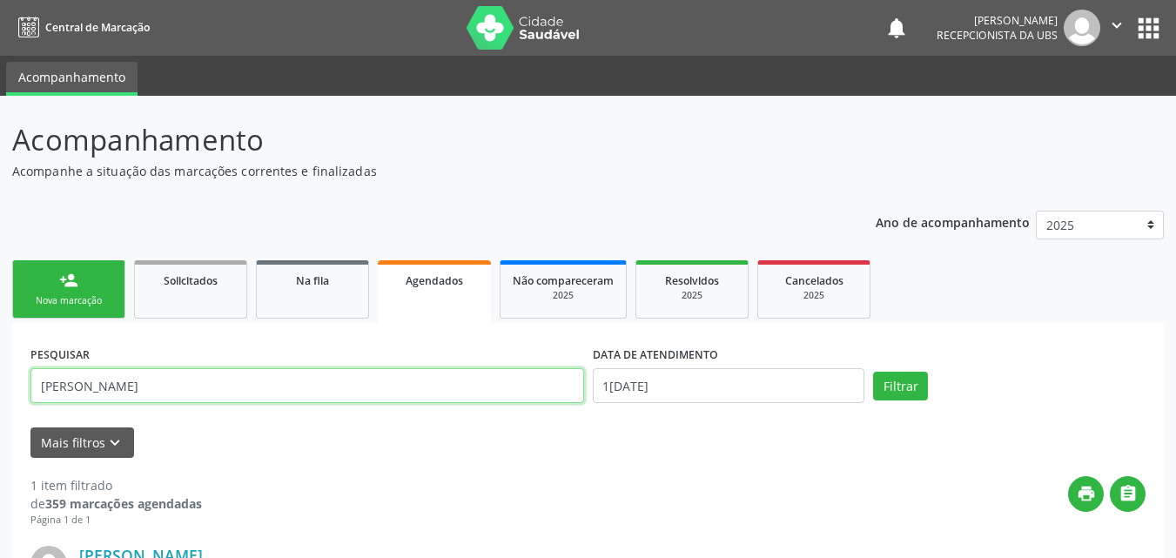
click at [115, 384] on input "[PERSON_NAME]" at bounding box center [307, 385] width 554 height 35
click at [133, 387] on input "[PERSON_NAME]" at bounding box center [307, 385] width 554 height 35
click at [133, 389] on input "[PERSON_NAME]" at bounding box center [307, 385] width 554 height 35
paste input "Talytta [PERSON_NAME]"
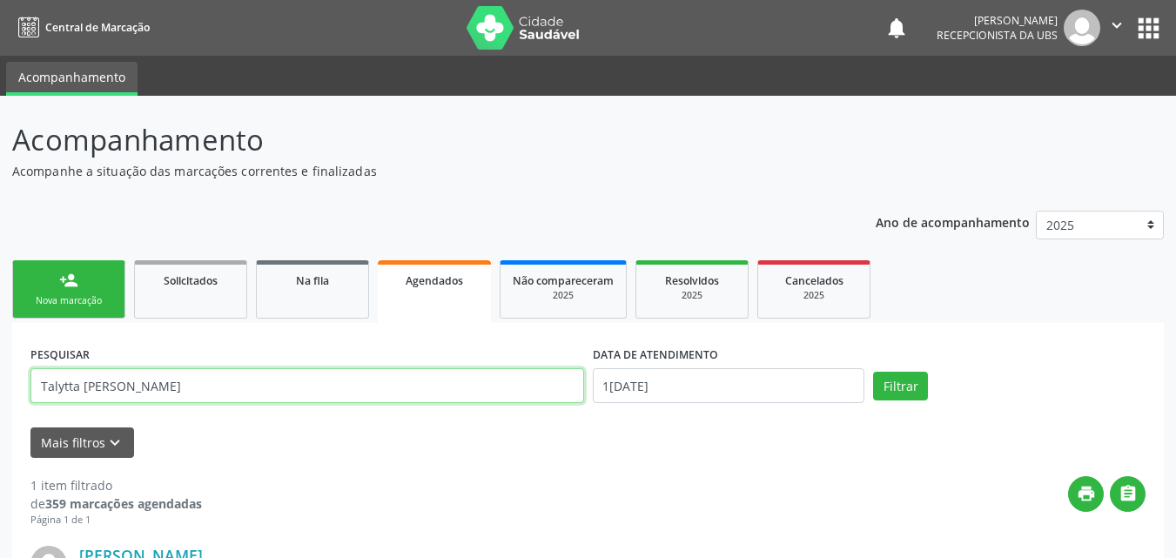
type input "Talytta [PERSON_NAME]"
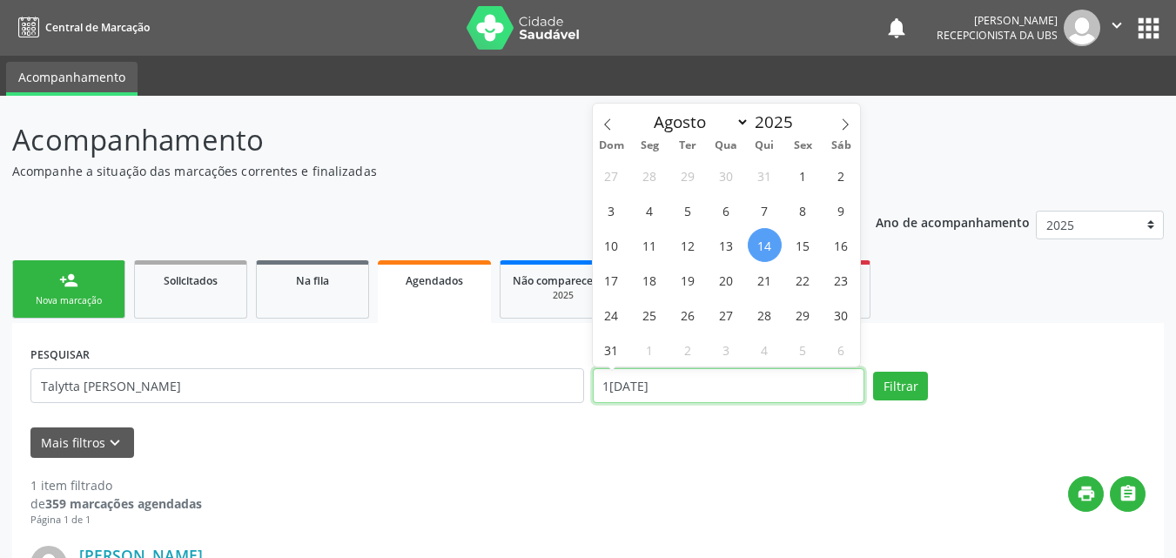
click at [693, 390] on input "1[DATE]" at bounding box center [729, 385] width 272 height 35
click at [755, 316] on span "28" at bounding box center [765, 315] width 34 height 34
type input "2[DATE]"
click at [755, 316] on span "28" at bounding box center [765, 315] width 34 height 34
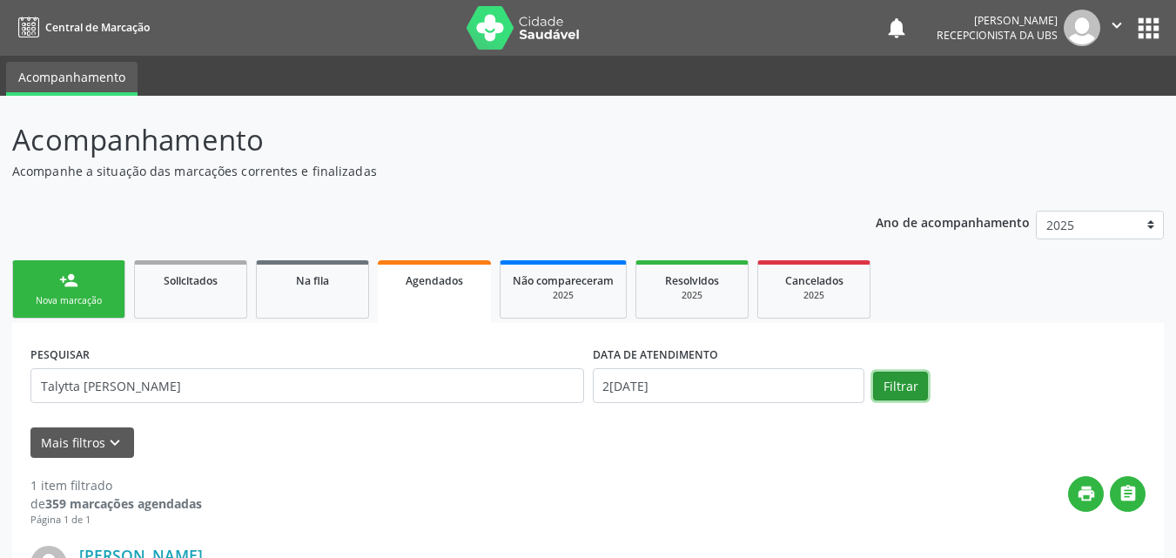
click at [889, 396] on button "Filtrar" at bounding box center [900, 387] width 55 height 30
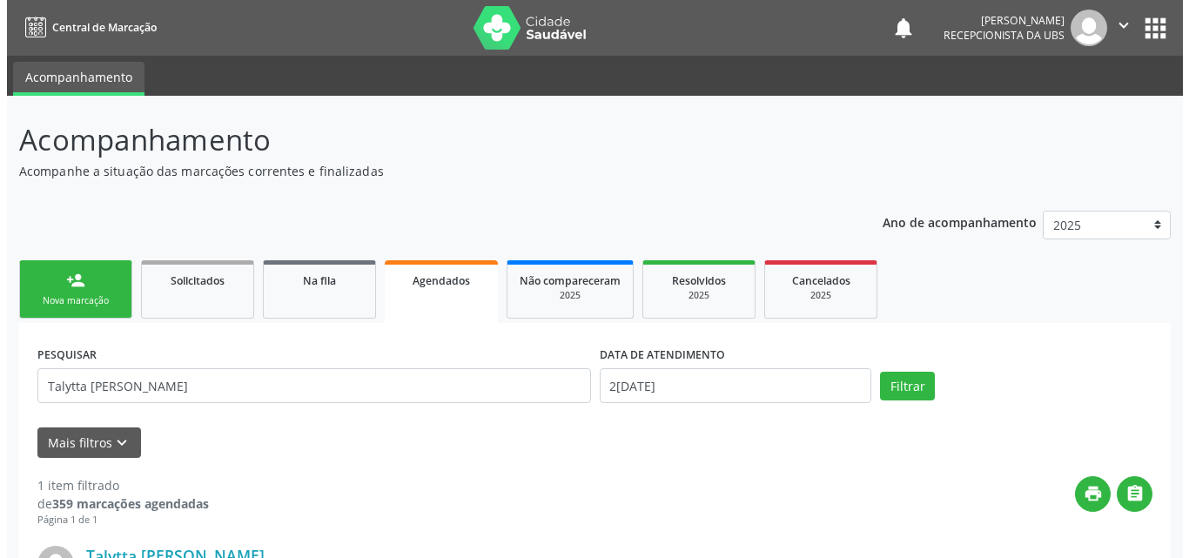
scroll to position [250, 0]
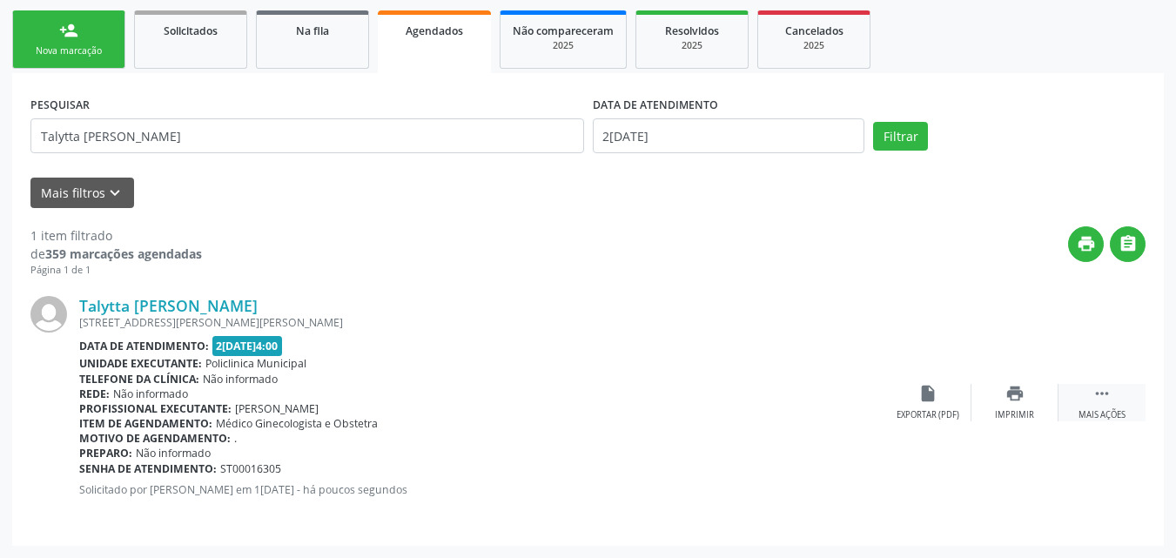
click at [1093, 401] on icon "" at bounding box center [1101, 393] width 19 height 19
click at [922, 403] on div "cancel Cancelar" at bounding box center [927, 402] width 87 height 37
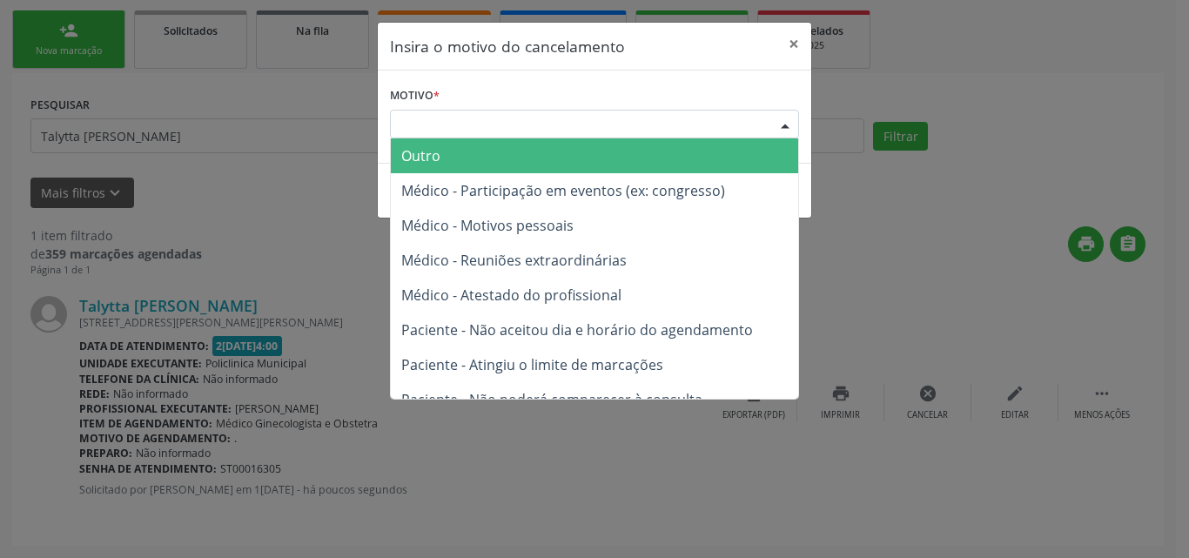
click at [612, 134] on div "Escolha o motivo" at bounding box center [594, 125] width 409 height 30
click at [604, 166] on span "Outro" at bounding box center [594, 155] width 407 height 35
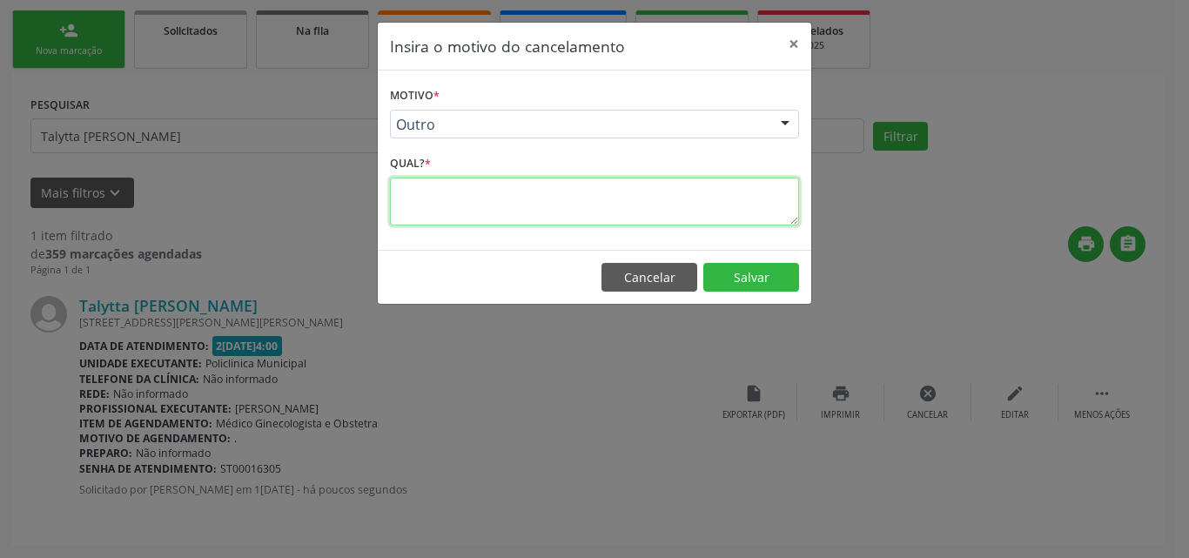
click at [603, 201] on textarea at bounding box center [594, 202] width 409 height 48
type textarea "."
type textarea "engano"
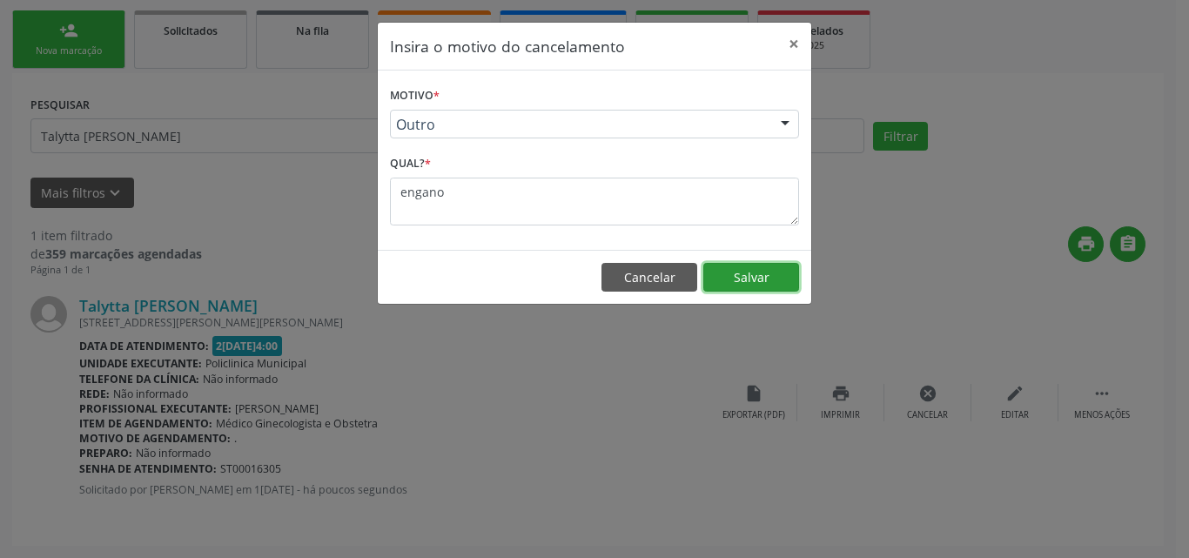
click at [727, 272] on button "Salvar" at bounding box center [751, 278] width 96 height 30
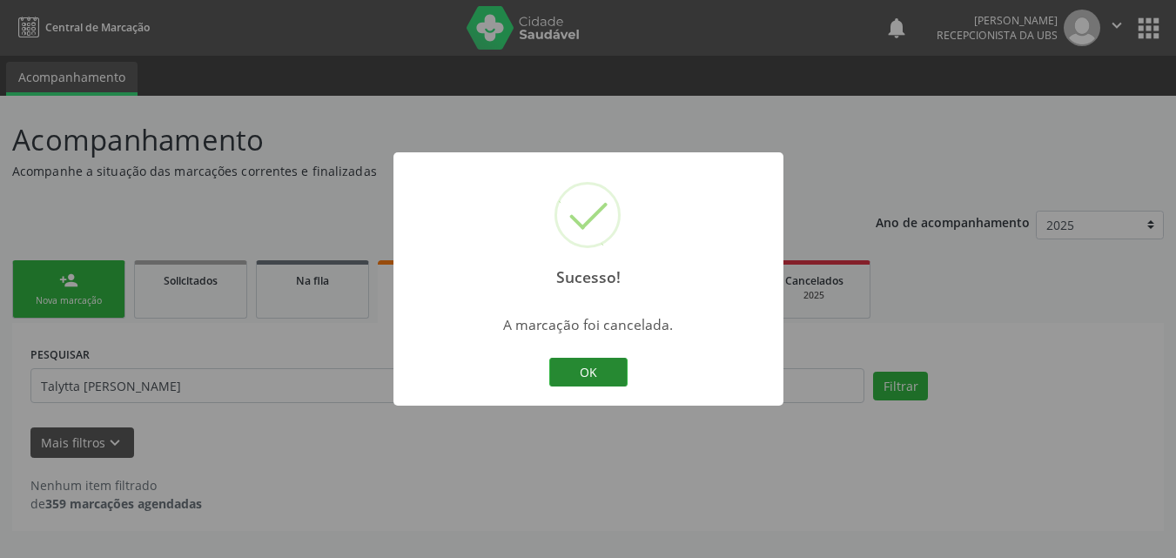
scroll to position [0, 0]
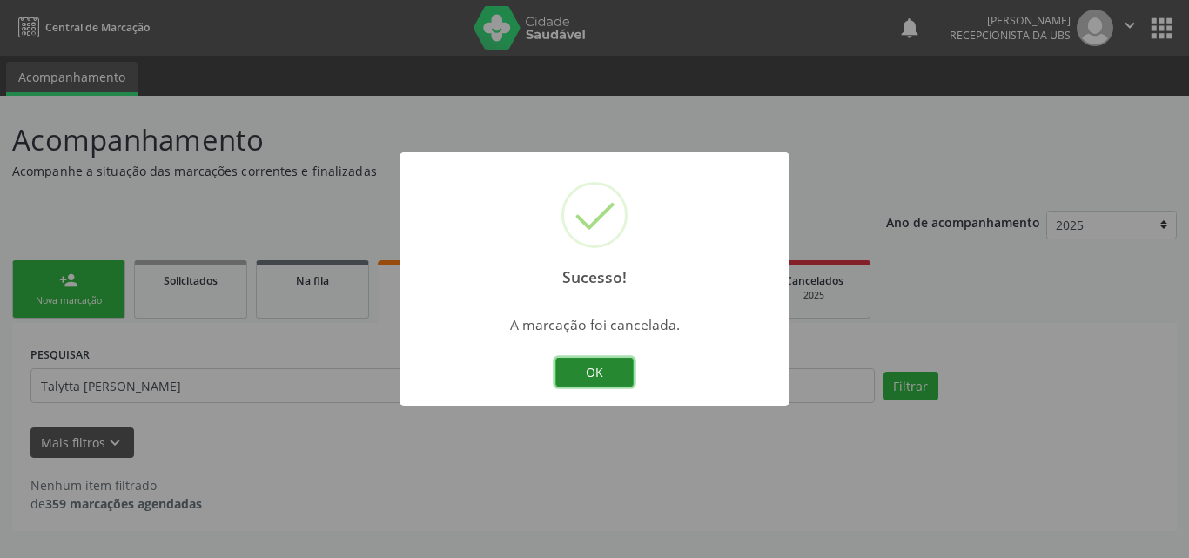
click at [608, 373] on button "OK" at bounding box center [594, 373] width 78 height 30
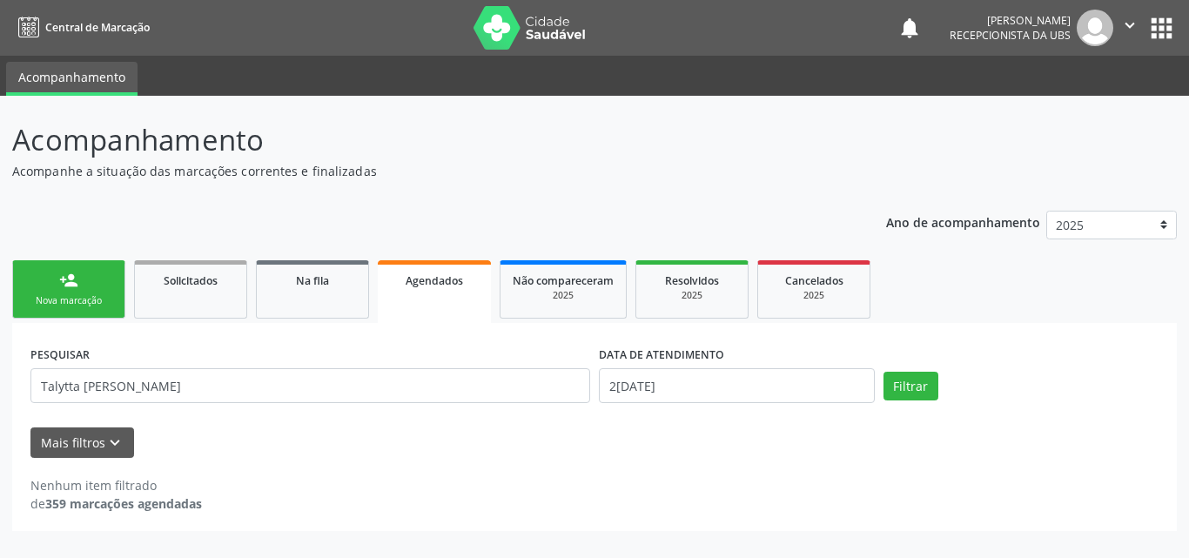
click at [57, 288] on link "person_add Nova marcação" at bounding box center [68, 289] width 113 height 58
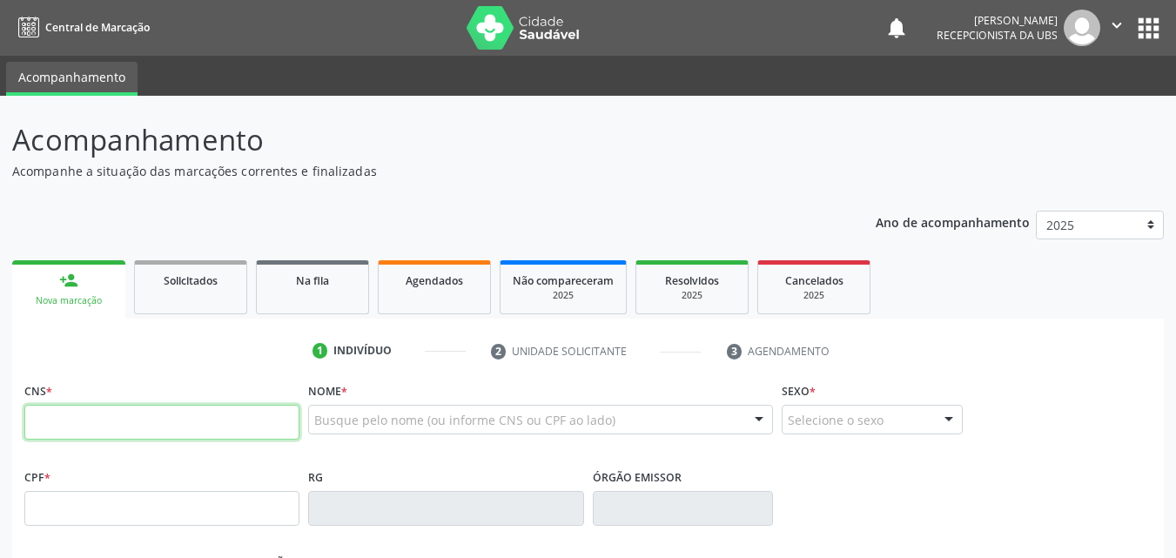
click at [172, 411] on input "text" at bounding box center [161, 422] width 275 height 35
type input "702 5093 1162 7239"
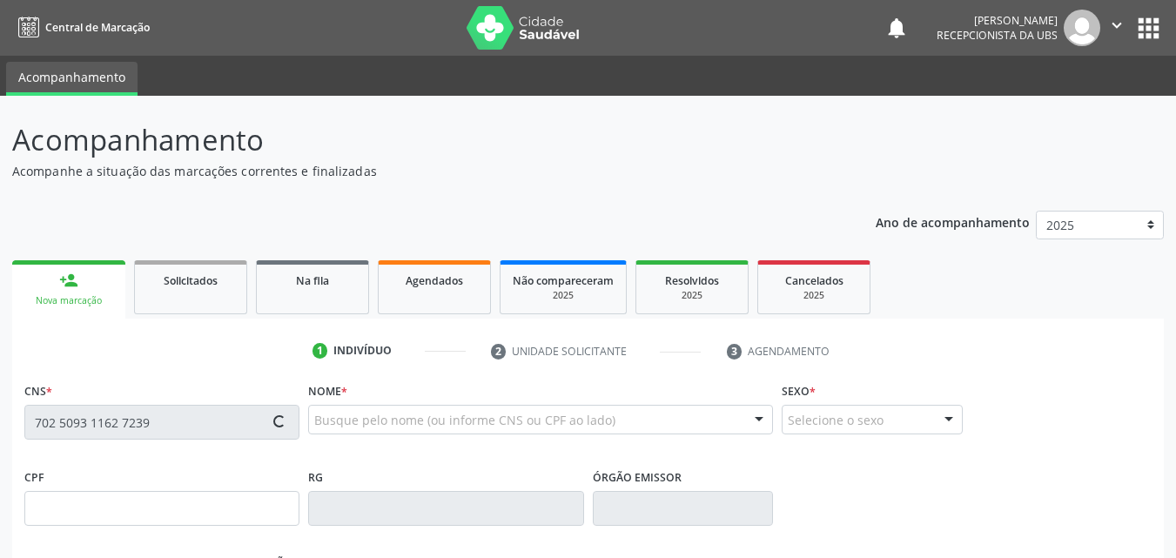
type input "060.989.054-95"
type input "2[DATE]"
type input "Luzia da [PERSON_NAME]"
type input "[PHONE_NUMBER]"
type input "1191"
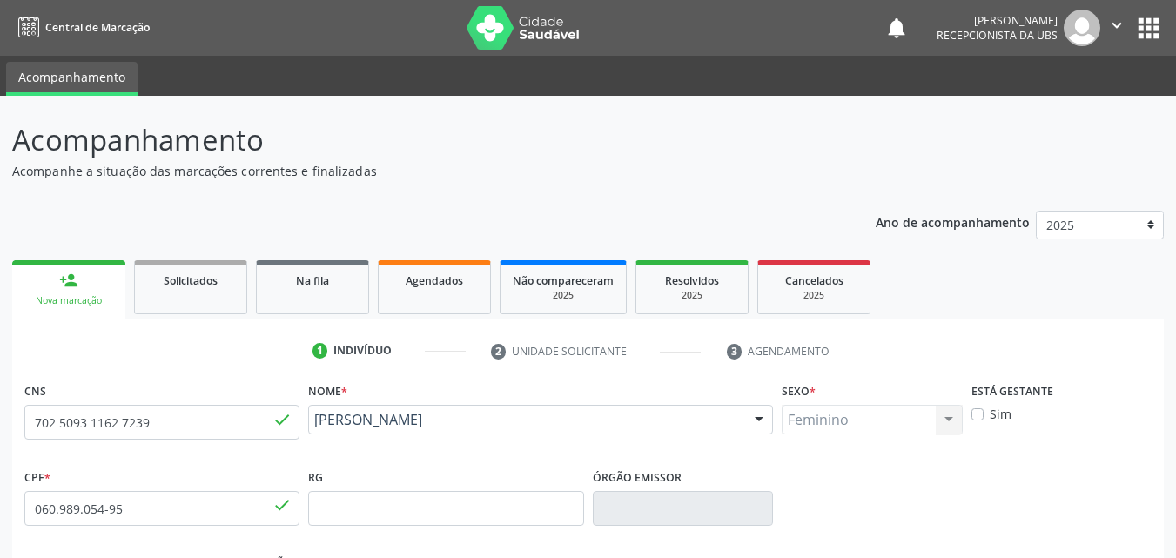
drag, startPoint x: 485, startPoint y: 439, endPoint x: 307, endPoint y: 427, distance: 177.9
click at [307, 427] on div "Nome * [PERSON_NAME] [PERSON_NAME] CNS: 702 5093 1162 7239 CPF: 060.989.054-95 …" at bounding box center [540, 421] width 473 height 86
copy span "[PERSON_NAME]"
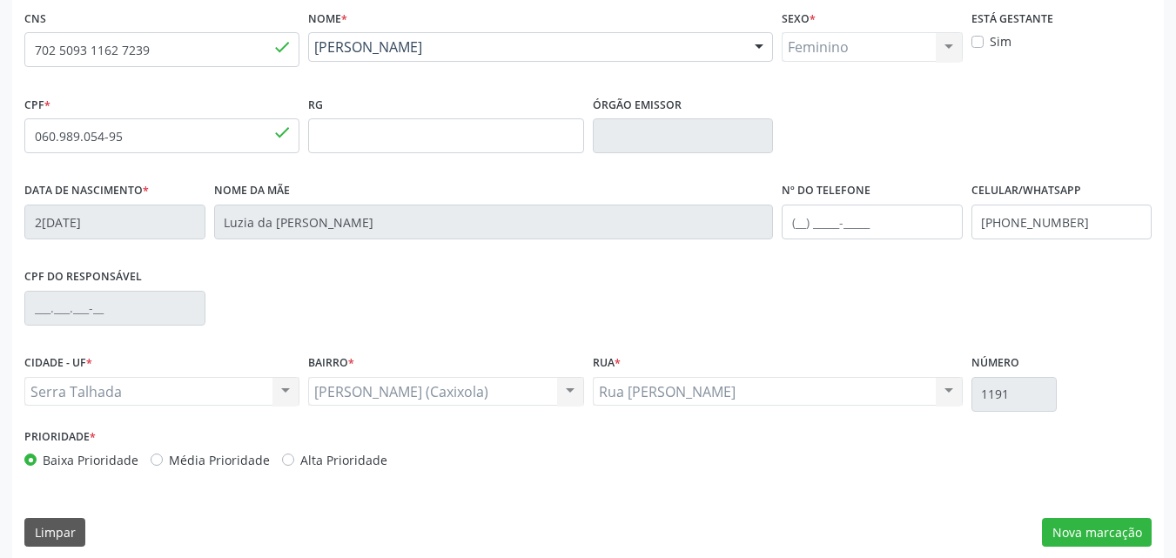
scroll to position [386, 0]
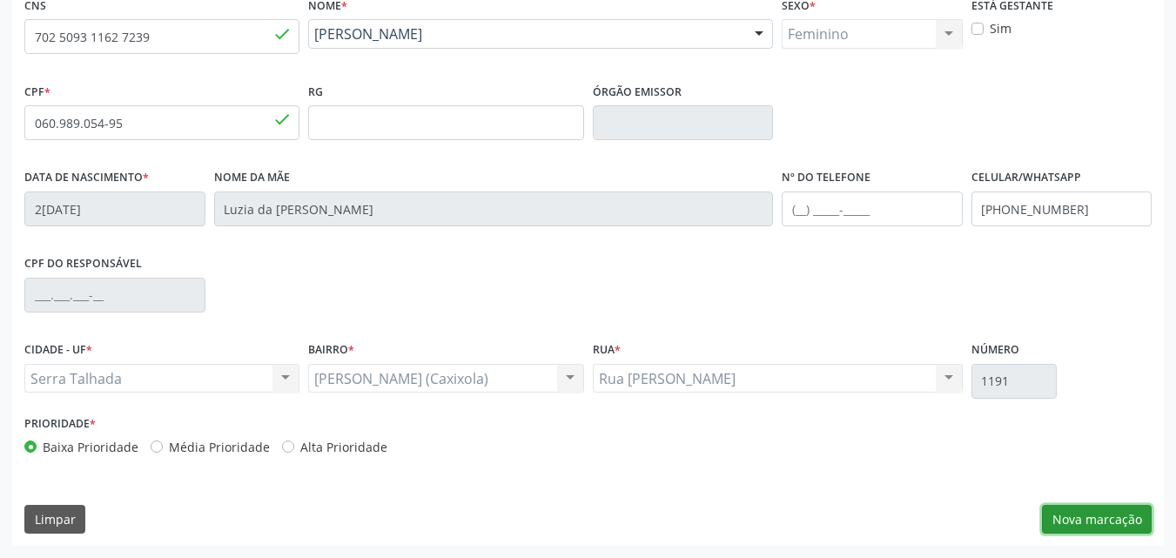
click at [1113, 527] on button "Nova marcação" at bounding box center [1097, 520] width 110 height 30
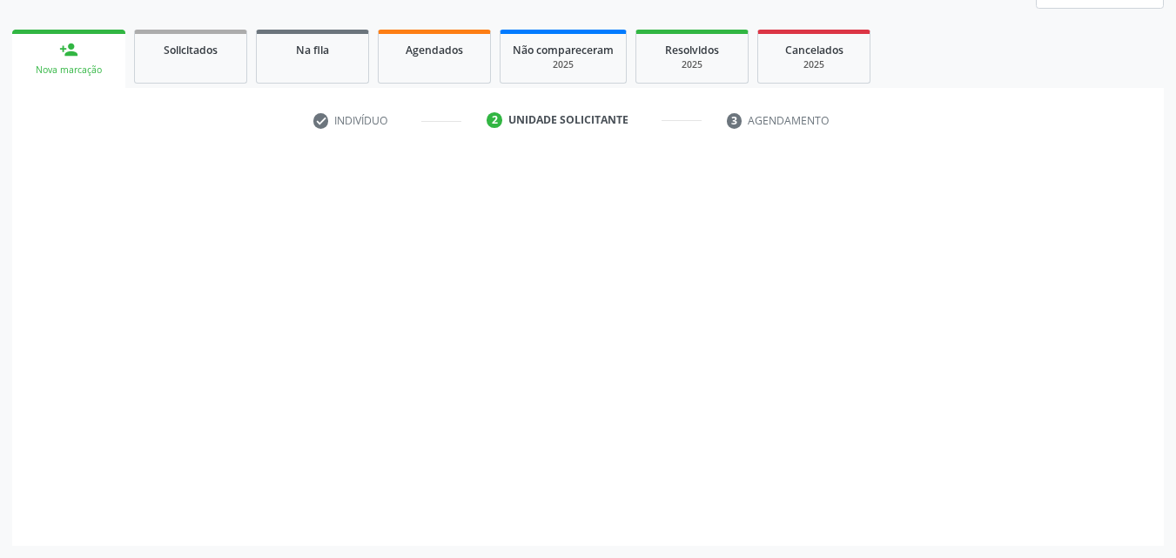
scroll to position [231, 0]
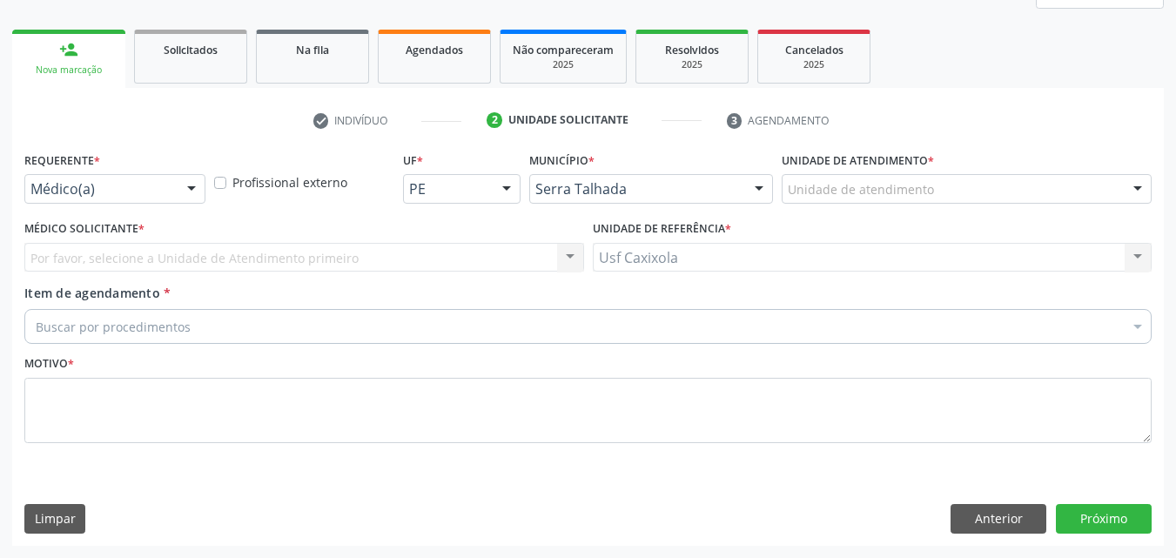
click at [187, 190] on div at bounding box center [191, 190] width 26 height 30
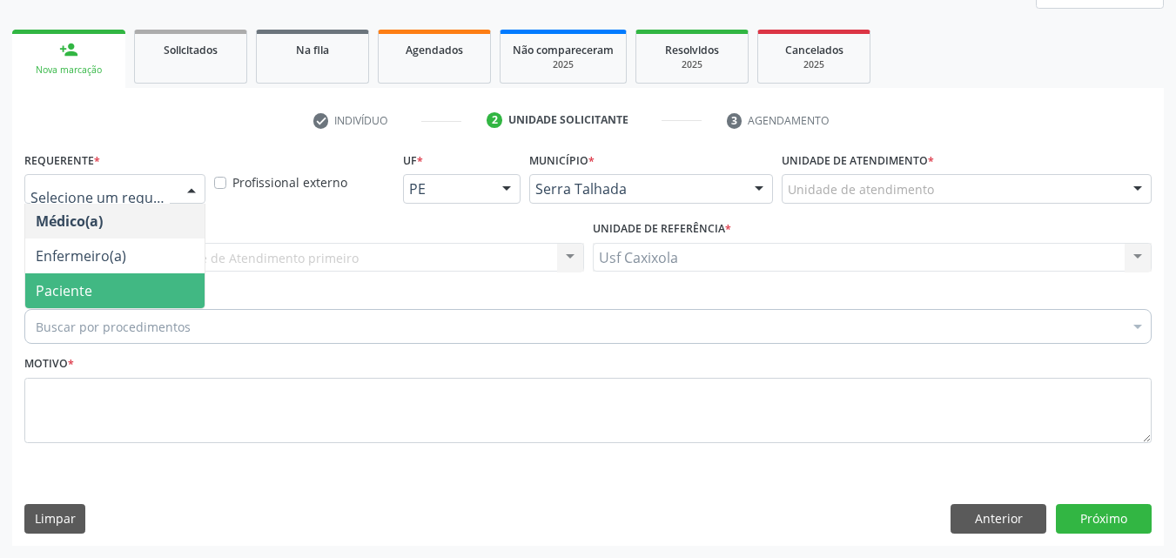
click at [172, 291] on span "Paciente" at bounding box center [114, 290] width 179 height 35
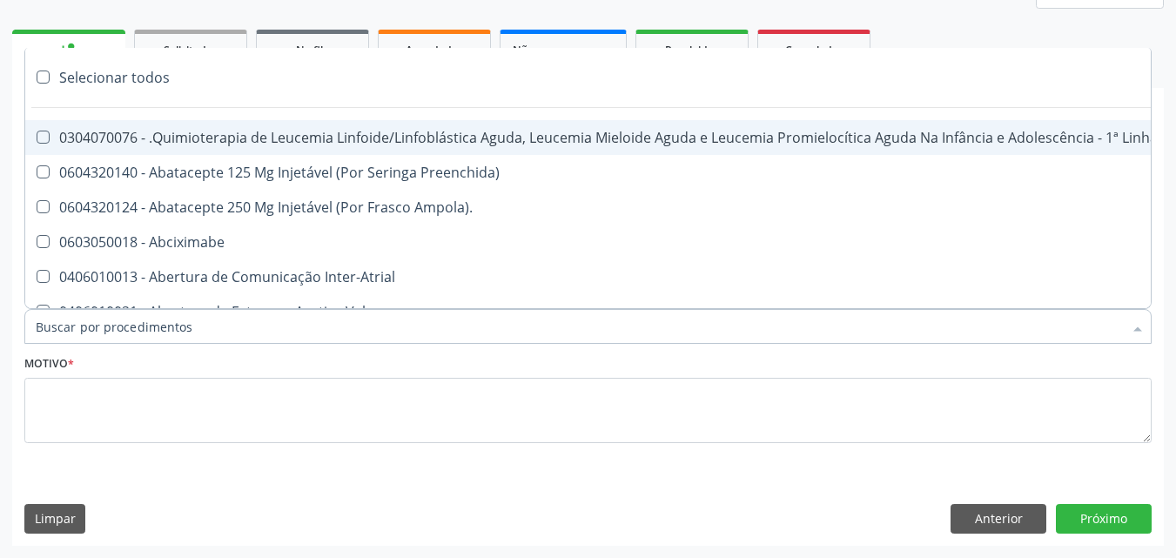
paste input "[PERSON_NAME]"
type input "[PERSON_NAME]"
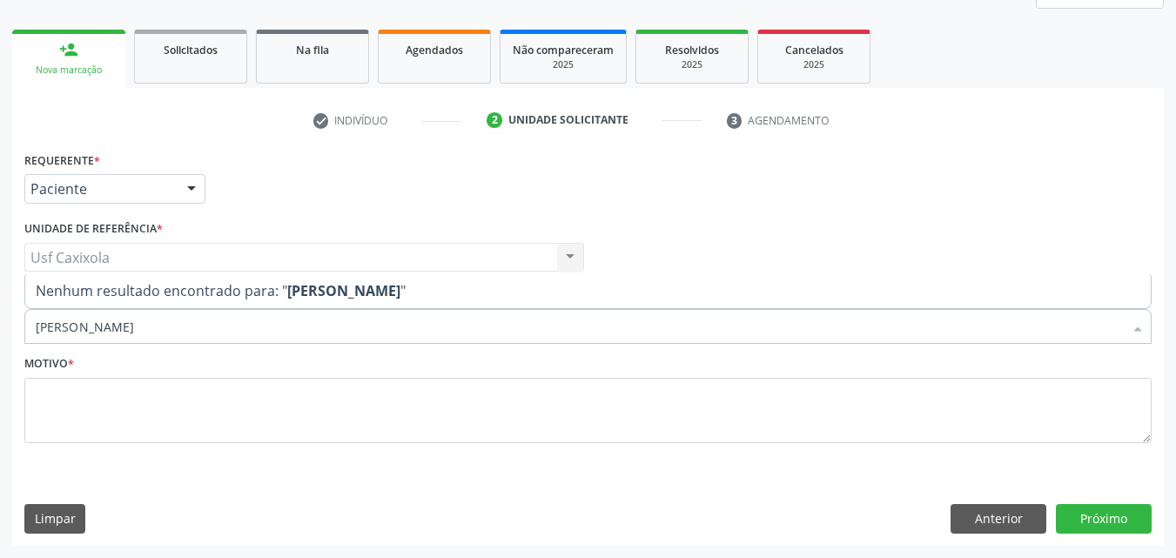
drag, startPoint x: 204, startPoint y: 332, endPoint x: 10, endPoint y: 301, distance: 196.5
click at [10, 301] on div "Acompanhamento Acompanhe a situação das marcações correntes e finalizadas Relat…" at bounding box center [588, 211] width 1176 height 693
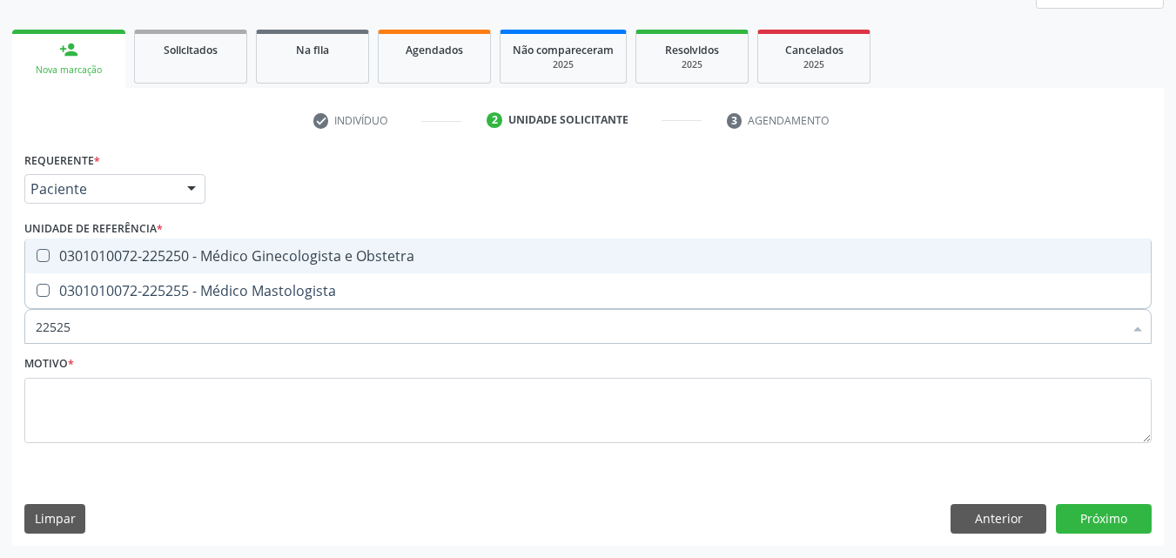
type input "225250"
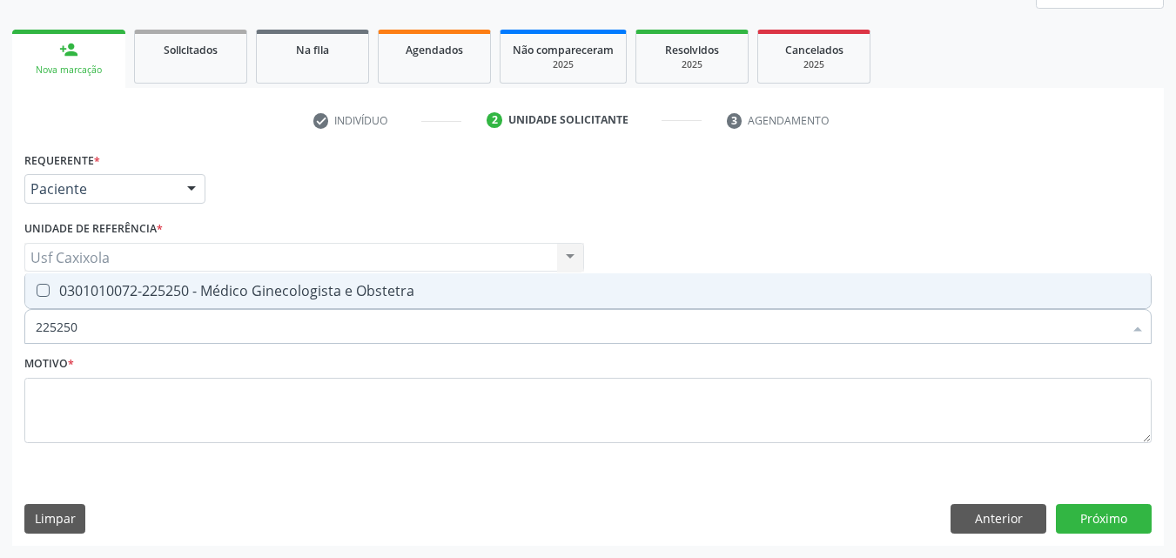
click at [104, 290] on div "0301010072-225250 - Médico Ginecologista e Obstetra" at bounding box center [588, 291] width 1104 height 14
checkbox Obstetra "true"
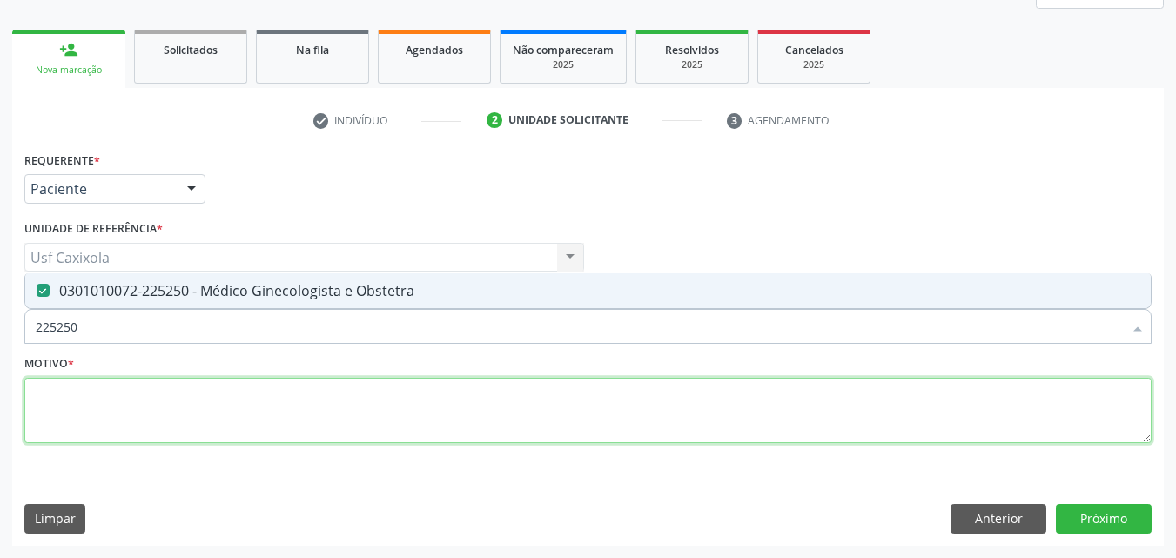
click at [435, 408] on textarea at bounding box center [587, 411] width 1127 height 66
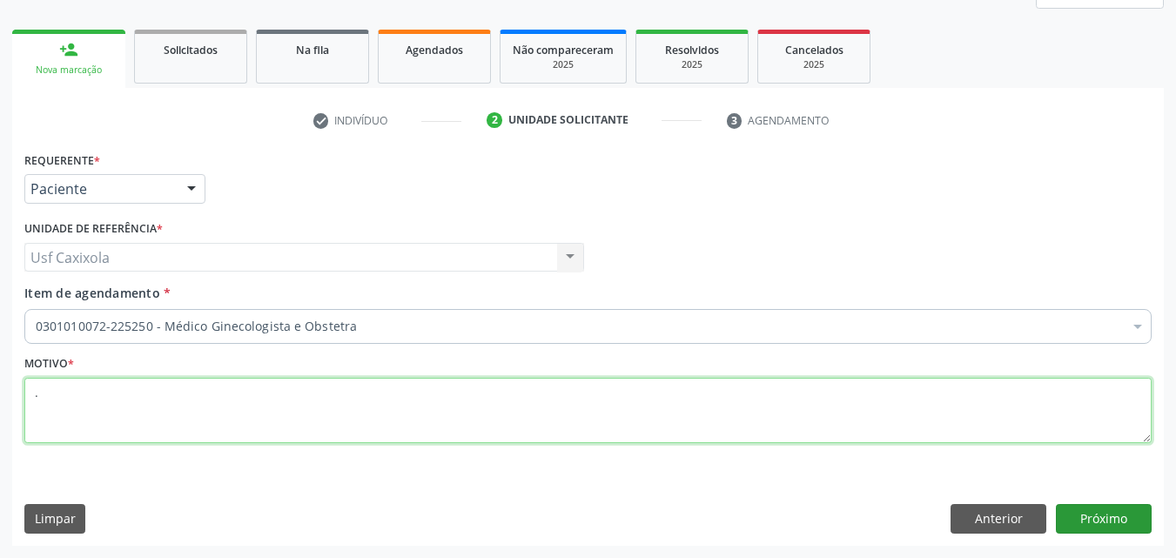
type textarea "."
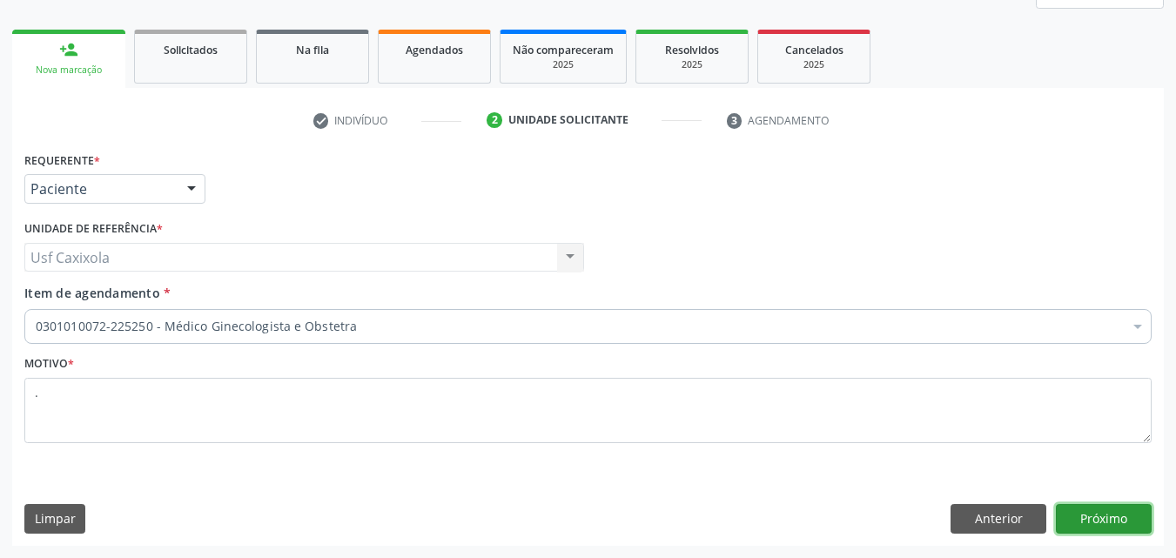
click at [1071, 515] on button "Próximo" at bounding box center [1104, 519] width 96 height 30
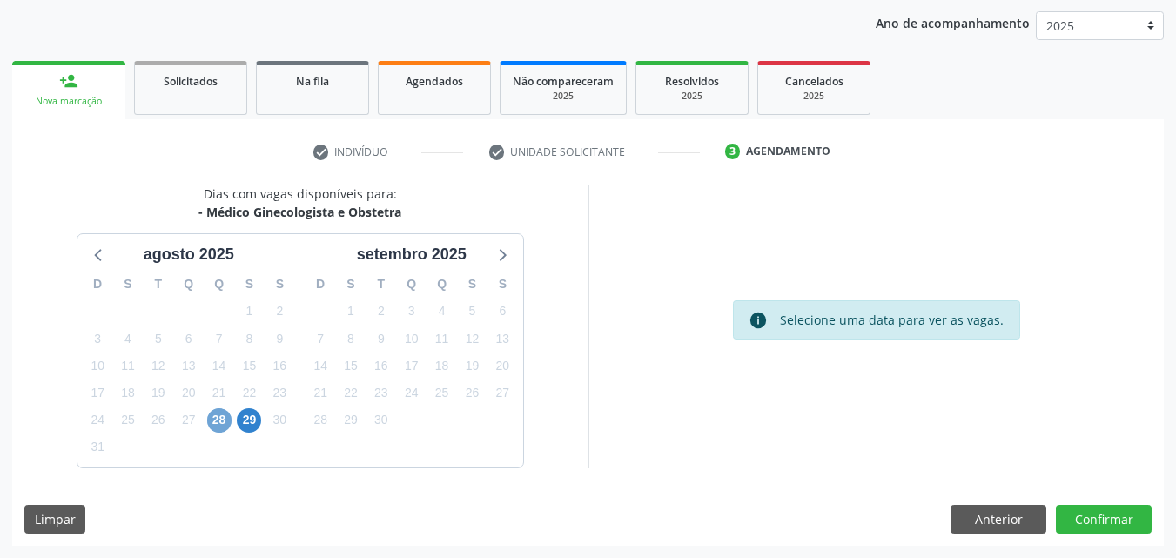
click at [229, 419] on span "28" at bounding box center [219, 420] width 24 height 24
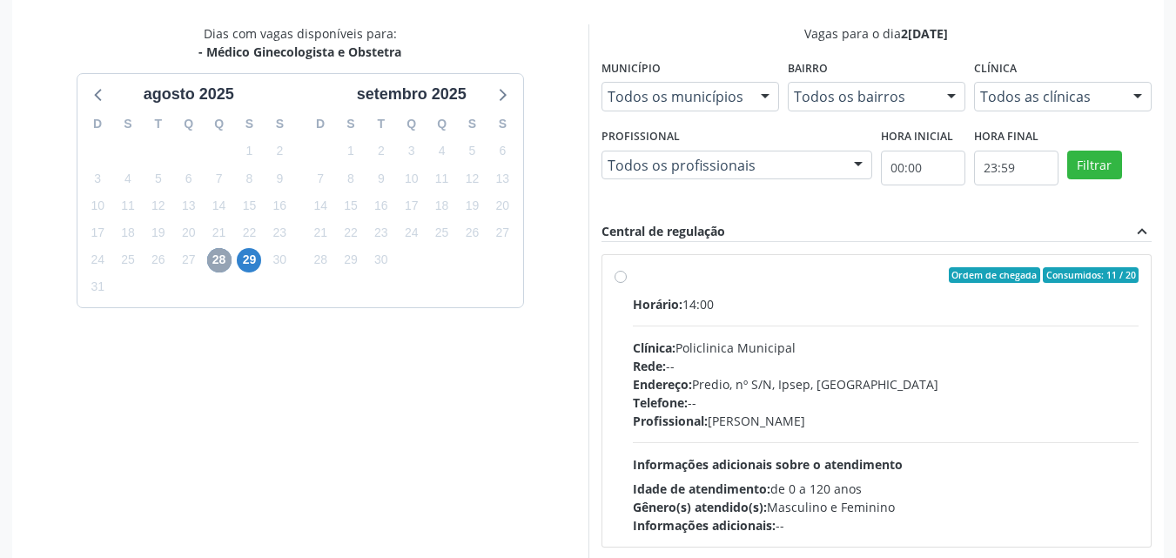
scroll to position [373, 0]
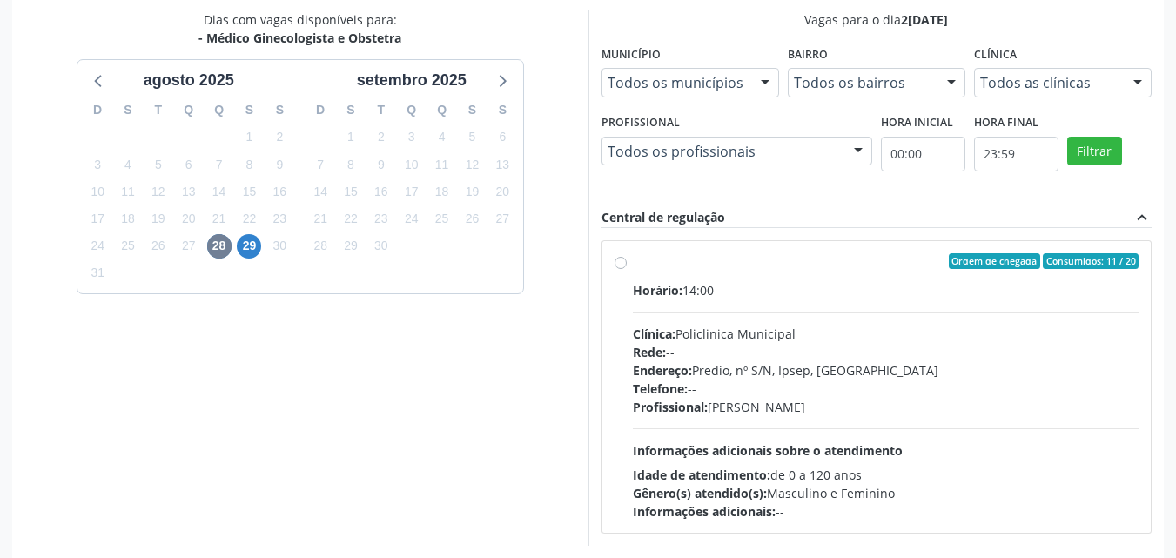
click at [633, 264] on label "Ordem de chegada Consumidos: 11 / 20 Horário: 14:00 Clínica: Policlinica Munici…" at bounding box center [886, 386] width 507 height 267
click at [620, 264] on input "Ordem de chegada Consumidos: 11 / 20 Horário: 14:00 Clínica: Policlinica Munici…" at bounding box center [620, 261] width 12 height 16
radio input "true"
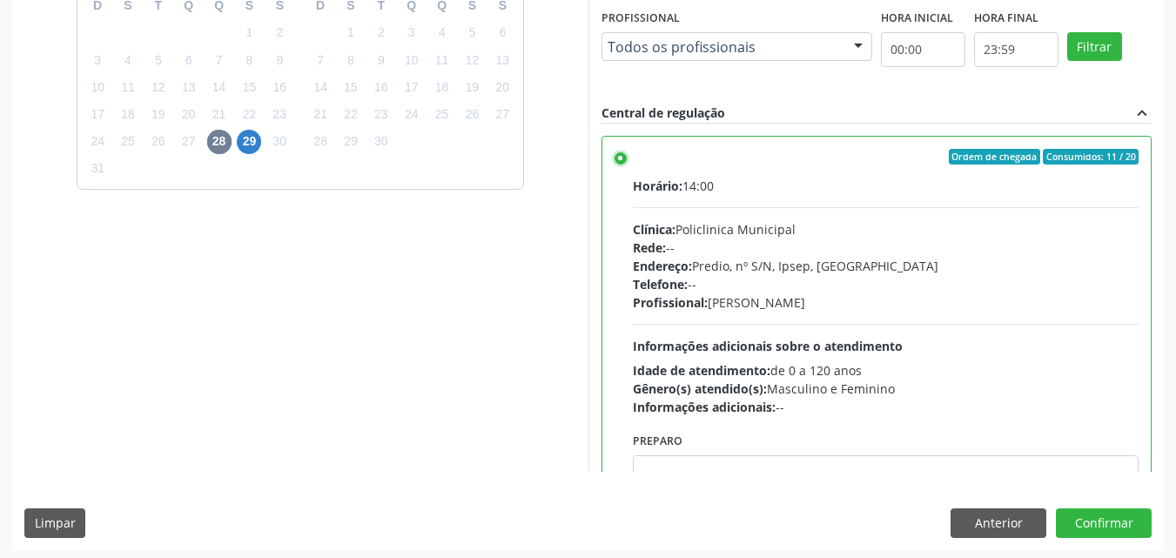
scroll to position [482, 0]
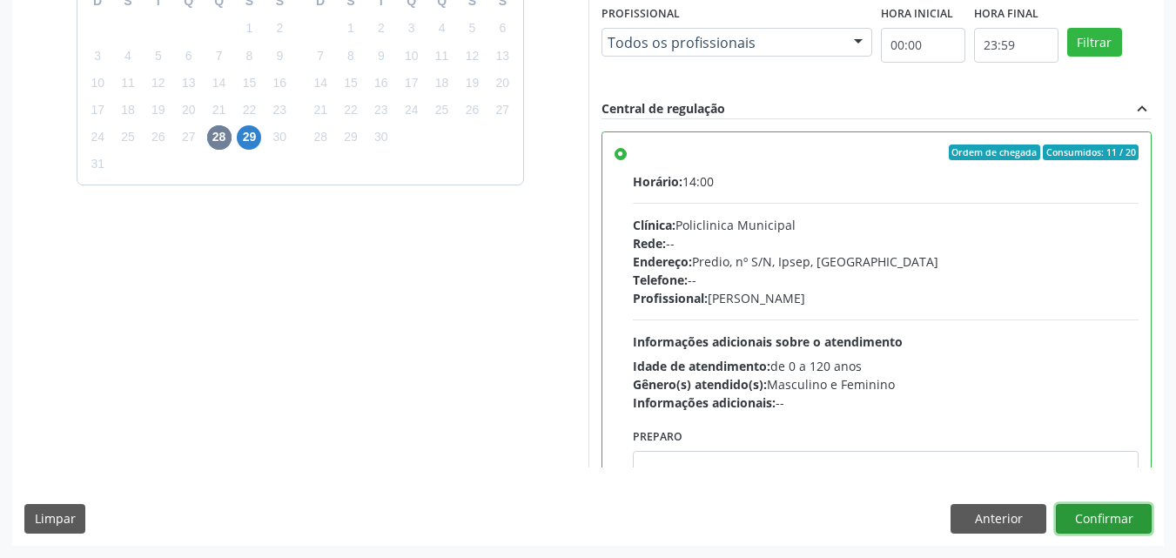
click at [1104, 520] on button "Confirmar" at bounding box center [1104, 519] width 96 height 30
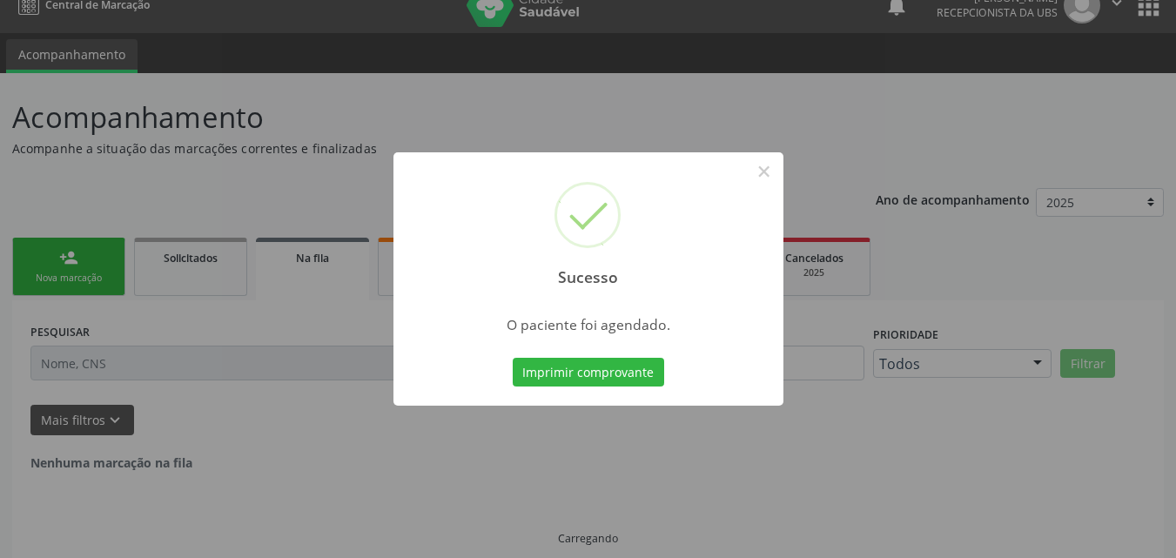
scroll to position [0, 0]
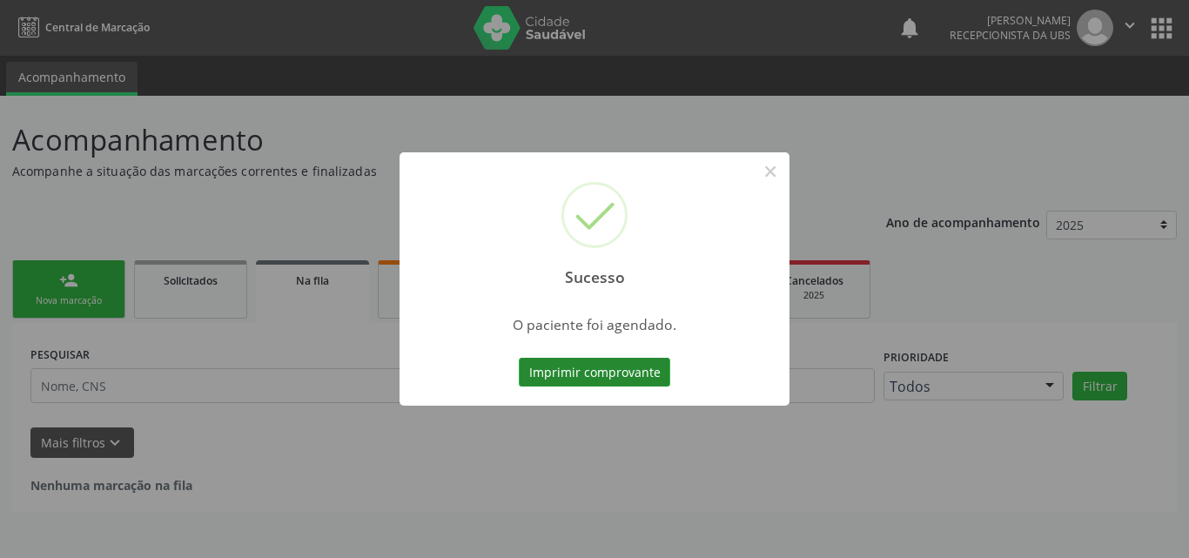
click at [609, 382] on button "Imprimir comprovante" at bounding box center [594, 373] width 151 height 30
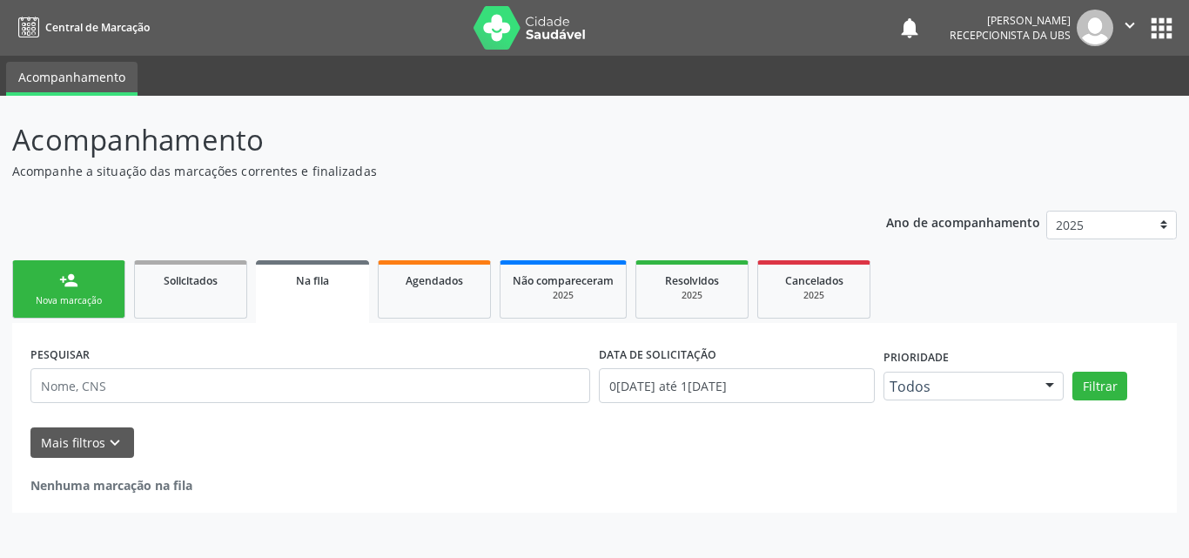
click at [64, 310] on link "person_add Nova marcação" at bounding box center [68, 289] width 113 height 58
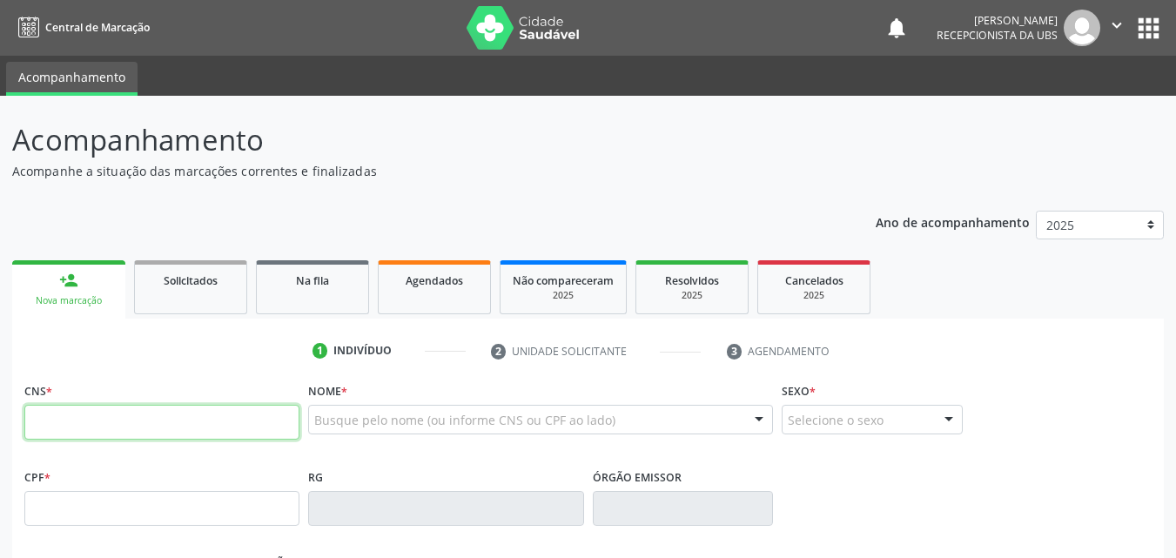
click at [117, 435] on input "text" at bounding box center [161, 422] width 275 height 35
type input "898 0500 4096 3251"
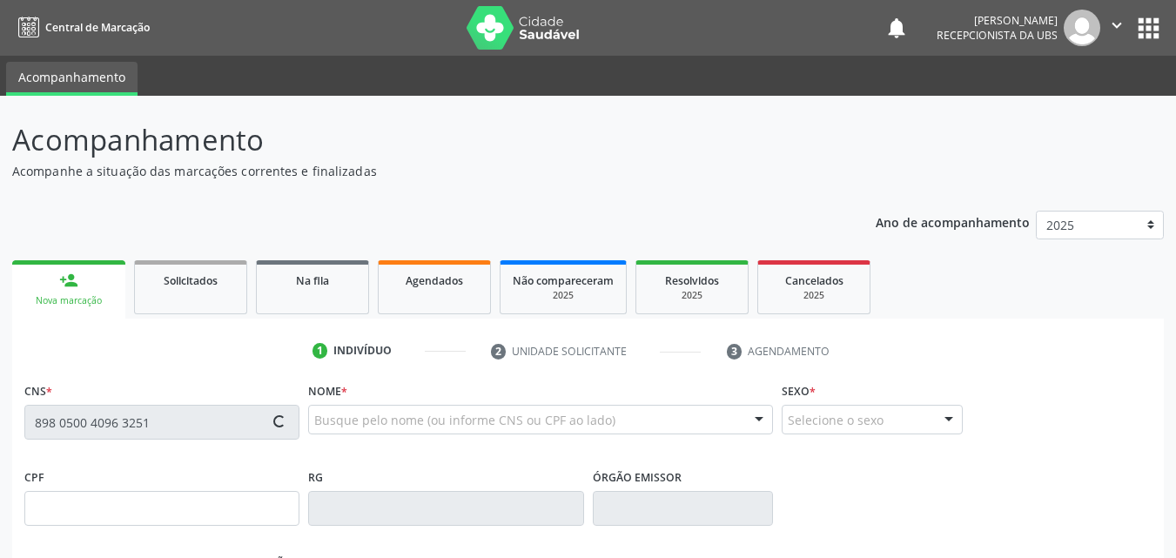
type input "021.389.684-21"
type input "0[DATE]"
type input "[PERSON_NAME]"
type input "[PHONE_NUMBER]"
type input "975.257.315-00"
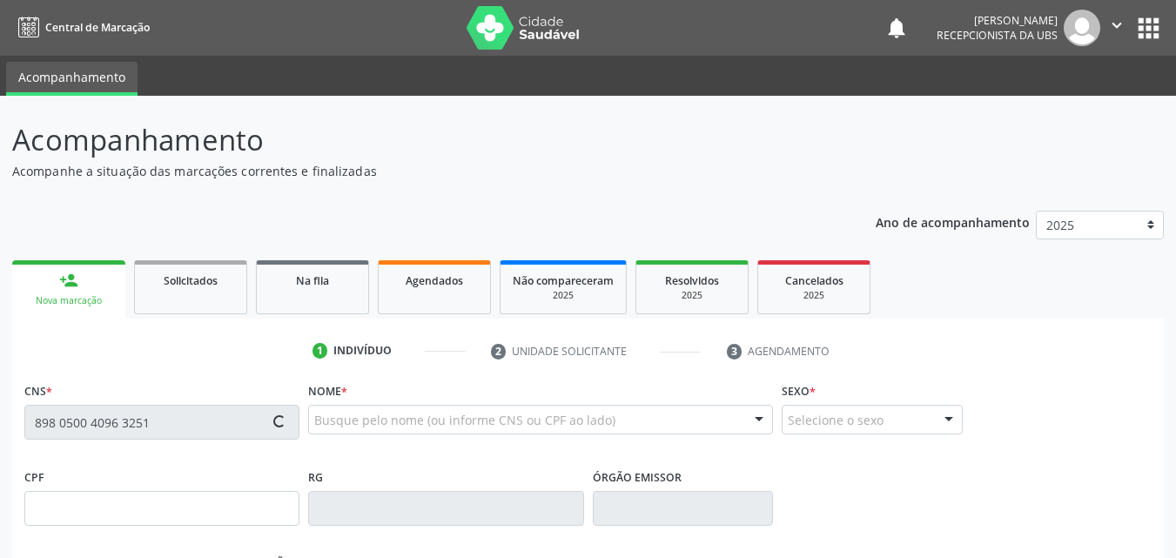
type input "4"
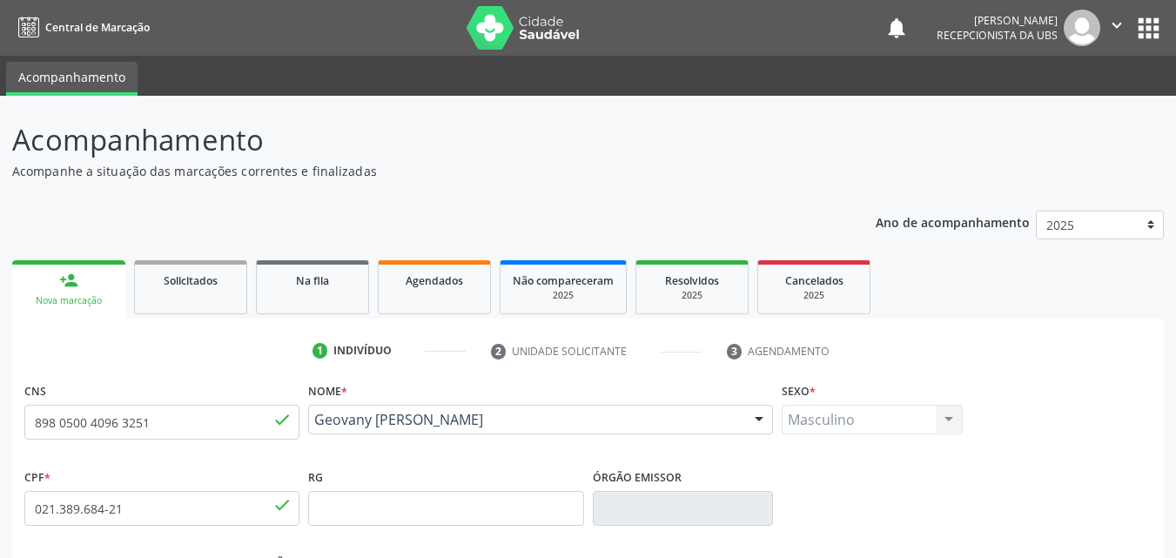
drag, startPoint x: 481, startPoint y: 436, endPoint x: 317, endPoint y: 426, distance: 164.8
click at [317, 426] on div "Geovany [PERSON_NAME] [PERSON_NAME] de Lima CNS: 898 0500 4096 3251 CPF: 021.38…" at bounding box center [540, 426] width 465 height 42
copy span "Geovany [PERSON_NAME]"
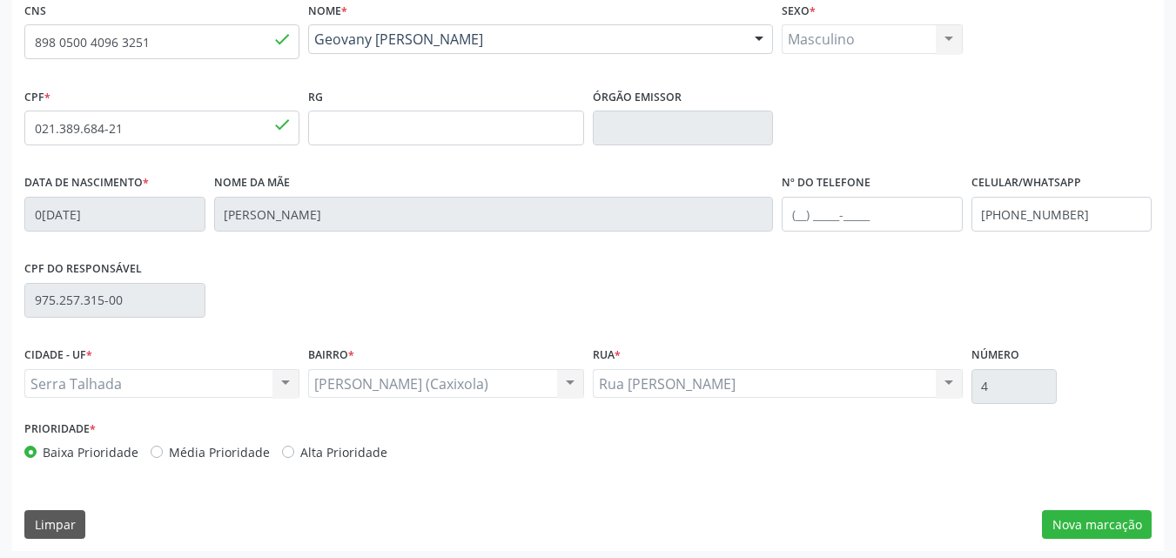
scroll to position [386, 0]
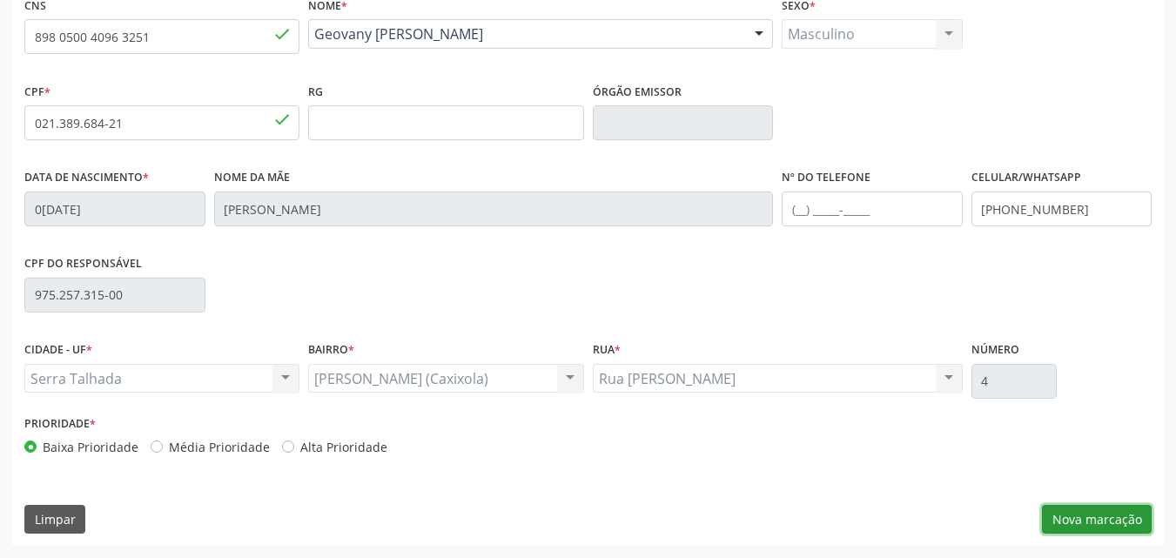
click at [1113, 513] on button "Nova marcação" at bounding box center [1097, 520] width 110 height 30
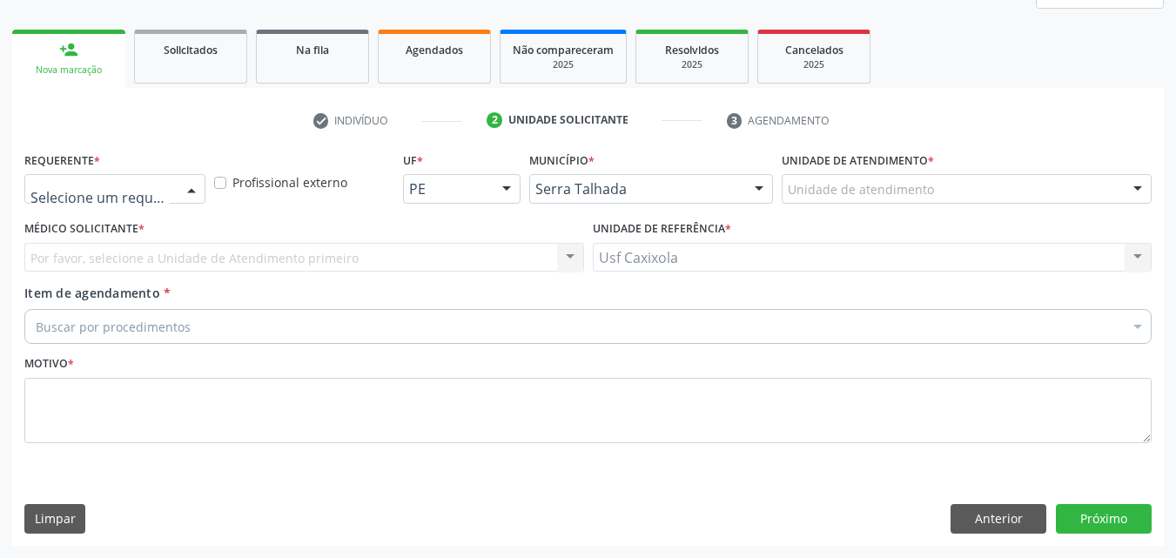
click at [187, 183] on div at bounding box center [191, 190] width 26 height 30
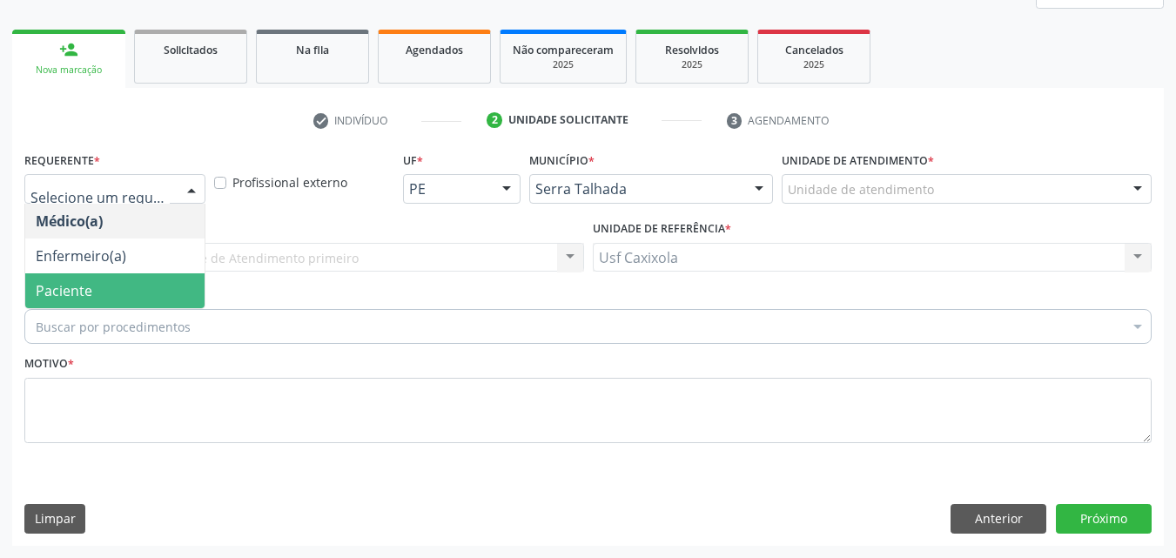
click at [173, 285] on span "Paciente" at bounding box center [114, 290] width 179 height 35
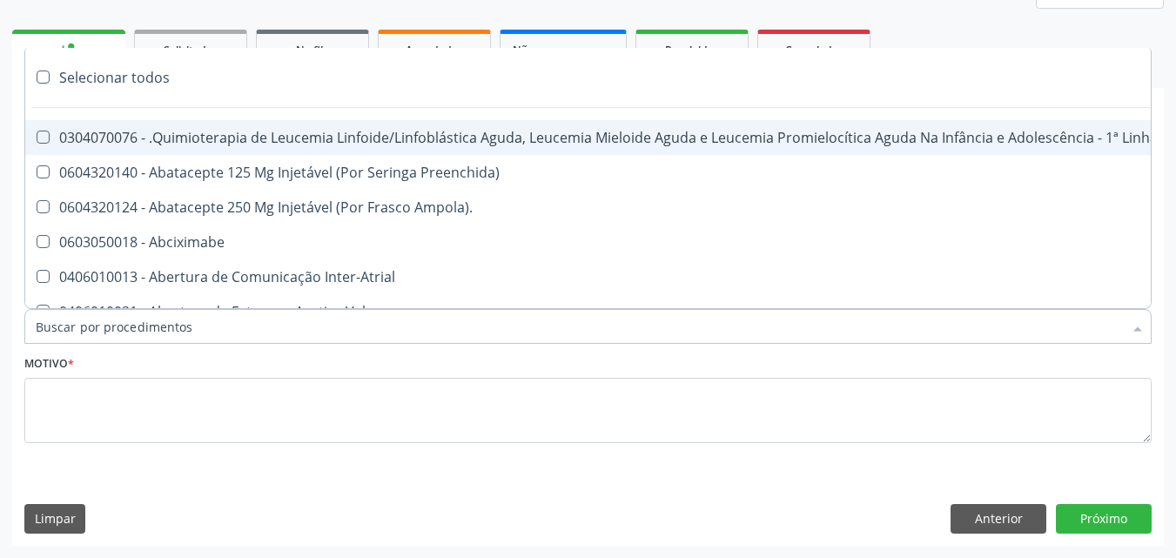
click at [406, 340] on div at bounding box center [587, 326] width 1127 height 35
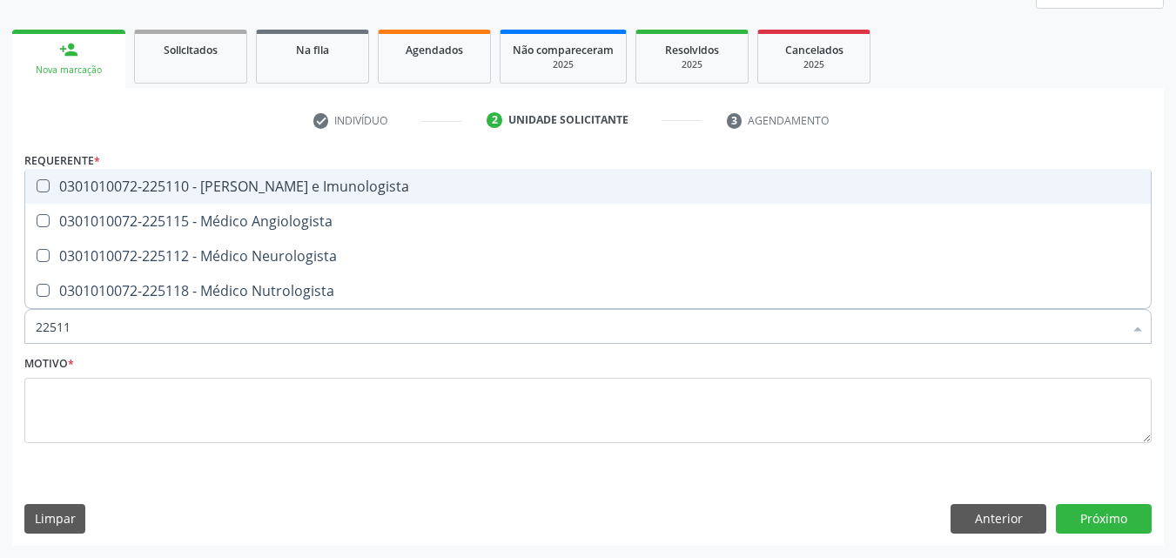
type input "225112"
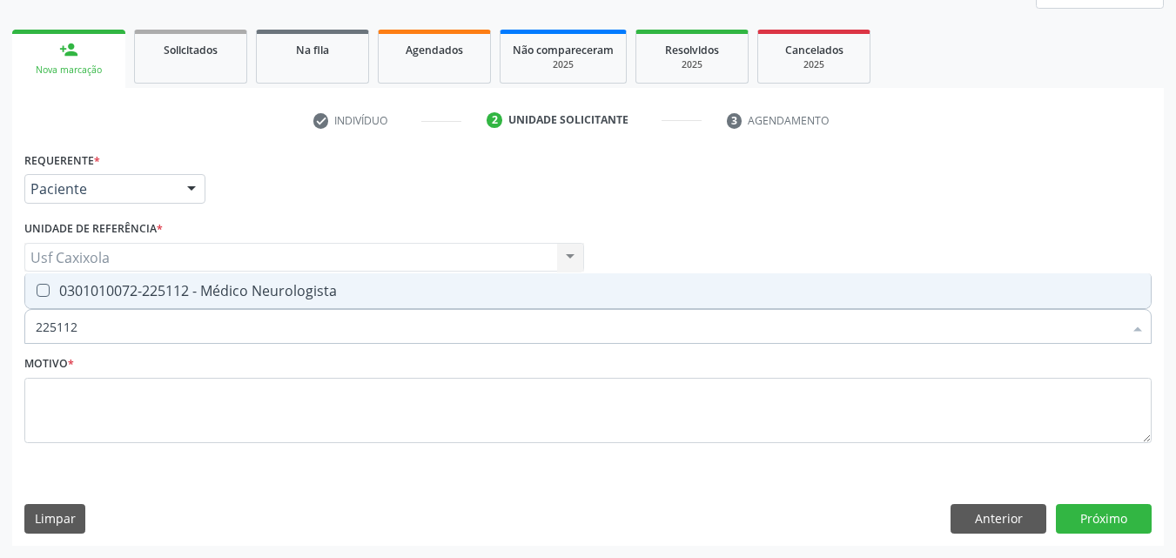
click at [395, 296] on div "0301010072-225112 - Médico Neurologista" at bounding box center [588, 291] width 1104 height 14
checkbox Neurologista "true"
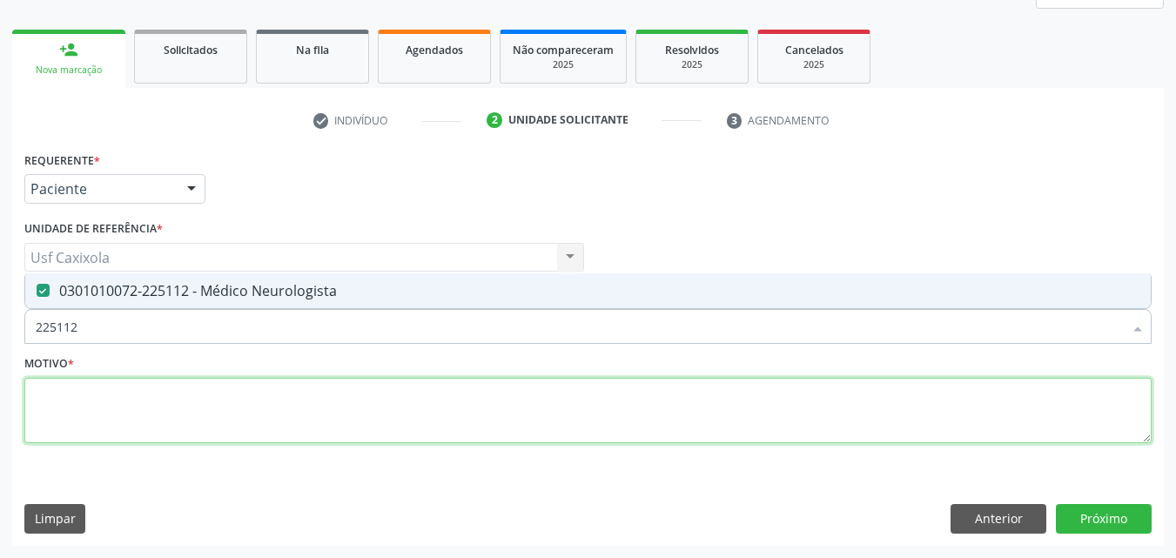
click at [372, 411] on textarea at bounding box center [587, 411] width 1127 height 66
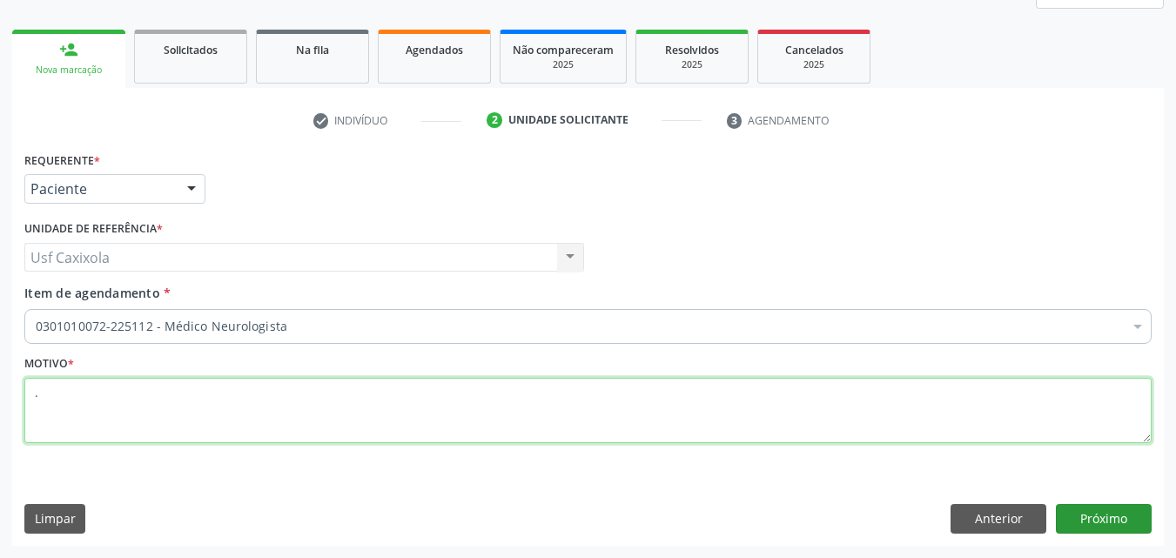
type textarea "."
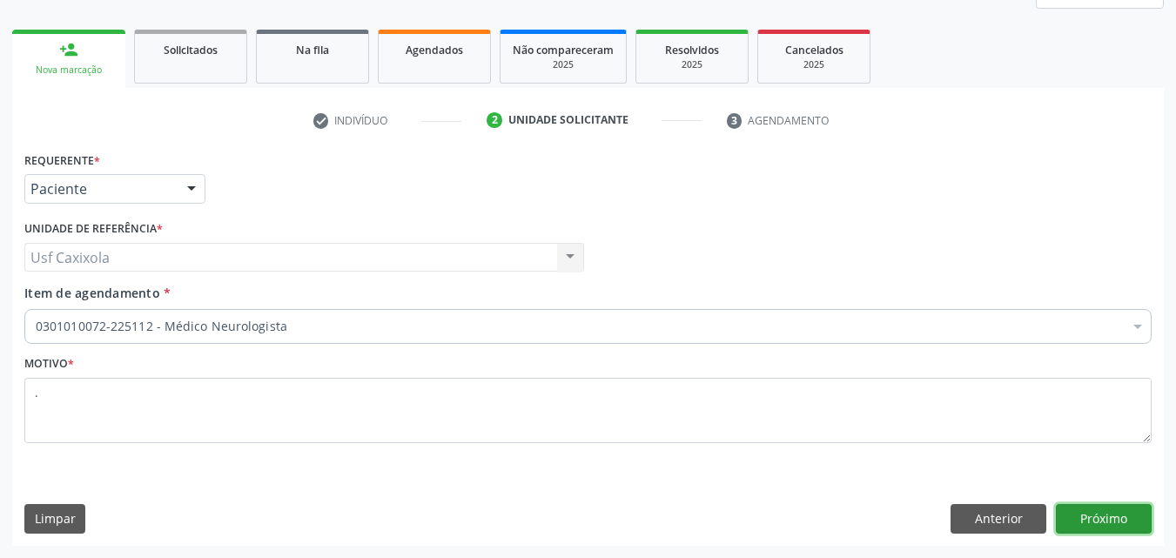
click at [1070, 514] on button "Próximo" at bounding box center [1104, 519] width 96 height 30
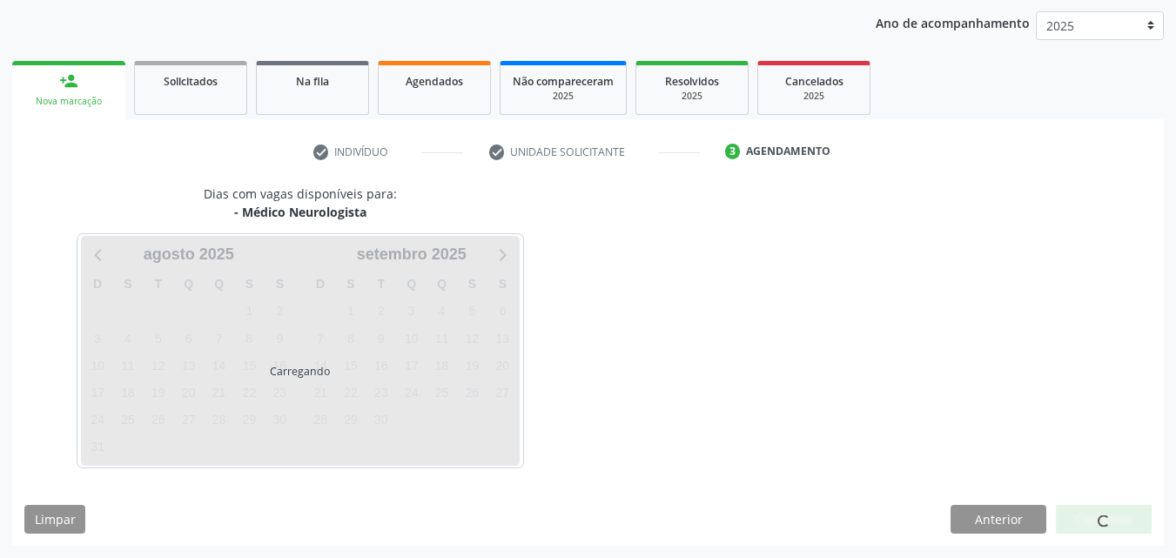
scroll to position [199, 0]
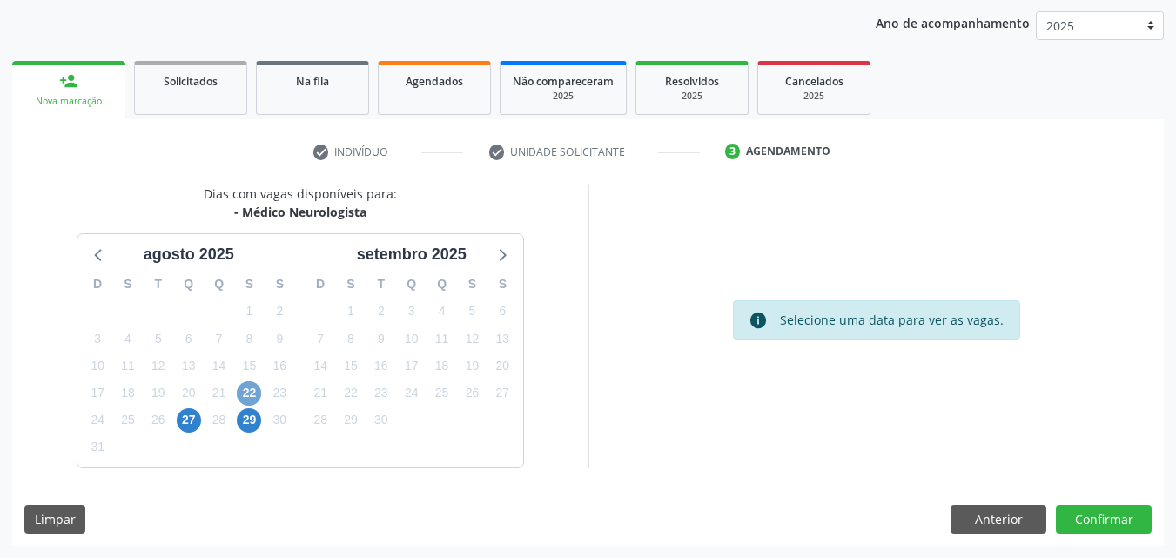
click at [252, 393] on span "22" at bounding box center [249, 393] width 24 height 24
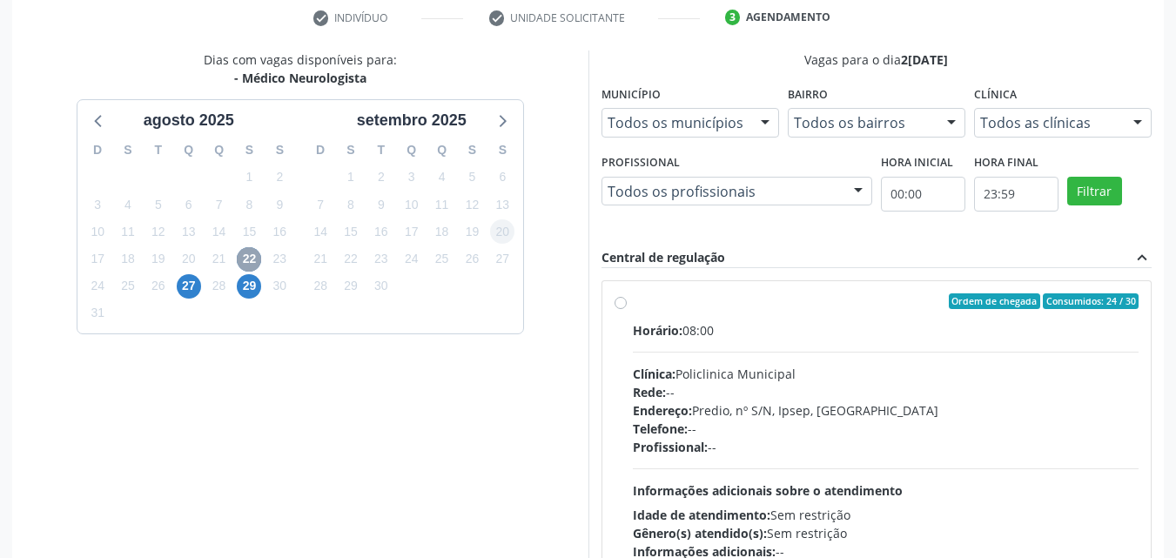
scroll to position [373, 0]
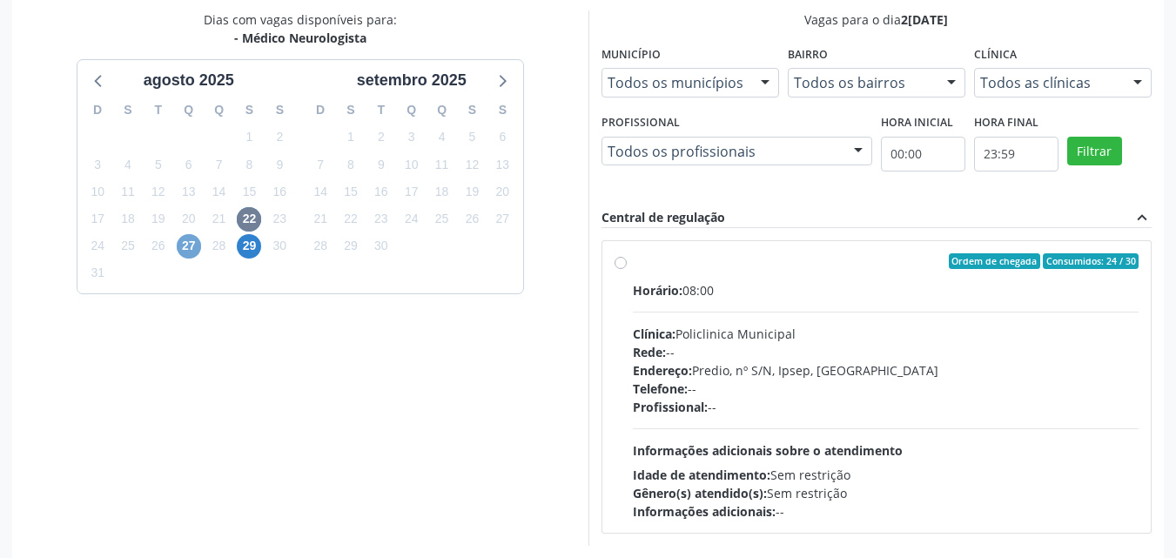
click at [185, 248] on span "27" at bounding box center [189, 246] width 24 height 24
click at [257, 254] on span "29" at bounding box center [249, 246] width 24 height 24
click at [244, 224] on span "22" at bounding box center [249, 219] width 24 height 24
click at [186, 245] on span "27" at bounding box center [189, 246] width 24 height 24
click at [244, 225] on span "22" at bounding box center [249, 219] width 24 height 24
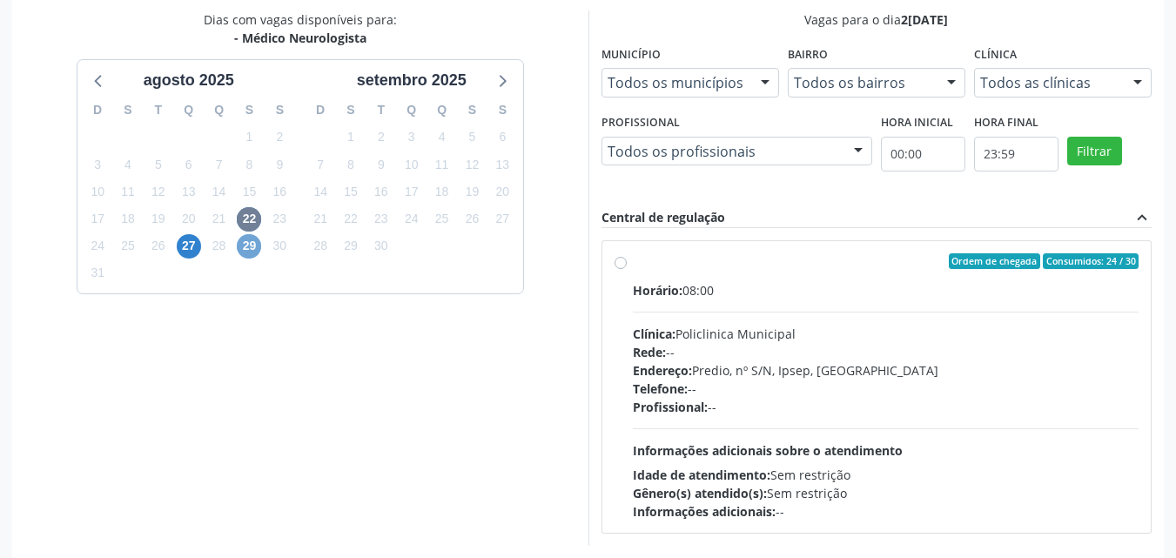
click at [246, 249] on span "29" at bounding box center [249, 246] width 24 height 24
click at [244, 227] on span "22" at bounding box center [249, 219] width 24 height 24
click at [197, 254] on span "27" at bounding box center [189, 246] width 24 height 24
click at [258, 249] on span "29" at bounding box center [249, 246] width 24 height 24
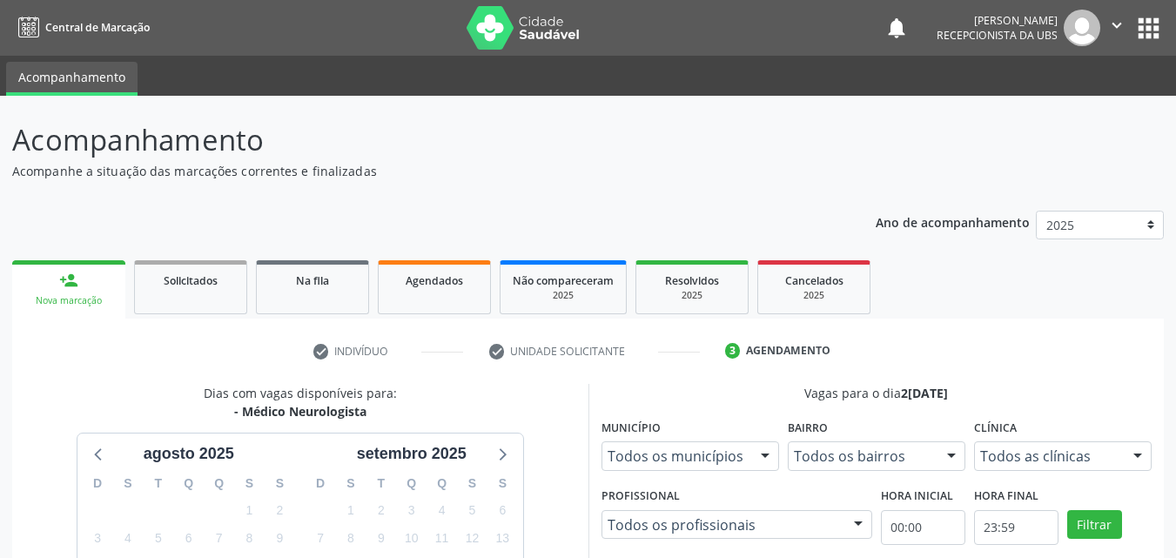
click at [93, 286] on link "person_add Nova marcação" at bounding box center [68, 289] width 113 height 58
click at [178, 292] on link "Solicitados" at bounding box center [190, 287] width 113 height 54
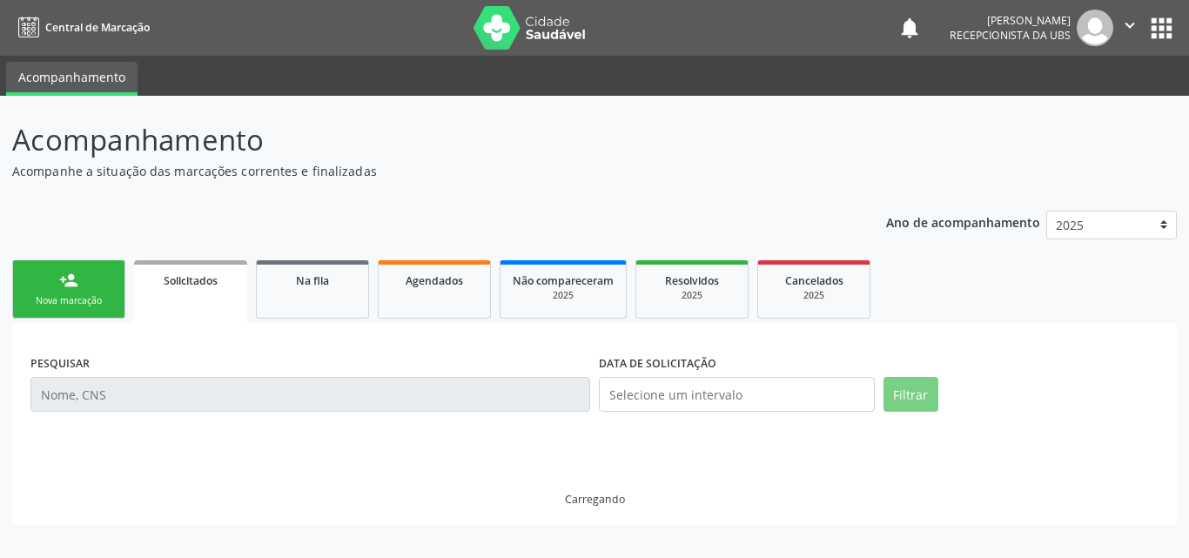
click at [94, 288] on link "person_add Nova marcação" at bounding box center [68, 289] width 113 height 58
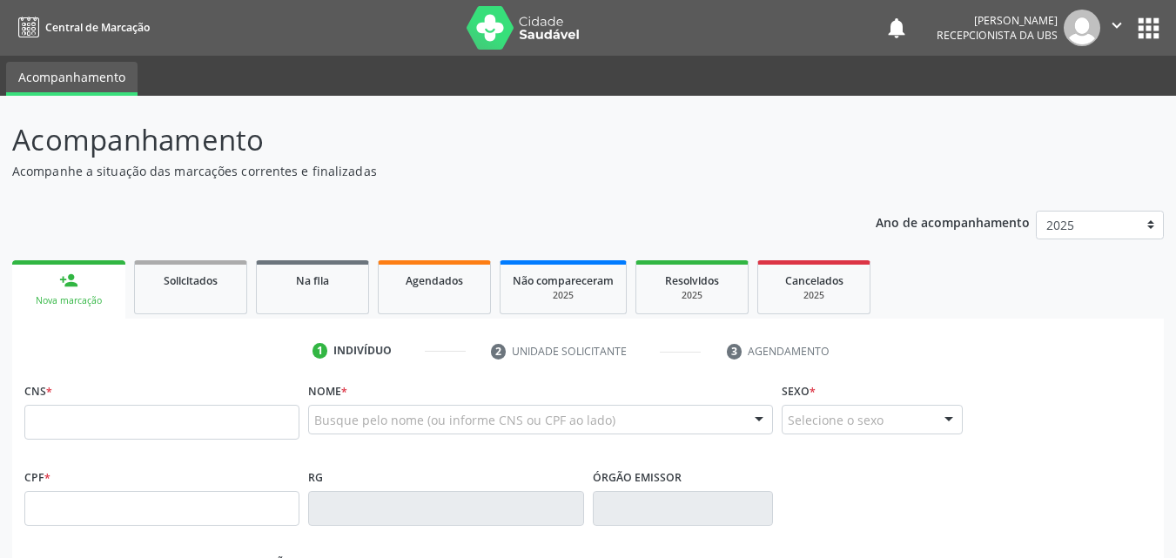
click at [94, 288] on link "person_add Nova marcação" at bounding box center [68, 289] width 113 height 58
click at [145, 429] on input "text" at bounding box center [161, 422] width 275 height 35
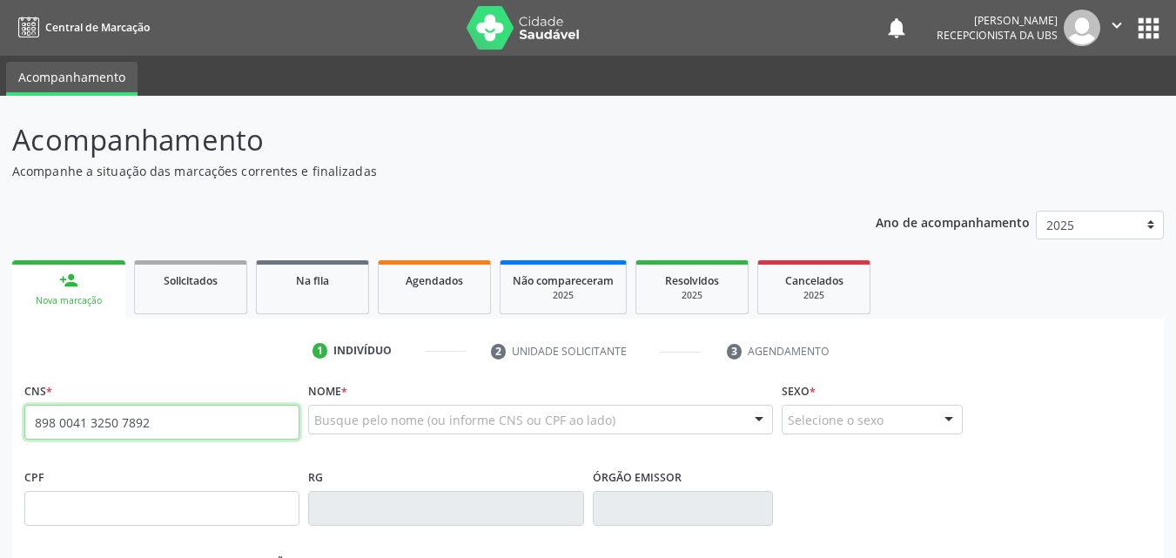
type input "898 0041 3250 7892"
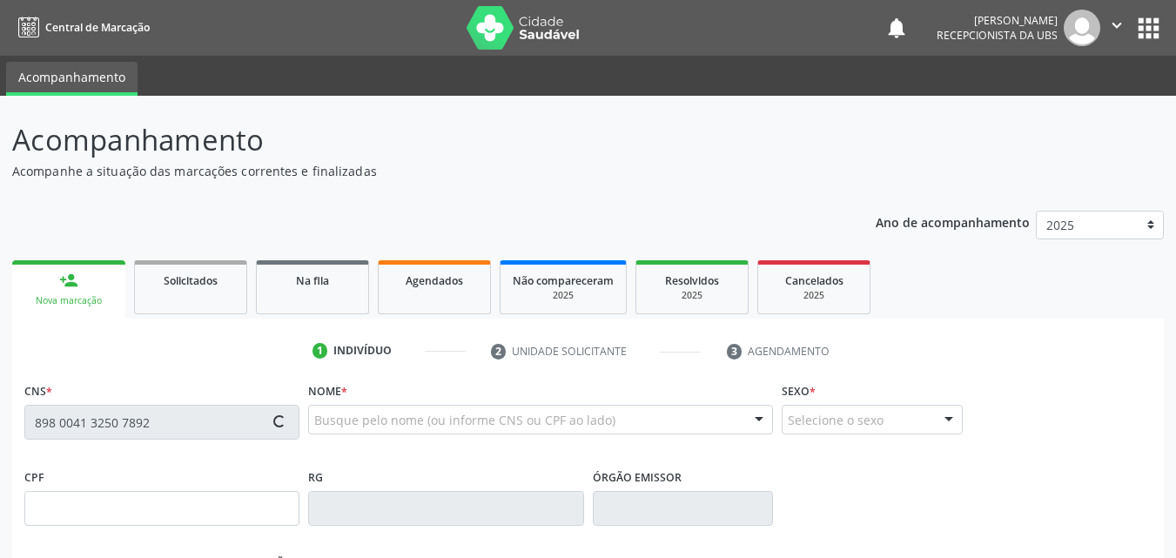
type input "2[DATE]"
type input "[PERSON_NAME]"
type input "[PHONE_NUMBER]"
type input "1451"
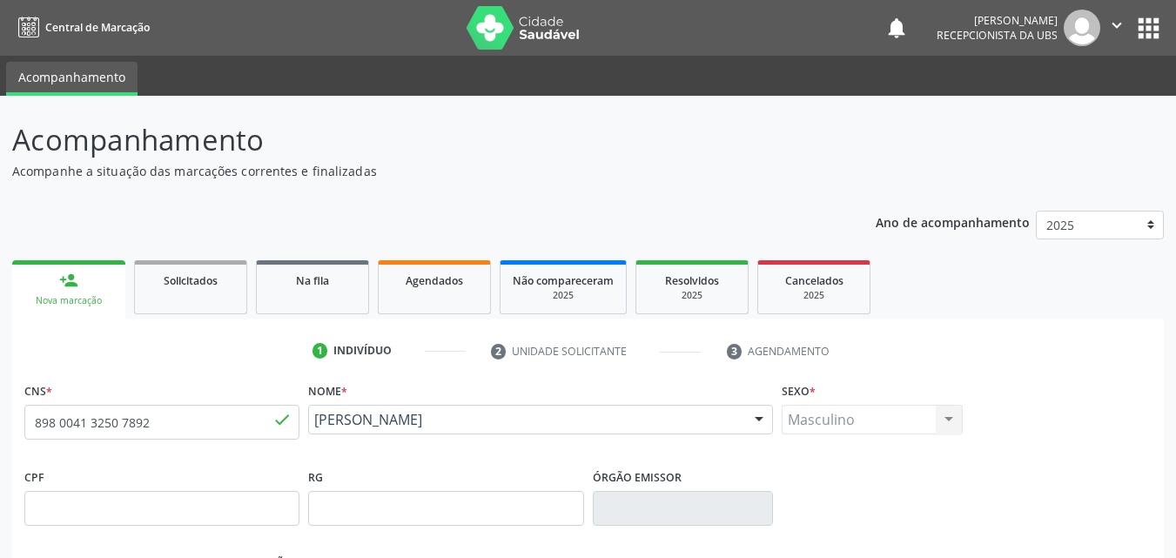
drag, startPoint x: 451, startPoint y: 430, endPoint x: 315, endPoint y: 424, distance: 135.9
click at [315, 424] on div "[PERSON_NAME] [PERSON_NAME] CNS: 898 0041 3250 7892 CPF: -- Nascimento: 2[DATE]…" at bounding box center [540, 426] width 465 height 42
copy span "[PERSON_NAME]"
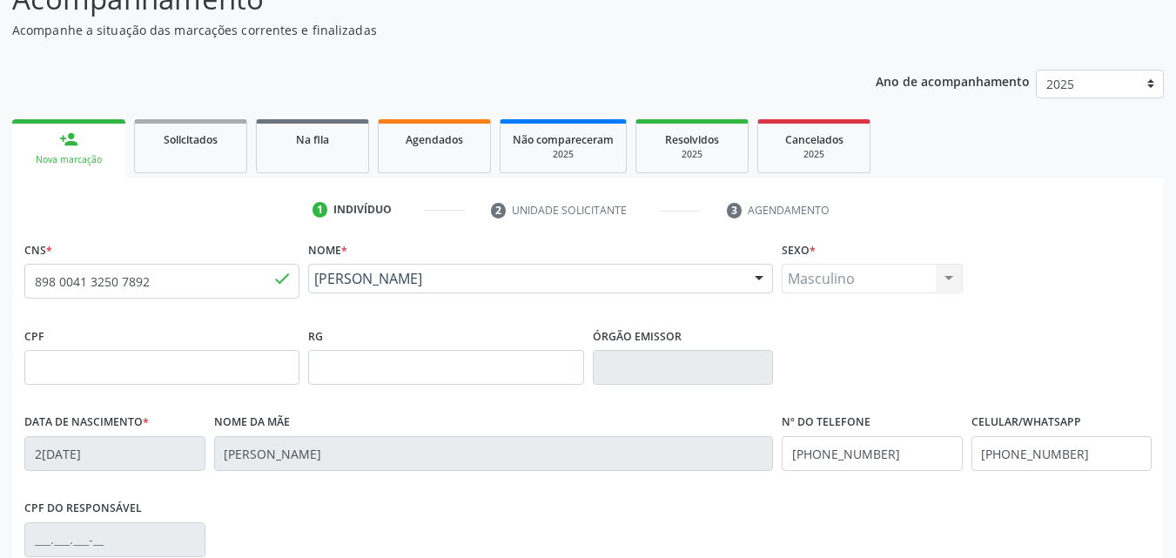
scroll to position [386, 0]
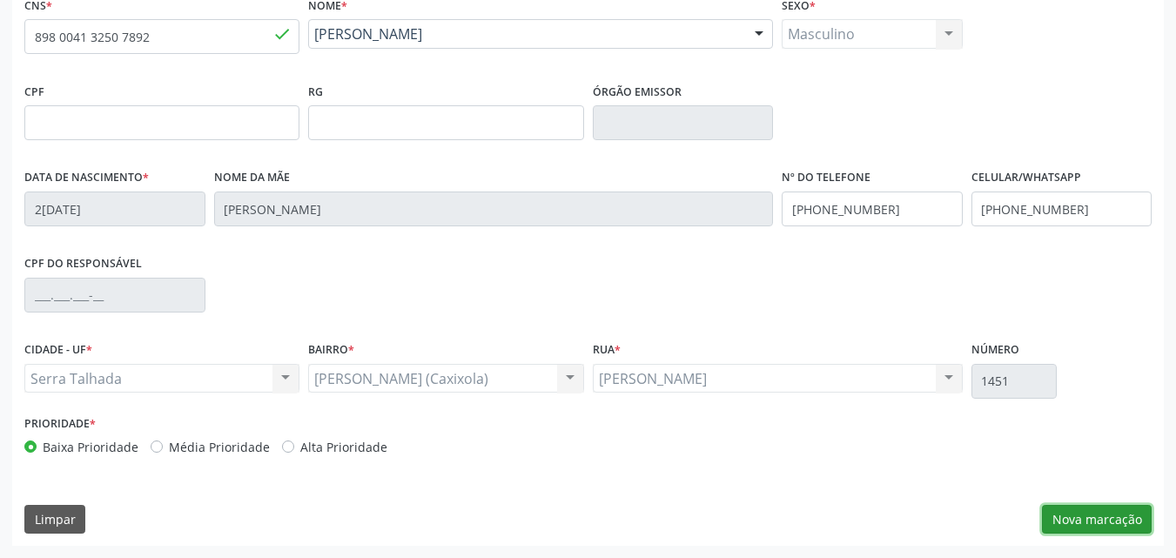
click at [1067, 505] on button "Nova marcação" at bounding box center [1097, 520] width 110 height 30
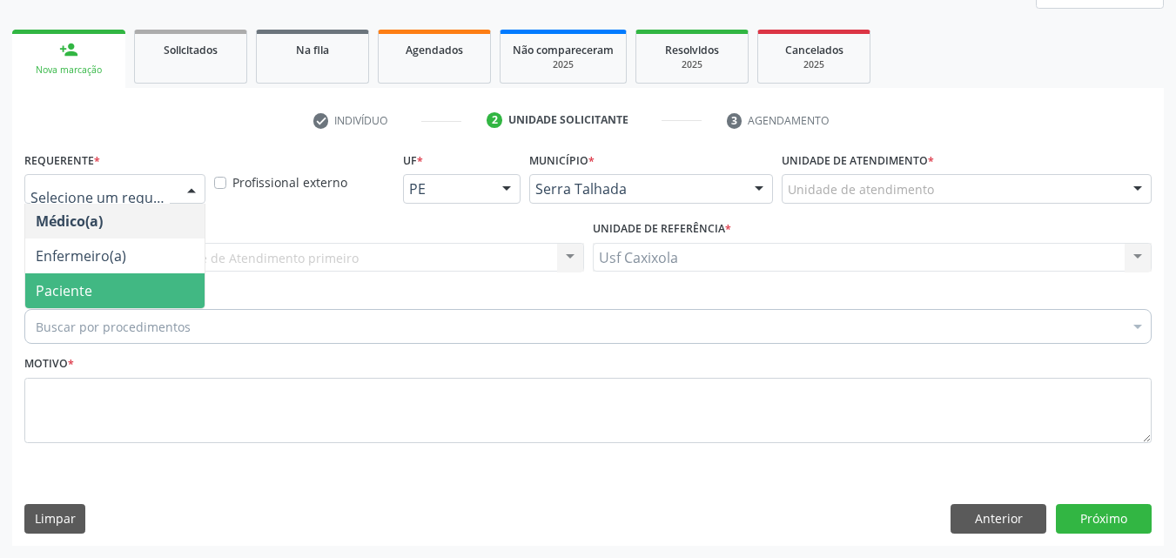
click at [113, 285] on span "Paciente" at bounding box center [114, 290] width 179 height 35
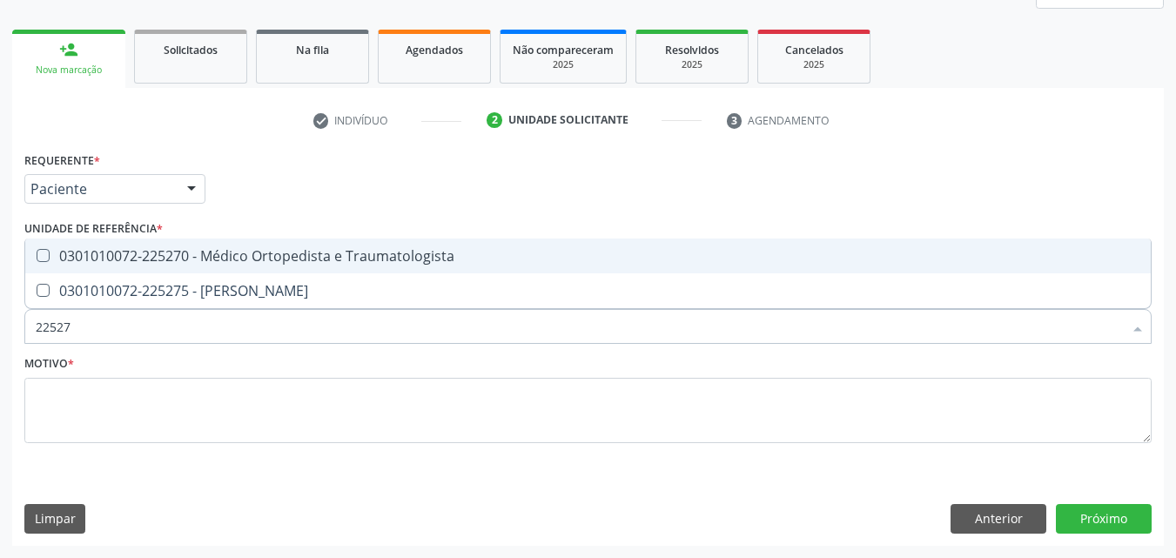
type input "225270"
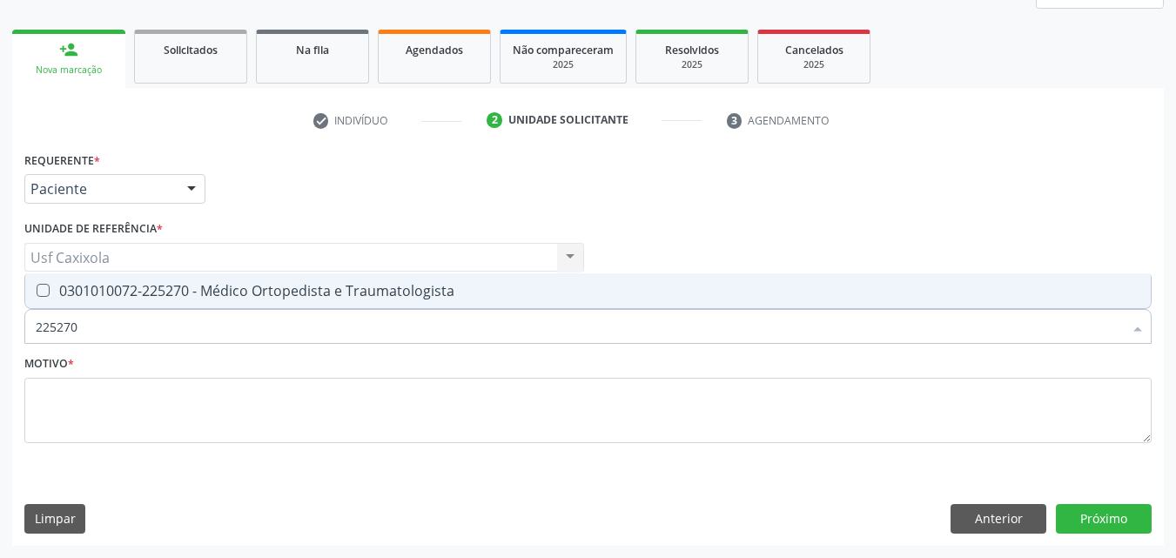
click at [162, 289] on div "0301010072-225270 - Médico Ortopedista e Traumatologista" at bounding box center [588, 291] width 1104 height 14
checkbox Traumatologista "true"
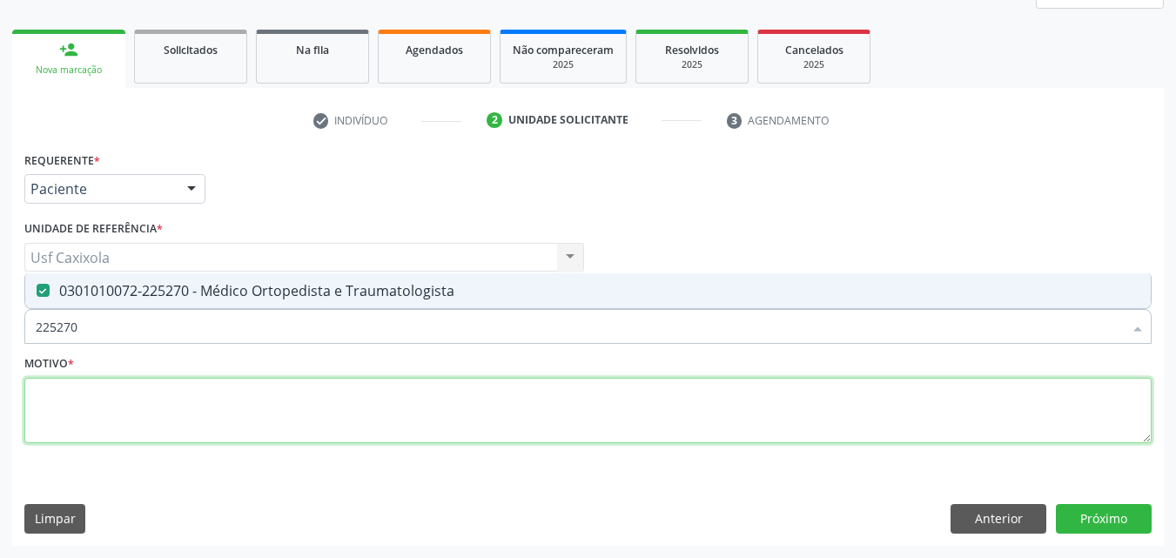
click at [144, 404] on textarea at bounding box center [587, 411] width 1127 height 66
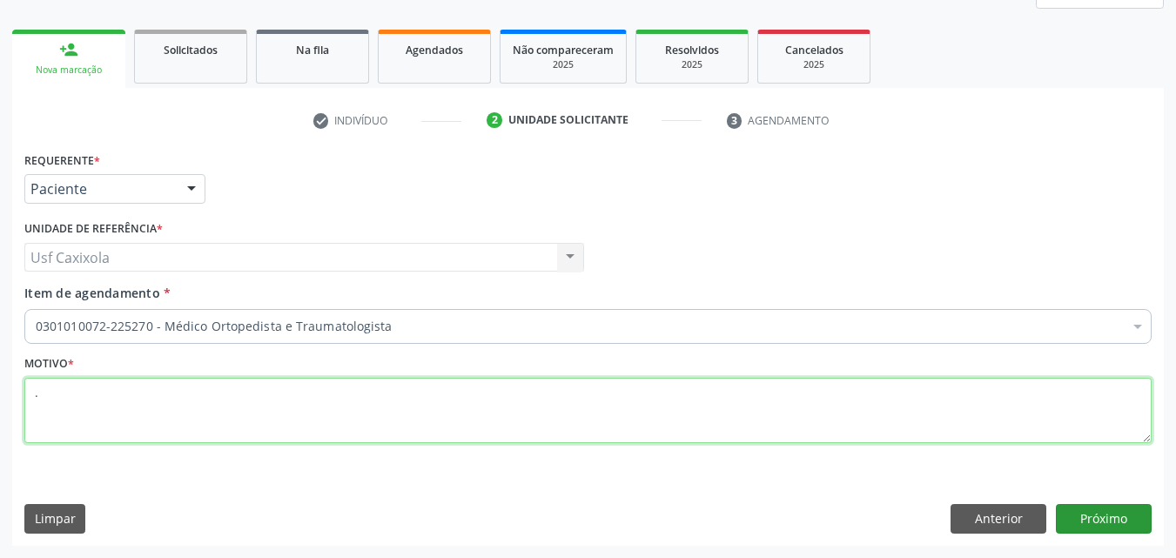
type textarea "."
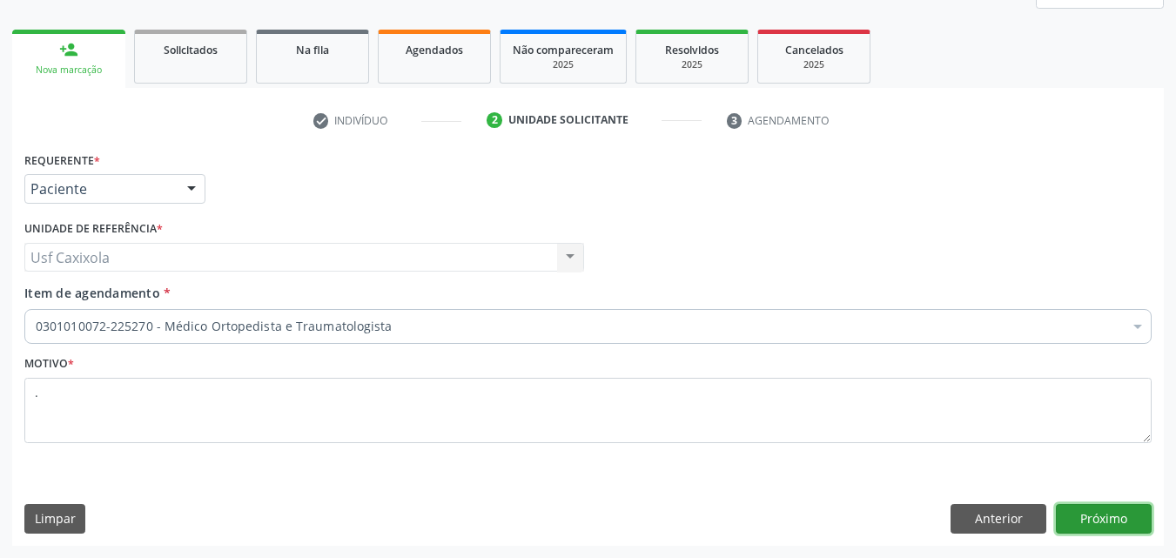
click at [1092, 526] on button "Próximo" at bounding box center [1104, 519] width 96 height 30
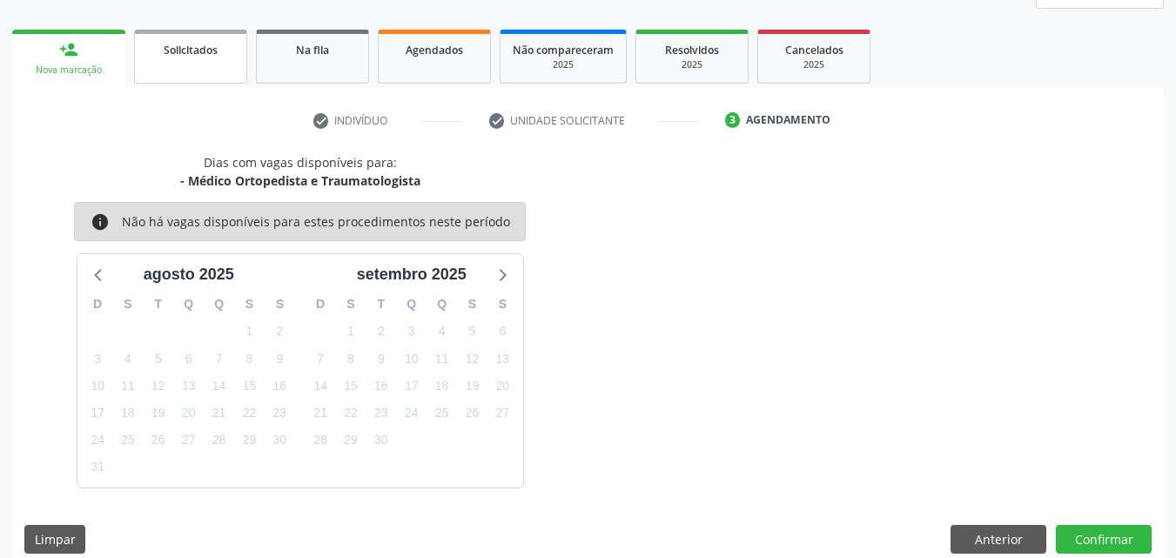
click at [211, 49] on span "Solicitados" at bounding box center [191, 50] width 54 height 15
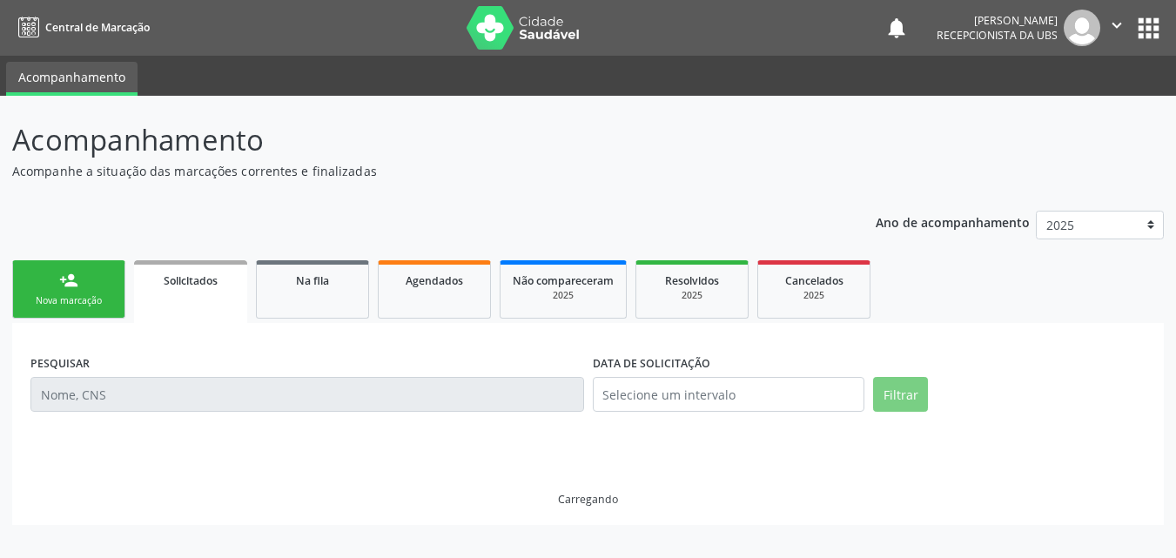
scroll to position [0, 0]
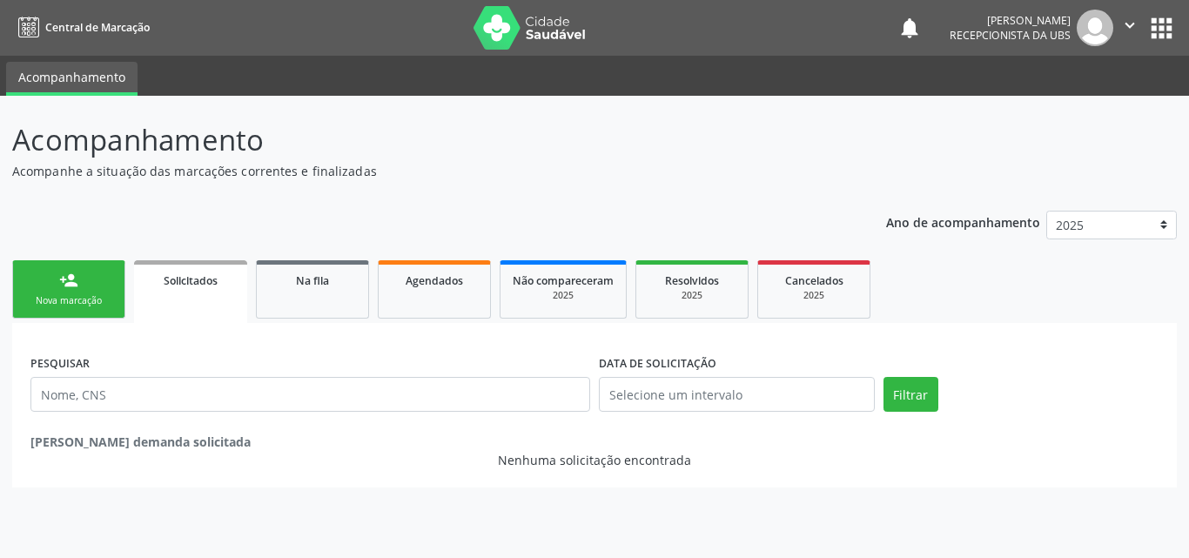
click at [84, 296] on div "Nova marcação" at bounding box center [68, 300] width 87 height 13
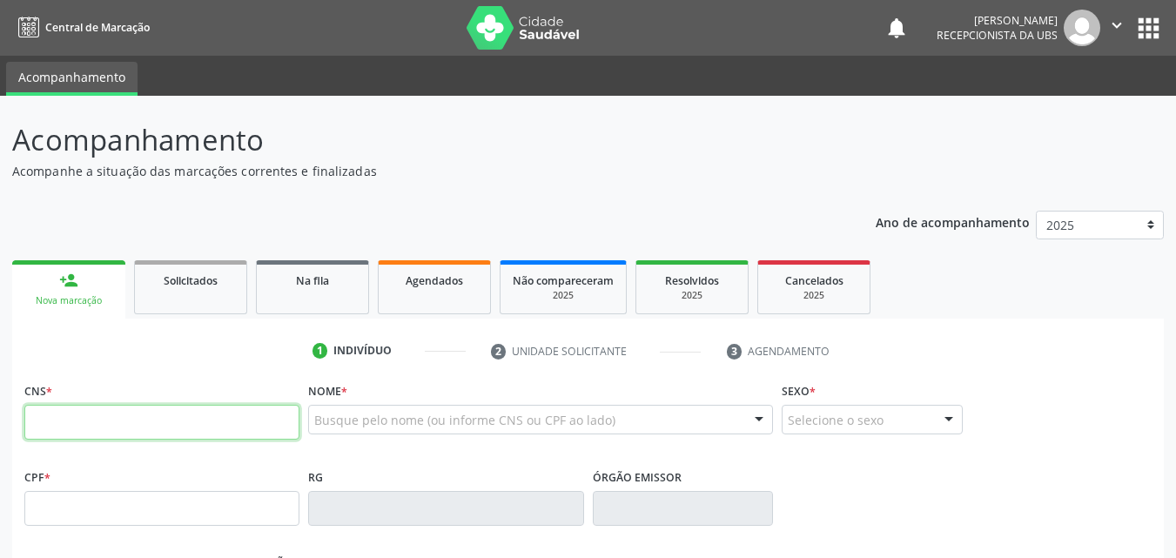
click at [114, 423] on input "text" at bounding box center [161, 422] width 275 height 35
type input "704 0093 2741 5164"
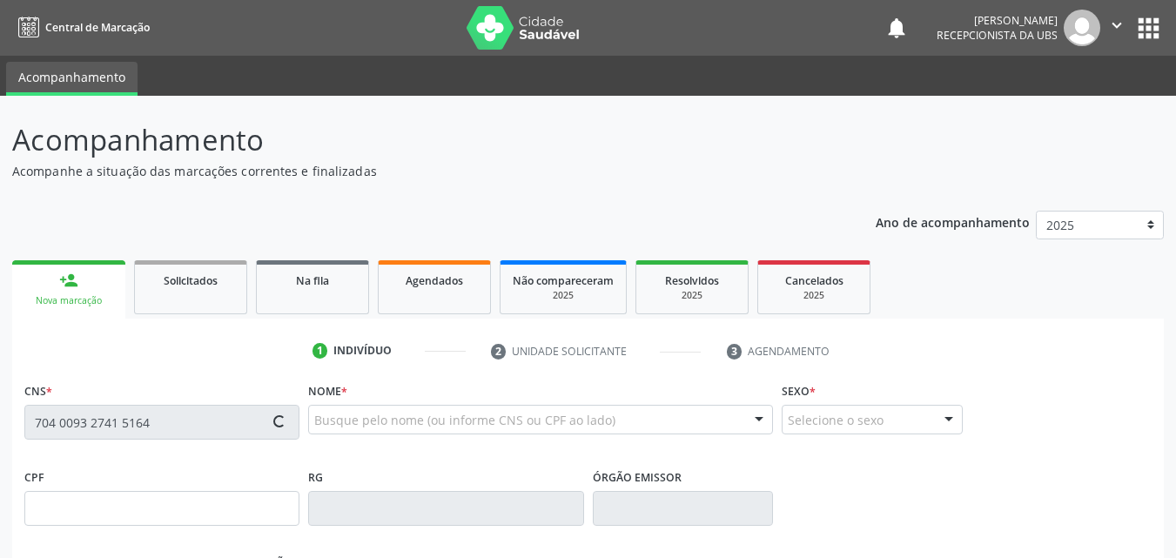
type input "010.615.634-99"
type input "0[DATE]"
type input "Valdeci [PERSON_NAME]"
type input "[PHONE_NUMBER]"
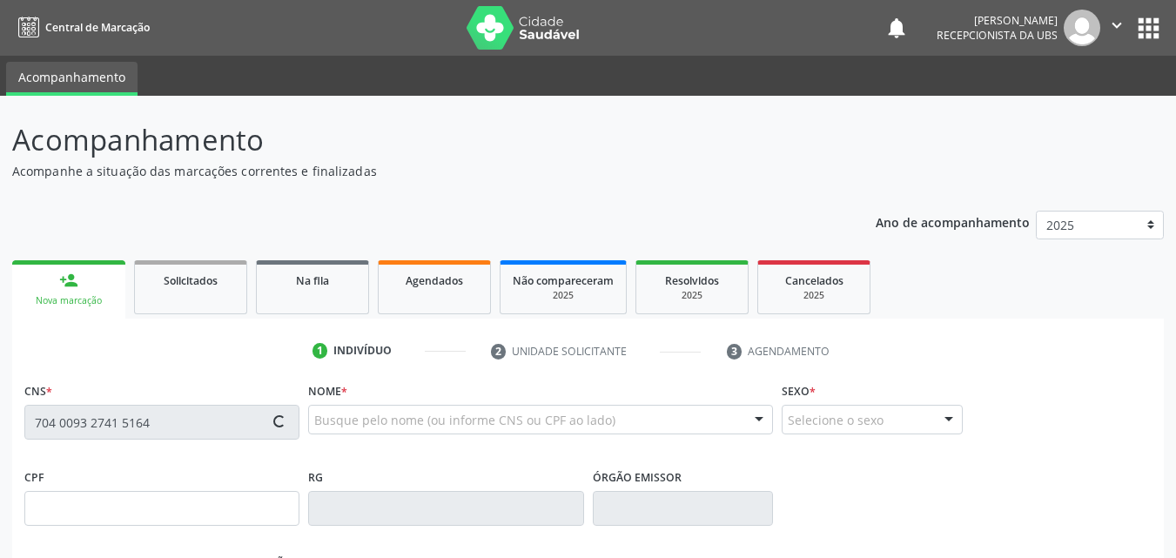
type input "1481"
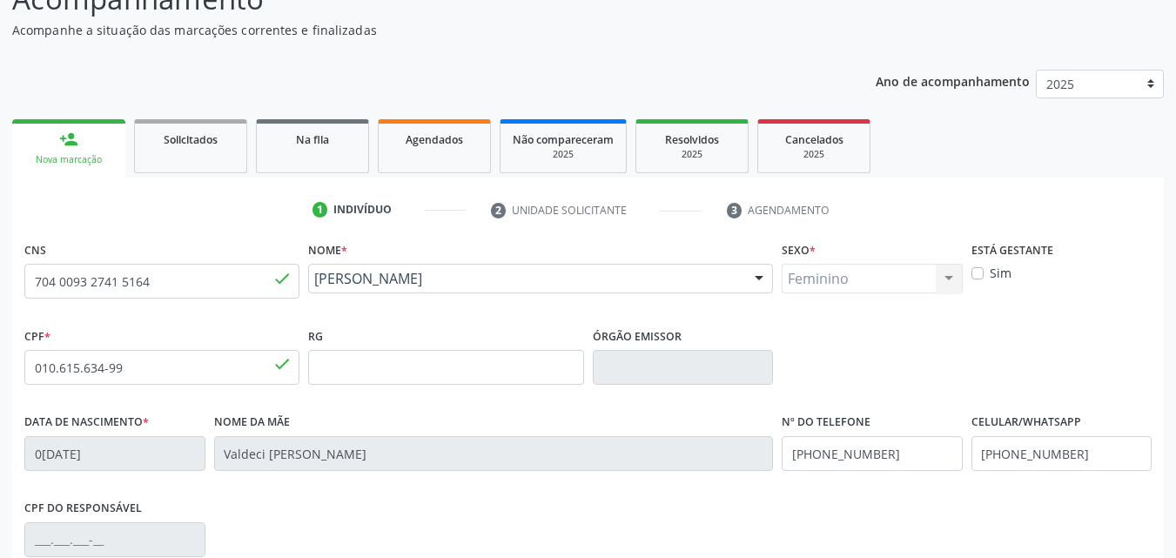
scroll to position [386, 0]
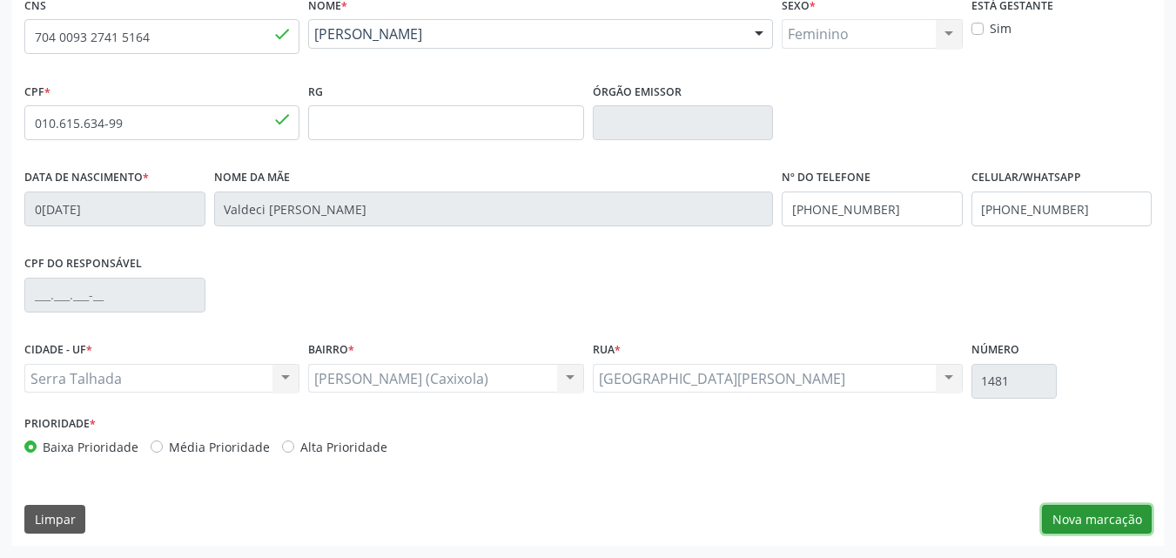
click at [1072, 520] on button "Nova marcação" at bounding box center [1097, 520] width 110 height 30
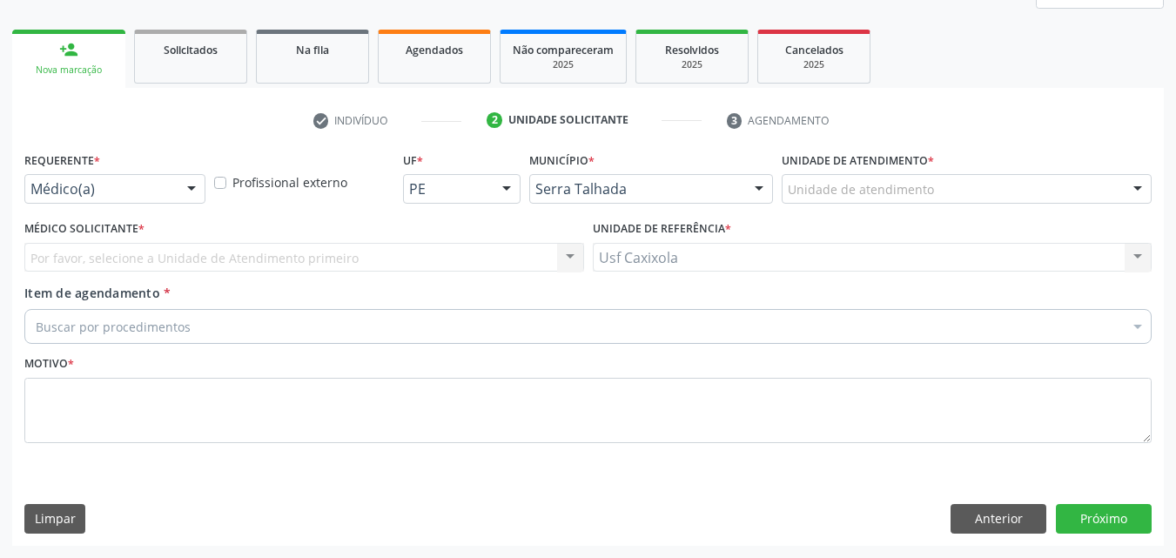
click at [190, 193] on div at bounding box center [191, 190] width 26 height 30
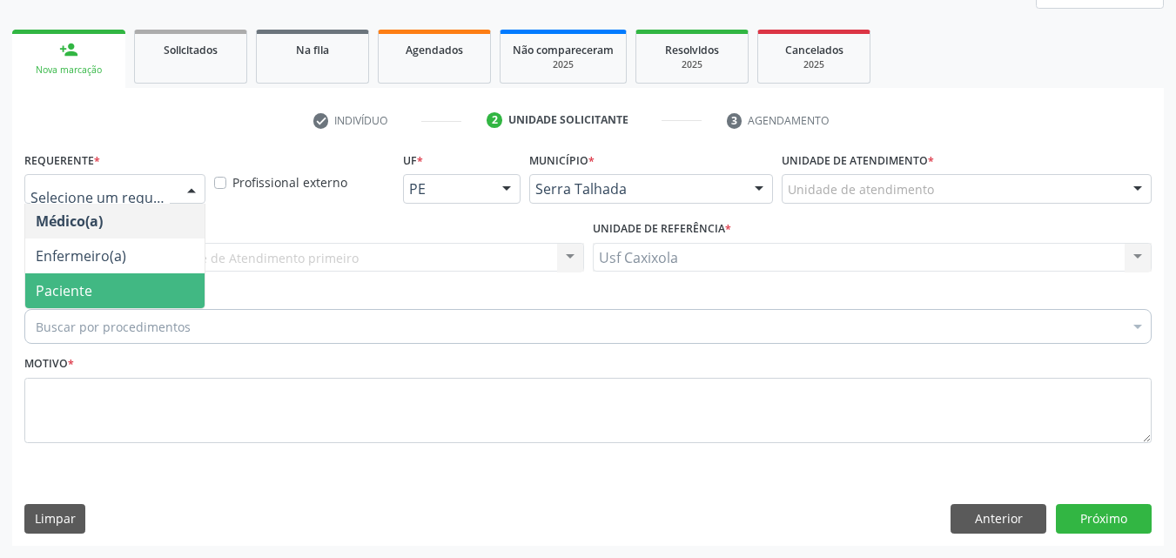
click at [171, 283] on span "Paciente" at bounding box center [114, 290] width 179 height 35
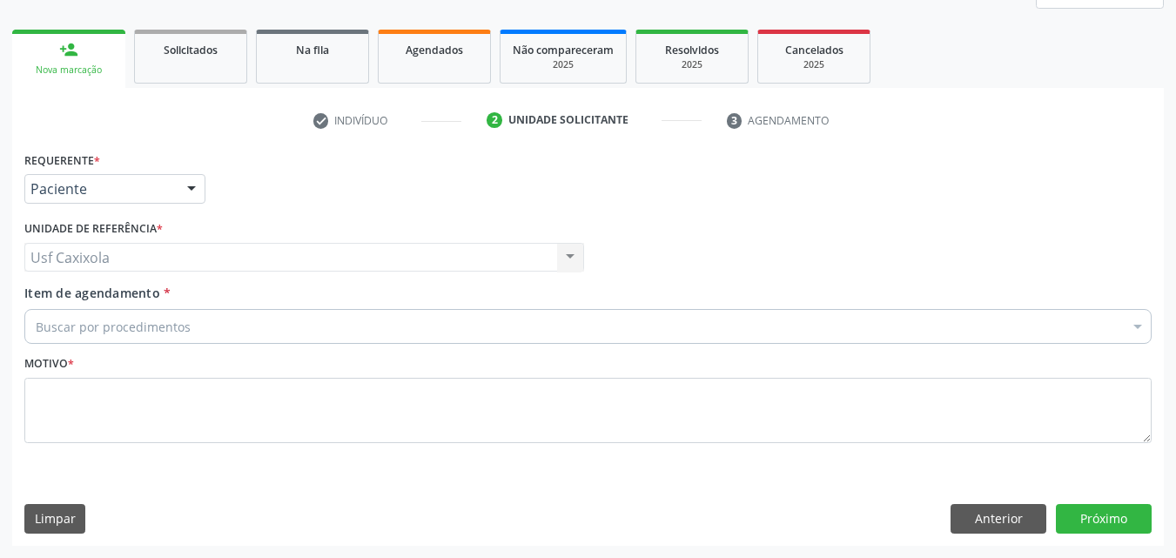
click at [191, 337] on div "Buscar por procedimentos" at bounding box center [587, 326] width 1127 height 35
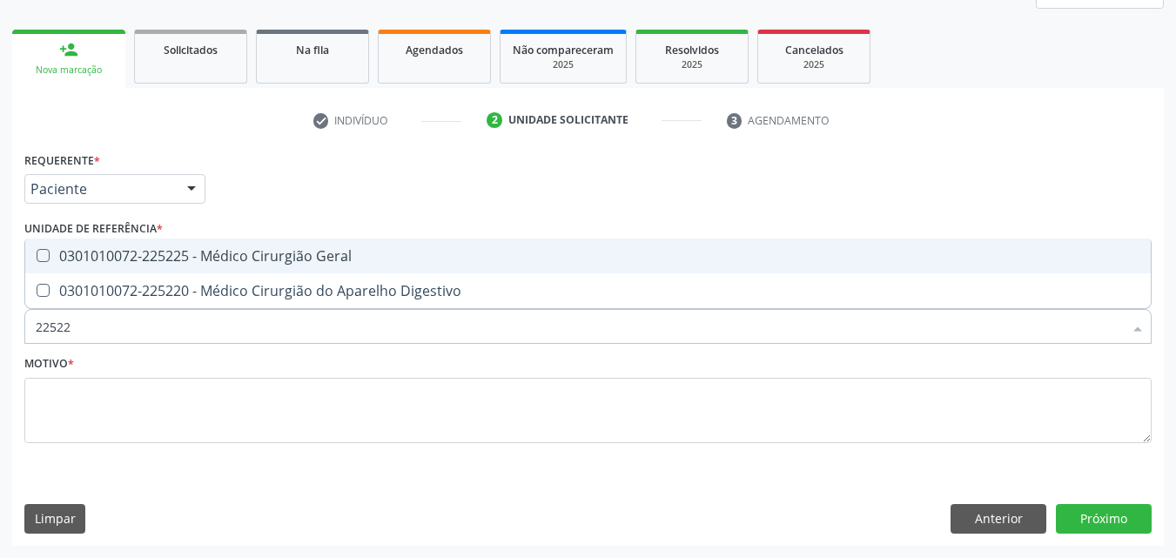
type input "225225"
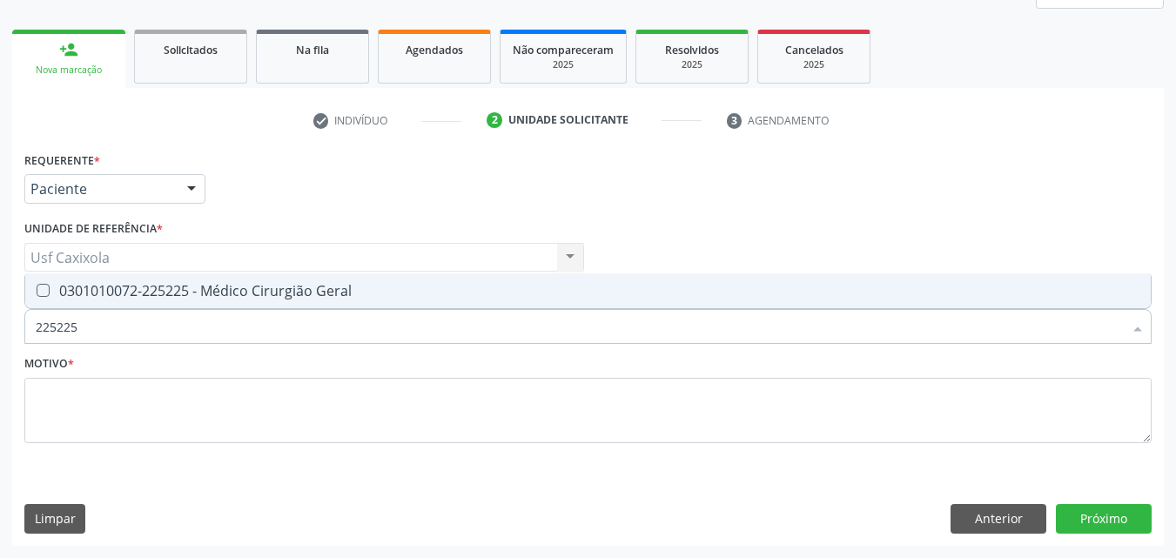
click at [360, 285] on div "0301010072-225225 - Médico Cirurgião Geral" at bounding box center [588, 291] width 1104 height 14
checkbox Geral "true"
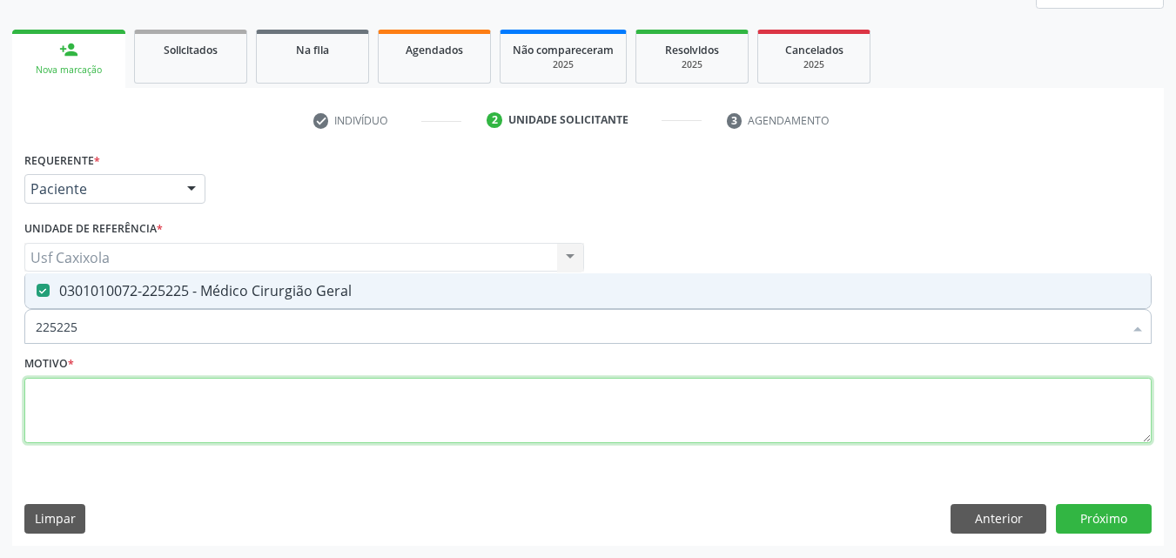
click at [308, 418] on textarea at bounding box center [587, 411] width 1127 height 66
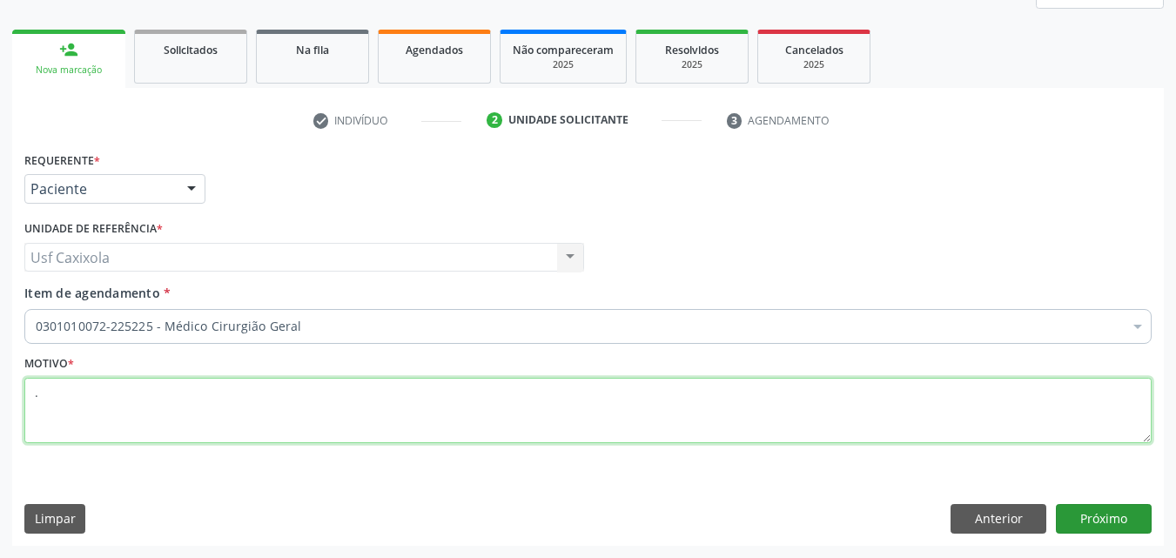
type textarea "."
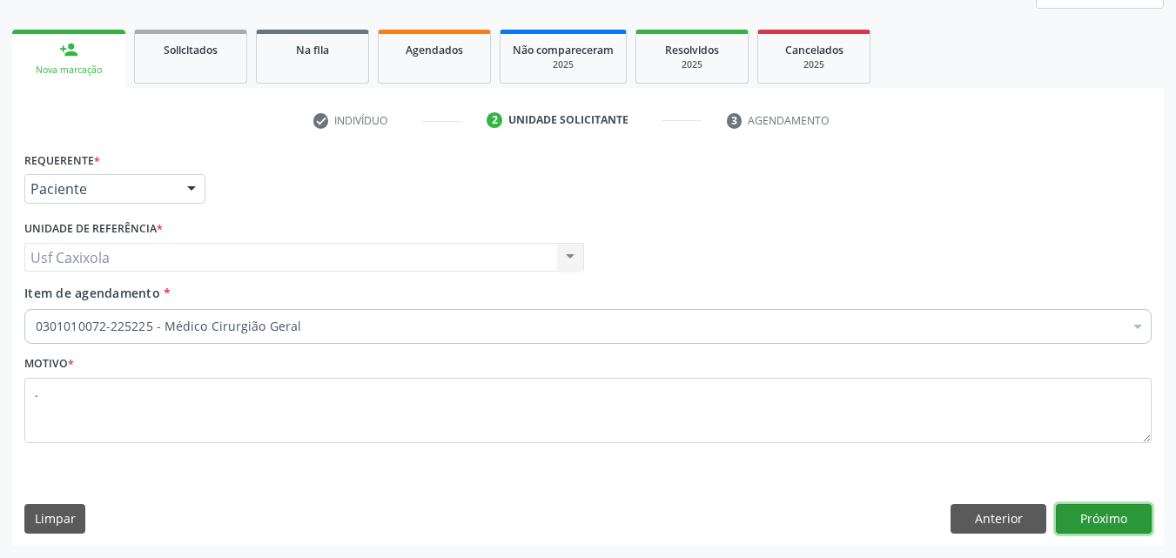
click at [1089, 512] on button "Próximo" at bounding box center [1104, 519] width 96 height 30
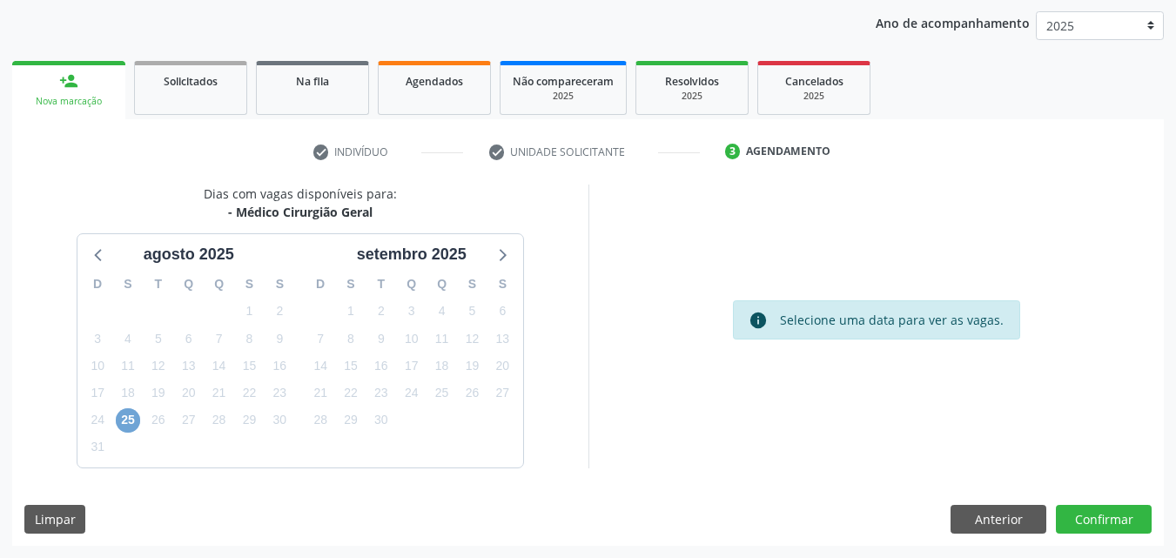
click at [137, 420] on span "25" at bounding box center [128, 420] width 24 height 24
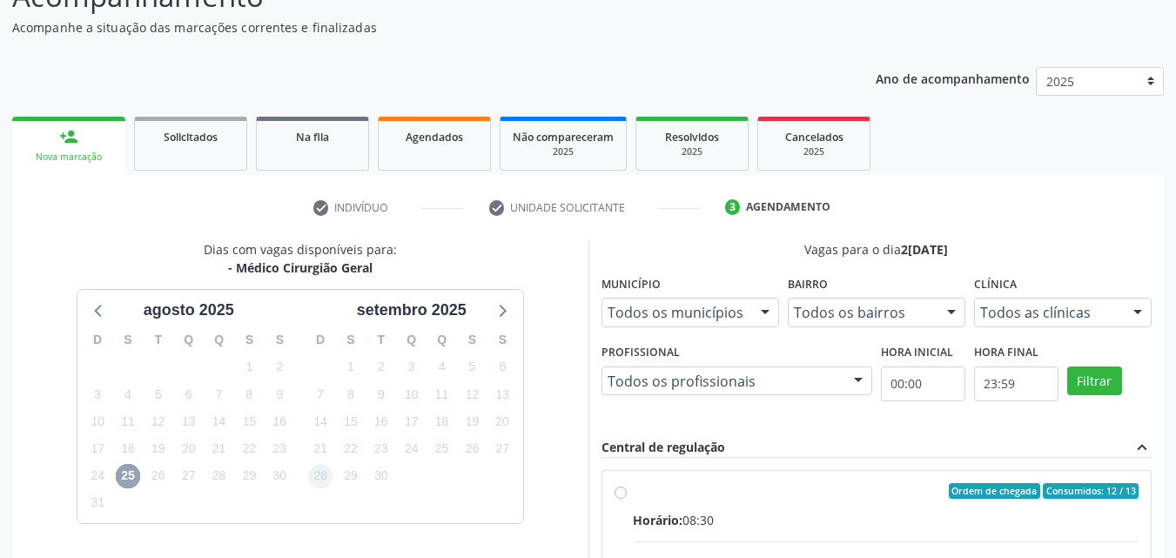
scroll to position [0, 0]
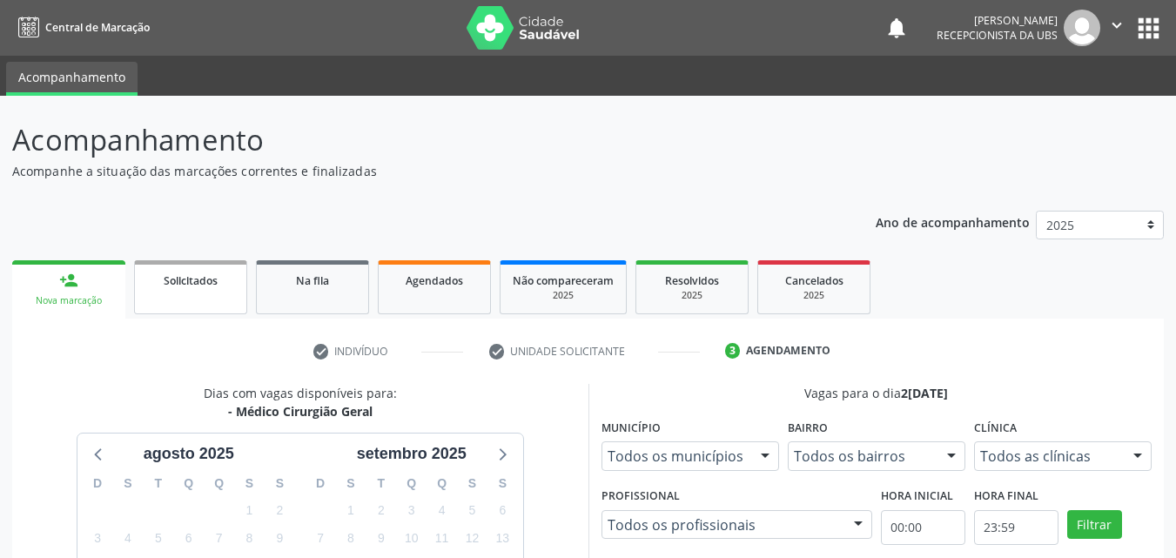
click at [224, 285] on div "Solicitados" at bounding box center [190, 280] width 87 height 18
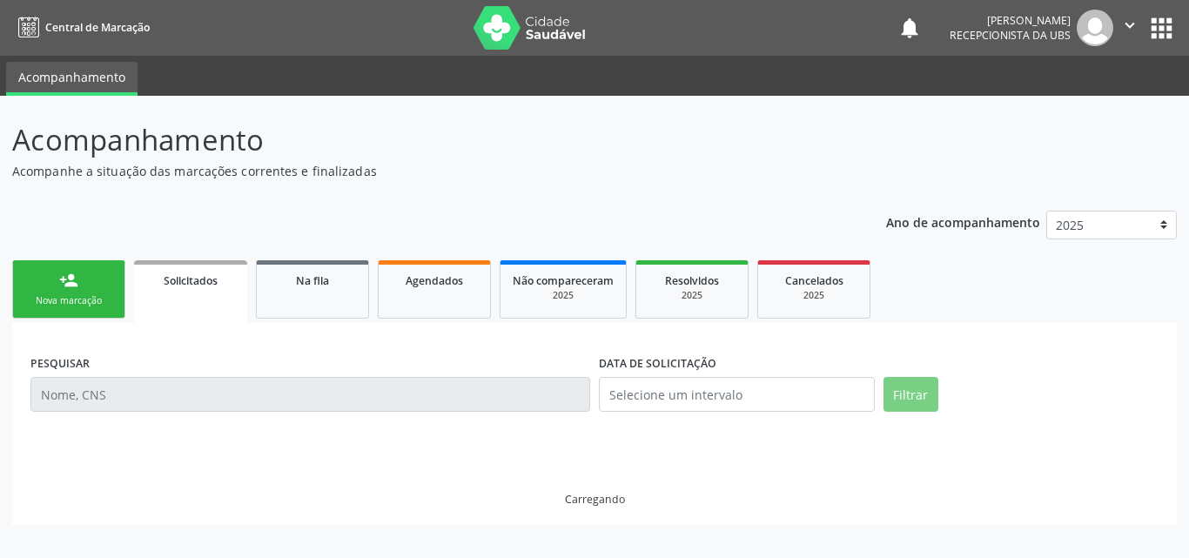
click at [91, 286] on link "person_add Nova marcação" at bounding box center [68, 289] width 113 height 58
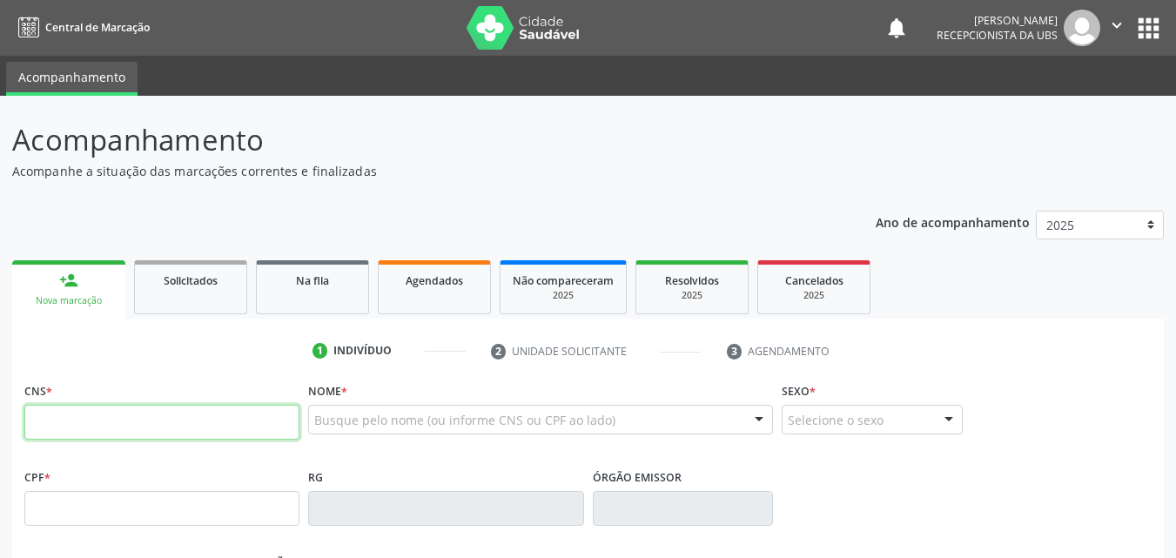
click at [165, 414] on input "text" at bounding box center [161, 422] width 275 height 35
type input "702 6037 9847 8444"
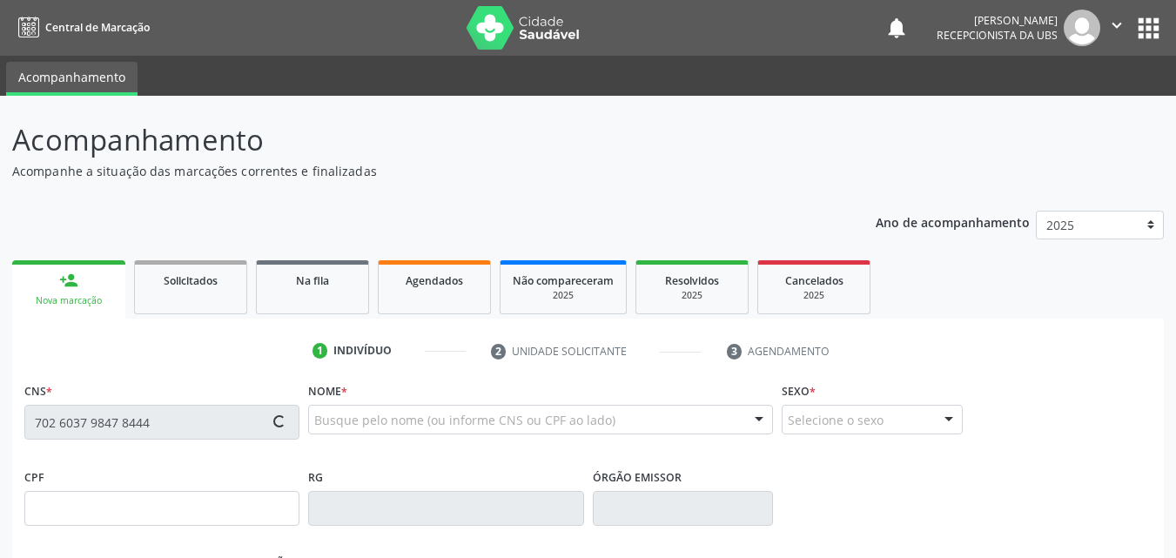
type input "446.369.624-00"
type input "1[DATE]"
type input "[PERSON_NAME]"
type input "[PHONE_NUMBER]"
type input "000.274.244-64"
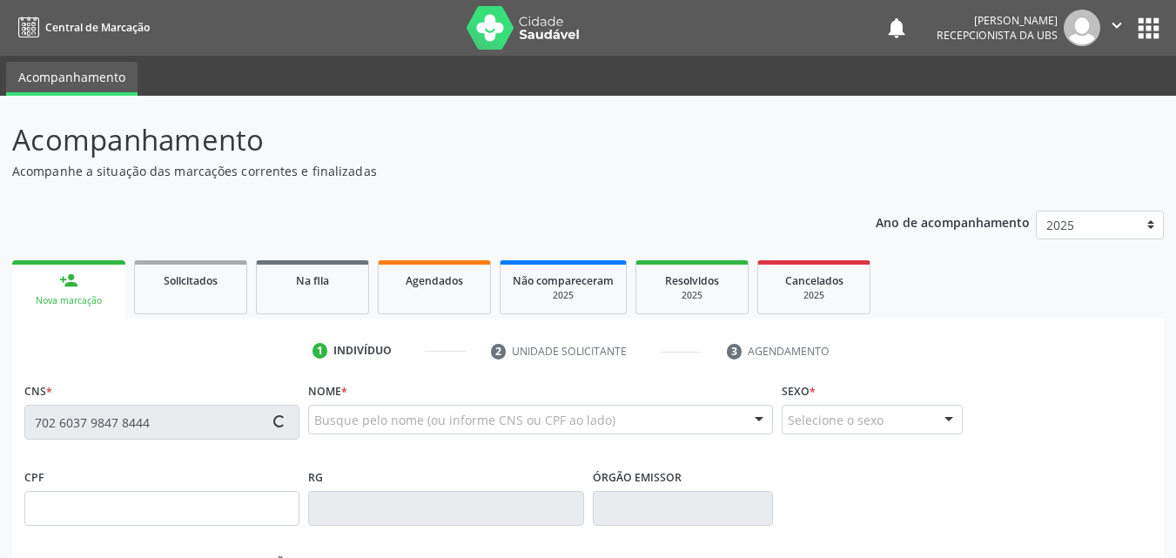
type input "1027"
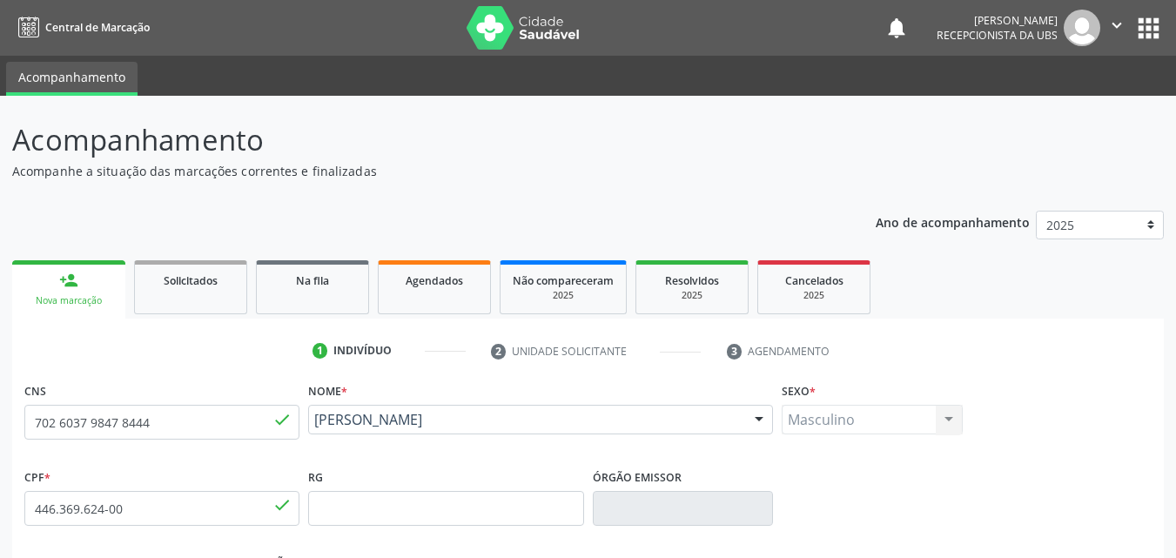
drag, startPoint x: 446, startPoint y: 443, endPoint x: 312, endPoint y: 423, distance: 134.7
click at [312, 423] on div "[PERSON_NAME] [PERSON_NAME] CNS: 702 6037 9847 8444 CPF: 446.369.624-00 Nascime…" at bounding box center [540, 426] width 465 height 42
copy span "[PERSON_NAME]"
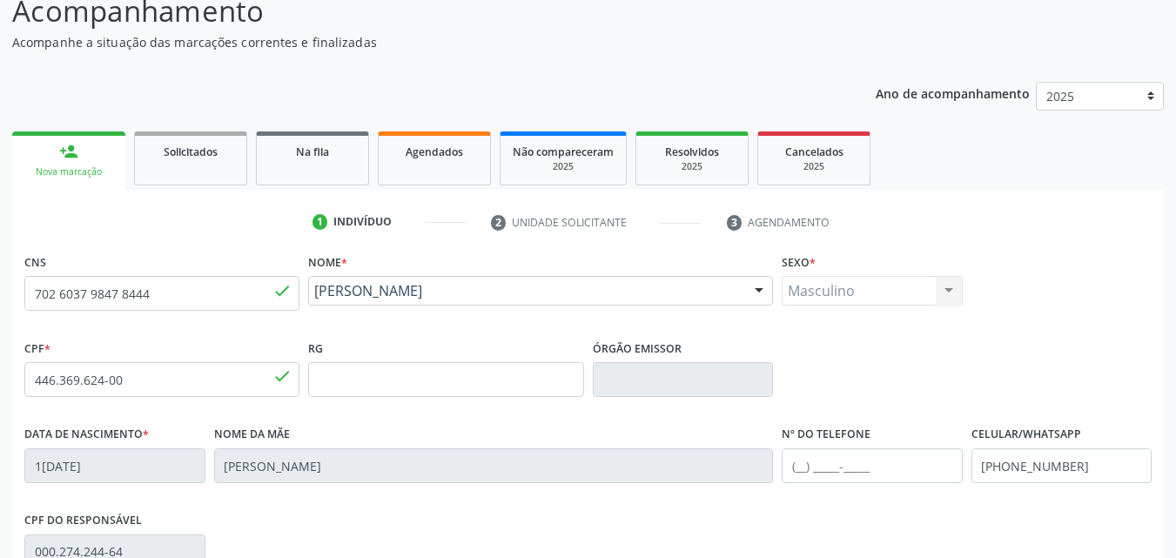
scroll to position [386, 0]
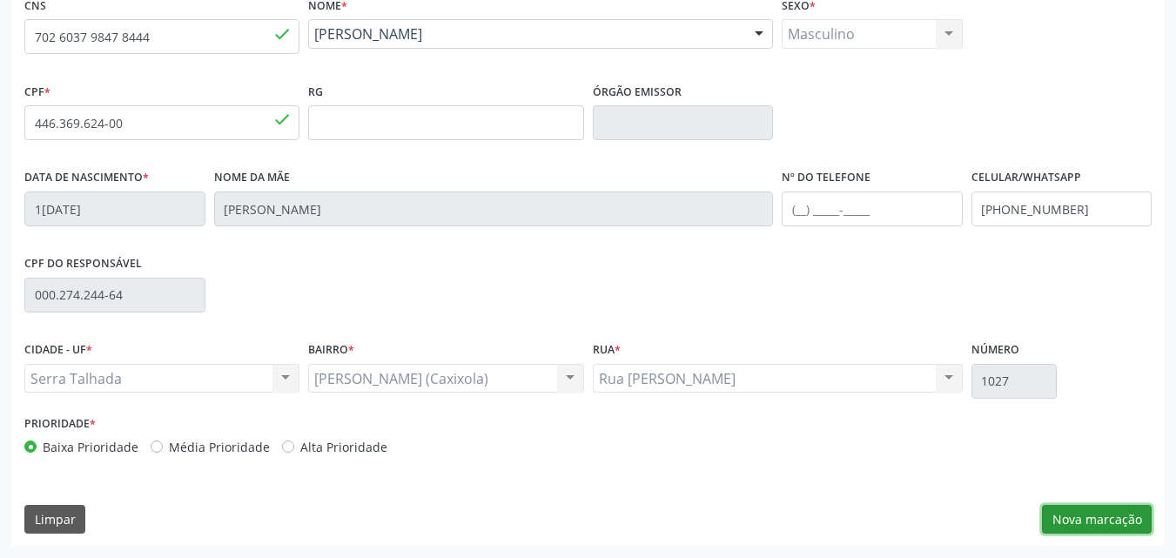
click at [1064, 520] on button "Nova marcação" at bounding box center [1097, 520] width 110 height 30
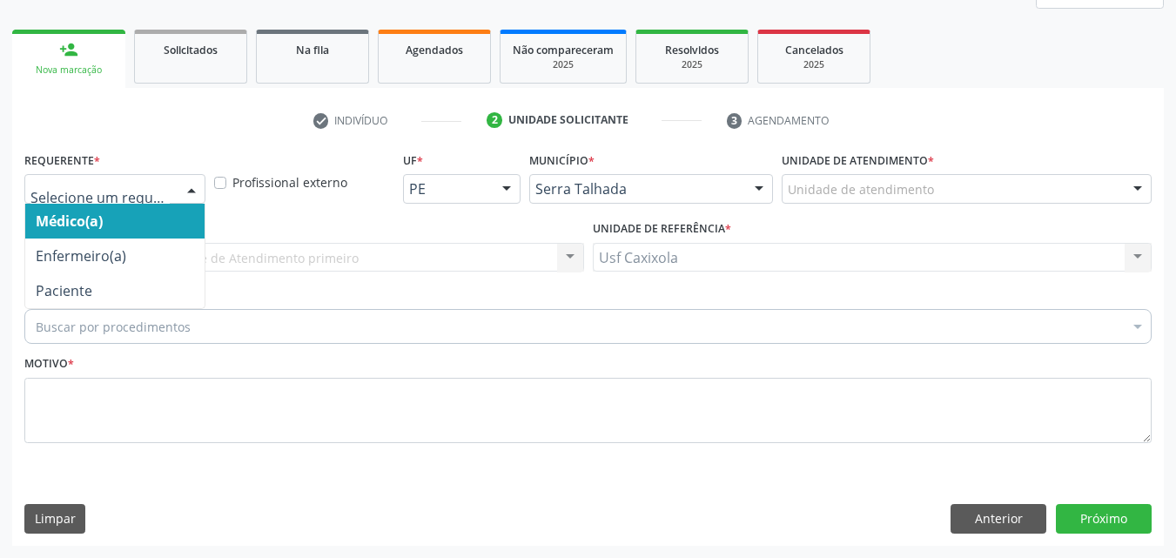
click at [191, 194] on div at bounding box center [191, 190] width 26 height 30
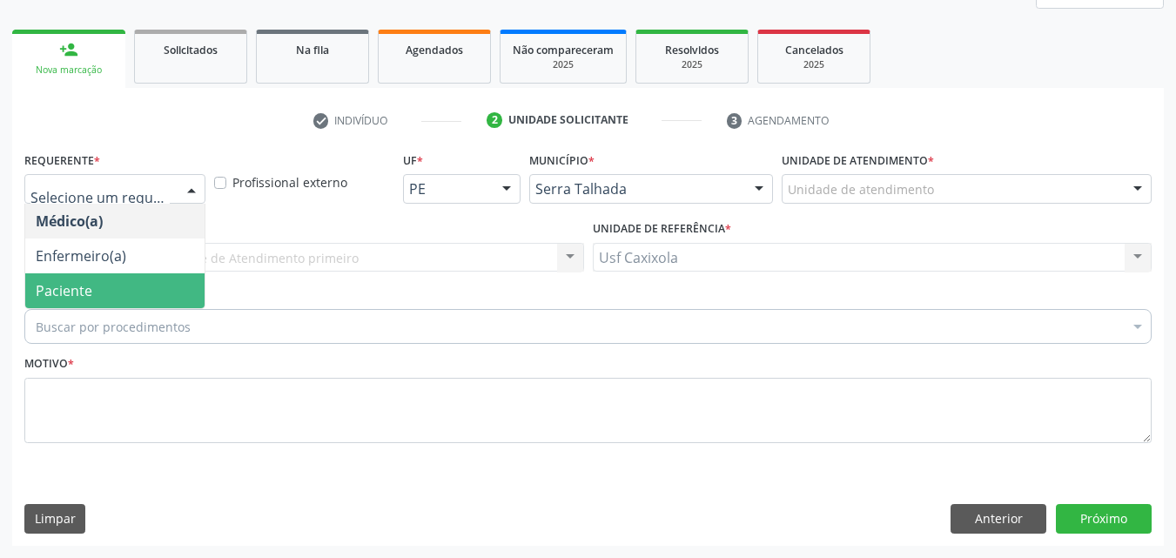
click at [157, 280] on span "Paciente" at bounding box center [114, 290] width 179 height 35
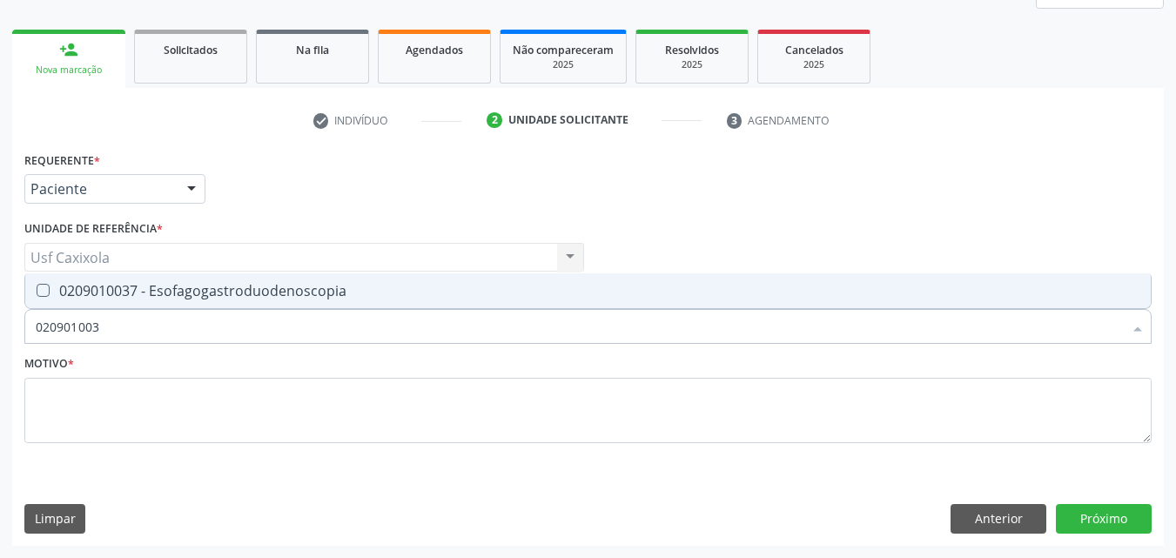
type input "0209010037"
click at [225, 296] on div "0209010037 - Esofagogastroduodenoscopia" at bounding box center [588, 291] width 1104 height 14
checkbox Esofagogastroduodenoscopia "true"
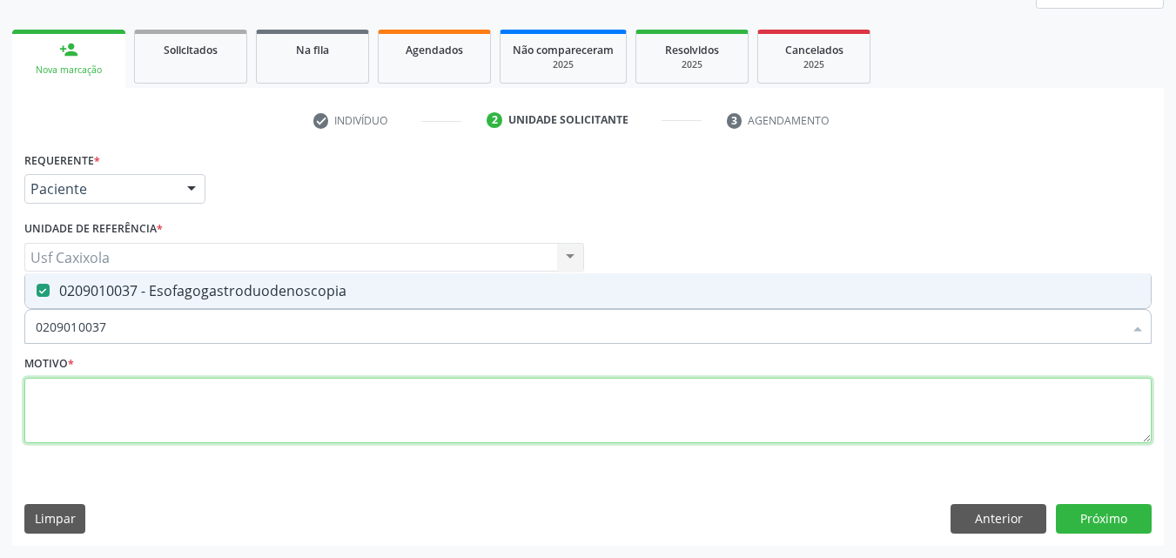
click at [215, 383] on textarea at bounding box center [587, 411] width 1127 height 66
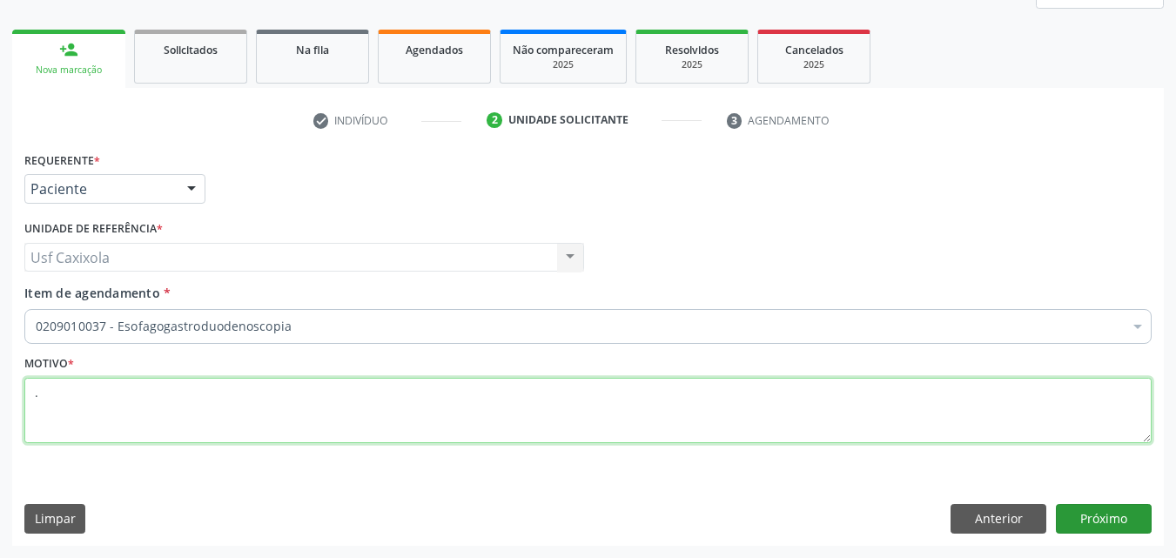
type textarea "."
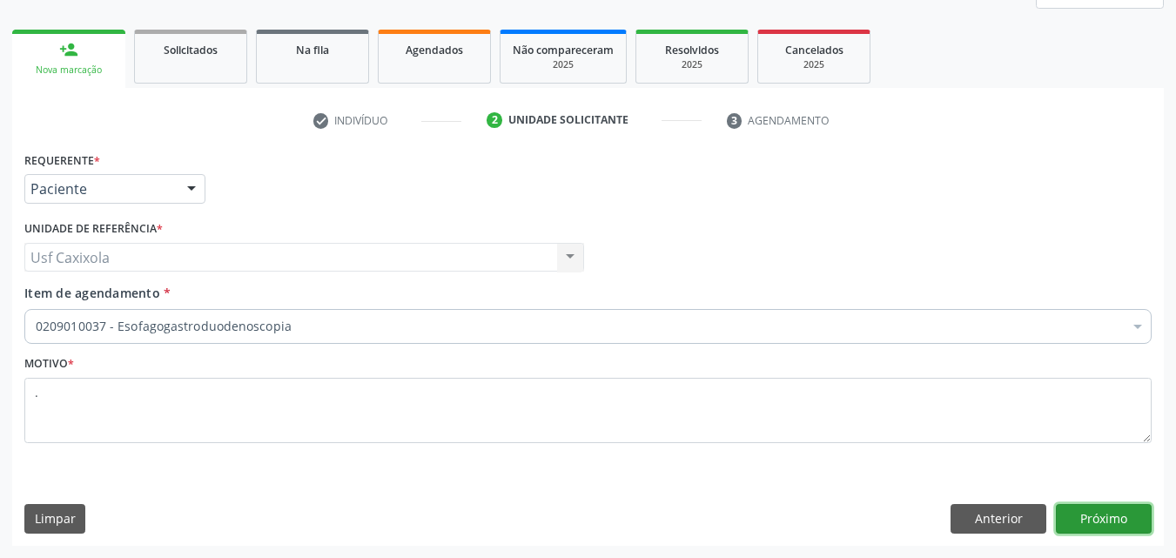
click at [1087, 513] on button "Próximo" at bounding box center [1104, 519] width 96 height 30
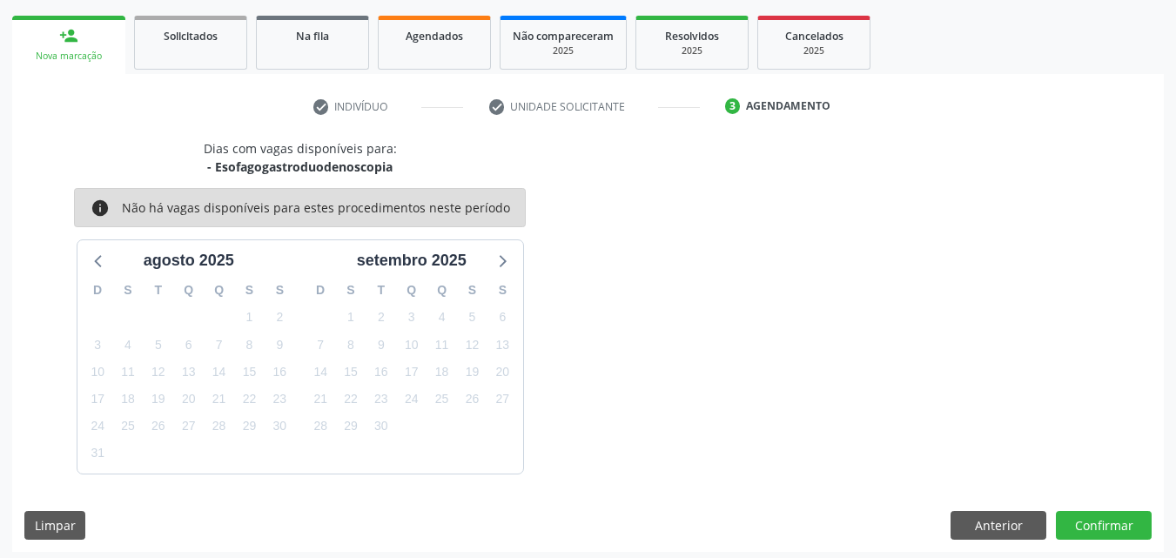
scroll to position [251, 0]
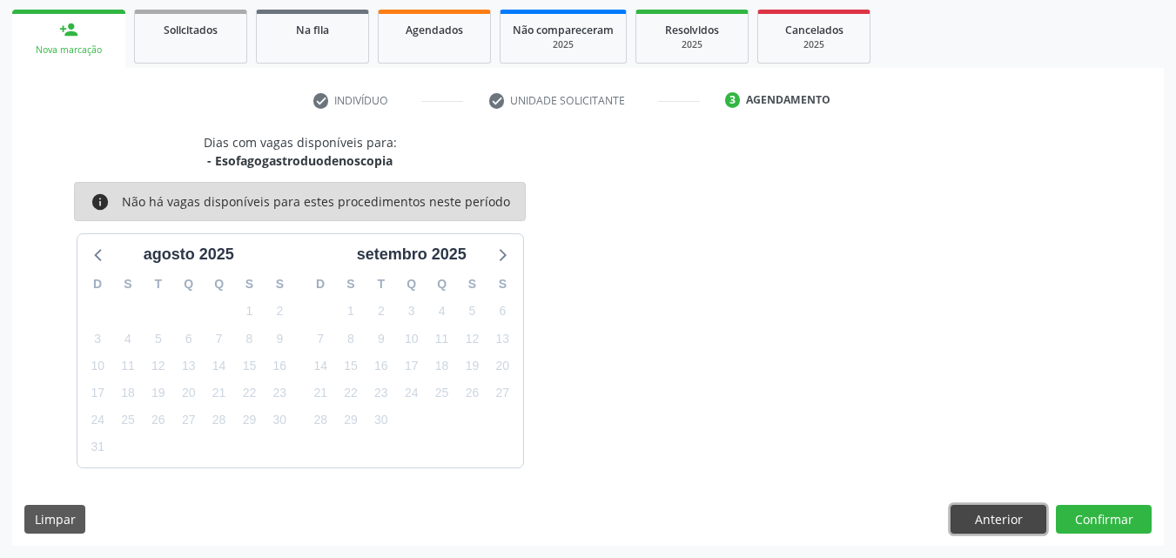
click at [979, 510] on button "Anterior" at bounding box center [998, 520] width 96 height 30
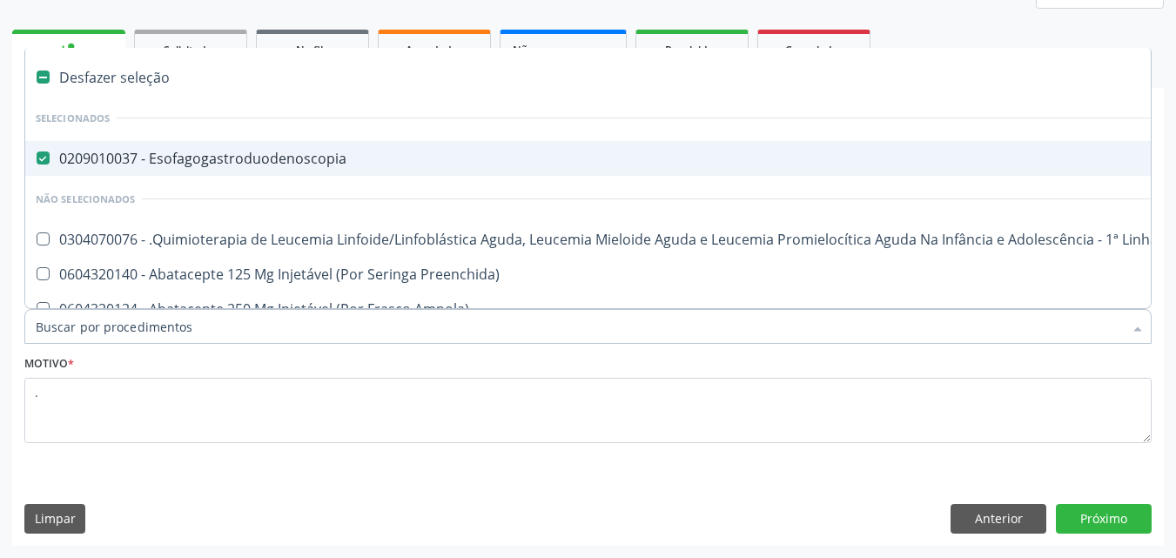
click at [170, 164] on div "0209010037 - Esofagogastroduodenoscopia" at bounding box center [713, 158] width 1355 height 14
checkbox Esofagogastroduodenoscopia "false"
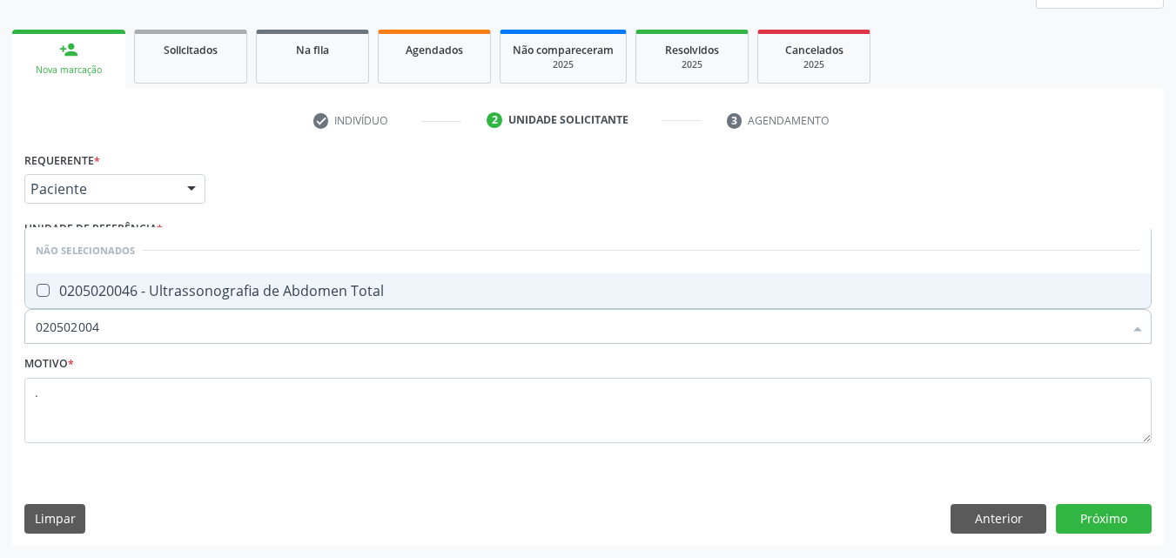
type input "0205020046"
click at [466, 299] on span "0205020046 - Ultrassonografia de Abdomen Total" at bounding box center [587, 290] width 1125 height 35
checkbox Total "true"
click at [1110, 512] on button "Próximo" at bounding box center [1104, 519] width 96 height 30
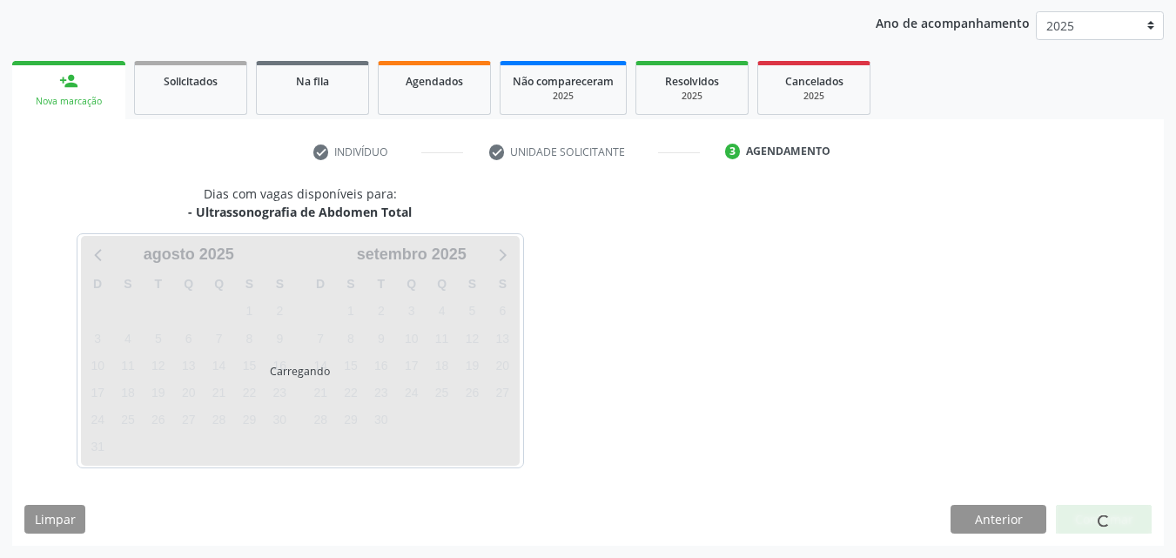
scroll to position [199, 0]
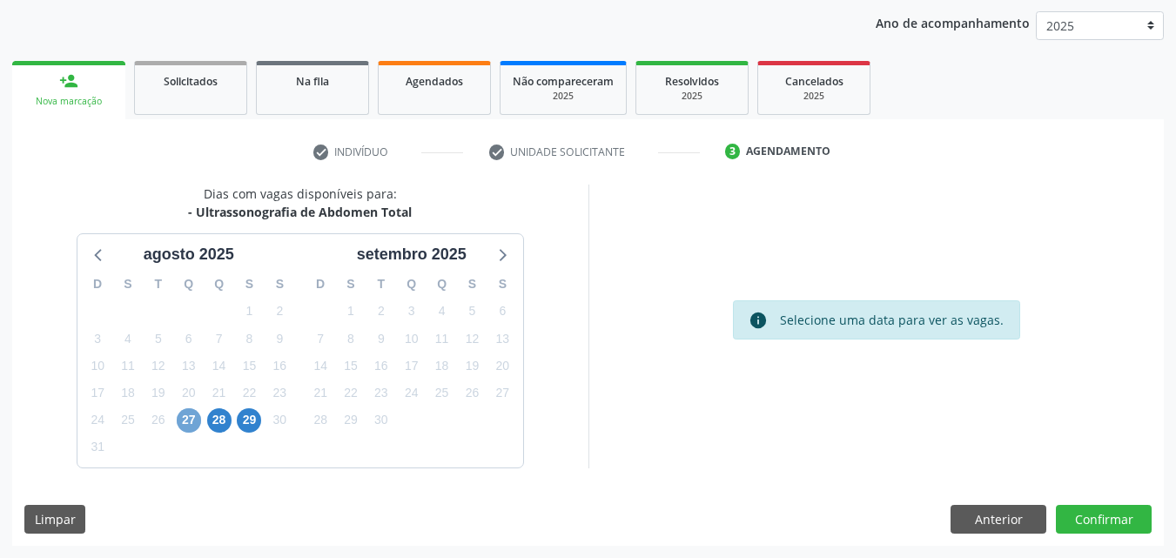
click at [185, 429] on span "27" at bounding box center [189, 420] width 24 height 24
